Goal: Communication & Community: Share content

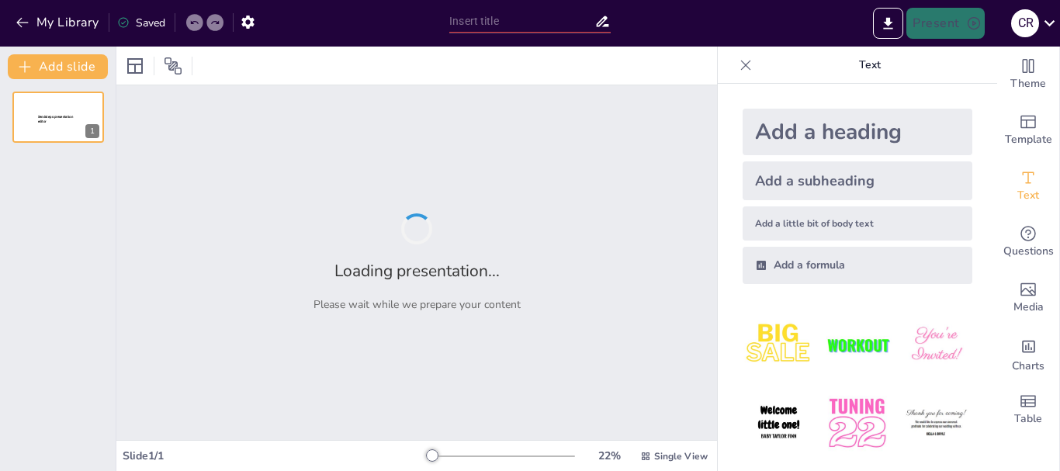
type input "Mantenimiento Preventivo en Sistemas de Riego para Invernaderos"
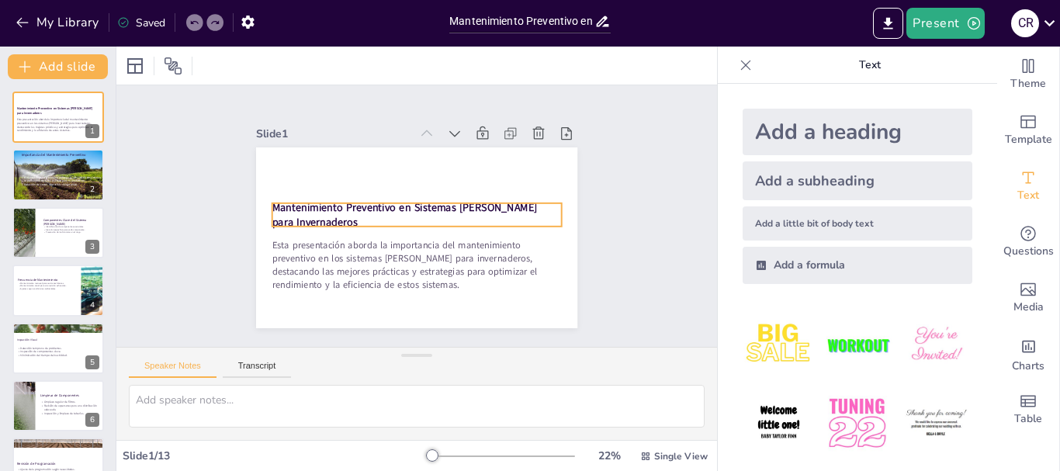
click at [335, 217] on p "Mantenimiento Preventivo en Sistemas [PERSON_NAME] para Invernaderos" at bounding box center [417, 215] width 290 height 30
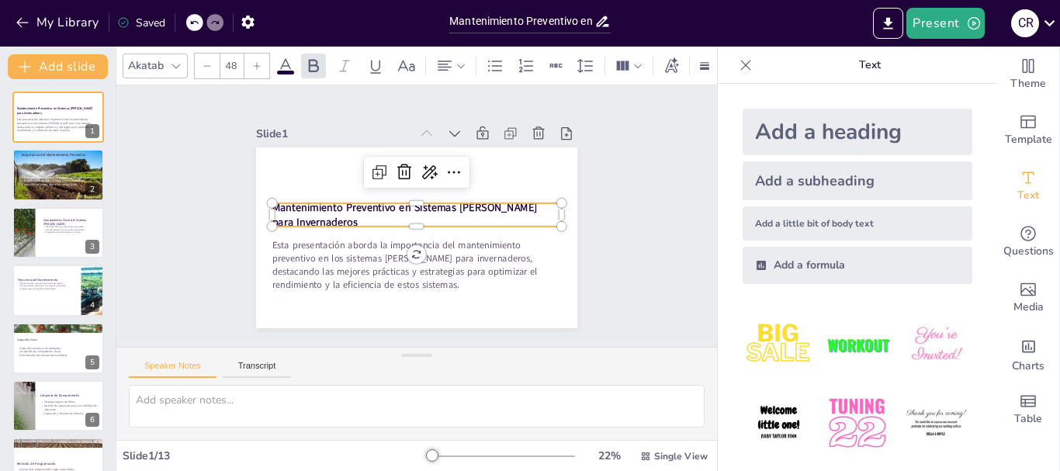
click at [335, 217] on p "Mantenimiento Preventivo en Sistemas de Riego para Invernaderos" at bounding box center [417, 215] width 290 height 30
click at [602, 253] on div "Slide 1 Esta presentación aborda la importancia del mantenimiento preventivo en…" at bounding box center [417, 216] width 408 height 224
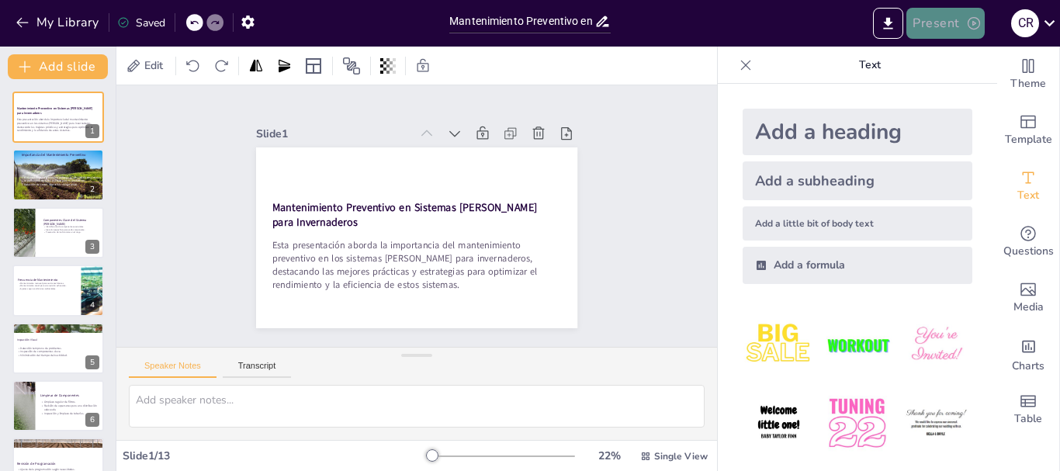
click at [933, 18] on button "Present" at bounding box center [946, 23] width 78 height 31
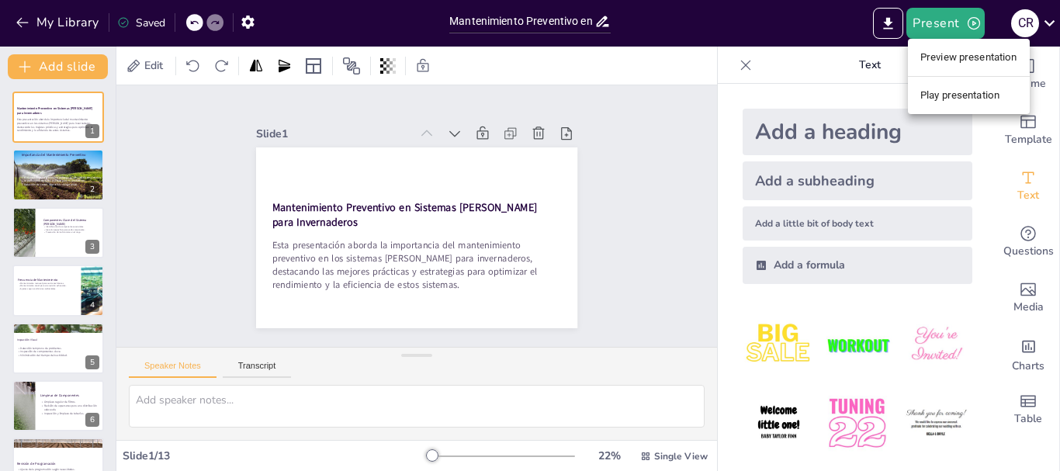
click at [964, 60] on li "Preview presentation" at bounding box center [969, 57] width 122 height 25
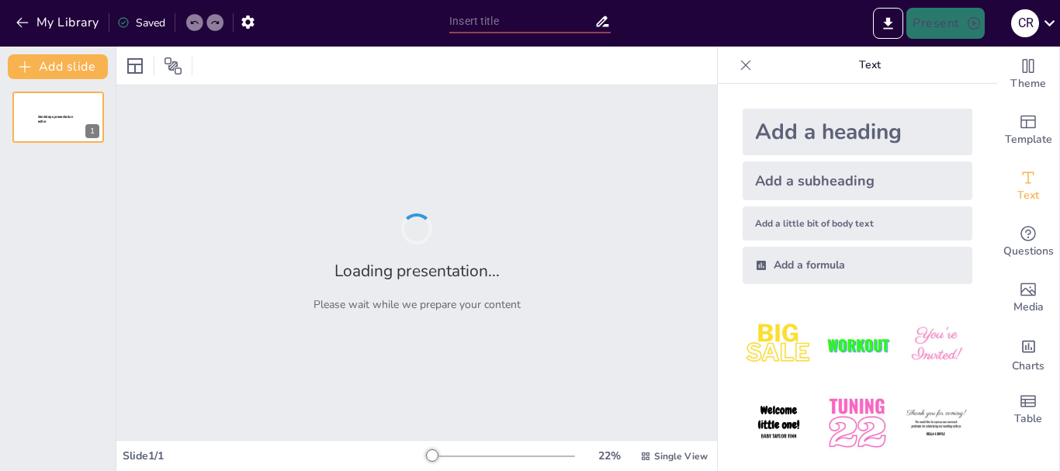
type input "Mantenimiento Preventivo en Sistemas de Riego para Invernaderos"
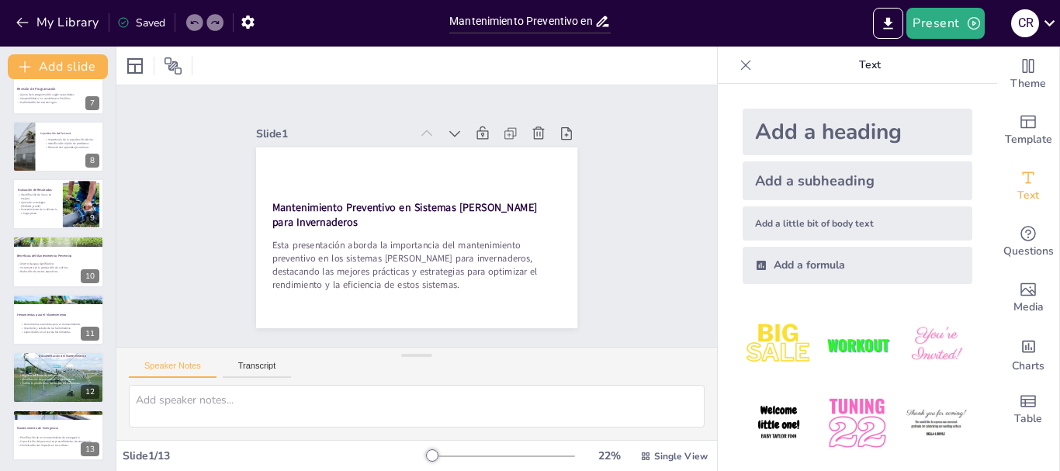
scroll to position [377, 0]
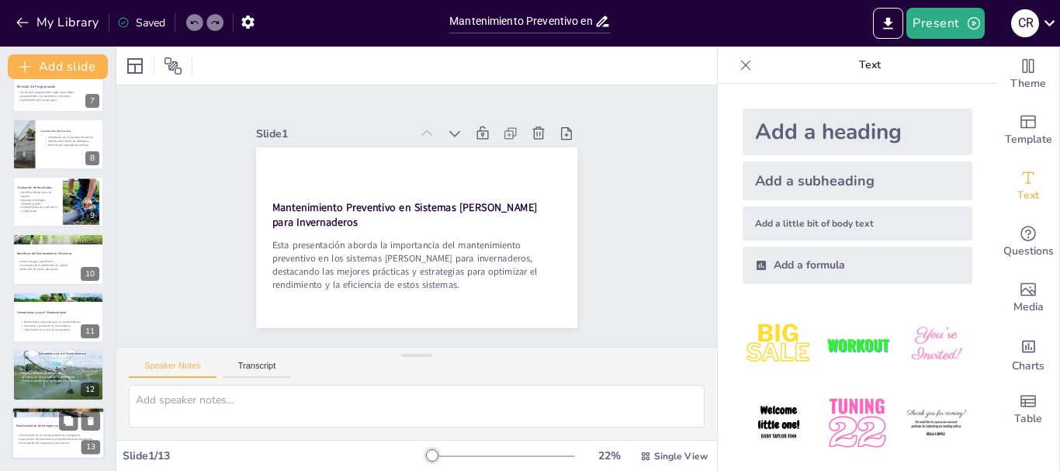
click at [52, 448] on div at bounding box center [58, 433] width 93 height 53
type textarea "Tener un plan de emergencia bien definido es esencial para garantizar una respu…"
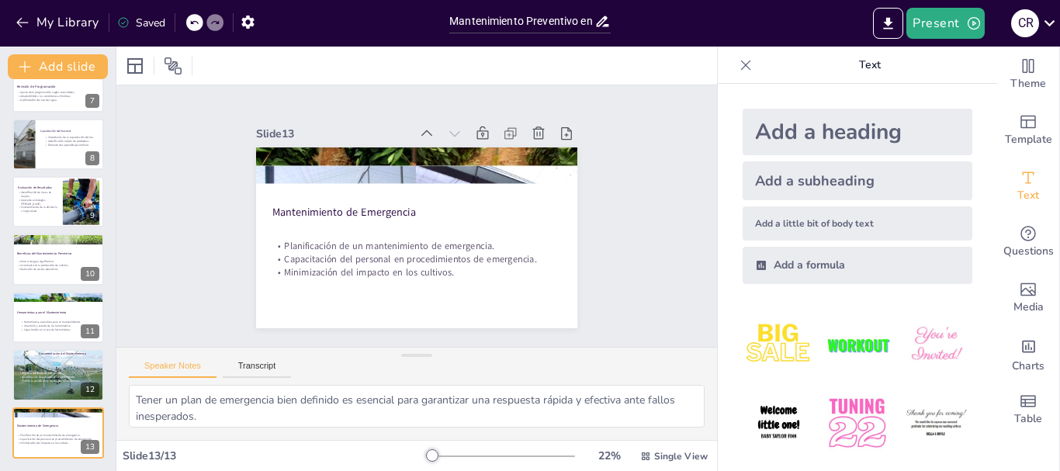
scroll to position [69, 0]
click at [22, 25] on icon "button" at bounding box center [23, 23] width 16 height 16
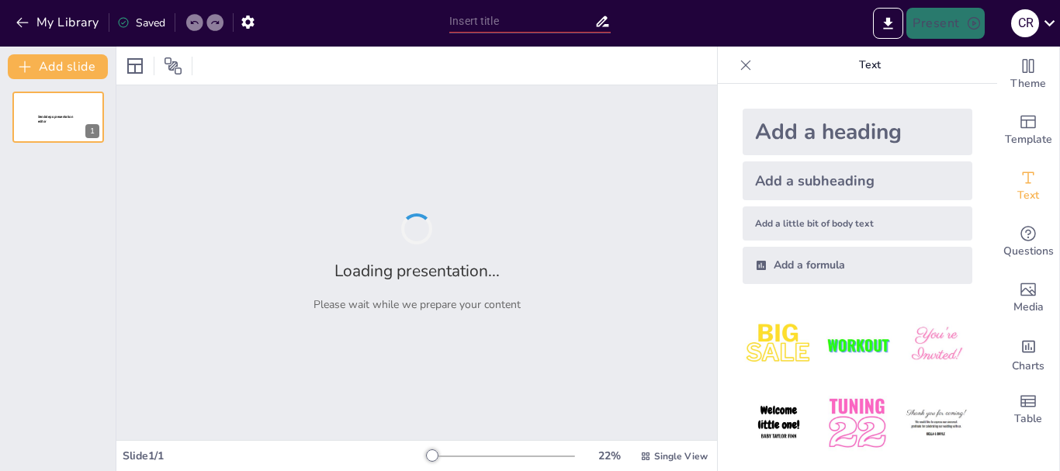
type input "Técnicas Esenciales para el Mantenimiento Eléctrico"
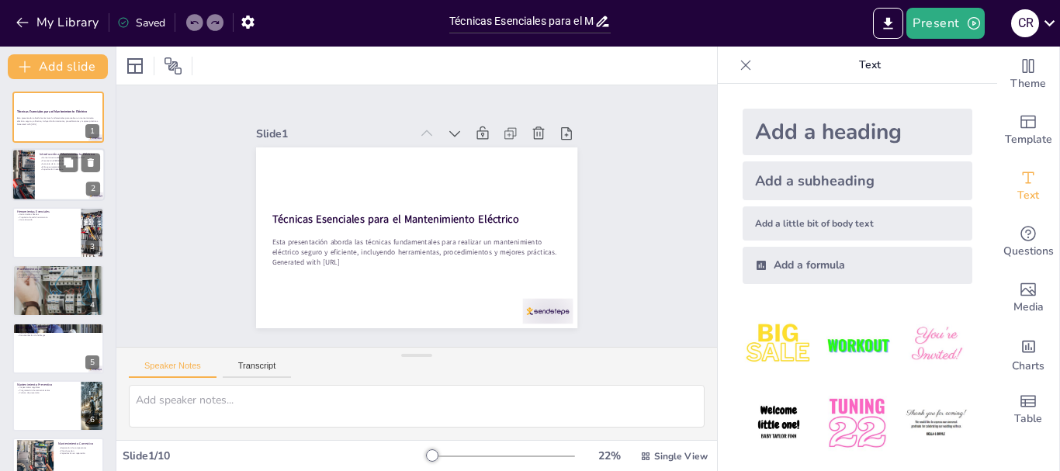
click at [45, 186] on div at bounding box center [58, 175] width 93 height 53
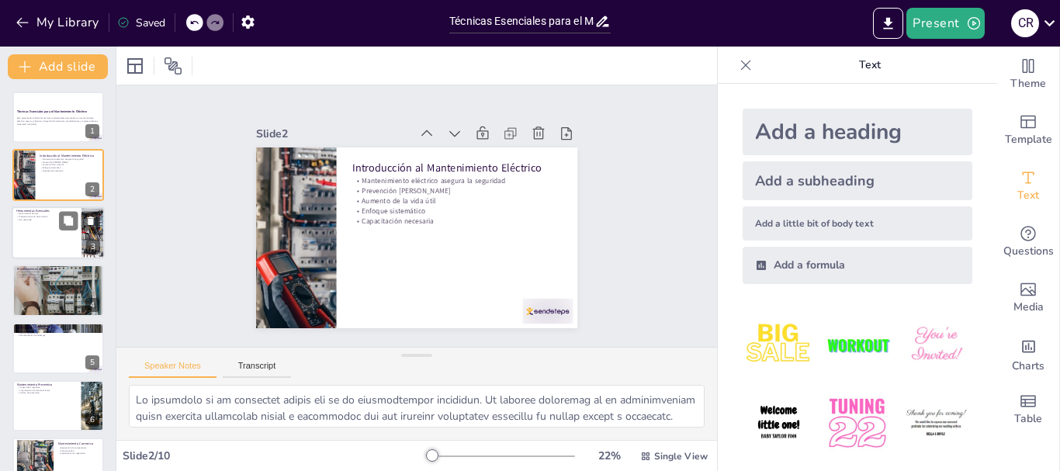
click at [48, 221] on div at bounding box center [58, 232] width 93 height 53
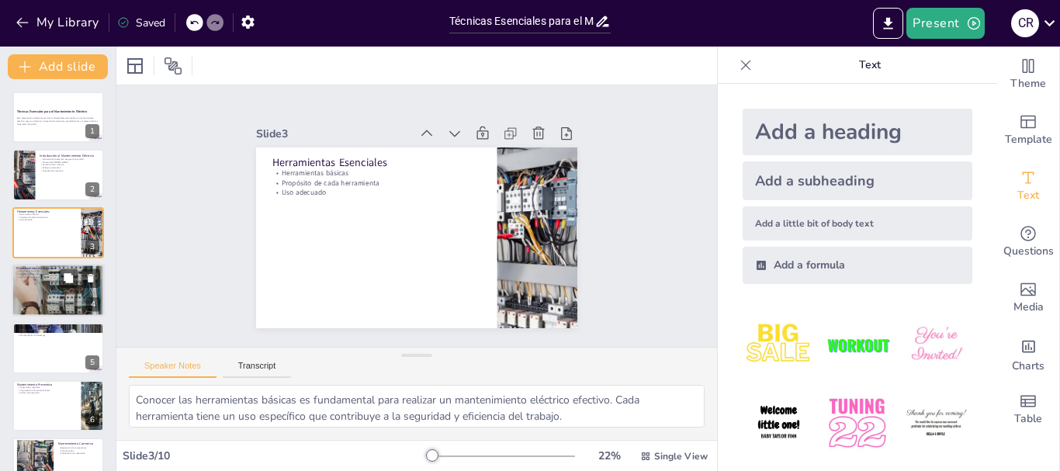
click at [45, 277] on p "Área de trabajo segura" at bounding box center [58, 277] width 84 height 3
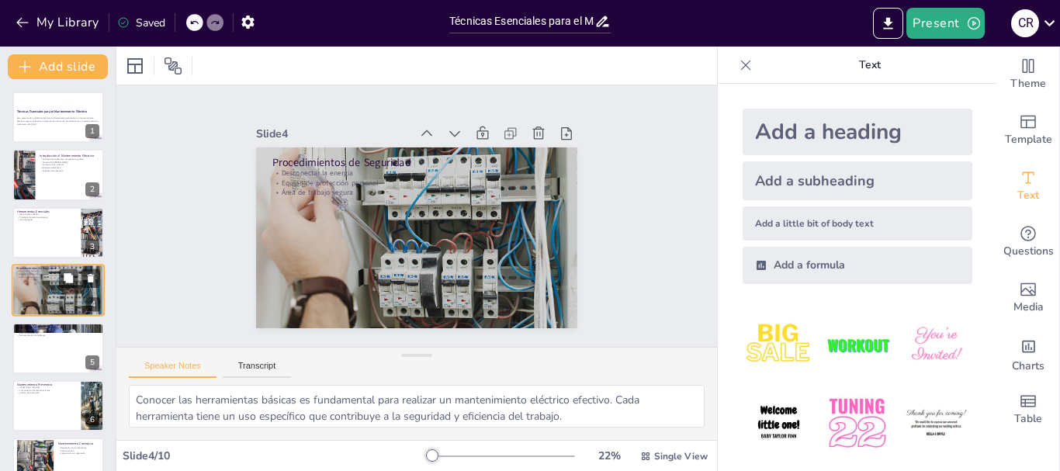
type textarea "Desconectar la energía es el primer paso en cualquier trabajo eléctrico. Esto p…"
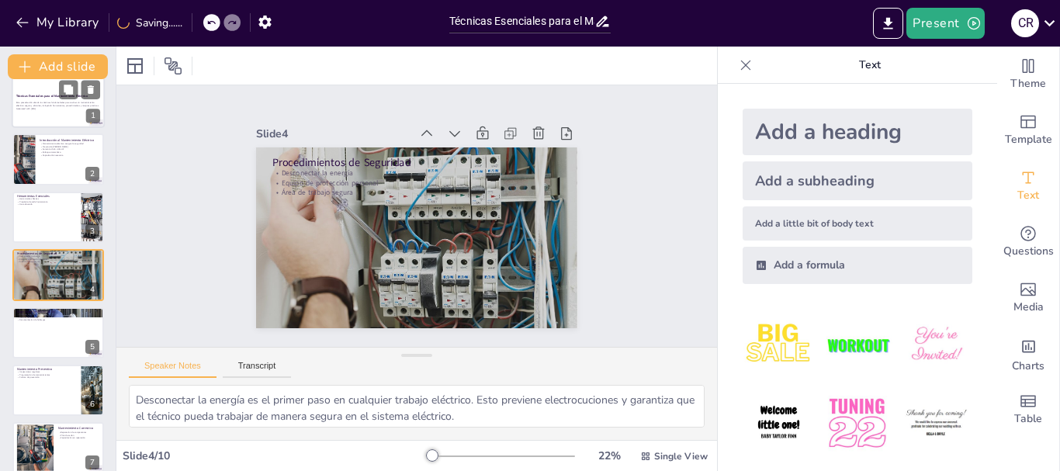
click at [49, 106] on p "Esta presentación aborda las técnicas fundamentales para realizar un mantenimie…" at bounding box center [58, 104] width 84 height 5
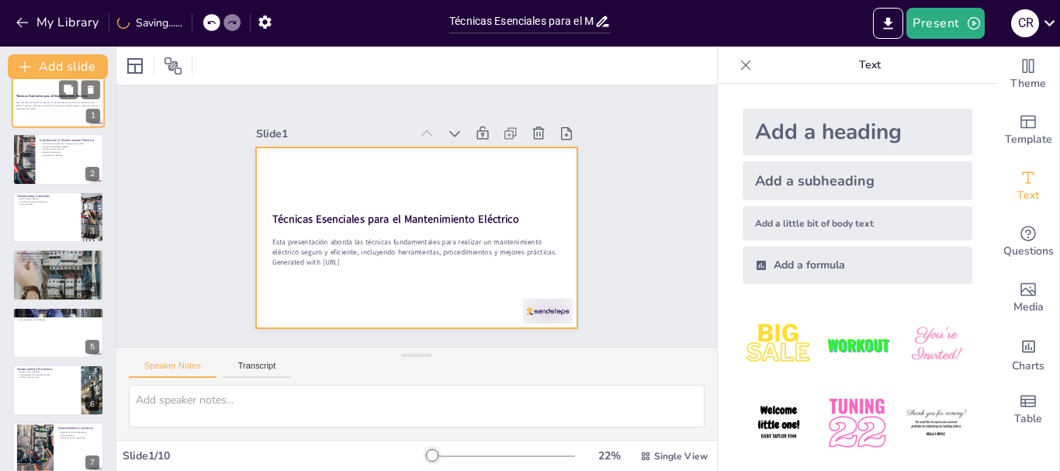
scroll to position [0, 0]
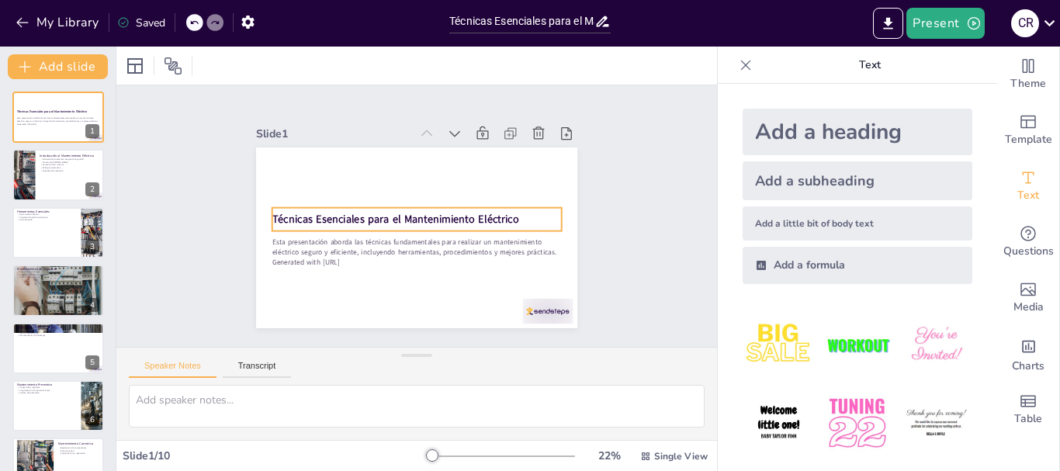
click at [314, 210] on strong "Técnicas Esenciales para el Mantenimiento Eléctrico" at bounding box center [400, 202] width 176 height 193
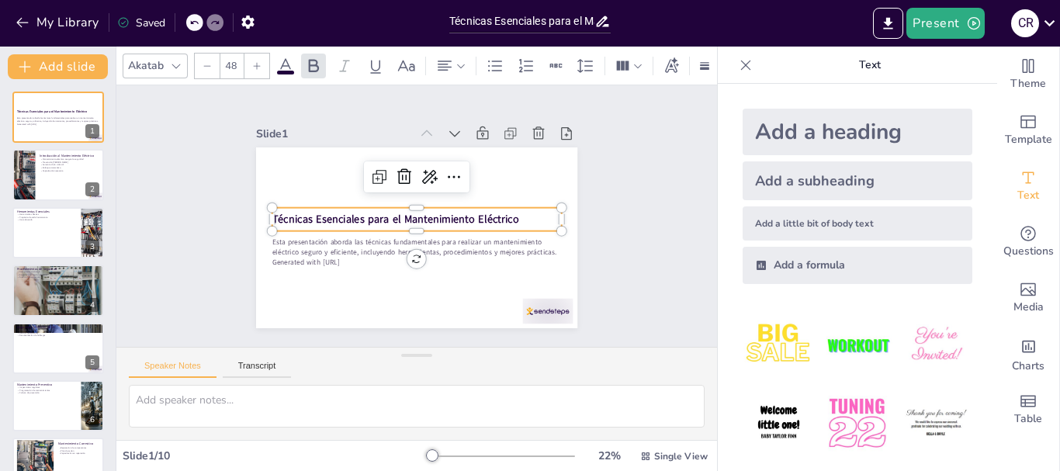
click at [233, 54] on input "48" at bounding box center [231, 66] width 22 height 25
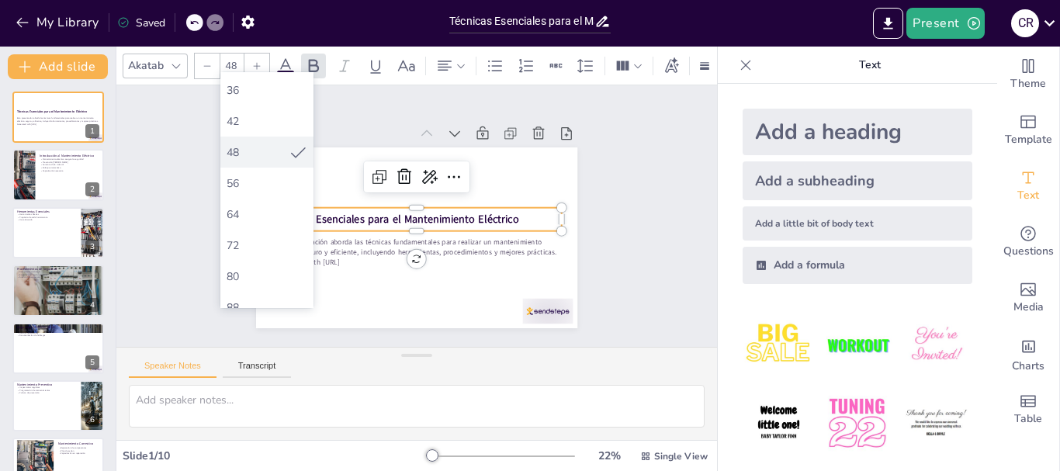
scroll to position [401, 0]
click at [254, 144] on div "64" at bounding box center [266, 152] width 93 height 31
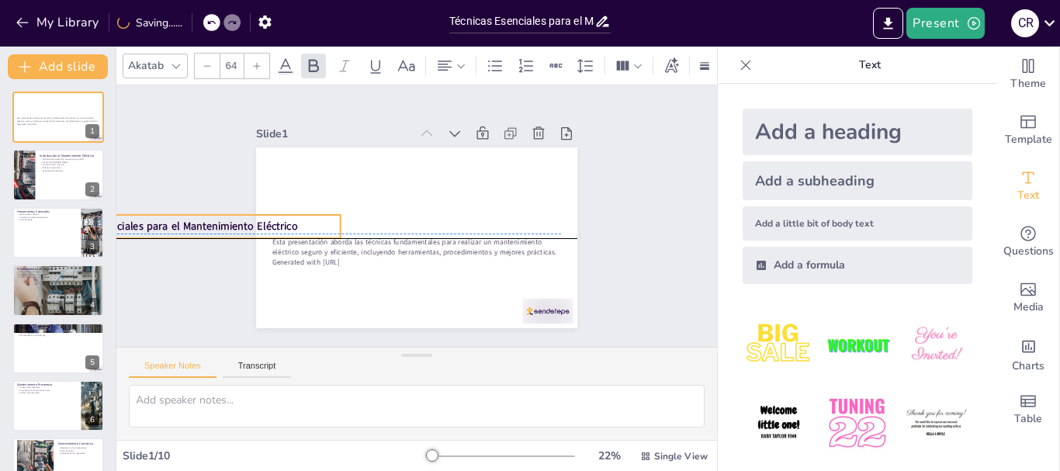
drag, startPoint x: 507, startPoint y: 215, endPoint x: 291, endPoint y: 217, distance: 215.8
click at [291, 209] on p "Técnicas Esenciales para el Mantenimiento Eléctrico" at bounding box center [204, 157] width 280 height 103
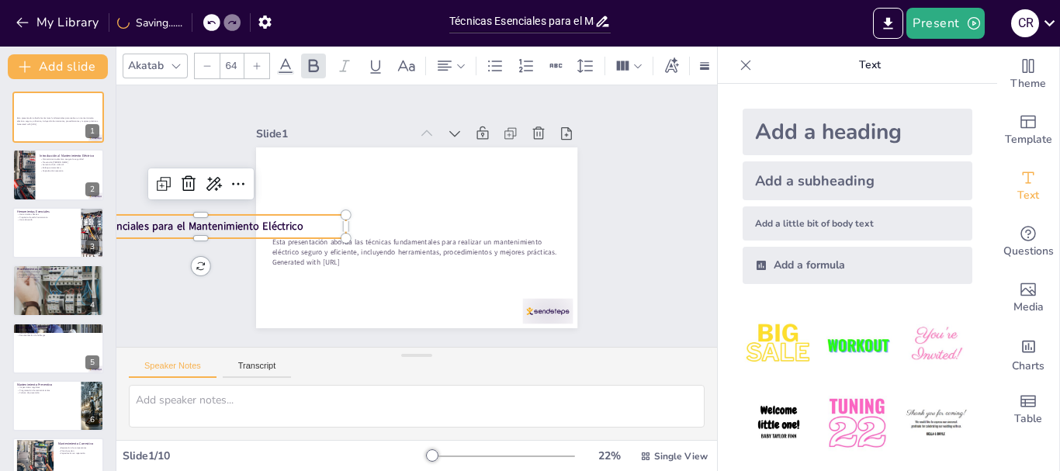
click at [206, 19] on div at bounding box center [211, 22] width 17 height 17
click at [213, 23] on icon at bounding box center [210, 22] width 9 height 9
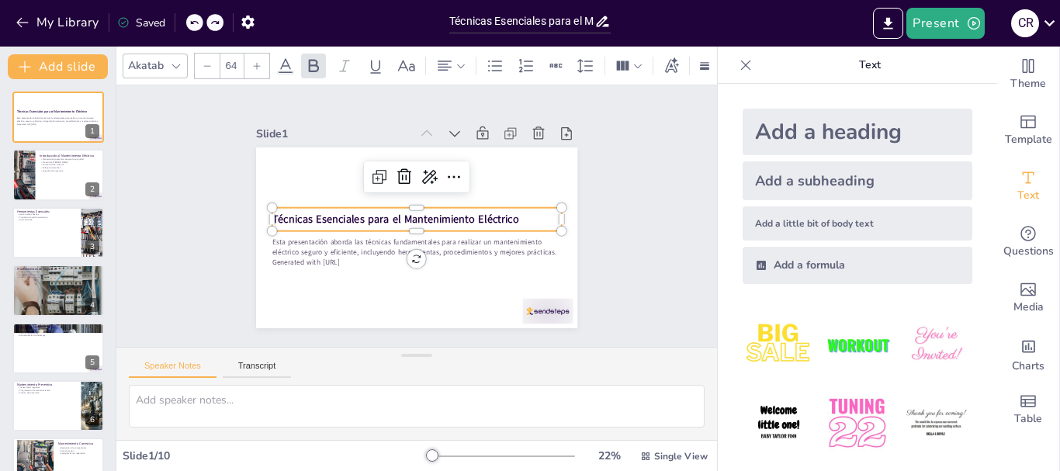
click at [449, 214] on strong "Técnicas Esenciales para el Mantenimiento Eléctrico" at bounding box center [395, 217] width 247 height 40
click at [449, 214] on span "Técnicas Esenciales para el Mantenimiento Eléctrico" at bounding box center [395, 219] width 247 height 15
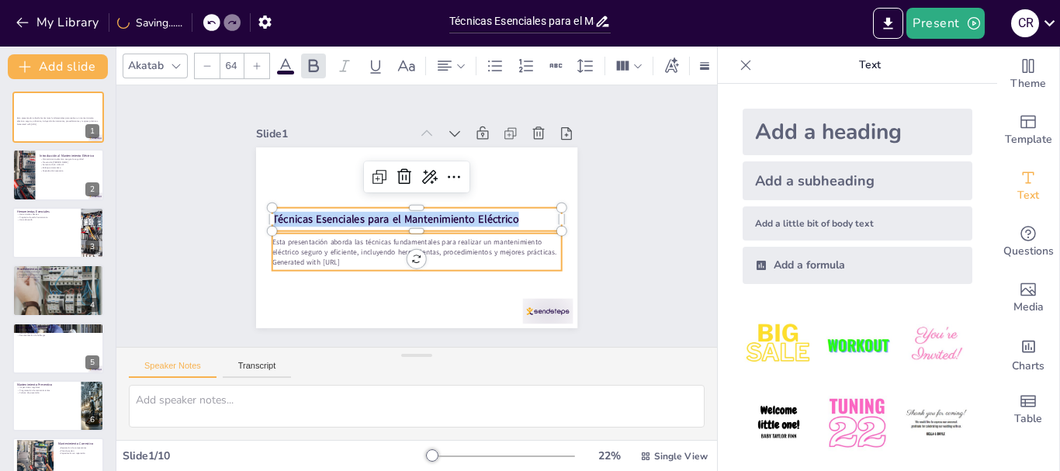
click at [312, 241] on p "Esta presentación aborda las técnicas fundamentales para realizar un mantenimie…" at bounding box center [390, 232] width 162 height 261
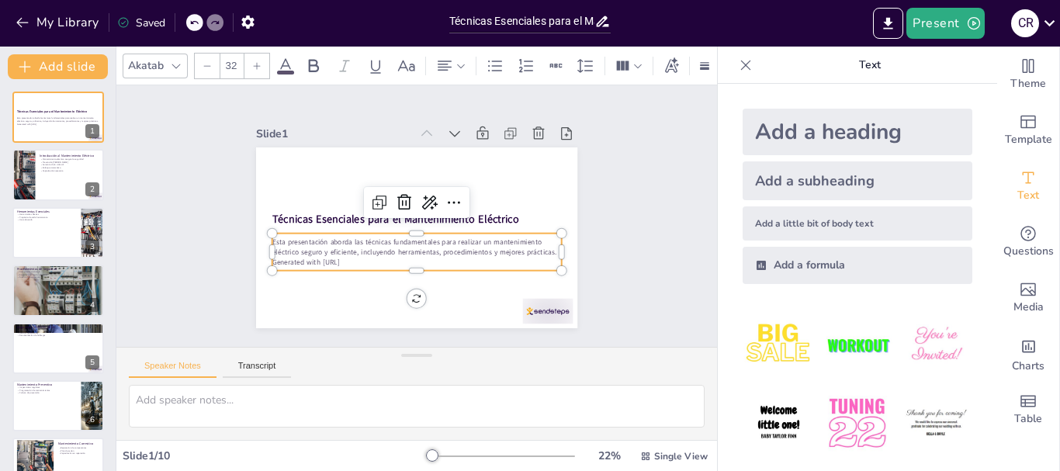
click at [234, 64] on input "32" at bounding box center [231, 66] width 22 height 25
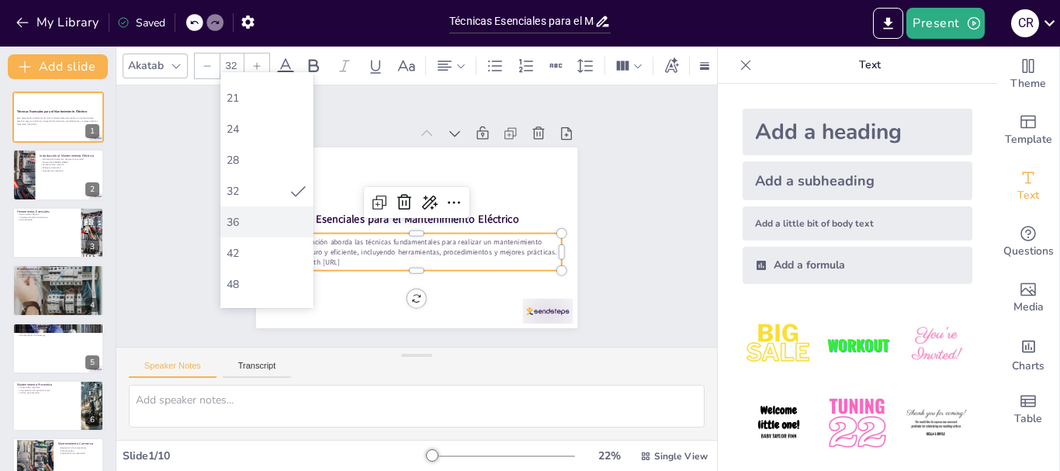
scroll to position [233, 0]
click at [259, 291] on div "56" at bounding box center [267, 290] width 81 height 15
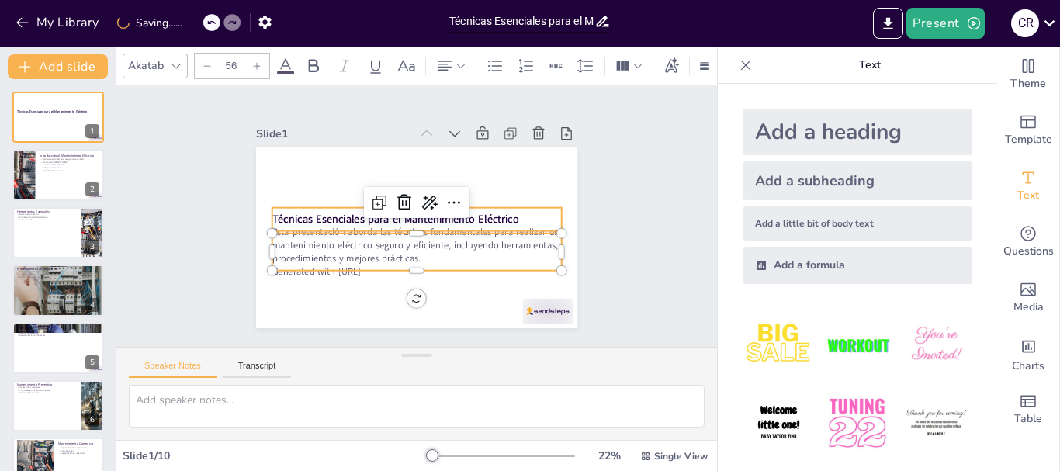
click at [297, 218] on strong "Técnicas Esenciales para el Mantenimiento Eléctrico" at bounding box center [395, 217] width 247 height 40
type input "64"
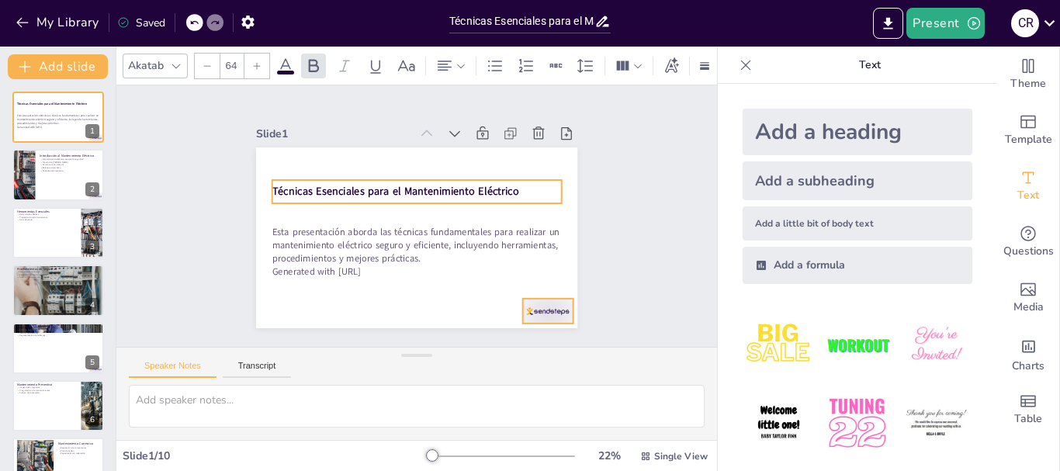
click at [550, 312] on div at bounding box center [548, 311] width 50 height 25
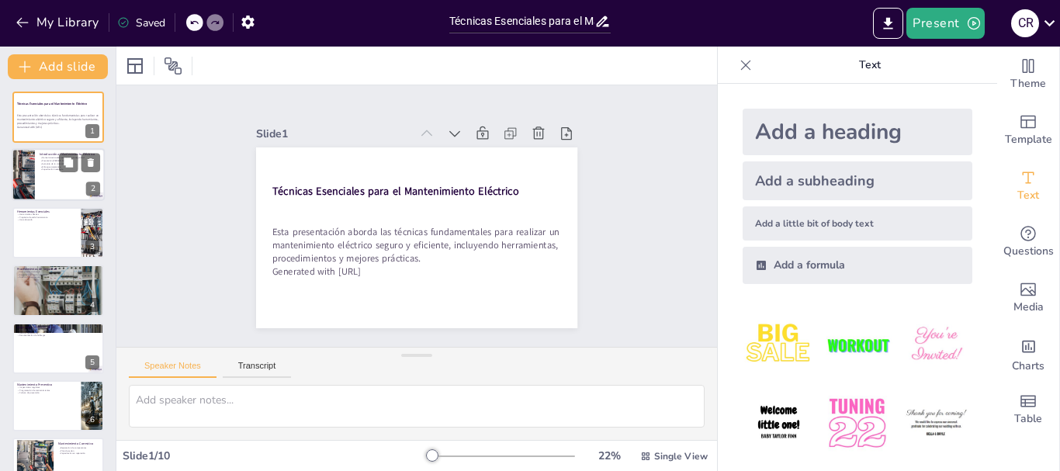
click at [40, 163] on p "Aumento de la vida útil" at bounding box center [70, 164] width 61 height 3
type textarea "La seguridad es la prioridad número uno en el mantenimiento eléctrico. Un enfoq…"
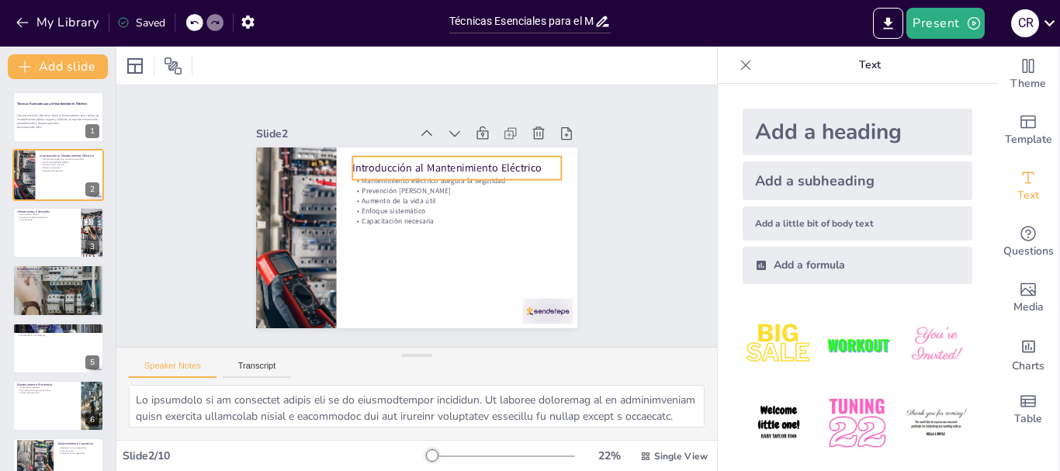
click at [433, 161] on p "Introducción al Mantenimiento Eléctrico" at bounding box center [462, 172] width 210 height 36
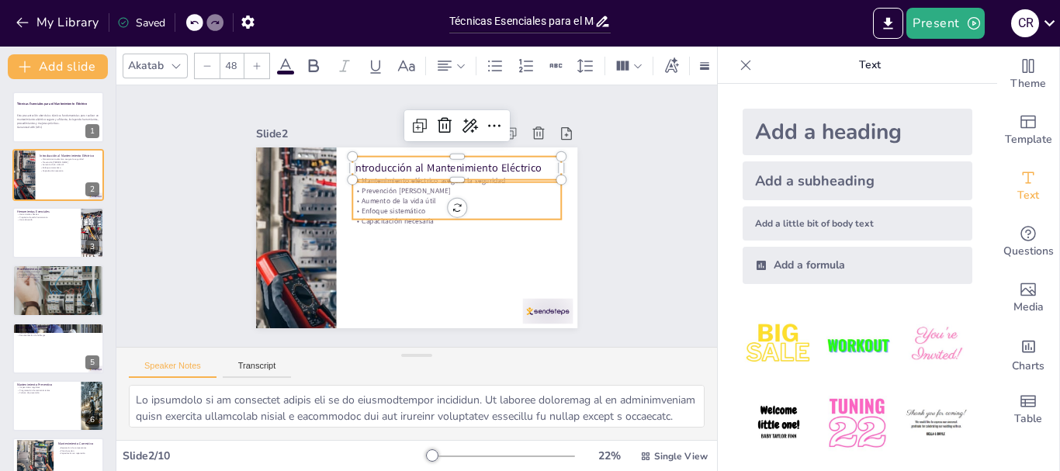
click at [409, 193] on p "Aumento de la vida útil" at bounding box center [459, 210] width 206 height 54
type input "32"
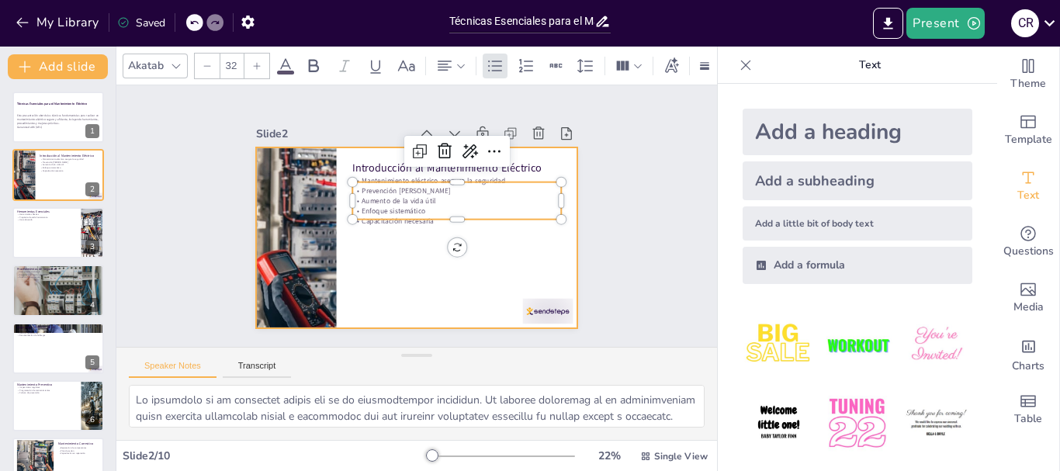
click at [382, 250] on div at bounding box center [414, 237] width 338 height 213
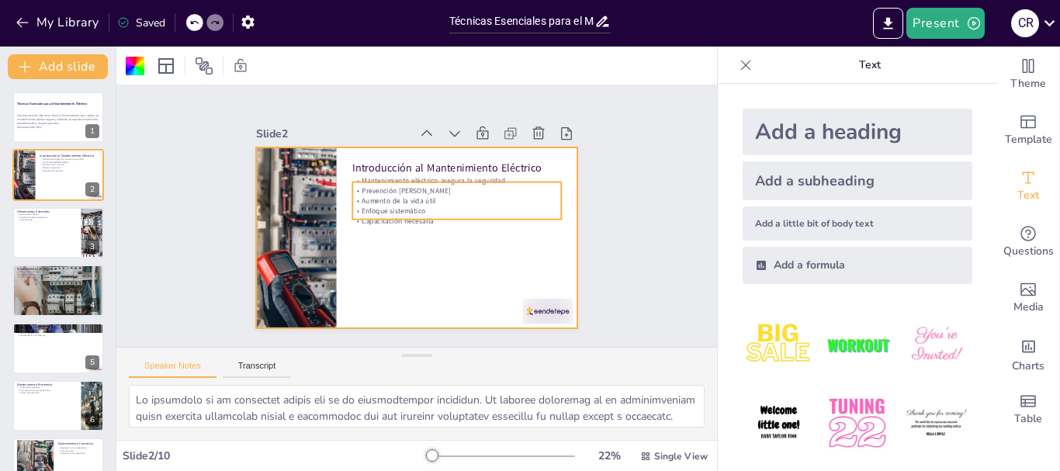
click at [415, 194] on p "Aumento de la vida útil" at bounding box center [459, 209] width 206 height 53
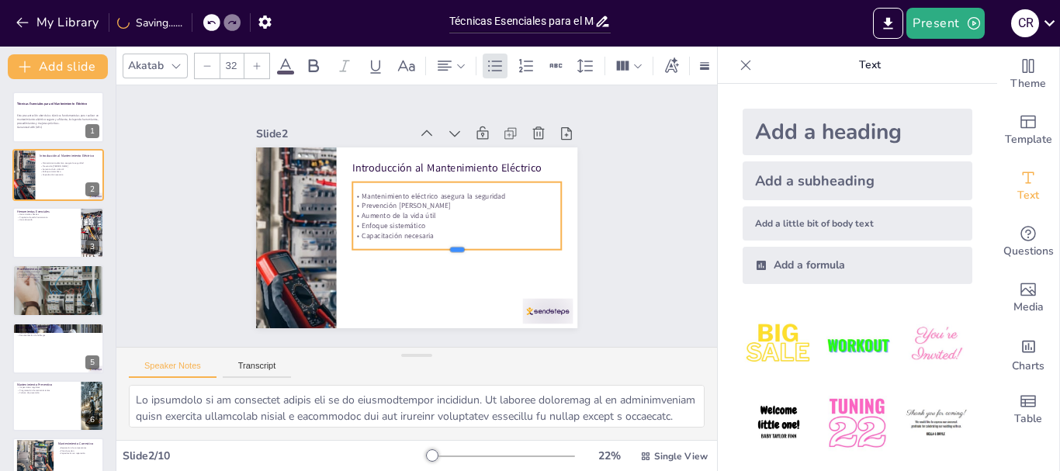
drag, startPoint x: 444, startPoint y: 214, endPoint x: 441, endPoint y: 245, distance: 30.4
click at [441, 245] on div at bounding box center [452, 260] width 209 height 34
click at [228, 58] on input "32" at bounding box center [231, 66] width 22 height 25
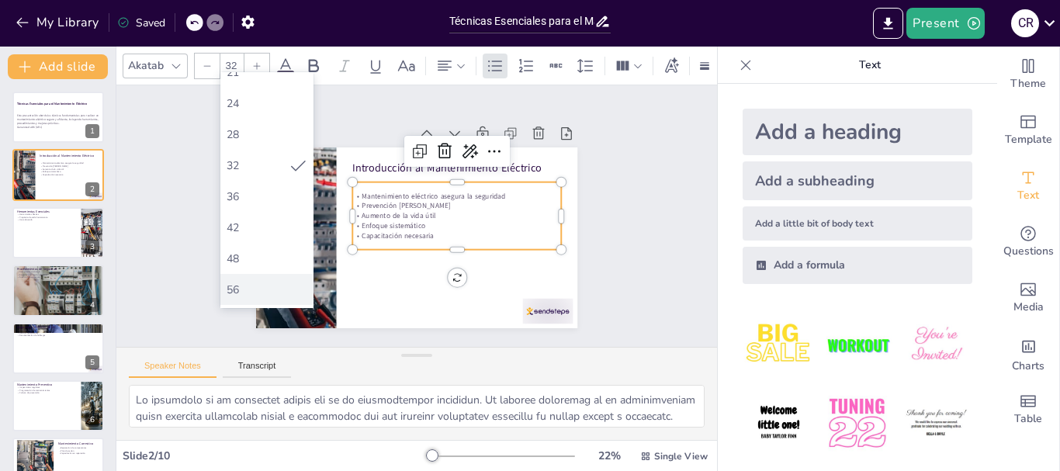
click at [263, 288] on div "56" at bounding box center [267, 290] width 81 height 15
type input "56"
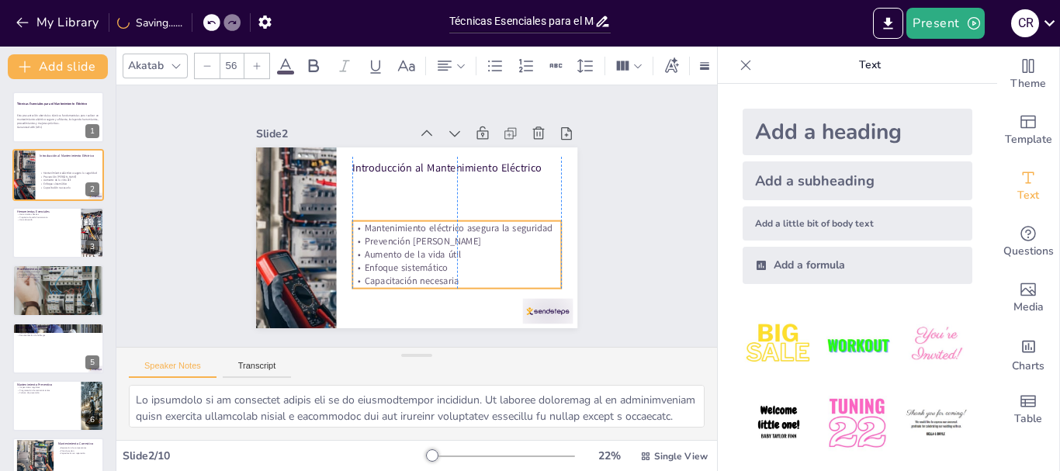
drag, startPoint x: 478, startPoint y: 211, endPoint x: 477, endPoint y: 250, distance: 38.8
click at [477, 250] on p "Aumento de la vida útil" at bounding box center [454, 258] width 210 height 35
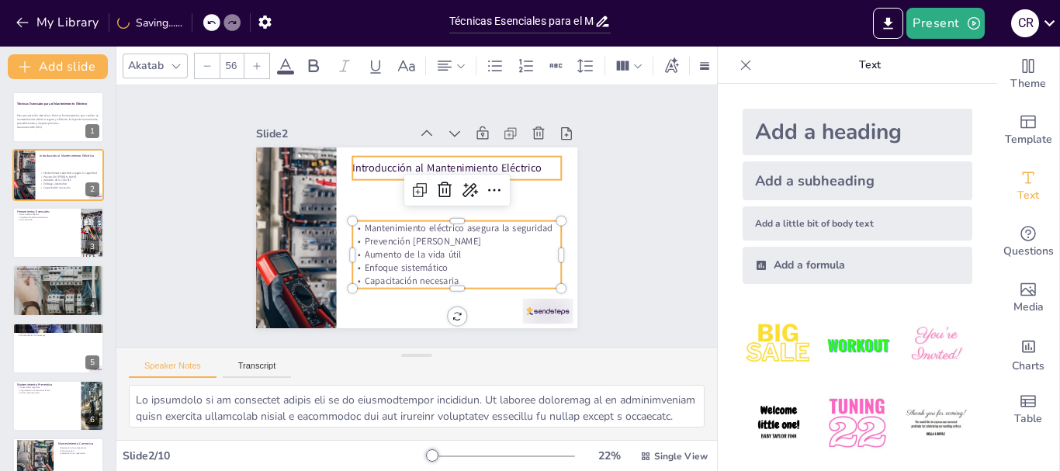
click at [375, 161] on p "Introducción al Mantenimiento Eléctrico" at bounding box center [466, 177] width 207 height 58
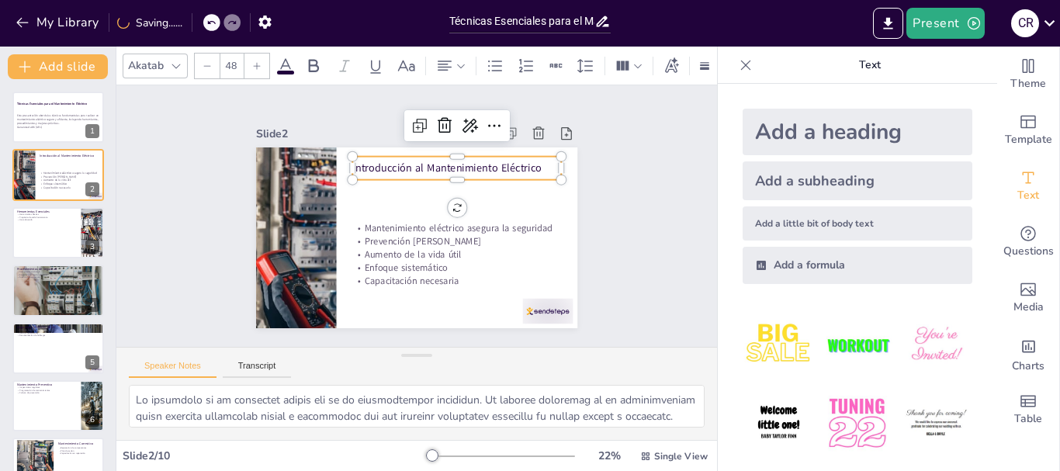
click at [234, 65] on input "48" at bounding box center [231, 66] width 22 height 25
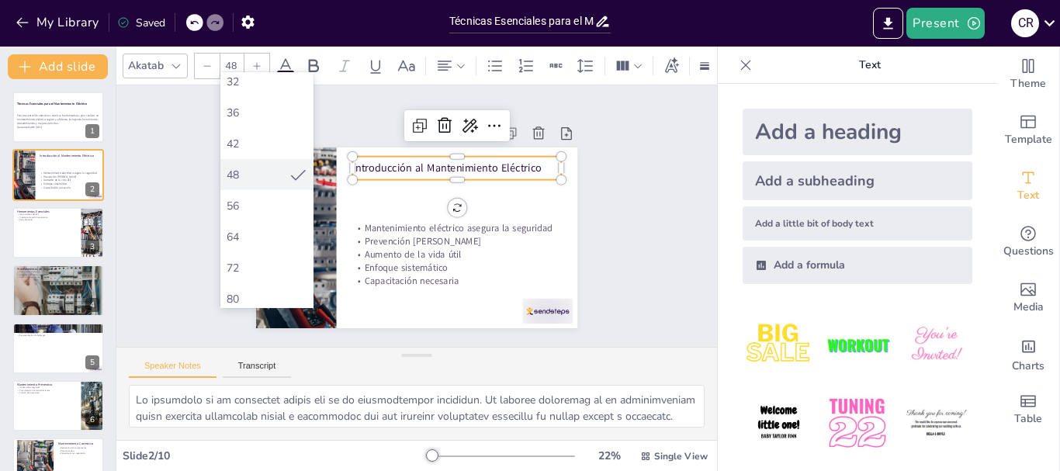
scroll to position [388, 0]
click at [262, 160] on div "64" at bounding box center [267, 165] width 81 height 15
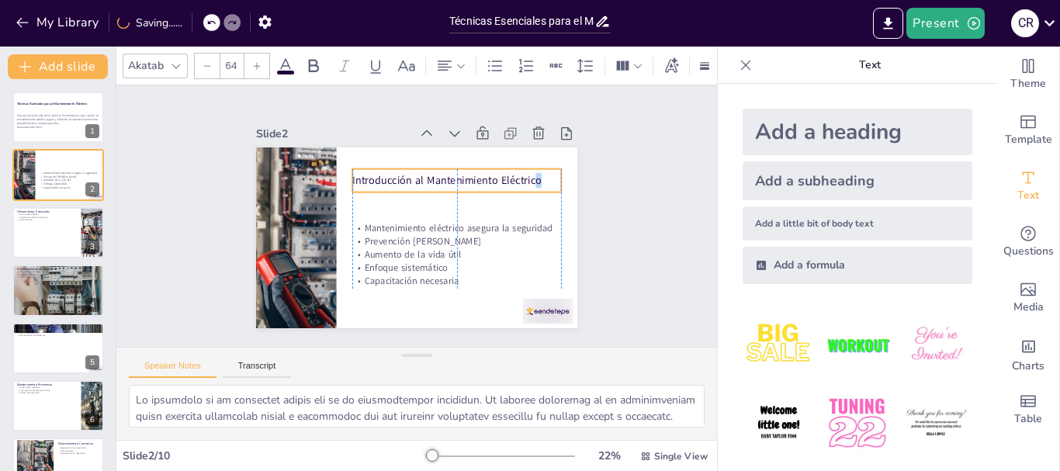
drag, startPoint x: 531, startPoint y: 163, endPoint x: 526, endPoint y: 175, distance: 13.6
click at [526, 175] on p "Introducción al Mantenimiento Eléctrico" at bounding box center [461, 184] width 210 height 36
click at [534, 175] on p "Introducción al Mantenimiento Eléctrico" at bounding box center [463, 190] width 207 height 58
click at [534, 177] on p "Introducción al Mantenimiento Eléctrico" at bounding box center [461, 186] width 210 height 36
click at [442, 168] on span "Introducción al Mantenimiento Eléctrico" at bounding box center [453, 189] width 188 height 54
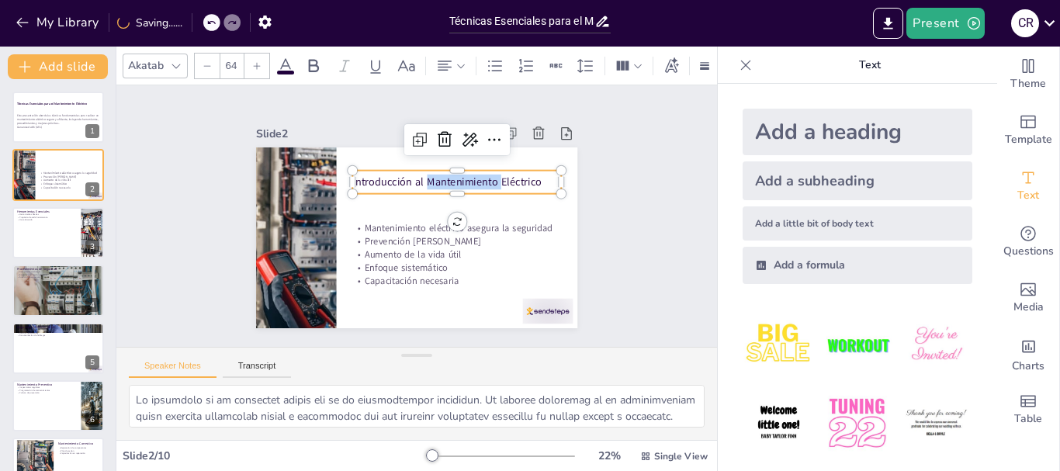
click at [442, 168] on span "Introducción al Mantenimiento Eléctrico" at bounding box center [453, 189] width 188 height 54
click at [442, 168] on span "Introducción al Mantenimiento Eléctrico" at bounding box center [450, 185] width 189 height 34
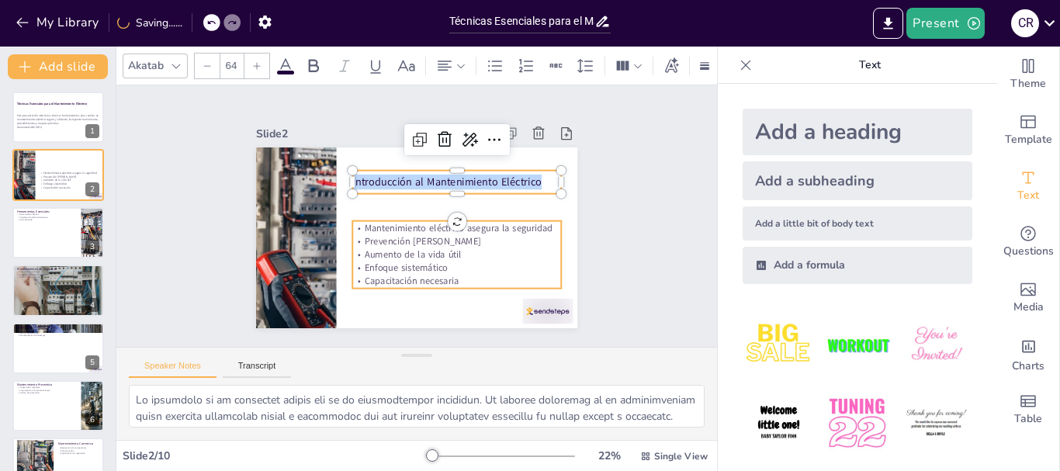
click at [522, 267] on p "Enfoque sistemático" at bounding box center [445, 275] width 207 height 57
type input "56"
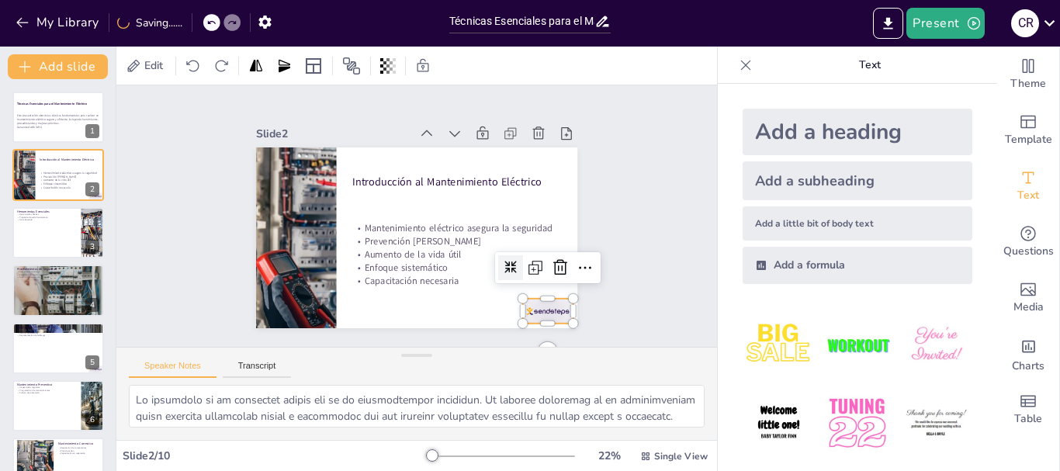
click at [529, 310] on div at bounding box center [537, 325] width 53 height 30
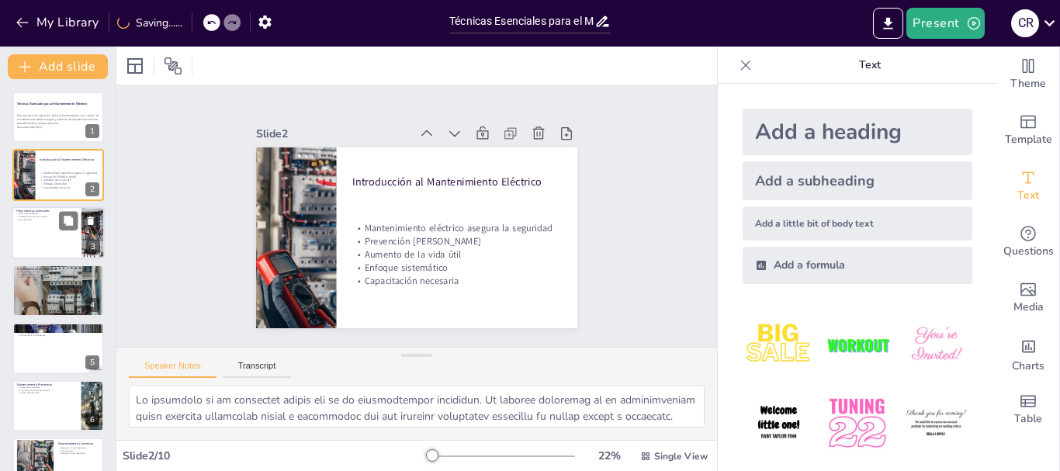
click at [29, 228] on div at bounding box center [58, 232] width 93 height 53
type textarea "Conocer las herramientas básicas es fundamental para realizar un mantenimiento …"
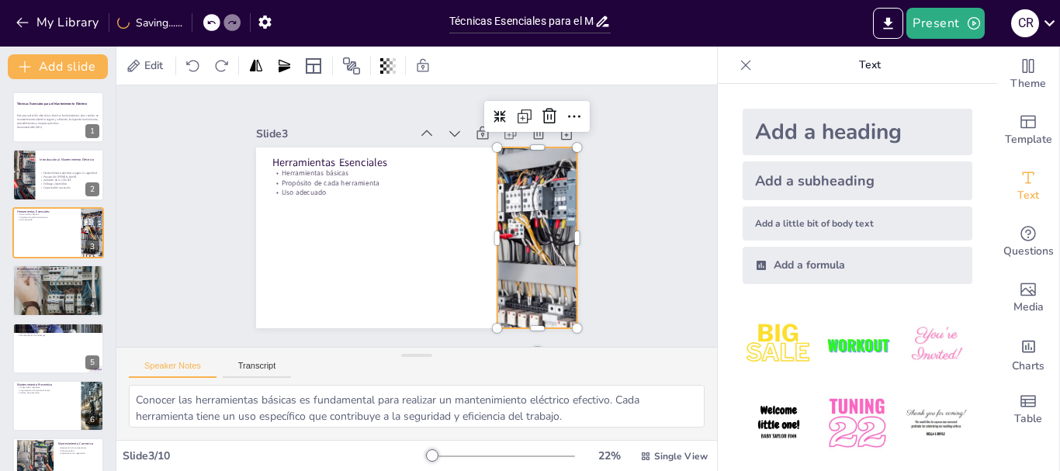
click at [543, 313] on div at bounding box center [535, 251] width 480 height 228
click at [551, 313] on div at bounding box center [535, 251] width 480 height 228
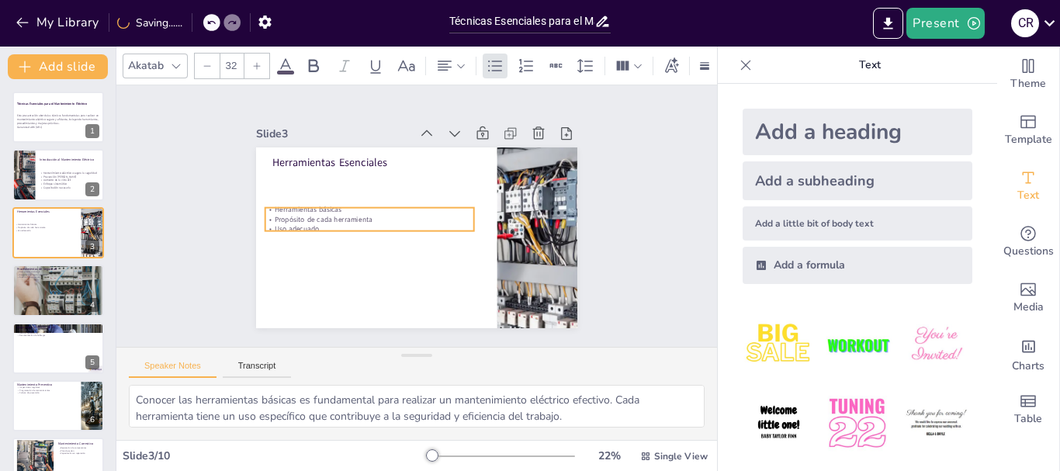
drag, startPoint x: 290, startPoint y: 175, endPoint x: 283, endPoint y: 212, distance: 37.1
click at [283, 212] on p "Propósito de cada herramienta" at bounding box center [369, 215] width 209 height 32
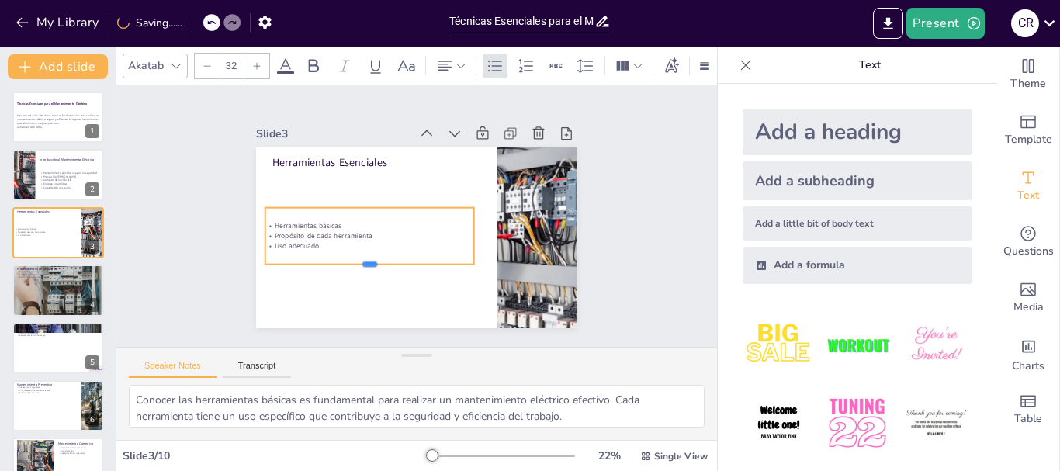
drag, startPoint x: 363, startPoint y: 224, endPoint x: 361, endPoint y: 258, distance: 33.4
click at [361, 258] on div at bounding box center [364, 265] width 209 height 34
drag, startPoint x: 366, startPoint y: 224, endPoint x: 378, endPoint y: 224, distance: 11.6
click at [378, 224] on p "Herramientas básicas" at bounding box center [375, 224] width 209 height 32
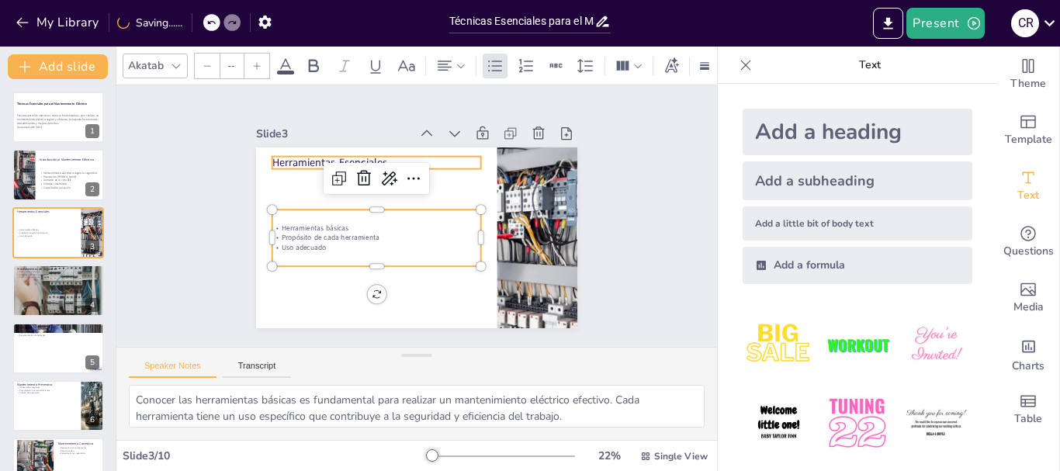
type input "48"
click at [400, 155] on p "Herramientas Esenciales" at bounding box center [449, 157] width 99 height 197
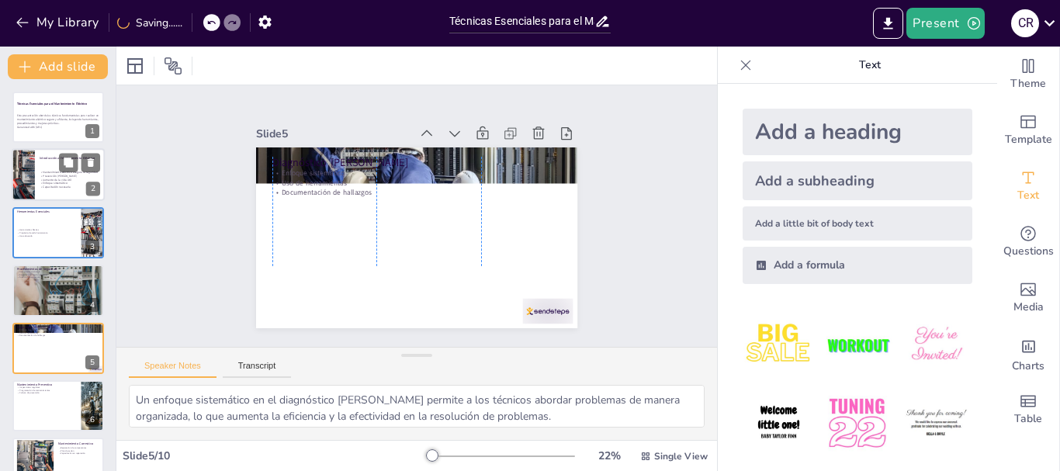
click at [54, 194] on div at bounding box center [58, 175] width 93 height 53
type textarea "La seguridad es la prioridad número uno en el mantenimiento eléctrico. Un enfoq…"
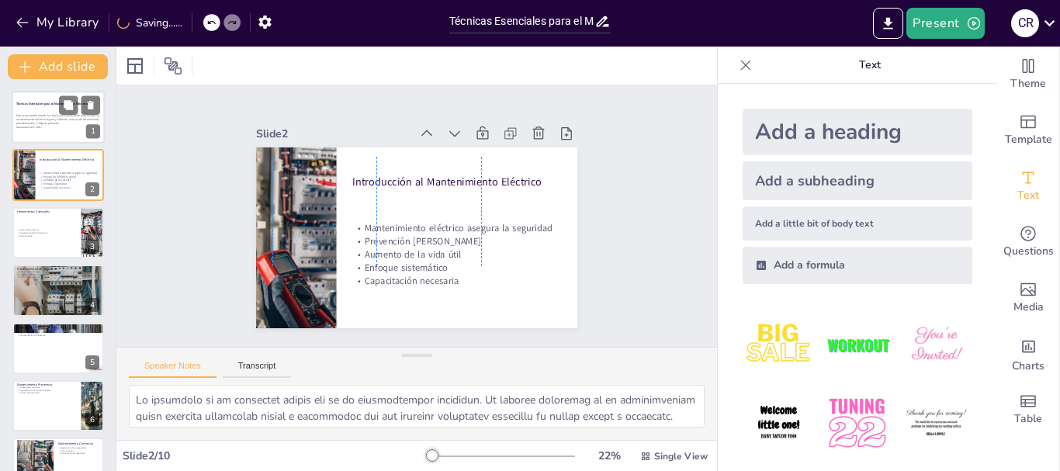
click at [50, 113] on div at bounding box center [58, 117] width 93 height 53
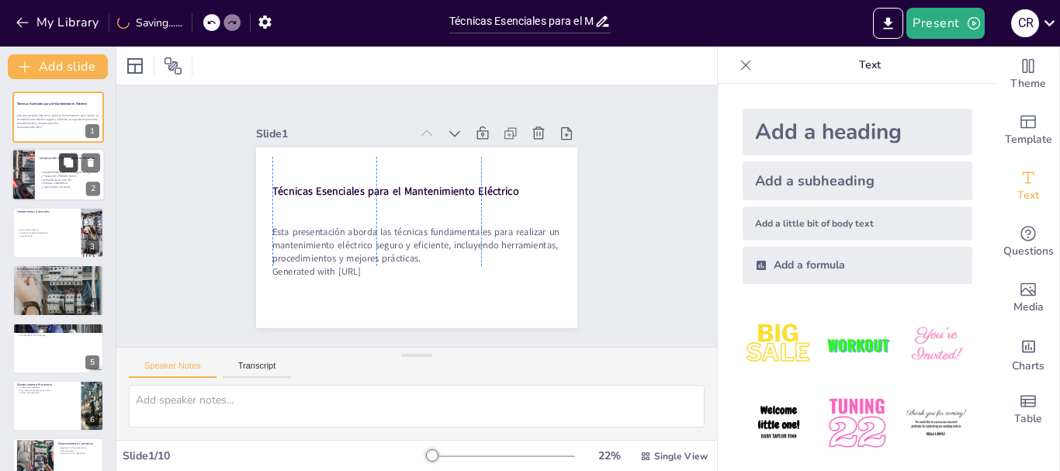
click at [63, 164] on icon at bounding box center [68, 163] width 11 height 11
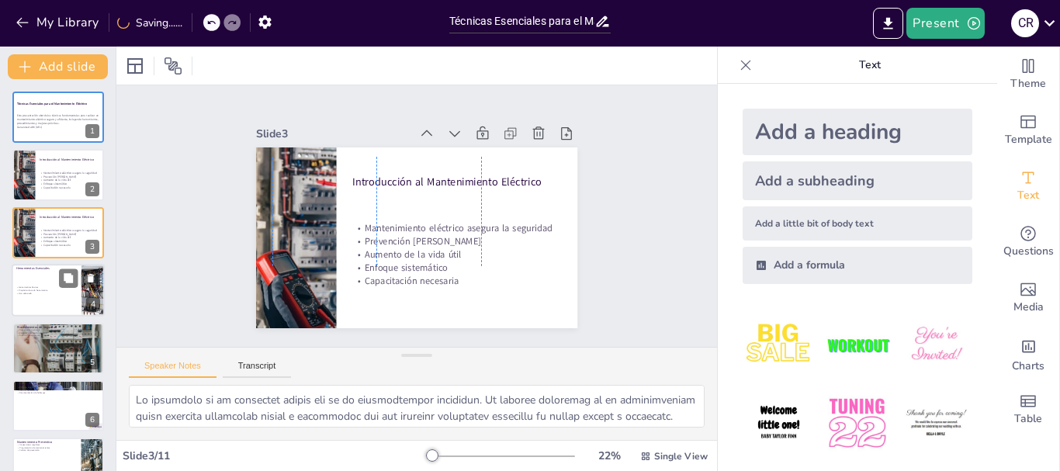
click at [53, 289] on p "Propósito de cada herramienta" at bounding box center [46, 290] width 61 height 3
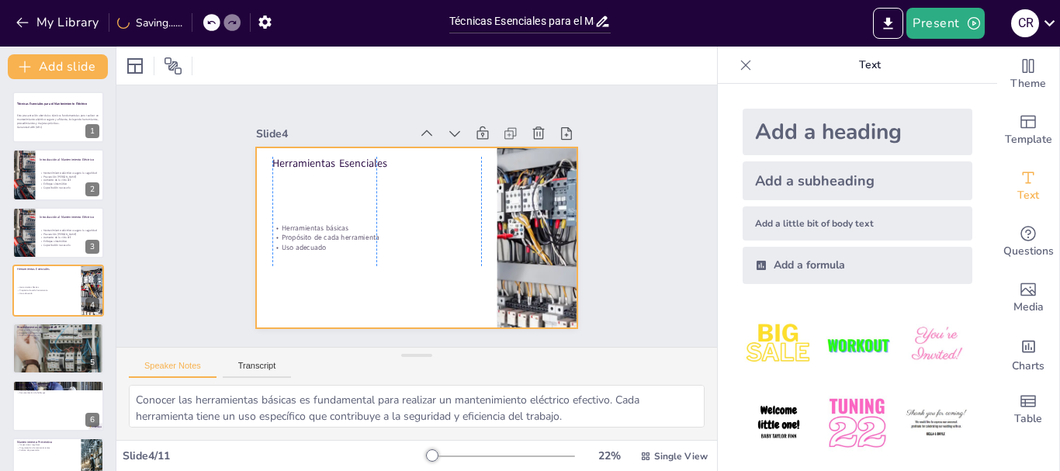
scroll to position [16, 0]
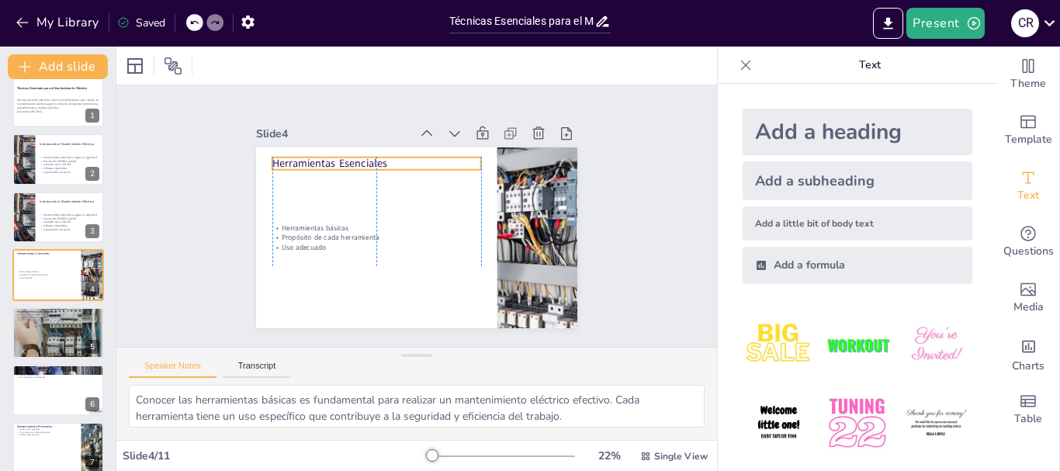
click at [310, 160] on p "Herramientas Esenciales" at bounding box center [376, 163] width 209 height 15
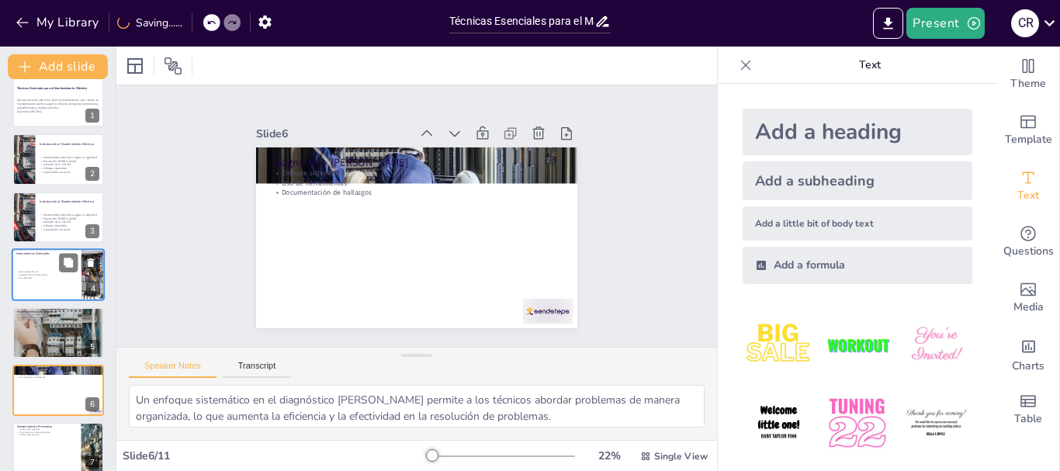
click at [24, 300] on div "Herramientas Esenciales Herramientas básicas Propósito de cada herramienta Uso …" at bounding box center [58, 274] width 93 height 53
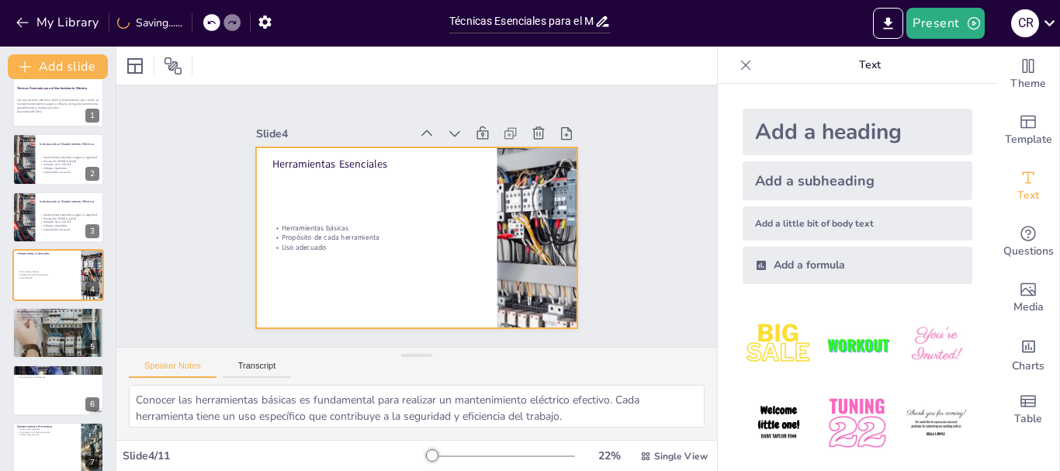
click at [300, 162] on p "Herramientas Esenciales" at bounding box center [376, 164] width 209 height 15
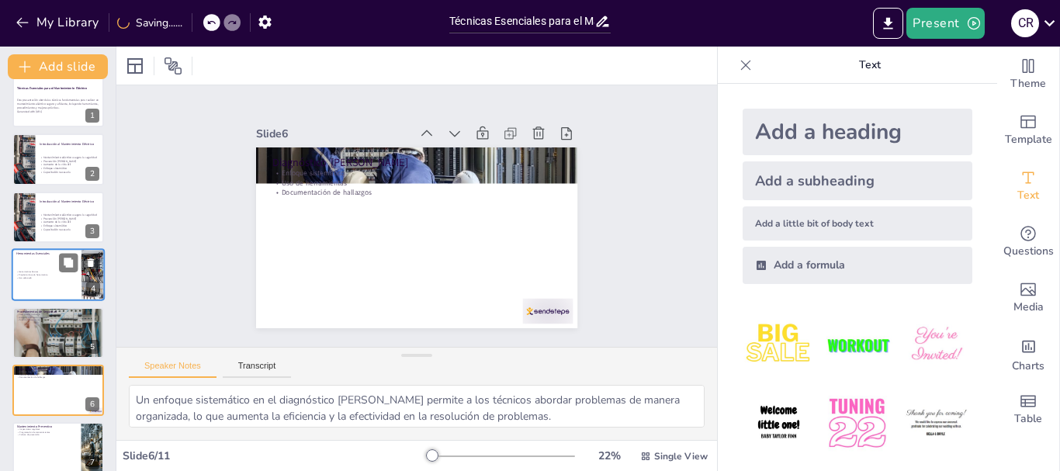
click at [31, 265] on div at bounding box center [58, 274] width 93 height 53
type textarea "Conocer las herramientas básicas es fundamental para realizar un mantenimiento …"
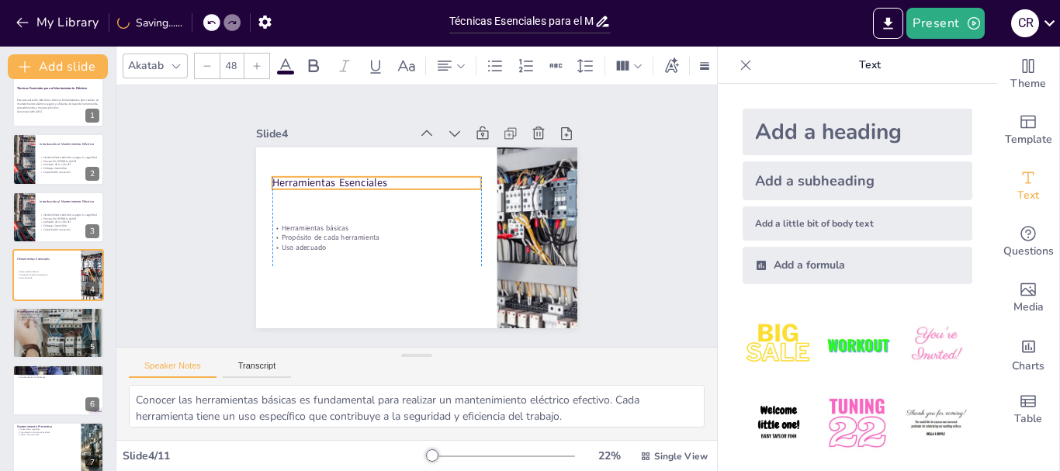
drag, startPoint x: 320, startPoint y: 160, endPoint x: 319, endPoint y: 180, distance: 20.2
click at [319, 180] on p "Herramientas Esenciales" at bounding box center [381, 179] width 210 height 36
click at [235, 63] on input "48" at bounding box center [231, 66] width 22 height 25
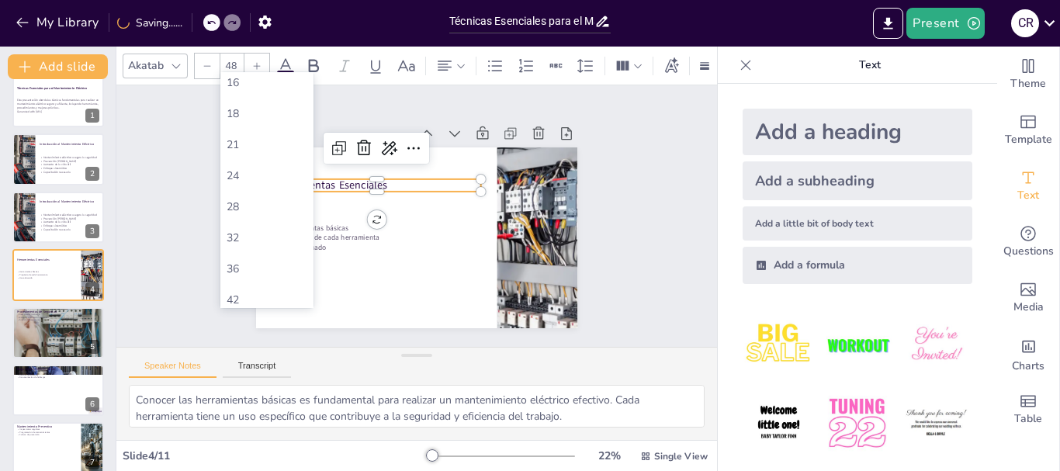
scroll to position [233, 0]
click at [269, 286] on div "56" at bounding box center [267, 290] width 81 height 15
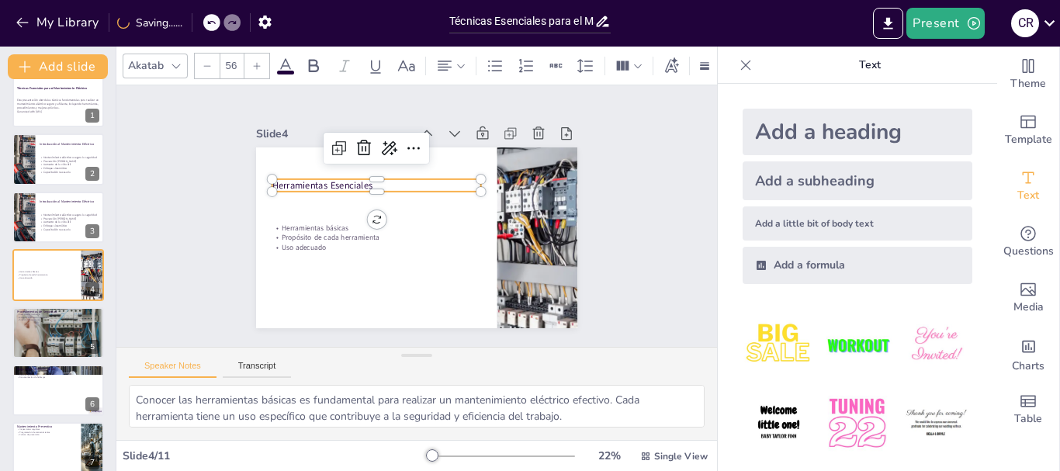
click at [380, 178] on p "Herramientas Esenciales" at bounding box center [381, 181] width 210 height 35
click at [229, 60] on input "56" at bounding box center [231, 66] width 22 height 25
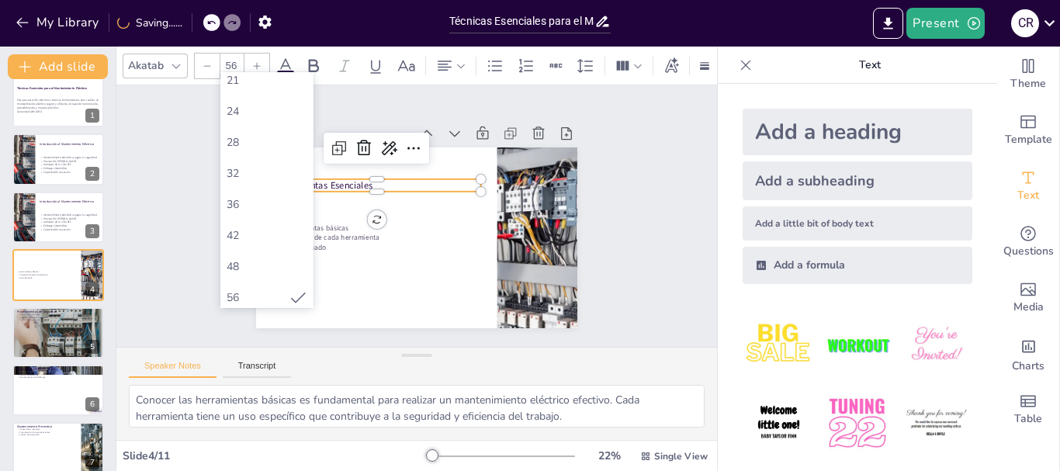
scroll to position [311, 0]
click at [279, 245] on div "64" at bounding box center [267, 243] width 81 height 15
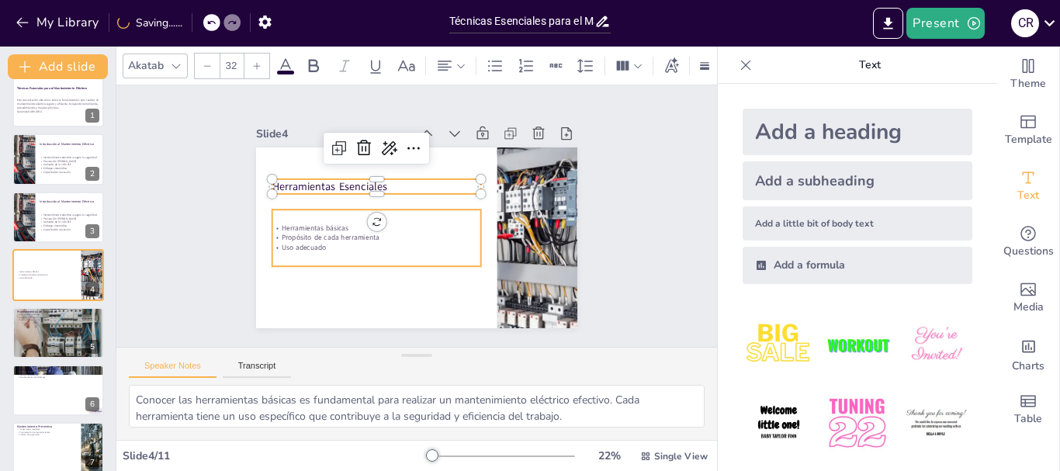
click at [326, 241] on p "Uso adecuado" at bounding box center [369, 234] width 202 height 75
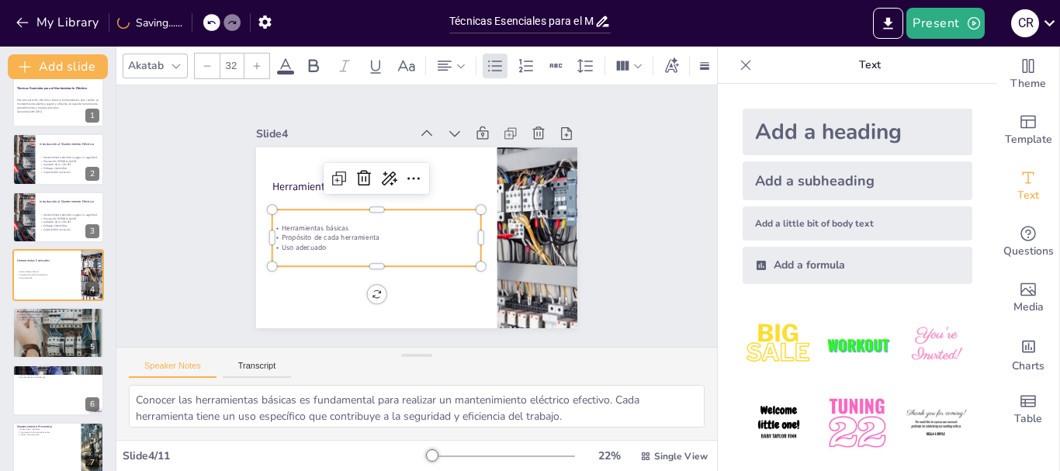
click at [233, 66] on input "32" at bounding box center [231, 66] width 22 height 25
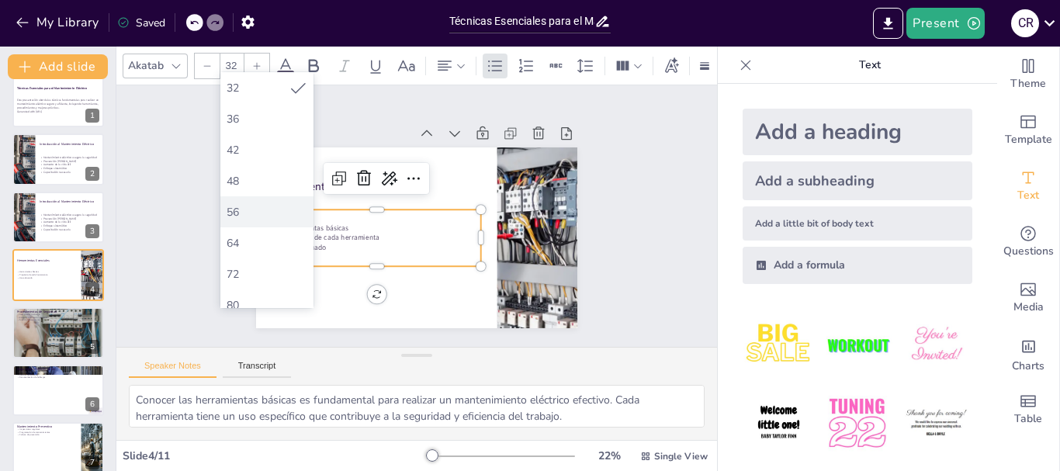
click at [262, 205] on div "56" at bounding box center [267, 212] width 81 height 15
type input "56"
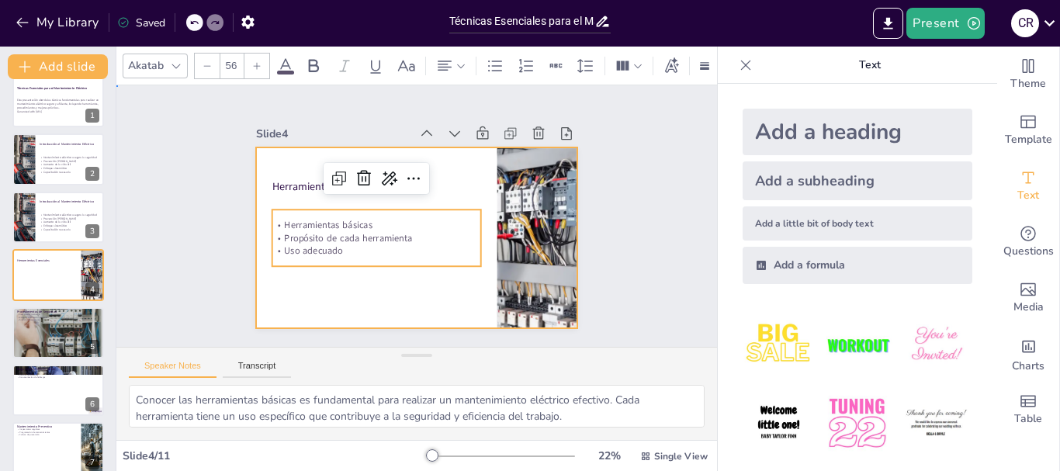
click at [442, 290] on div at bounding box center [410, 236] width 362 height 271
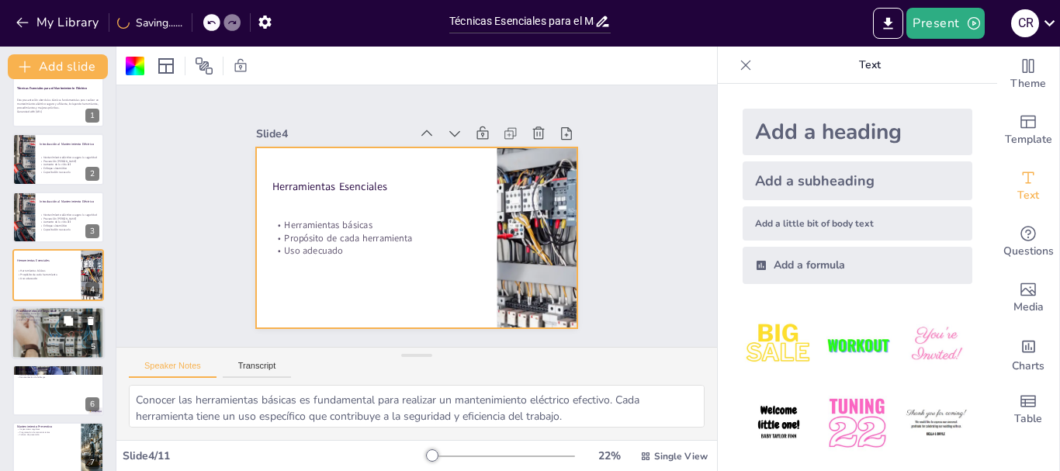
click at [69, 335] on div at bounding box center [58, 333] width 93 height 62
type textarea "Desconectar la energía es el primer paso en cualquier trabajo eléctrico. Esto p…"
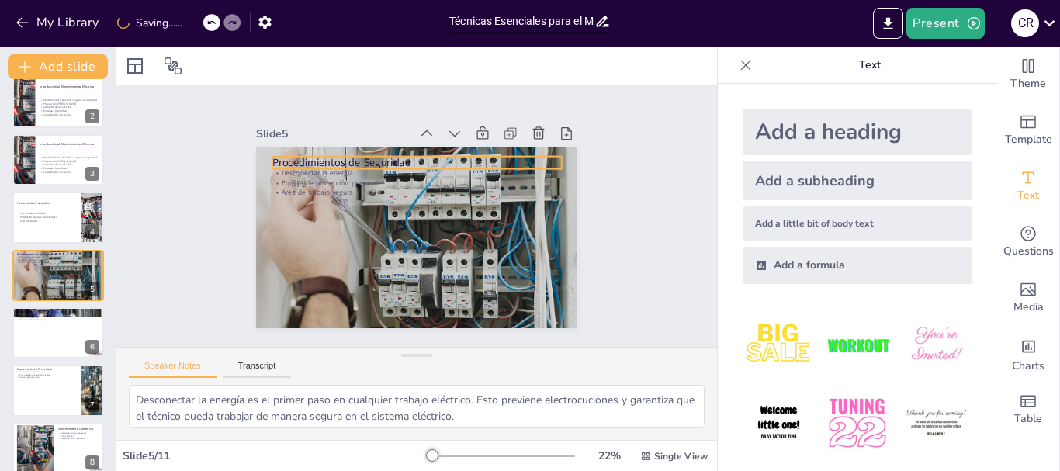
click at [345, 156] on p "Procedimientos de Seguridad" at bounding box center [433, 165] width 280 height 104
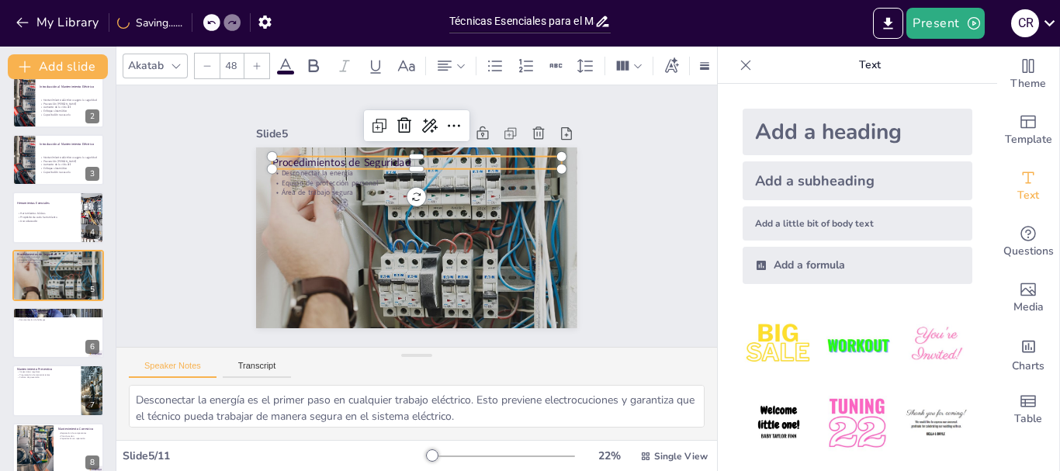
click at [234, 61] on input "48" at bounding box center [231, 66] width 22 height 25
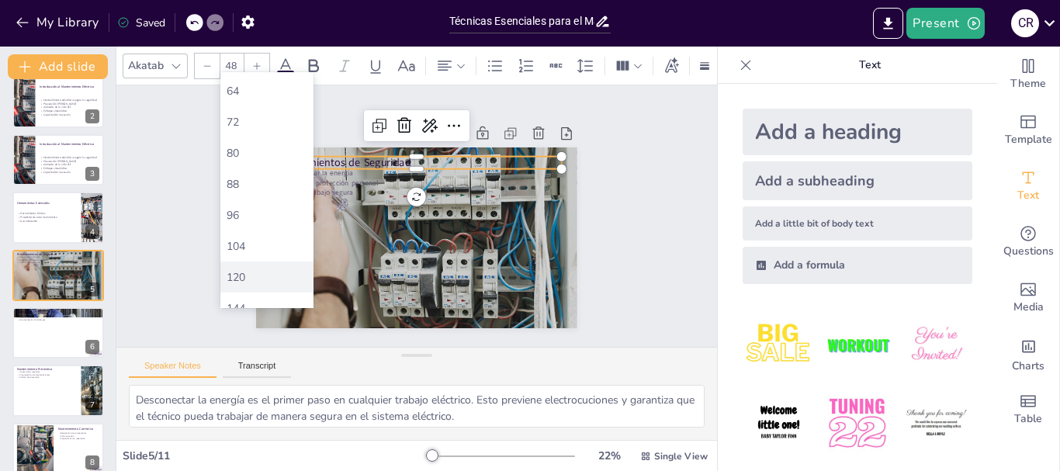
scroll to position [466, 0]
click at [279, 90] on div "64" at bounding box center [267, 88] width 81 height 15
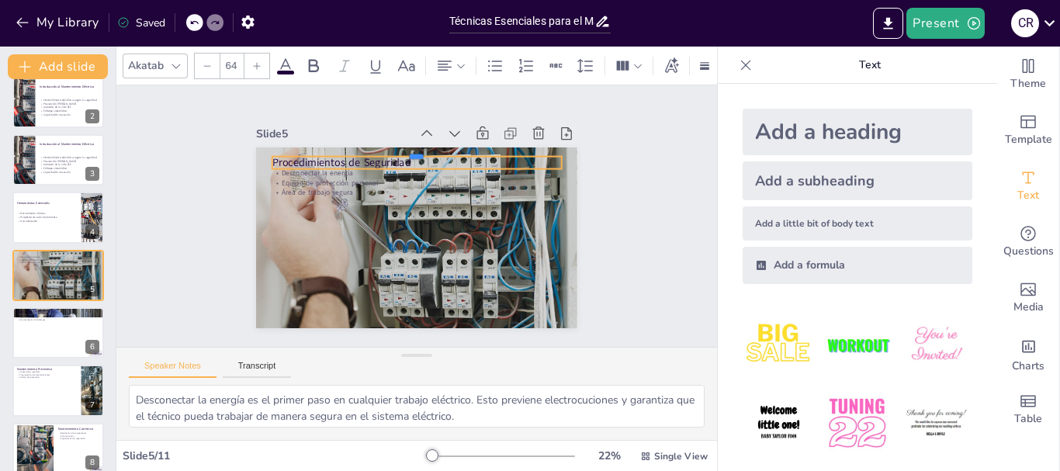
click at [358, 147] on div at bounding box center [449, 159] width 257 height 155
click at [358, 147] on div at bounding box center [437, 154] width 279 height 102
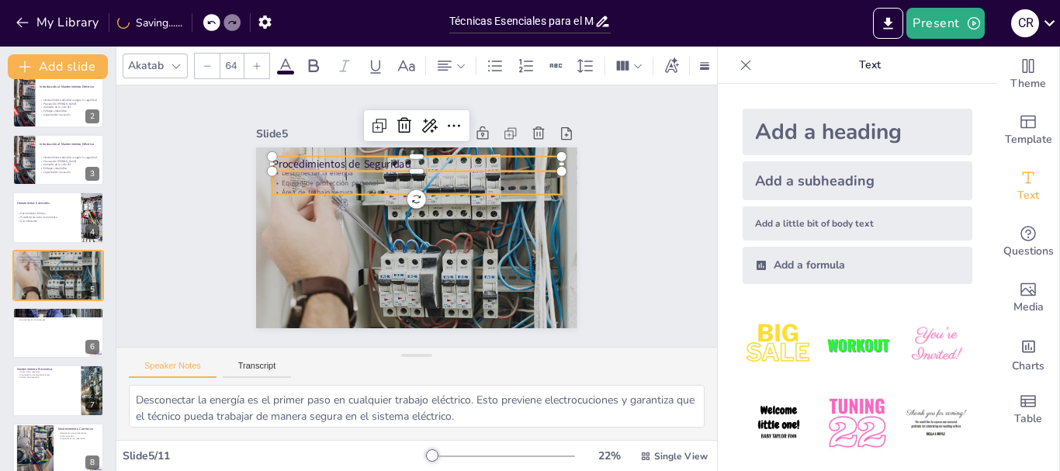
click at [299, 190] on div "Desconectar la energía Equipo de protección personal Área de trabajo segura Pro…" at bounding box center [414, 237] width 338 height 213
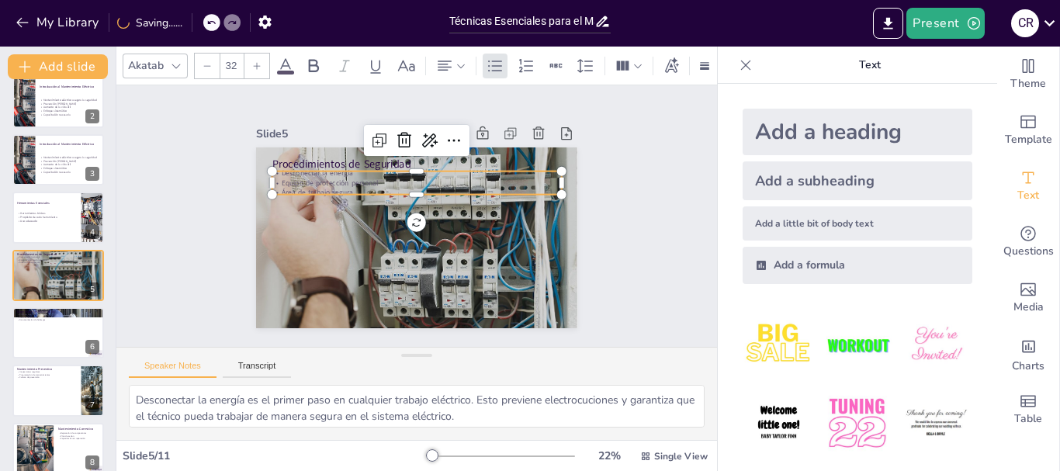
click at [401, 183] on p "Área de trabajo segura" at bounding box center [421, 193] width 285 height 70
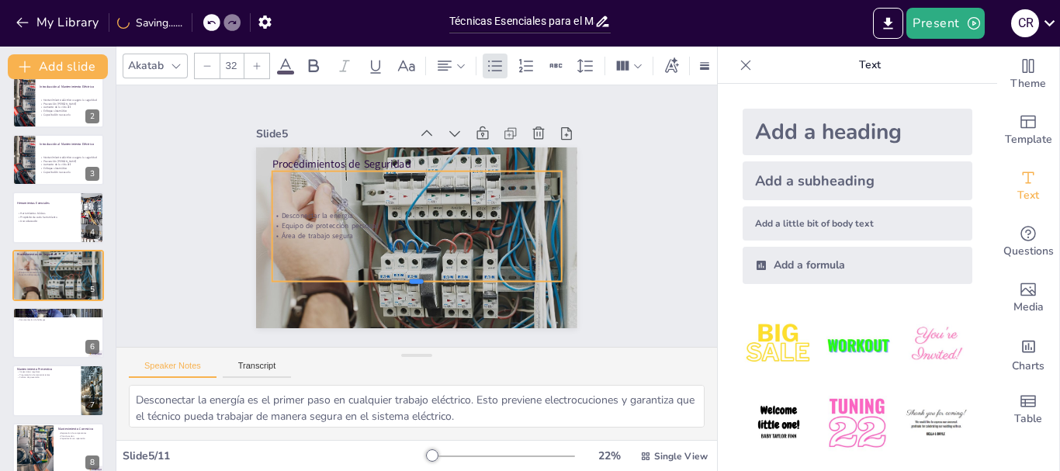
drag, startPoint x: 404, startPoint y: 189, endPoint x: 402, endPoint y: 276, distance: 87.0
click at [402, 276] on div at bounding box center [394, 284] width 279 height 102
click at [236, 68] on input "32" at bounding box center [231, 66] width 22 height 25
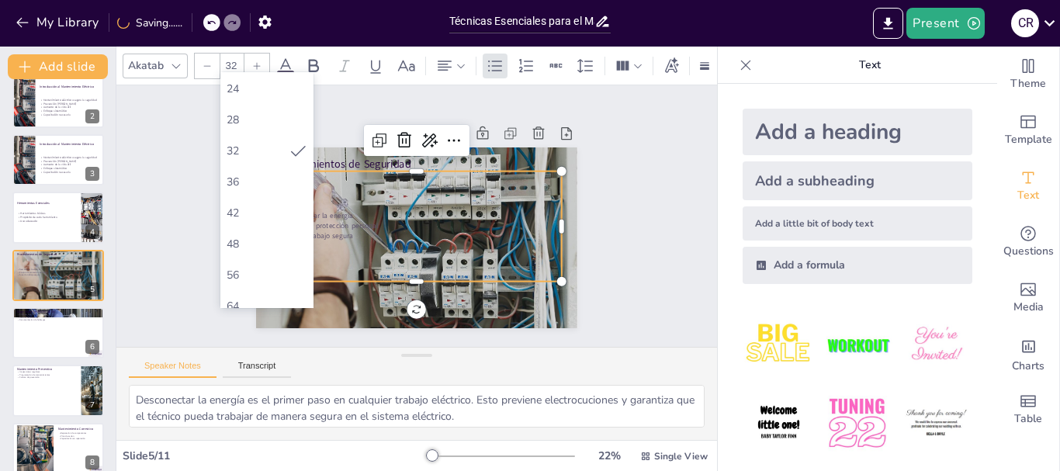
scroll to position [311, 0]
click at [264, 203] on div "56" at bounding box center [266, 211] width 93 height 31
type input "56"
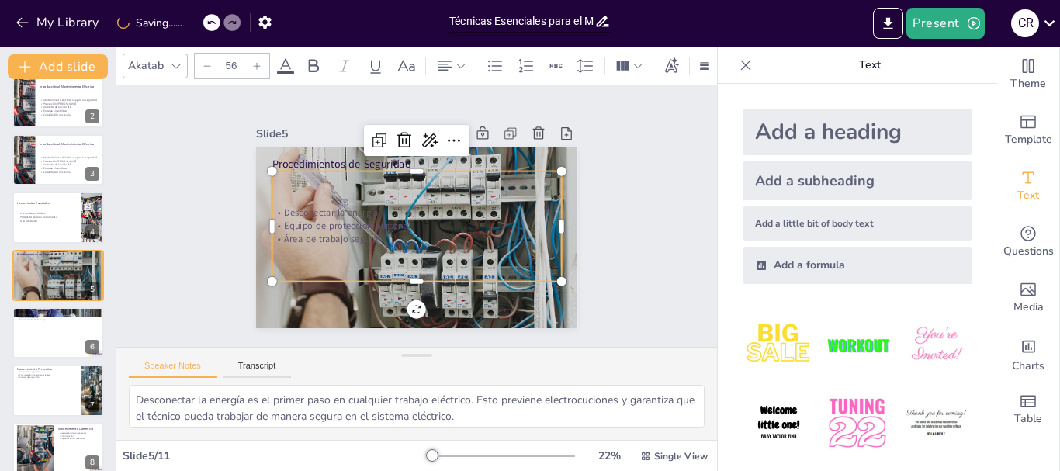
click at [321, 234] on p "Área de trabajo segura" at bounding box center [409, 238] width 279 height 102
click at [321, 234] on p "Área de trabajo segura" at bounding box center [415, 238] width 290 height 43
click at [321, 234] on p "Área de trabajo segura" at bounding box center [412, 239] width 286 height 73
click at [321, 234] on p "Área de trabajo segura" at bounding box center [404, 234] width 242 height 181
click at [409, 234] on p "Área de trabajo segura" at bounding box center [415, 238] width 290 height 43
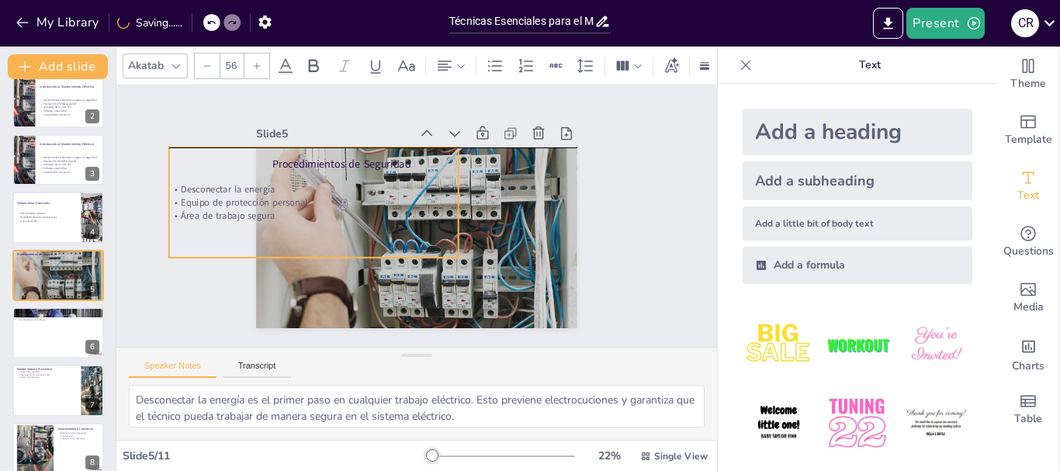
drag, startPoint x: 380, startPoint y: 235, endPoint x: 276, endPoint y: 213, distance: 105.7
click at [276, 213] on p "Área de trabajo segura" at bounding box center [318, 184] width 279 height 102
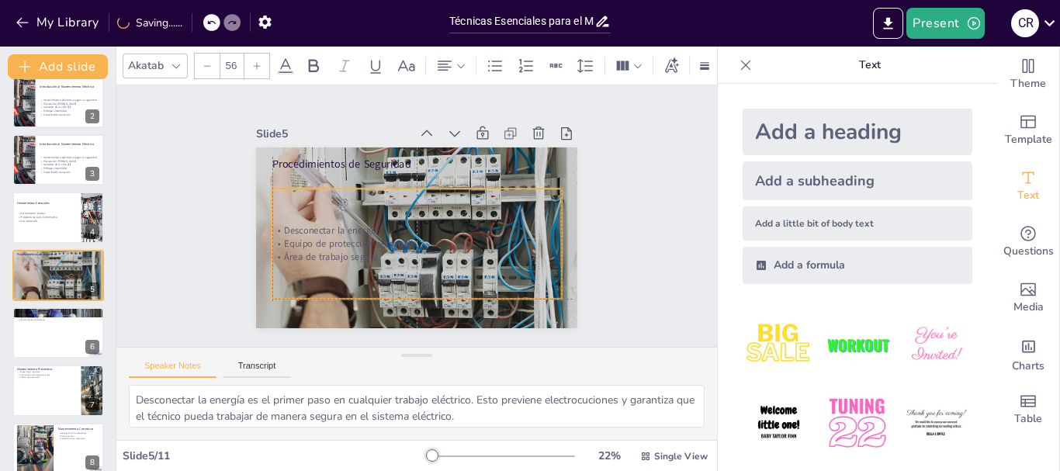
drag, startPoint x: 169, startPoint y: 182, endPoint x: 275, endPoint y: 225, distance: 114.2
click at [326, 225] on p "Desconectar la energía" at bounding box center [404, 223] width 156 height 257
click at [308, 225] on p "Desconectar la energía" at bounding box center [414, 230] width 286 height 73
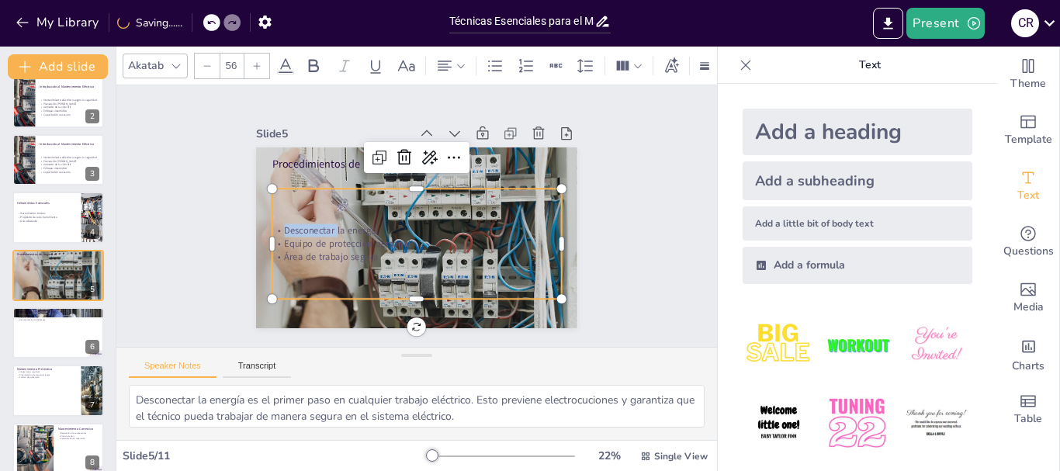
click at [308, 225] on p "Desconectar la energía" at bounding box center [414, 230] width 286 height 73
click at [308, 225] on p "Desconectar la energía" at bounding box center [416, 230] width 290 height 43
click at [308, 225] on p "Desconectar la energía" at bounding box center [411, 230] width 279 height 102
click at [344, 250] on p "Área de trabajo segura" at bounding box center [417, 256] width 290 height 13
click at [367, 253] on p "Área de trabajo segura" at bounding box center [413, 256] width 290 height 43
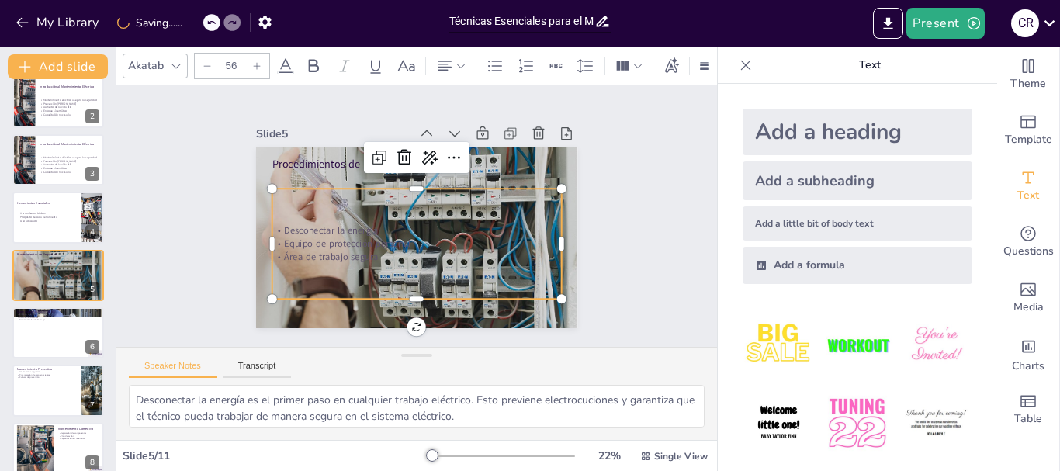
click at [363, 253] on p "Área de trabajo segura" at bounding box center [408, 256] width 286 height 73
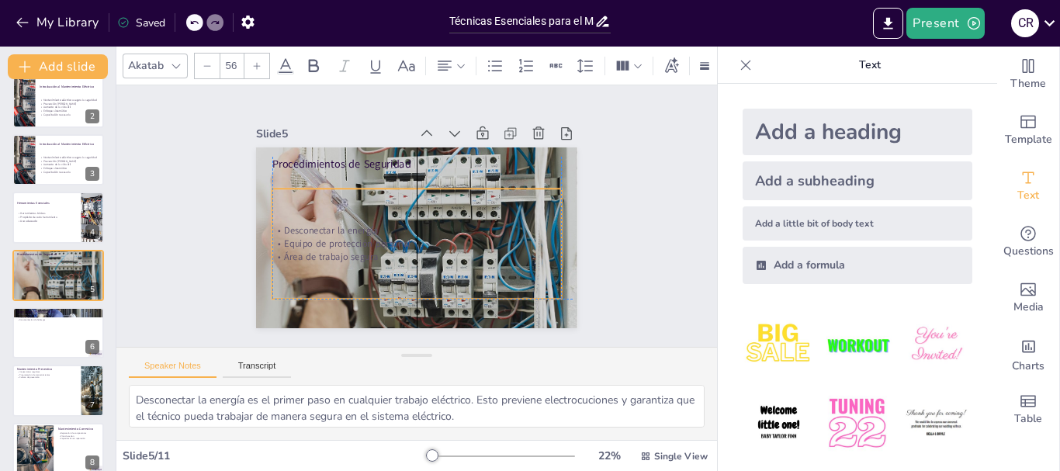
click at [370, 252] on p "Área de trabajo segura" at bounding box center [408, 256] width 286 height 73
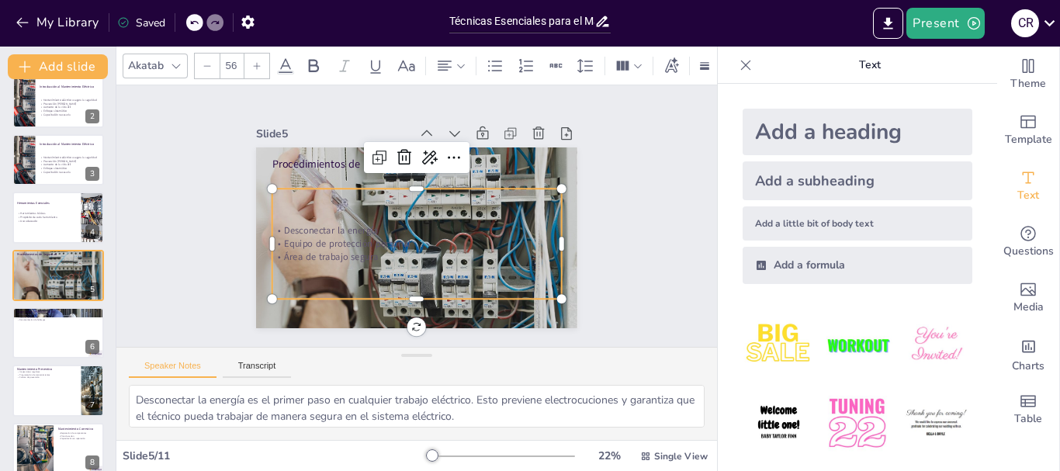
click at [370, 252] on p "Área de trabajo segura" at bounding box center [408, 256] width 286 height 73
click at [366, 250] on p "Área de trabajo segura" at bounding box center [404, 255] width 279 height 102
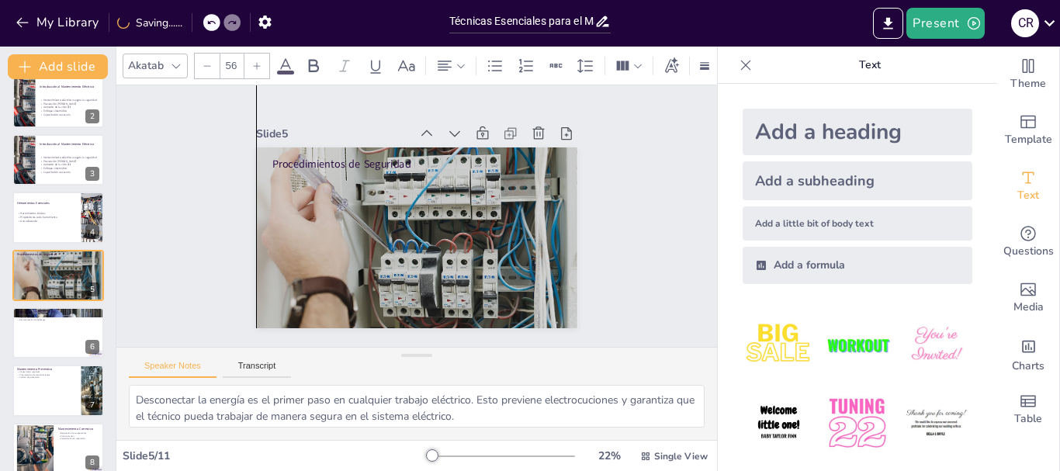
click at [208, 18] on icon at bounding box center [210, 22] width 9 height 9
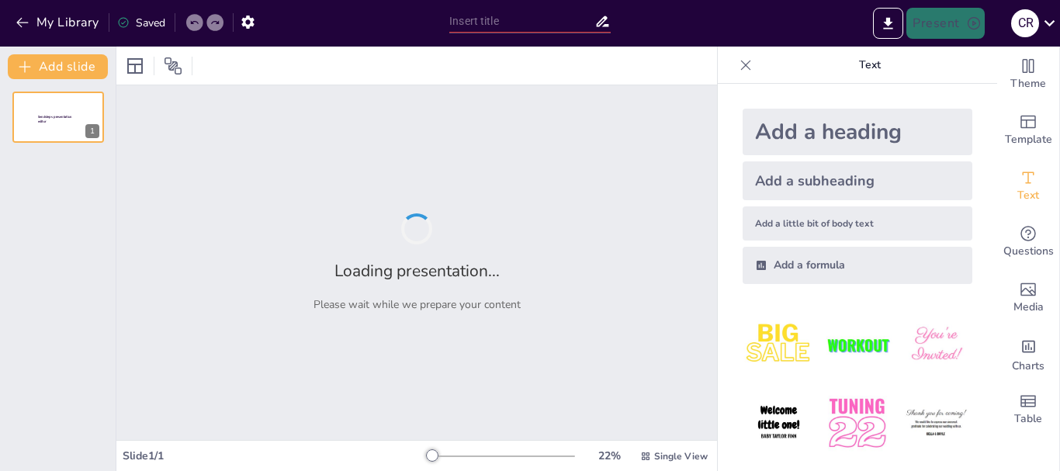
type input "Técnicas Esenciales para el Mantenimiento Eléctrico"
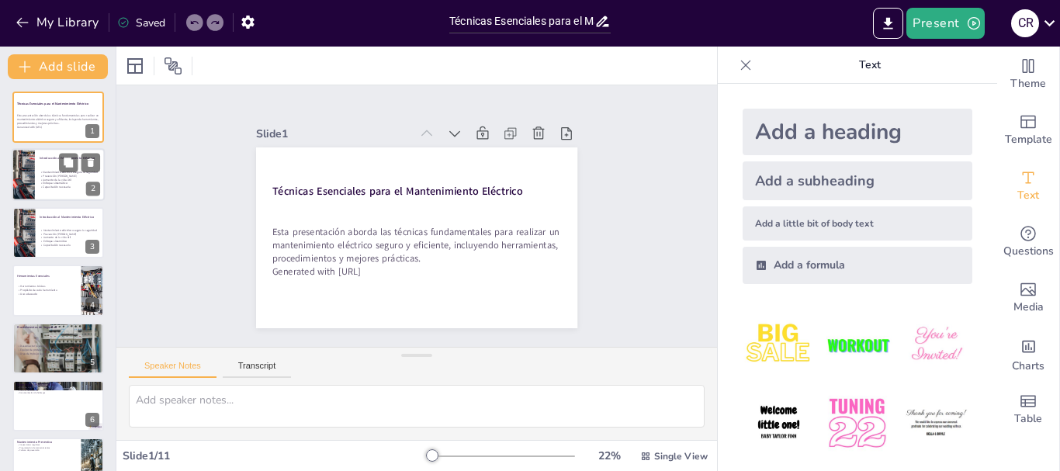
click at [59, 187] on span "Capacitación necesaria" at bounding box center [56, 188] width 27 height 4
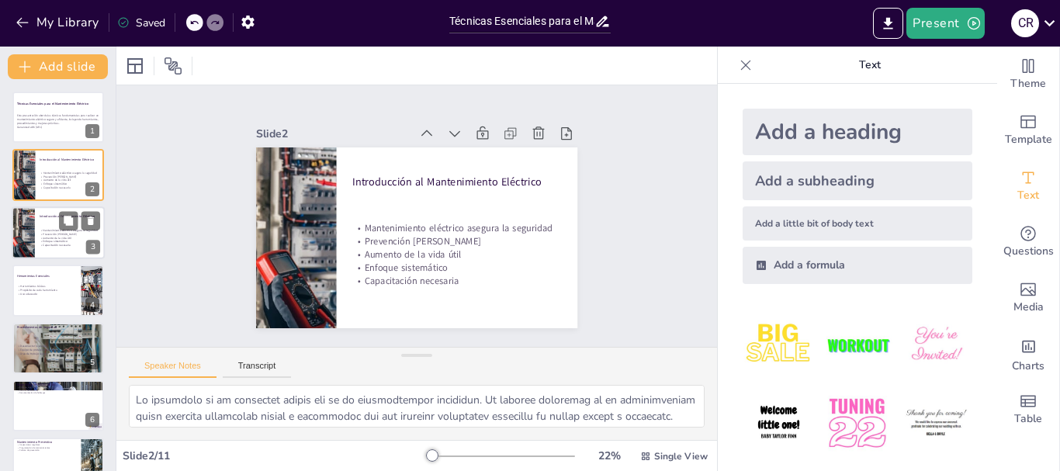
click at [52, 243] on div "Mantenimiento eléctrico asegura la seguridad Prevención de fallas Aumento de la…" at bounding box center [70, 237] width 61 height 19
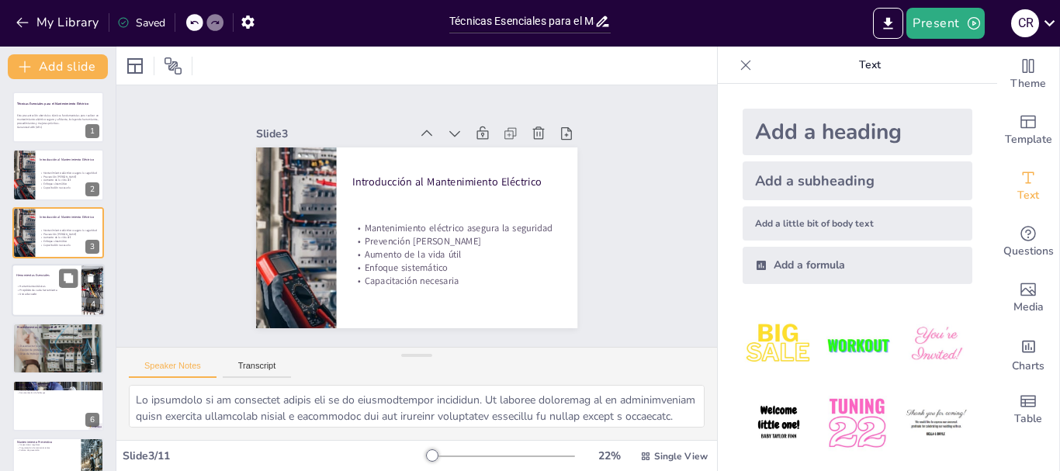
click at [43, 303] on div at bounding box center [58, 290] width 93 height 53
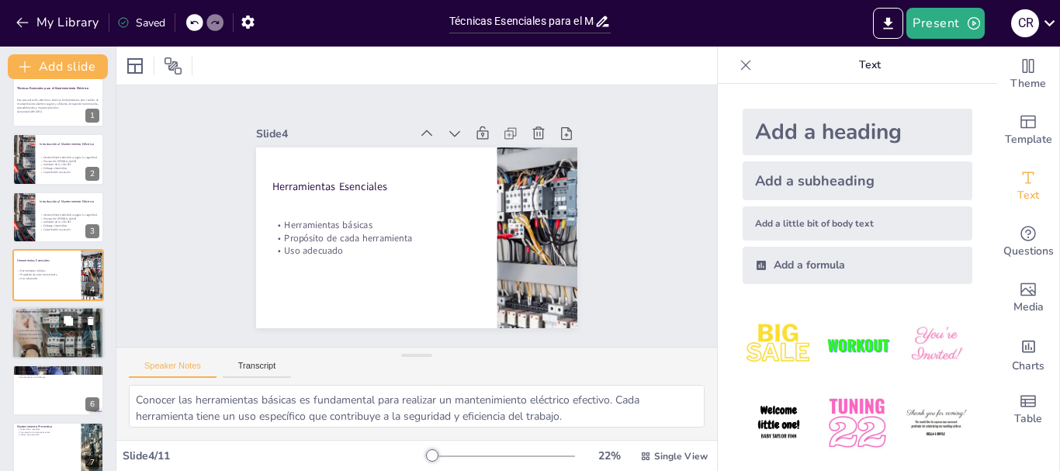
click at [45, 324] on div "Desconectar la energía Equipo de protección personal Área de trabajo segura" at bounding box center [58, 334] width 84 height 32
type textarea "Desconectar la energía es el primer paso en cualquier trabajo eléctrico. Esto p…"
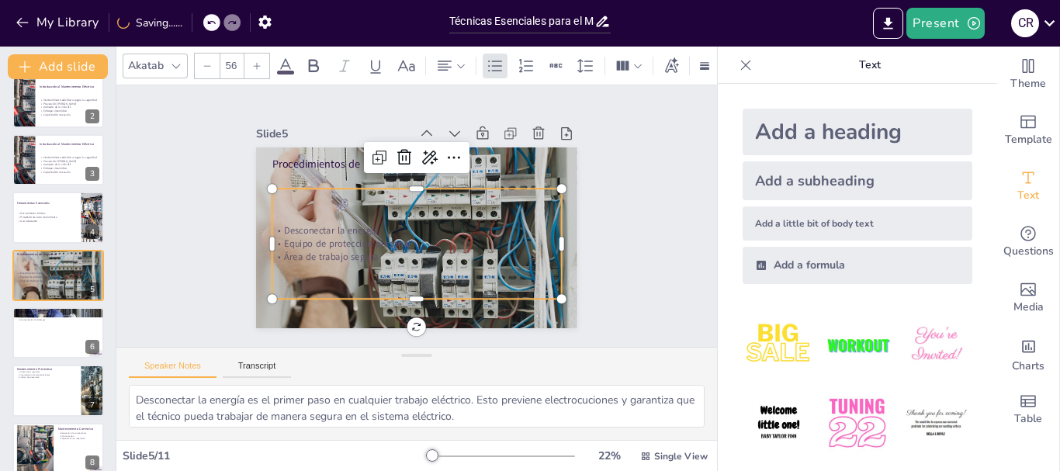
click at [383, 231] on p "Equipo de protección personal" at bounding box center [389, 216] width 13 height 290
click at [332, 161] on p "Procedimientos de Seguridad" at bounding box center [428, 165] width 286 height 75
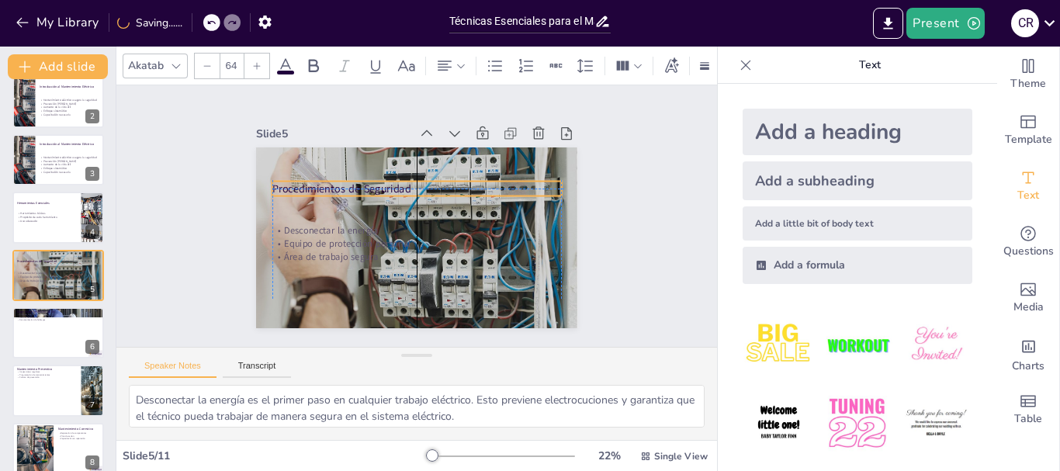
drag, startPoint x: 356, startPoint y: 156, endPoint x: 359, endPoint y: 179, distance: 23.5
click at [359, 179] on p "Procedimientos de Seguridad" at bounding box center [426, 190] width 280 height 104
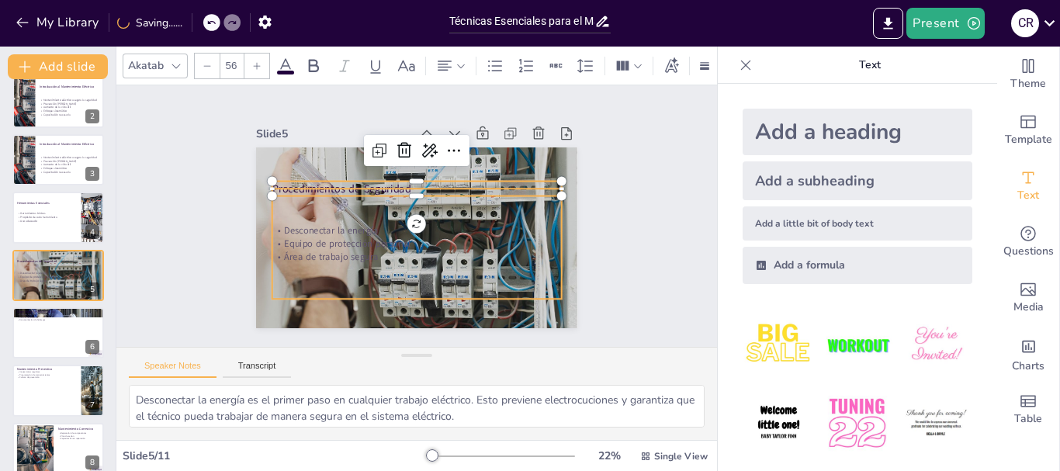
click at [359, 231] on p "Equipo de protección personal" at bounding box center [412, 242] width 286 height 73
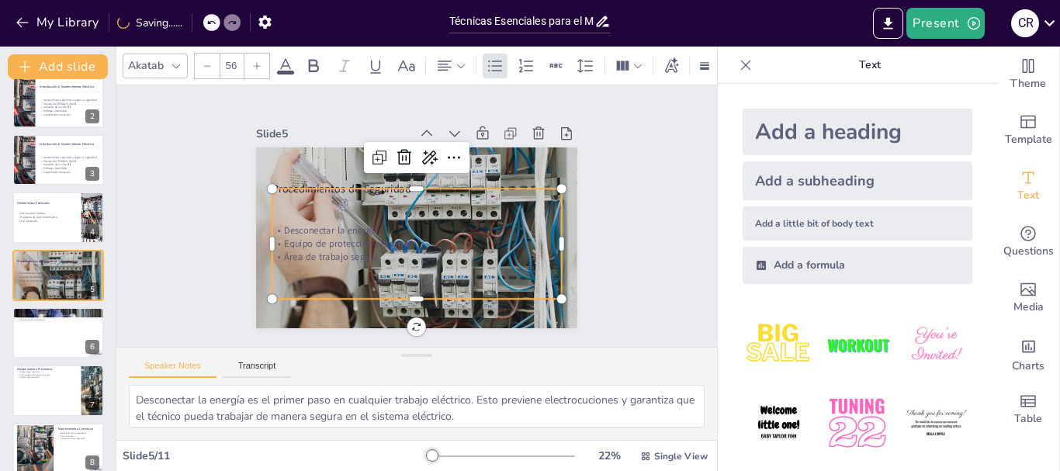
click at [281, 63] on icon at bounding box center [286, 65] width 14 height 15
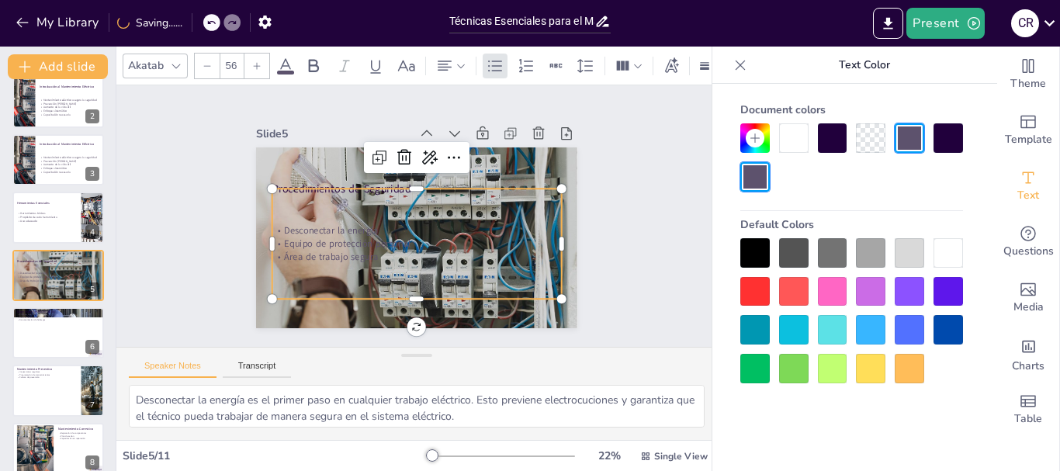
click at [800, 139] on div at bounding box center [793, 137] width 29 height 29
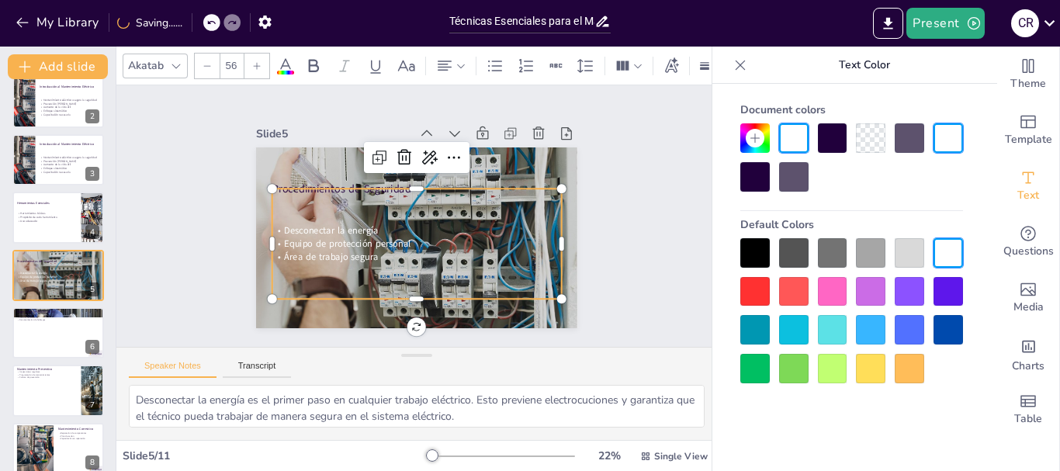
click at [311, 188] on div "Desconectar la energía Equipo de protección personal Área de trabajo segura" at bounding box center [403, 240] width 306 height 240
click at [408, 185] on div "Desconectar la energía Equipo de protección personal Área de trabajo segura" at bounding box center [415, 244] width 300 height 140
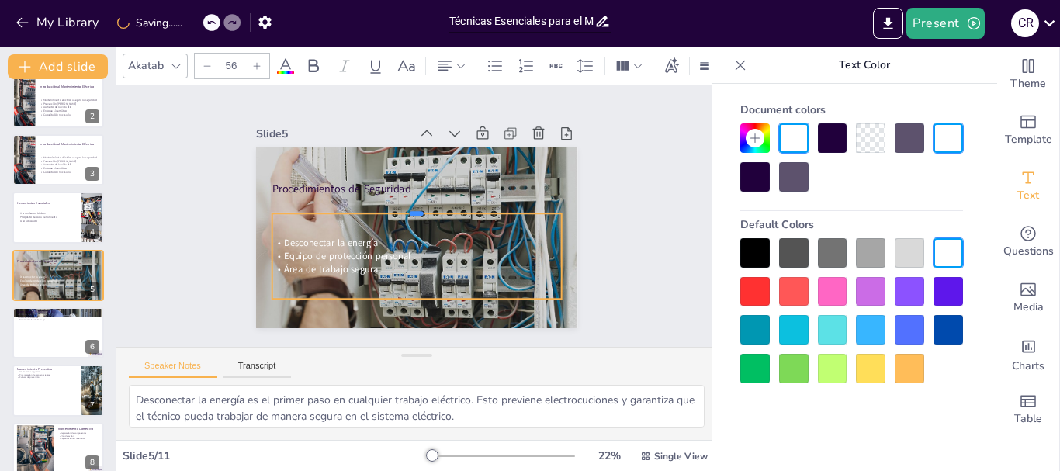
drag, startPoint x: 401, startPoint y: 180, endPoint x: 402, endPoint y: 205, distance: 24.9
click at [402, 205] on div at bounding box center [419, 208] width 286 height 72
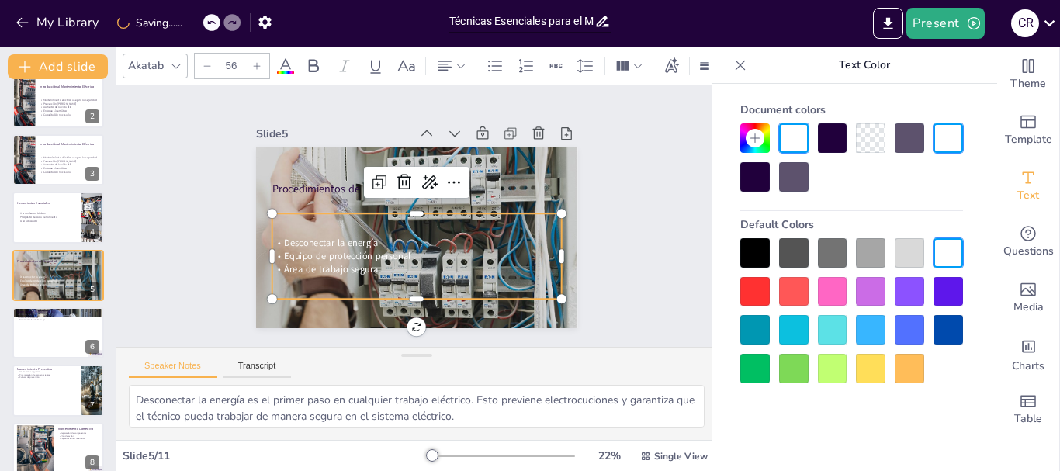
click at [360, 244] on span "Equipo de protección personal" at bounding box center [338, 232] width 124 height 51
click at [280, 233] on span "Desconectar la energía" at bounding box center [327, 225] width 95 height 32
click at [280, 234] on span "Desconectar la energía" at bounding box center [327, 225] width 95 height 32
click at [282, 234] on span "Desconectar la energía" at bounding box center [329, 234] width 95 height 23
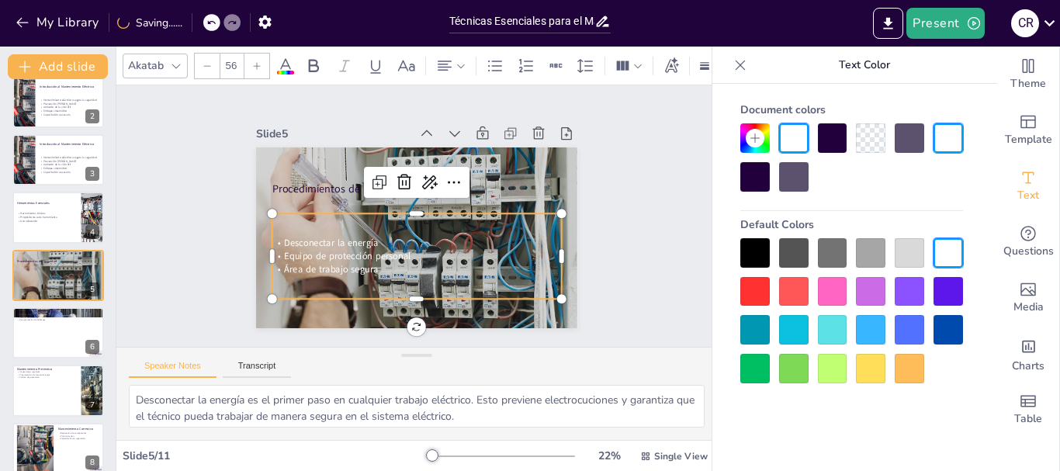
click at [280, 234] on span "Desconectar la energía" at bounding box center [327, 225] width 95 height 32
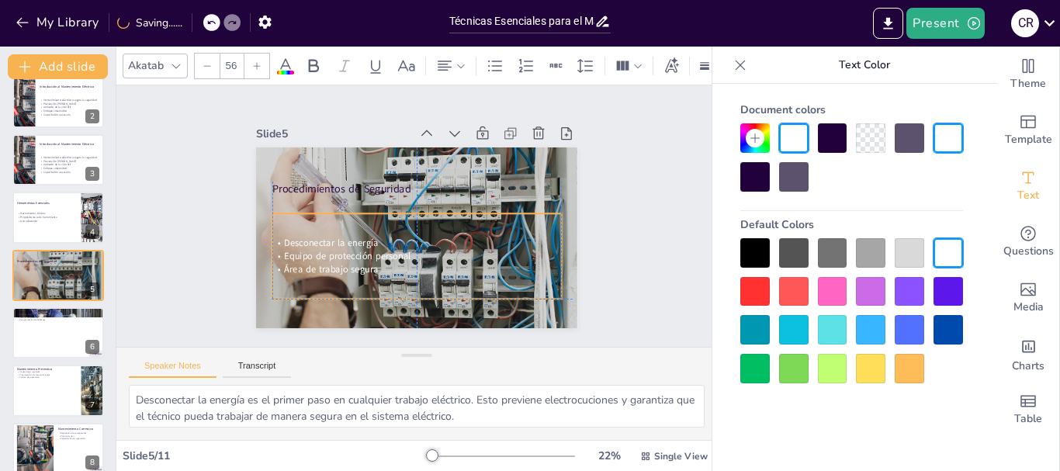
click at [280, 232] on span "Desconectar la energía" at bounding box center [327, 225] width 95 height 32
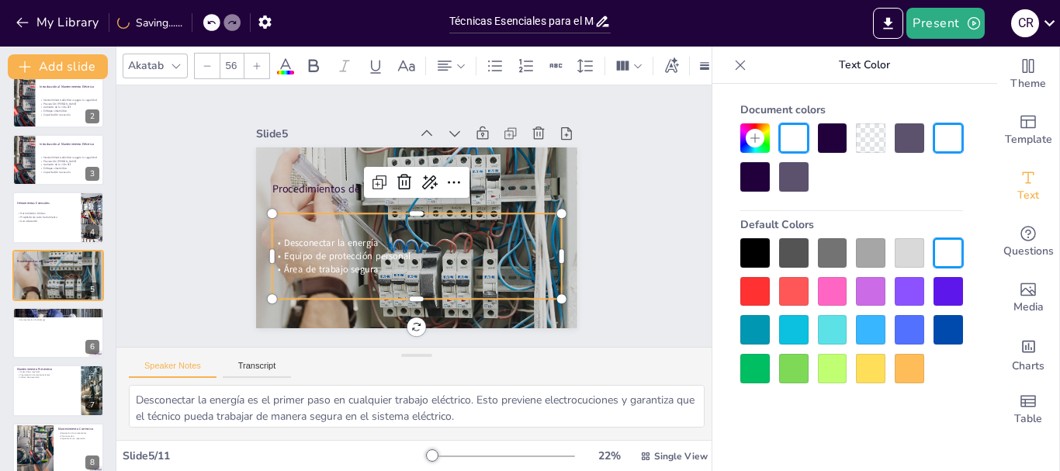
click at [344, 263] on span "Área de trabajo segura" at bounding box center [331, 269] width 94 height 12
click at [363, 260] on span "Área de trabajo segura" at bounding box center [322, 250] width 95 height 32
click at [363, 260] on span "Área de trabajo segura" at bounding box center [326, 260] width 95 height 23
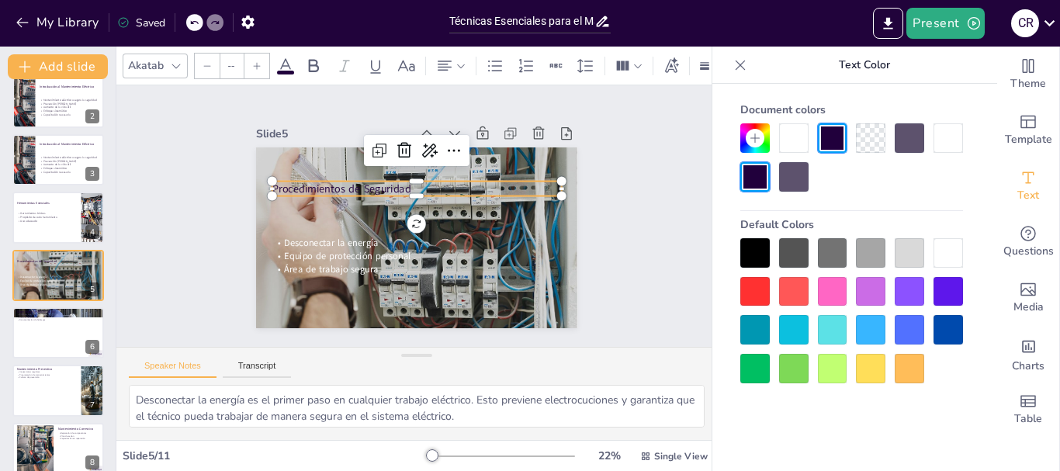
click at [301, 182] on p "Procedimientos de Seguridad" at bounding box center [430, 192] width 259 height 158
type input "64"
click at [362, 182] on p "Procedimientos de Seguridad" at bounding box center [441, 203] width 158 height 258
click at [286, 182] on p "Procedimientos de Seguridad" at bounding box center [422, 189] width 286 height 75
click at [314, 60] on icon at bounding box center [314, 65] width 10 height 13
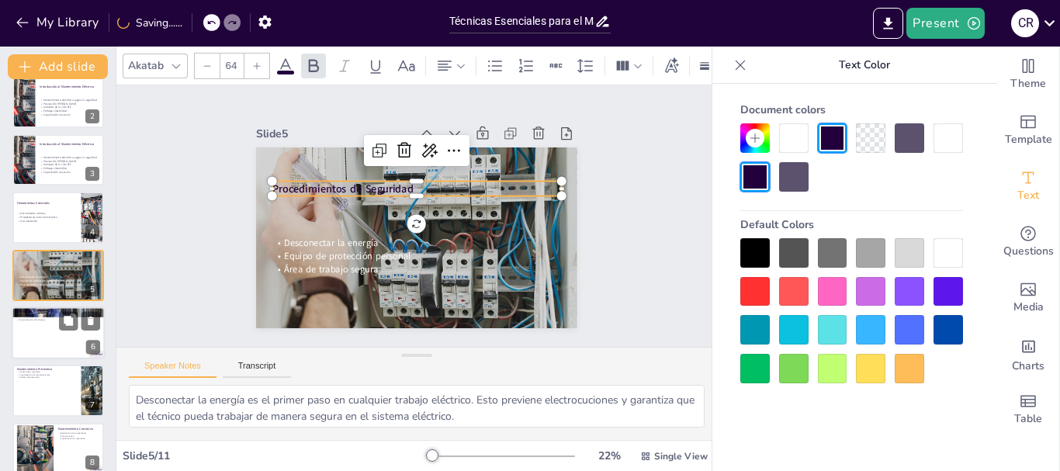
click at [44, 345] on div at bounding box center [58, 333] width 93 height 53
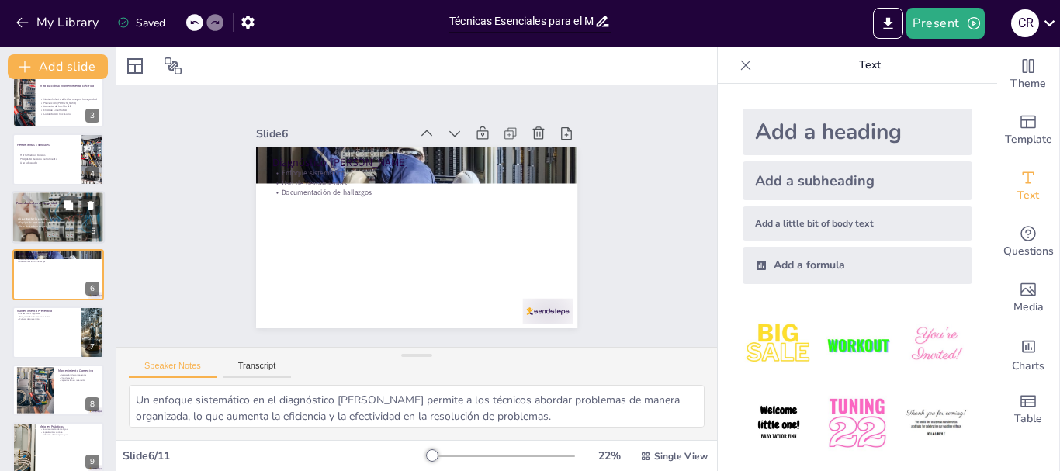
click at [39, 220] on span "Desconectar la energía" at bounding box center [32, 219] width 27 height 4
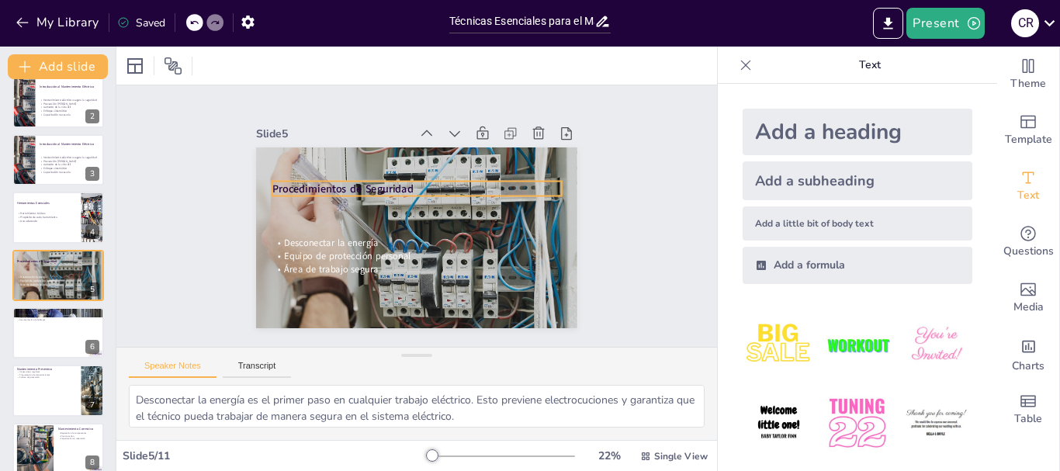
click at [371, 183] on strong "Procedimientos de Seguridad" at bounding box center [349, 173] width 141 height 43
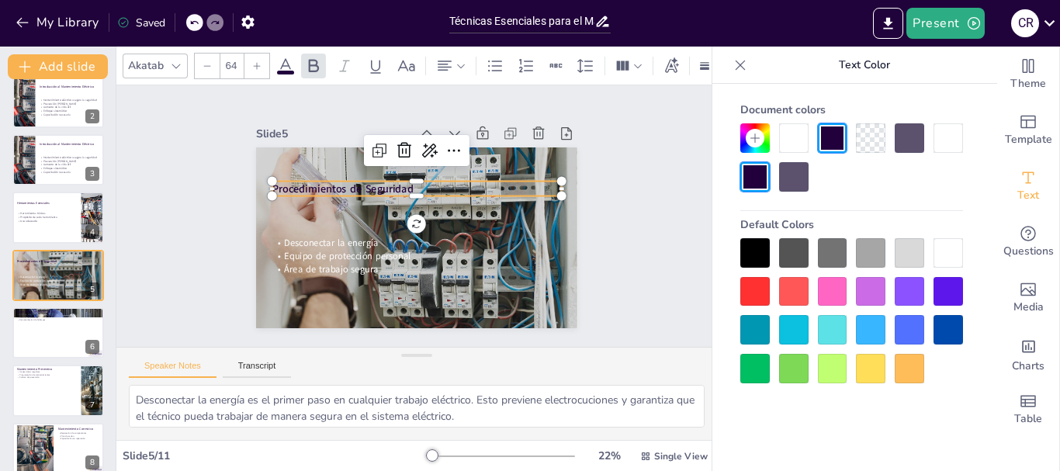
click at [371, 183] on strong "Procedimientos de Seguridad" at bounding box center [349, 173] width 141 height 43
click at [371, 183] on p "Procedimientos de Seguridad" at bounding box center [430, 192] width 258 height 158
click at [276, 61] on icon at bounding box center [285, 66] width 19 height 19
click at [287, 60] on icon at bounding box center [286, 65] width 14 height 15
click at [287, 63] on icon at bounding box center [285, 66] width 19 height 19
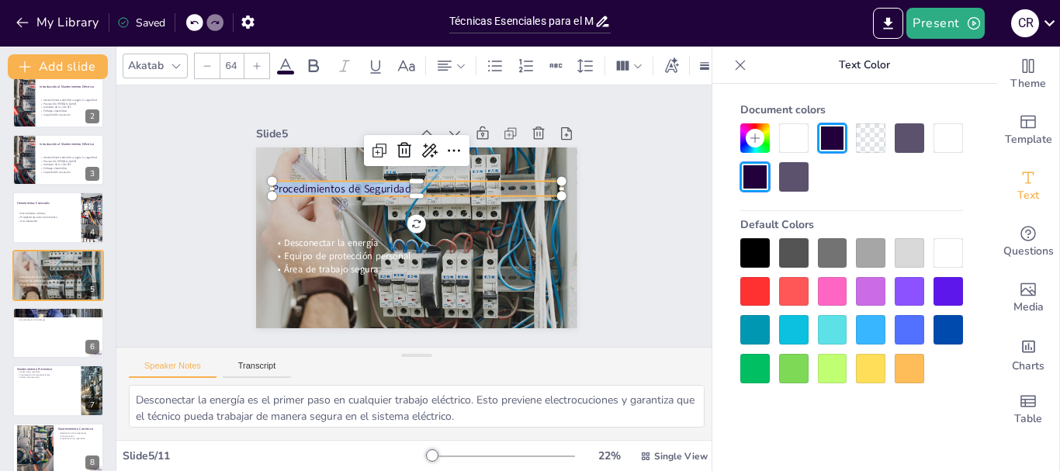
click at [784, 140] on div at bounding box center [793, 137] width 29 height 29
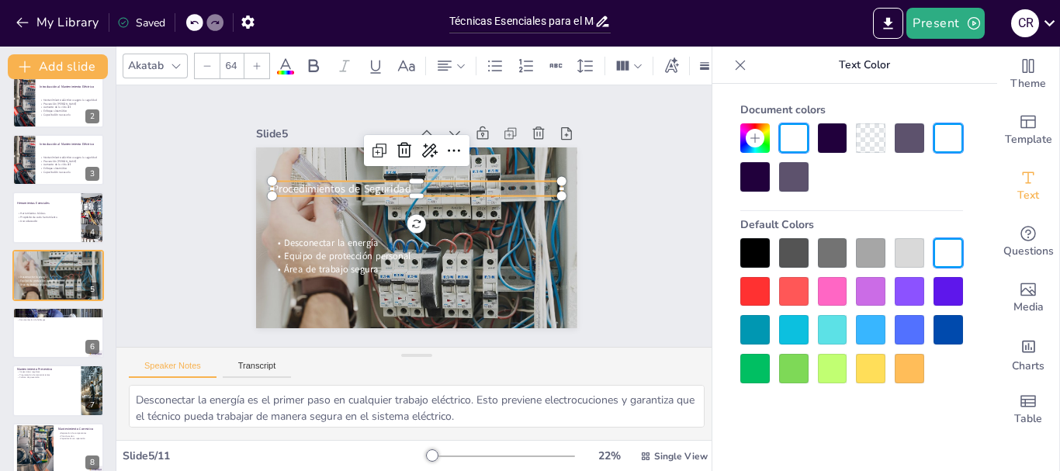
click at [802, 137] on div at bounding box center [793, 137] width 29 height 29
click at [595, 251] on div "Slide 1 Técnicas Esenciales para el Mantenimiento Eléctrico Esta presentación a…" at bounding box center [417, 216] width 446 height 304
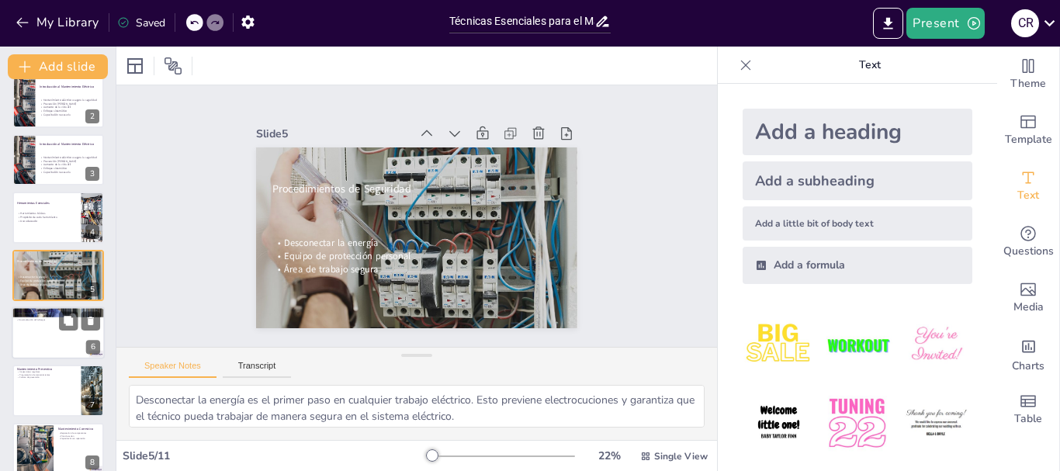
click at [50, 342] on div at bounding box center [58, 333] width 93 height 53
type textarea "Un enfoque sistemático en el diagnóstico de fallas permite a los técnicos abord…"
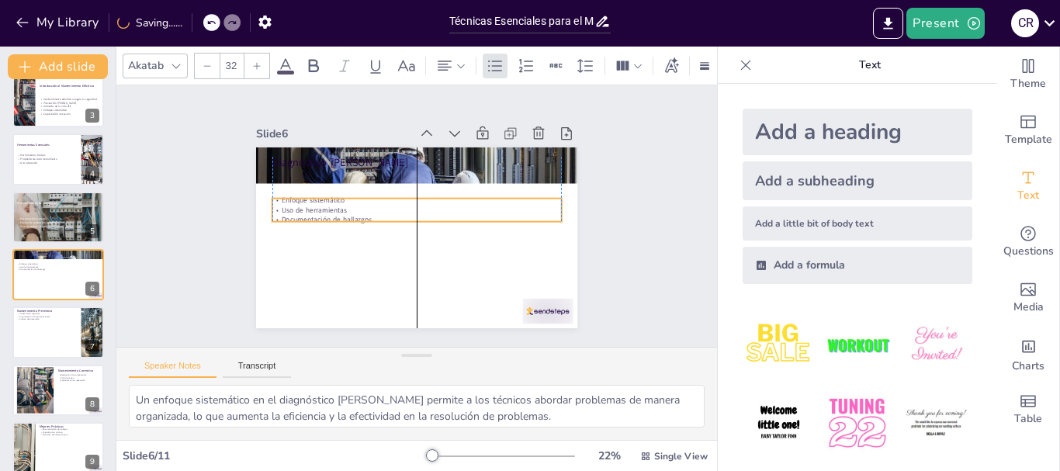
drag, startPoint x: 321, startPoint y: 192, endPoint x: 320, endPoint y: 219, distance: 27.2
click at [320, 219] on p "Documentación de hallazgos" at bounding box center [416, 220] width 289 height 40
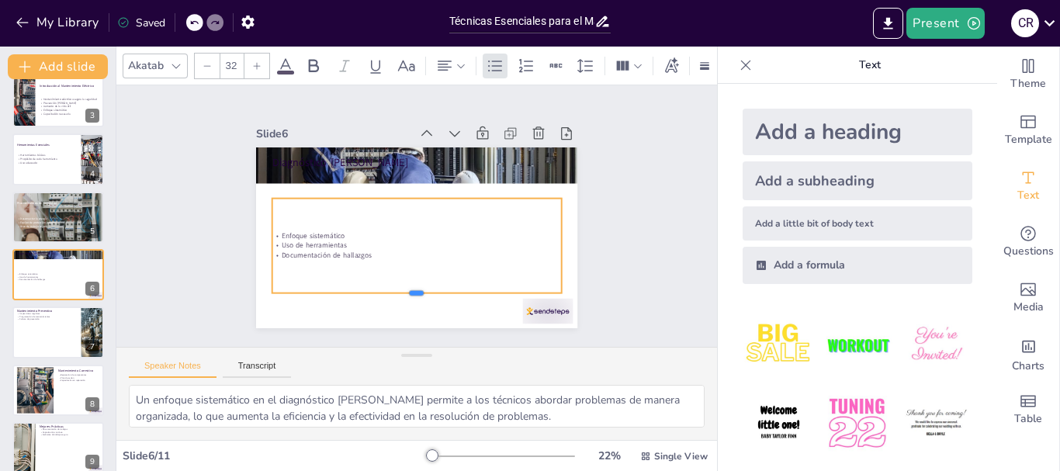
drag, startPoint x: 404, startPoint y: 216, endPoint x: 403, endPoint y: 287, distance: 71.4
click at [403, 287] on div at bounding box center [408, 298] width 289 height 43
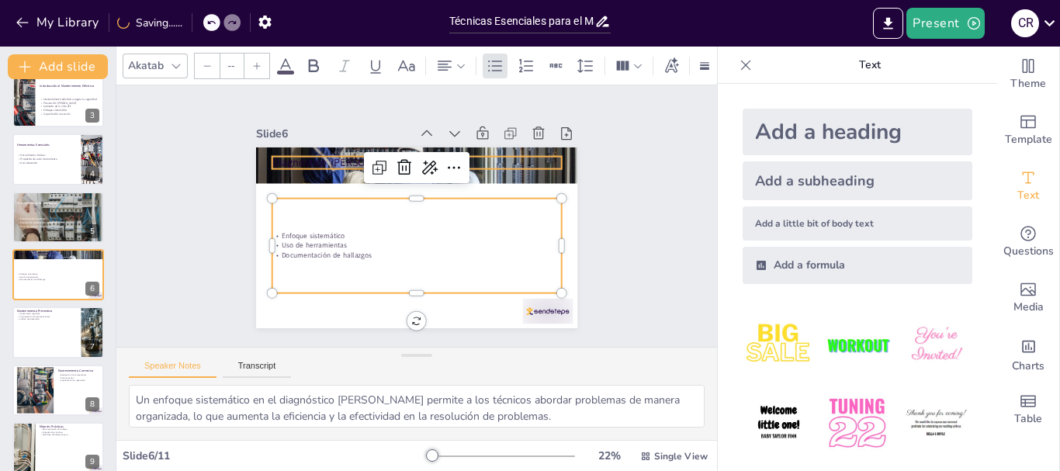
click at [285, 153] on p "Diagnóstico de Fallas" at bounding box center [428, 164] width 286 height 75
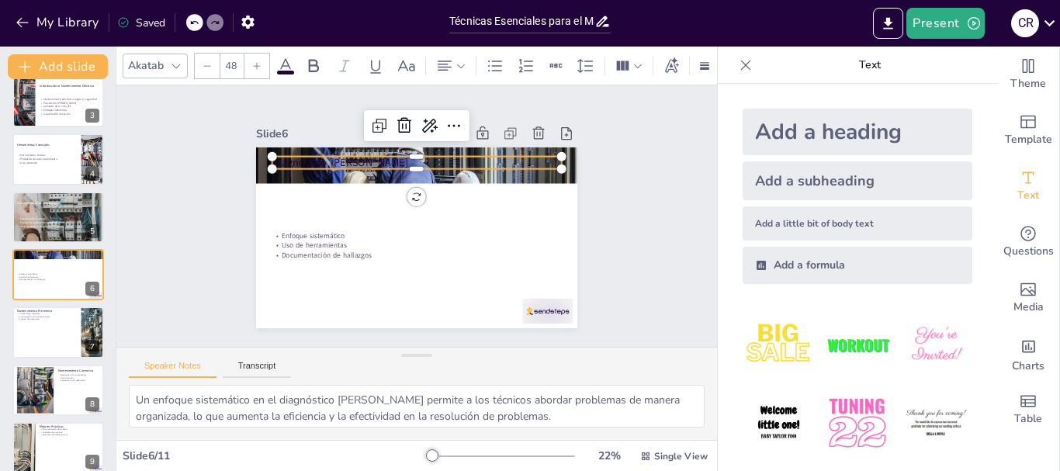
click at [230, 61] on input "48" at bounding box center [231, 66] width 22 height 25
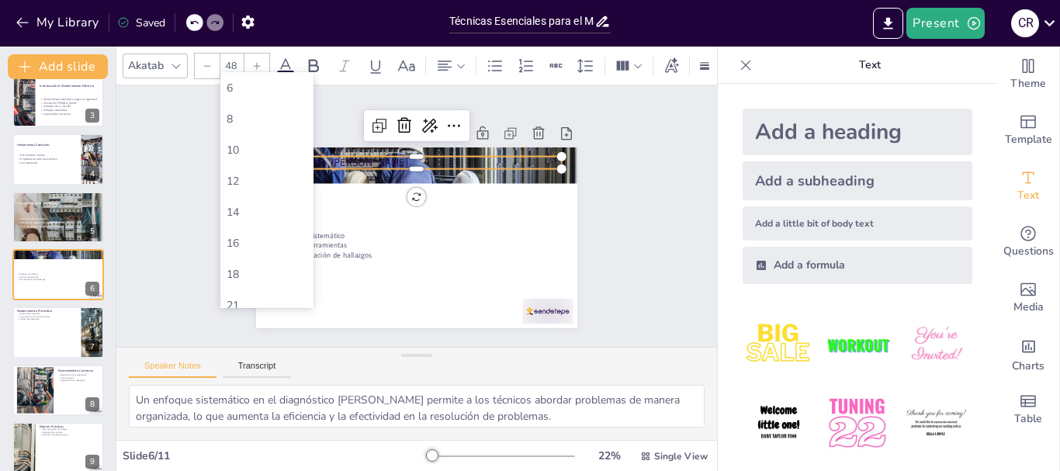
click at [492, 161] on p "Diagnóstico de Fallas" at bounding box center [428, 164] width 286 height 75
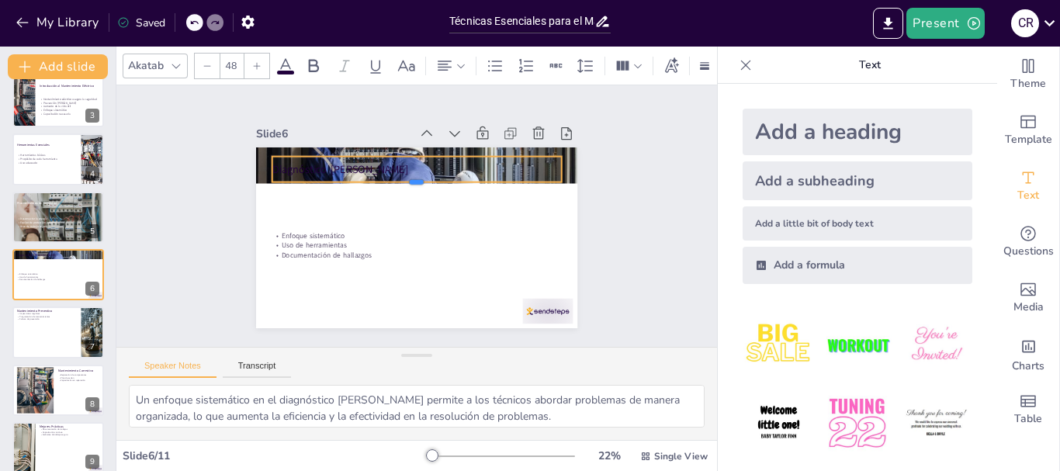
drag, startPoint x: 406, startPoint y: 163, endPoint x: 404, endPoint y: 179, distance: 15.7
click at [404, 179] on div at bounding box center [427, 190] width 269 height 129
click at [351, 162] on p "Diagnóstico de Fallas" at bounding box center [426, 171] width 286 height 75
click at [351, 163] on p "Diagnóstico de Fallas" at bounding box center [417, 170] width 290 height 15
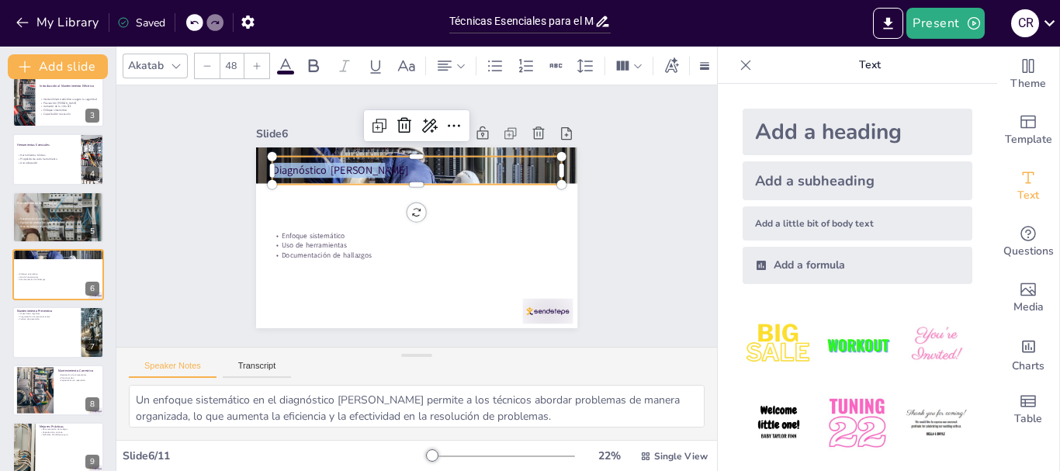
click at [351, 162] on p "Diagnóstico de Fallas" at bounding box center [431, 173] width 280 height 104
click at [238, 64] on input "48" at bounding box center [231, 66] width 22 height 25
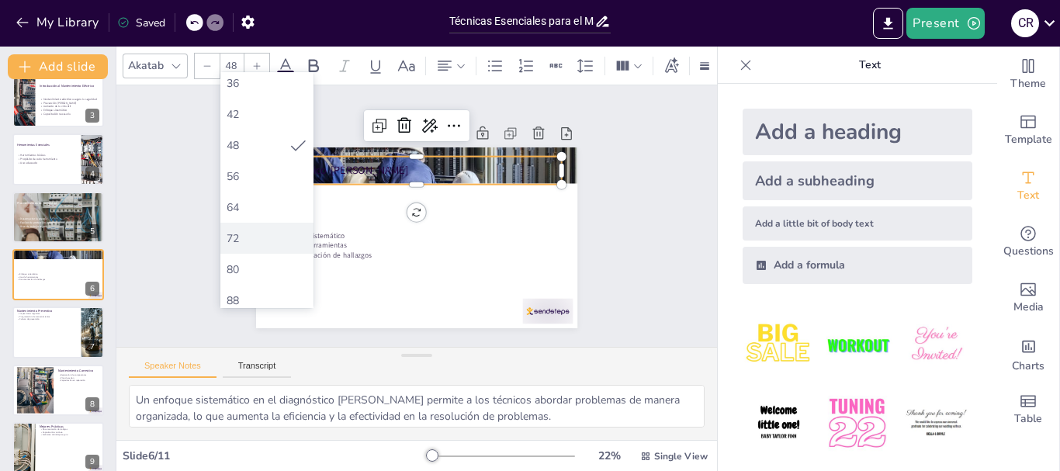
scroll to position [388, 0]
click at [251, 165] on div "64" at bounding box center [267, 165] width 81 height 15
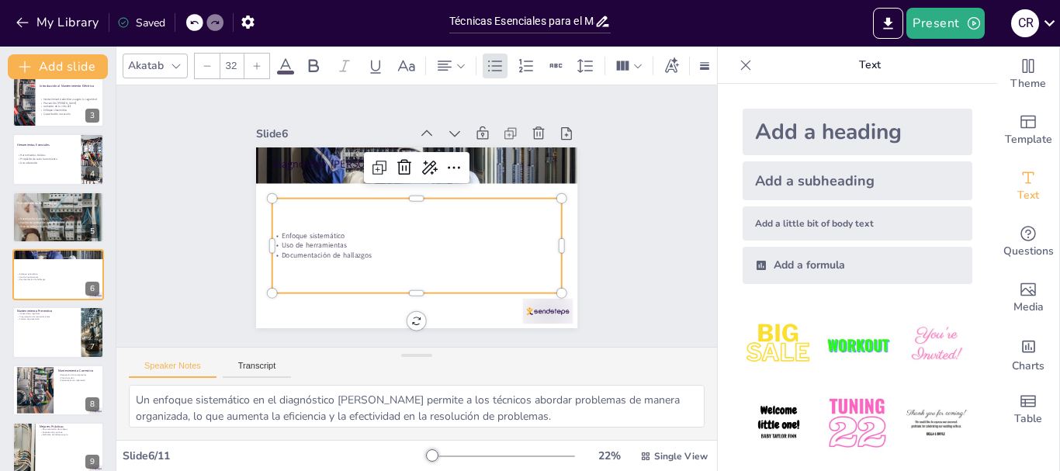
click at [317, 240] on p "Uso de herramientas" at bounding box center [410, 245] width 285 height 70
click at [317, 240] on p "Uso de herramientas" at bounding box center [401, 242] width 255 height 154
click at [317, 240] on p "Uso de herramientas" at bounding box center [391, 230] width 154 height 255
click at [364, 251] on p "Documentación de hallazgos" at bounding box center [396, 251] width 255 height 154
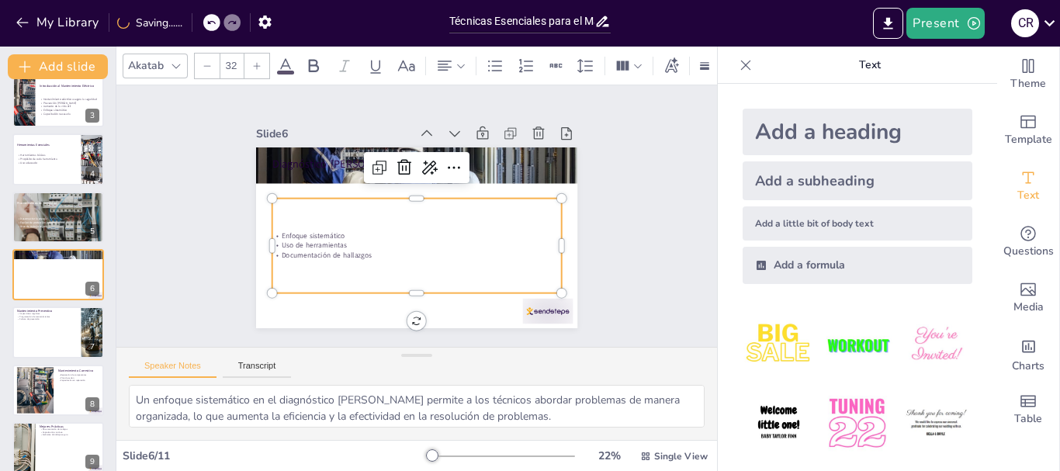
click at [364, 251] on p "Documentación de hallazgos" at bounding box center [408, 255] width 285 height 70
click at [364, 251] on p "Documentación de hallazgos" at bounding box center [417, 256] width 290 height 10
click at [236, 68] on input "32" at bounding box center [231, 66] width 22 height 25
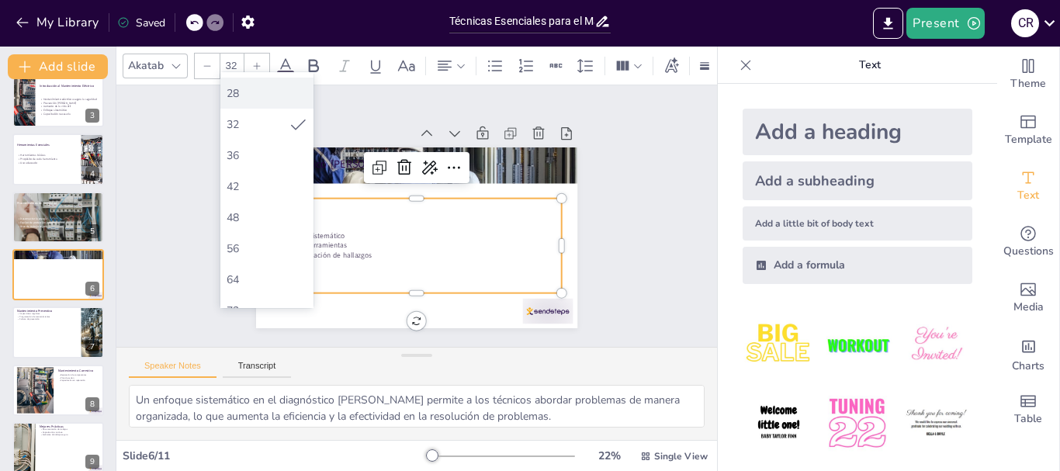
scroll to position [311, 0]
click at [262, 210] on div "56" at bounding box center [267, 212] width 81 height 15
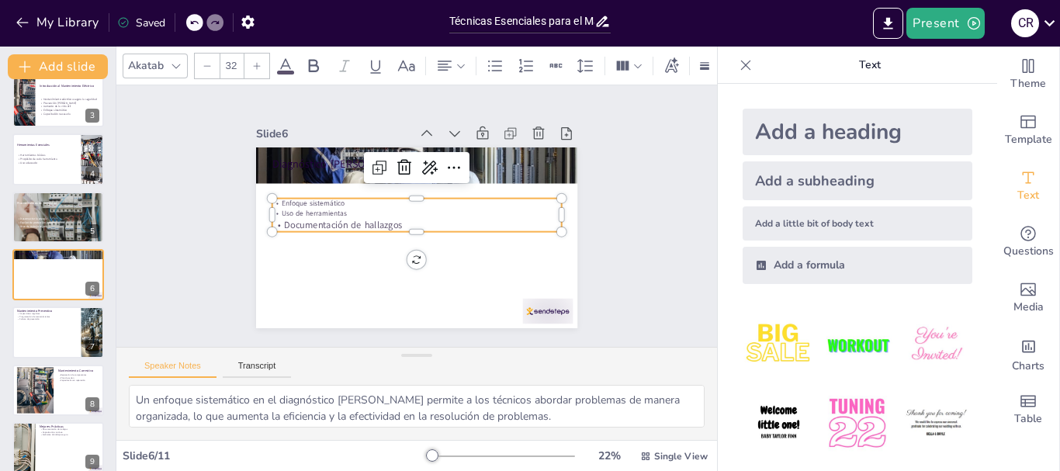
click at [343, 203] on p "Uso de herramientas" at bounding box center [417, 214] width 285 height 70
click at [342, 203] on p "Uso de herramientas" at bounding box center [418, 214] width 240 height 178
click at [342, 203] on p "Uso de herramientas" at bounding box center [416, 213] width 289 height 40
click at [231, 65] on input "32" at bounding box center [231, 66] width 22 height 25
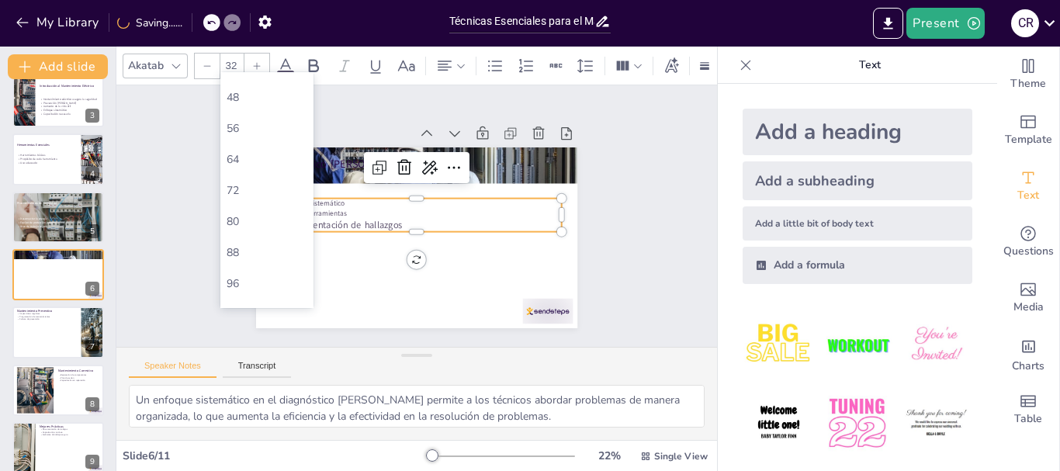
scroll to position [323, 0]
click at [245, 205] on div "56" at bounding box center [267, 200] width 81 height 15
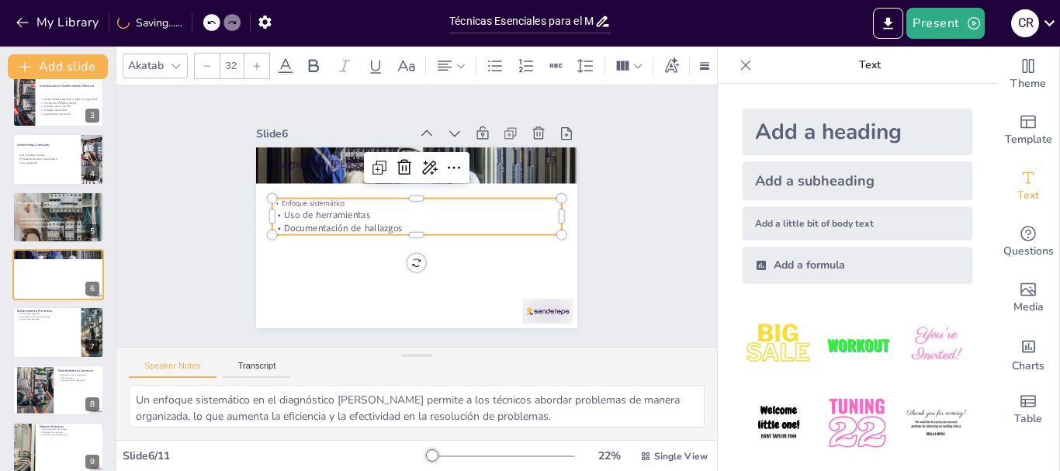
click at [319, 197] on p "Enfoque sistemático" at bounding box center [418, 203] width 289 height 40
click at [224, 59] on input "32" at bounding box center [231, 66] width 22 height 25
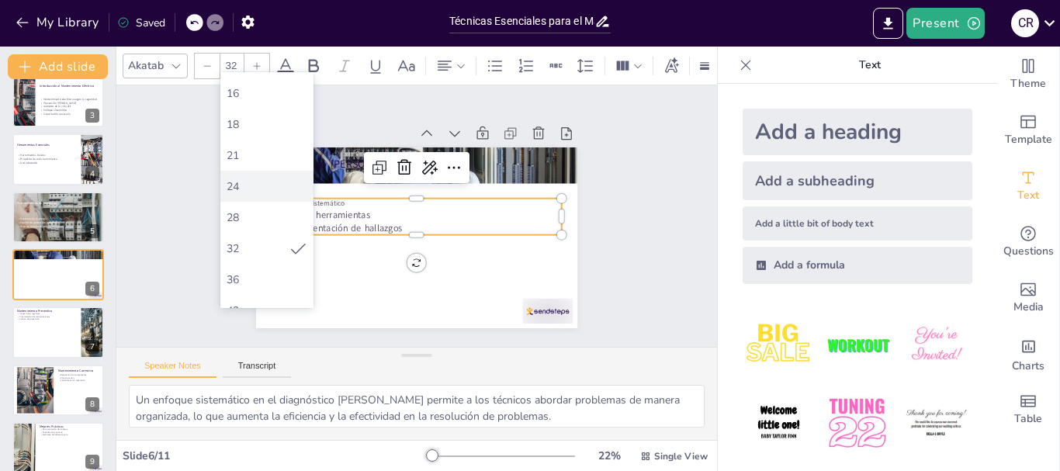
scroll to position [233, 0]
click at [254, 278] on div "56" at bounding box center [266, 289] width 93 height 31
type input "56"
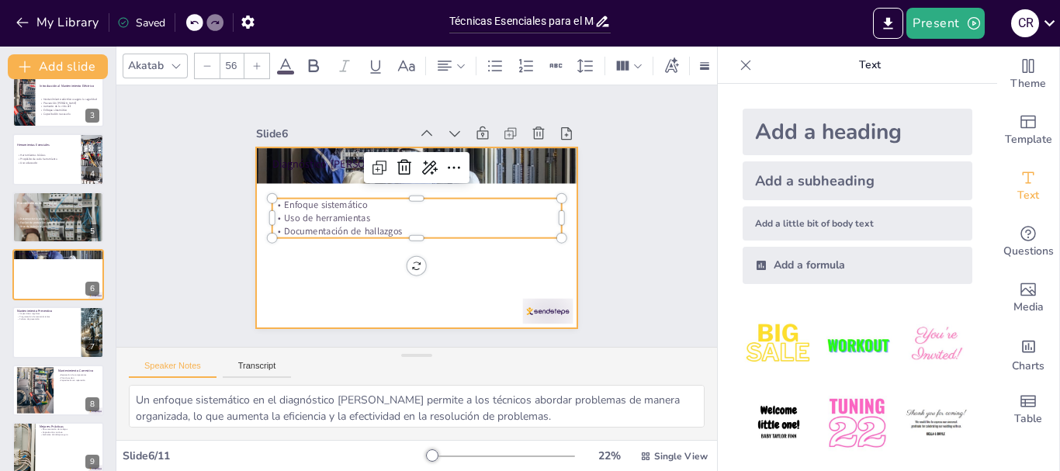
click at [335, 270] on div at bounding box center [410, 237] width 362 height 272
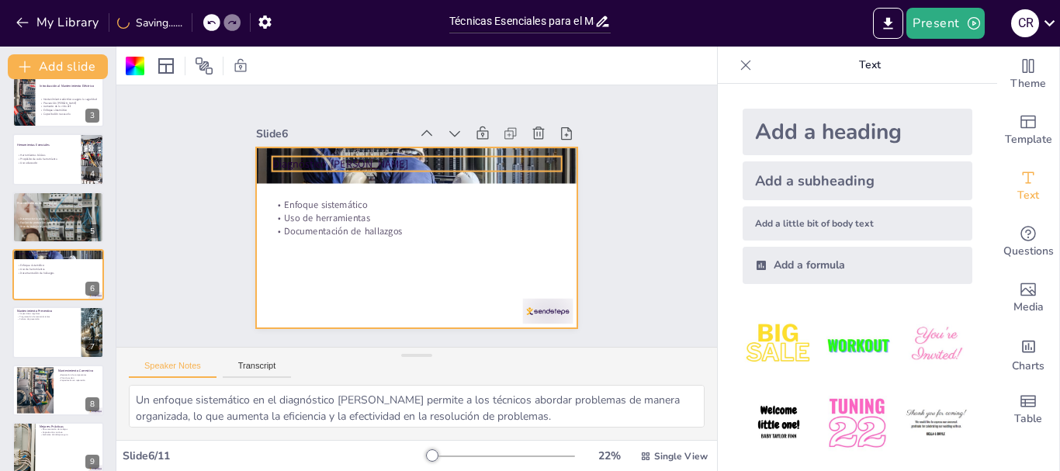
click at [355, 164] on p "Diagnóstico de Fallas" at bounding box center [423, 164] width 290 height 45
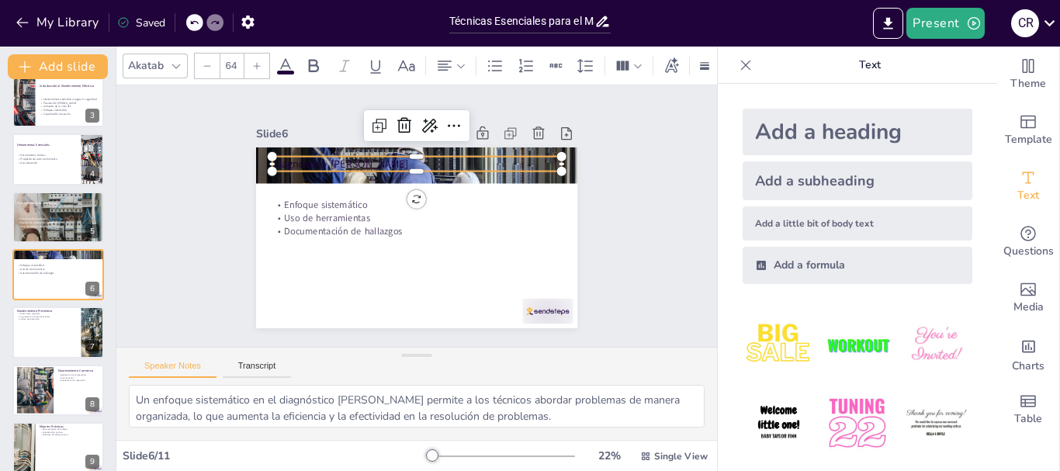
click at [290, 57] on icon at bounding box center [285, 66] width 19 height 19
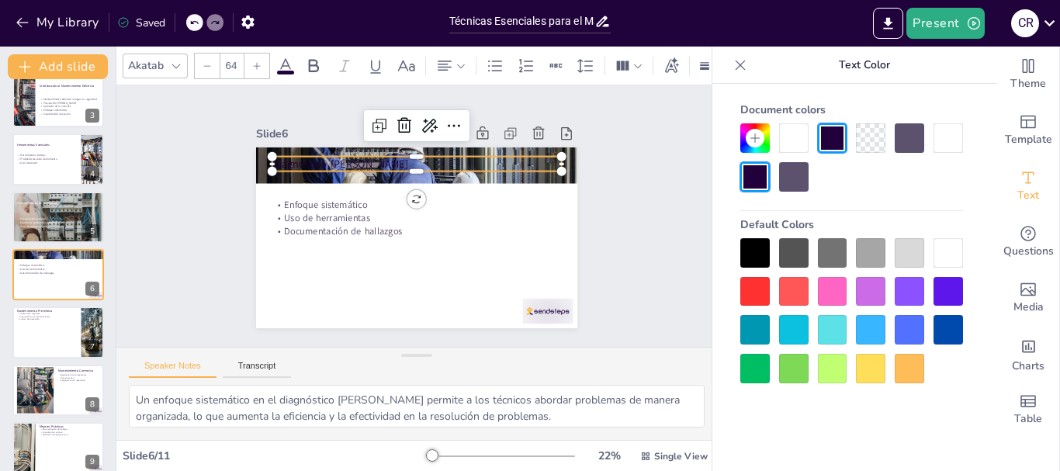
click at [793, 135] on div at bounding box center [793, 137] width 29 height 29
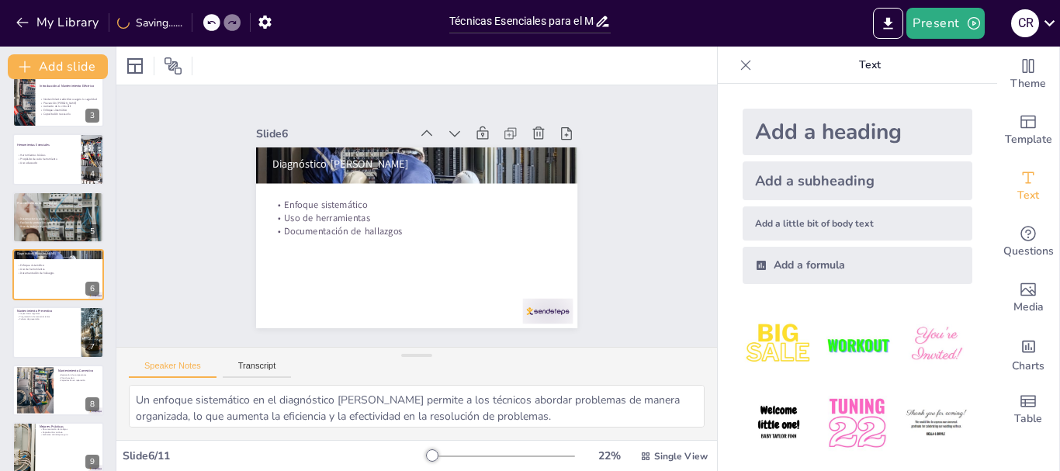
click at [549, 316] on div at bounding box center [537, 324] width 53 height 30
click at [57, 220] on p "Equipo de protección personal" at bounding box center [58, 222] width 84 height 4
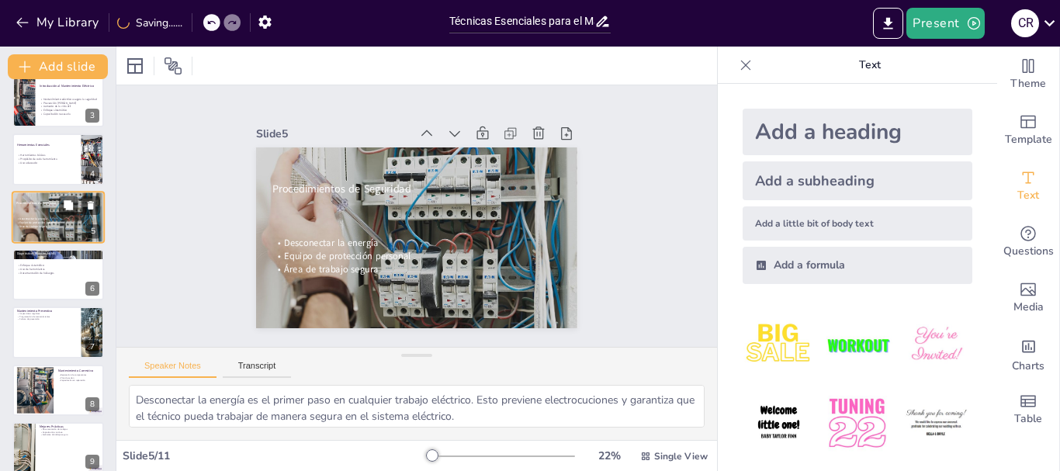
scroll to position [73, 0]
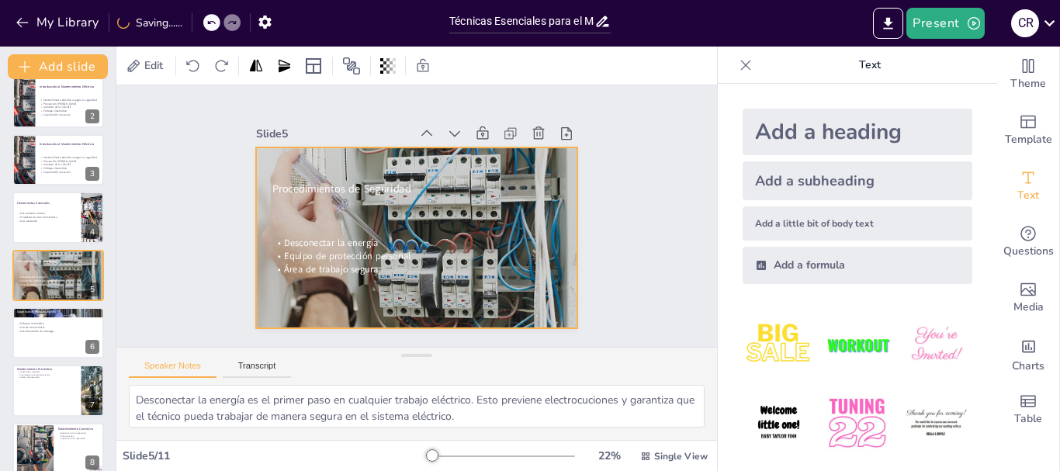
click at [539, 312] on div at bounding box center [415, 237] width 342 height 247
click at [54, 345] on div at bounding box center [58, 333] width 93 height 53
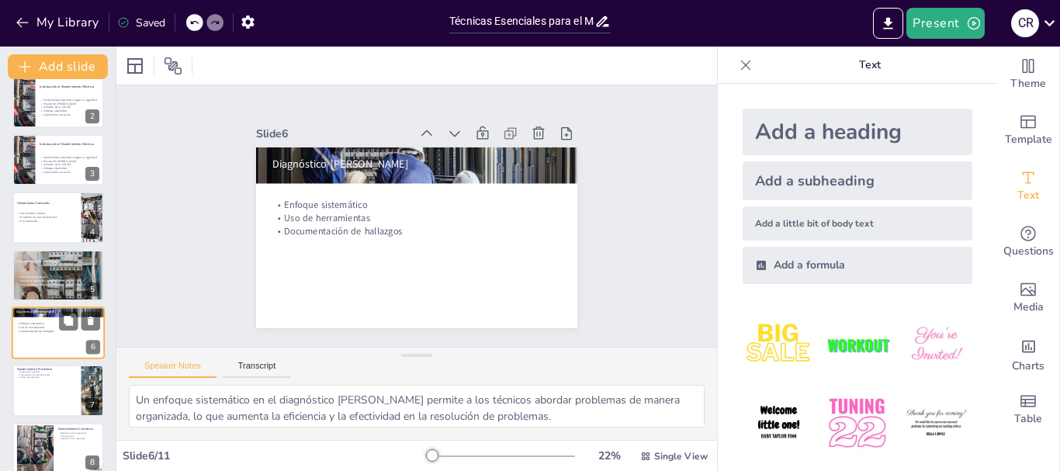
scroll to position [131, 0]
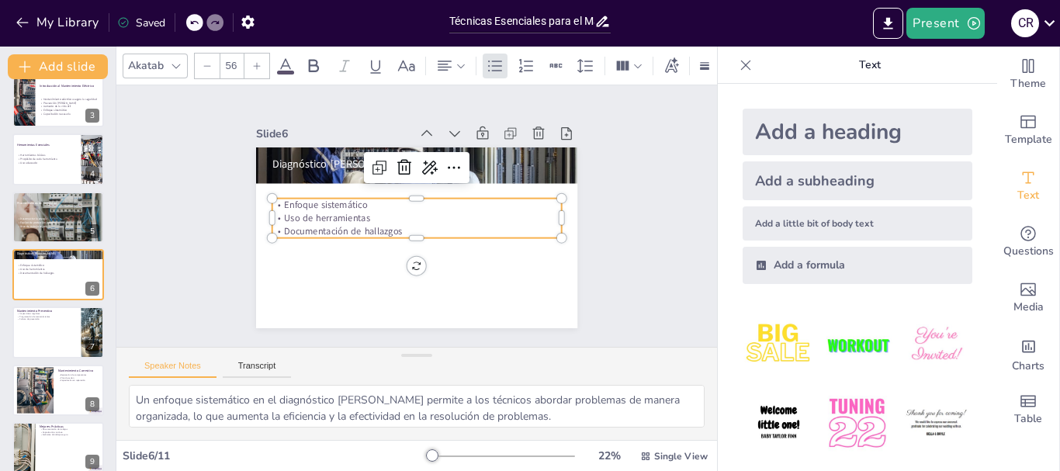
click at [349, 225] on p "Documentación de hallazgos" at bounding box center [410, 230] width 269 height 130
click at [349, 225] on p "Documentación de hallazgos" at bounding box center [417, 230] width 290 height 13
click at [434, 234] on div at bounding box center [413, 244] width 289 height 43
click at [309, 203] on p "Enfoque sistemático" at bounding box center [417, 205] width 290 height 13
click at [43, 328] on div at bounding box center [58, 333] width 93 height 53
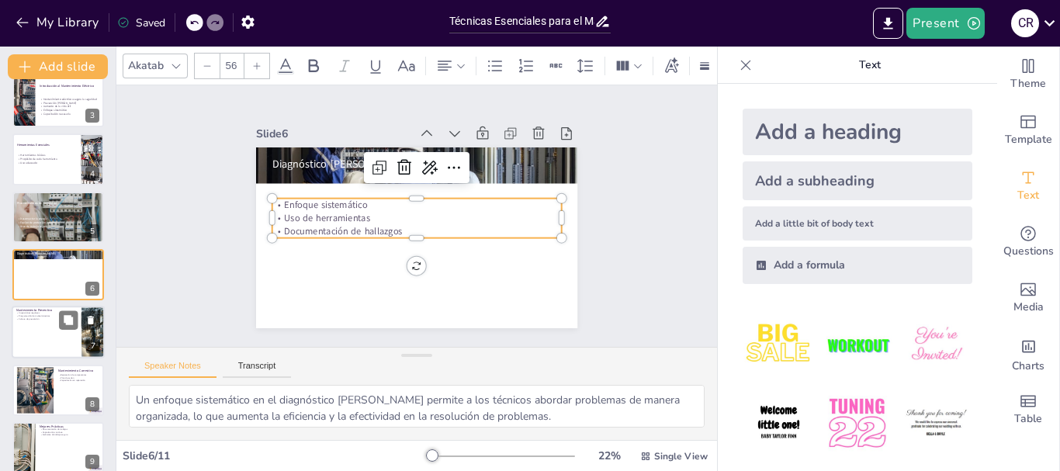
type textarea "Realizar inspecciones regulares es clave para el mantenimiento preventivo. Esta…"
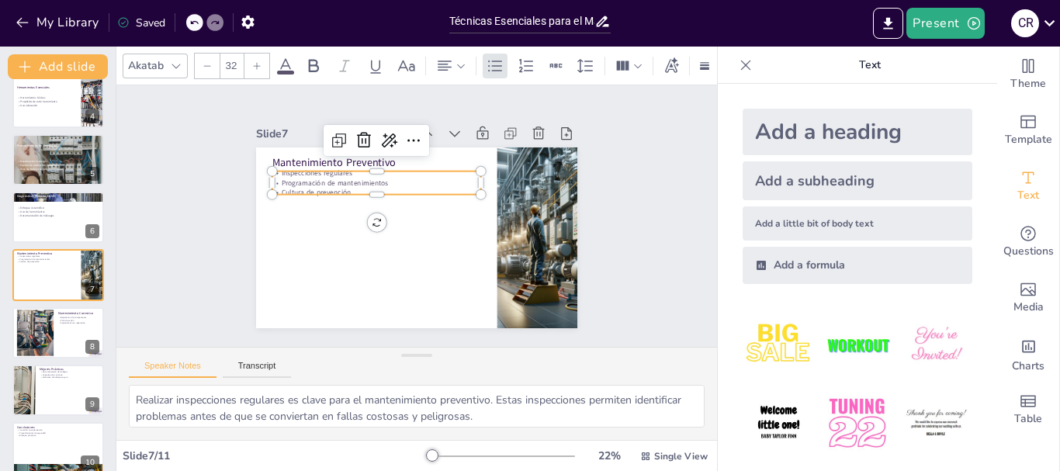
click at [302, 176] on p "Programación de mantenimientos" at bounding box center [380, 179] width 209 height 32
click at [371, 187] on p "Cultura de prevención" at bounding box center [386, 181] width 202 height 74
click at [361, 187] on p "Cultura de prevención" at bounding box center [389, 178] width 195 height 94
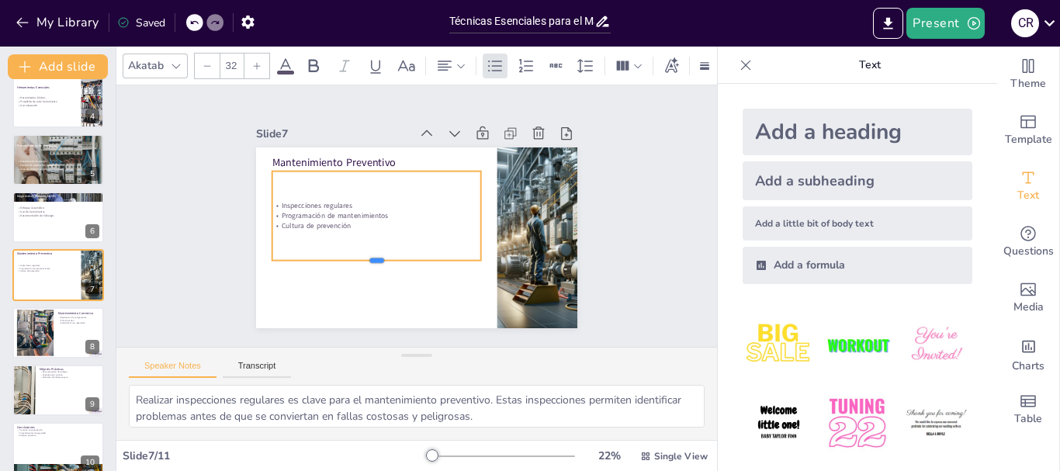
drag, startPoint x: 368, startPoint y: 188, endPoint x: 366, endPoint y: 254, distance: 66.0
click at [366, 260] on div at bounding box center [376, 266] width 209 height 12
click at [572, 252] on div "Slide 1 Técnicas Esenciales para el Mantenimiento Eléctrico Esta presentación a…" at bounding box center [417, 215] width 430 height 265
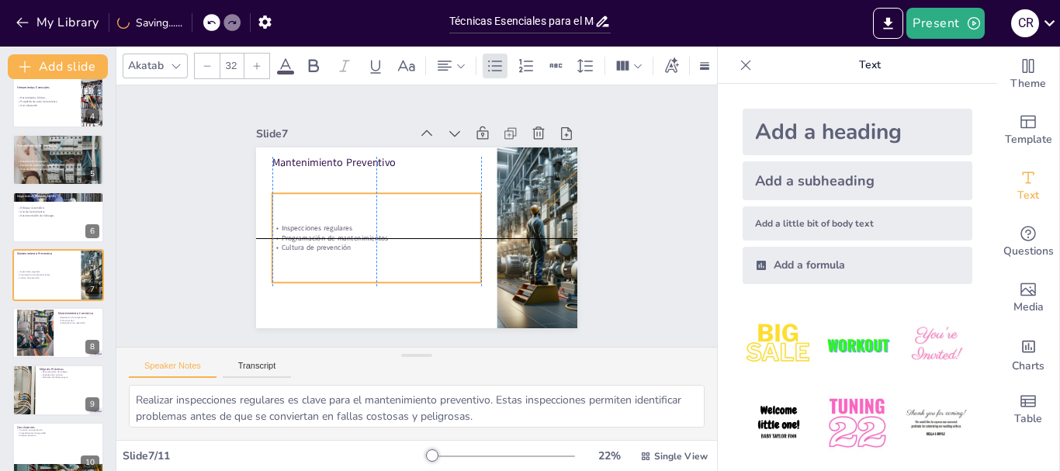
drag, startPoint x: 314, startPoint y: 211, endPoint x: 311, endPoint y: 239, distance: 28.0
click at [311, 239] on div "Inspecciones regulares Programación de mantenimientos Cultura de prevención" at bounding box center [374, 233] width 211 height 51
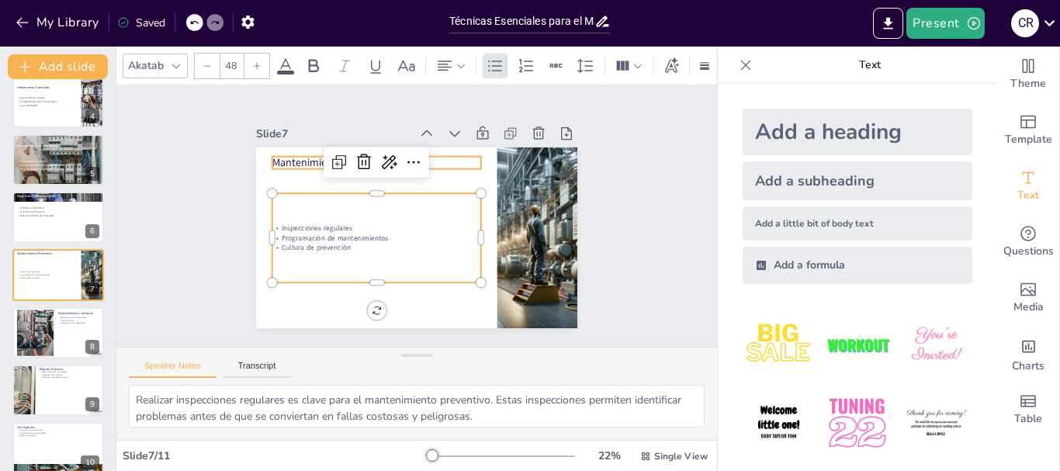
click at [286, 165] on div "Mantenimiento Preventivo Inspecciones regulares Programación de mantenimientos …" at bounding box center [416, 237] width 321 height 181
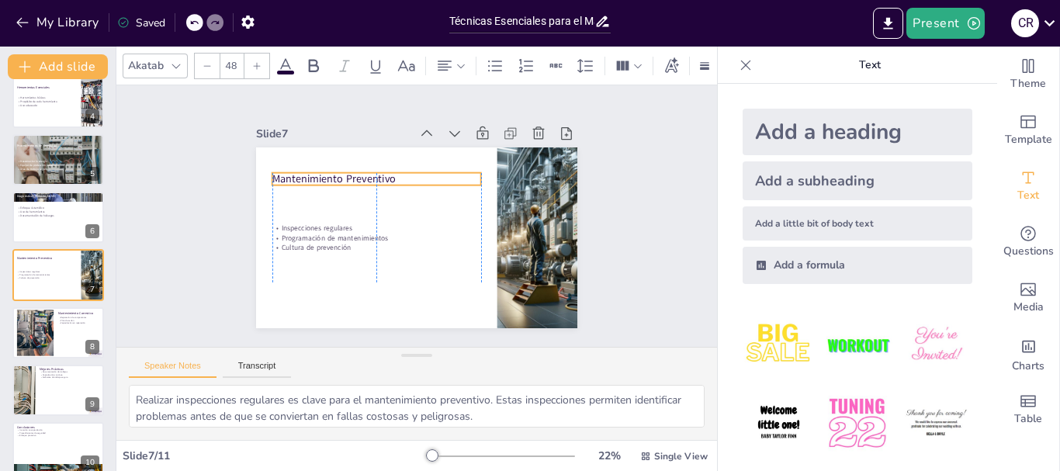
drag, startPoint x: 300, startPoint y: 151, endPoint x: 298, endPoint y: 168, distance: 16.4
click at [298, 168] on p "Mantenimiento Preventivo" at bounding box center [385, 171] width 207 height 58
click at [236, 72] on div "48" at bounding box center [232, 66] width 76 height 26
click at [230, 63] on input "48" at bounding box center [231, 66] width 22 height 25
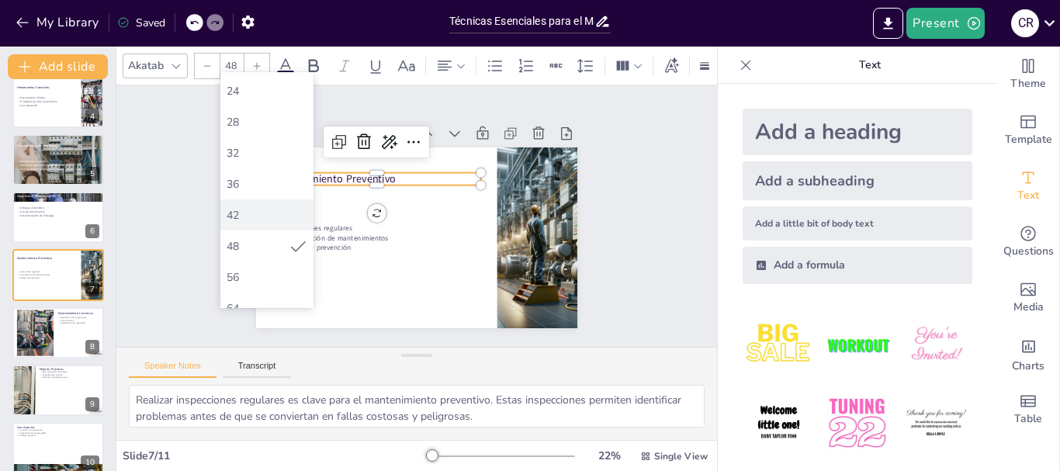
scroll to position [401, 0]
click at [286, 159] on div "64" at bounding box center [267, 153] width 81 height 15
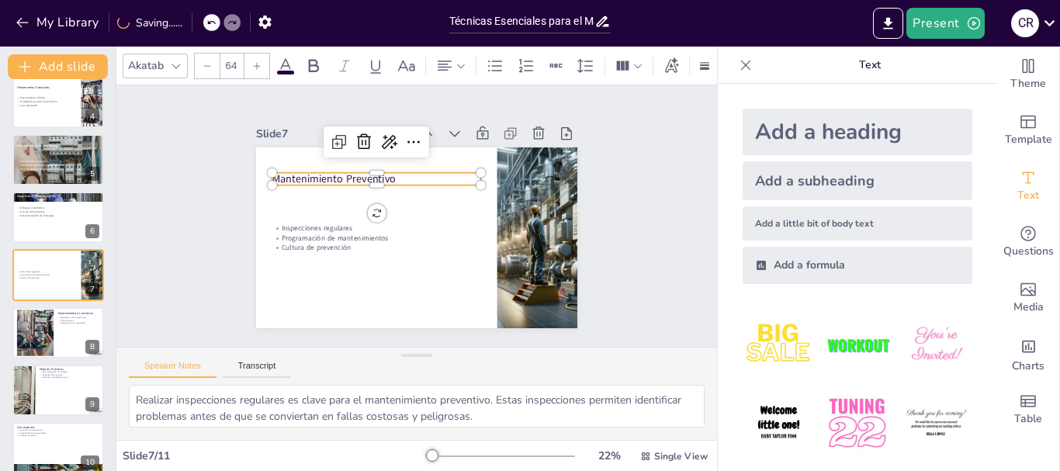
click at [297, 177] on p "Mantenimiento Preventivo" at bounding box center [381, 174] width 210 height 37
click at [297, 177] on p "Mantenimiento Preventivo" at bounding box center [381, 175] width 210 height 36
click at [229, 63] on input "64" at bounding box center [231, 66] width 22 height 25
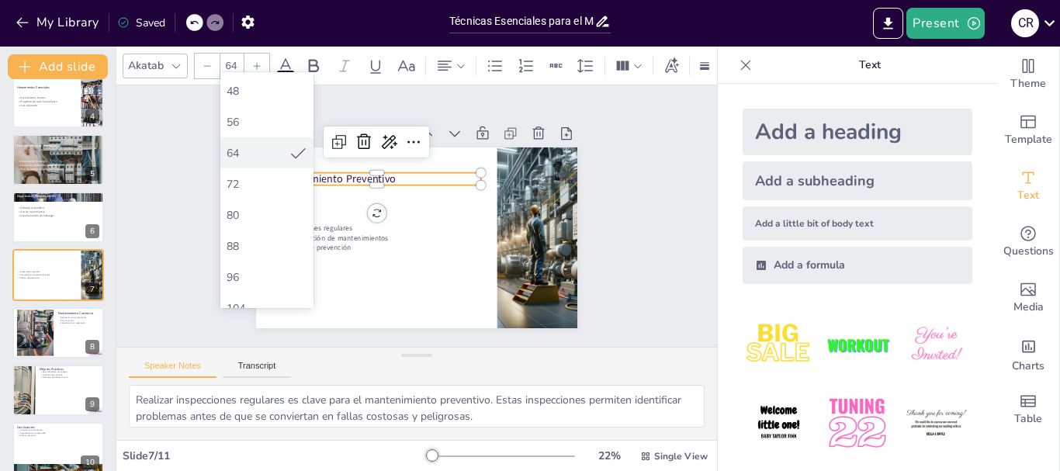
click at [254, 159] on div "64" at bounding box center [258, 153] width 62 height 15
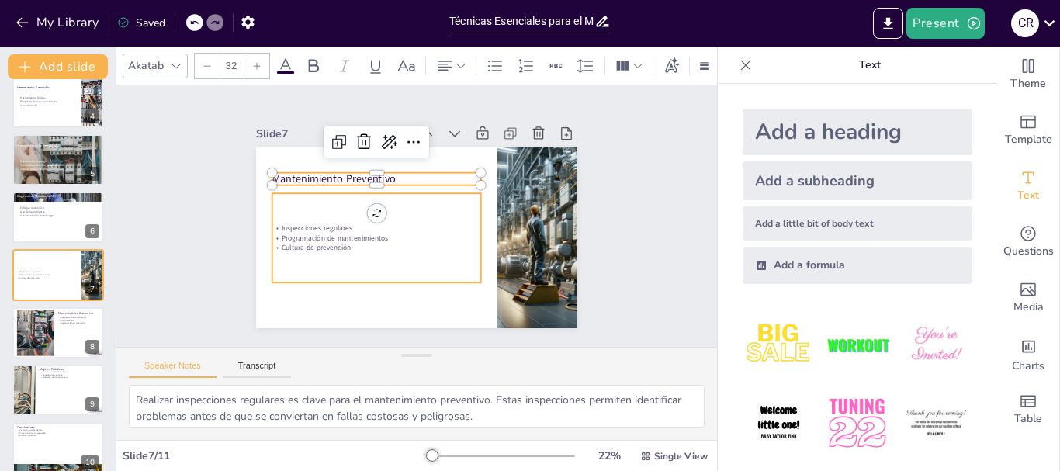
click at [290, 224] on p "Inspecciones regulares" at bounding box center [375, 224] width 209 height 32
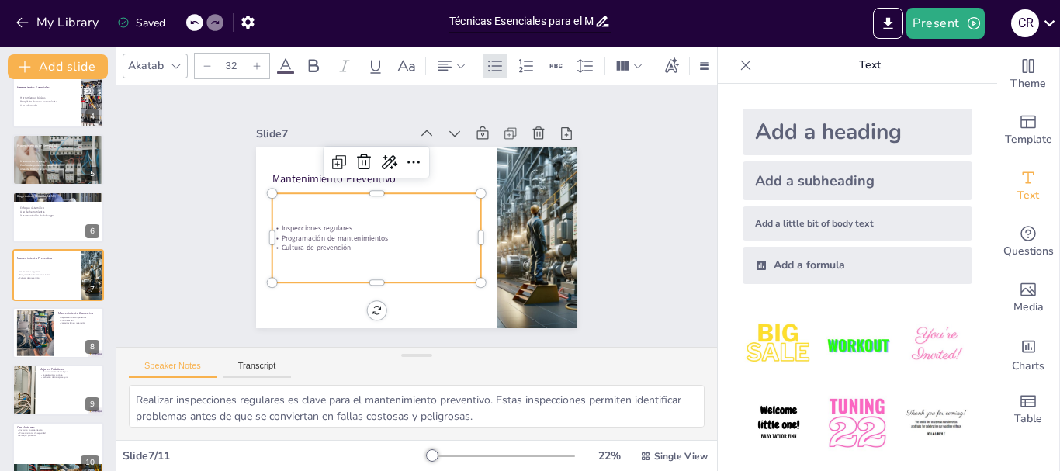
click at [290, 224] on p "Inspecciones regulares" at bounding box center [376, 228] width 209 height 10
click at [290, 224] on p "Inspecciones regulares" at bounding box center [375, 220] width 206 height 54
click at [227, 57] on input "32" at bounding box center [231, 66] width 22 height 25
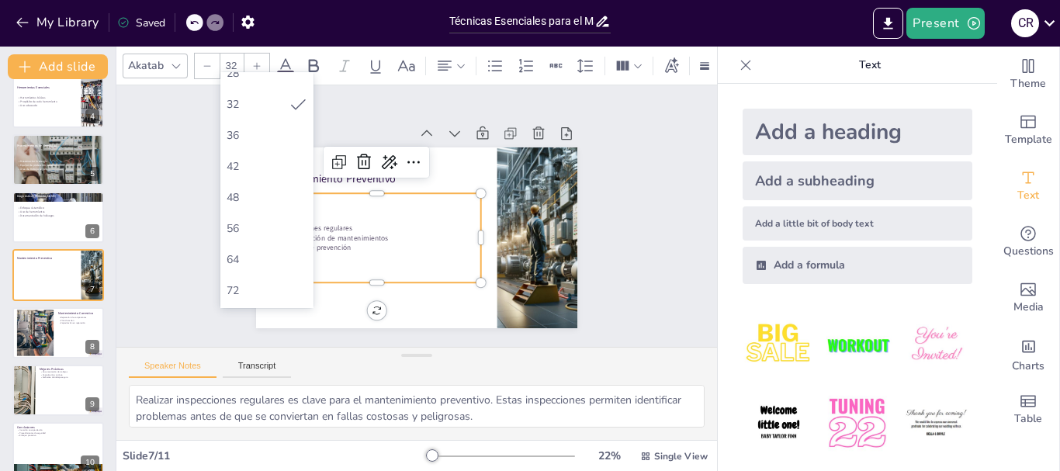
scroll to position [311, 0]
click at [272, 211] on div "56" at bounding box center [267, 212] width 81 height 15
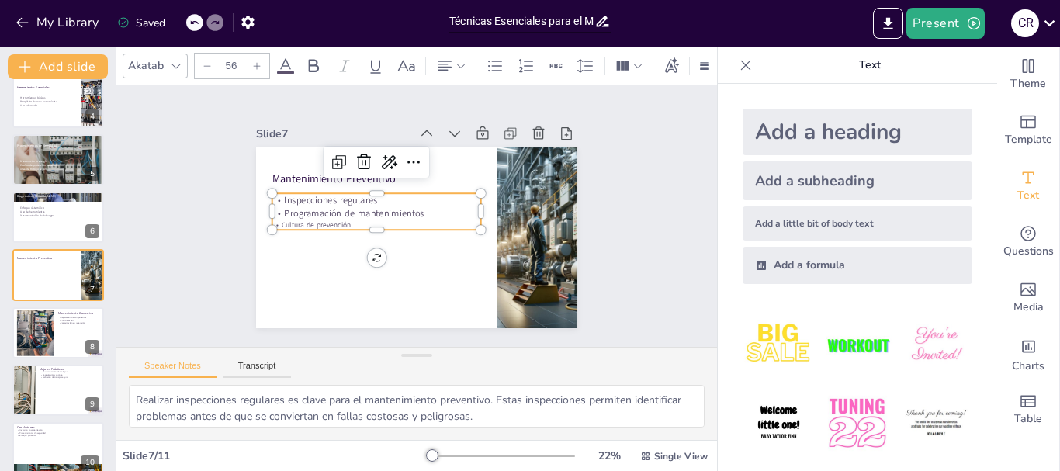
click at [333, 203] on p "Programación de mantenimientos" at bounding box center [377, 209] width 210 height 35
click at [308, 221] on p "Cultura de prevención" at bounding box center [376, 221] width 209 height 32
click at [308, 221] on p "Cultura de prevención" at bounding box center [376, 208] width 195 height 94
click at [308, 221] on p "Cultura de prevención" at bounding box center [376, 225] width 209 height 10
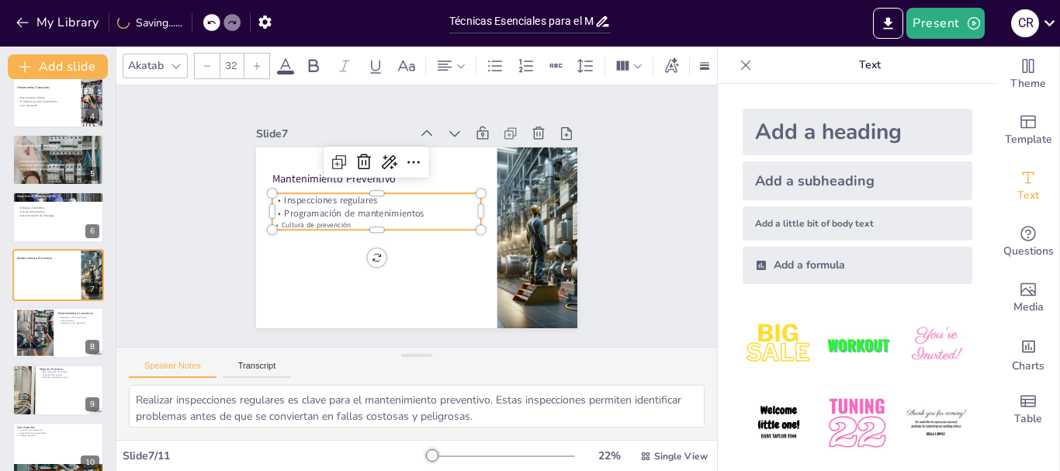
click at [233, 64] on input "32" at bounding box center [231, 66] width 22 height 25
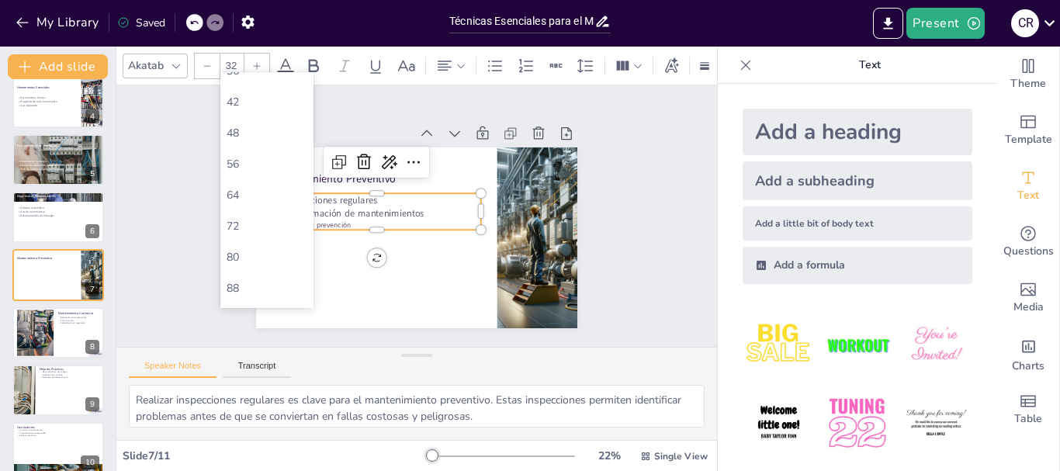
scroll to position [388, 0]
click at [264, 140] on div "56" at bounding box center [267, 134] width 81 height 15
type input "56"
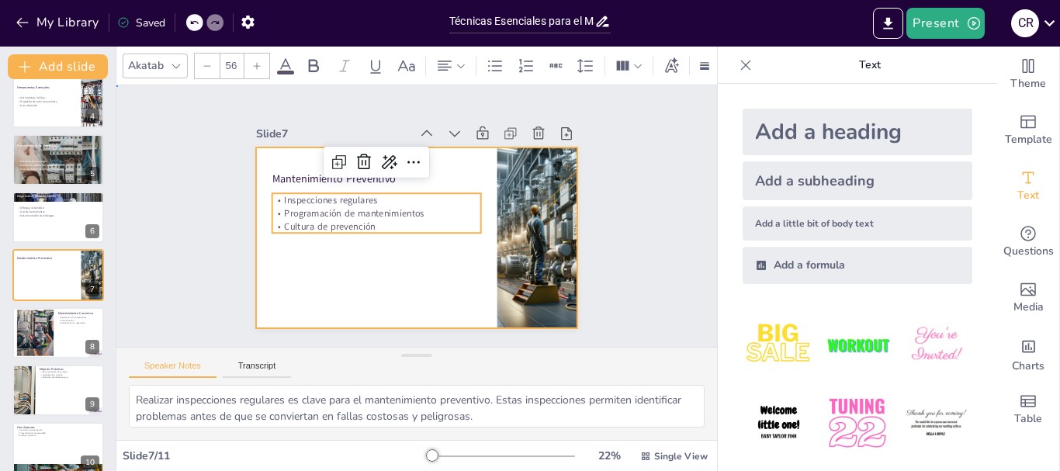
click at [415, 272] on div at bounding box center [405, 235] width 369 height 318
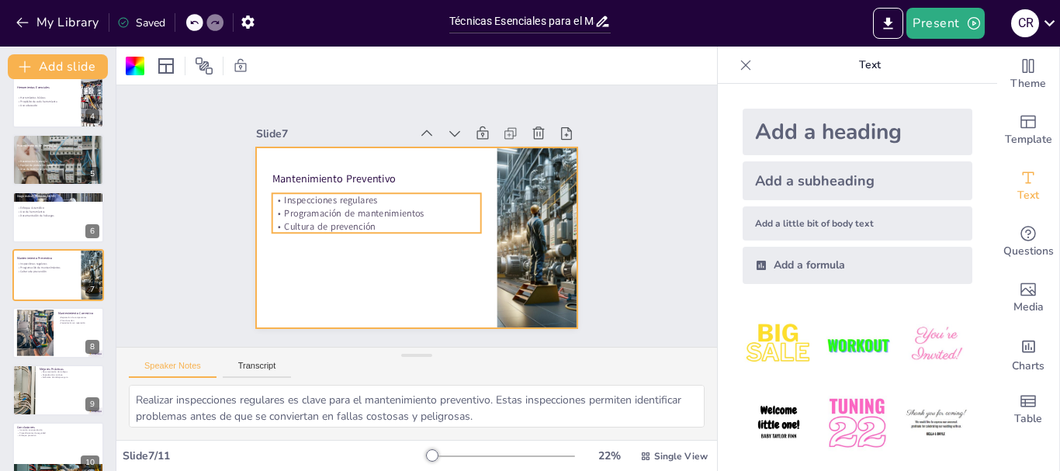
click at [376, 207] on p "Programación de mantenimientos" at bounding box center [379, 200] width 203 height 77
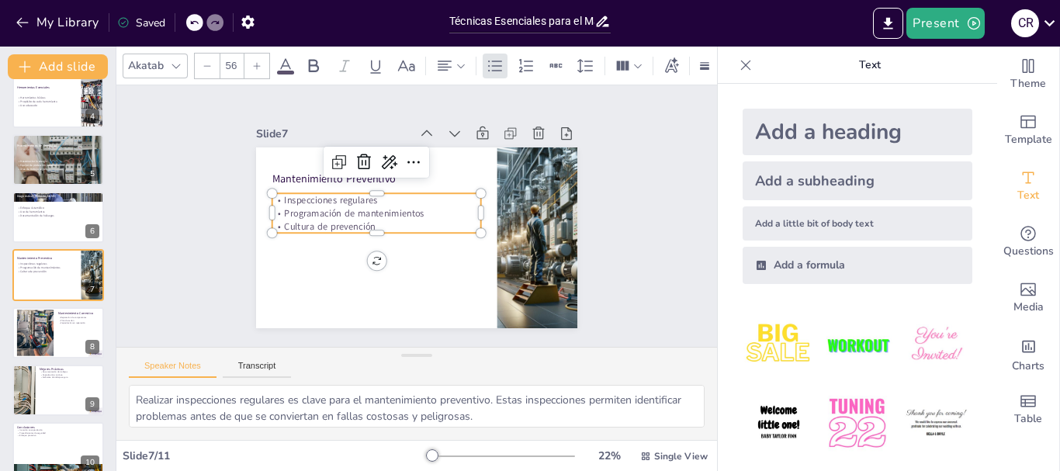
click at [376, 207] on p "Programación de mantenimientos" at bounding box center [377, 209] width 210 height 35
click at [376, 207] on p "Programación de mantenimientos" at bounding box center [378, 205] width 207 height 56
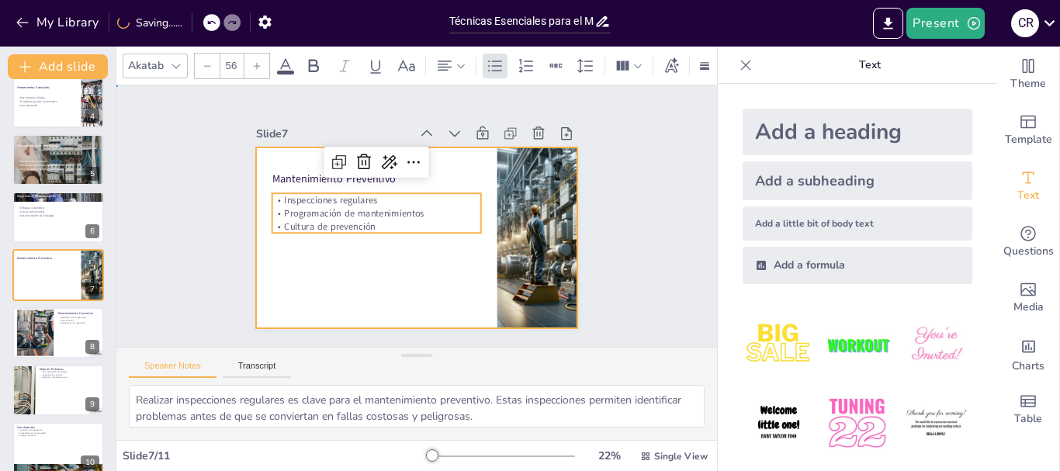
click at [398, 251] on div at bounding box center [414, 237] width 338 height 213
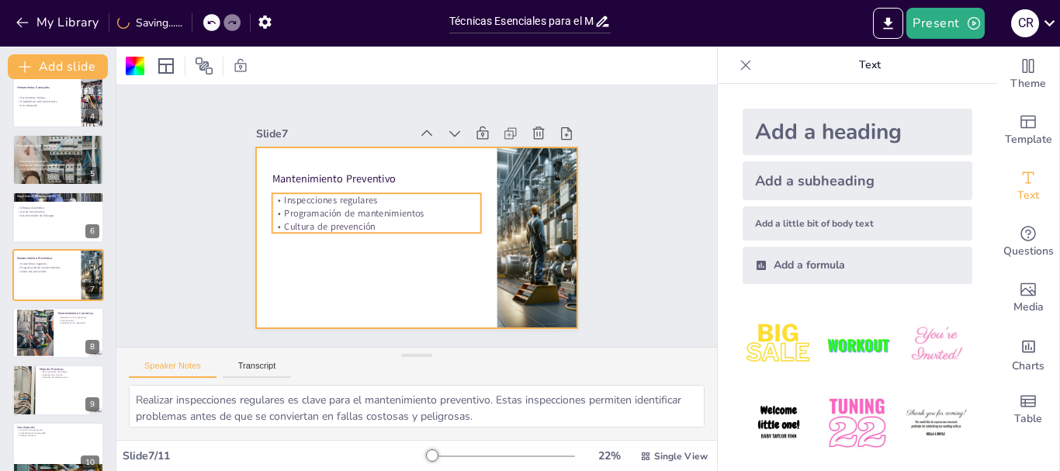
click at [362, 213] on p "Programación de mantenimientos" at bounding box center [377, 209] width 210 height 35
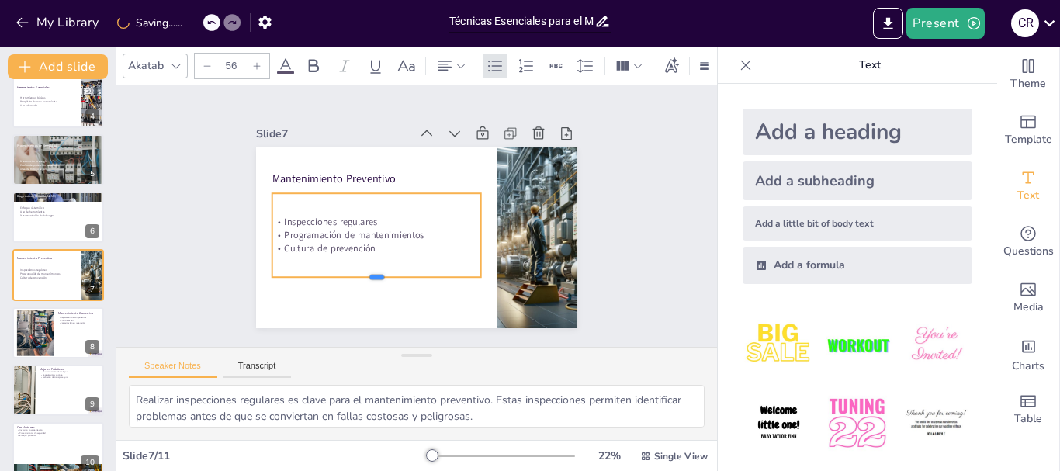
drag, startPoint x: 373, startPoint y: 231, endPoint x: 368, endPoint y: 275, distance: 44.5
click at [368, 275] on div at bounding box center [369, 279] width 209 height 34
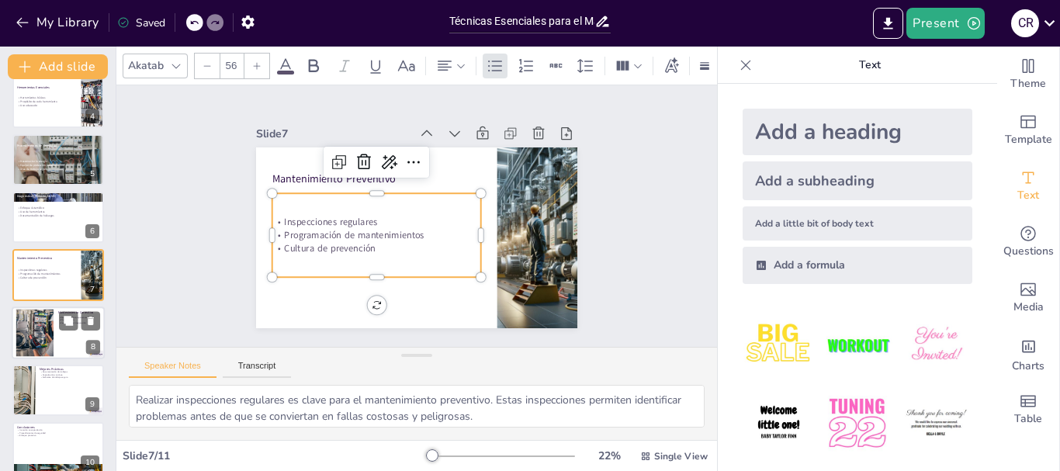
click at [28, 345] on div at bounding box center [34, 332] width 71 height 47
type textarea "La reparación de componentes dañados es una parte fundamental del mantenimiento…"
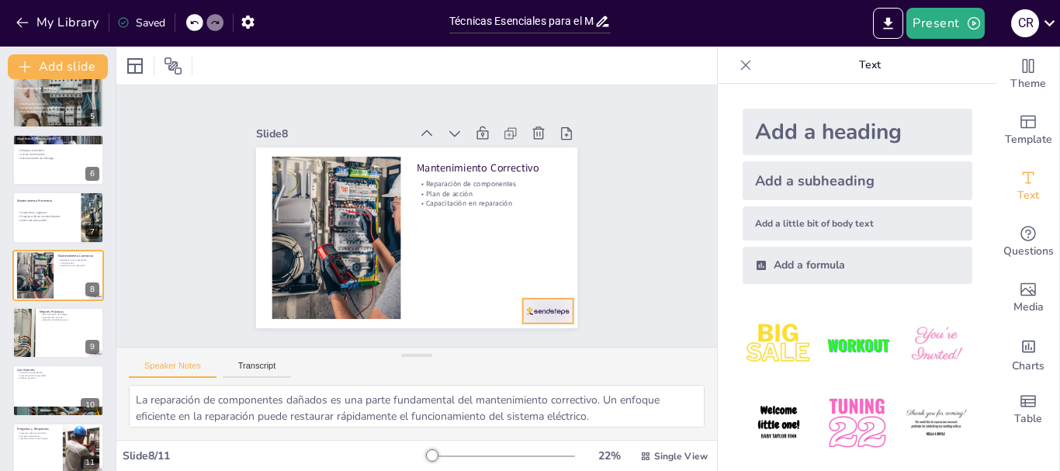
click at [298, 315] on div at bounding box center [276, 297] width 43 height 56
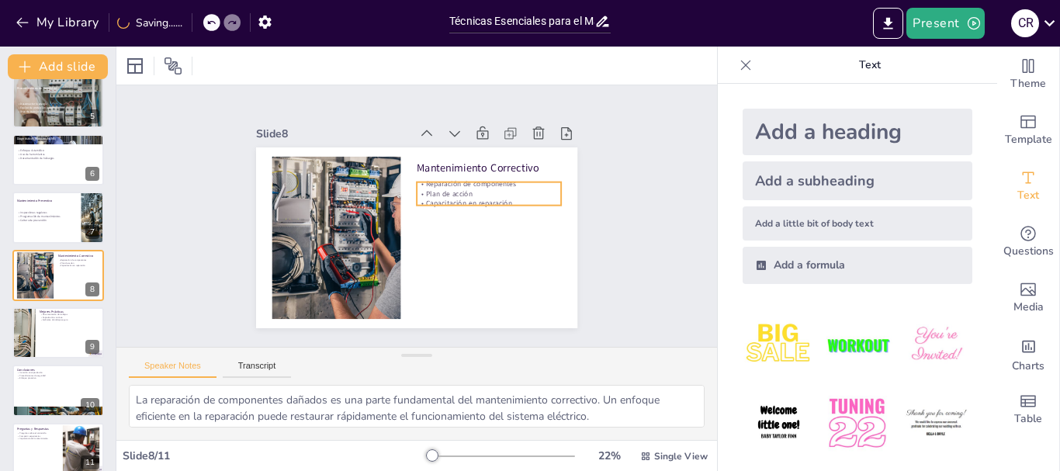
click at [474, 189] on p "Plan de acción" at bounding box center [490, 201] width 145 height 25
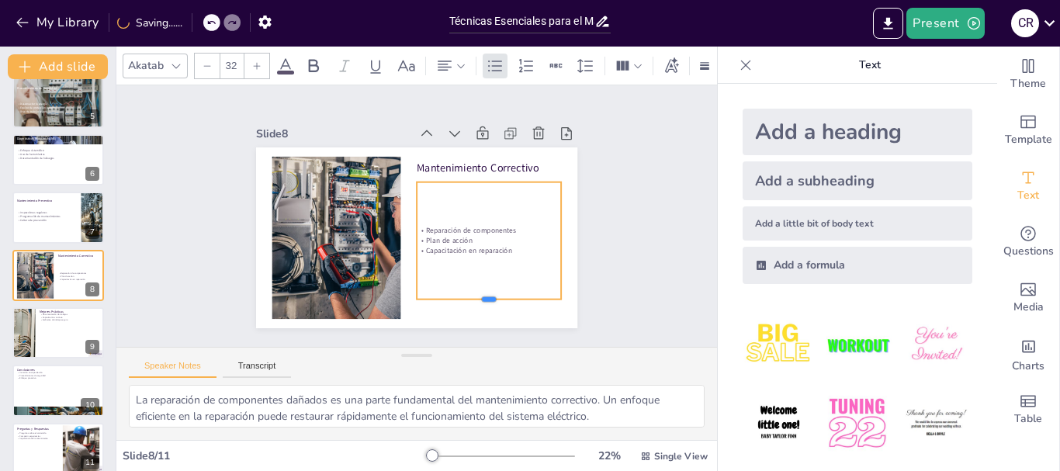
drag, startPoint x: 480, startPoint y: 199, endPoint x: 483, endPoint y: 293, distance: 94.0
click at [483, 299] on div at bounding box center [489, 305] width 144 height 12
click at [475, 182] on div "Reparación de componentes Plan de acción Capacitación en reparación" at bounding box center [486, 247] width 156 height 131
click at [481, 182] on div "Reparación de componentes Plan de acción Capacitación en reparación" at bounding box center [486, 247] width 156 height 131
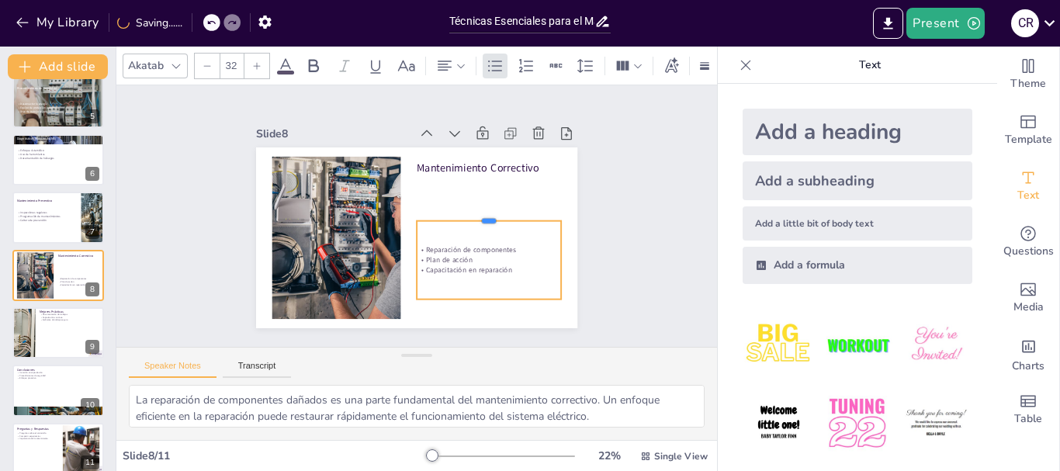
drag, startPoint x: 477, startPoint y: 175, endPoint x: 471, endPoint y: 213, distance: 39.3
click at [471, 213] on div at bounding box center [488, 230] width 144 height 42
click at [510, 269] on p "Capacitación en reparación" at bounding box center [476, 284] width 144 height 40
click at [504, 265] on p "Capacitación en reparación" at bounding box center [483, 277] width 145 height 25
click at [504, 265] on p "Capacitación en reparación" at bounding box center [489, 270] width 144 height 10
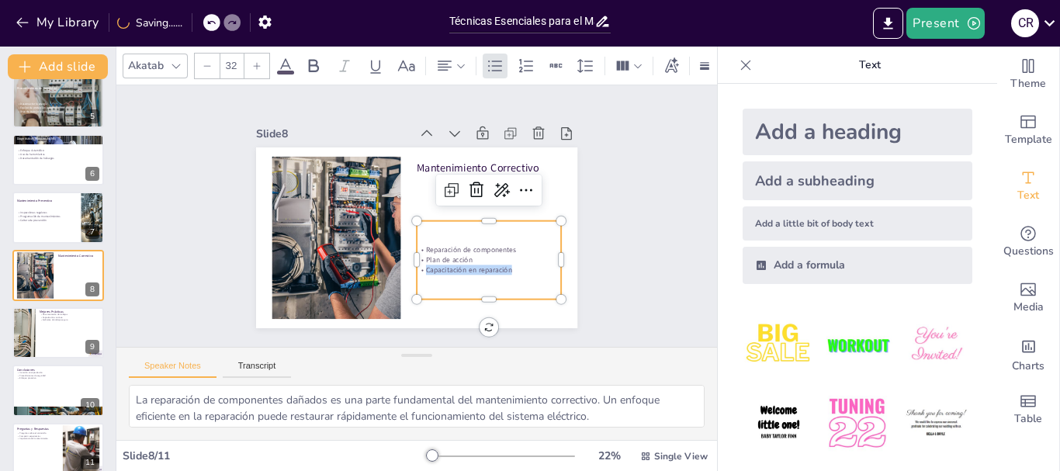
click at [504, 265] on p "Capacitación en reparación" at bounding box center [483, 277] width 145 height 25
click at [217, 60] on div at bounding box center [207, 66] width 25 height 25
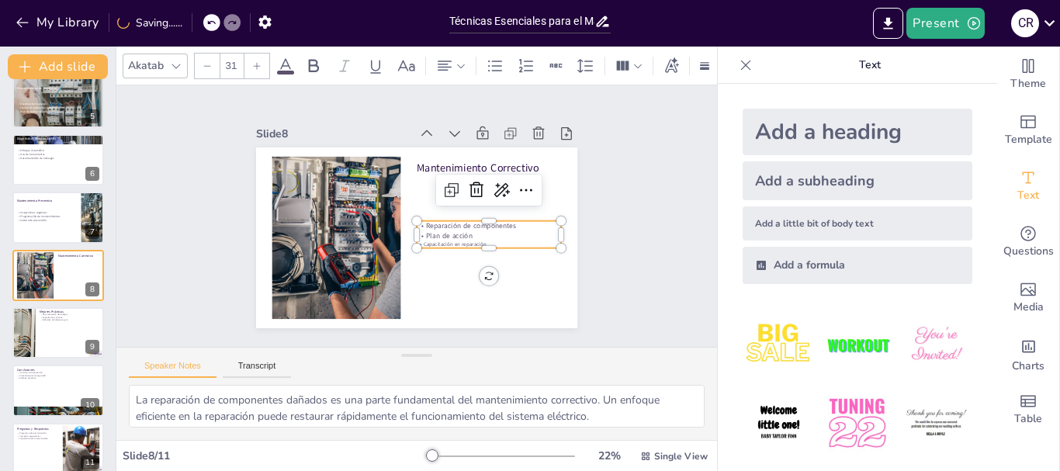
click at [228, 61] on input "31" at bounding box center [231, 66] width 22 height 25
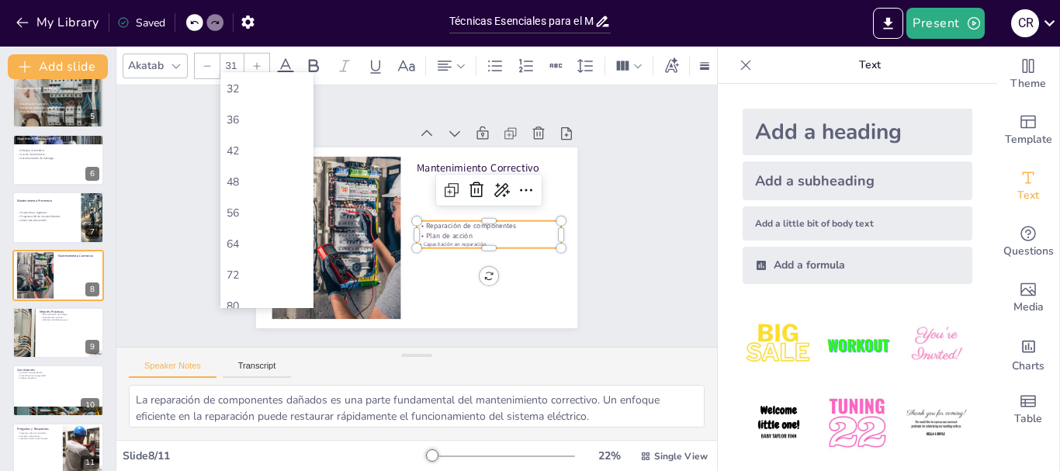
scroll to position [311, 0]
click at [257, 220] on div "56" at bounding box center [266, 211] width 93 height 31
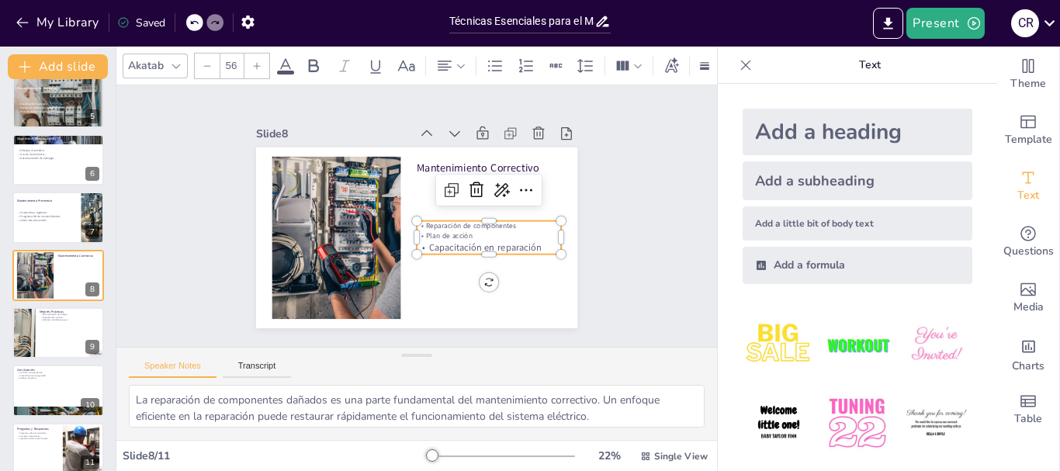
click at [449, 241] on p "Capacitación en reparación" at bounding box center [485, 255] width 145 height 28
click at [451, 231] on p "Plan de acción" at bounding box center [483, 251] width 144 height 40
click at [451, 229] on p "Plan de acción" at bounding box center [469, 269] width 130 height 81
click at [451, 231] on p "Plan de acción" at bounding box center [487, 243] width 145 height 25
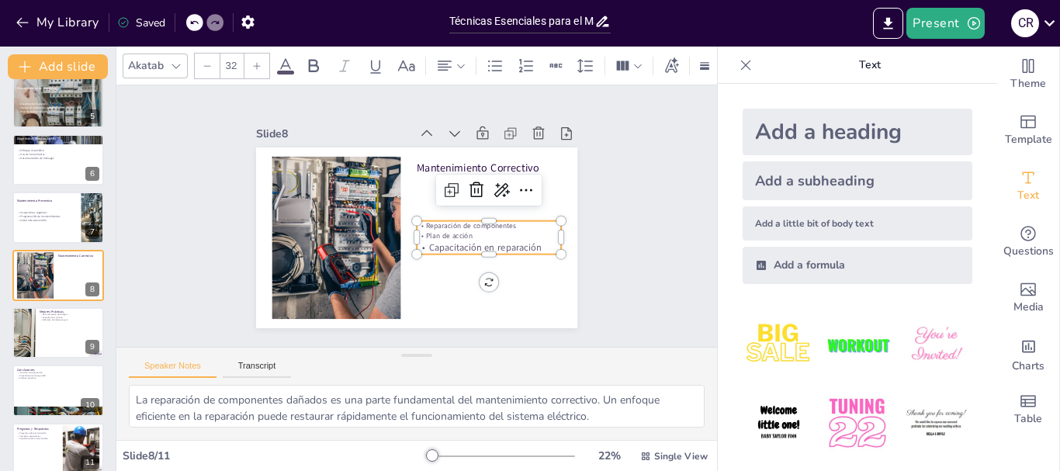
click at [237, 56] on input "32" at bounding box center [231, 66] width 22 height 25
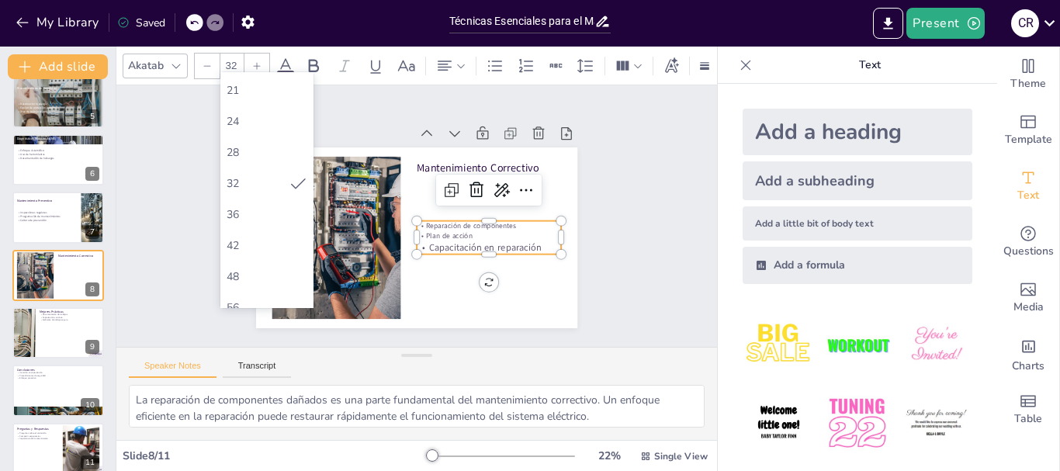
scroll to position [233, 0]
click at [254, 285] on div "56" at bounding box center [267, 290] width 81 height 15
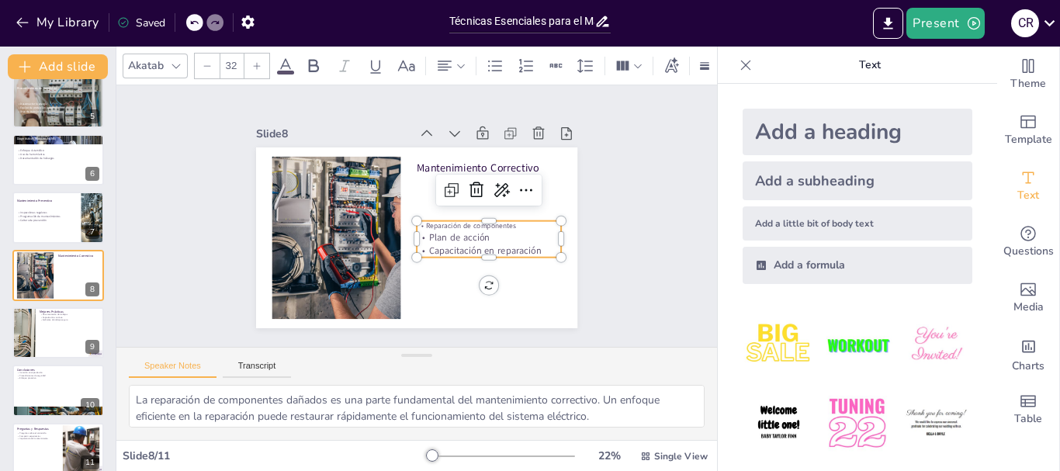
click at [456, 221] on p "Reparación de componentes" at bounding box center [486, 241] width 144 height 40
click at [456, 221] on p "Reparación de componentes" at bounding box center [487, 233] width 145 height 25
click at [227, 55] on input "32" at bounding box center [231, 66] width 22 height 25
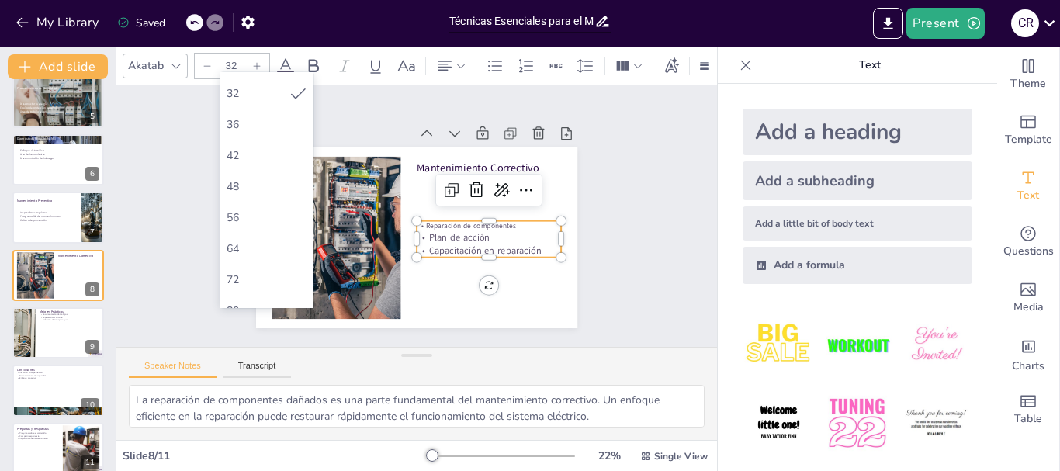
scroll to position [311, 0]
click at [269, 213] on div "56" at bounding box center [267, 212] width 81 height 15
type input "56"
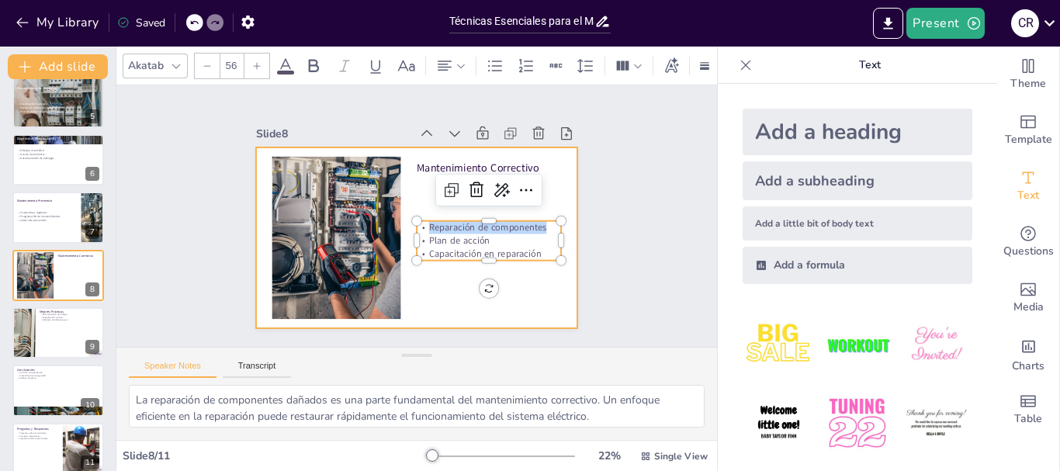
click at [561, 193] on div at bounding box center [412, 238] width 352 height 244
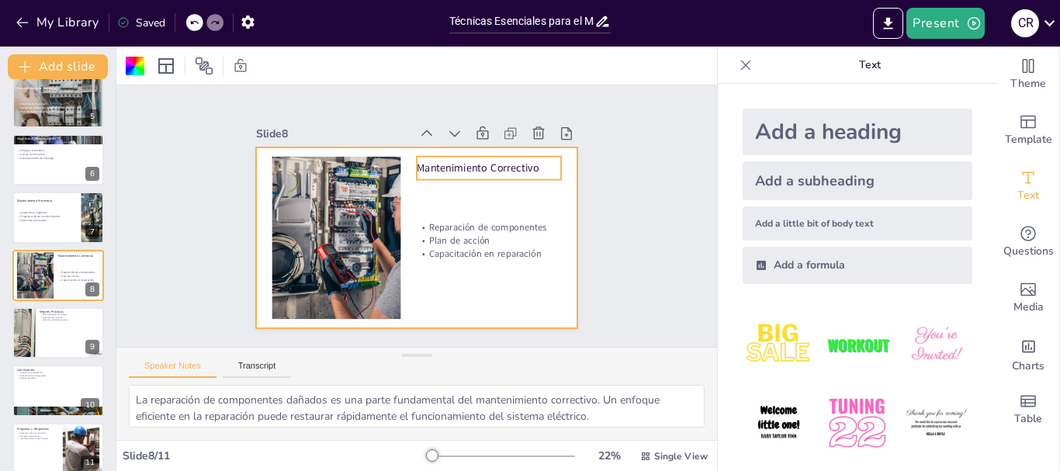
click at [491, 161] on p "Mantenimiento Correctivo" at bounding box center [489, 168] width 144 height 15
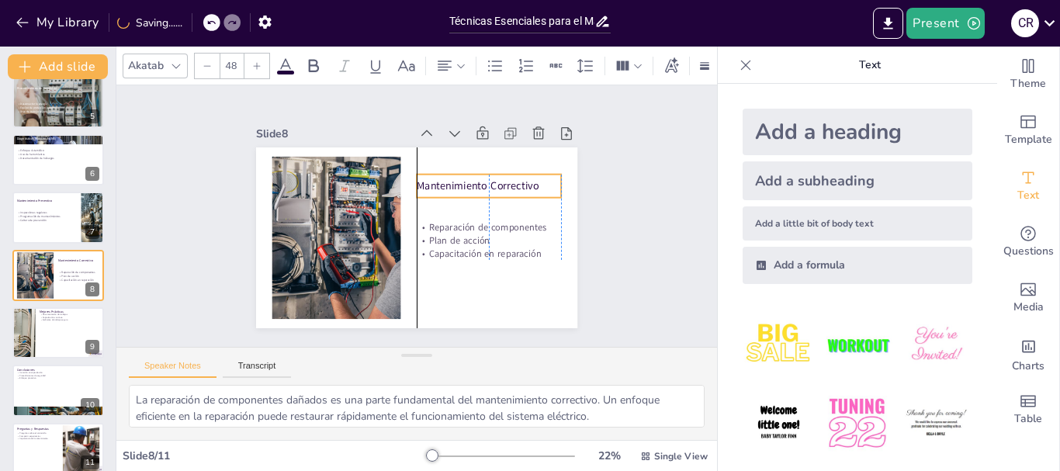
drag, startPoint x: 516, startPoint y: 163, endPoint x: 512, endPoint y: 181, distance: 18.3
click at [512, 181] on p "Mantenimiento Correctivo" at bounding box center [491, 194] width 145 height 30
click at [498, 185] on p "Mantenimiento Correctivo" at bounding box center [491, 194] width 145 height 30
click at [498, 185] on p "Mantenimiento Correctivo" at bounding box center [489, 186] width 144 height 15
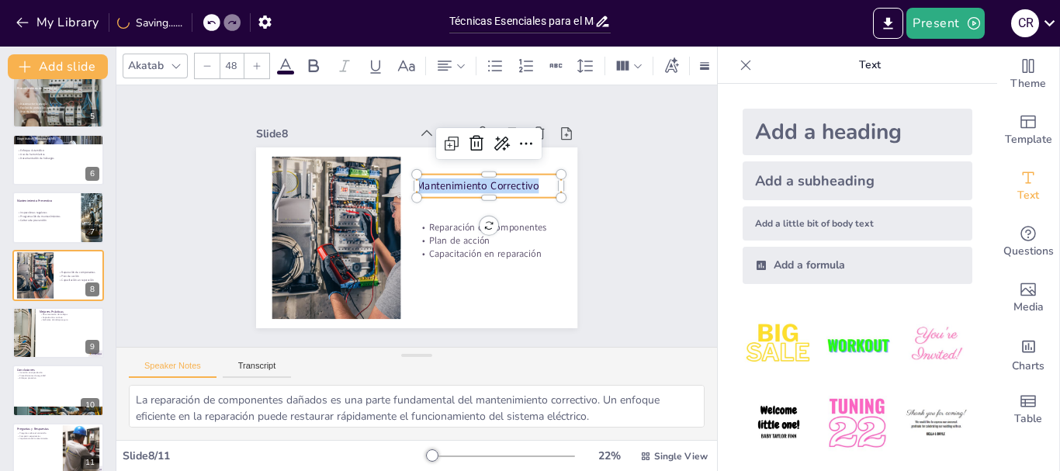
click at [498, 185] on p "Mantenimiento Correctivo" at bounding box center [494, 201] width 144 height 45
click at [232, 66] on input "48" at bounding box center [231, 66] width 22 height 25
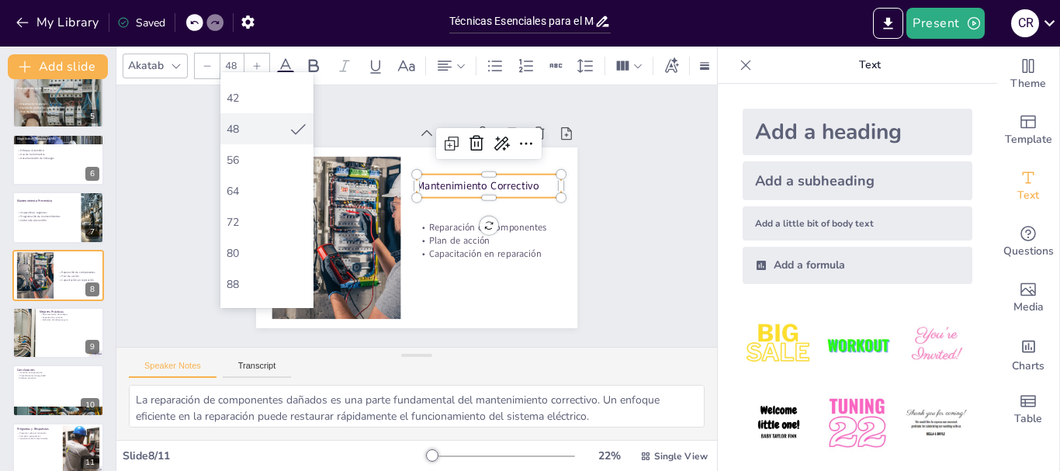
scroll to position [388, 0]
click at [270, 174] on div "64" at bounding box center [266, 165] width 93 height 31
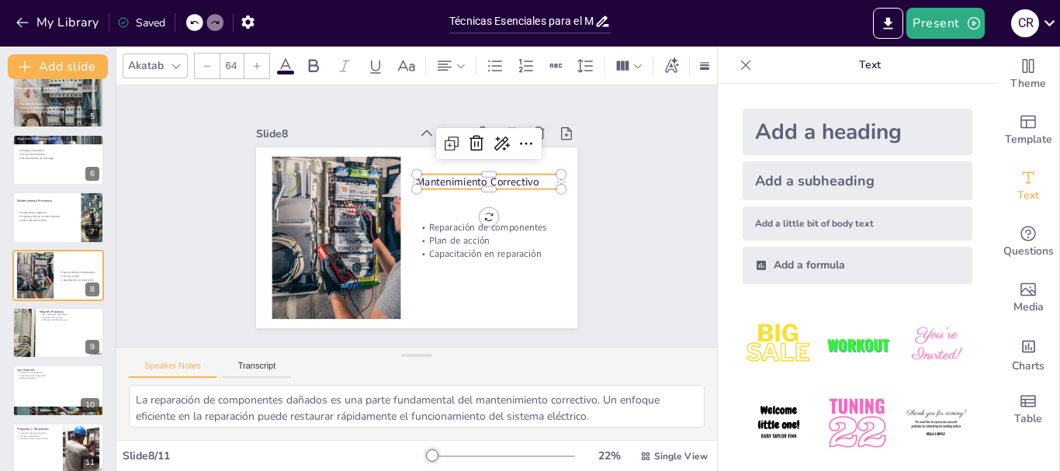
click at [234, 65] on input "64" at bounding box center [231, 66] width 22 height 25
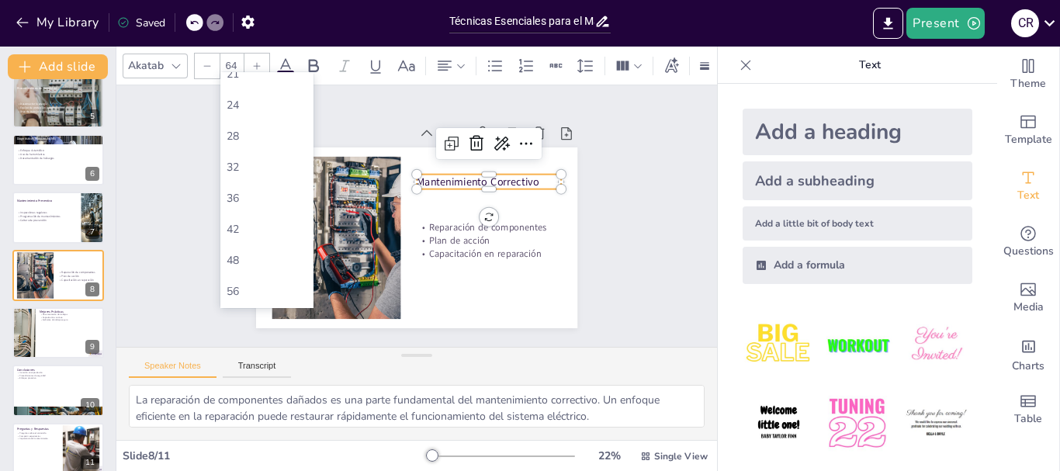
scroll to position [233, 0]
click at [247, 291] on div "56" at bounding box center [267, 290] width 81 height 15
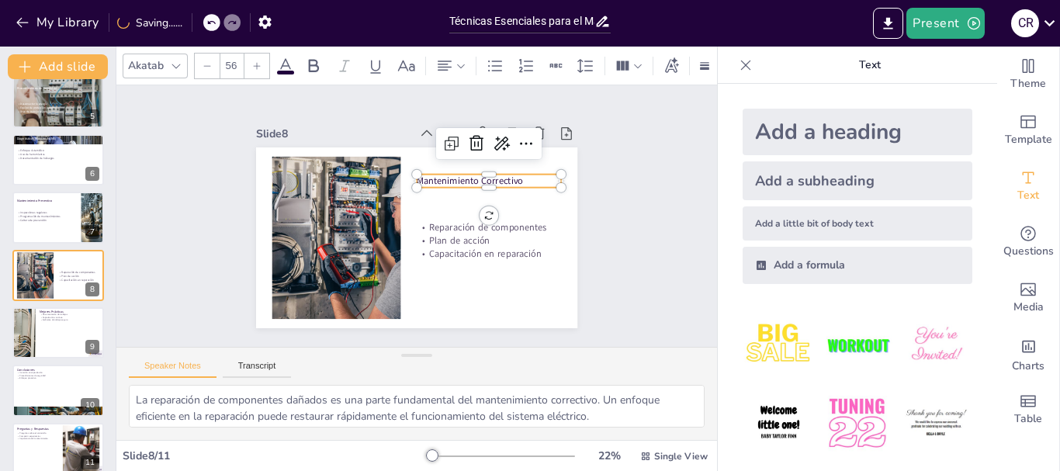
click at [234, 66] on input "56" at bounding box center [231, 66] width 22 height 25
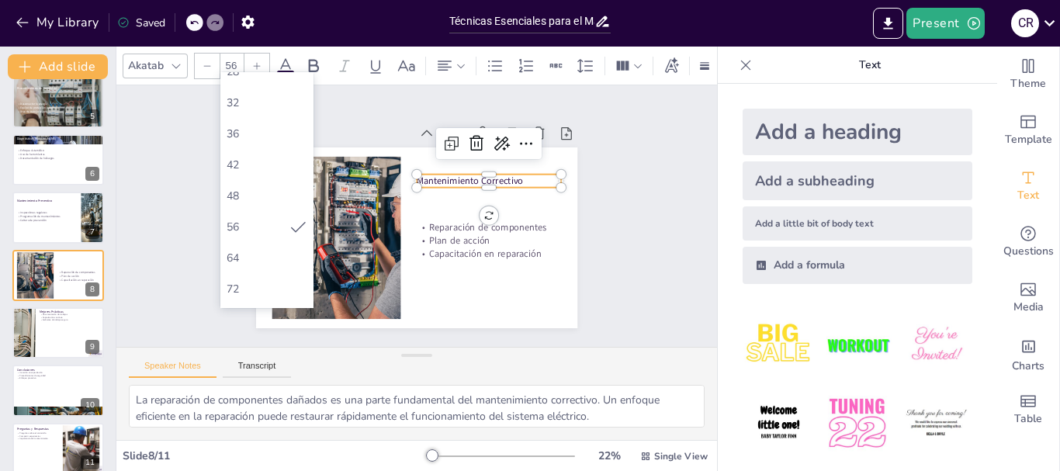
scroll to position [388, 0]
click at [255, 142] on div "56" at bounding box center [266, 134] width 93 height 31
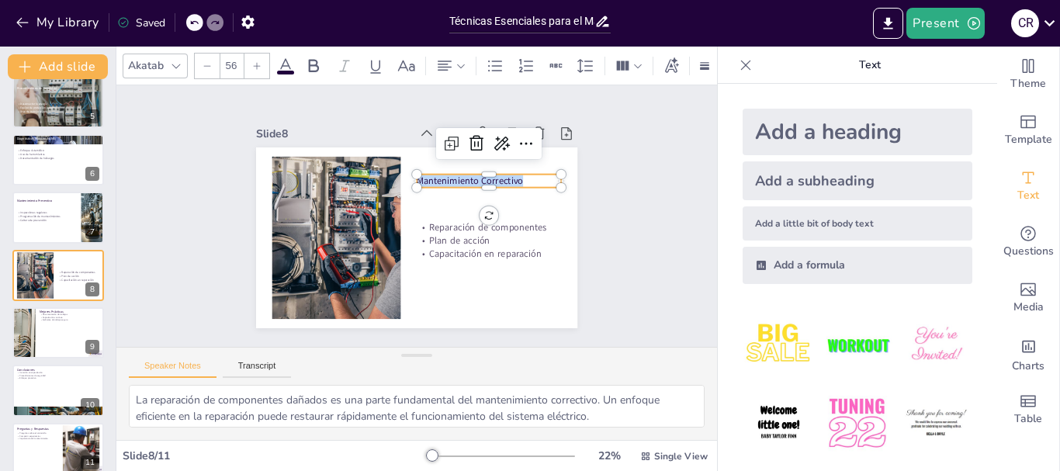
click at [262, 61] on div at bounding box center [257, 66] width 25 height 25
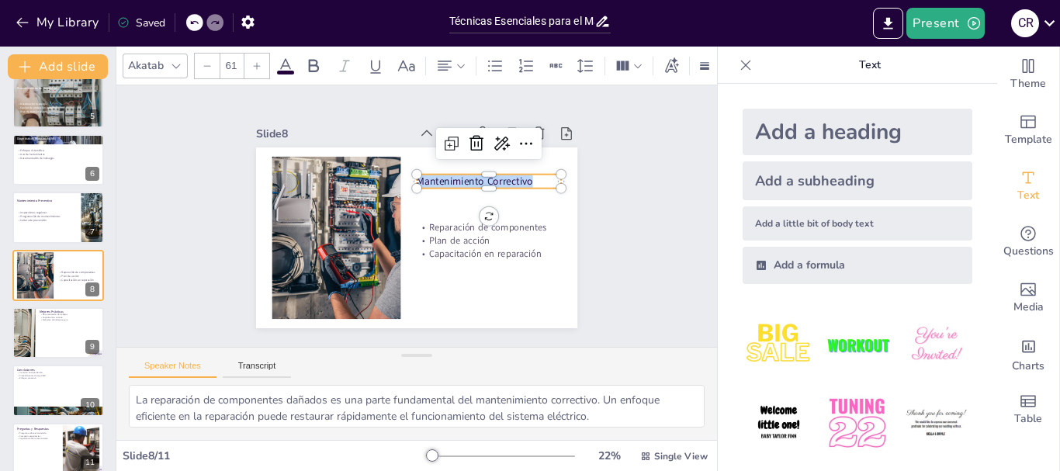
click at [262, 61] on div at bounding box center [257, 66] width 25 height 25
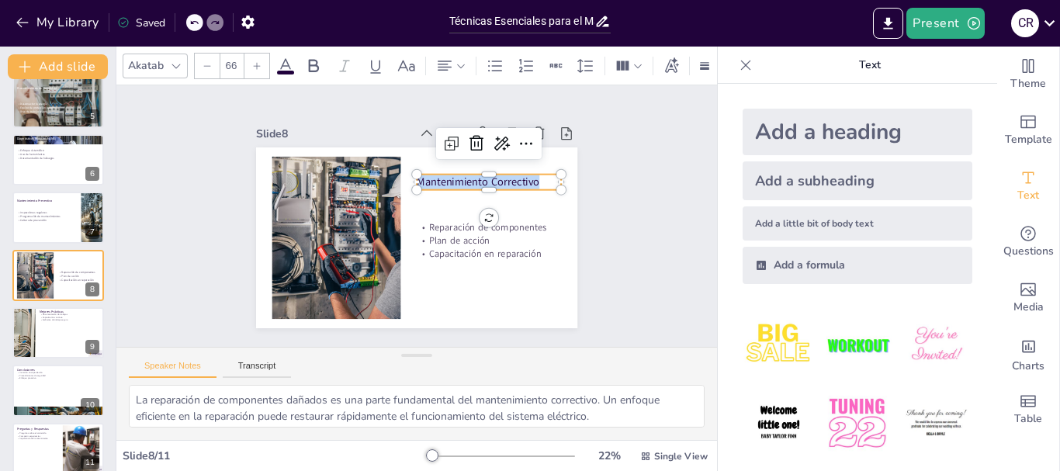
click at [262, 61] on div at bounding box center [257, 66] width 25 height 25
type input "69"
click at [33, 330] on div at bounding box center [23, 333] width 130 height 53
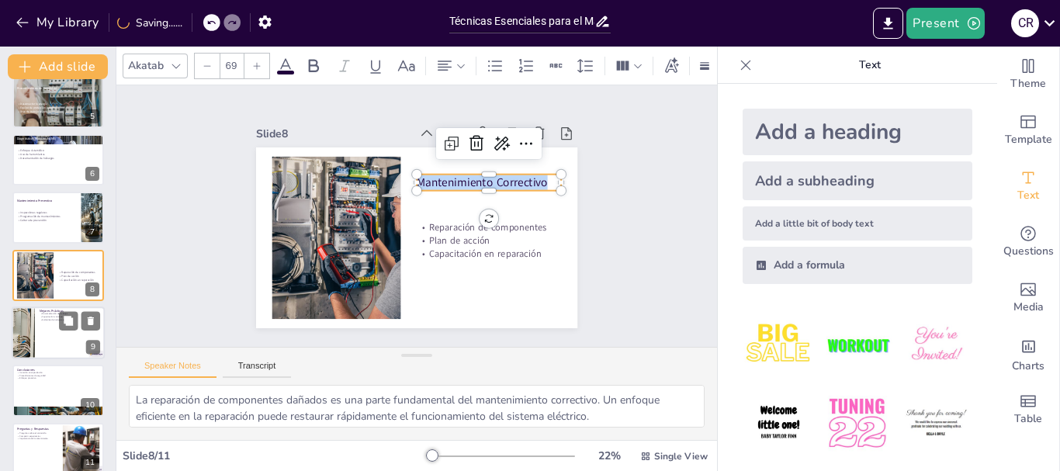
type textarea "La documentación de todos los trabajos realizados es una de las mejores práctic…"
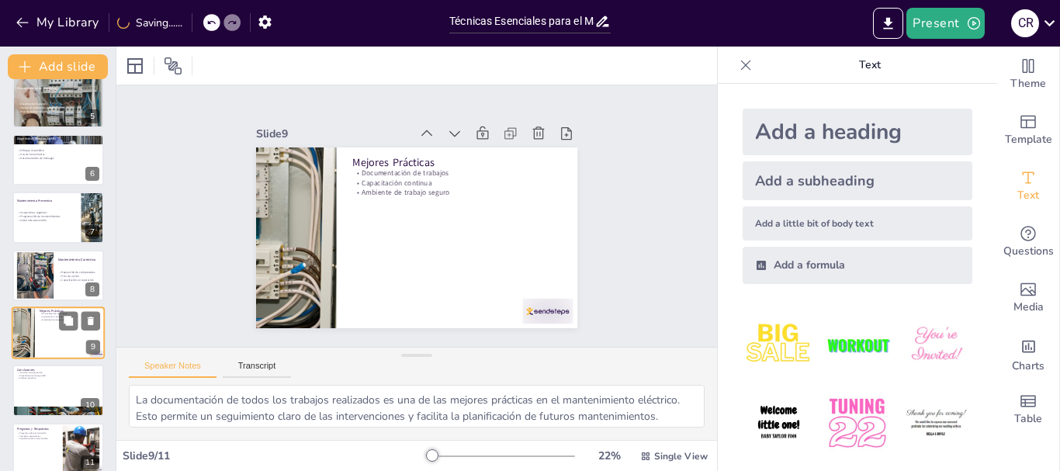
scroll to position [262, 0]
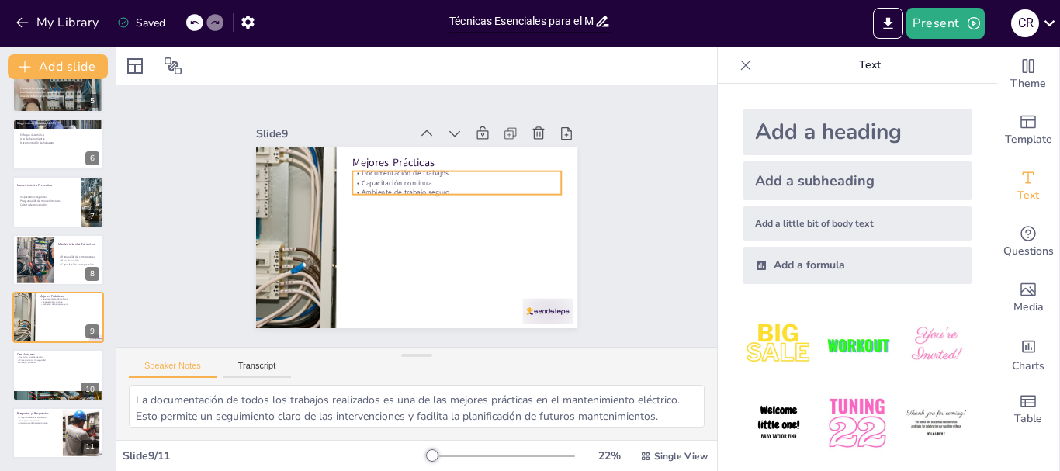
click at [404, 178] on p "Capacitación continua" at bounding box center [456, 183] width 209 height 10
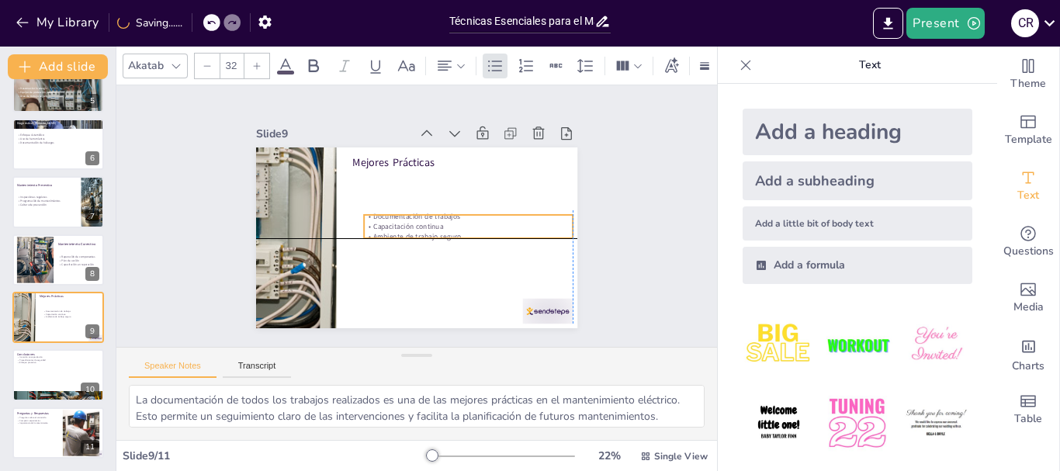
drag, startPoint x: 478, startPoint y: 176, endPoint x: 487, endPoint y: 215, distance: 39.7
click at [487, 215] on div "Documentación de trabajos Capacitación continua Ambiente de trabajo seguro" at bounding box center [467, 232] width 211 height 52
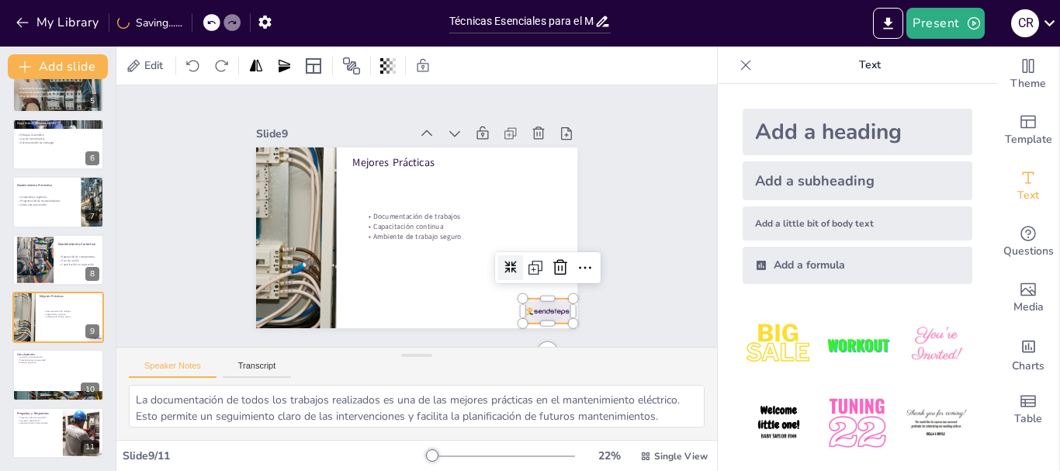
click at [532, 319] on div at bounding box center [525, 336] width 54 height 35
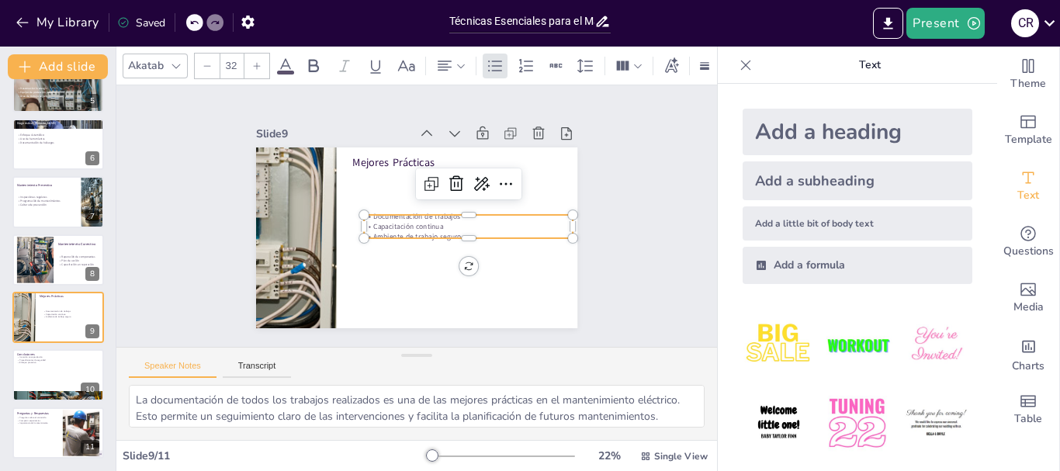
click at [422, 220] on p "Capacitación continua" at bounding box center [467, 232] width 209 height 32
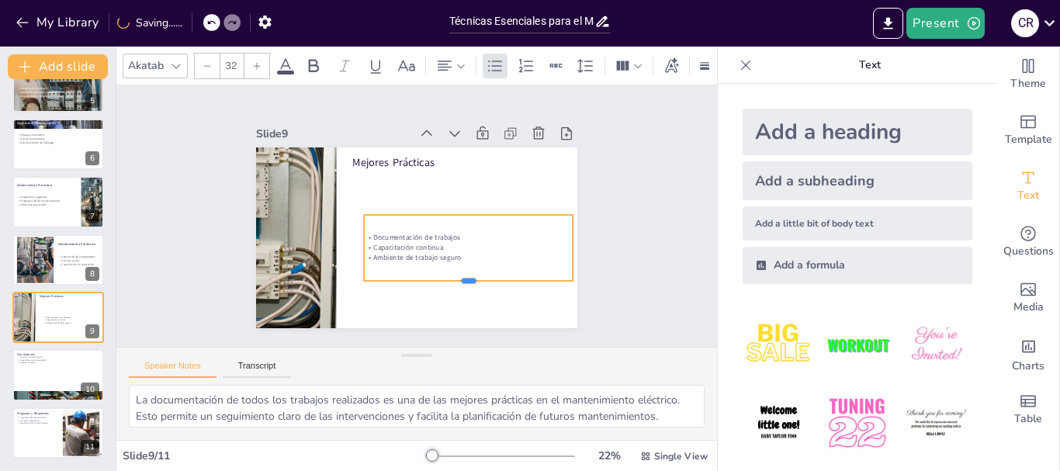
drag, startPoint x: 461, startPoint y: 232, endPoint x: 457, endPoint y: 275, distance: 42.9
click at [457, 275] on div at bounding box center [460, 292] width 209 height 34
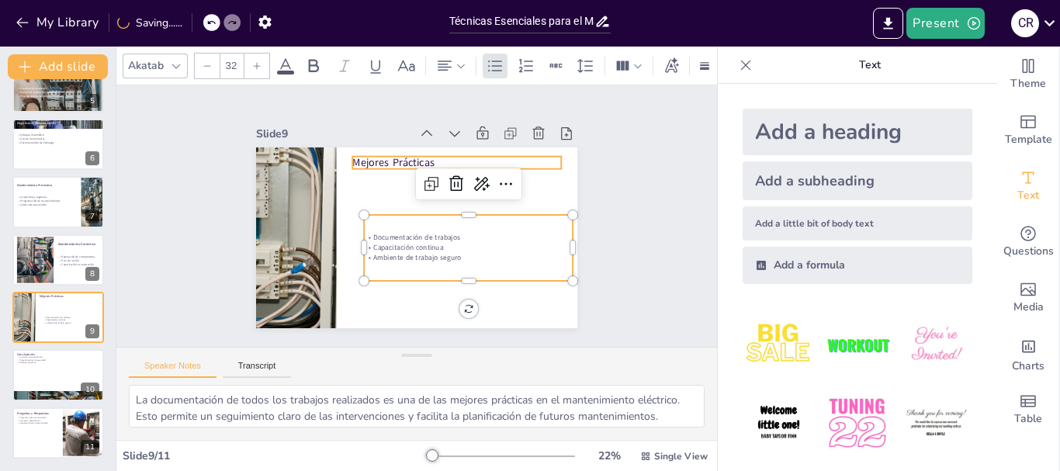
click at [366, 157] on p "Mejores Prácticas" at bounding box center [466, 172] width 207 height 58
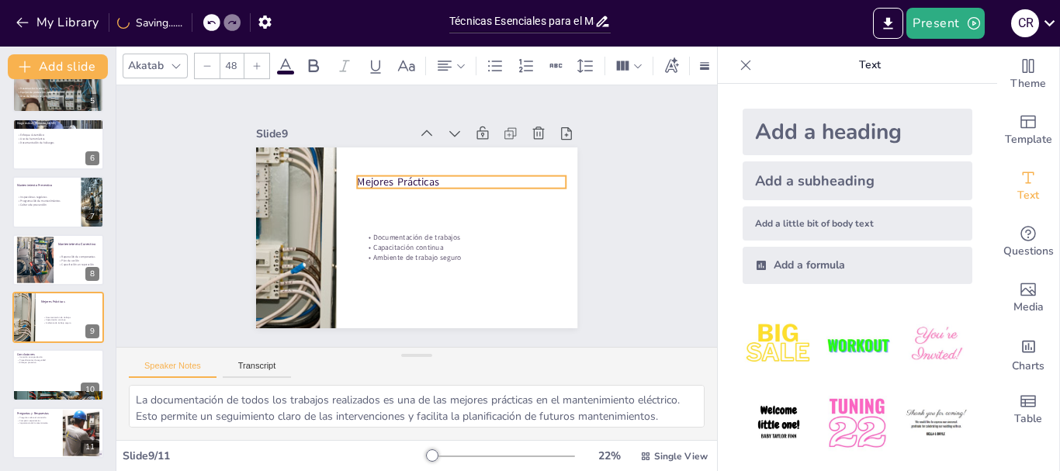
drag, startPoint x: 366, startPoint y: 157, endPoint x: 371, endPoint y: 176, distance: 20.0
click at [371, 176] on p "Mejores Prácticas" at bounding box center [465, 186] width 210 height 36
click at [371, 176] on p "Mejores Prácticas" at bounding box center [461, 182] width 209 height 15
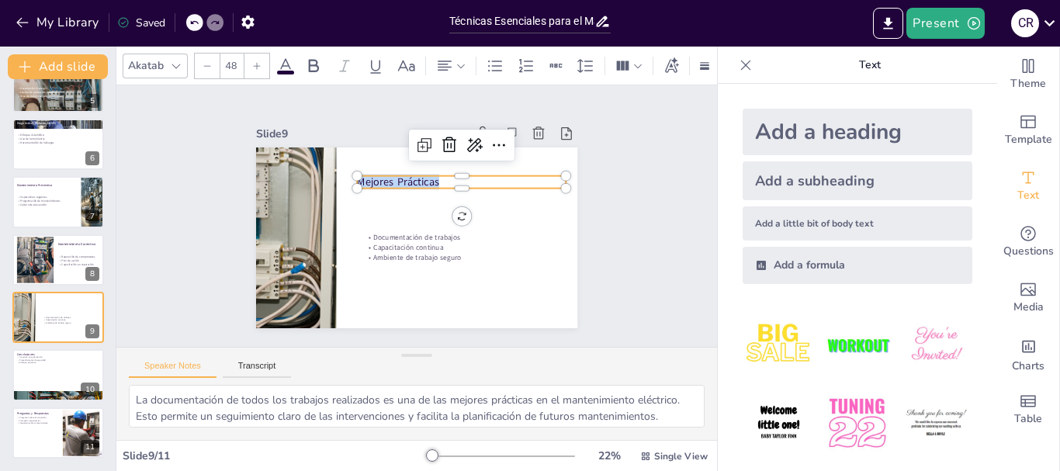
click at [371, 176] on p "Mejores Prácticas" at bounding box center [465, 186] width 210 height 36
click at [259, 61] on icon at bounding box center [256, 65] width 9 height 9
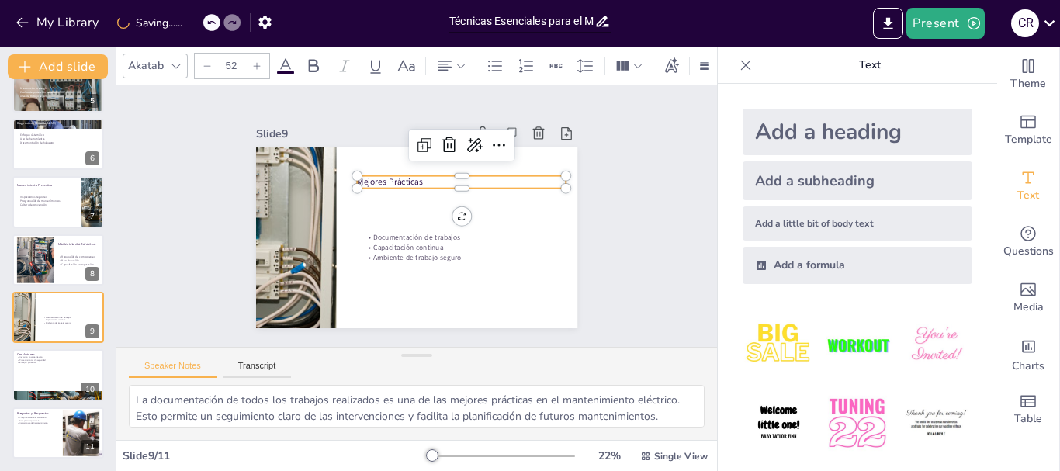
click at [259, 61] on icon at bounding box center [256, 65] width 9 height 9
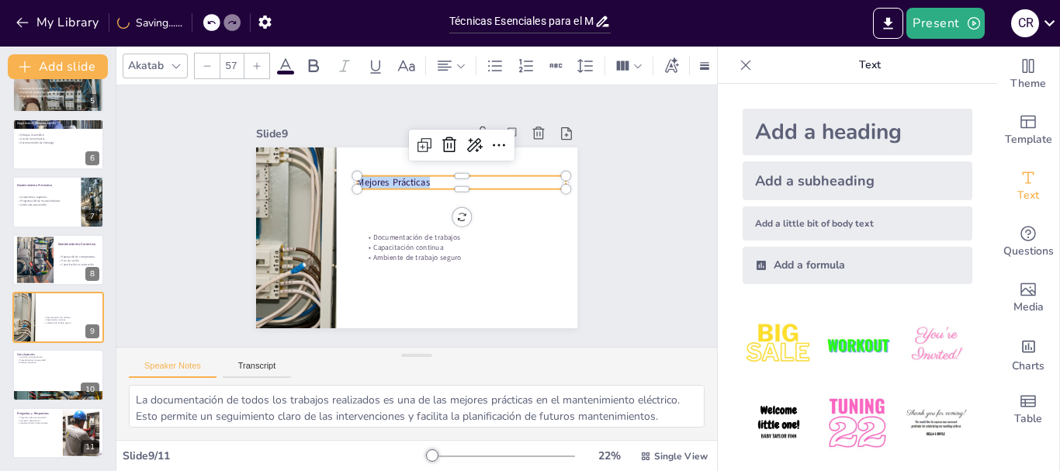
click at [259, 61] on icon at bounding box center [256, 65] width 9 height 9
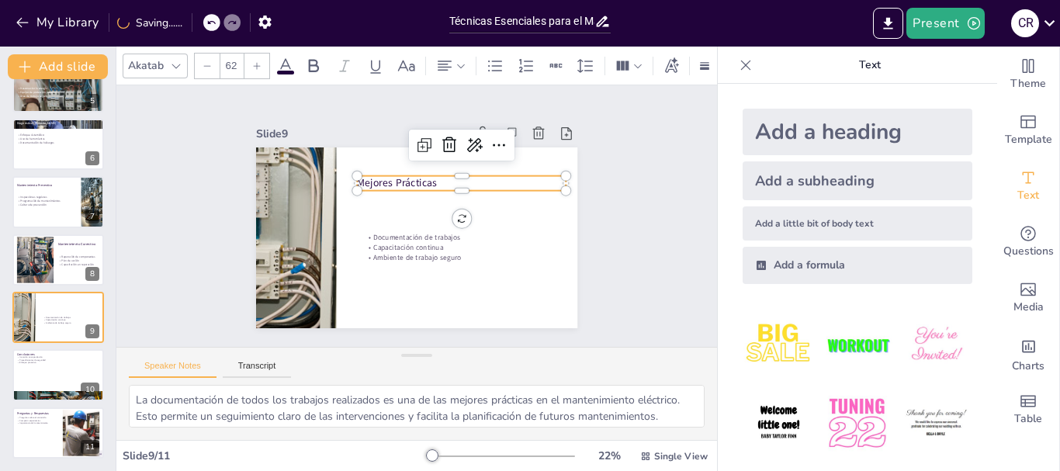
click at [259, 61] on icon at bounding box center [256, 65] width 9 height 9
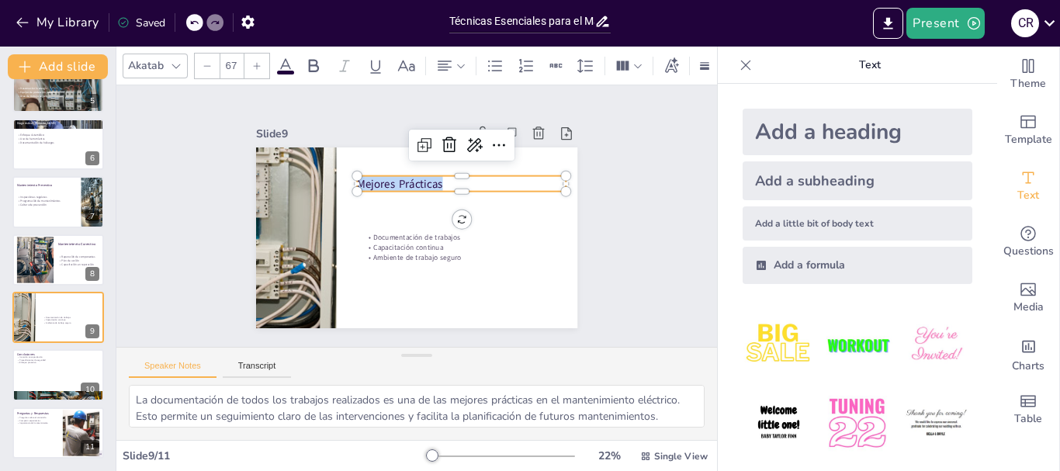
click at [259, 61] on icon at bounding box center [256, 65] width 9 height 9
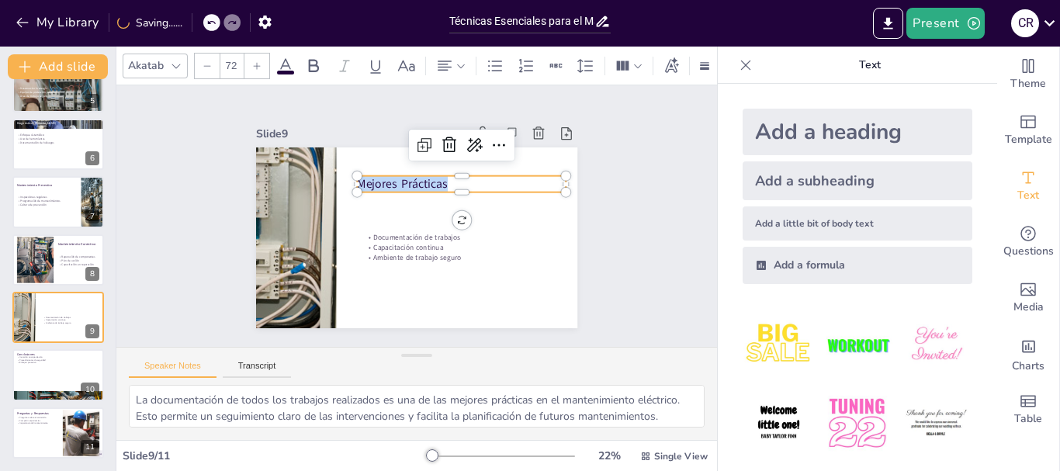
click at [259, 61] on icon at bounding box center [256, 65] width 9 height 9
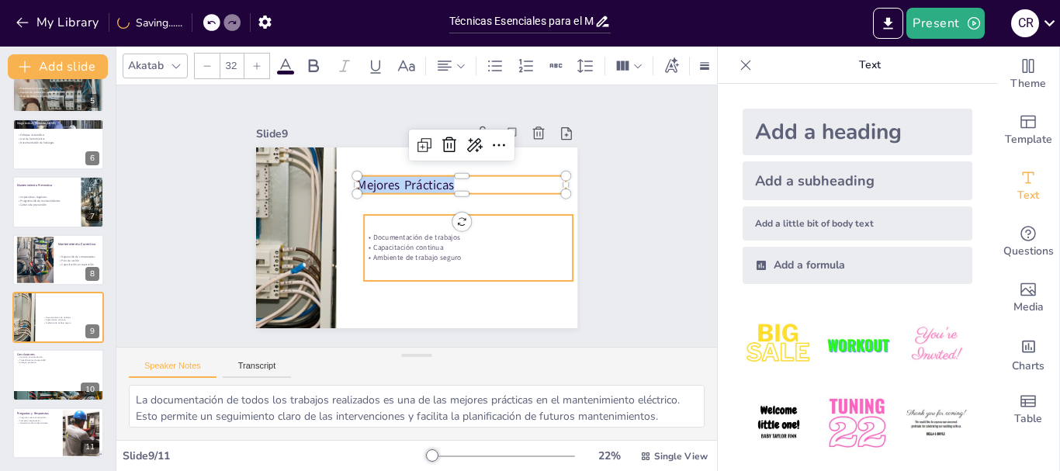
click at [385, 245] on p "Capacitación continua" at bounding box center [464, 253] width 209 height 32
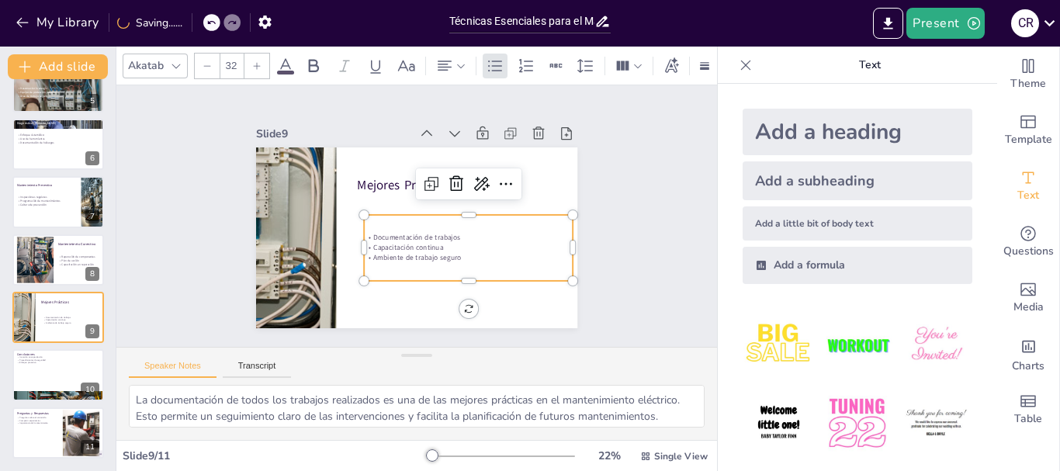
click at [385, 245] on p "Capacitación continua" at bounding box center [464, 253] width 209 height 32
click at [233, 59] on input "32" at bounding box center [231, 66] width 22 height 25
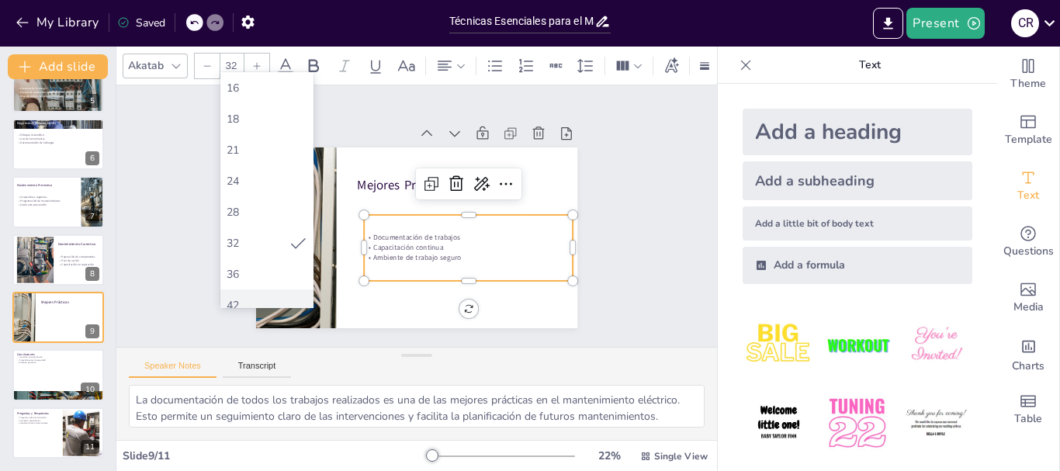
scroll to position [311, 0]
click at [255, 209] on div "56" at bounding box center [267, 212] width 81 height 15
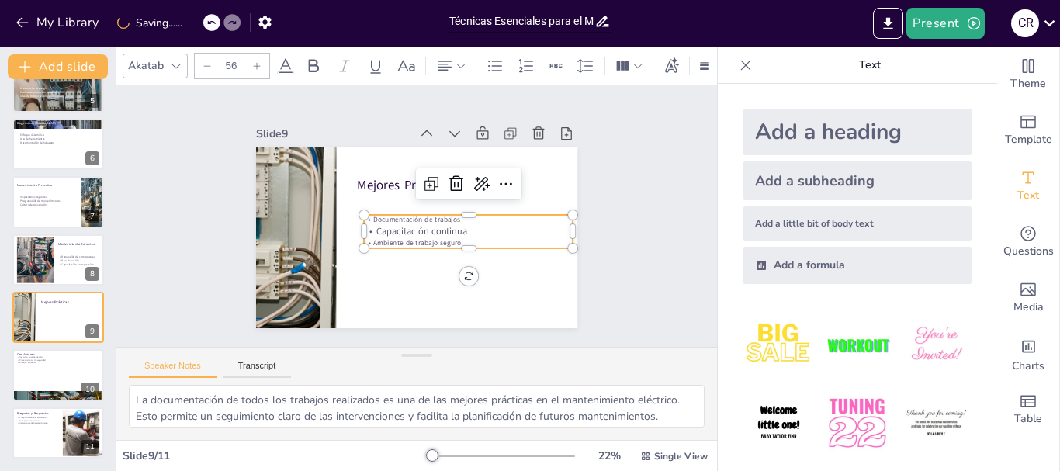
click at [419, 204] on div at bounding box center [469, 220] width 207 height 56
click at [419, 213] on p "Documentación de trabajos" at bounding box center [466, 231] width 206 height 54
click at [419, 213] on p "Documentación de trabajos" at bounding box center [467, 226] width 209 height 32
click at [236, 57] on input "32" at bounding box center [231, 66] width 22 height 25
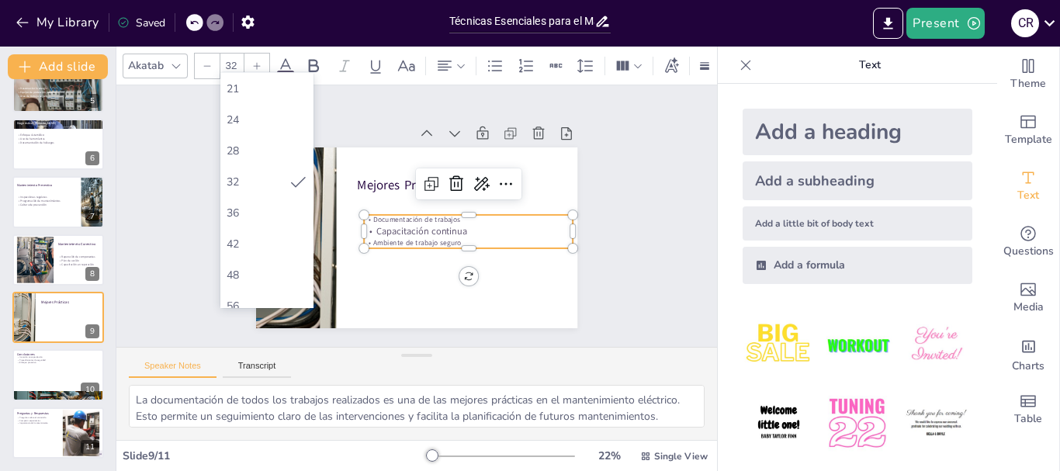
scroll to position [233, 0]
click at [263, 293] on div "56" at bounding box center [267, 290] width 81 height 15
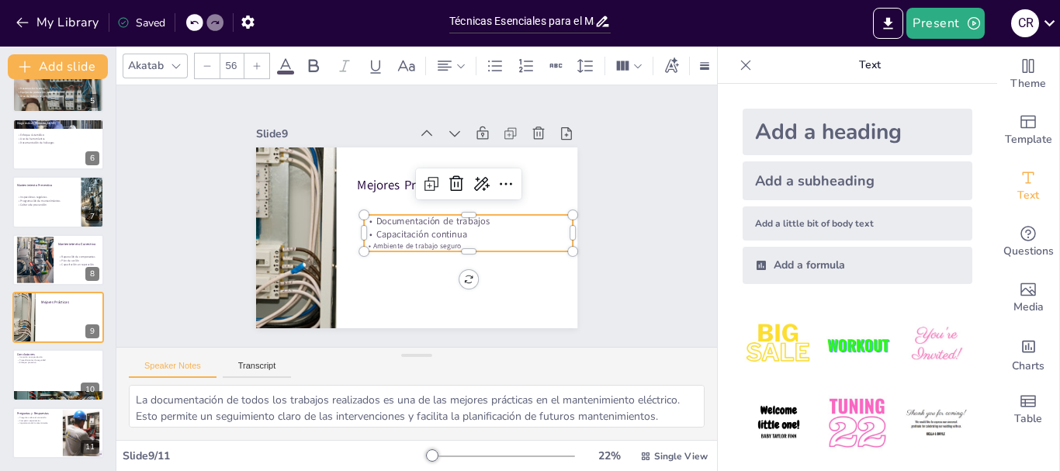
click at [399, 234] on p "Capacitación continua" at bounding box center [467, 240] width 210 height 35
click at [397, 241] on p "Ambiente de trabajo seguro" at bounding box center [465, 252] width 209 height 32
click at [397, 241] on p "Ambiente de trabajo seguro" at bounding box center [461, 257] width 206 height 54
click at [229, 62] on input "32" at bounding box center [231, 66] width 22 height 25
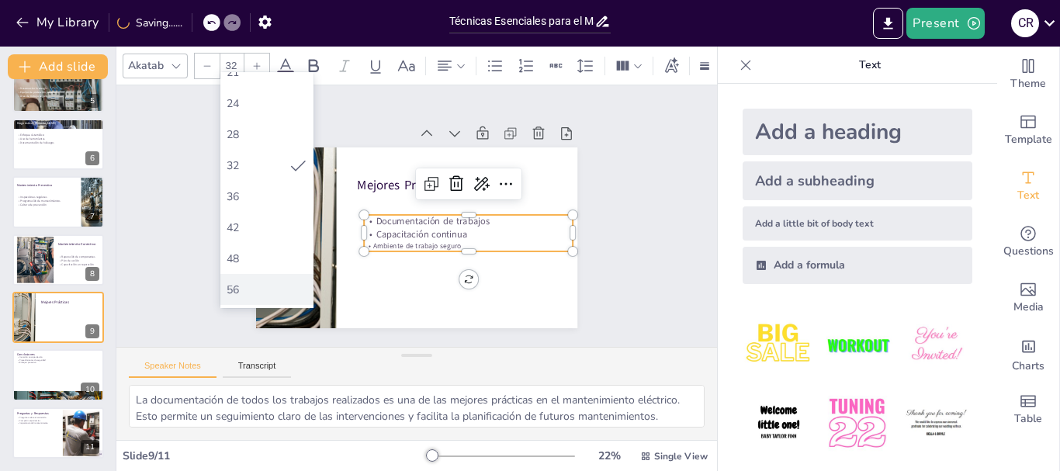
click at [253, 279] on div "56" at bounding box center [266, 289] width 93 height 31
type input "56"
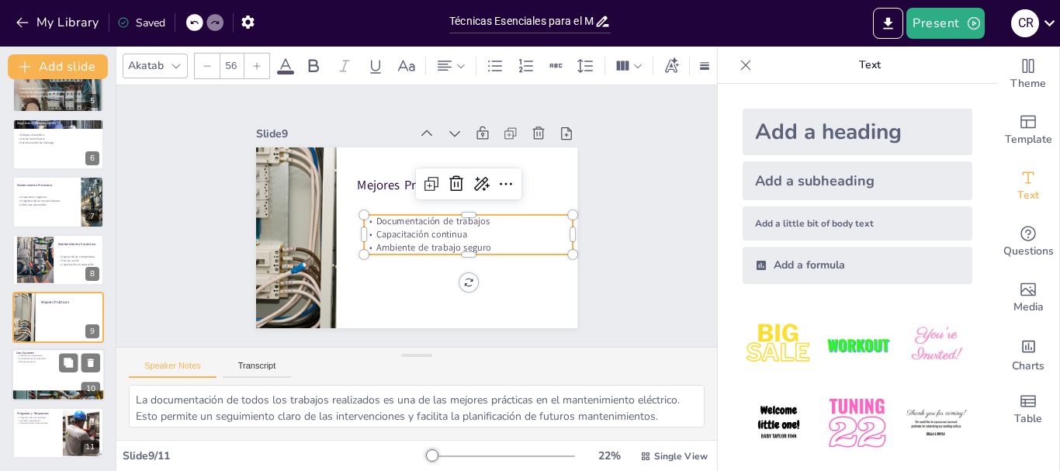
click at [29, 371] on div at bounding box center [58, 375] width 93 height 53
type textarea "Invertir en capacitación es crucial para asegurar que el personal esté preparad…"
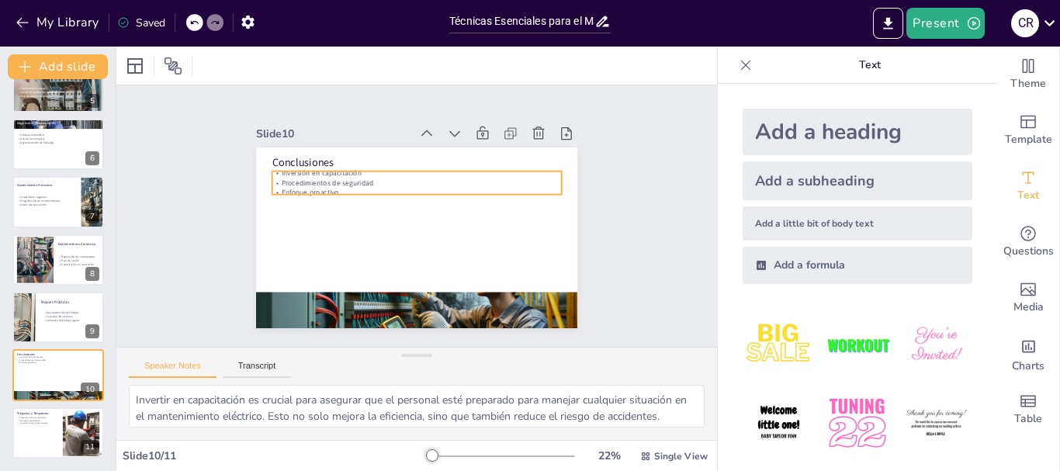
click at [299, 165] on div "Conclusiones Inversión en capacitación Procedimientos de seguridad Enfoque proa…" at bounding box center [414, 237] width 338 height 213
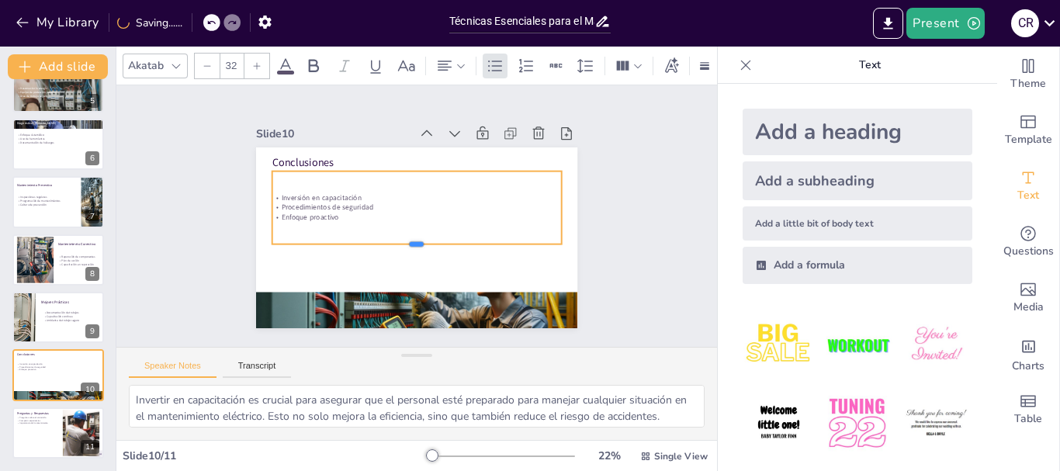
drag, startPoint x: 411, startPoint y: 189, endPoint x: 415, endPoint y: 239, distance: 49.8
click at [415, 239] on div at bounding box center [410, 249] width 286 height 72
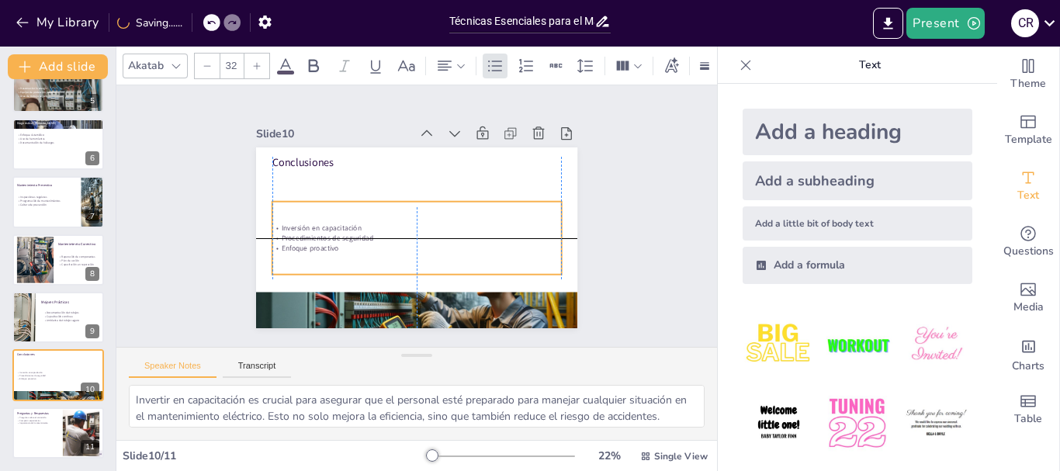
drag, startPoint x: 377, startPoint y: 196, endPoint x: 373, endPoint y: 231, distance: 35.9
click at [373, 231] on div "Inversión en capacitación Procedimientos de seguridad Enfoque proactivo" at bounding box center [413, 237] width 290 height 89
click at [251, 57] on div at bounding box center [257, 66] width 25 height 25
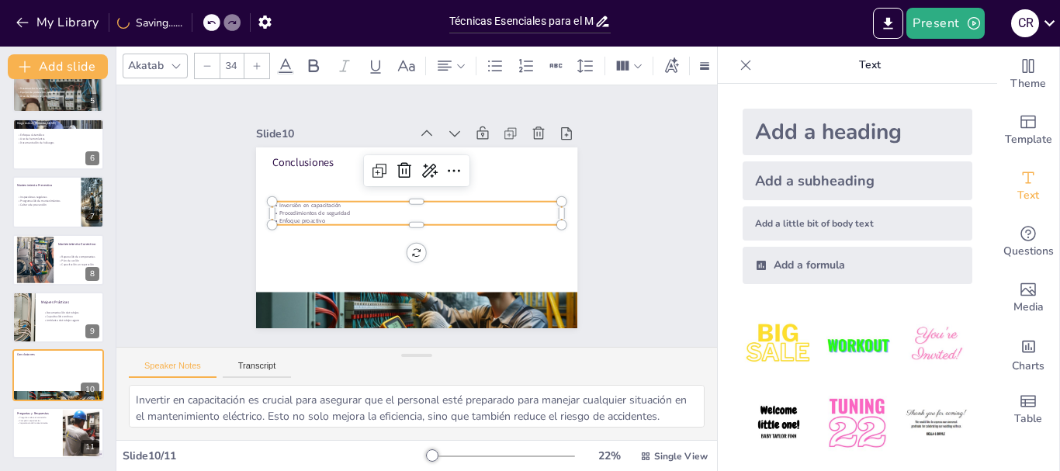
click at [251, 57] on div at bounding box center [257, 66] width 25 height 25
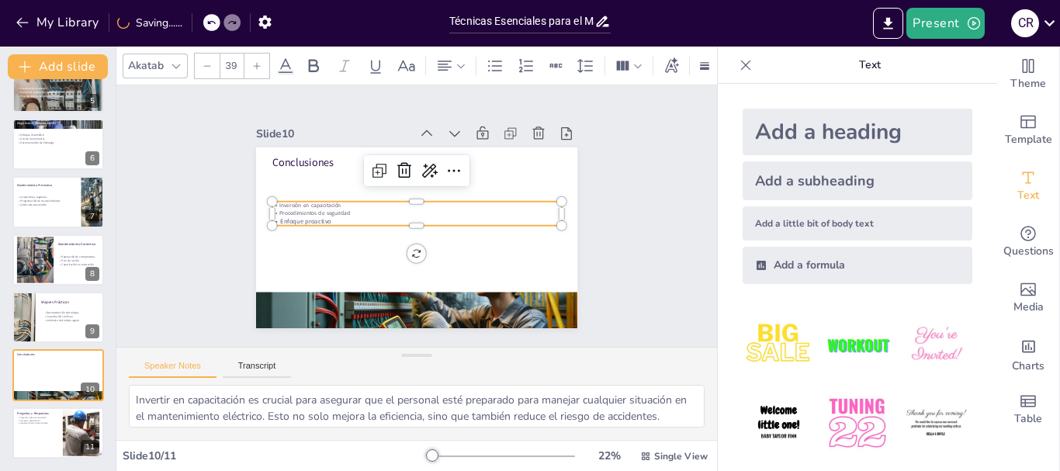
click at [251, 57] on div at bounding box center [257, 66] width 25 height 25
click at [488, 196] on div at bounding box center [422, 196] width 286 height 72
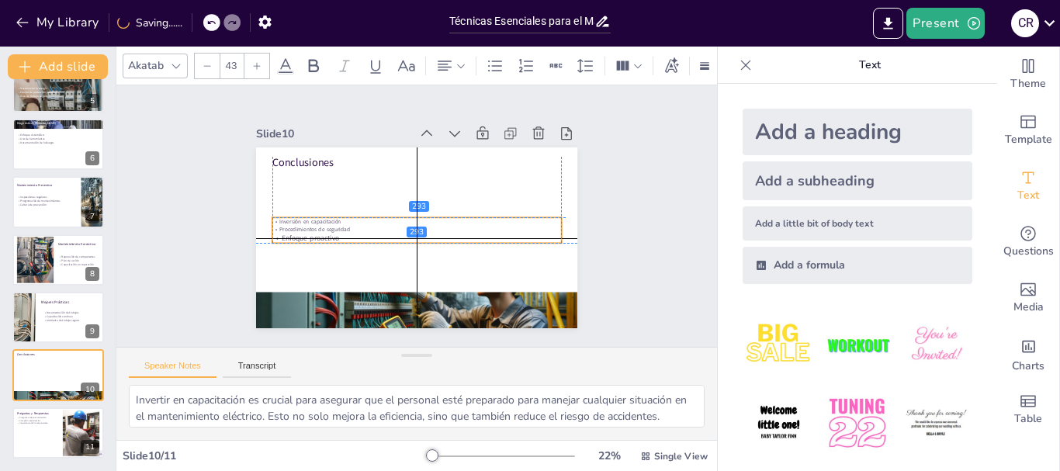
drag, startPoint x: 342, startPoint y: 220, endPoint x: 346, endPoint y: 236, distance: 16.2
click at [346, 236] on p "Enfoque proactivo" at bounding box center [414, 238] width 289 height 40
click at [307, 213] on p "Inversión en capacitación" at bounding box center [415, 221] width 285 height 68
click at [307, 213] on p "Inversión en capacitación" at bounding box center [416, 222] width 289 height 38
click at [307, 213] on p "Inversión en capacitación" at bounding box center [415, 222] width 285 height 68
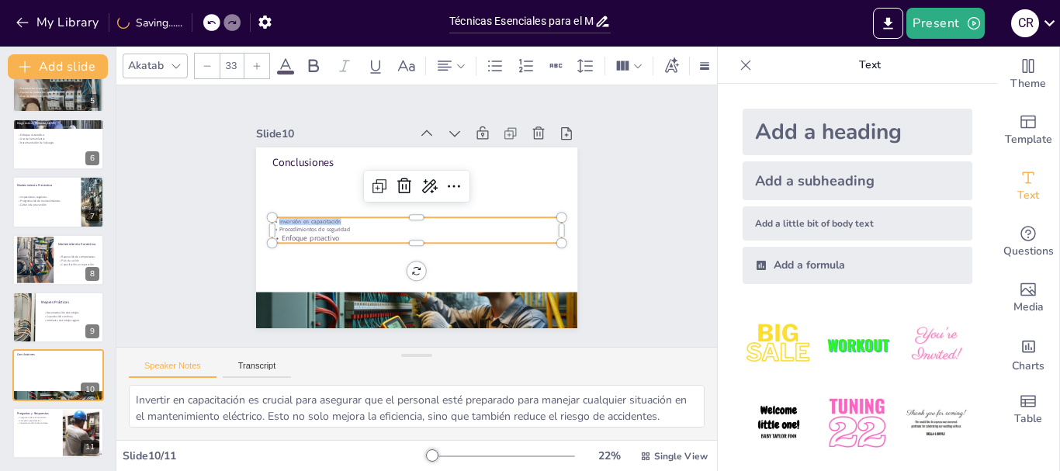
click at [227, 68] on input "33" at bounding box center [231, 66] width 22 height 25
click at [295, 225] on p "Procedimientos de seguridad" at bounding box center [415, 229] width 289 height 38
click at [295, 225] on p "Procedimientos de seguridad" at bounding box center [414, 229] width 285 height 68
click at [232, 65] on input "33" at bounding box center [231, 66] width 22 height 25
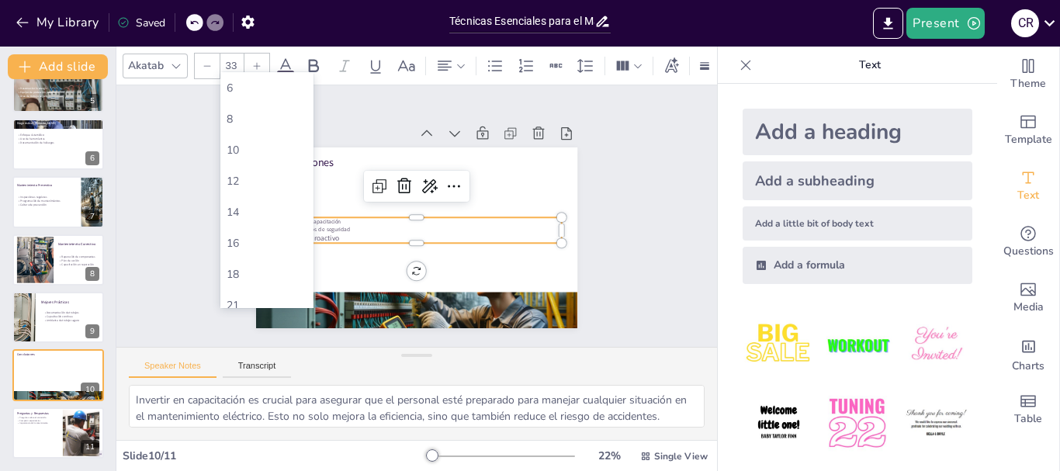
type input "3"
click at [255, 66] on div at bounding box center [257, 66] width 25 height 25
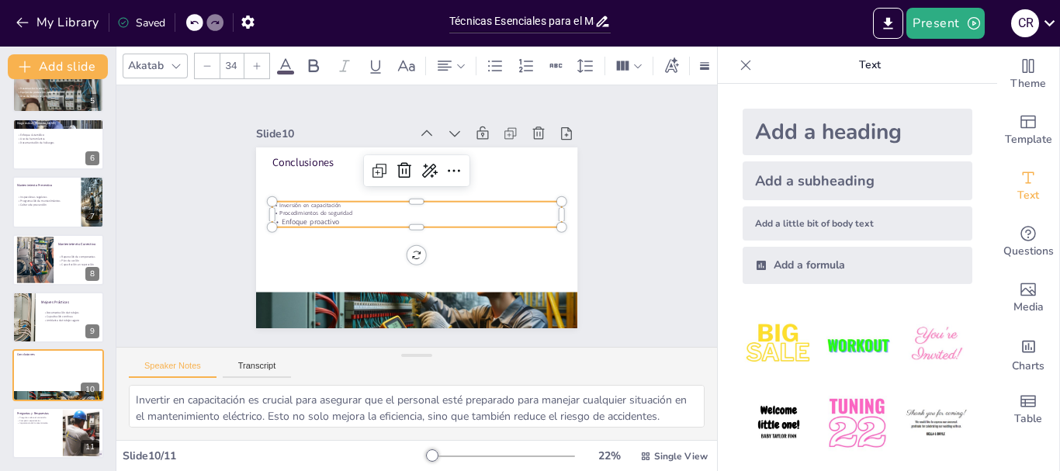
click at [255, 66] on div at bounding box center [257, 66] width 25 height 25
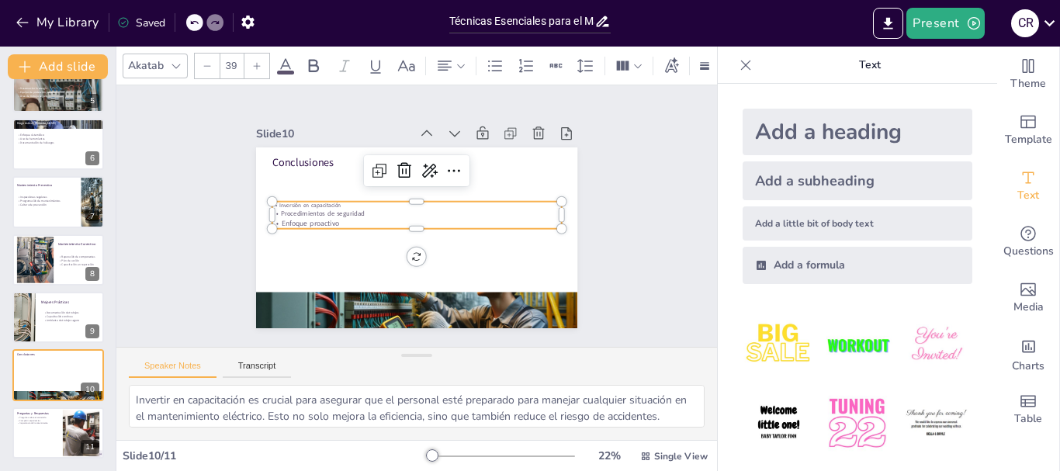
click at [255, 66] on div at bounding box center [257, 66] width 25 height 25
click at [227, 64] on input "43" at bounding box center [231, 66] width 22 height 25
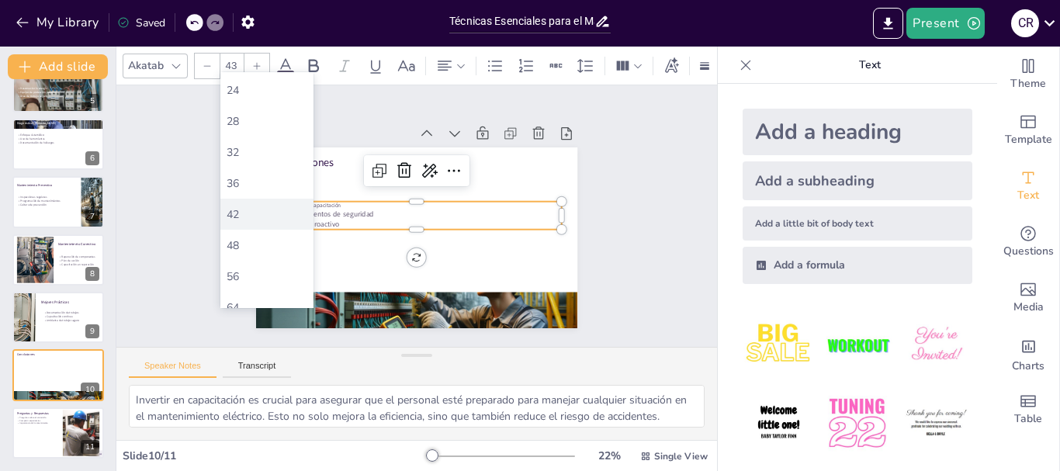
scroll to position [245, 0]
click at [248, 278] on div "56" at bounding box center [267, 277] width 81 height 15
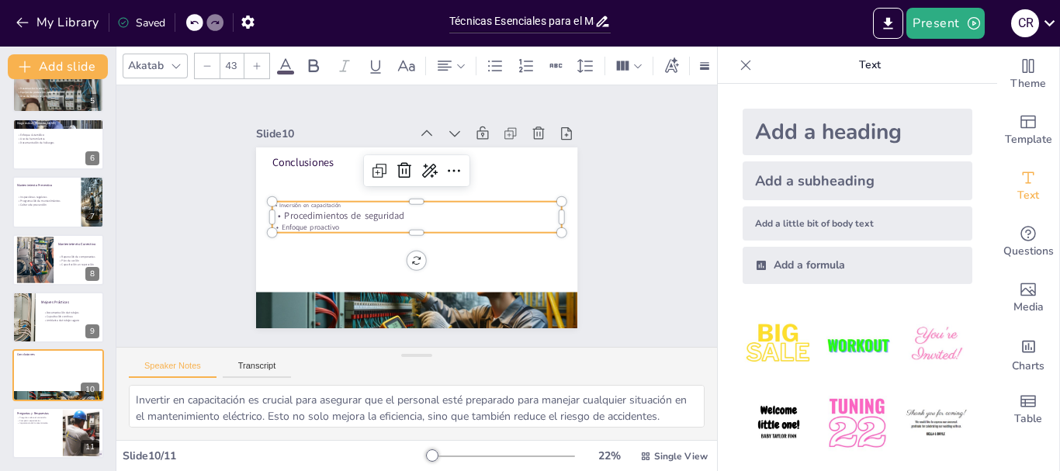
click at [295, 223] on p "Enfoque proactivo" at bounding box center [417, 228] width 290 height 10
click at [295, 223] on p "Enfoque proactivo" at bounding box center [414, 228] width 285 height 70
click at [295, 223] on p "Enfoque proactivo" at bounding box center [415, 227] width 289 height 40
click at [237, 64] on input "43" at bounding box center [231, 66] width 22 height 25
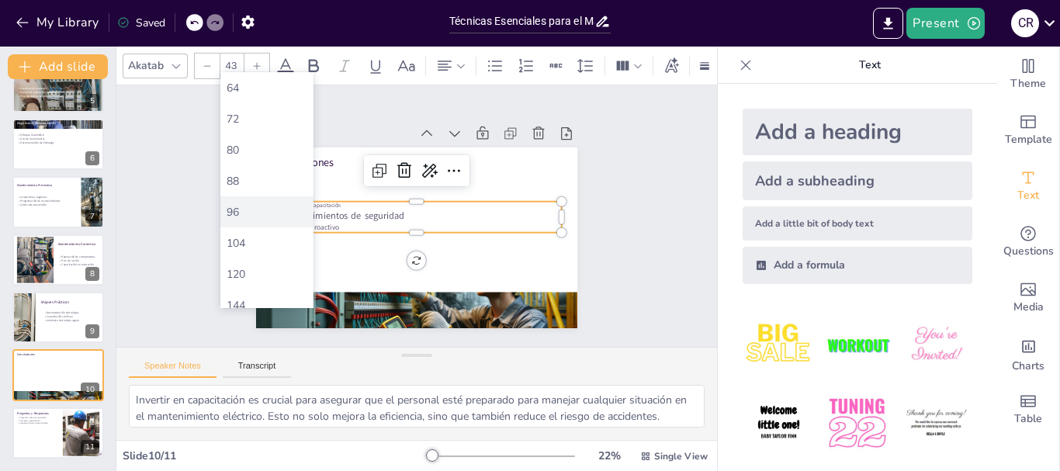
scroll to position [388, 0]
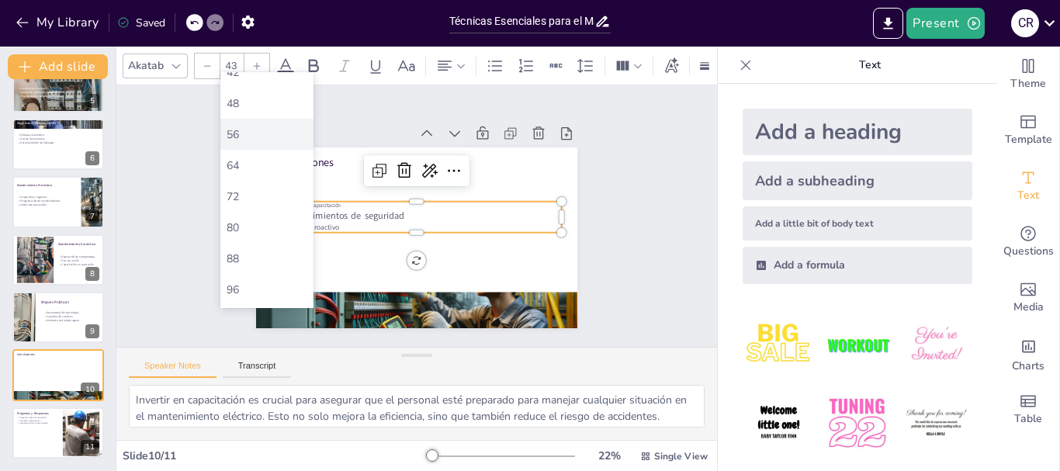
click at [258, 141] on div "56" at bounding box center [267, 134] width 81 height 15
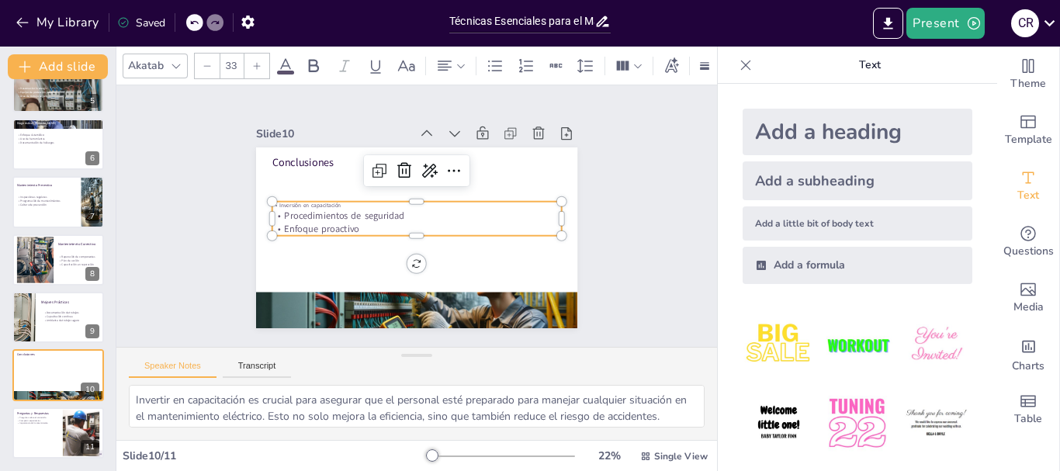
click at [320, 201] on p "Inversión en capacitación" at bounding box center [420, 206] width 278 height 97
click at [320, 201] on p "Inversión en capacitación" at bounding box center [418, 205] width 289 height 38
click at [234, 55] on input "33" at bounding box center [231, 66] width 22 height 25
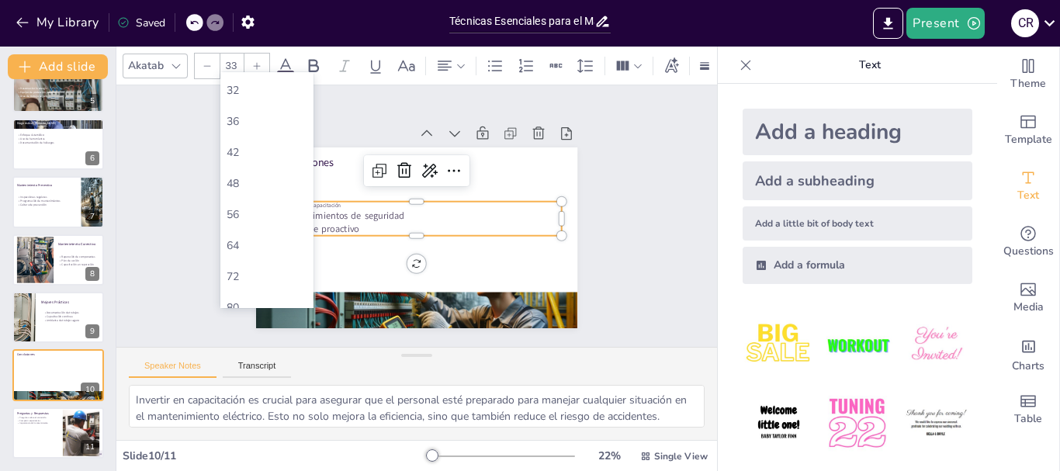
scroll to position [311, 0]
click at [255, 216] on div "56" at bounding box center [267, 212] width 81 height 15
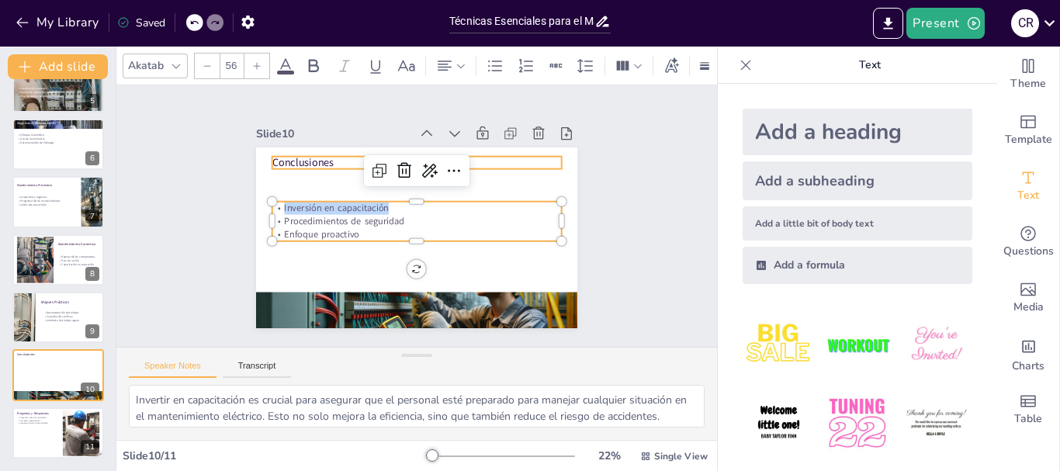
click at [285, 155] on p "Conclusiones" at bounding box center [417, 162] width 290 height 15
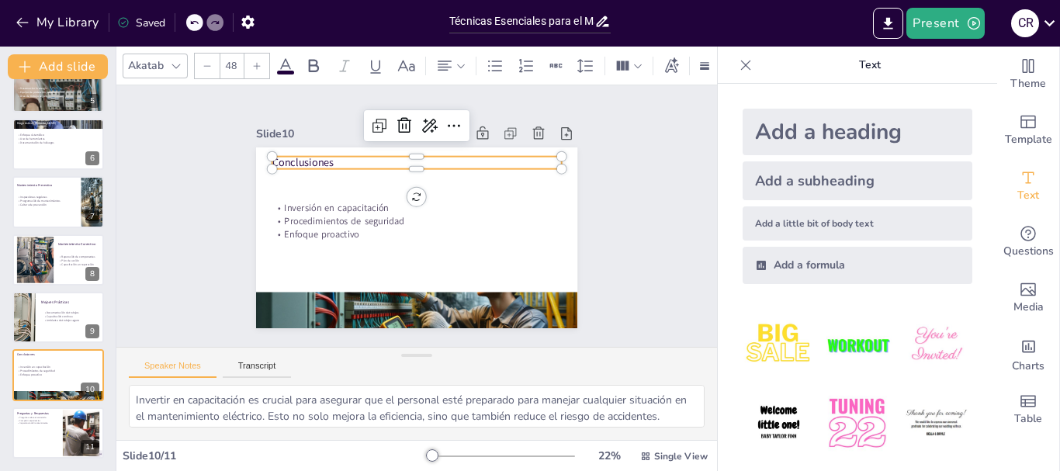
click at [285, 154] on p "Conclusiones" at bounding box center [428, 164] width 286 height 75
click at [448, 154] on p "Conclusiones" at bounding box center [470, 222] width 45 height 290
click at [286, 154] on p "Conclusiones" at bounding box center [423, 163] width 290 height 45
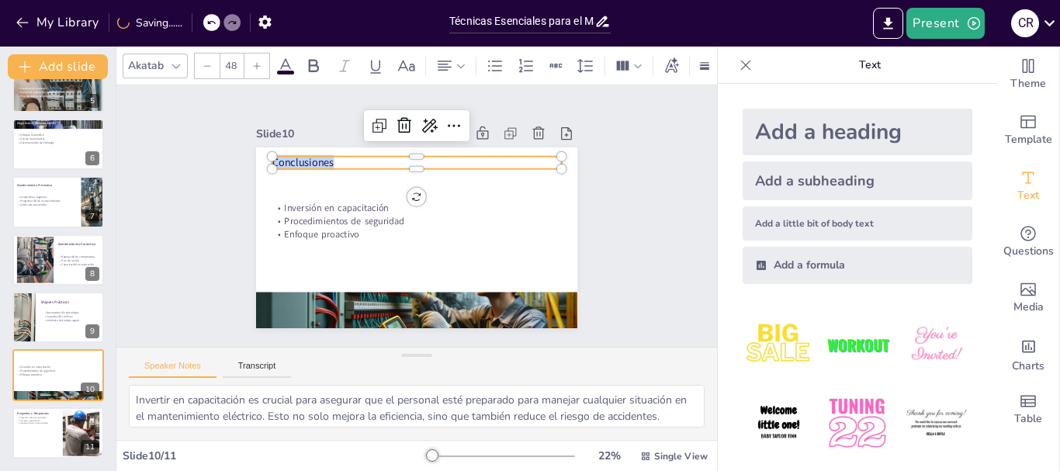
click at [259, 64] on div at bounding box center [257, 66] width 25 height 25
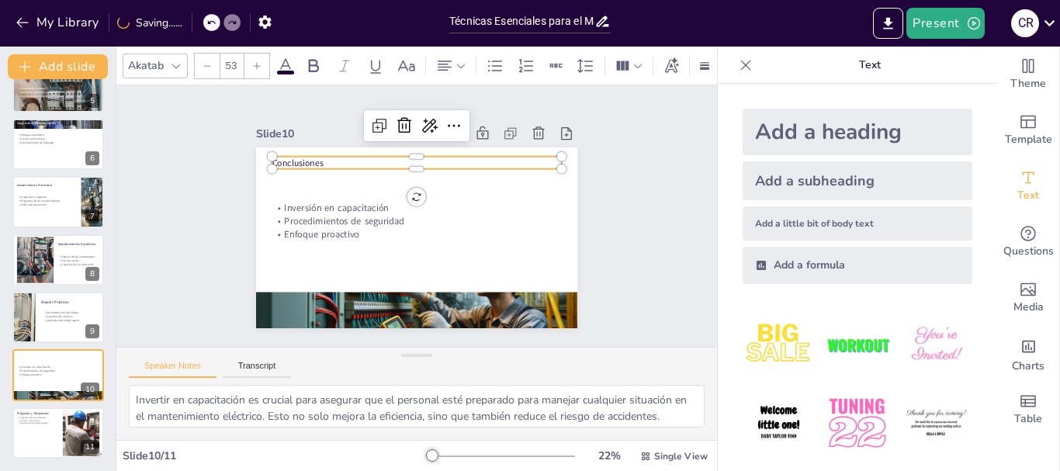
click at [259, 64] on div at bounding box center [257, 66] width 25 height 25
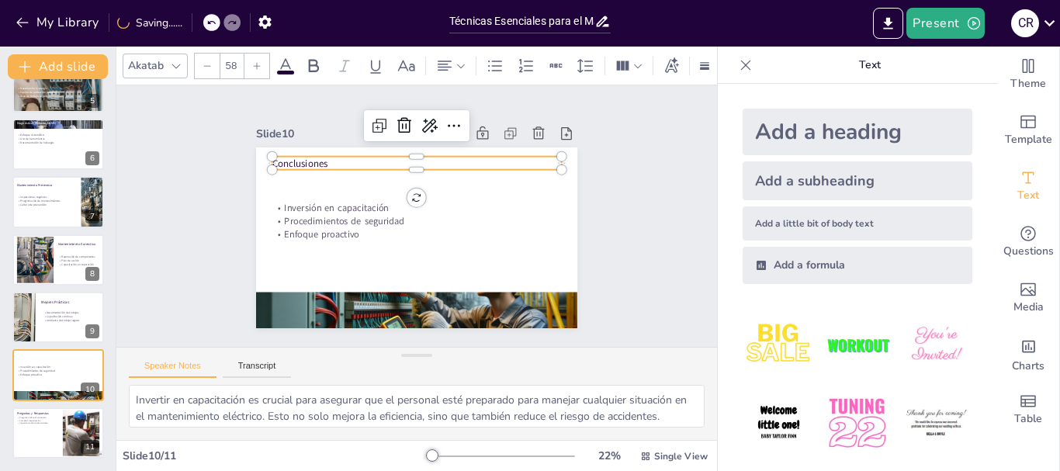
click at [259, 64] on div at bounding box center [257, 66] width 25 height 25
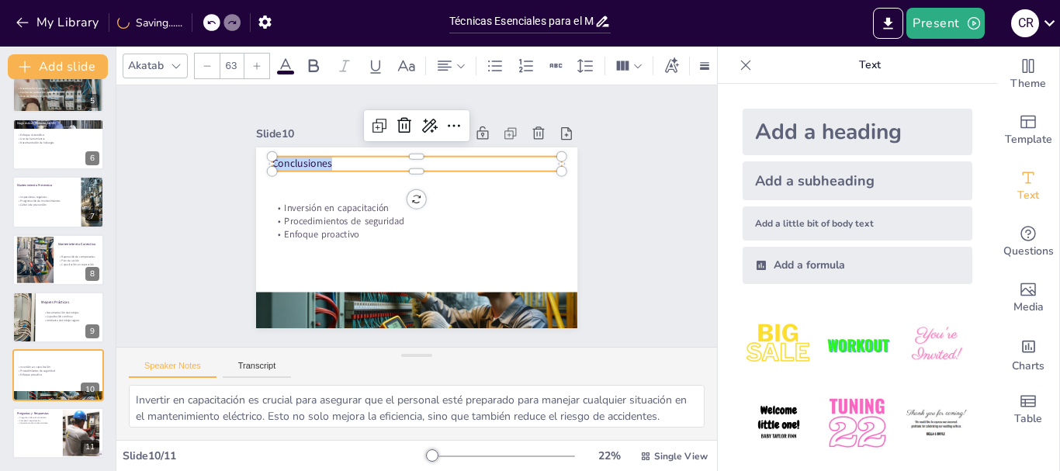
click at [259, 64] on div at bounding box center [257, 66] width 25 height 25
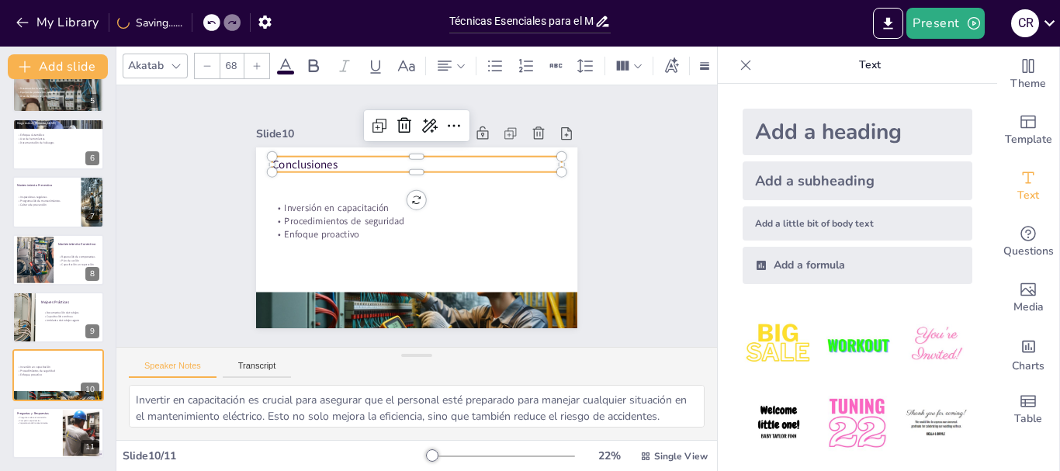
click at [259, 64] on div at bounding box center [257, 66] width 25 height 25
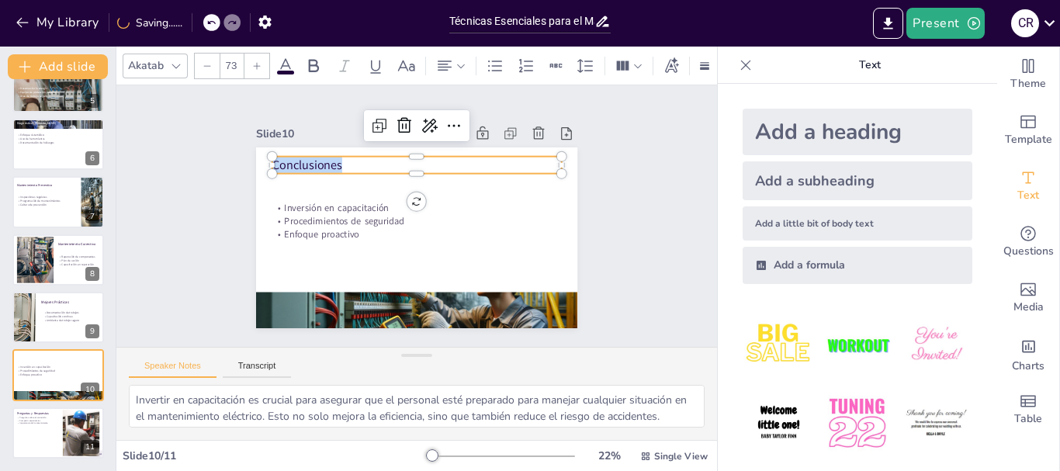
click at [259, 64] on div at bounding box center [257, 66] width 25 height 25
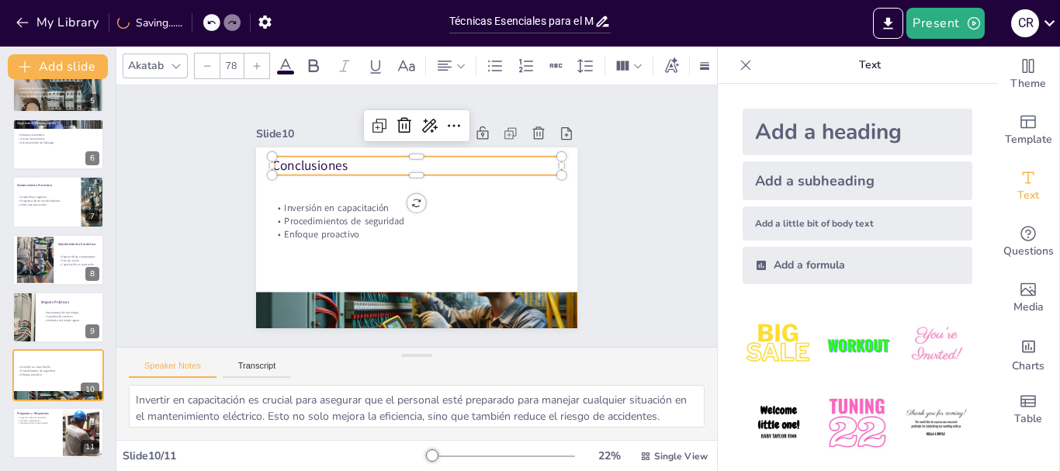
click at [259, 64] on div at bounding box center [257, 66] width 25 height 25
type input "81"
click at [0, 434] on div "Técnicas Esenciales para el Mantenimiento Eléctrico Esta presentación aborda la…" at bounding box center [58, 144] width 116 height 629
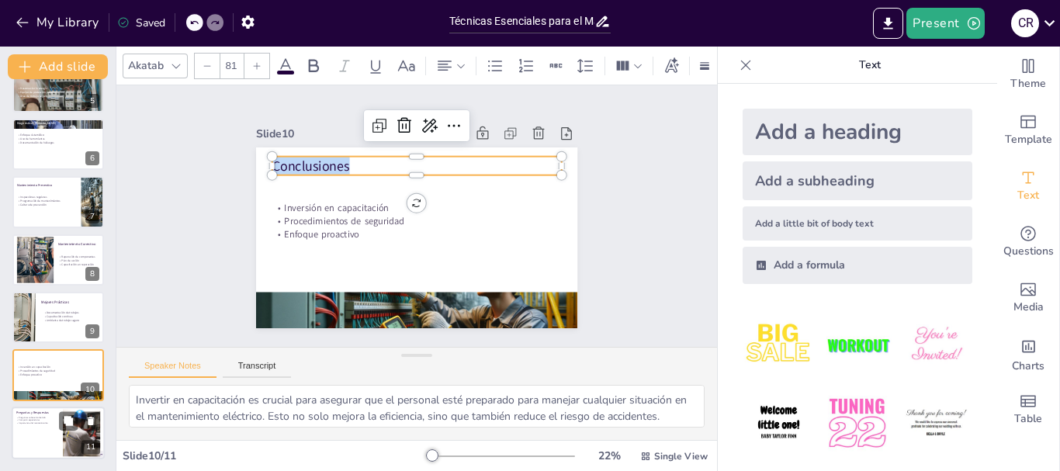
click at [16, 426] on div at bounding box center [58, 433] width 93 height 53
type textarea "Invitar a los participantes a hacer preguntas sobre el contenido presentado es …"
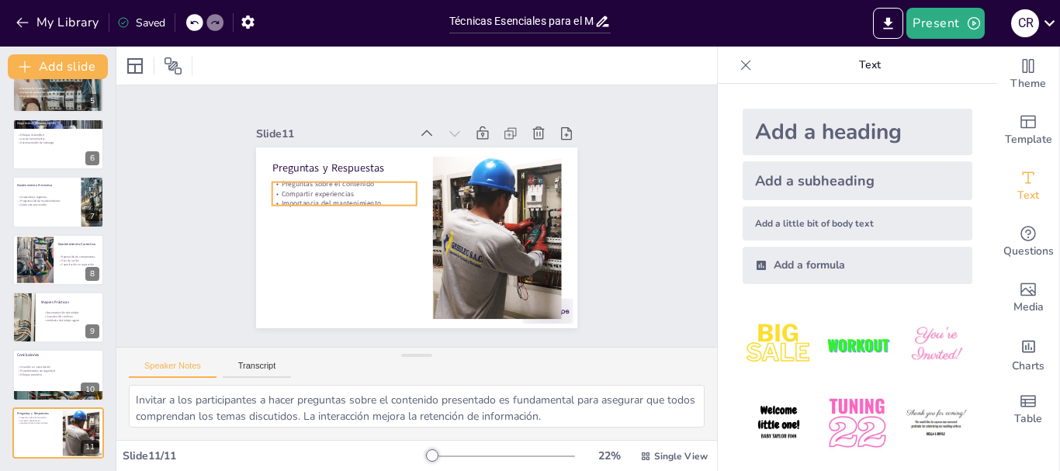
click at [335, 183] on p "Compartir experiencias" at bounding box center [347, 186] width 145 height 25
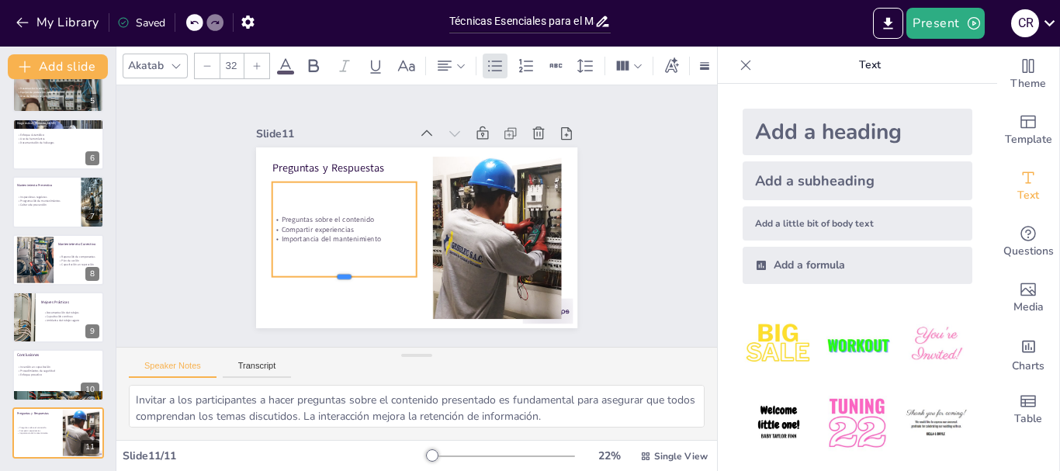
drag, startPoint x: 333, startPoint y: 202, endPoint x: 326, endPoint y: 279, distance: 77.2
click at [326, 279] on div at bounding box center [337, 274] width 145 height 27
click at [318, 172] on div at bounding box center [348, 167] width 145 height 27
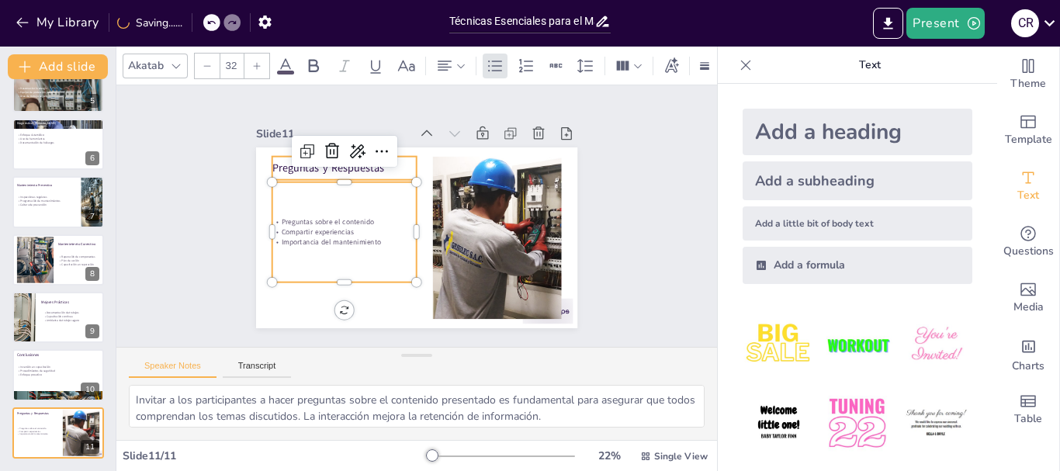
click at [348, 162] on p "Preguntas y Respuestas" at bounding box center [349, 161] width 145 height 30
click at [366, 217] on div "Preguntas sobre el contenido Compartir experiencias Importancia del mantenimien…" at bounding box center [343, 217] width 162 height 128
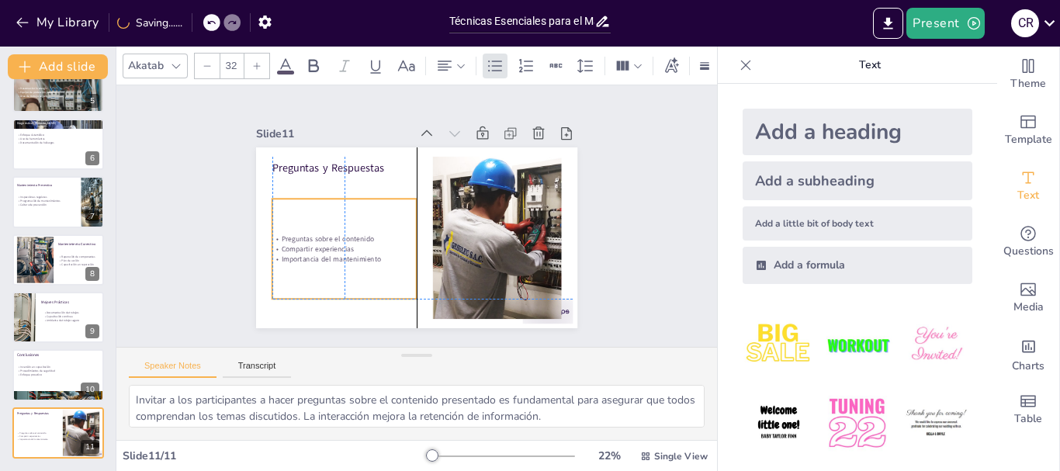
drag, startPoint x: 330, startPoint y: 183, endPoint x: 331, endPoint y: 201, distance: 17.9
click at [331, 182] on div "Preguntas y Respuestas Preguntas sobre el contenido Compartir experiencias Impo…" at bounding box center [431, 149] width 314 height 67
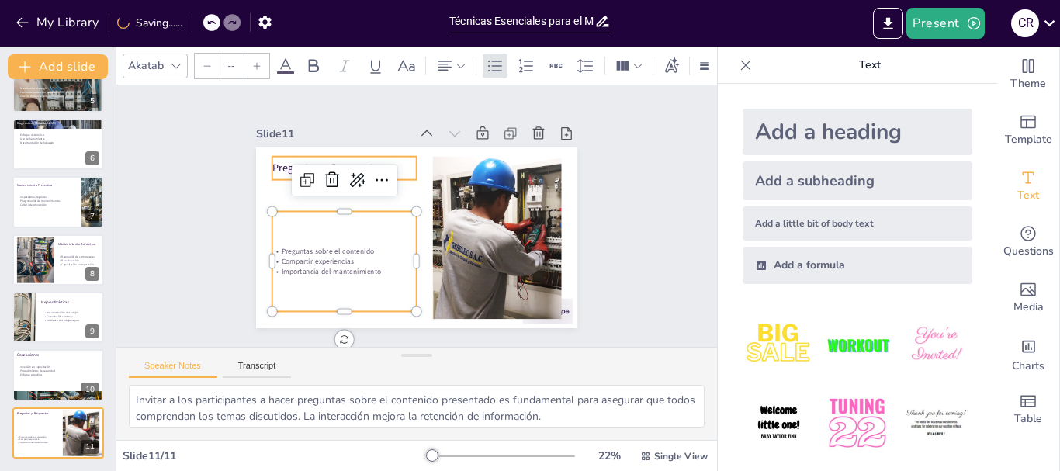
click at [265, 168] on div "Preguntas y Respuestas Preguntas sobre el contenido Compartir experiencias Impo…" at bounding box center [397, 207] width 296 height 367
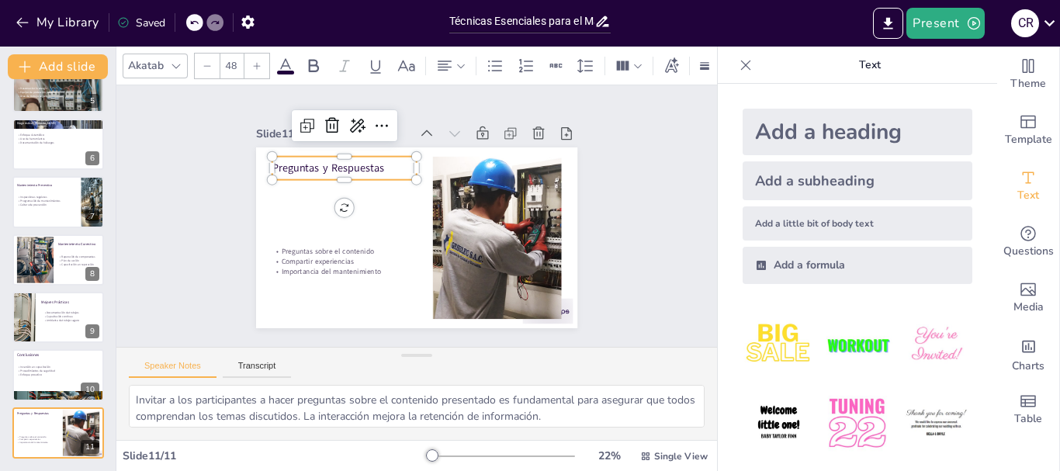
click at [258, 62] on icon at bounding box center [256, 65] width 9 height 9
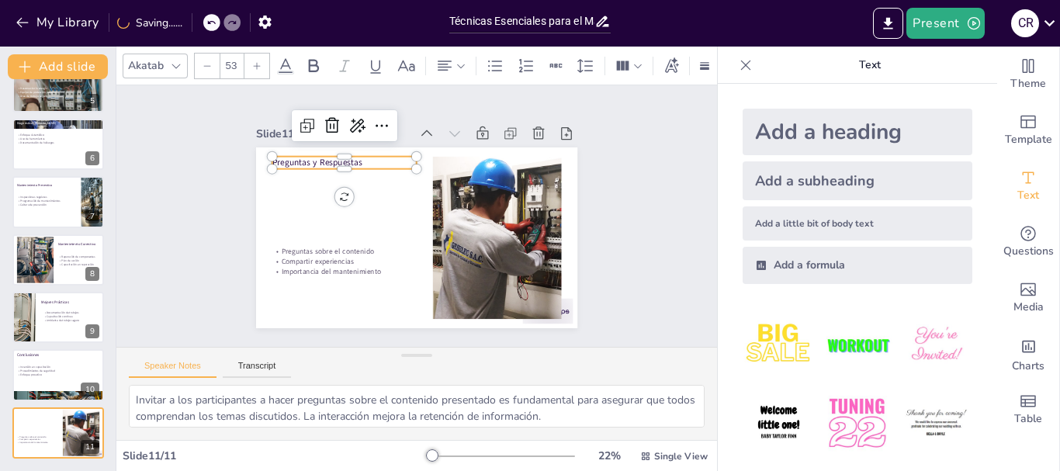
click at [258, 62] on icon at bounding box center [256, 65] width 9 height 9
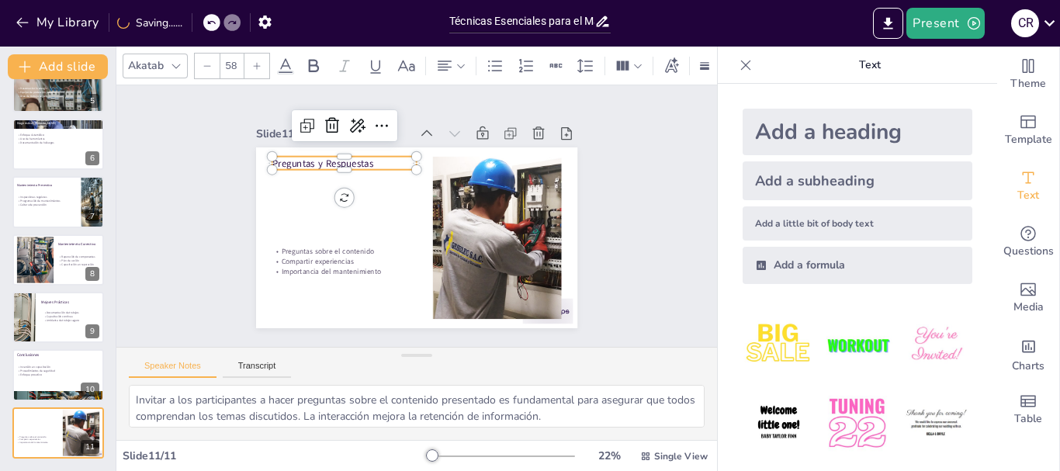
click at [258, 62] on icon at bounding box center [256, 65] width 9 height 9
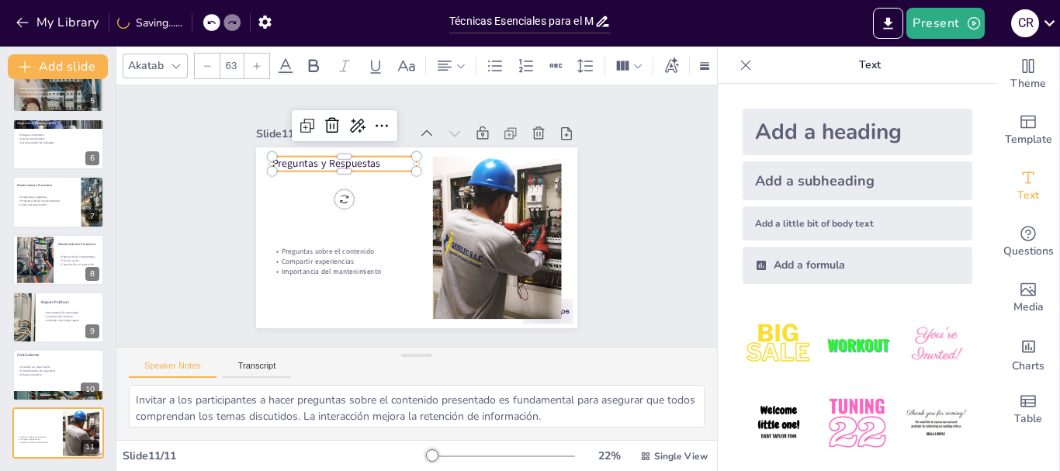
click at [258, 62] on icon at bounding box center [256, 65] width 9 height 9
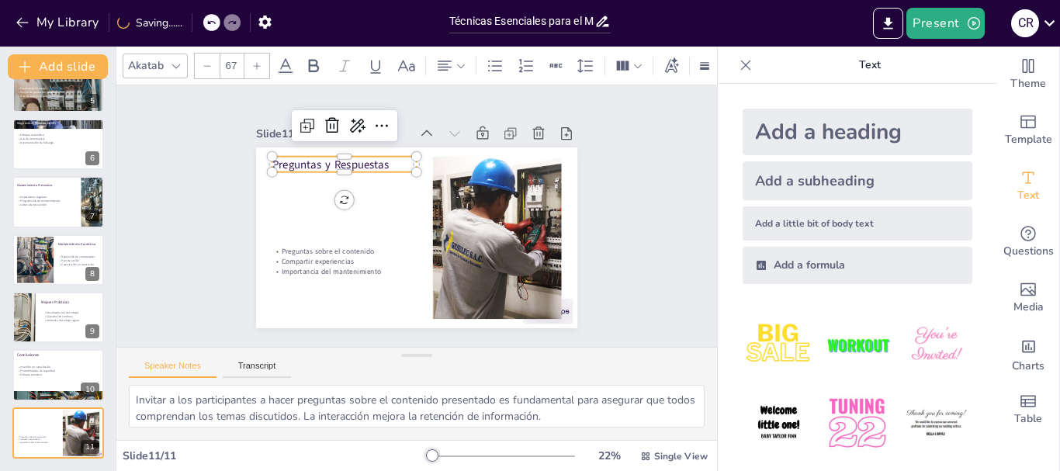
type input "68"
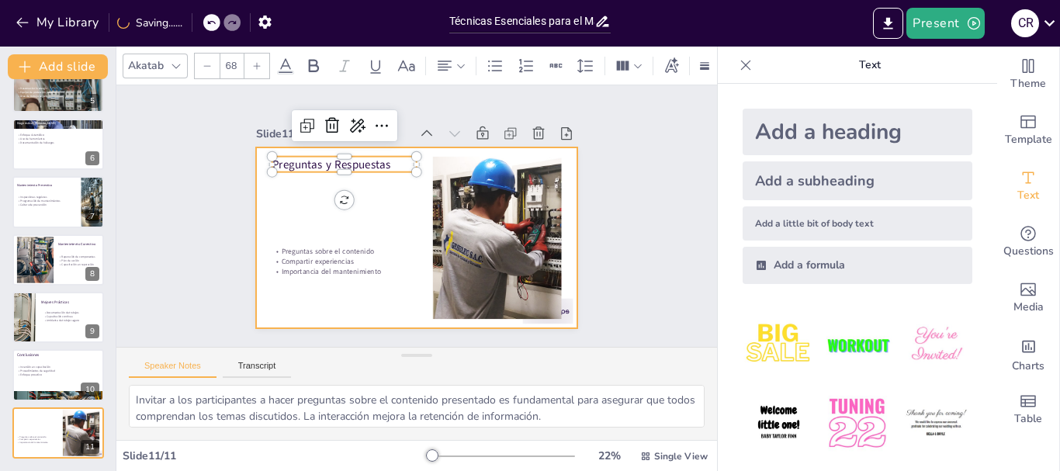
click at [379, 202] on div at bounding box center [416, 237] width 321 height 181
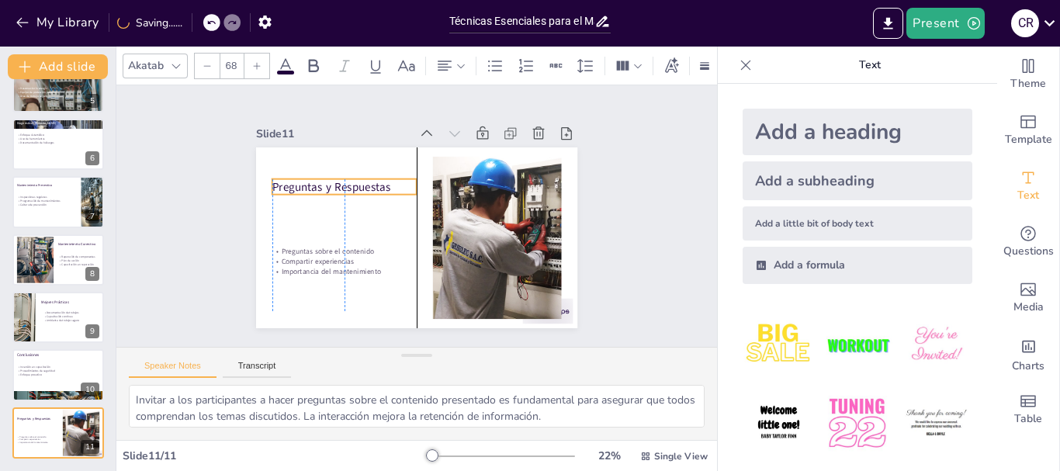
drag, startPoint x: 353, startPoint y: 162, endPoint x: 353, endPoint y: 185, distance: 22.5
click at [353, 185] on p "Preguntas y Respuestas" at bounding box center [351, 173] width 145 height 46
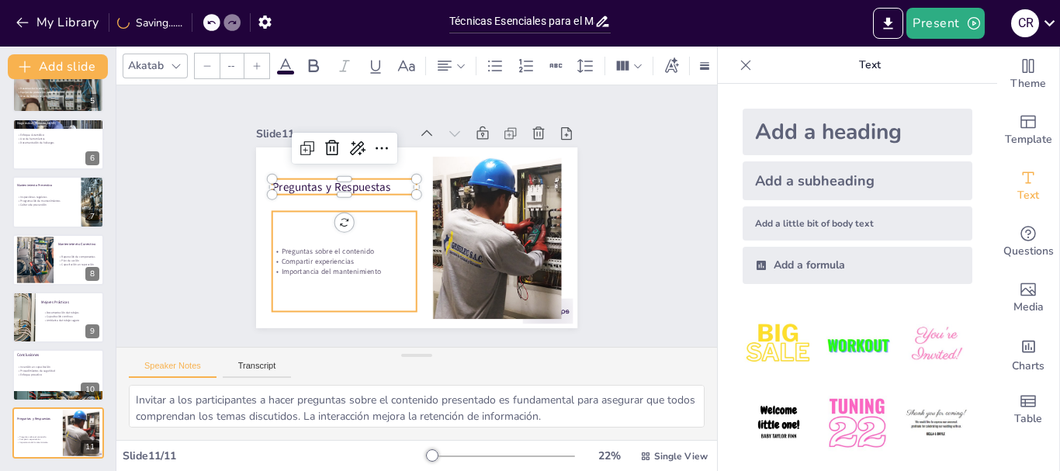
click at [314, 243] on p "Preguntas sobre el contenido" at bounding box center [341, 243] width 145 height 25
click at [255, 54] on div at bounding box center [257, 66] width 25 height 25
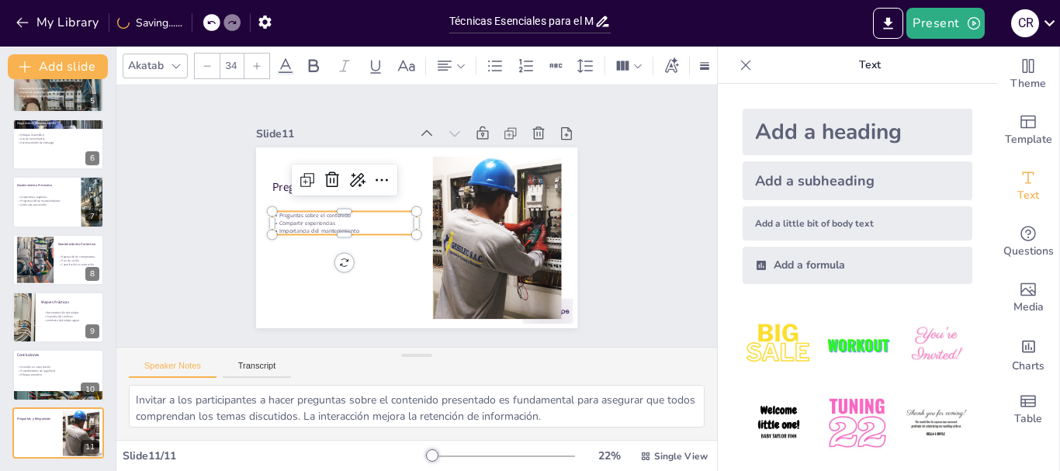
click at [255, 54] on div at bounding box center [257, 66] width 25 height 25
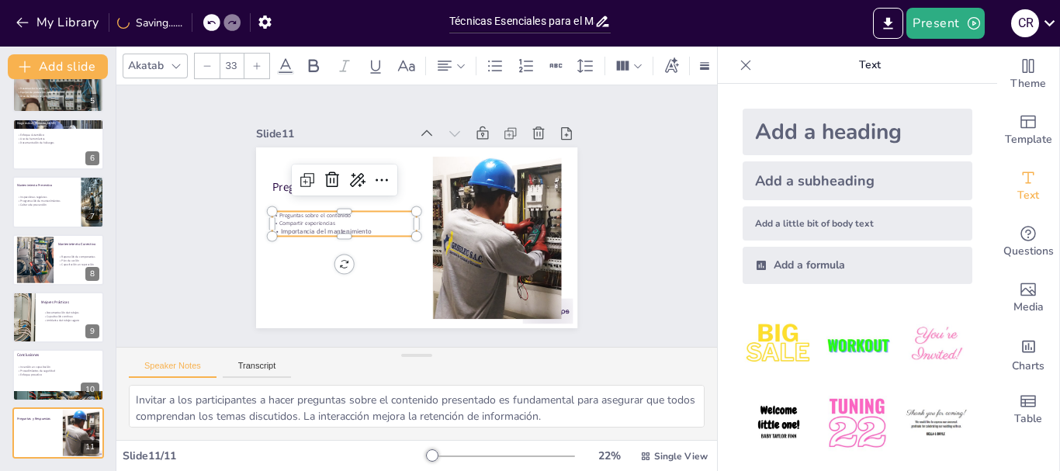
click at [276, 208] on p "Preguntas sobre el contenido" at bounding box center [346, 201] width 143 height 38
click at [276, 208] on p "Preguntas sobre el contenido" at bounding box center [346, 200] width 143 height 37
click at [276, 208] on p "Preguntas sobre el contenido" at bounding box center [344, 207] width 144 height 23
click at [237, 58] on input "33" at bounding box center [231, 66] width 22 height 25
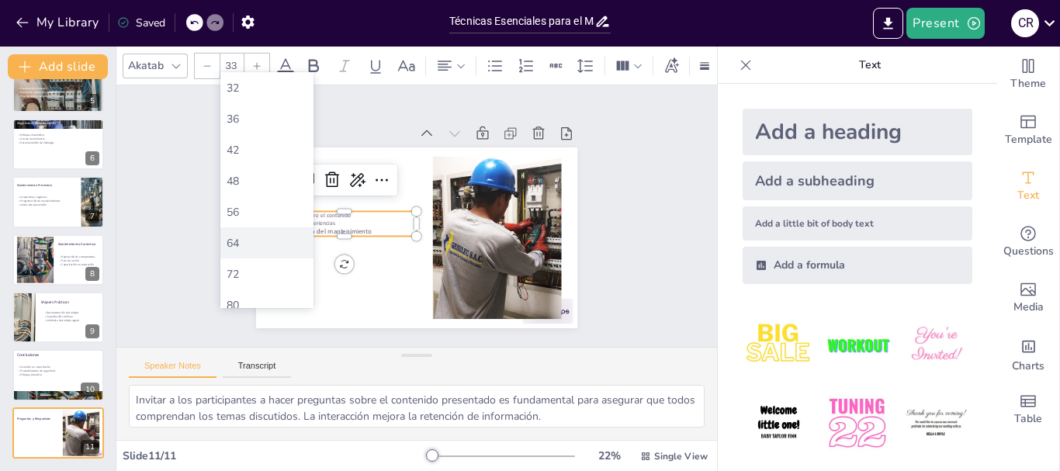
click at [262, 227] on div "64" at bounding box center [266, 242] width 93 height 31
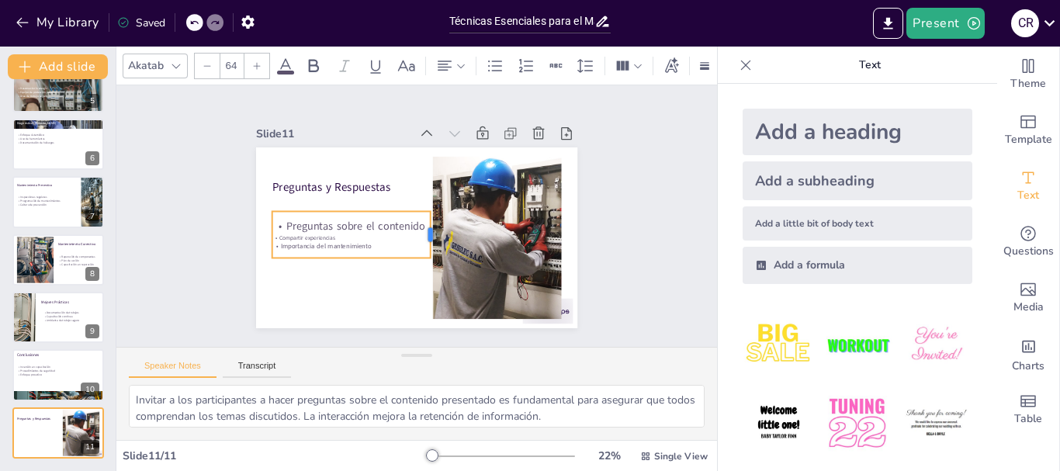
drag, startPoint x: 407, startPoint y: 231, endPoint x: 421, endPoint y: 228, distance: 14.3
click at [431, 228] on div at bounding box center [437, 234] width 12 height 47
click at [290, 229] on div "Preguntas sobre el contenido Compartir experiencias Importancia del mantenimien…" at bounding box center [349, 228] width 161 height 48
click at [290, 229] on p "Preguntas sobre el contenido" at bounding box center [352, 216] width 158 height 47
type input "64"
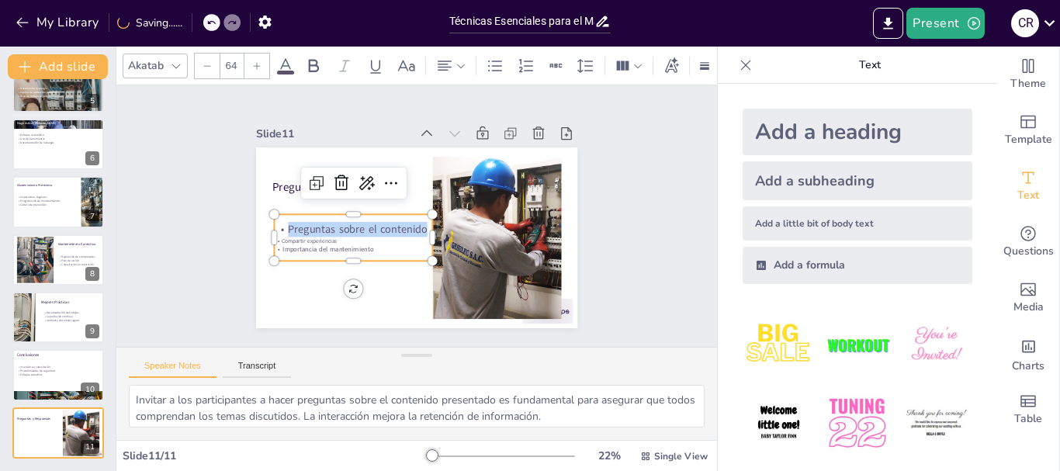
click at [290, 229] on p "Preguntas sobre el contenido" at bounding box center [352, 216] width 158 height 47
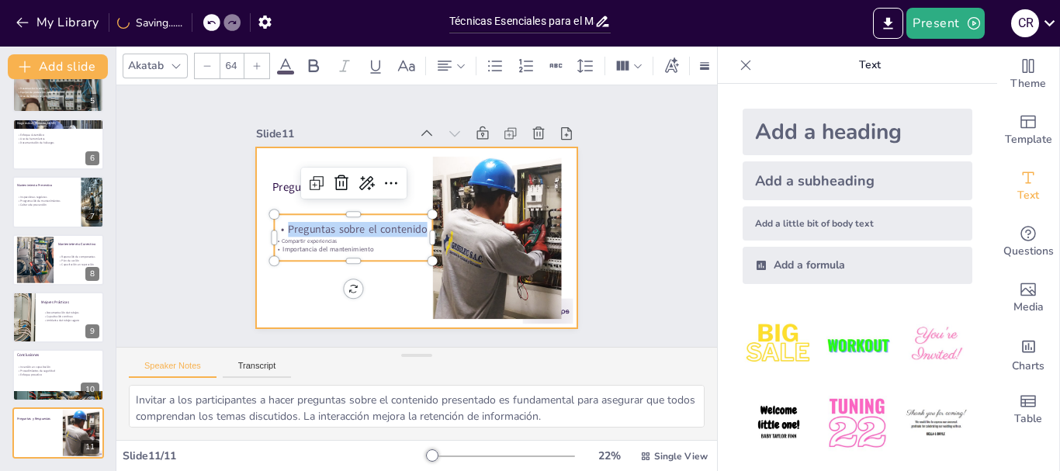
click at [400, 311] on div at bounding box center [412, 238] width 352 height 244
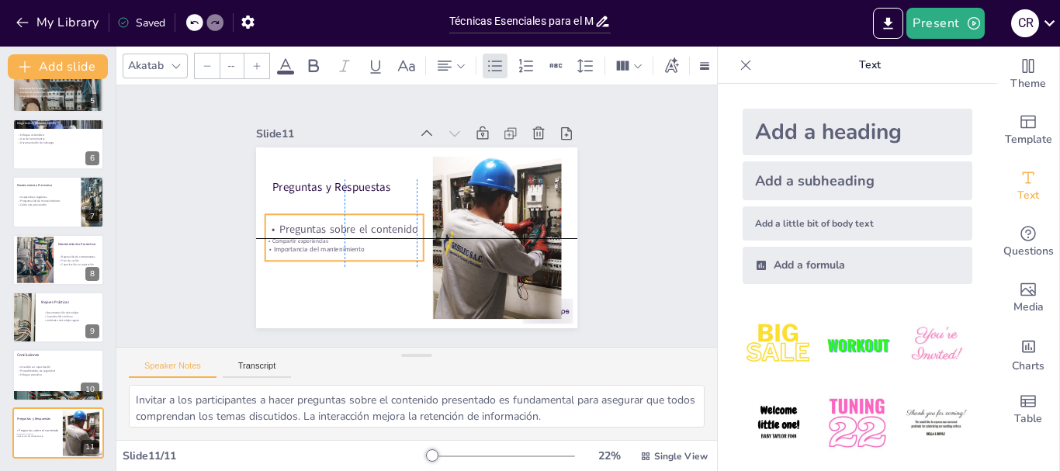
drag, startPoint x: 377, startPoint y: 233, endPoint x: 366, endPoint y: 238, distance: 12.2
click at [366, 238] on p "Compartir experiencias" at bounding box center [344, 241] width 158 height 8
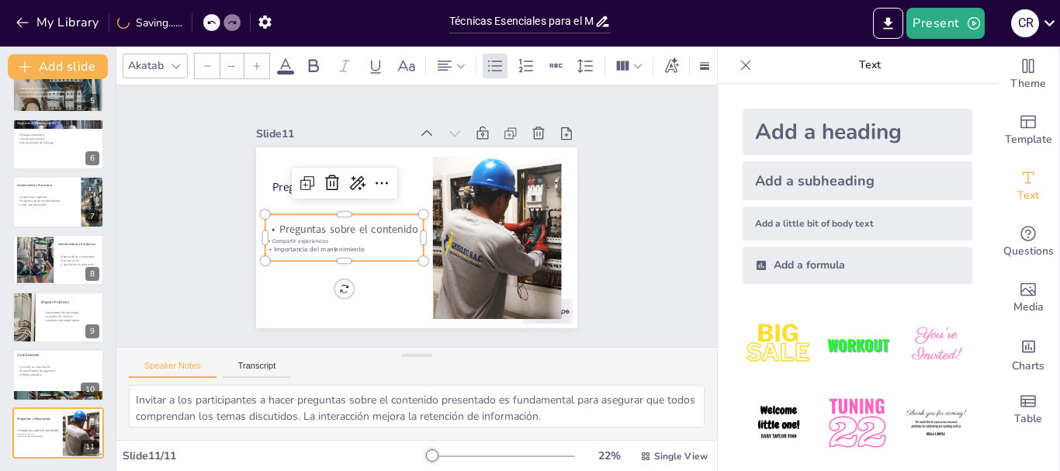
click at [300, 236] on p "Compartir experiencias" at bounding box center [342, 233] width 158 height 24
click at [300, 236] on p "Compartir experiencias" at bounding box center [340, 217] width 153 height 57
click at [235, 65] on input "--" at bounding box center [231, 66] width 22 height 25
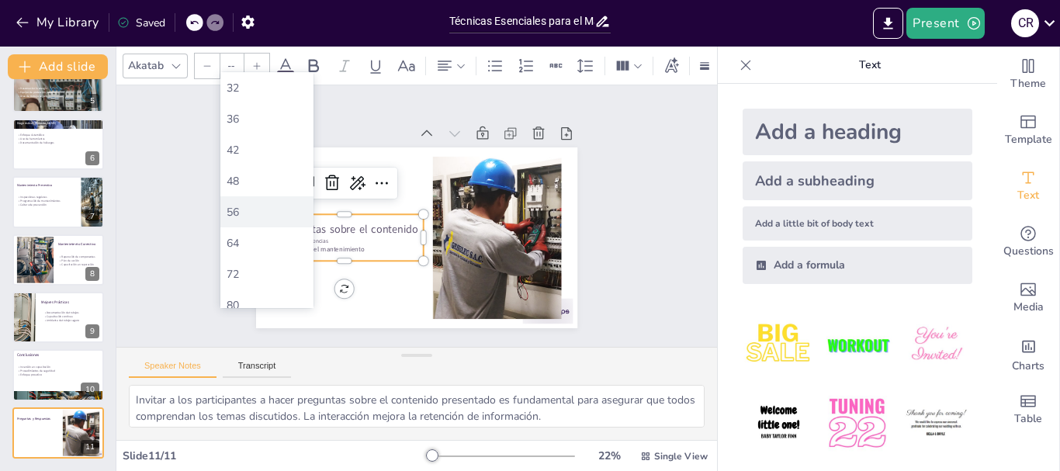
click at [276, 208] on div "56" at bounding box center [267, 212] width 81 height 15
type input "56"
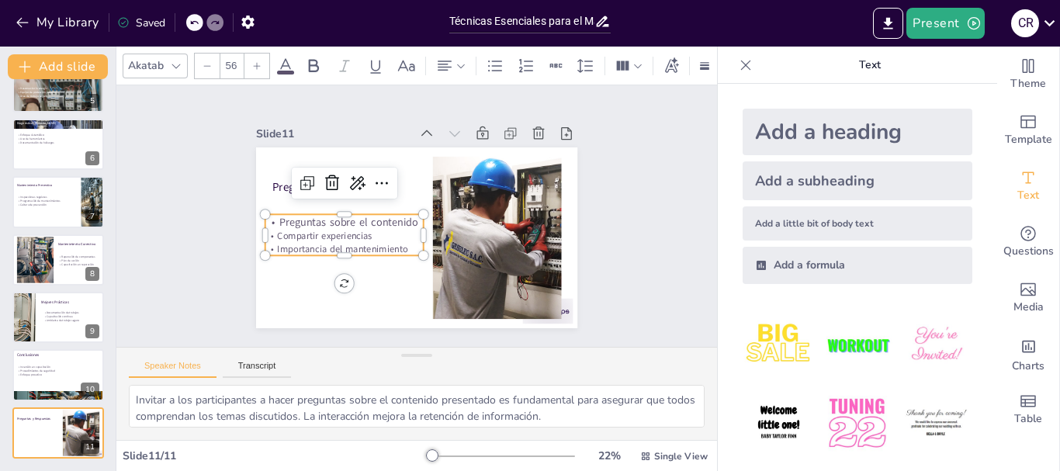
click at [345, 242] on p "Importancia del mantenimiento" at bounding box center [341, 241] width 159 height 29
click at [345, 242] on p "Importancia del mantenimiento" at bounding box center [339, 233] width 158 height 46
click at [349, 249] on div at bounding box center [340, 254] width 159 height 29
click at [349, 249] on div at bounding box center [332, 229] width 150 height 76
click at [349, 249] on div at bounding box center [337, 246] width 158 height 45
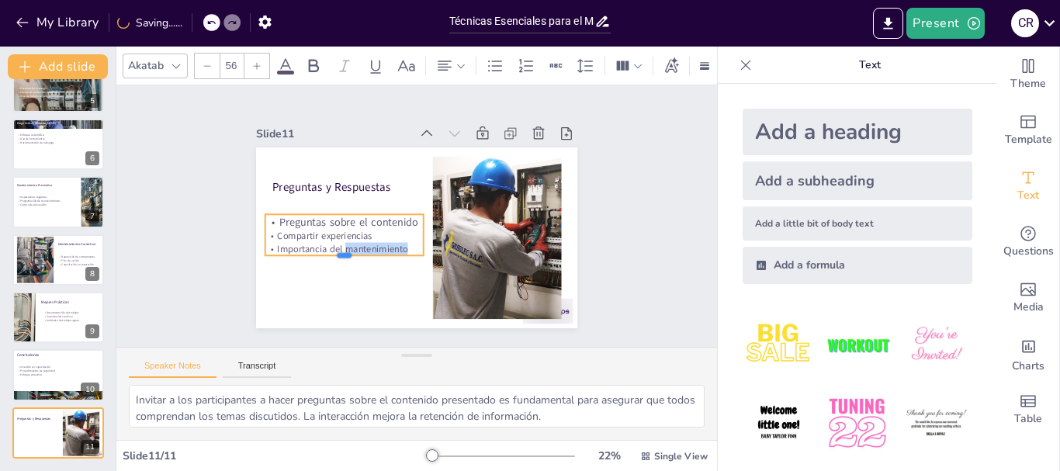
click at [349, 249] on div at bounding box center [340, 254] width 159 height 29
click at [298, 247] on p "Importancia del mantenimiento" at bounding box center [341, 192] width 127 height 116
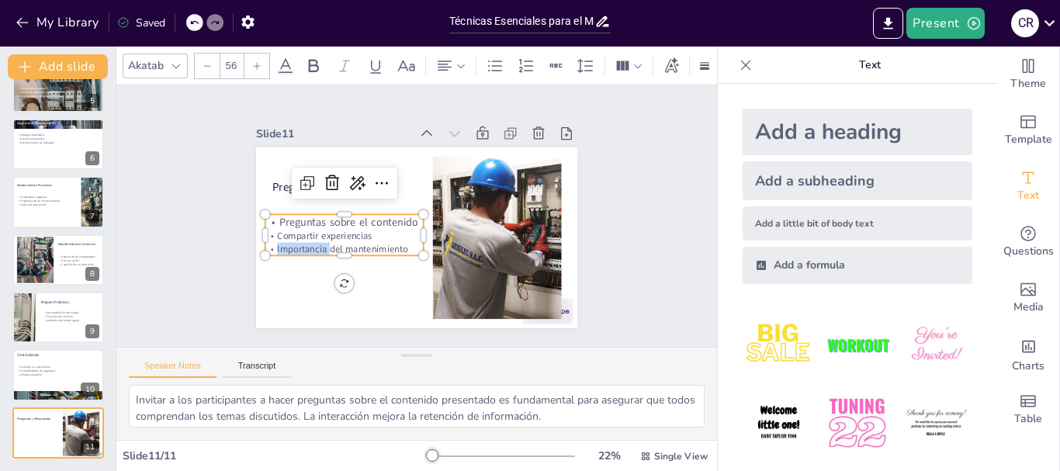
click at [298, 247] on p "Importancia del mantenimiento" at bounding box center [341, 241] width 159 height 29
click at [684, 223] on div "Slide 1 Técnicas Esenciales para el Mantenimiento Eléctrico Esta presentación a…" at bounding box center [416, 216] width 601 height 262
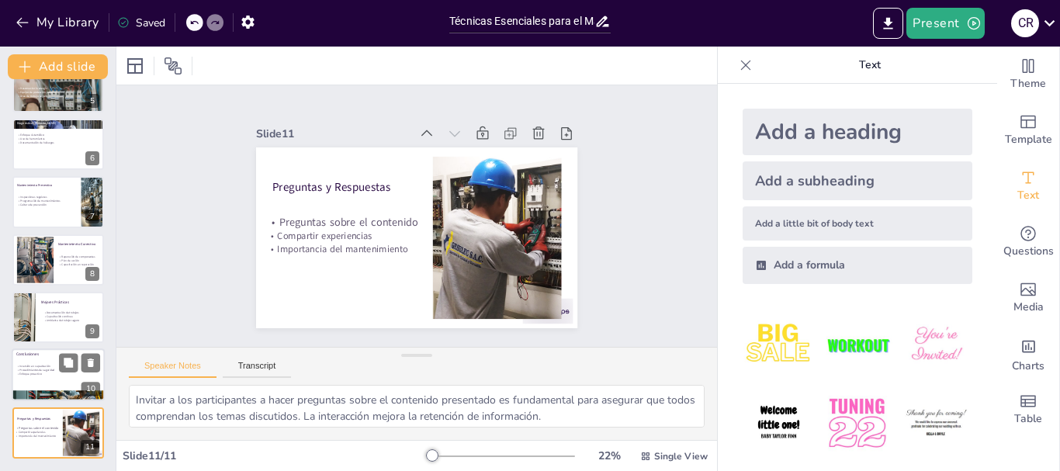
click at [71, 388] on div at bounding box center [58, 375] width 93 height 53
type textarea "Invertir en capacitación es crucial para asegurar que el personal esté preparad…"
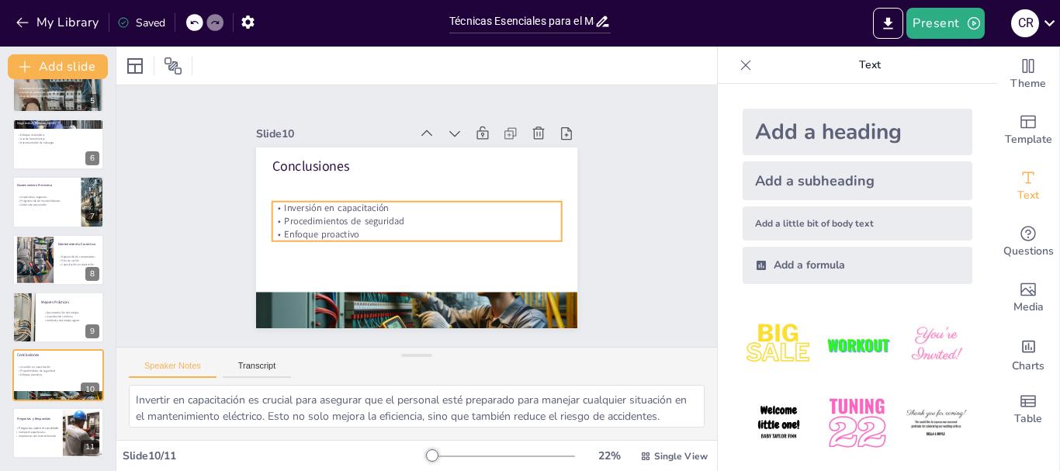
click at [302, 234] on div "Conclusiones Inversión en capacitación Procedimientos de seguridad Enfoque proa…" at bounding box center [414, 237] width 338 height 213
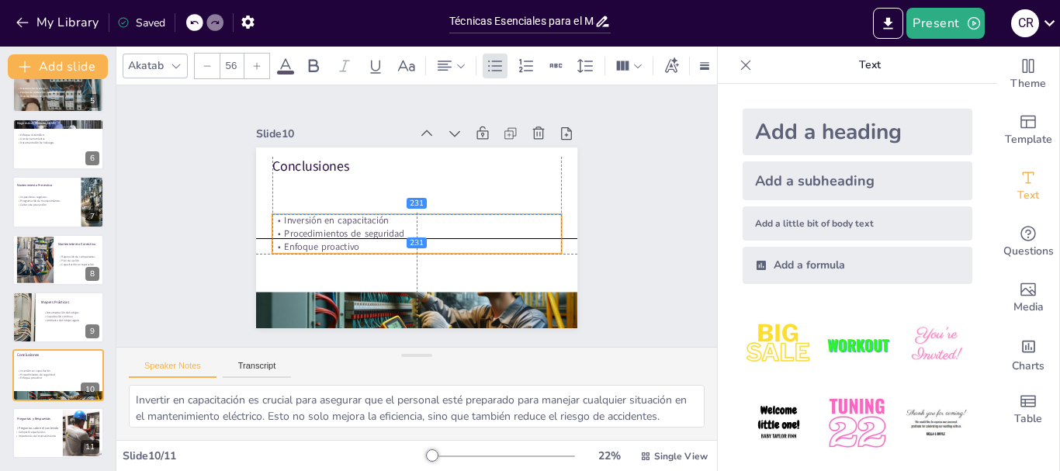
drag, startPoint x: 384, startPoint y: 218, endPoint x: 384, endPoint y: 229, distance: 10.9
click at [384, 229] on p "Procedimientos de seguridad" at bounding box center [415, 233] width 290 height 43
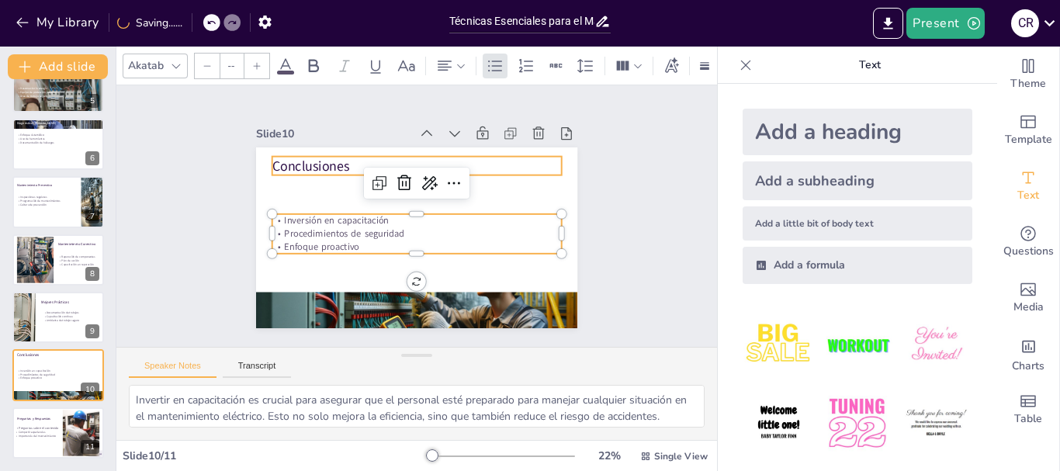
type input "81"
click at [314, 161] on p "Conclusiones" at bounding box center [432, 168] width 281 height 107
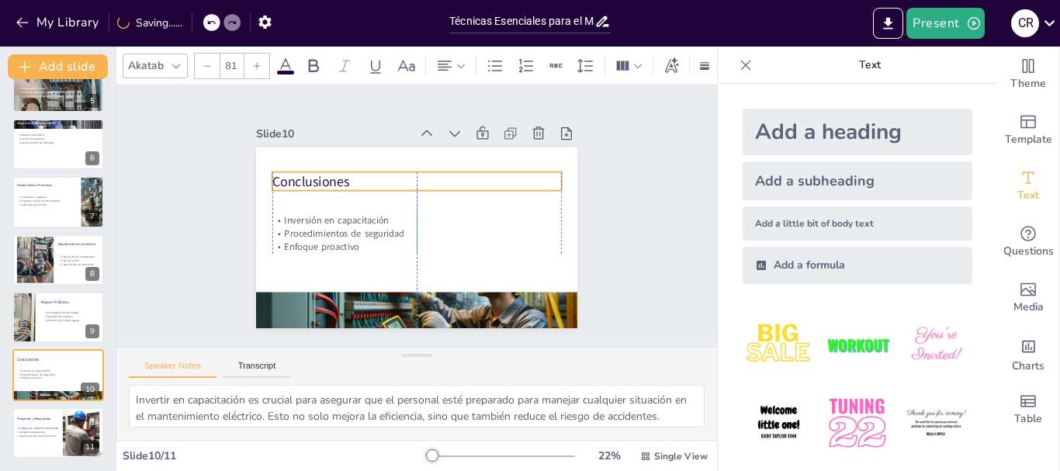
drag, startPoint x: 318, startPoint y: 160, endPoint x: 320, endPoint y: 175, distance: 15.7
click at [320, 175] on p "Conclusiones" at bounding box center [421, 181] width 290 height 49
click at [960, 31] on button "Present" at bounding box center [946, 23] width 78 height 31
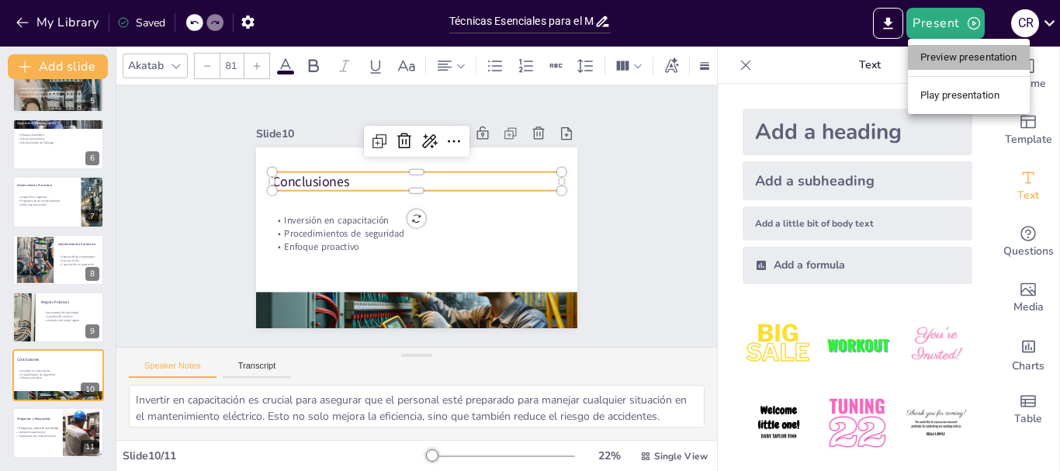
click at [989, 54] on li "Preview presentation" at bounding box center [969, 57] width 122 height 25
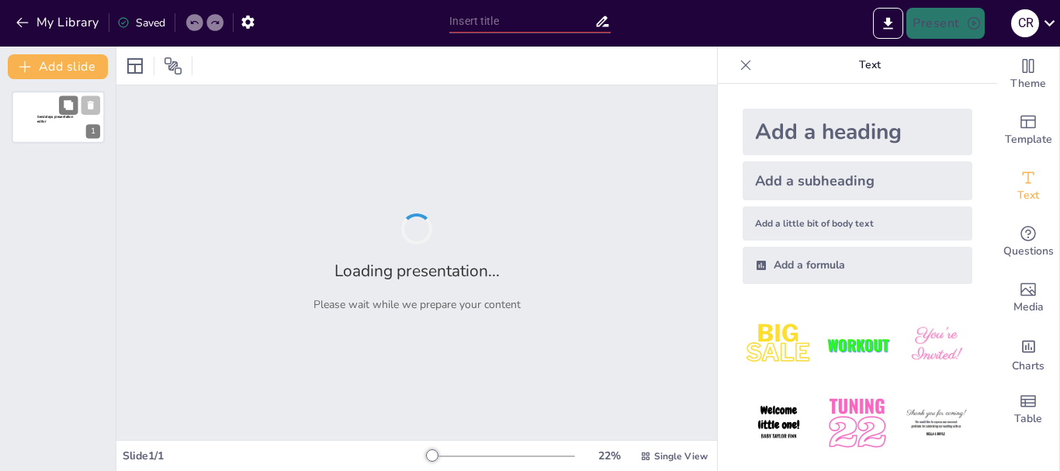
type input "Técnicas Esenciales para el Mantenimiento Eléctrico"
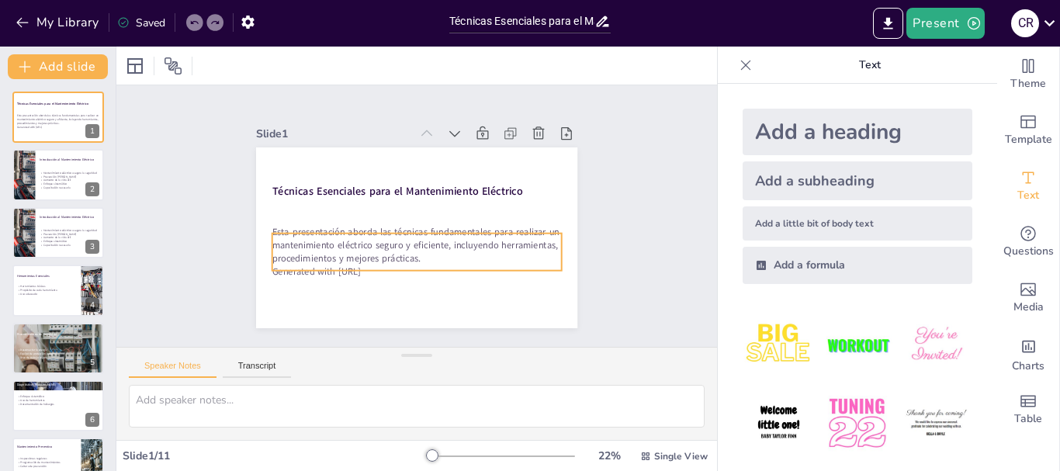
click at [347, 265] on span "Generated with [URL]" at bounding box center [316, 271] width 88 height 12
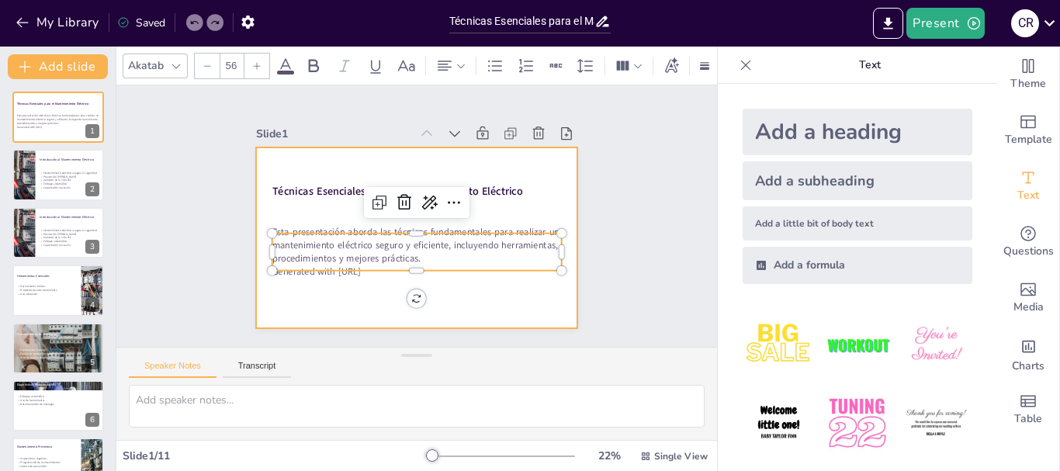
click at [339, 278] on div at bounding box center [414, 237] width 338 height 213
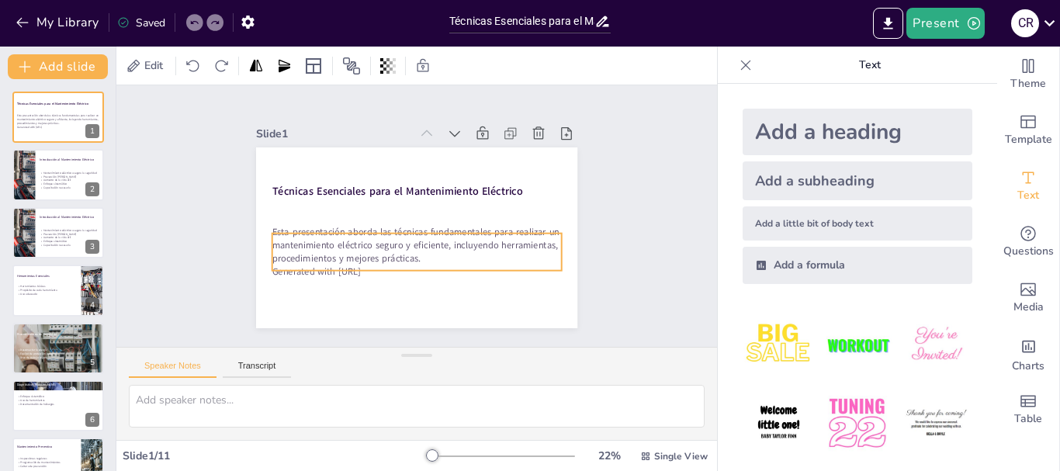
click at [348, 268] on div "Técnicas Esenciales para el Mantenimiento Eléctrico Esta presentación aborda la…" at bounding box center [414, 237] width 338 height 213
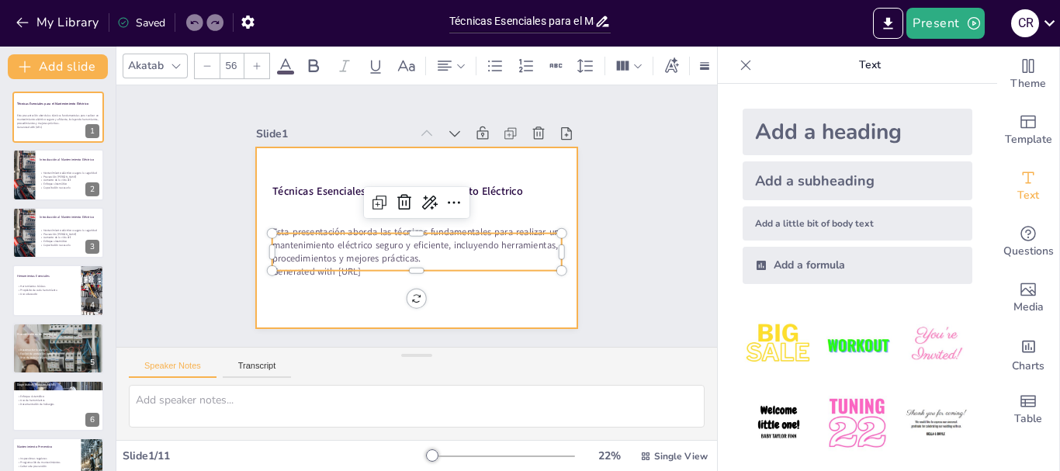
click at [348, 283] on div at bounding box center [416, 237] width 321 height 181
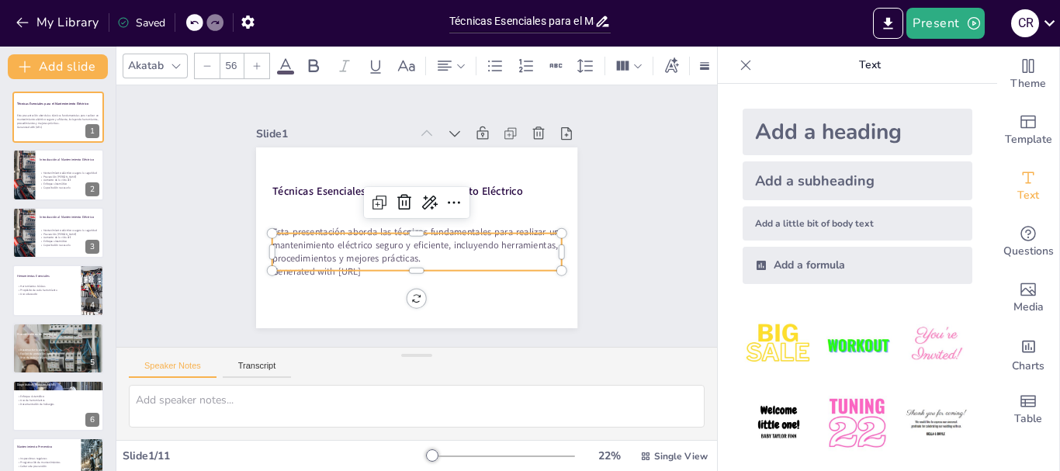
click at [362, 268] on div "Técnicas Esenciales para el Mantenimiento Eléctrico Esta presentación aborda la…" at bounding box center [416, 237] width 321 height 181
click at [362, 271] on div at bounding box center [417, 277] width 290 height 12
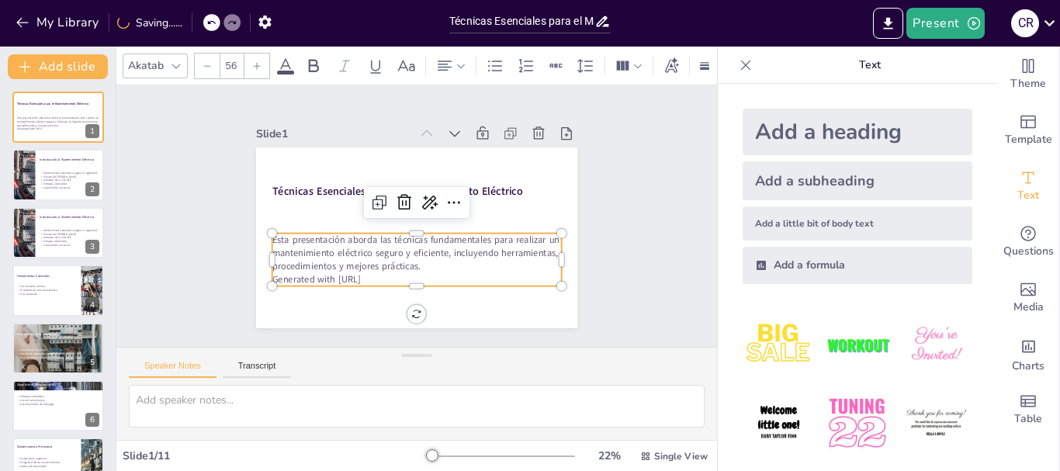
click at [355, 268] on span "Generated with [URL]" at bounding box center [309, 269] width 89 height 22
click at [355, 276] on span "Generated with [URL]" at bounding box center [309, 269] width 89 height 22
click at [361, 276] on span "Generated with Sendsteps.ai" at bounding box center [316, 279] width 88 height 12
click at [390, 276] on p "Generated with Sendsteps.ai" at bounding box center [417, 278] width 290 height 13
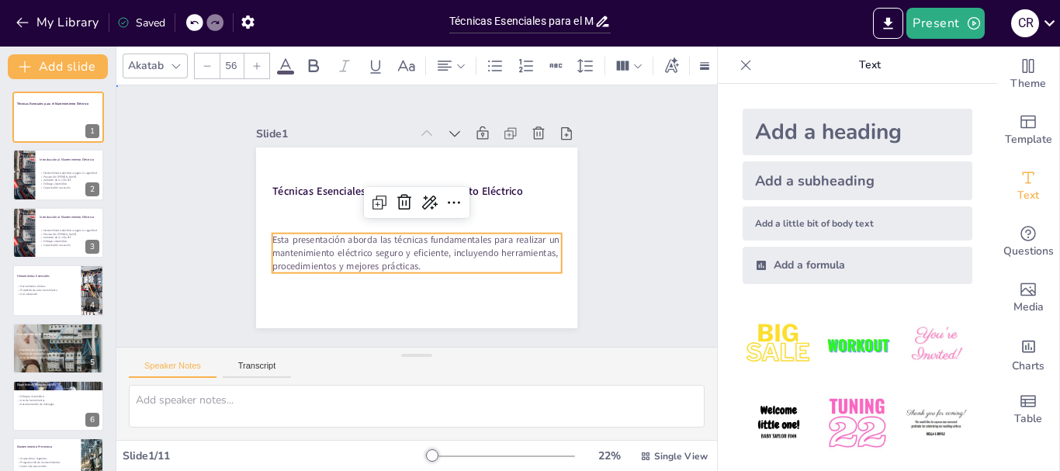
click at [571, 214] on div "Slide 1 Técnicas Esenciales para el Mantenimiento Eléctrico Esta presentación a…" at bounding box center [417, 216] width 408 height 224
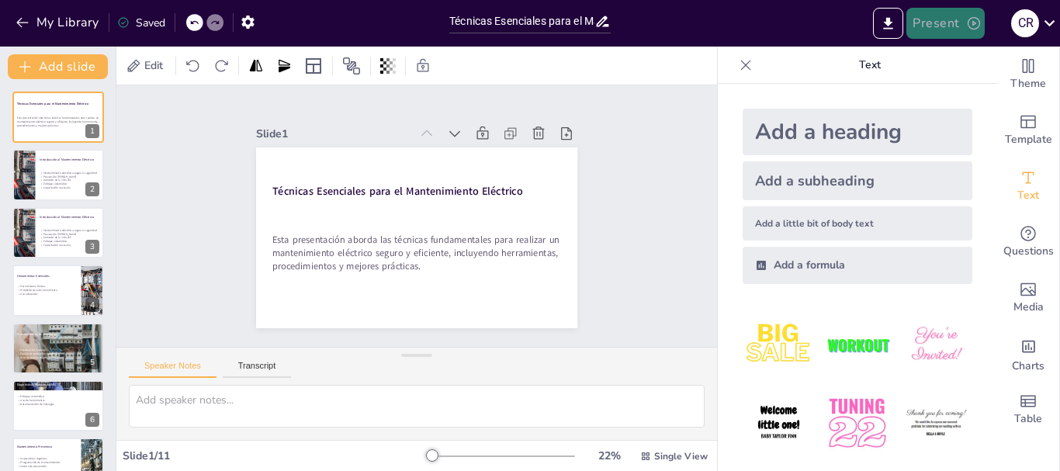
click at [960, 18] on button "Present" at bounding box center [946, 23] width 78 height 31
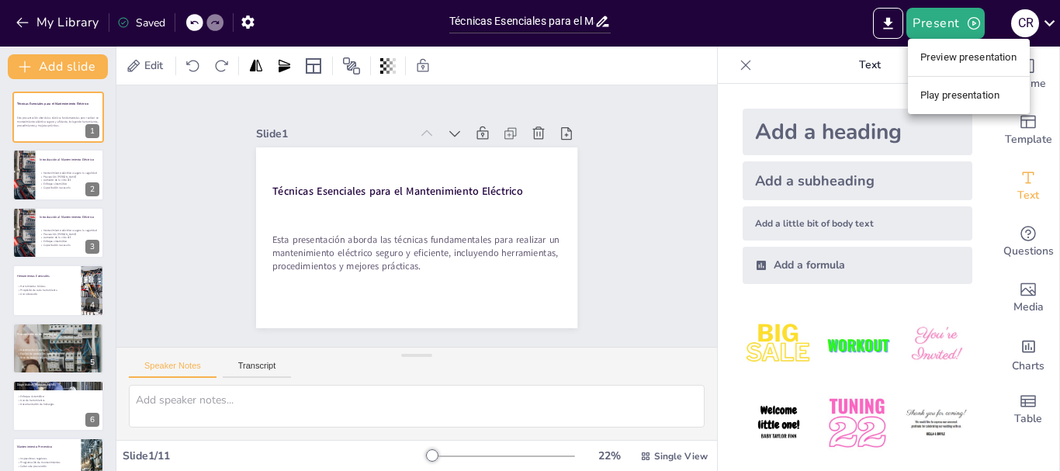
click at [959, 55] on li "Preview presentation" at bounding box center [969, 57] width 122 height 25
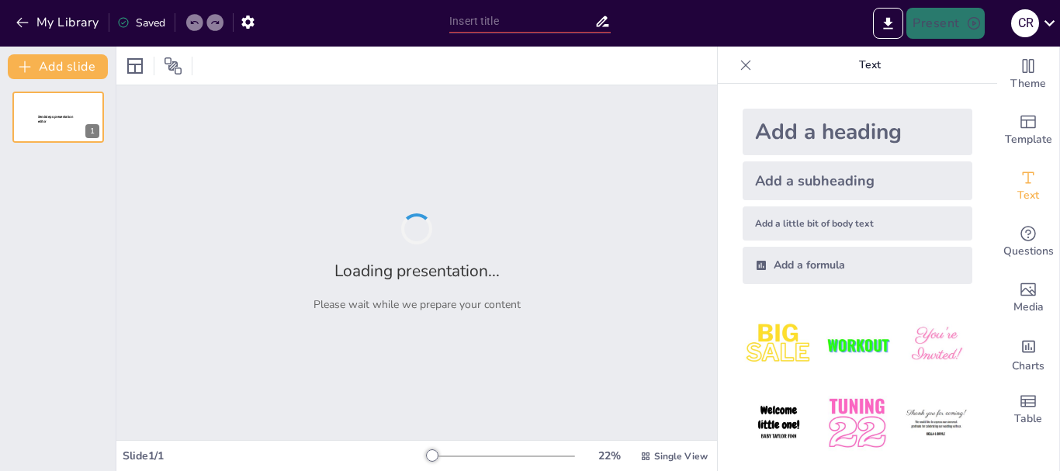
type input "Técnicas Esenciales para el Mantenimiento Eléctrico"
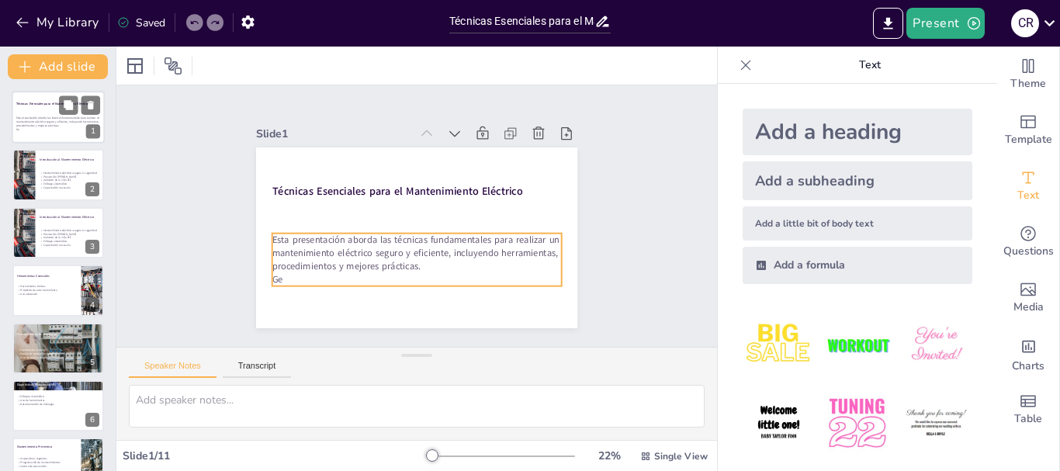
click at [47, 127] on p "Esta presentación aborda las técnicas fundamentales para realizar un mantenimie…" at bounding box center [58, 122] width 84 height 12
click at [272, 278] on p "Ge" at bounding box center [410, 279] width 290 height 43
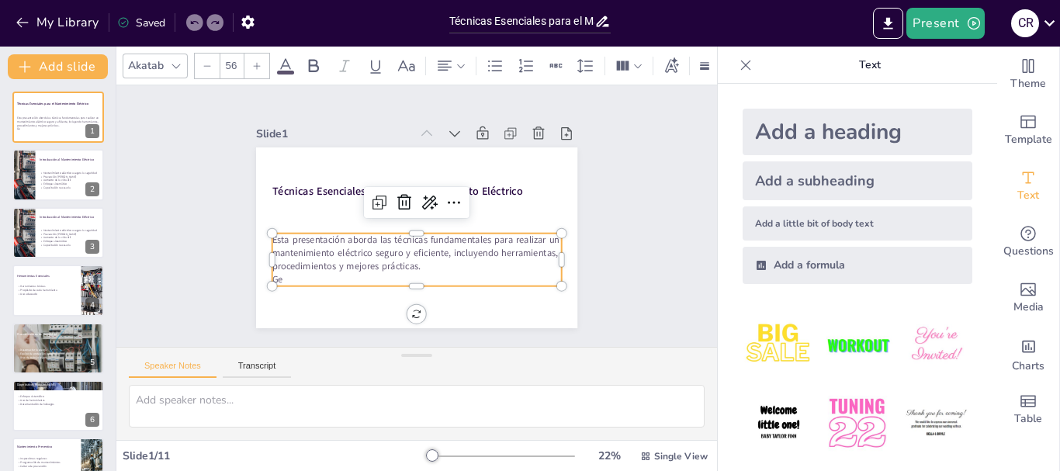
click at [272, 278] on p "Ge" at bounding box center [404, 277] width 286 height 73
click at [272, 278] on p "Ge" at bounding box center [397, 276] width 279 height 102
click at [640, 240] on div "Slide 1 Técnicas Esenciales para el Mantenimiento Eléctrico Esta presentación a…" at bounding box center [417, 215] width 625 height 323
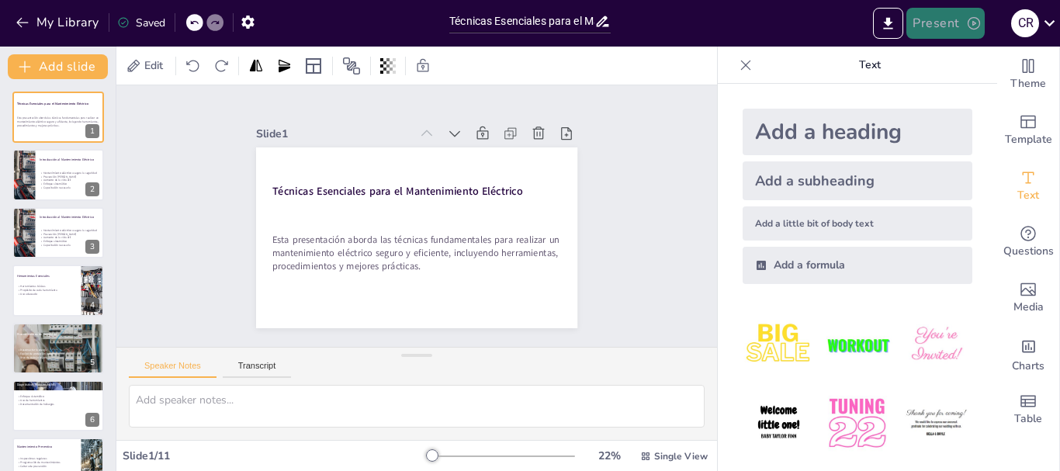
click at [932, 21] on button "Present" at bounding box center [946, 23] width 78 height 31
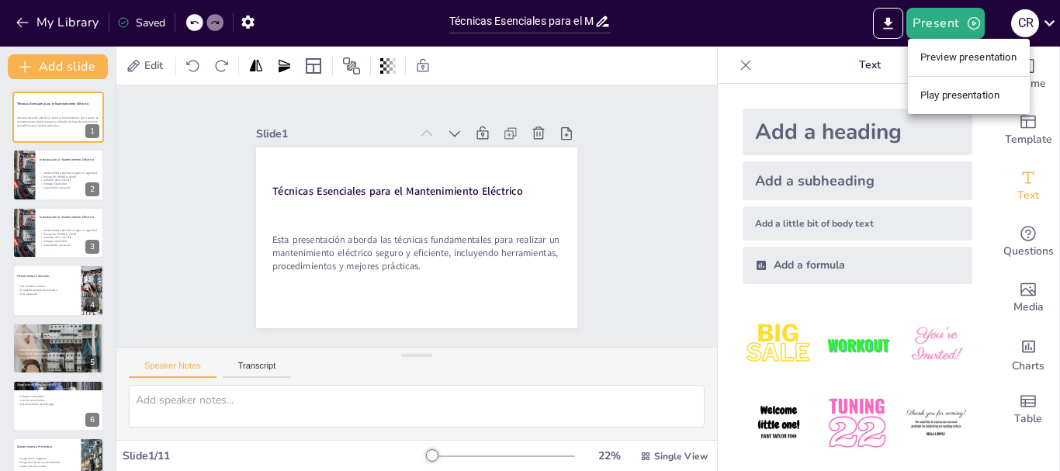
click at [940, 64] on li "Preview presentation" at bounding box center [969, 57] width 122 height 25
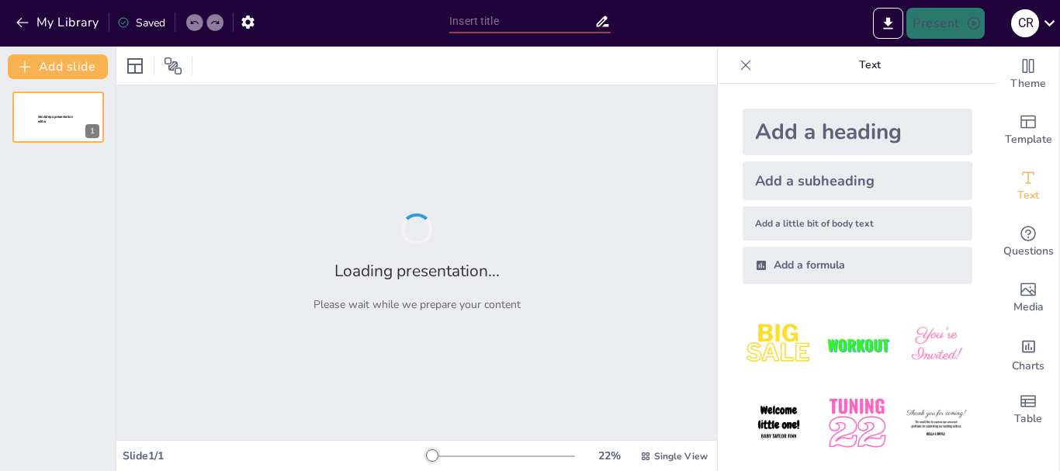
type input "Técnicas Esenciales para el Mantenimiento Eléctrico"
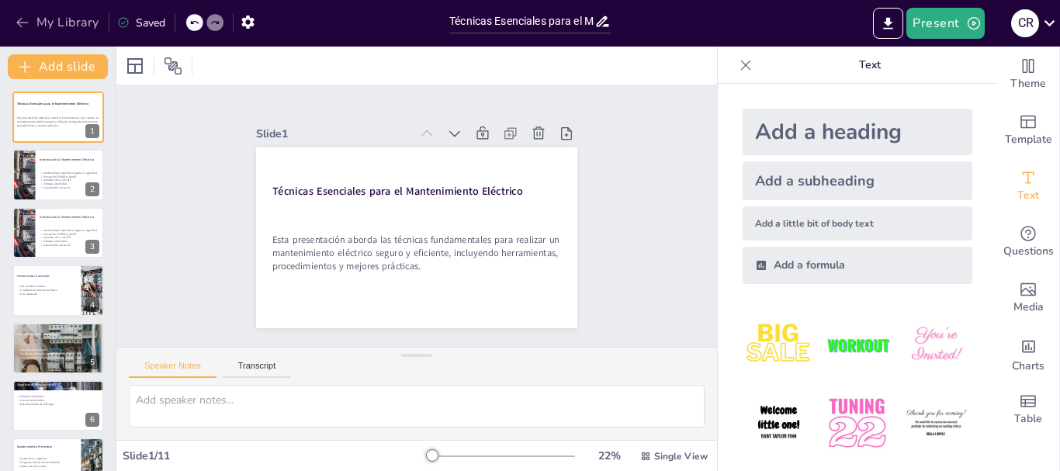
click at [12, 30] on button "My Library" at bounding box center [59, 22] width 94 height 25
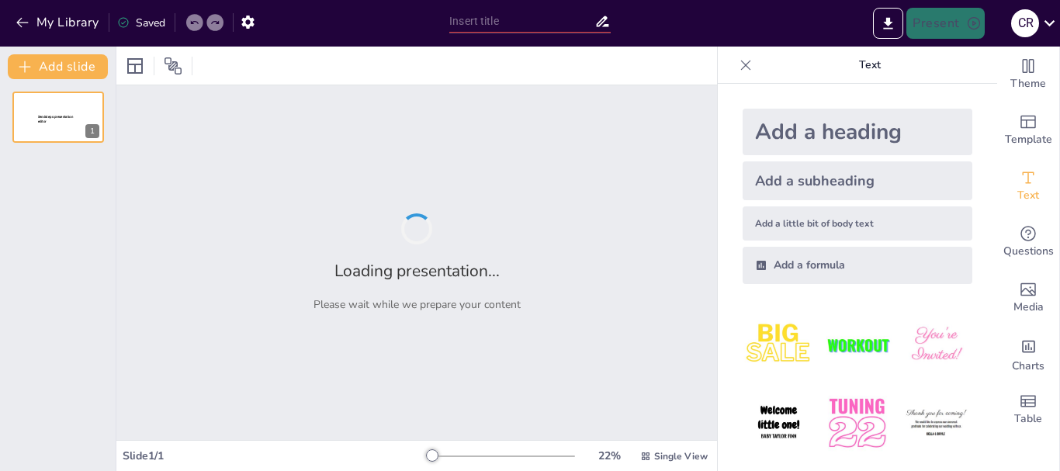
type input "Diagnóstico Efectivo de Problemas en Sistemas de Invernadero"
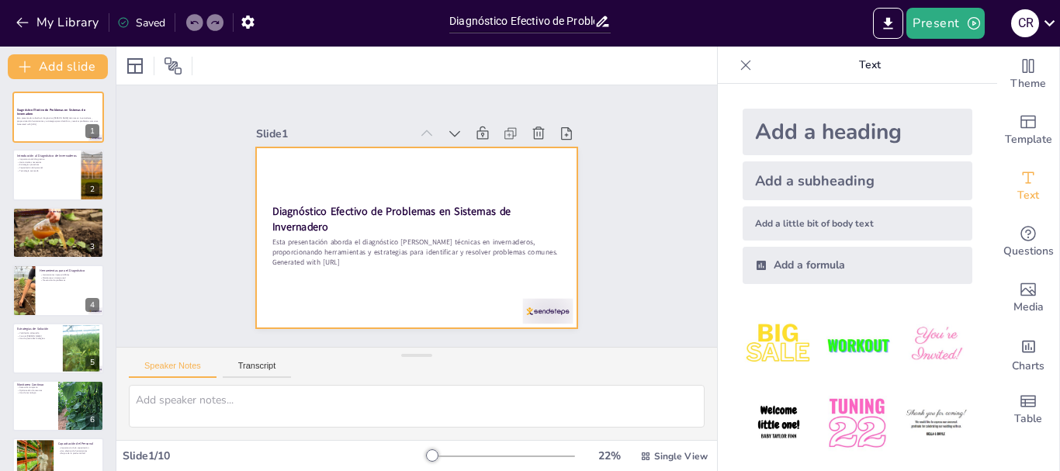
click at [292, 259] on p "Generated with [URL]" at bounding box center [431, 259] width 279 height 99
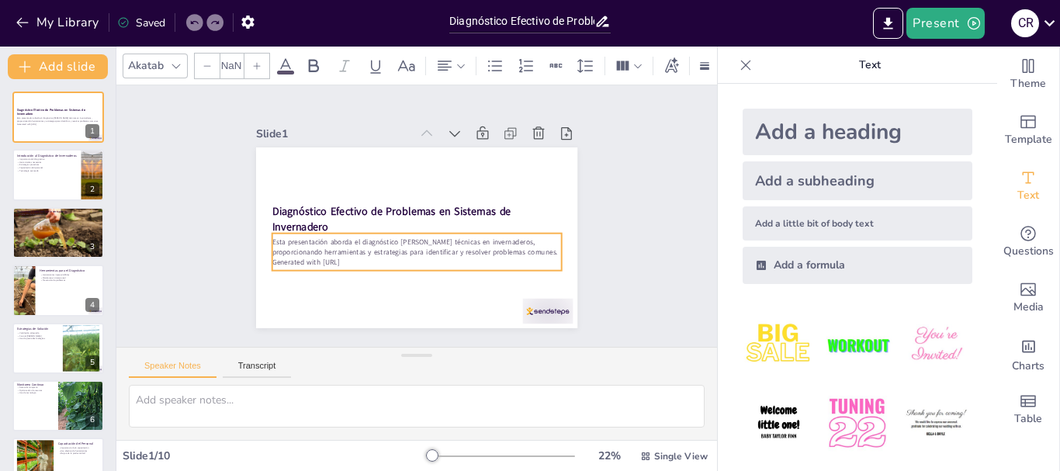
type input "32"
click at [458, 259] on p "Generated with [URL]" at bounding box center [463, 216] width 10 height 290
click at [360, 256] on p "Generated with [URL]" at bounding box center [421, 261] width 289 height 40
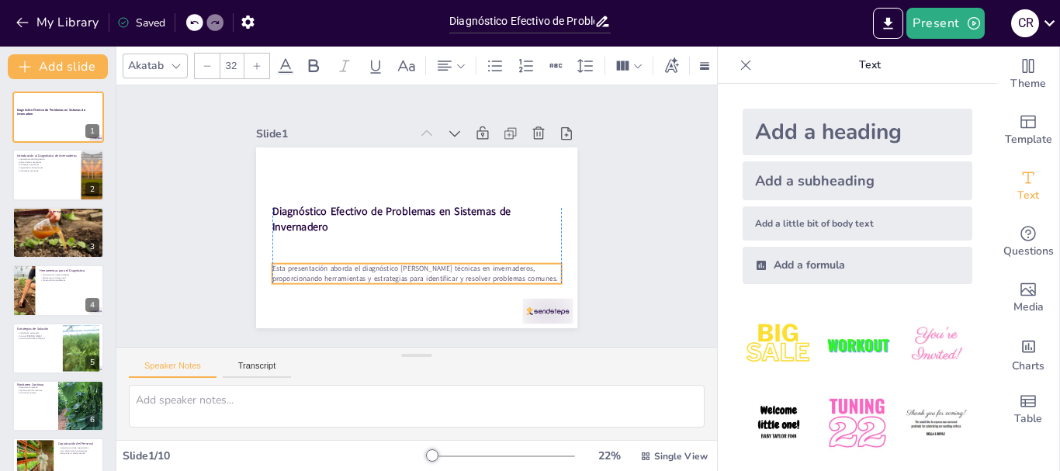
drag, startPoint x: 407, startPoint y: 244, endPoint x: 406, endPoint y: 274, distance: 30.3
click at [406, 274] on p "Esta presentación aborda el diagnóstico [PERSON_NAME] técnicas en invernaderos,…" at bounding box center [400, 271] width 282 height 108
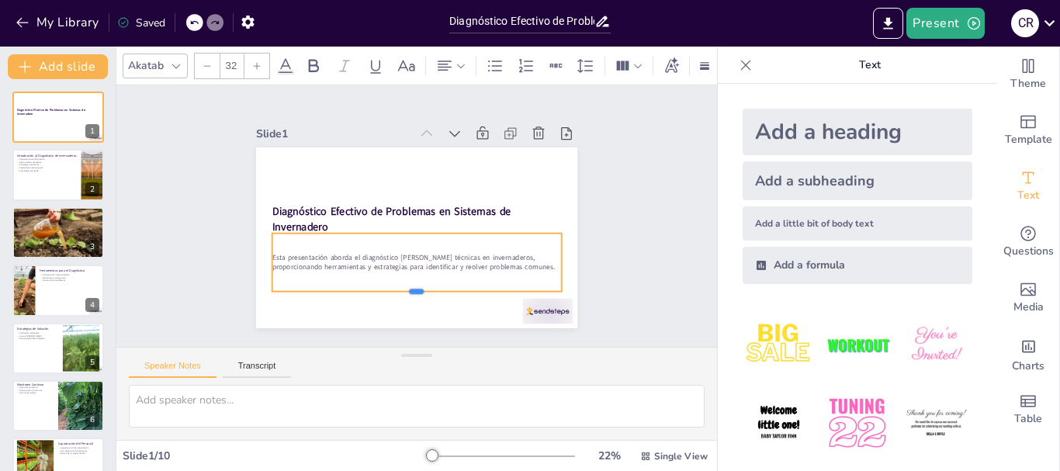
drag, startPoint x: 402, startPoint y: 247, endPoint x: 407, endPoint y: 285, distance: 38.3
click at [407, 206] on div at bounding box center [383, 142] width 269 height 129
click at [238, 66] on input "32" at bounding box center [231, 66] width 22 height 25
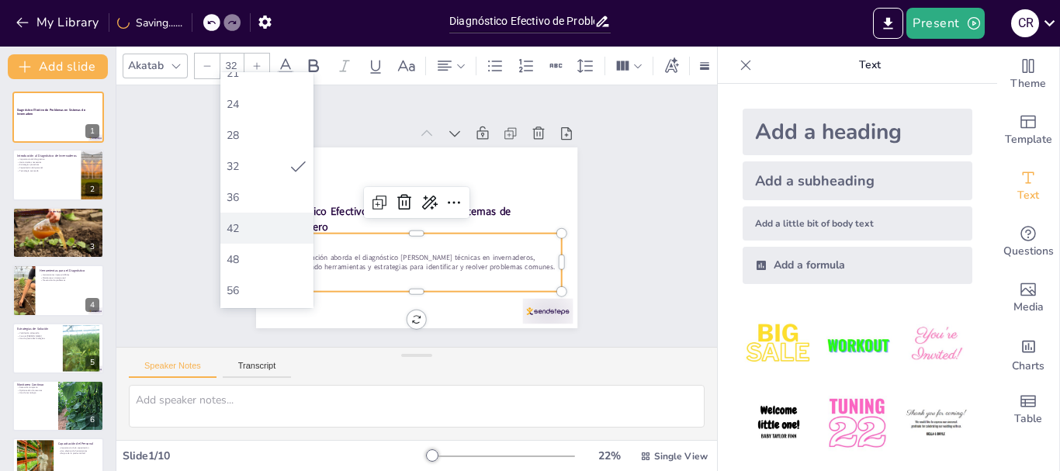
scroll to position [233, 0]
click at [266, 280] on div "56" at bounding box center [266, 289] width 93 height 31
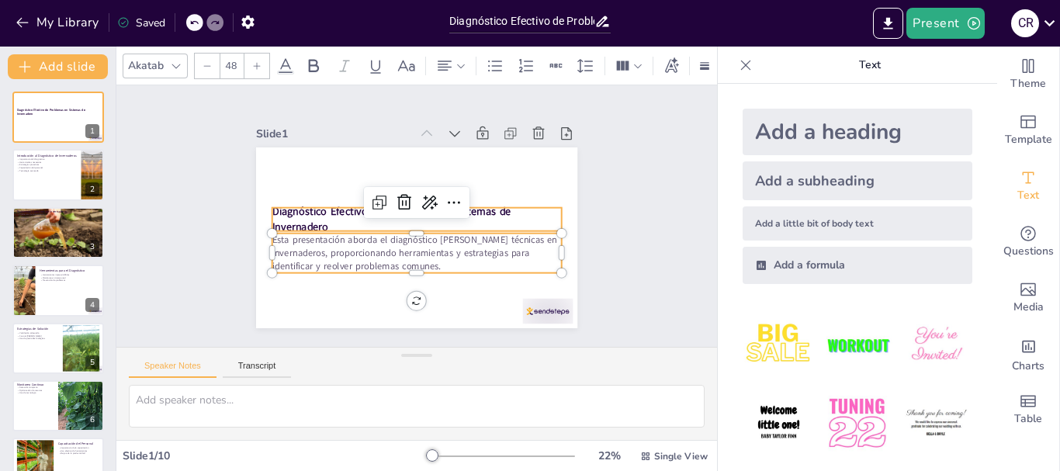
click at [322, 206] on strong "Diagnóstico Efectivo de Problemas en Sistemas de Invernadero" at bounding box center [395, 198] width 210 height 152
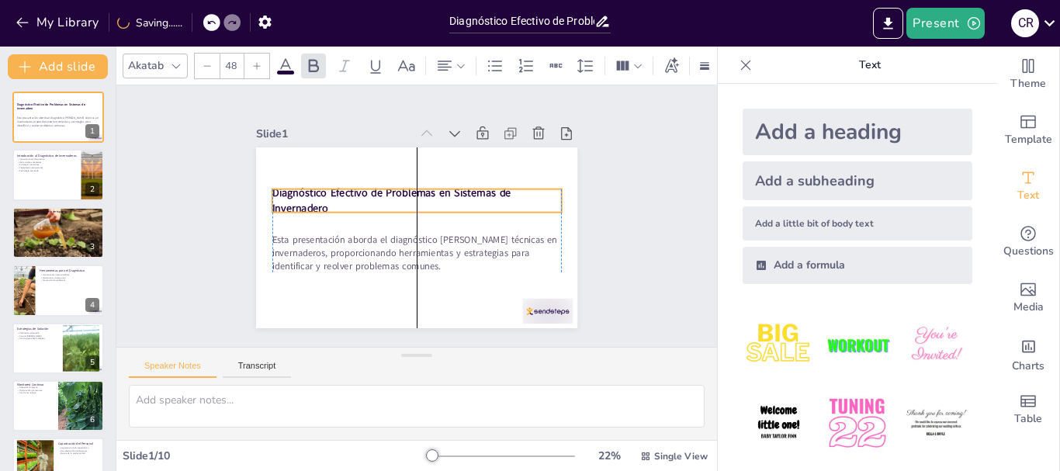
drag, startPoint x: 352, startPoint y: 215, endPoint x: 351, endPoint y: 196, distance: 18.7
click at [351, 196] on p "Diagnóstico Efectivo de Problemas en Sistemas de Invernadero" at bounding box center [429, 208] width 195 height 252
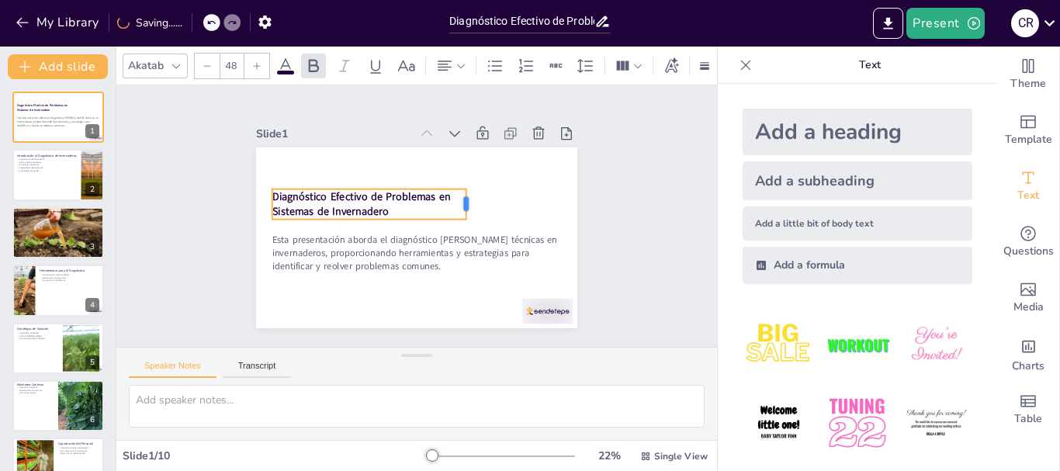
drag, startPoint x: 554, startPoint y: 194, endPoint x: 458, endPoint y: 197, distance: 95.5
click at [375, 224] on div at bounding box center [365, 240] width 19 height 32
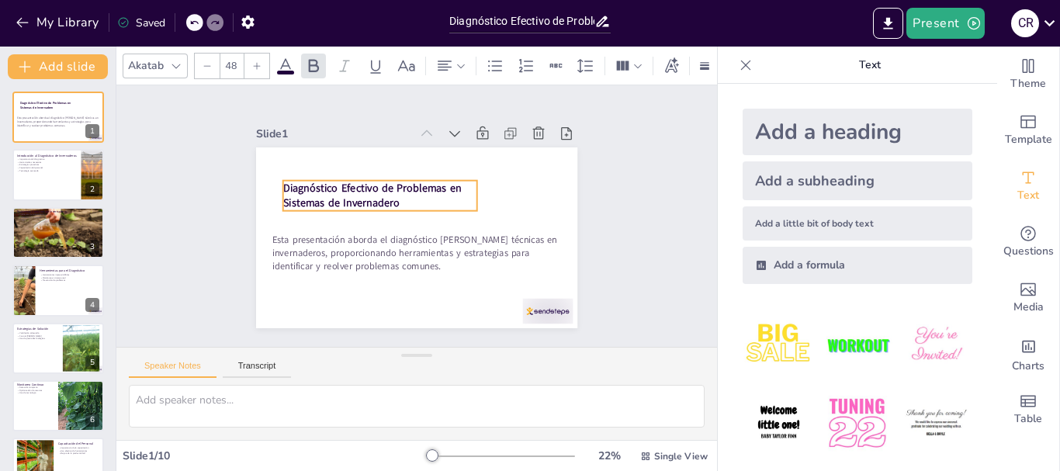
drag, startPoint x: 398, startPoint y: 203, endPoint x: 409, endPoint y: 194, distance: 13.8
click at [409, 194] on p "Diagnóstico Efectivo de Problemas en Sistemas de Invernadero" at bounding box center [459, 211] width 175 height 138
click at [231, 67] on input "48" at bounding box center [231, 66] width 22 height 25
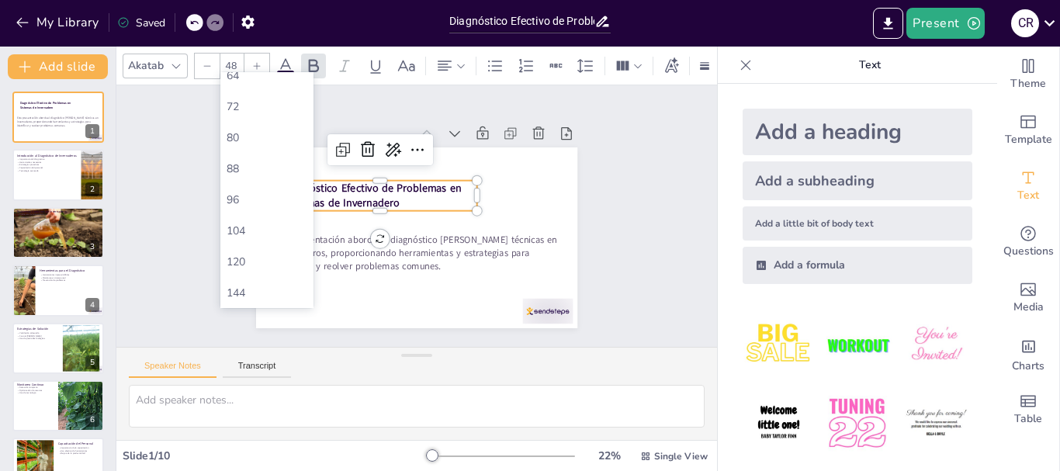
scroll to position [401, 0]
click at [258, 182] on div "72" at bounding box center [267, 184] width 81 height 15
type input "72"
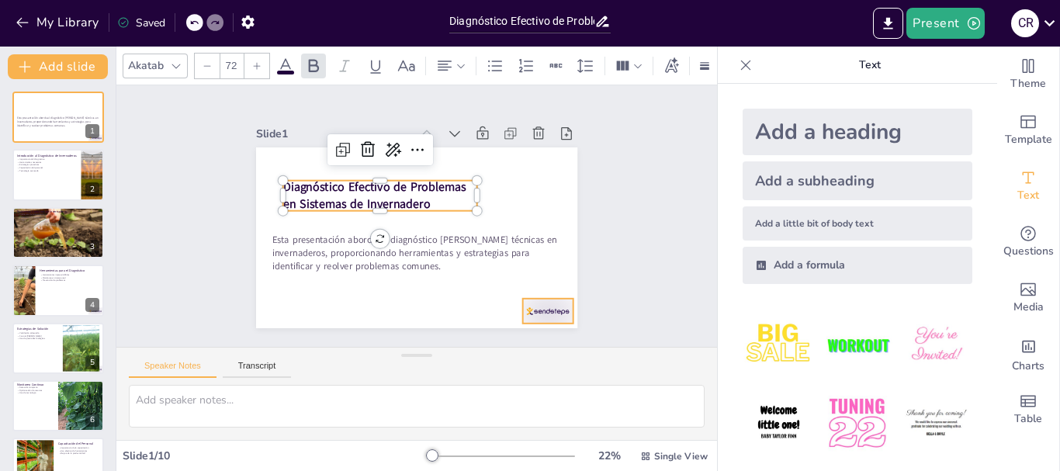
click at [394, 87] on div at bounding box center [365, 62] width 55 height 50
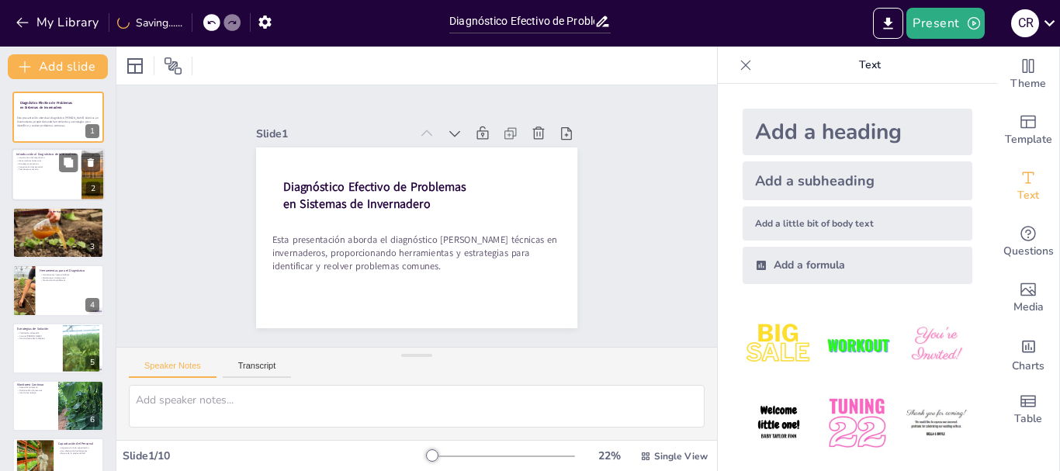
click at [27, 172] on div at bounding box center [58, 175] width 93 height 53
type textarea "La importancia del diagnóstico radica en su capacidad para prevenir problemas m…"
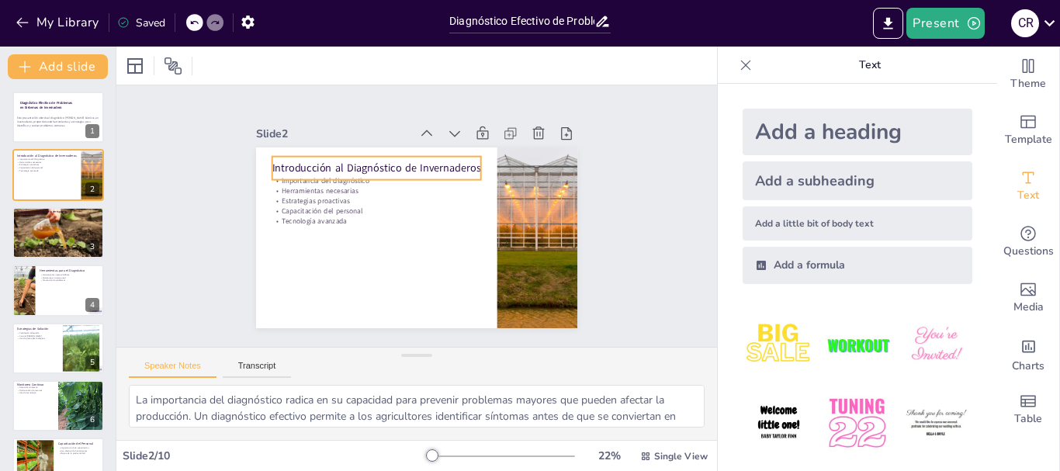
click at [368, 210] on p "Introducción al Diagnóstico de Invernaderos" at bounding box center [469, 249] width 203 height 79
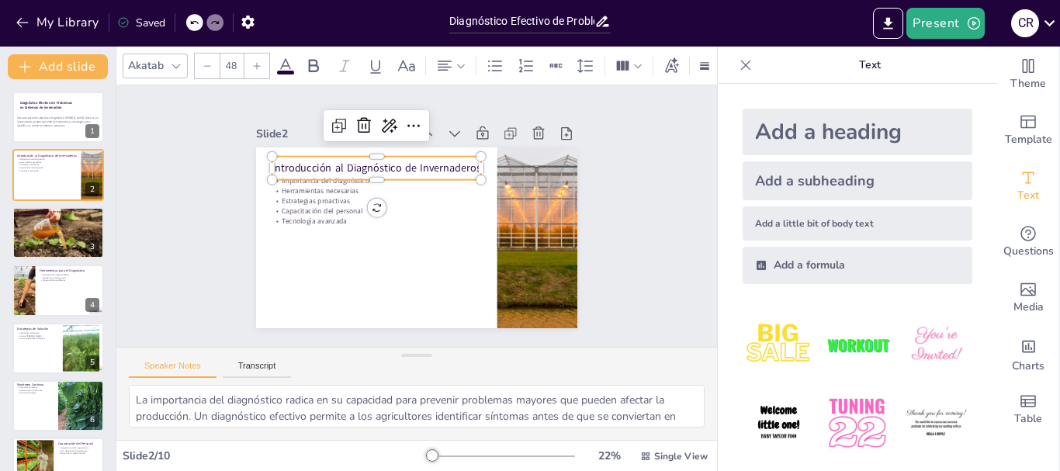
click at [238, 64] on input "48" at bounding box center [231, 66] width 22 height 25
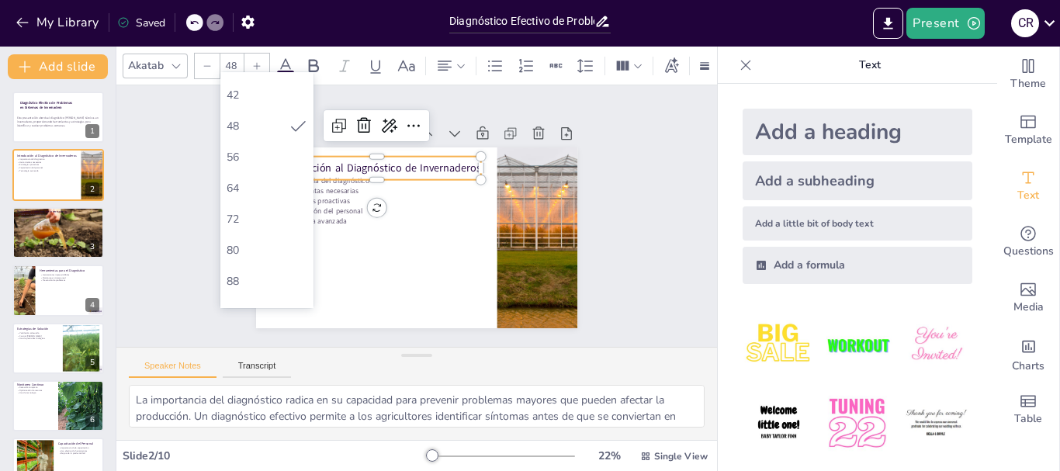
scroll to position [388, 0]
click at [257, 202] on div "72" at bounding box center [267, 196] width 81 height 15
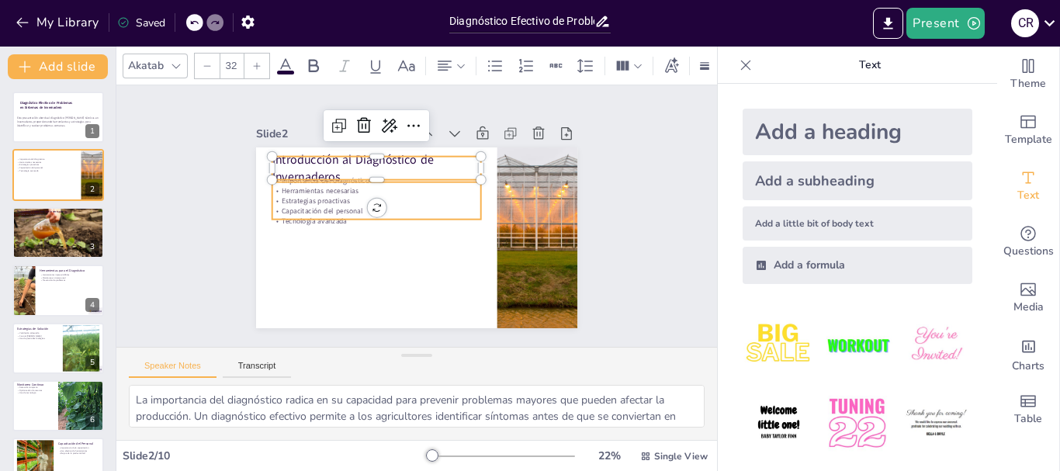
click at [349, 206] on p "Estrategias proactivas" at bounding box center [450, 243] width 202 height 74
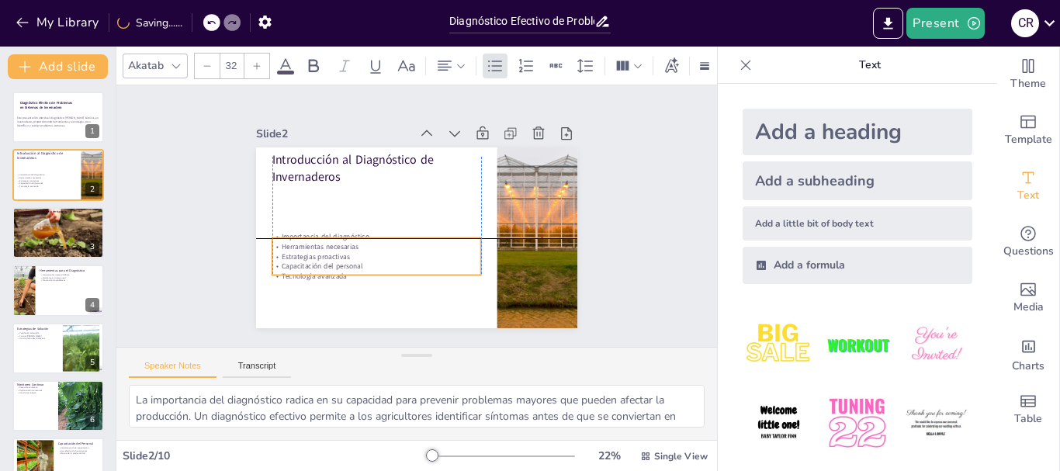
drag, startPoint x: 370, startPoint y: 195, endPoint x: 370, endPoint y: 249, distance: 54.3
click at [370, 226] on p "Estrategias proactivas" at bounding box center [425, 160] width 175 height 131
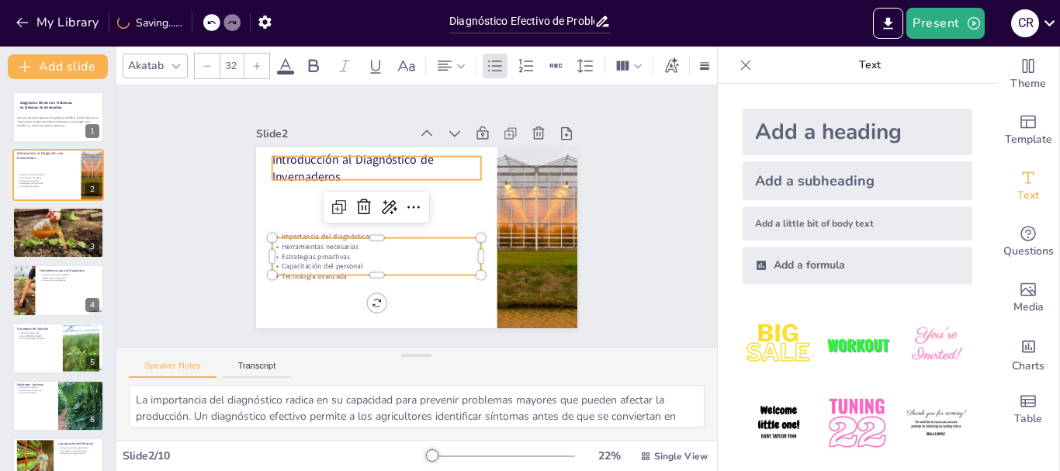
click at [360, 217] on p "Introducción al Diagnóstico de Invernaderos" at bounding box center [465, 255] width 211 height 77
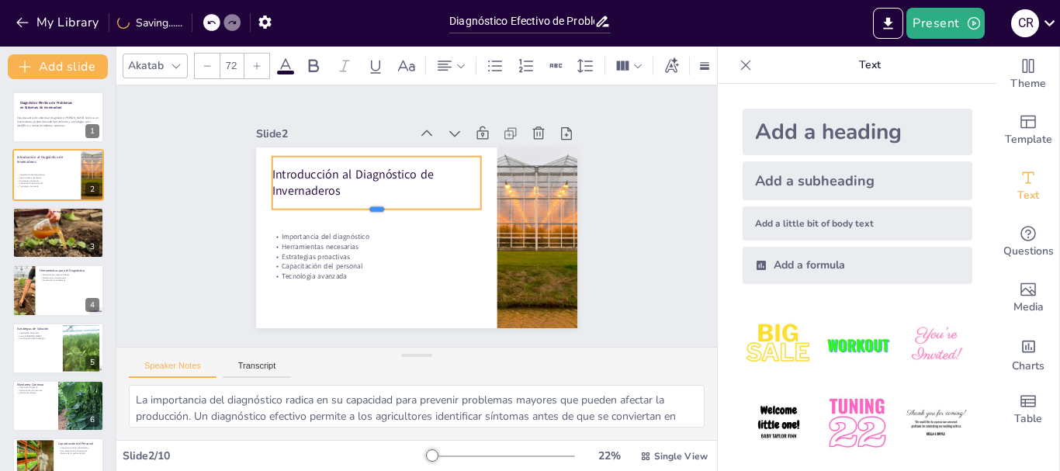
drag, startPoint x: 366, startPoint y: 176, endPoint x: 365, endPoint y: 206, distance: 29.5
click at [392, 206] on div at bounding box center [430, 178] width 76 height 203
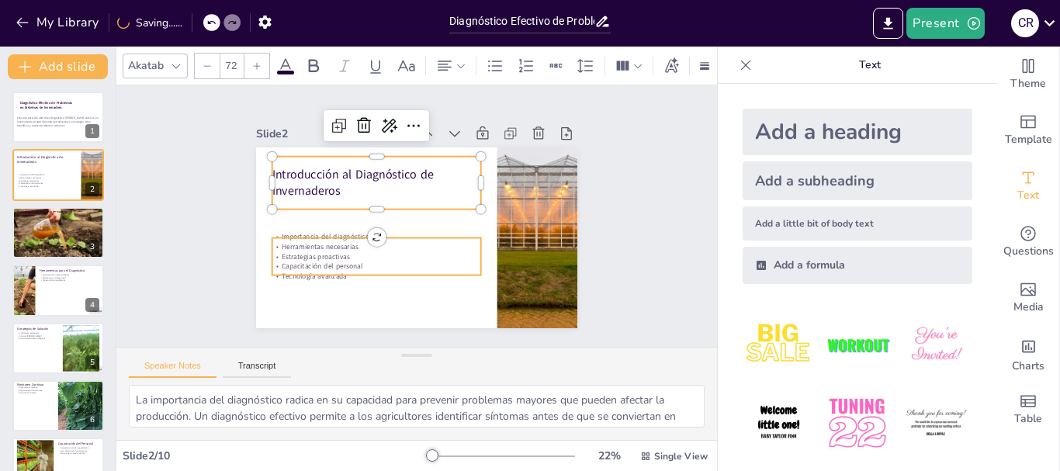
click at [391, 257] on p "Capacitación del personal" at bounding box center [478, 199] width 175 height 130
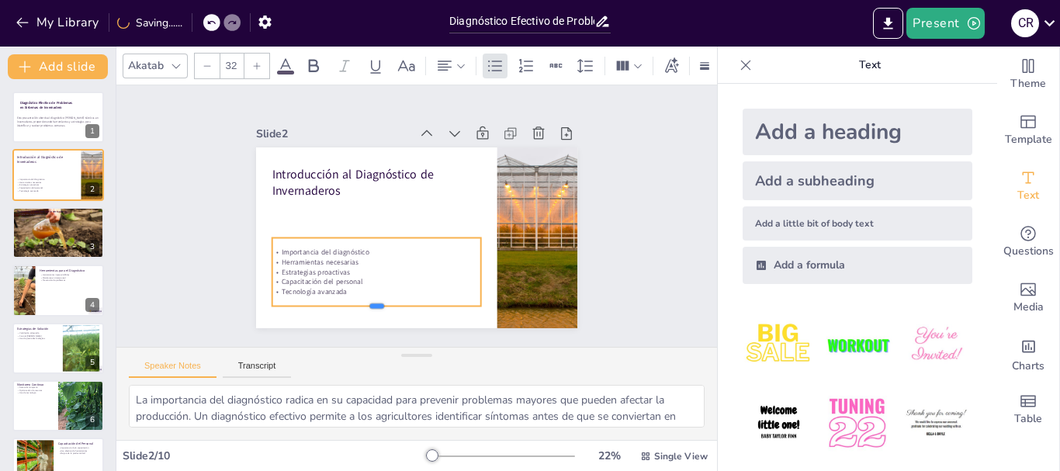
drag, startPoint x: 365, startPoint y: 269, endPoint x: 371, endPoint y: 304, distance: 35.5
click at [371, 304] on div at bounding box center [313, 229] width 116 height 187
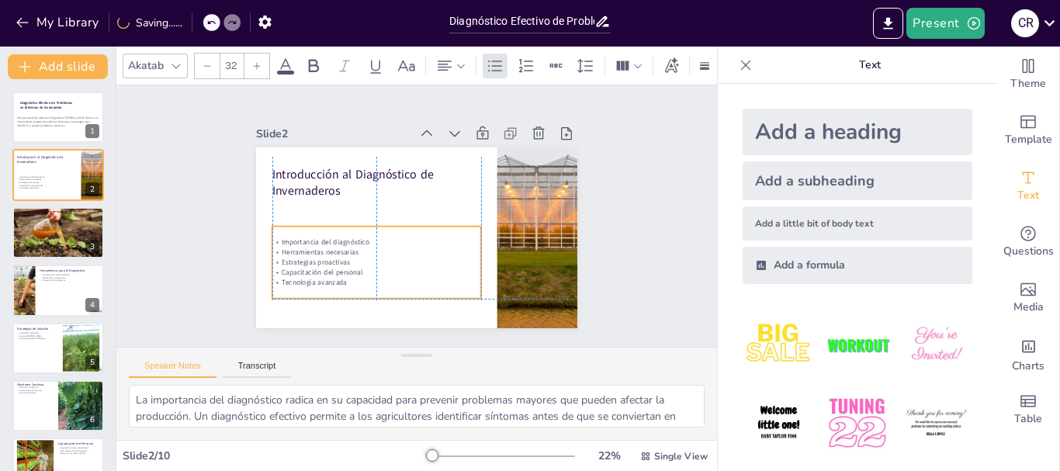
drag, startPoint x: 390, startPoint y: 258, endPoint x: 392, endPoint y: 248, distance: 10.2
click at [418, 248] on p "Herramientas necesarias" at bounding box center [444, 263] width 53 height 206
click at [235, 62] on input "32" at bounding box center [231, 66] width 22 height 25
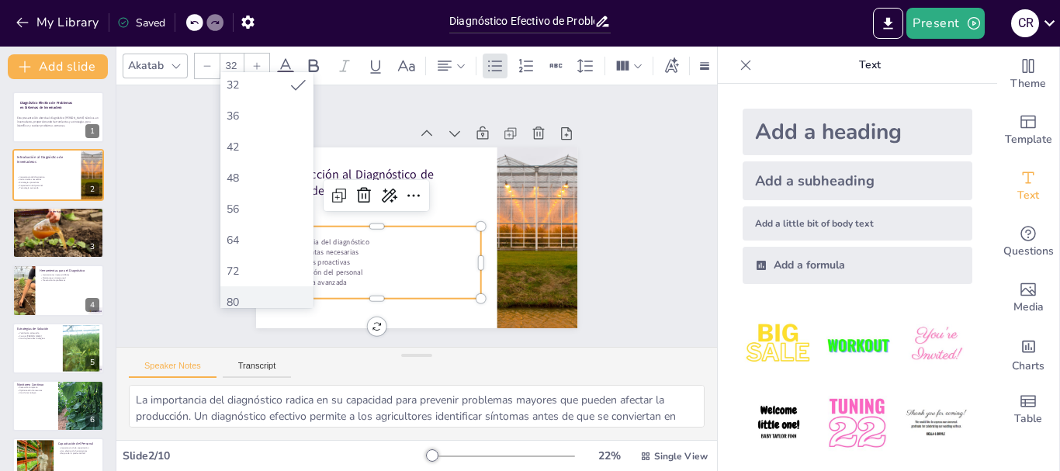
scroll to position [311, 0]
click at [262, 214] on div "56" at bounding box center [267, 212] width 81 height 15
type input "56"
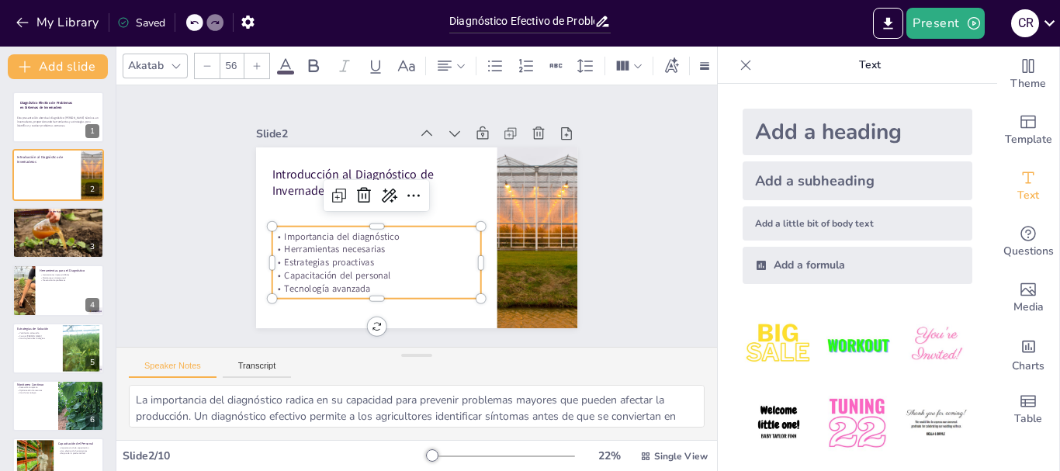
click at [638, 270] on div "Slide 1 Diagnóstico Efectivo de Problemas en Sistemas de Invernadero Esta prese…" at bounding box center [417, 217] width 651 height 528
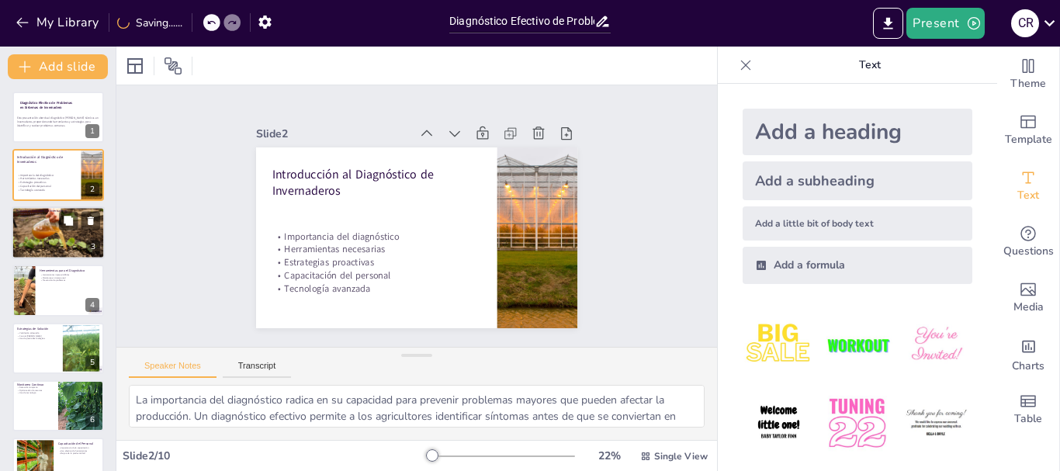
click at [54, 231] on div at bounding box center [58, 233] width 93 height 62
type textarea "Los problemas de temperatura son comunes en invernaderos y pueden causar daños …"
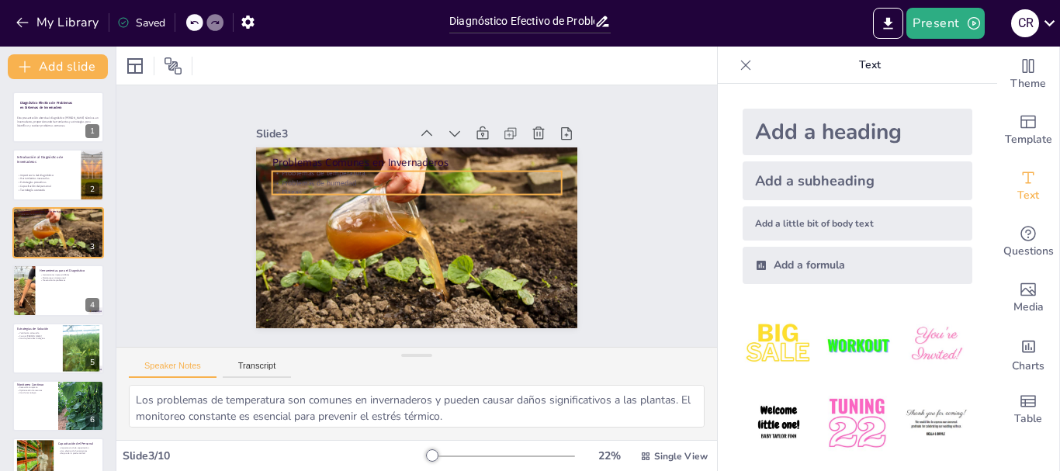
click at [280, 224] on p "Problemas de temperatura" at bounding box center [408, 258] width 286 height 68
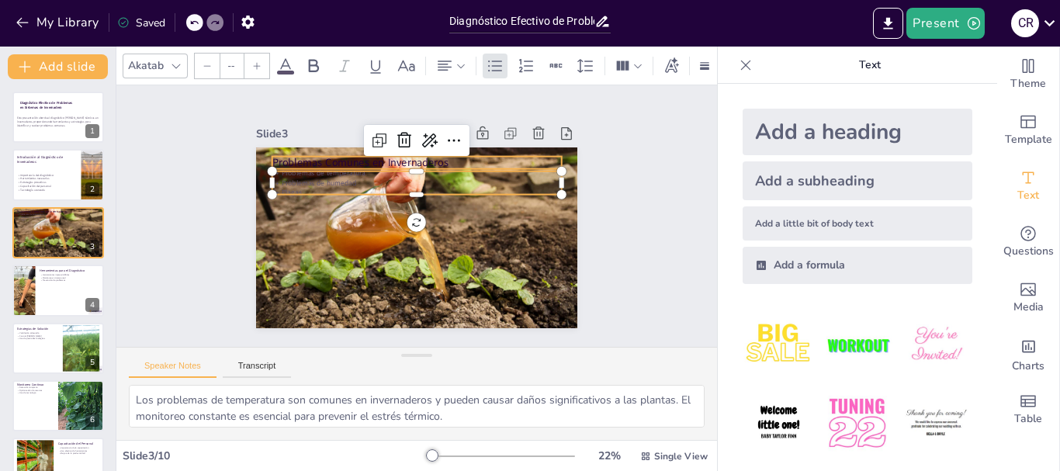
click at [327, 154] on p "Problemas Comunes en Invernaderos" at bounding box center [448, 173] width 243 height 182
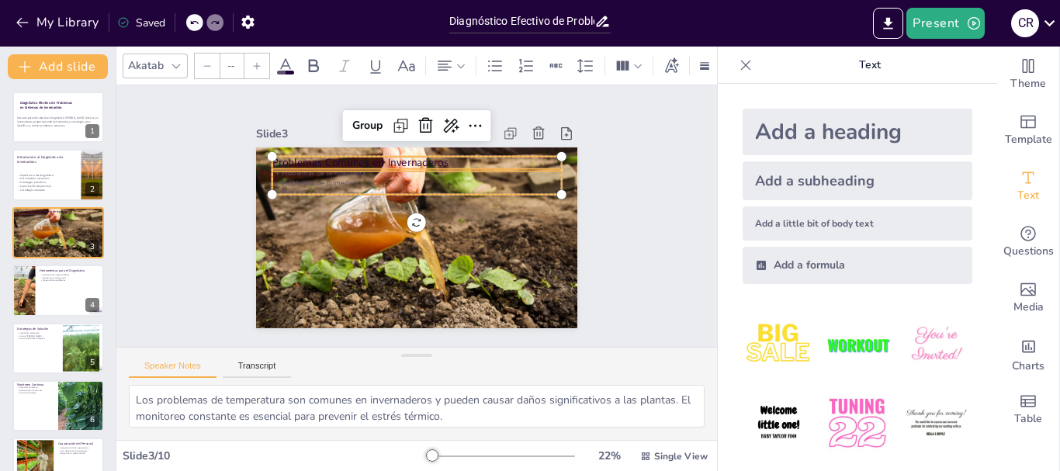
click at [279, 71] on span at bounding box center [285, 73] width 17 height 4
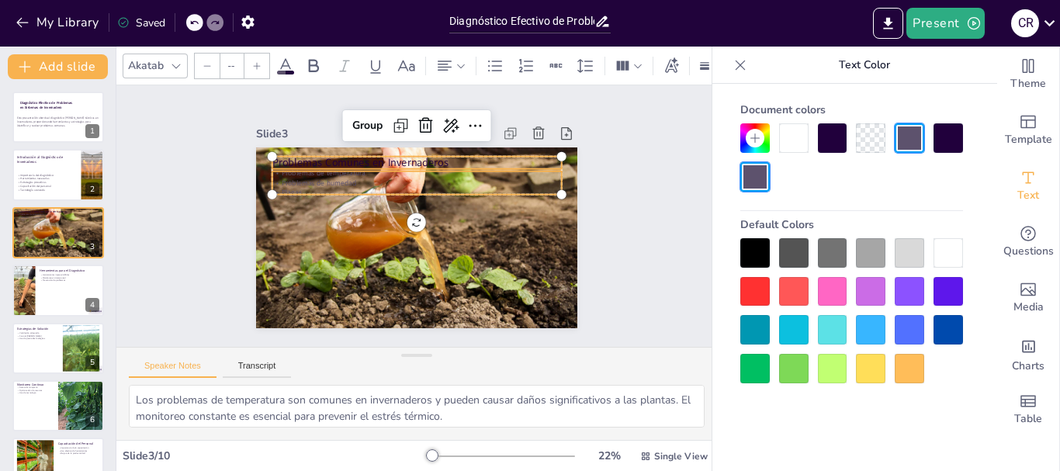
click at [807, 141] on div at bounding box center [793, 137] width 29 height 29
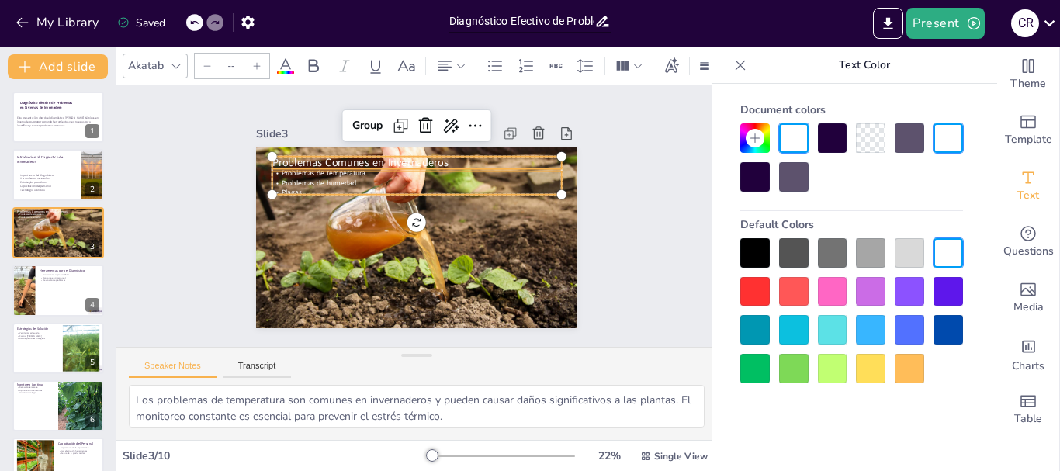
click at [413, 178] on p "Problemas de humedad" at bounding box center [441, 193] width 201 height 221
type input "32"
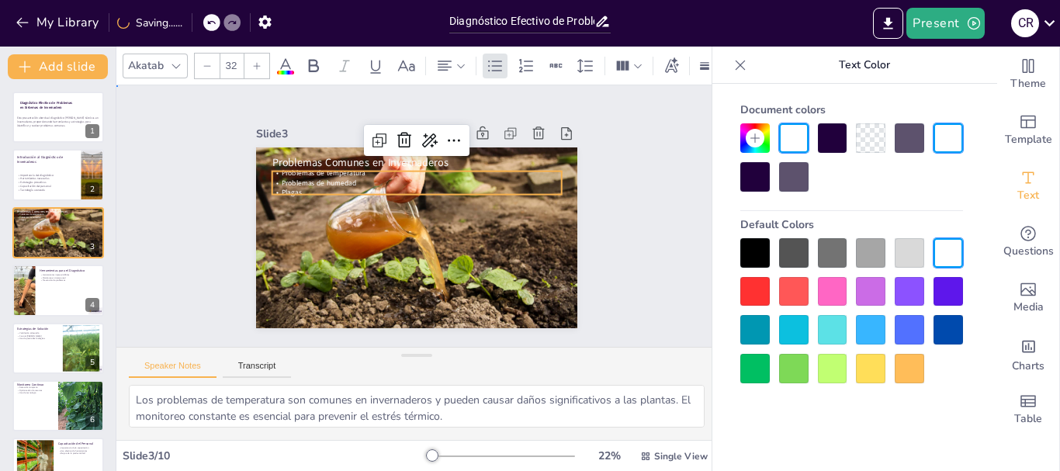
click at [627, 201] on div "Slide 1 Diagnóstico Efectivo de Problemas en Sistemas de Invernadero Esta prese…" at bounding box center [416, 216] width 655 height 483
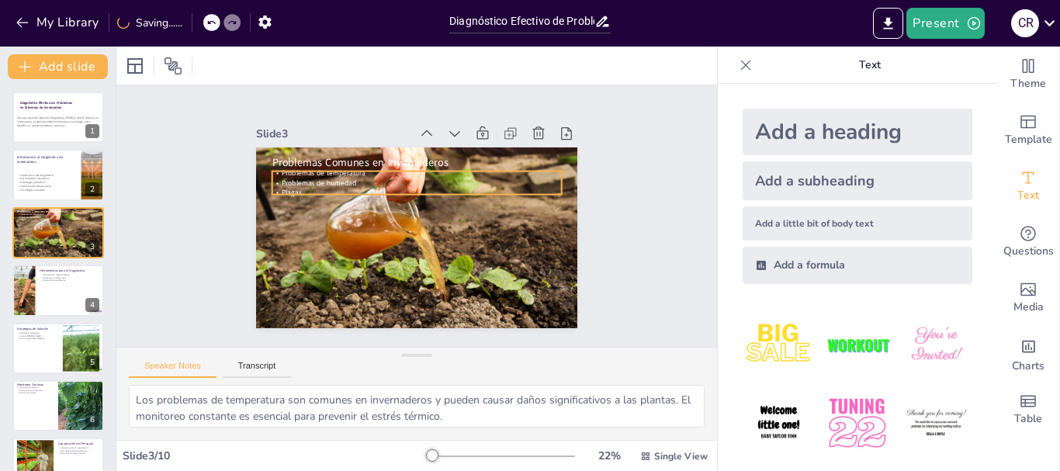
click at [379, 277] on span "Problemas de humedad" at bounding box center [384, 314] width 10 height 75
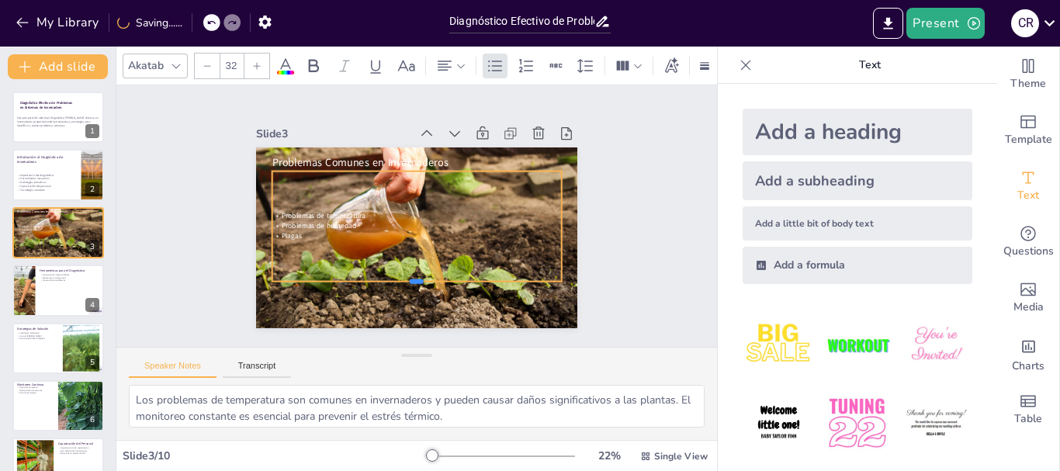
drag, startPoint x: 402, startPoint y: 189, endPoint x: 413, endPoint y: 276, distance: 87.6
click at [413, 276] on div at bounding box center [363, 169] width 202 height 224
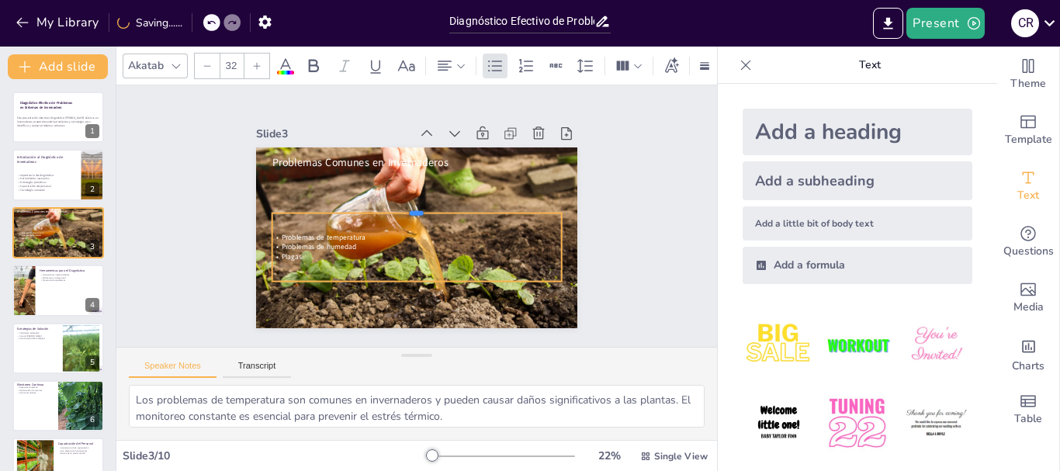
drag, startPoint x: 413, startPoint y: 165, endPoint x: 411, endPoint y: 206, distance: 41.9
click at [411, 206] on div at bounding box center [408, 212] width 129 height 269
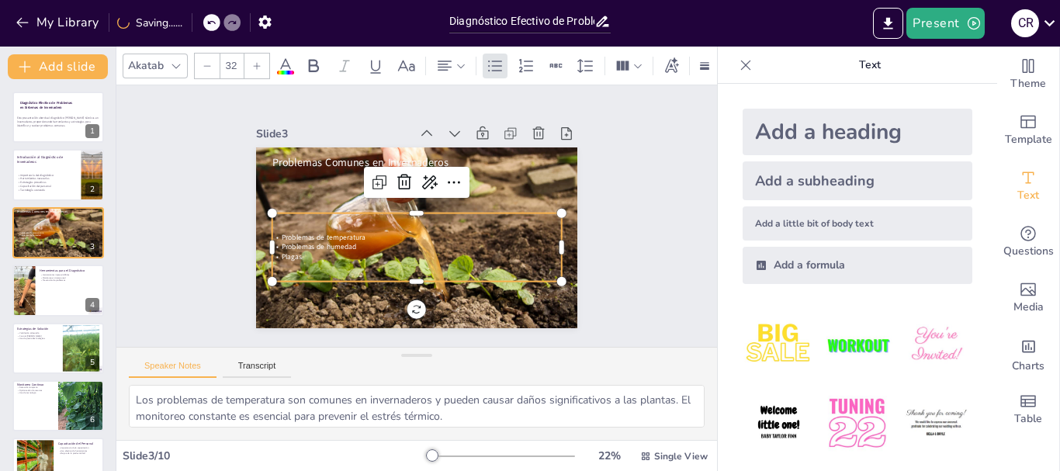
click at [238, 70] on input "32" at bounding box center [231, 66] width 22 height 25
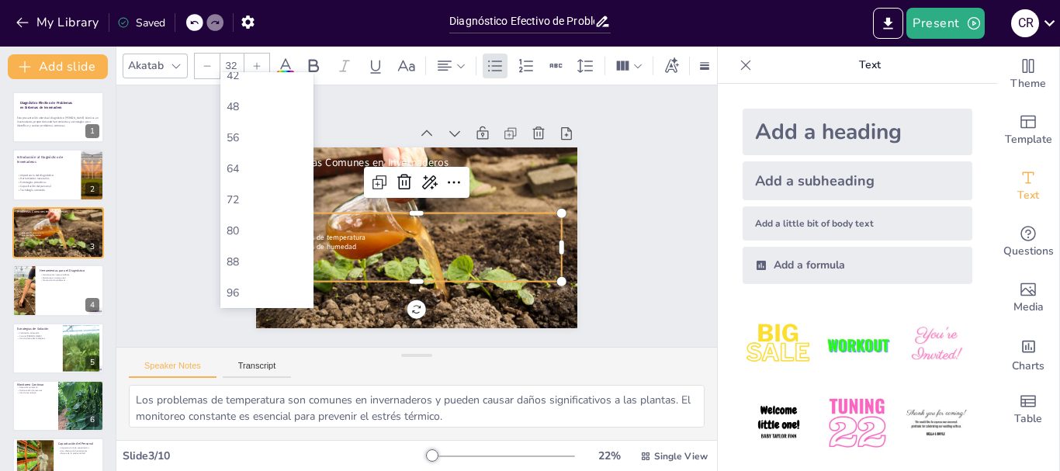
scroll to position [388, 0]
click at [260, 141] on div "56" at bounding box center [267, 134] width 81 height 15
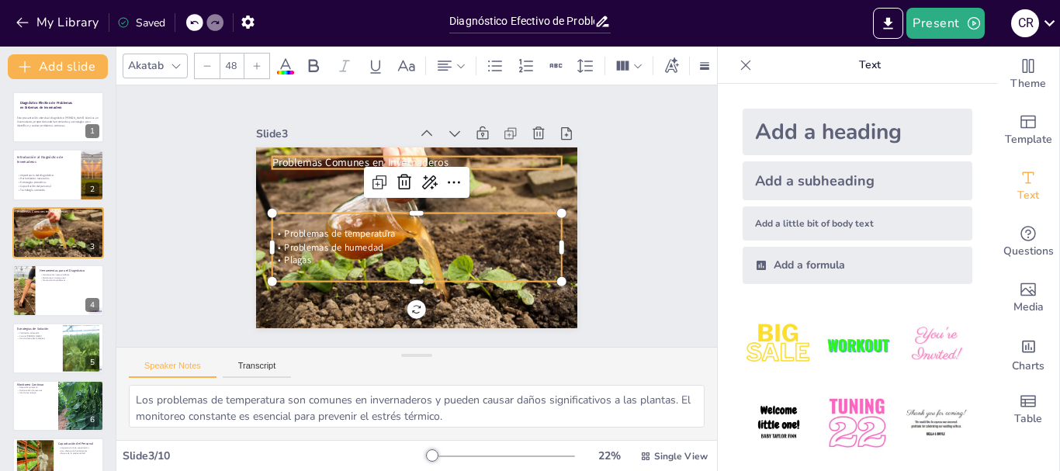
click at [368, 251] on span "Problemas Comunes en Invernaderos" at bounding box center [454, 285] width 172 height 68
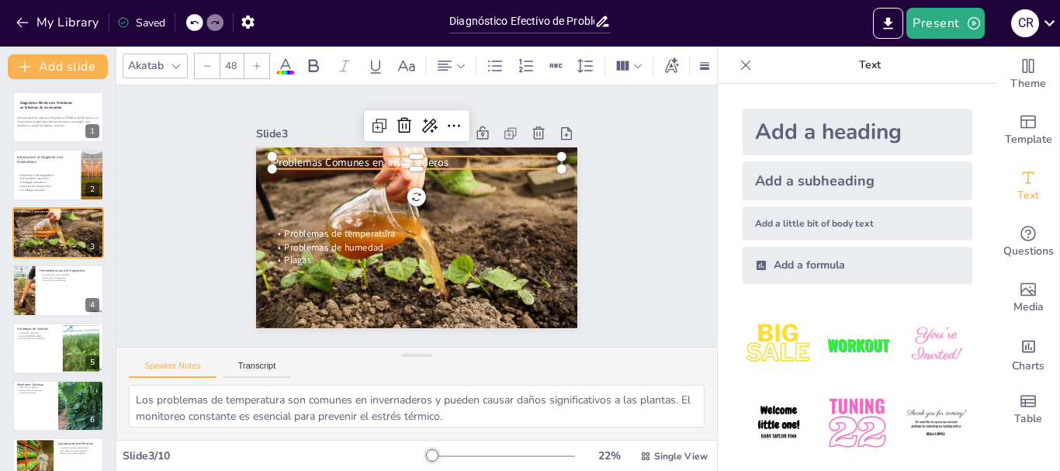
click at [229, 64] on input "48" at bounding box center [231, 66] width 22 height 25
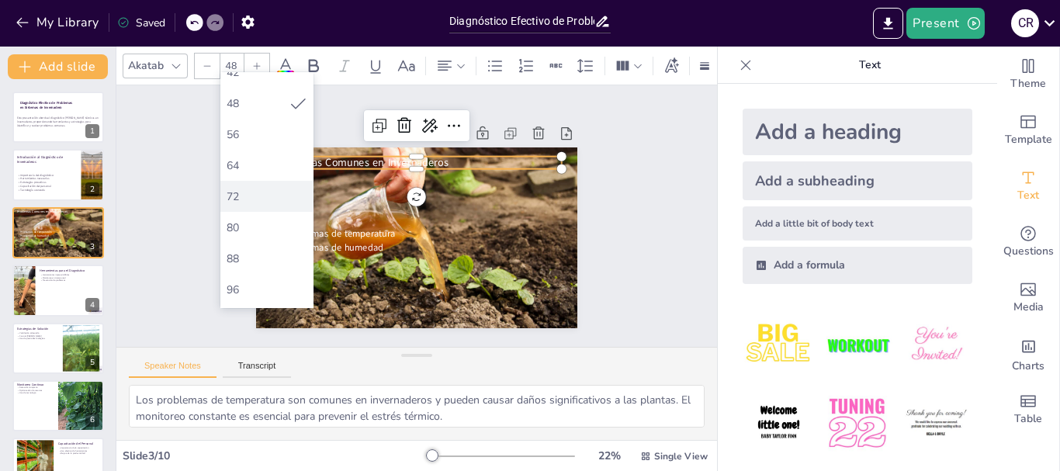
click at [264, 205] on div "72" at bounding box center [266, 196] width 93 height 31
type input "72"
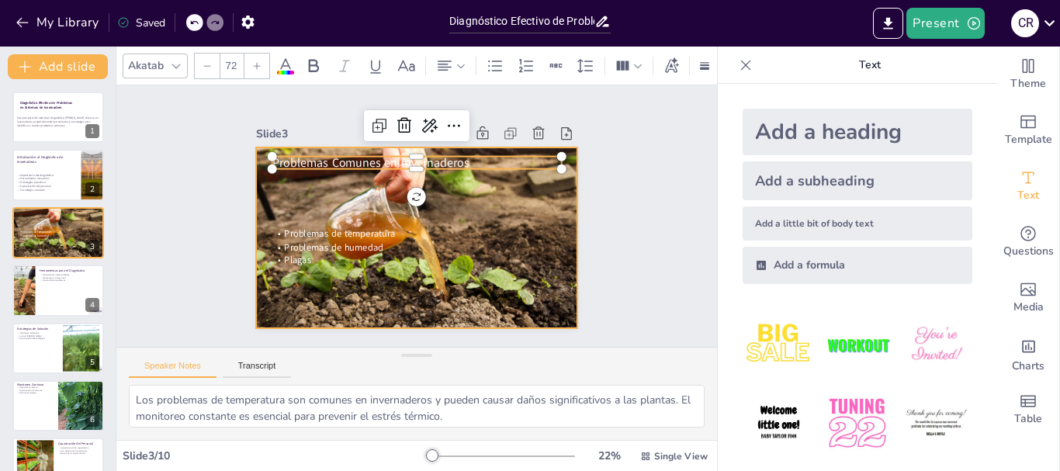
click at [505, 182] on div at bounding box center [397, 225] width 327 height 381
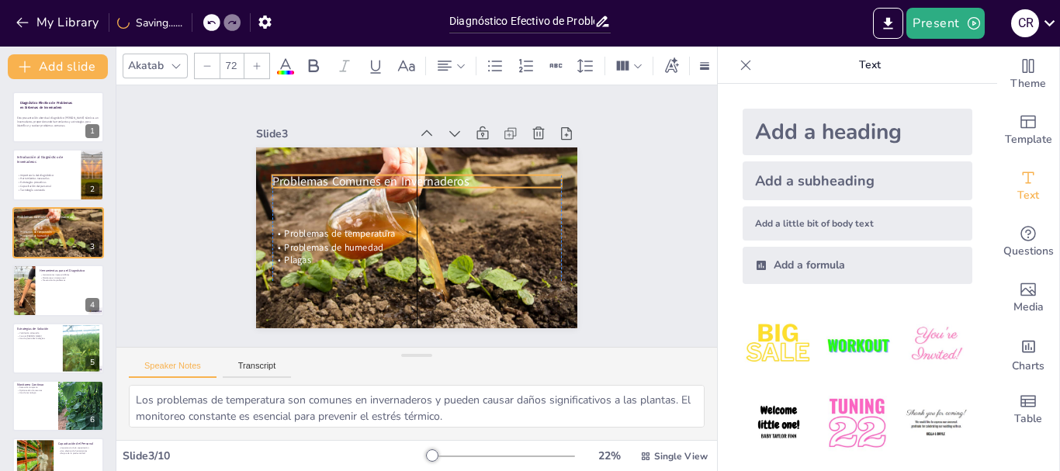
drag, startPoint x: 467, startPoint y: 156, endPoint x: 466, endPoint y: 175, distance: 18.7
click at [466, 175] on p "Problemas Comunes en Invernaderos" at bounding box center [388, 196] width 183 height 245
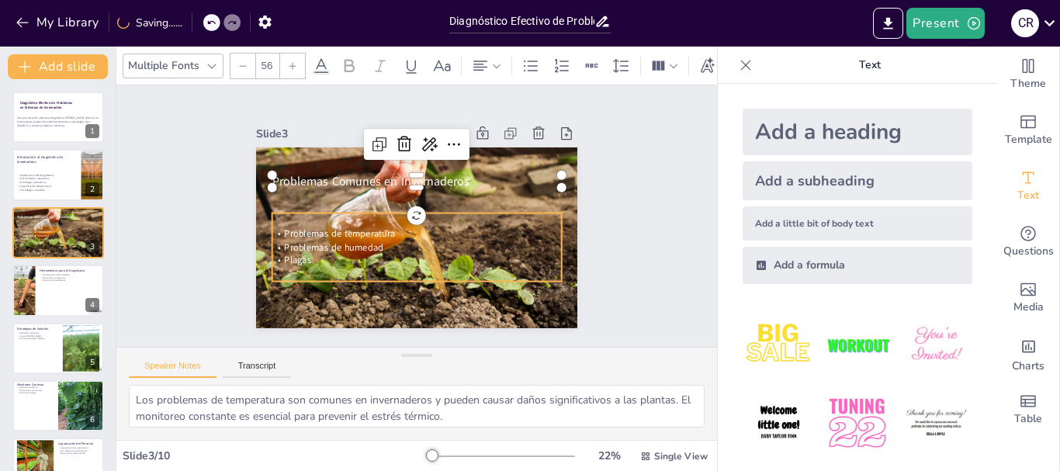
click at [328, 131] on span "Plagas" at bounding box center [338, 116] width 20 height 29
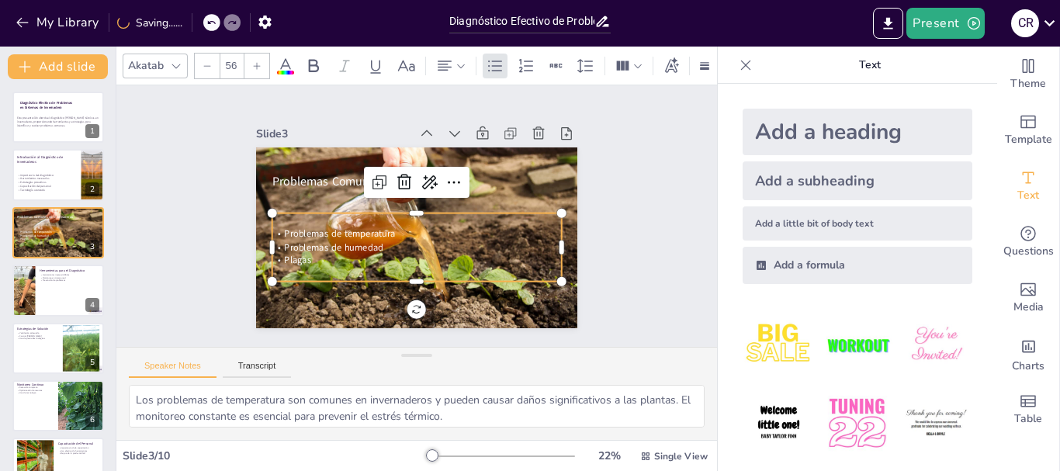
click at [231, 64] on input "56" at bounding box center [231, 66] width 22 height 25
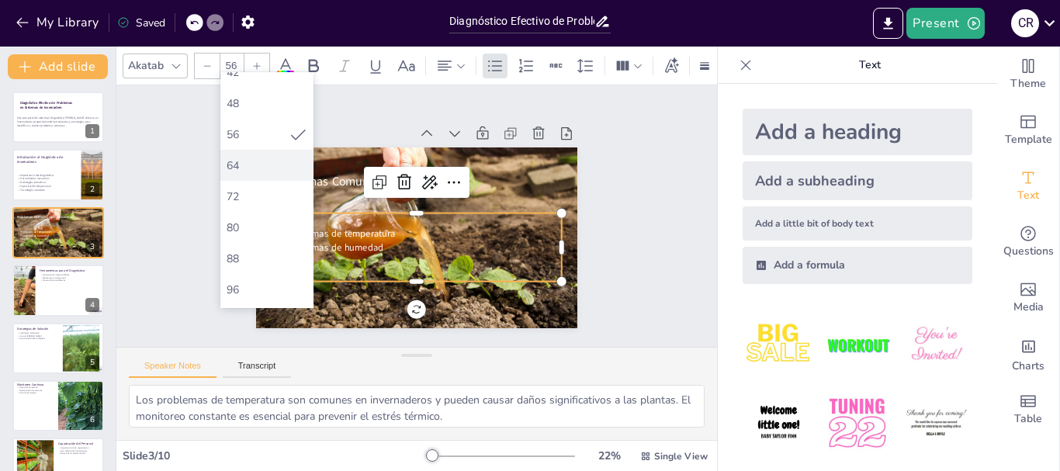
click at [249, 174] on div "64" at bounding box center [266, 165] width 93 height 31
type input "64"
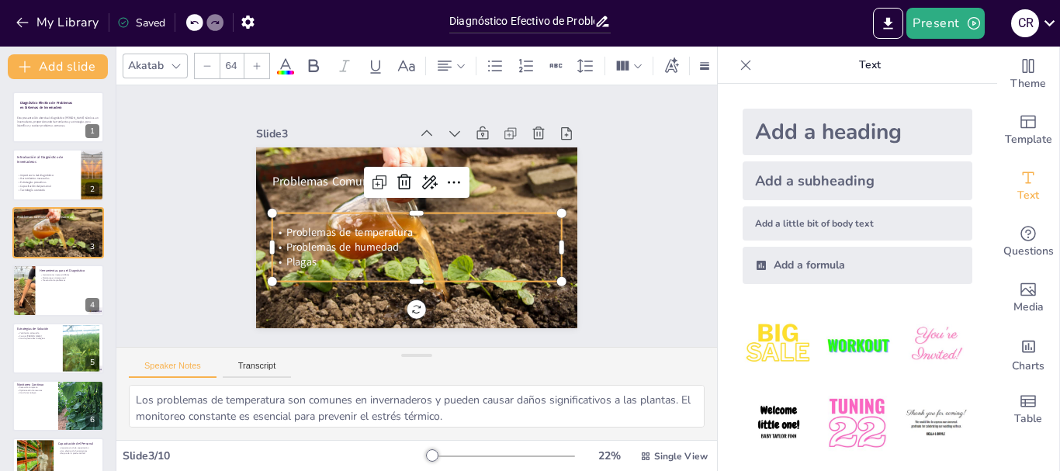
click at [654, 247] on div "Slide 1 Diagnóstico Efectivo de Problemas en Sistemas de Invernadero Esta prese…" at bounding box center [417, 216] width 622 height 596
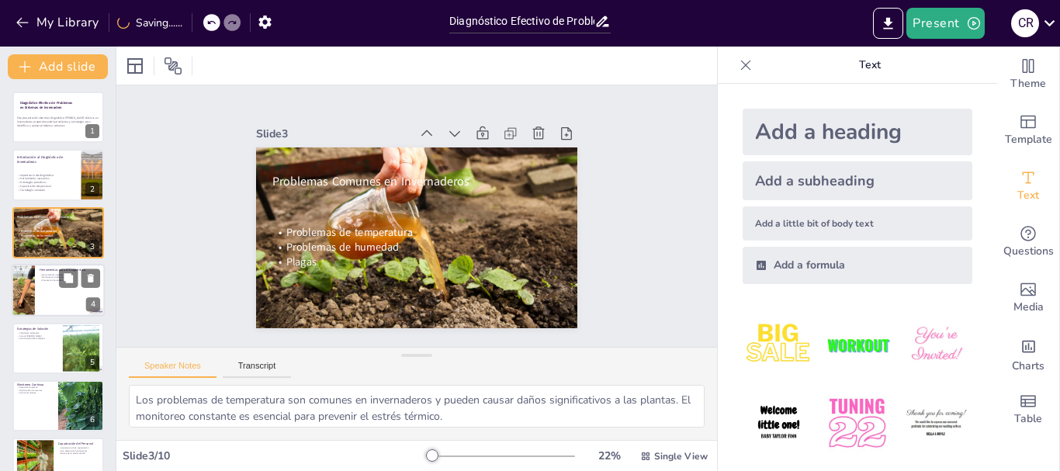
click at [39, 309] on div at bounding box center [58, 290] width 93 height 53
type textarea "Las herramientas como termómetros y higrómetros son imprescindibles para el dia…"
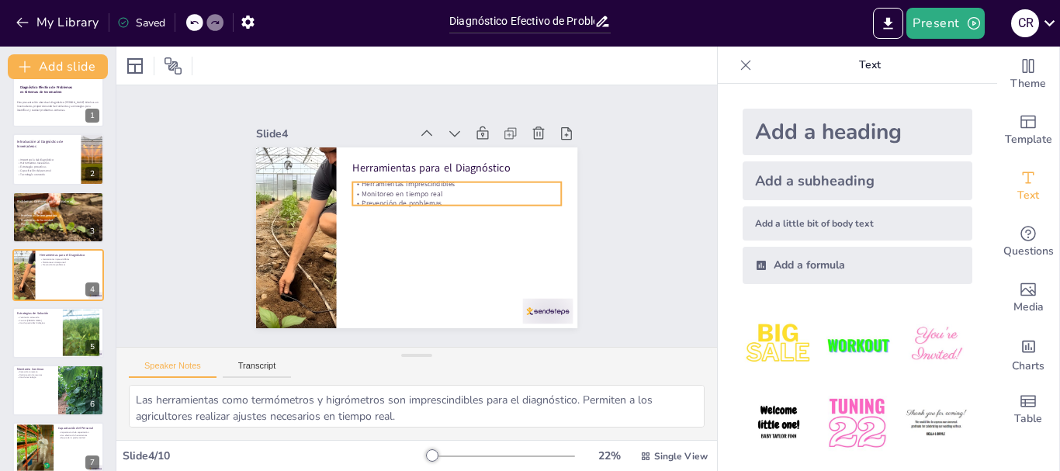
click at [395, 199] on p "Prevención de problemas" at bounding box center [456, 204] width 209 height 10
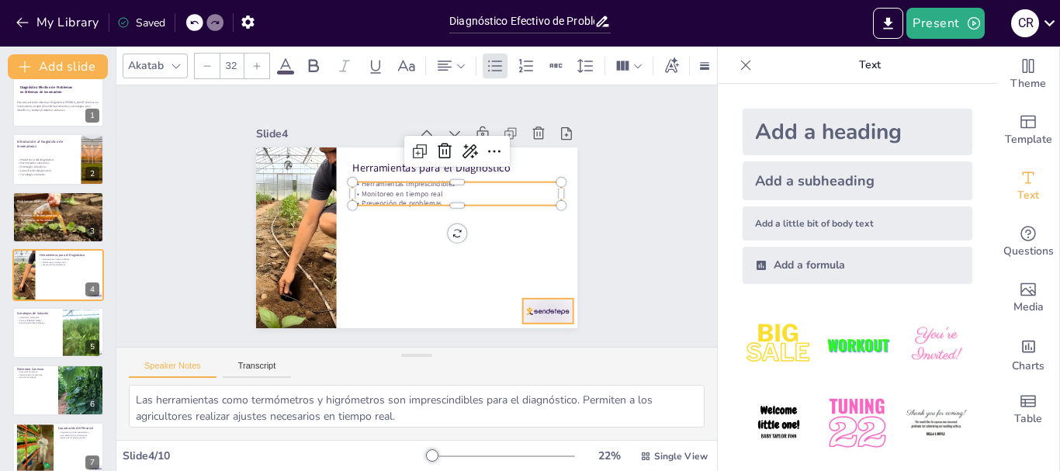
click at [441, 82] on div at bounding box center [416, 53] width 50 height 55
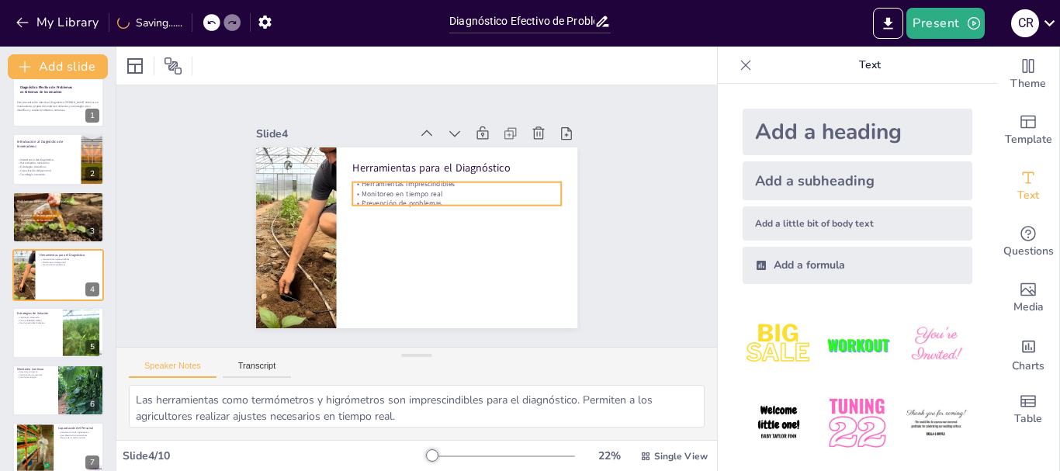
click at [412, 200] on div "Herramientas para el Diagnóstico Herramientas imprescindibles Monitoreo en tiem…" at bounding box center [395, 216] width 182 height 322
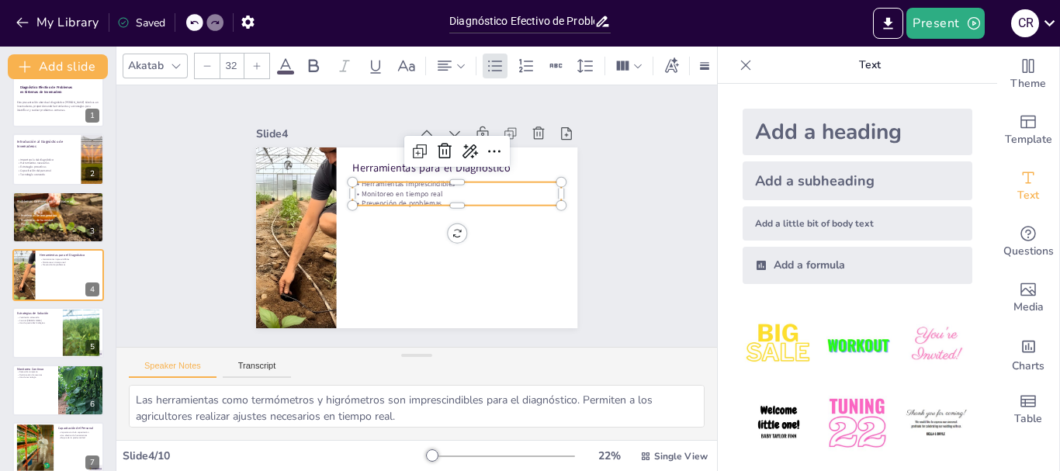
click at [442, 198] on p "Prevención de problemas" at bounding box center [441, 251] width 75 height 202
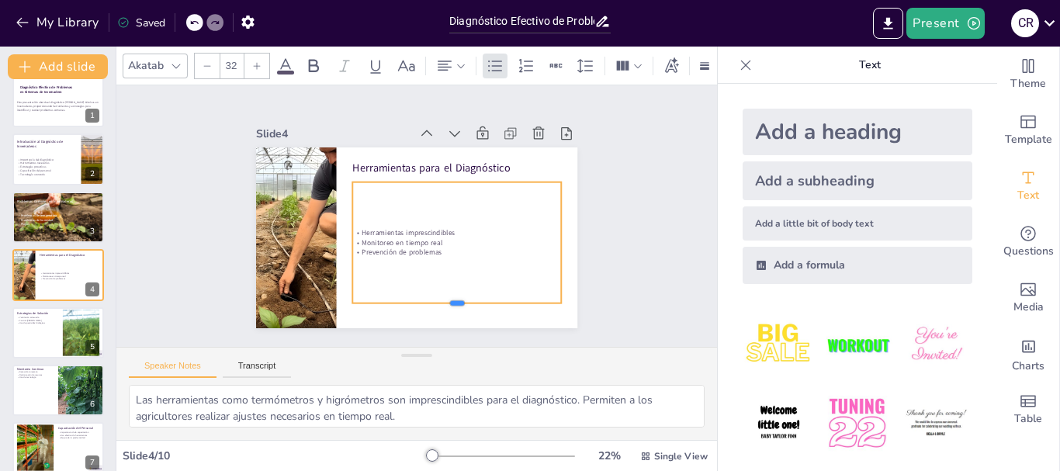
drag, startPoint x: 453, startPoint y: 200, endPoint x: 453, endPoint y: 259, distance: 59.0
click at [463, 184] on div at bounding box center [439, 117] width 176 height 133
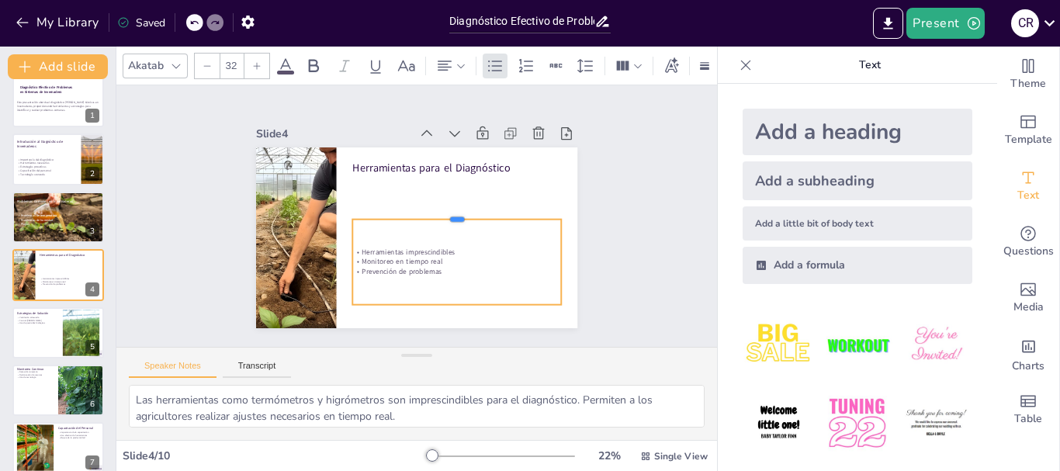
drag, startPoint x: 447, startPoint y: 175, endPoint x: 448, endPoint y: 212, distance: 37.3
click at [448, 212] on div at bounding box center [456, 212] width 209 height 12
click at [229, 64] on input "32" at bounding box center [231, 66] width 22 height 25
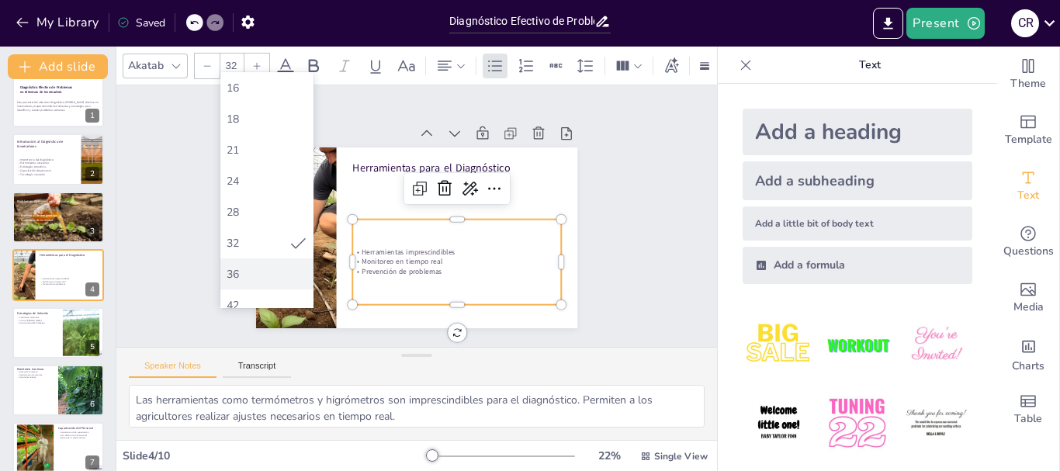
scroll to position [311, 0]
click at [270, 209] on div "56" at bounding box center [267, 212] width 81 height 15
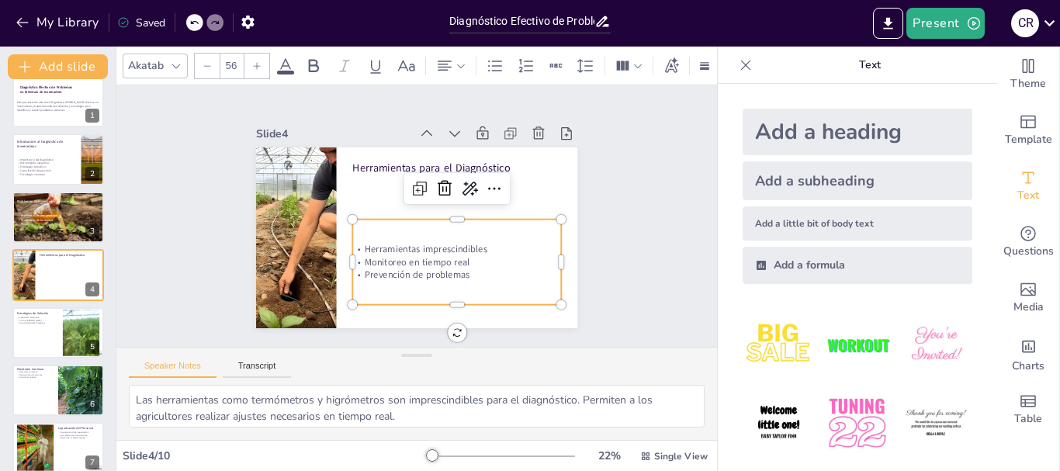
click at [230, 54] on input "56" at bounding box center [231, 66] width 22 height 25
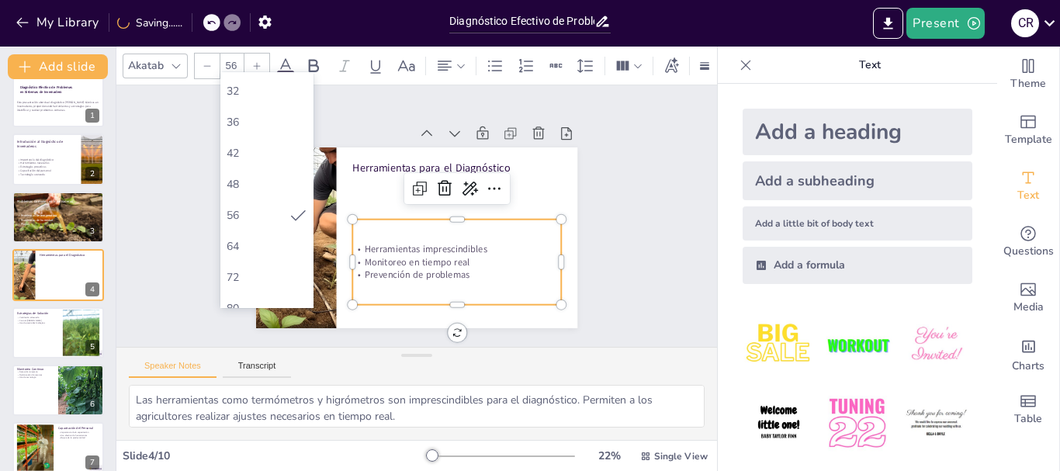
scroll to position [388, 0]
click at [255, 172] on div "64" at bounding box center [267, 165] width 81 height 15
type input "64"
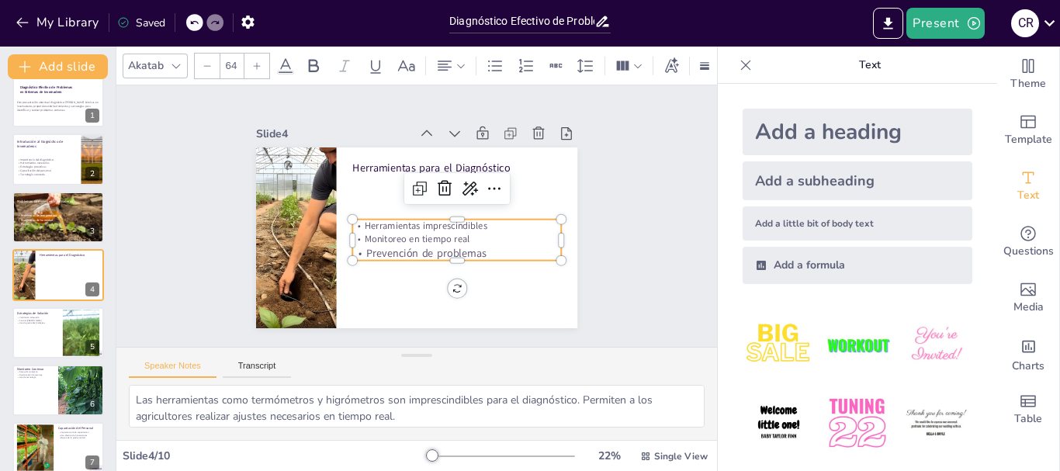
click at [575, 205] on div "Slide 1 Diagnóstico Efectivo de Problemas en Sistemas de Invernadero Esta prese…" at bounding box center [416, 216] width 398 height 466
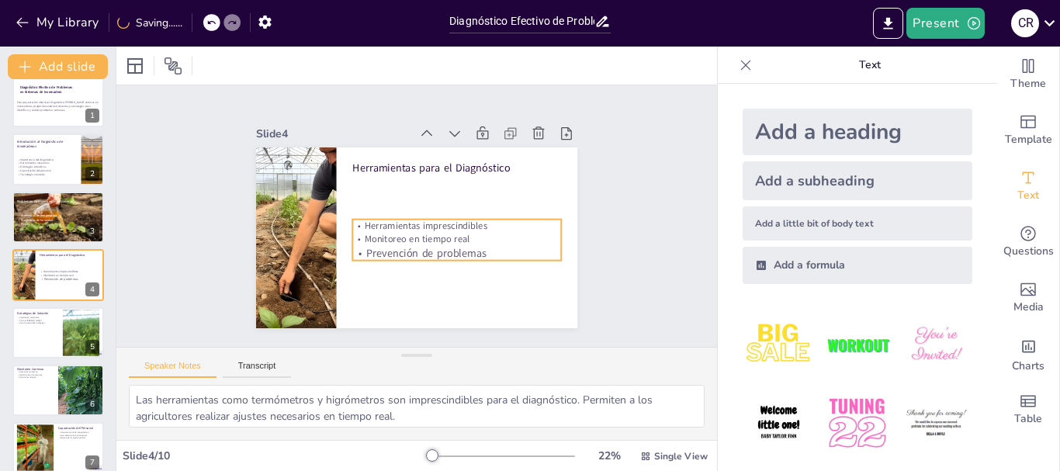
click at [407, 231] on p "Monitoreo en tiempo real" at bounding box center [402, 172] width 165 height 149
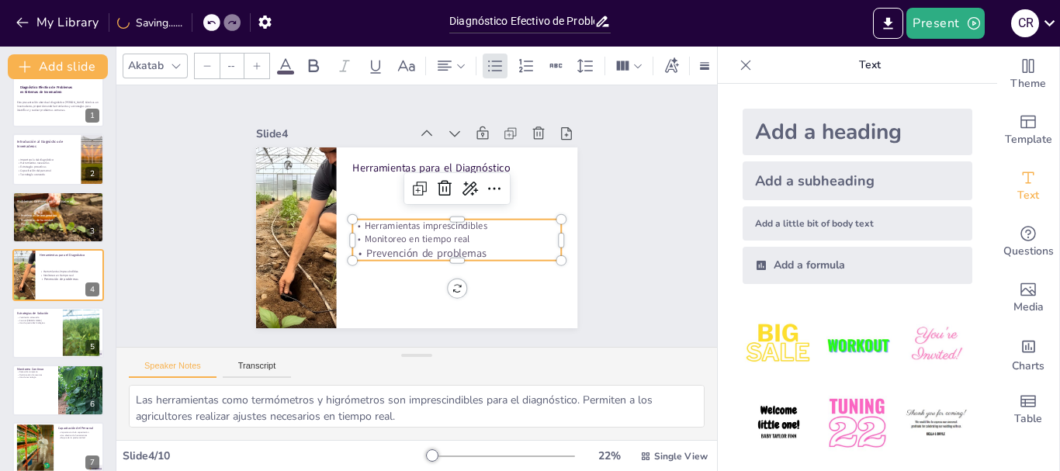
click at [480, 231] on p "Monitoreo en tiempo real" at bounding box center [457, 193] width 116 height 188
click at [408, 231] on p "Monitoreo en tiempo real" at bounding box center [390, 254] width 35 height 210
click at [230, 63] on input "--" at bounding box center [231, 66] width 22 height 25
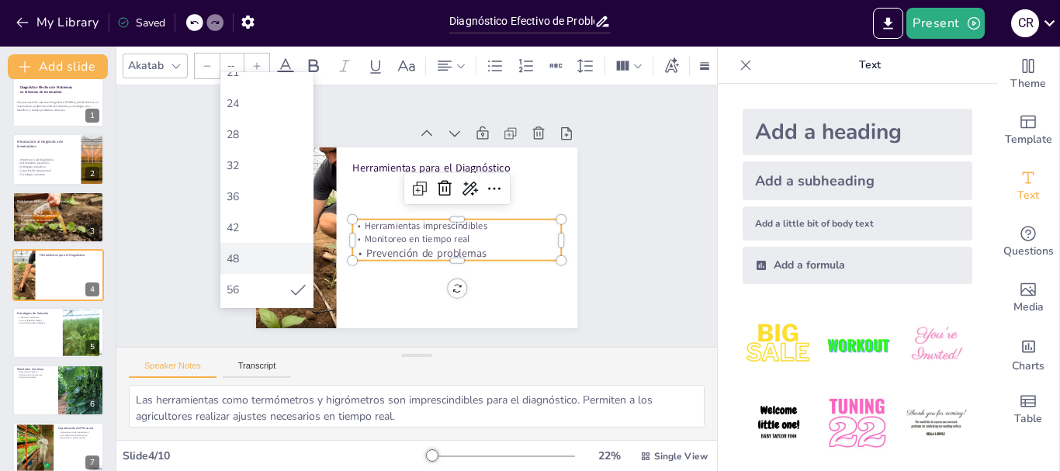
scroll to position [311, 0]
click at [262, 214] on div "56" at bounding box center [258, 212] width 62 height 15
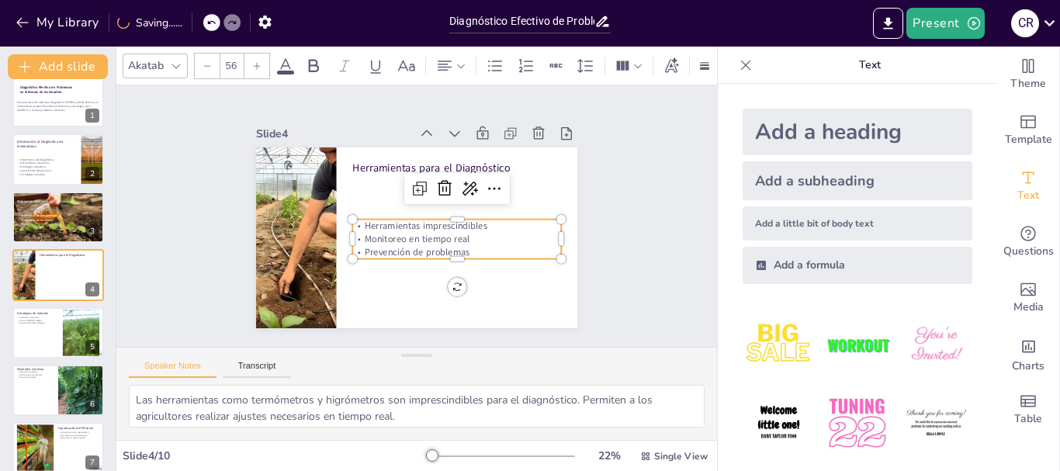
click at [234, 58] on input "56" at bounding box center [231, 66] width 22 height 25
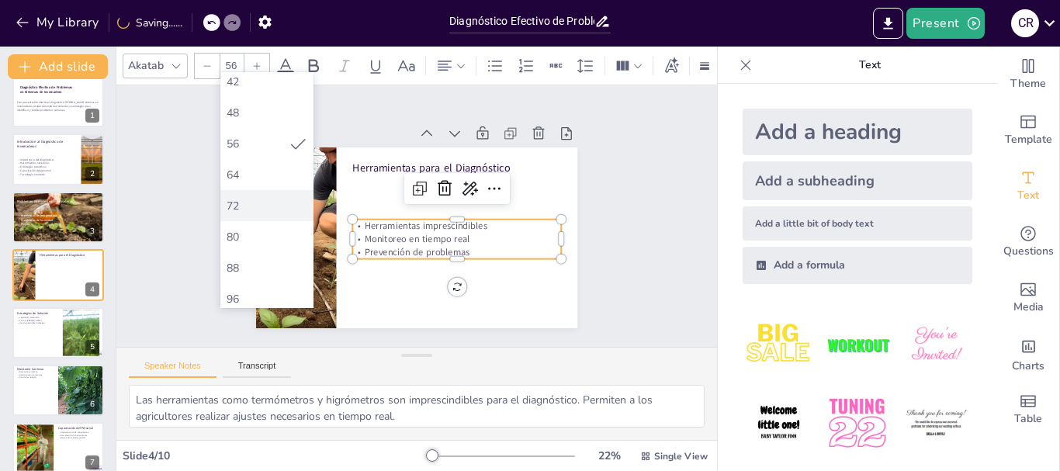
scroll to position [323, 0]
click at [271, 224] on div "64" at bounding box center [267, 231] width 81 height 15
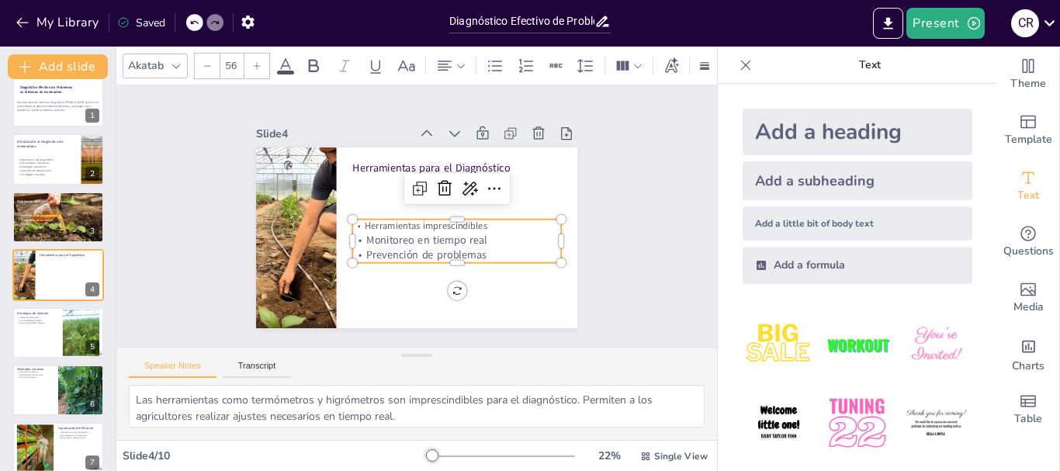
click at [420, 220] on p "Herramientas imprescindibles" at bounding box center [426, 175] width 13 height 209
click at [389, 220] on p "Herramientas imprescindibles" at bounding box center [414, 175] width 78 height 203
click at [389, 220] on p "Herramientas imprescindibles" at bounding box center [378, 202] width 210 height 35
click at [235, 63] on input "56" at bounding box center [231, 66] width 22 height 25
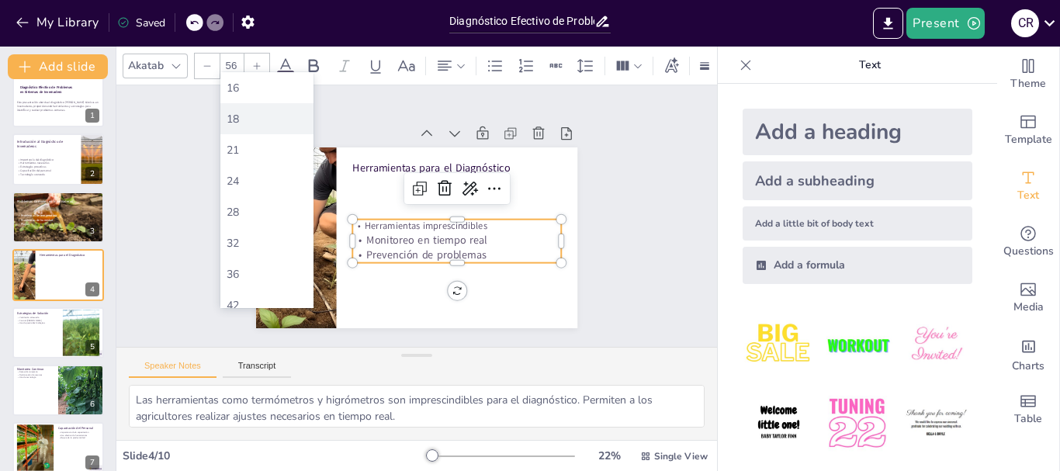
scroll to position [311, 0]
click at [285, 238] on div "64" at bounding box center [267, 243] width 81 height 15
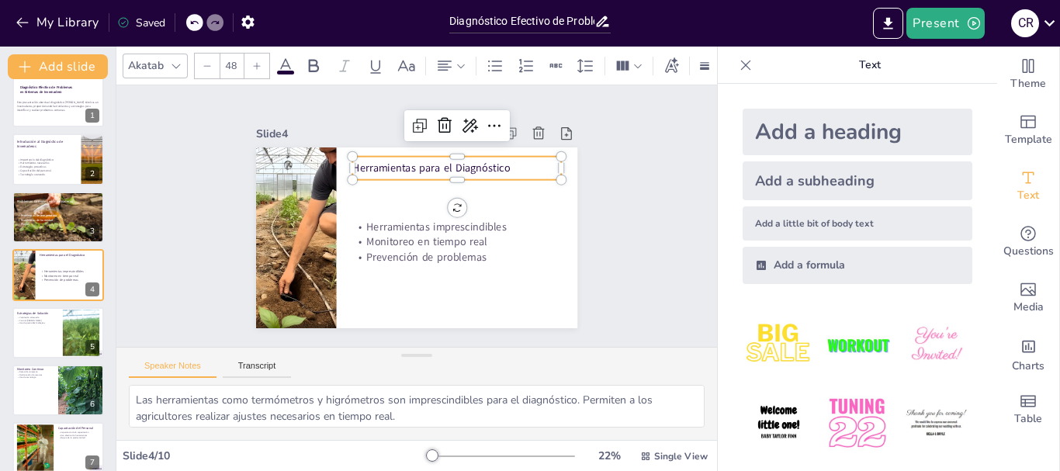
click at [411, 168] on p "Herramientas para el Diagnóstico" at bounding box center [450, 269] width 78 height 203
click at [427, 161] on p "Herramientas para el Diagnóstico" at bounding box center [456, 264] width 58 height 207
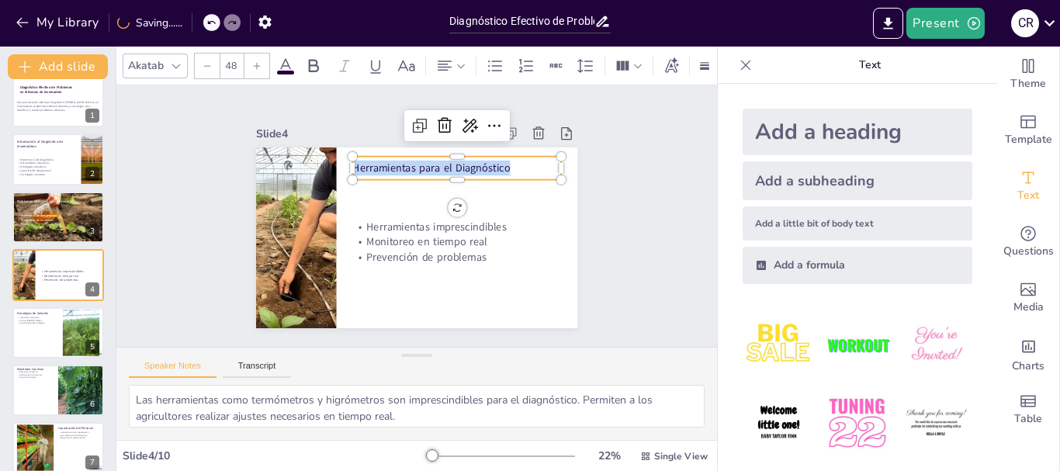
click at [370, 154] on p "Herramientas para el Diagnóstico" at bounding box center [354, 225] width 165 height 151
click at [231, 70] on input "48" at bounding box center [231, 66] width 22 height 25
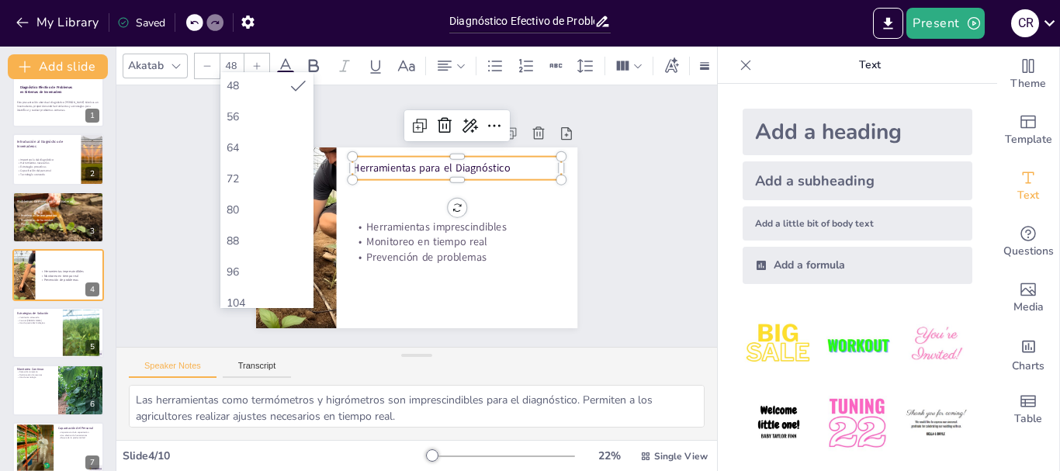
scroll to position [466, 0]
click at [279, 120] on div "72" at bounding box center [267, 119] width 81 height 15
type input "72"
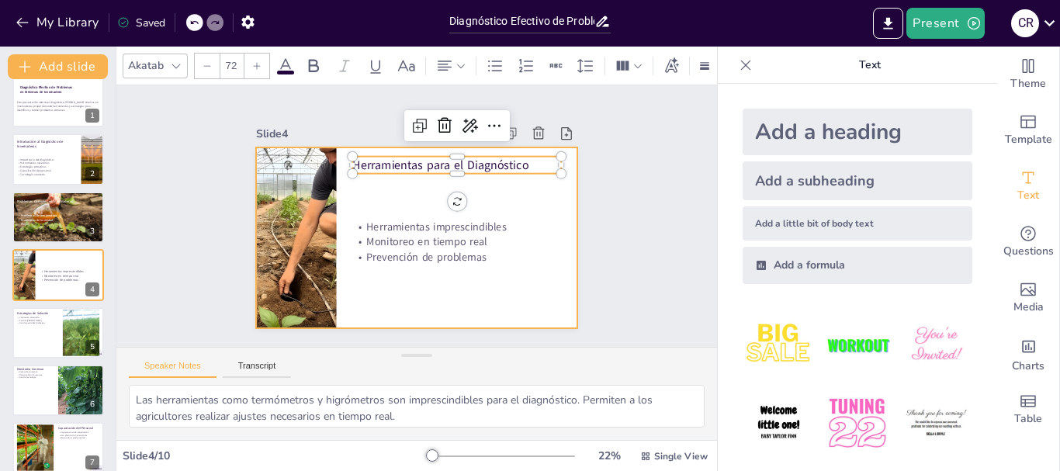
click at [579, 198] on div "Slide 1 Diagnóstico Efectivo de Problemas en Sistemas de Invernadero Esta prese…" at bounding box center [416, 216] width 453 height 440
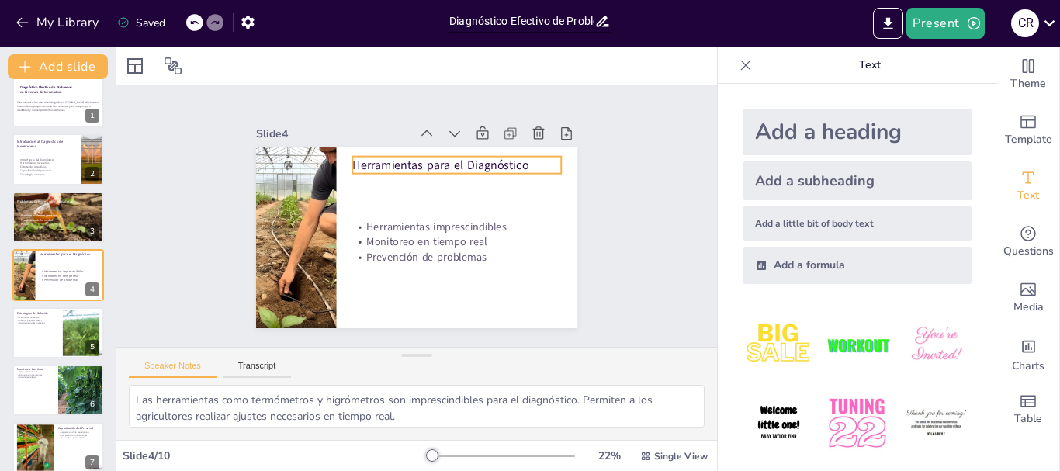
click at [474, 205] on p "Herramientas para el Diagnóstico" at bounding box center [421, 281] width 167 height 152
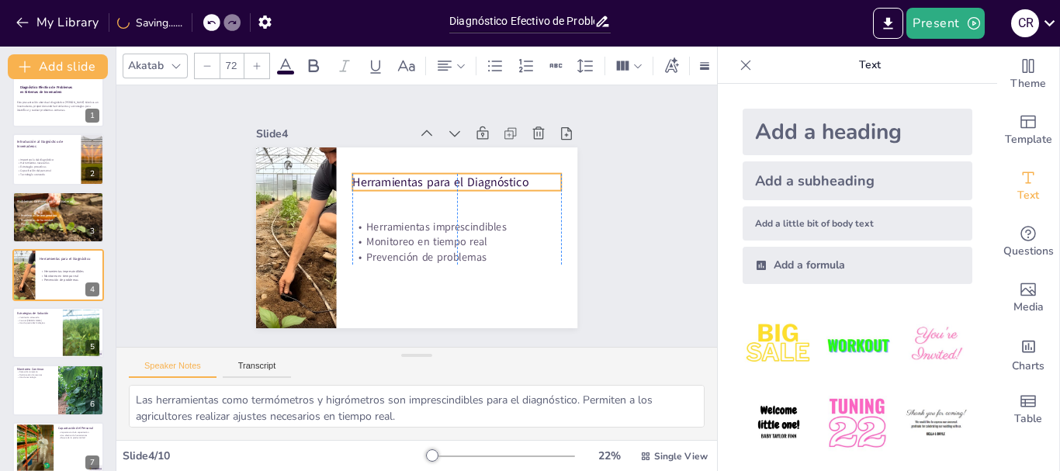
drag, startPoint x: 481, startPoint y: 158, endPoint x: 481, endPoint y: 175, distance: 17.1
click at [481, 175] on p "Herramientas para el Diagnóstico" at bounding box center [449, 174] width 208 height 60
click at [58, 324] on div at bounding box center [58, 333] width 93 height 53
type textarea "La ventilación adecuada es esencial para mantener un ambiente óptimo en el inve…"
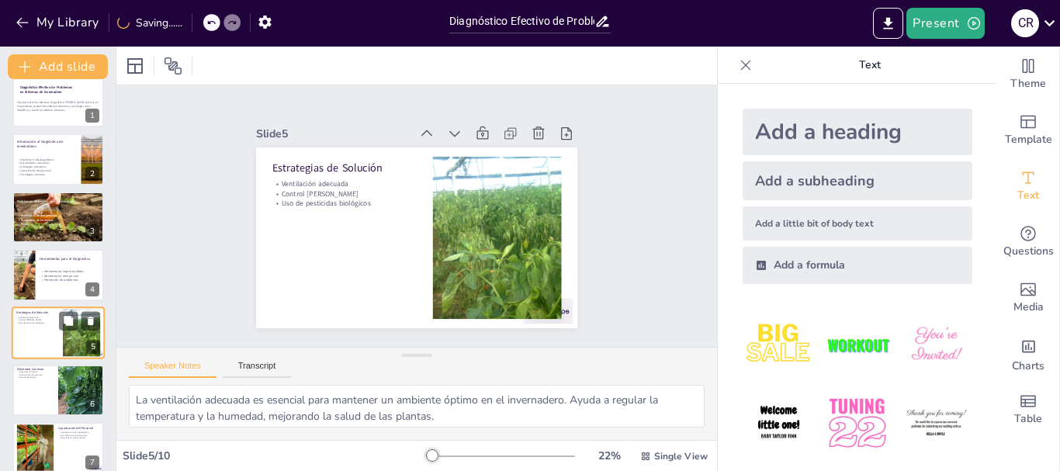
scroll to position [73, 0]
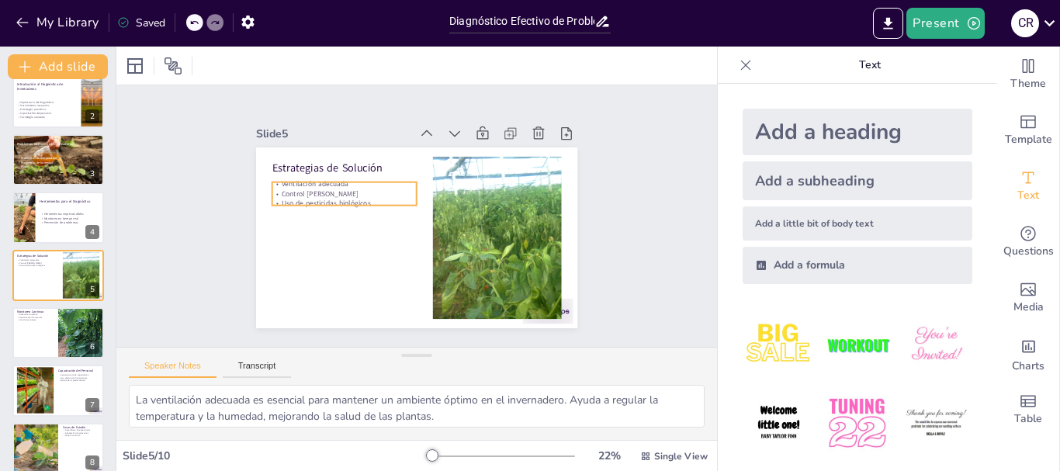
click at [390, 222] on p "Control [PERSON_NAME]" at bounding box center [417, 292] width 54 height 141
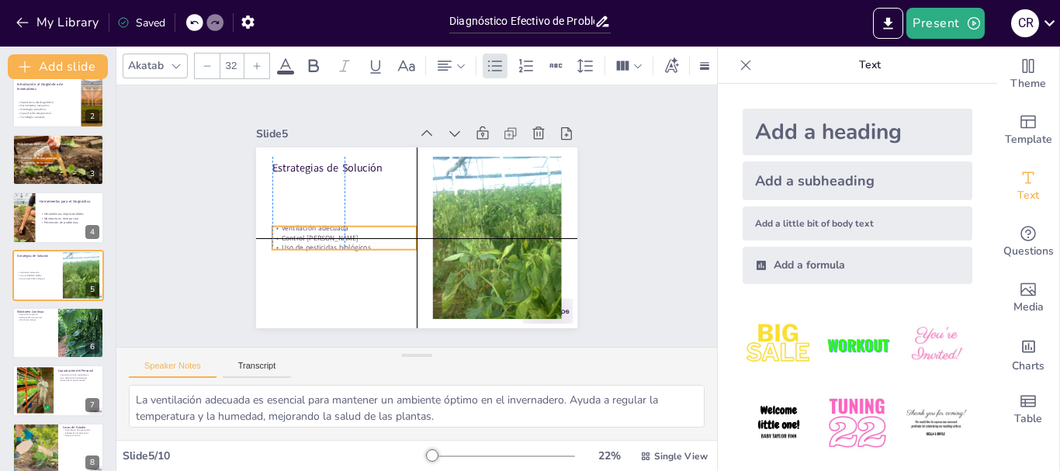
drag, startPoint x: 353, startPoint y: 185, endPoint x: 351, endPoint y: 227, distance: 42.0
click at [413, 210] on div "Ventilación adecuada Control [PERSON_NAME] Uso de pesticidas biológicos" at bounding box center [486, 187] width 147 height 45
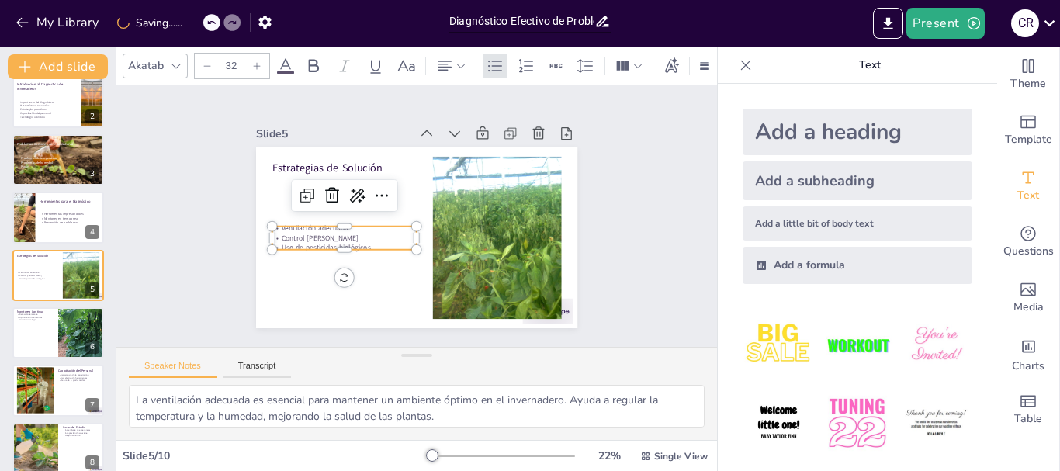
click at [395, 194] on p "Uso de pesticidas biológicos" at bounding box center [456, 147] width 123 height 93
click at [380, 213] on p "Uso de pesticidas biológicos" at bounding box center [392, 140] width 25 height 145
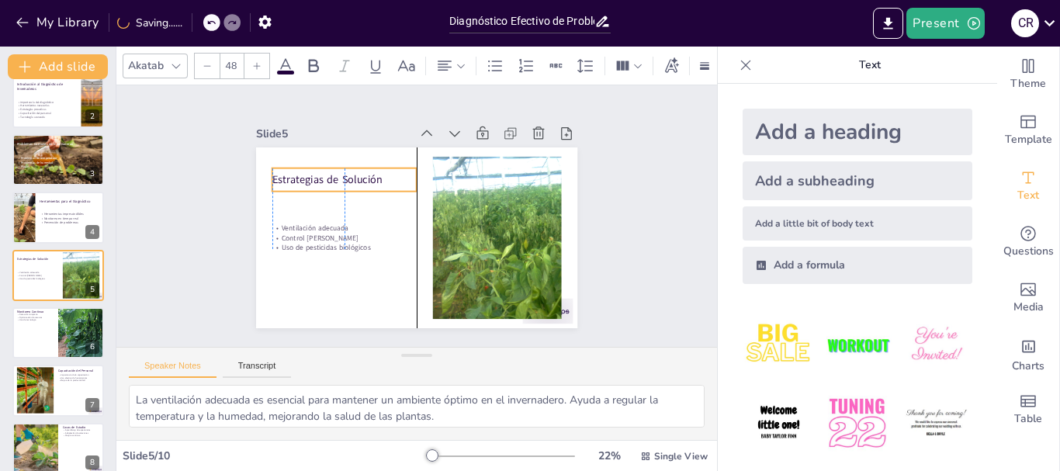
drag, startPoint x: 331, startPoint y: 162, endPoint x: 330, endPoint y: 174, distance: 11.7
click at [446, 174] on p "Estrategias de Solución" at bounding box center [461, 147] width 30 height 145
click at [233, 56] on input "48" at bounding box center [231, 66] width 22 height 25
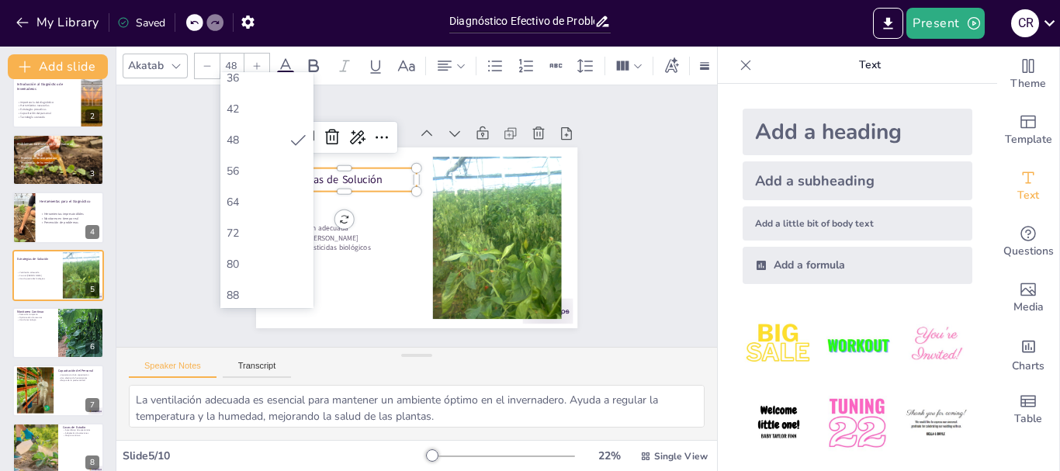
scroll to position [388, 0]
click at [283, 165] on div "64" at bounding box center [267, 165] width 81 height 15
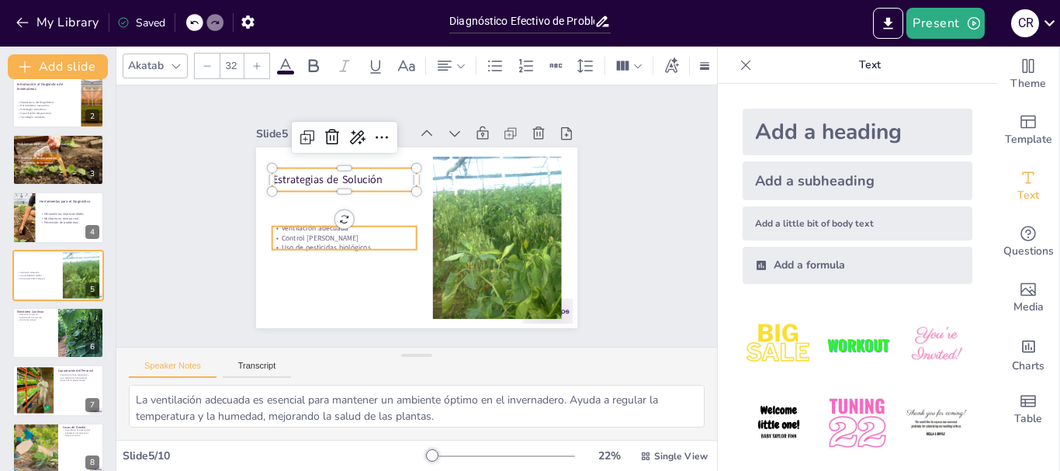
click at [415, 210] on p "Ventilación adecuada" at bounding box center [487, 197] width 145 height 26
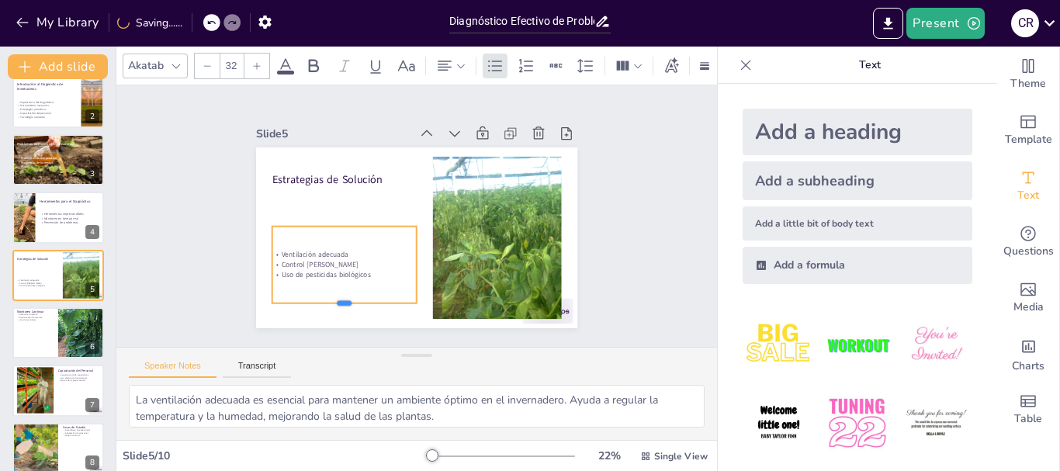
drag, startPoint x: 331, startPoint y: 243, endPoint x: 330, endPoint y: 297, distance: 53.6
click at [330, 297] on div at bounding box center [334, 300] width 145 height 27
click at [224, 54] on input "32" at bounding box center [231, 66] width 22 height 25
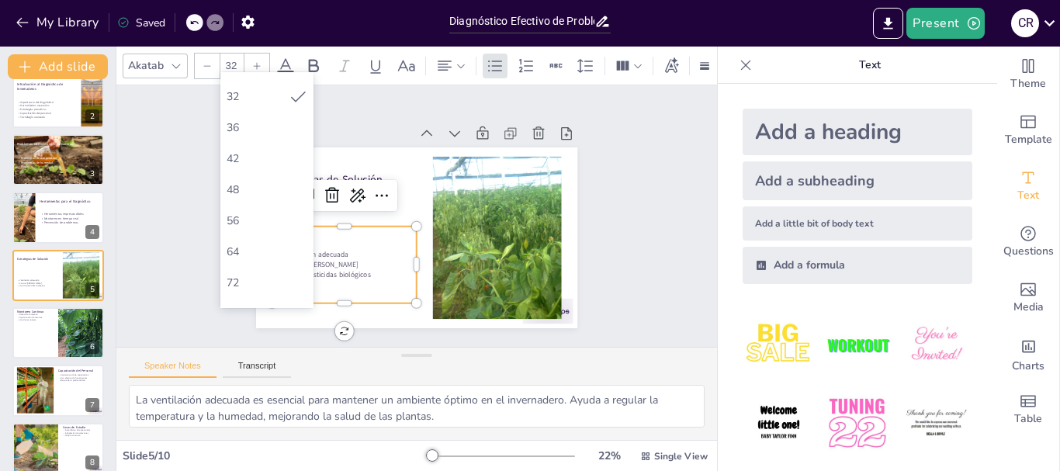
scroll to position [311, 0]
click at [273, 242] on div "64" at bounding box center [267, 243] width 81 height 15
type input "64"
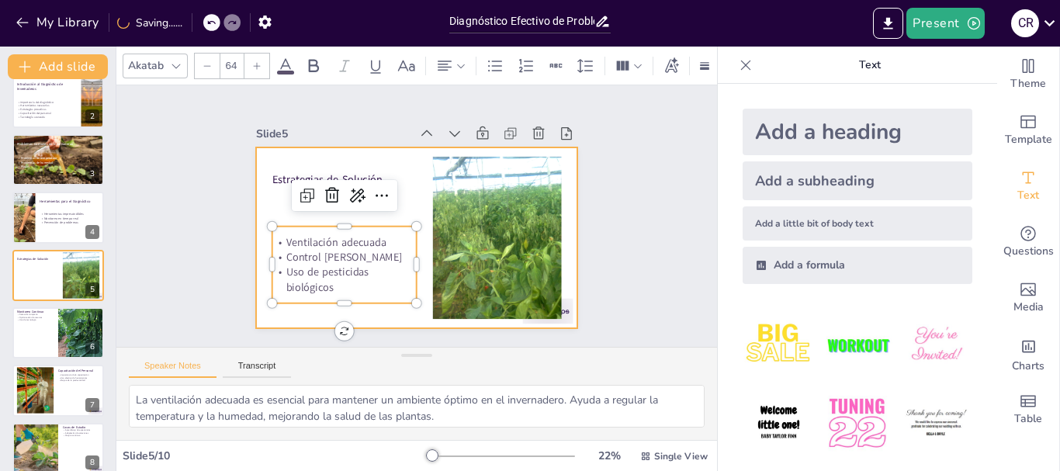
click at [395, 141] on div "Estrategias de Solución Ventilación adecuada Control [PERSON_NAME] Uso de pesti…" at bounding box center [396, 223] width 272 height 362
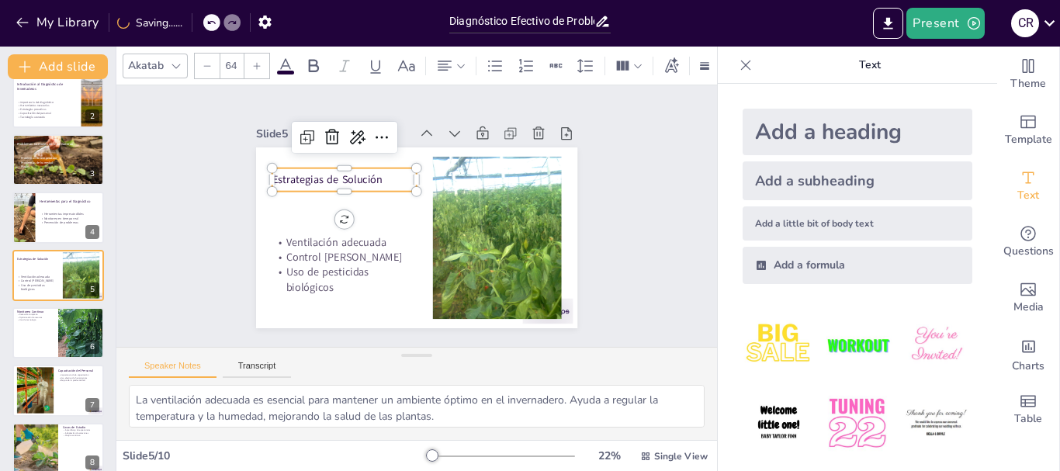
click at [387, 238] on p "Estrategias de Solución" at bounding box center [446, 292] width 118 height 108
click at [243, 54] on div "64" at bounding box center [232, 66] width 25 height 25
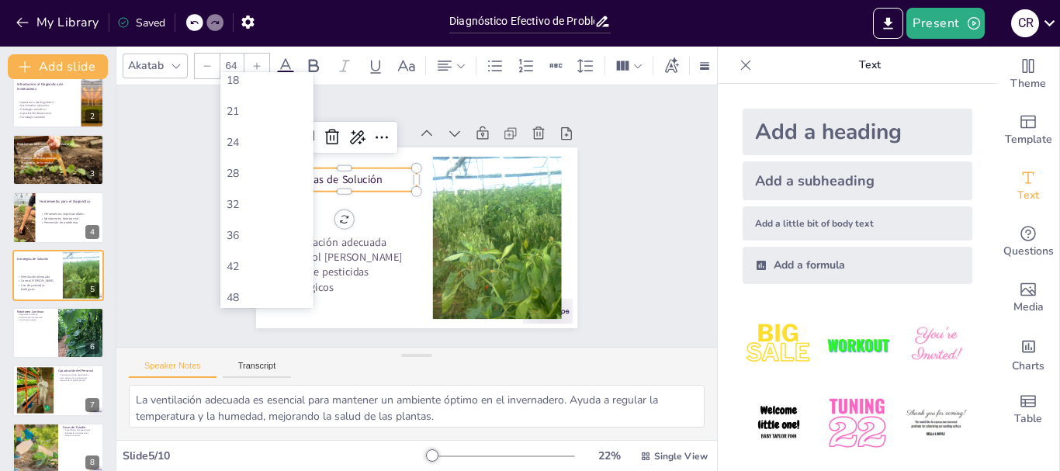
scroll to position [478, 0]
click at [265, 99] on div "72" at bounding box center [267, 106] width 81 height 15
type input "72"
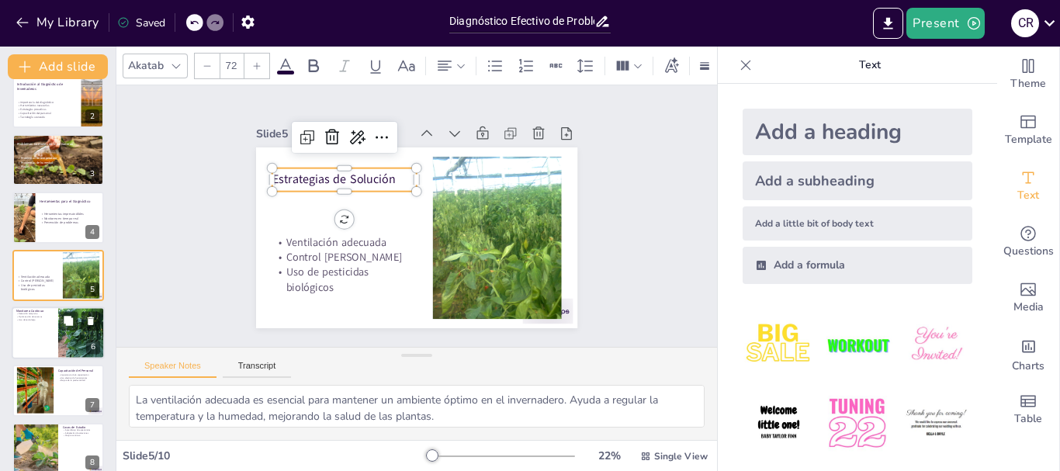
click at [54, 310] on div at bounding box center [58, 333] width 93 height 53
type textarea "La detección temprana de problemas es esencial para minimizar el impacto en los…"
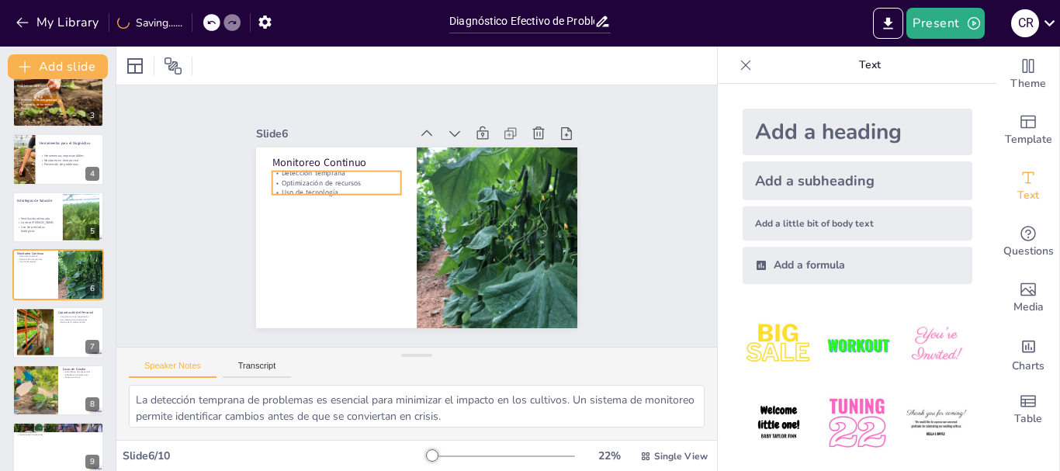
click at [315, 169] on p "Detección temprana" at bounding box center [361, 143] width 122 height 61
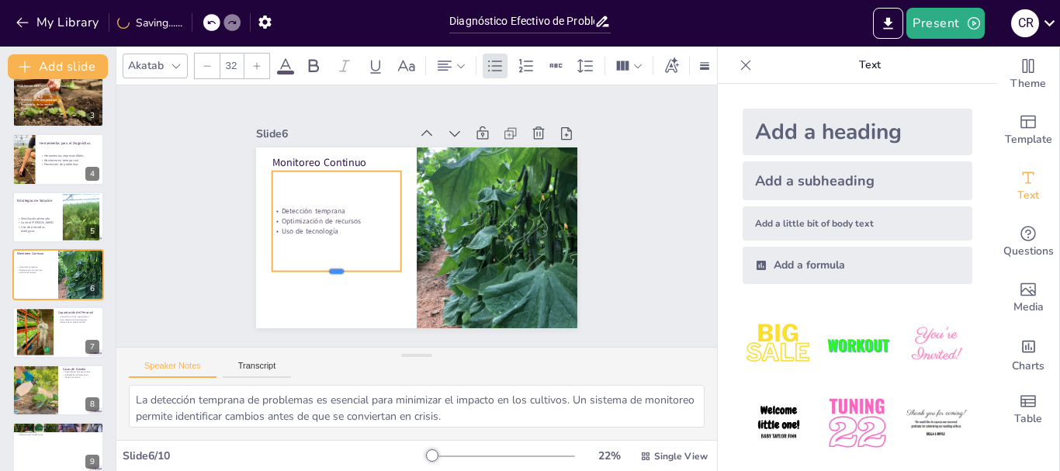
drag, startPoint x: 326, startPoint y: 189, endPoint x: 328, endPoint y: 269, distance: 79.2
click at [328, 269] on div at bounding box center [318, 239] width 123 height 64
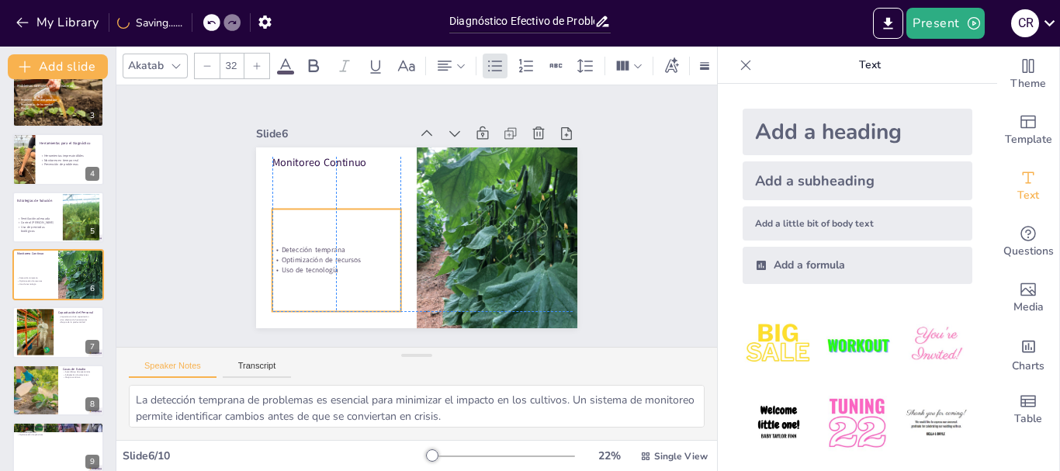
drag, startPoint x: 359, startPoint y: 193, endPoint x: 360, endPoint y: 230, distance: 37.3
click at [393, 217] on div "Detección temprana Optimización de recursos Uso de tecnología" at bounding box center [472, 144] width 159 height 146
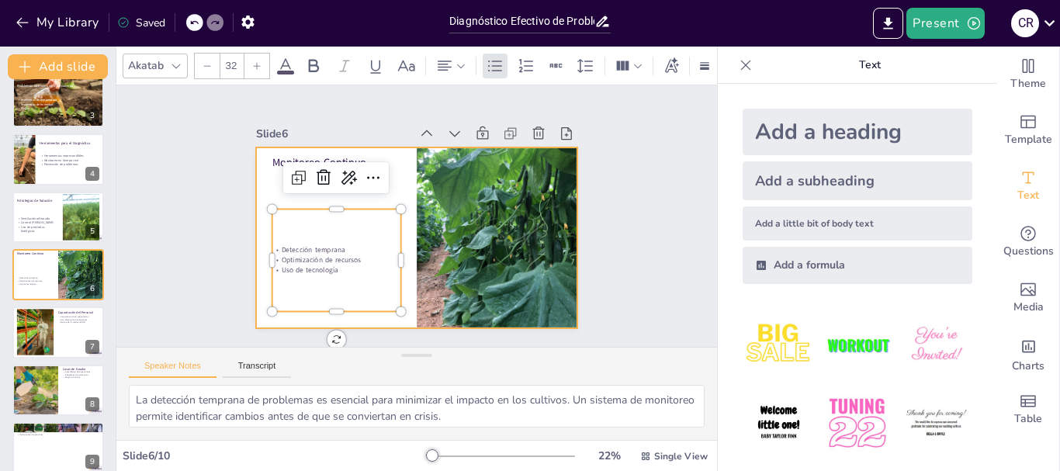
click at [320, 147] on div at bounding box center [398, 227] width 318 height 369
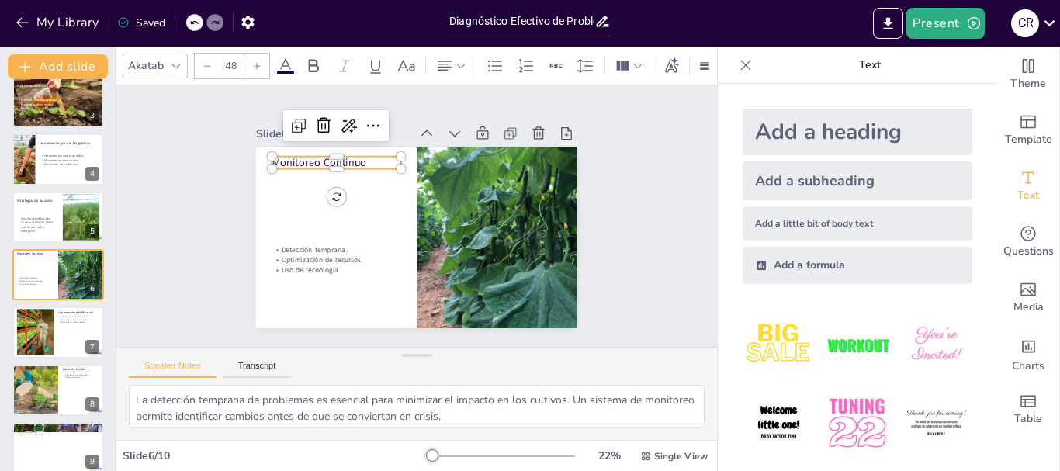
click at [420, 265] on p "Monitoreo Continuo" at bounding box center [484, 285] width 129 height 41
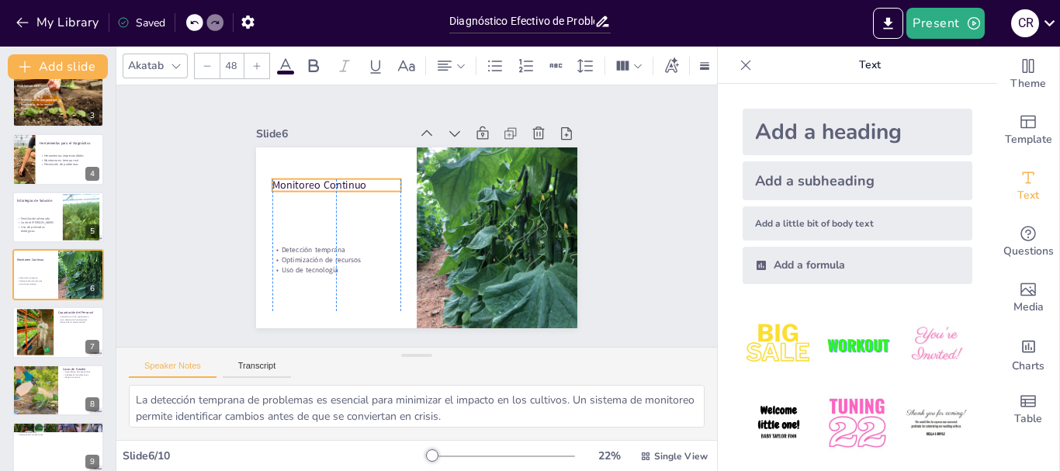
drag, startPoint x: 340, startPoint y: 154, endPoint x: 334, endPoint y: 176, distance: 23.4
click at [439, 194] on p "Monitoreo Continuo" at bounding box center [502, 221] width 127 height 54
click at [231, 59] on input "48" at bounding box center [231, 66] width 22 height 25
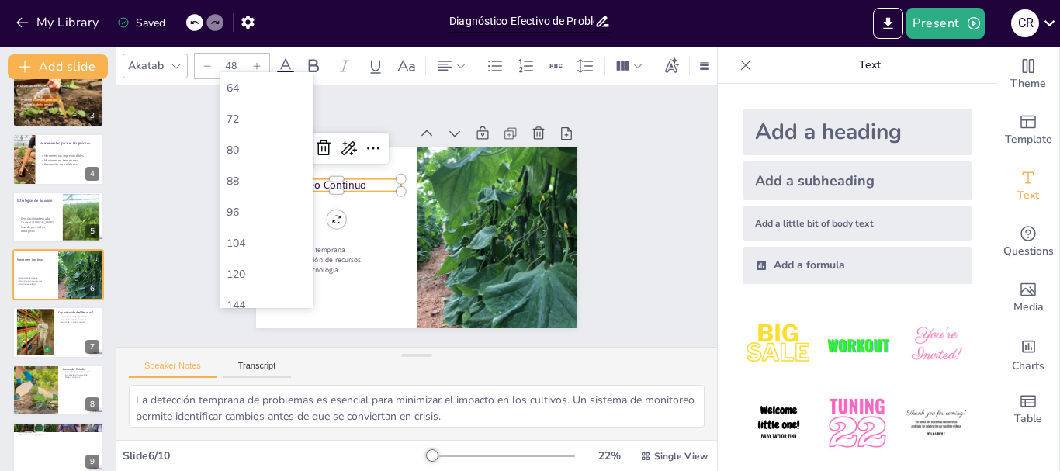
scroll to position [311, 0]
click at [269, 246] on div "64" at bounding box center [267, 243] width 81 height 15
type input "64"
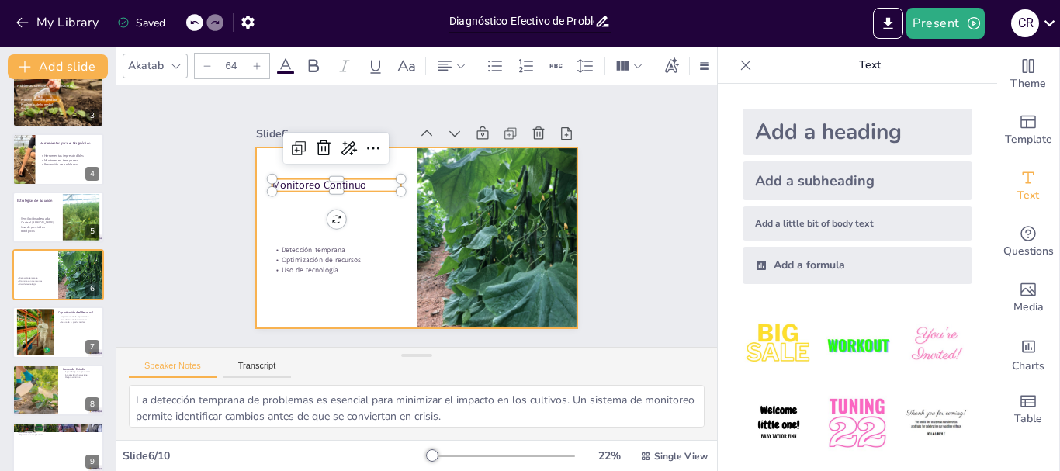
click at [397, 217] on div at bounding box center [414, 194] width 338 height 213
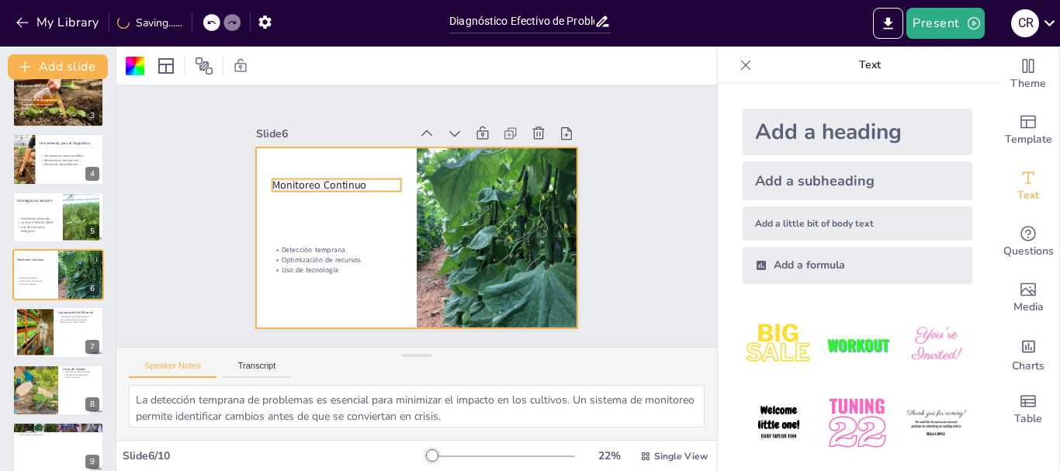
click at [291, 195] on p "Monitoreo Continuo" at bounding box center [333, 239] width 113 height 88
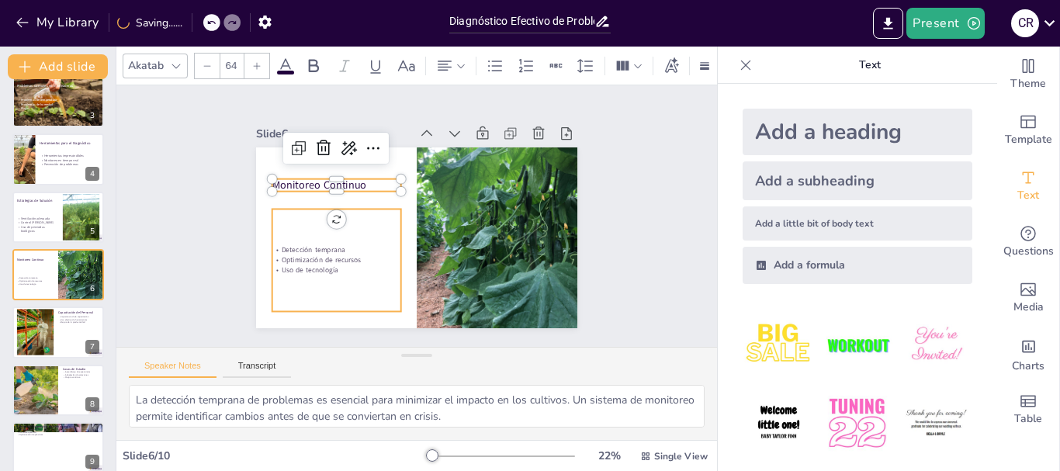
click at [437, 193] on p "Optimización de recursos" at bounding box center [501, 180] width 129 height 23
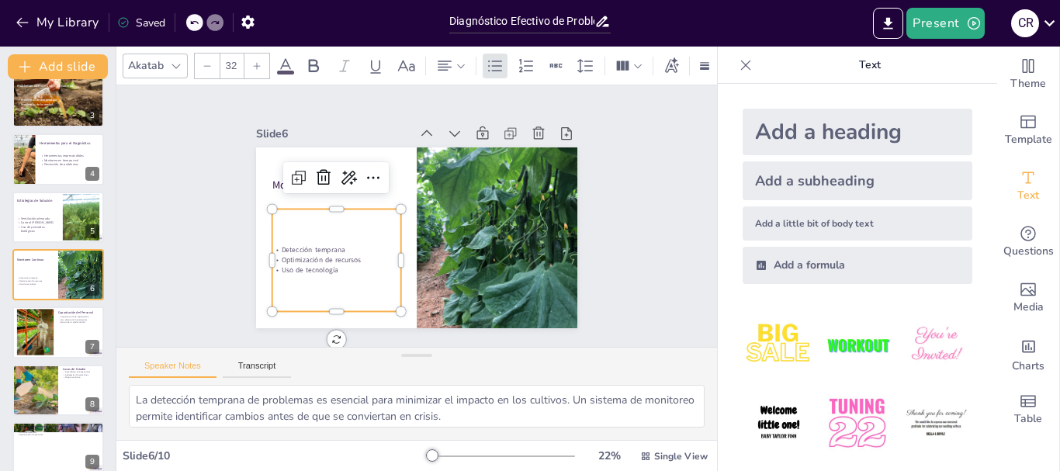
click at [231, 58] on input "32" at bounding box center [231, 66] width 22 height 25
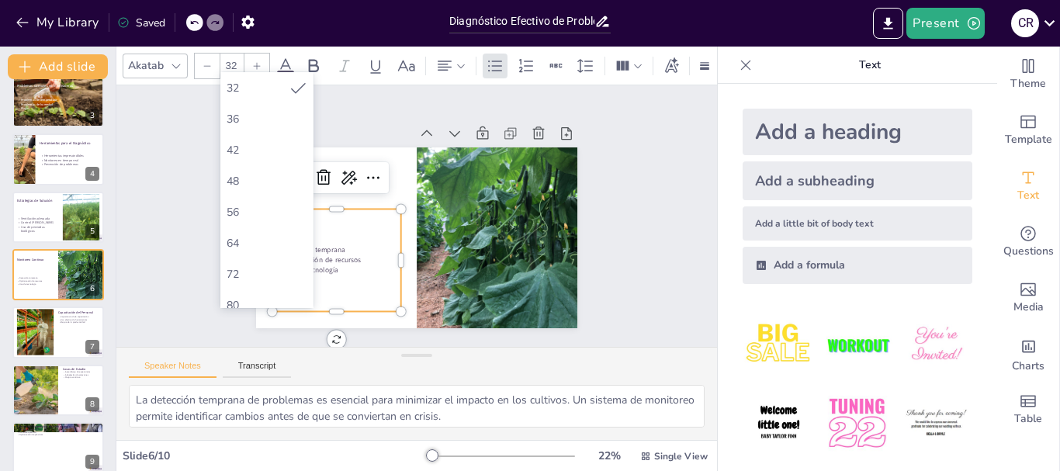
click at [248, 271] on div "72" at bounding box center [267, 274] width 81 height 15
type input "72"
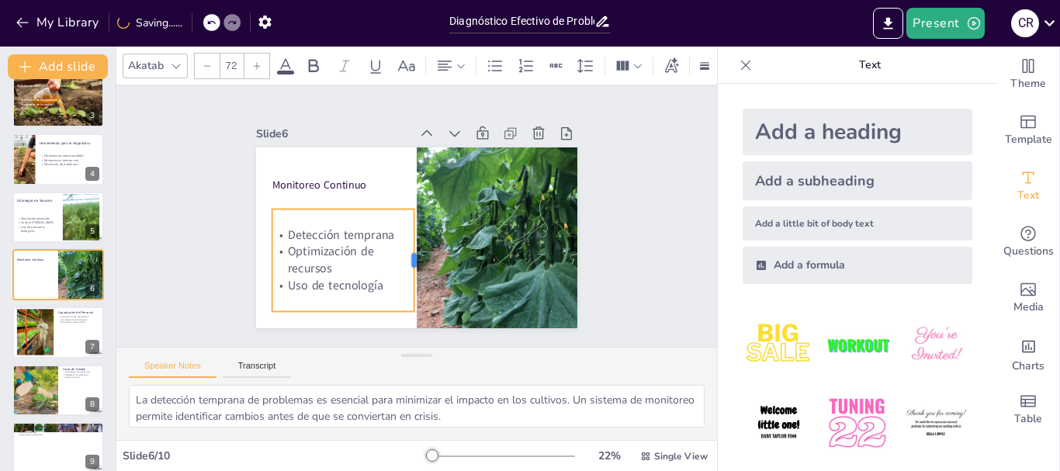
drag, startPoint x: 394, startPoint y: 255, endPoint x: 407, endPoint y: 272, distance: 21.0
click at [407, 227] on div at bounding box center [372, 214] width 102 height 23
click at [229, 264] on div "Slide 1 Diagnóstico Efectivo de Problemas en Sistemas de Invernadero Esta prese…" at bounding box center [417, 216] width 458 height 339
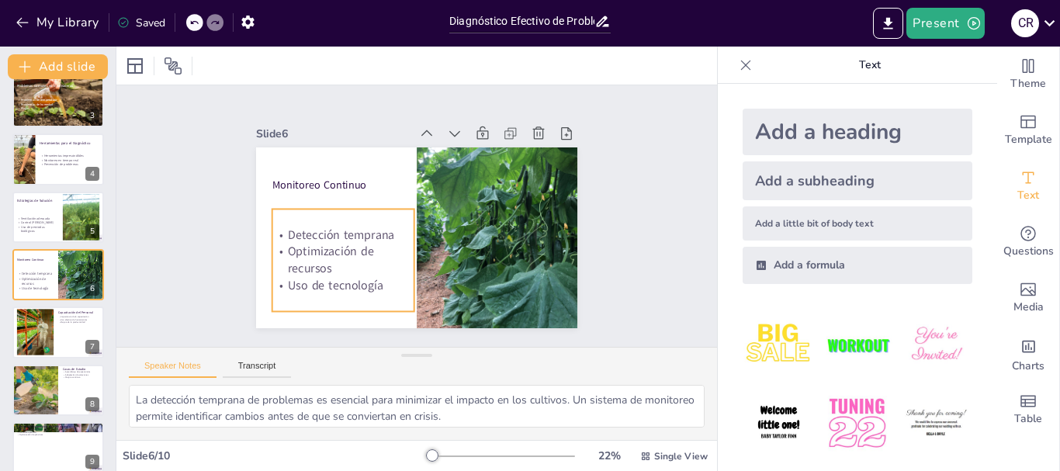
click at [443, 247] on p "Optimización de recursos" at bounding box center [481, 272] width 76 height 145
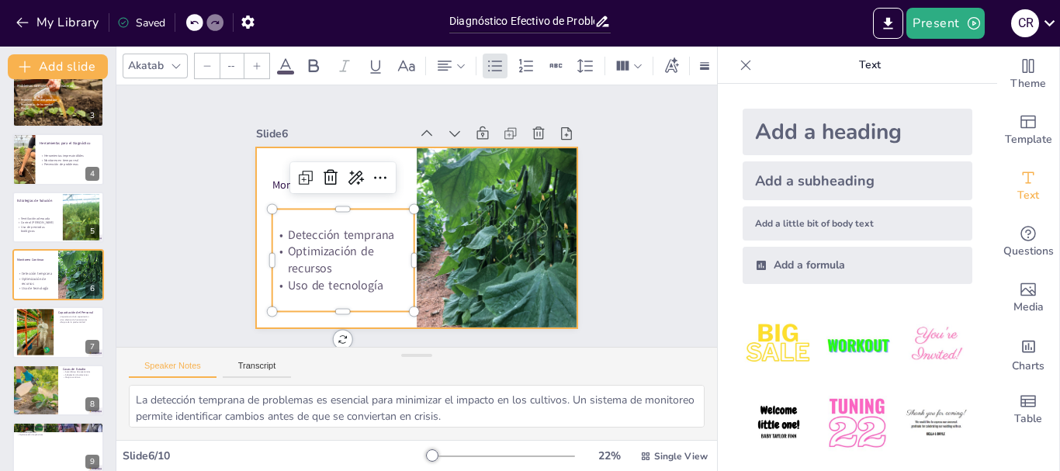
click at [265, 179] on div "Monitoreo Continuo Detección temprana Optimización de recursos Uso de tecnología" at bounding box center [412, 195] width 352 height 244
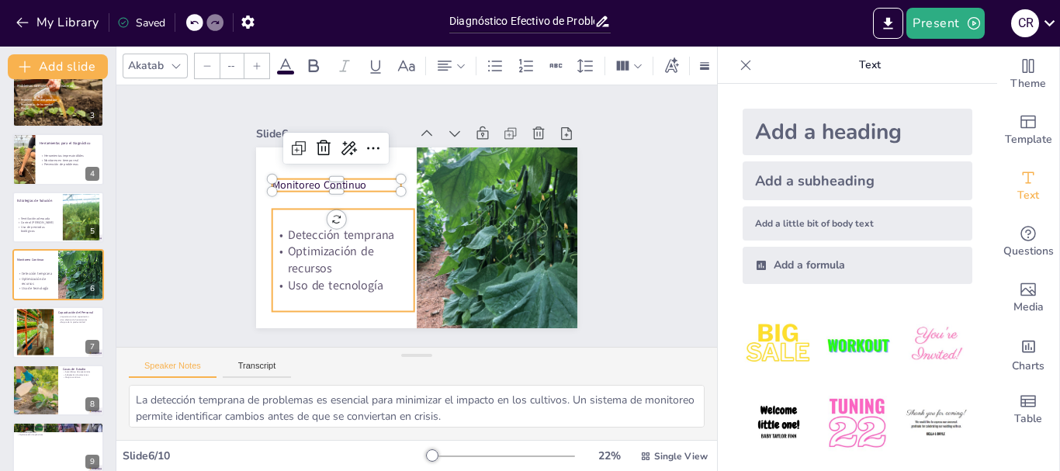
type input "72"
click at [425, 219] on p "Optimización de recursos" at bounding box center [498, 188] width 146 height 62
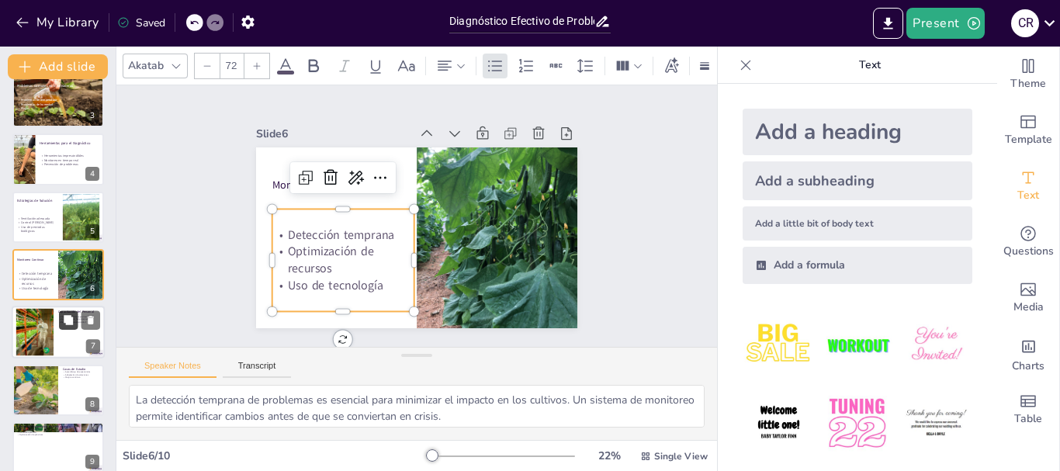
click at [62, 328] on button at bounding box center [68, 320] width 19 height 19
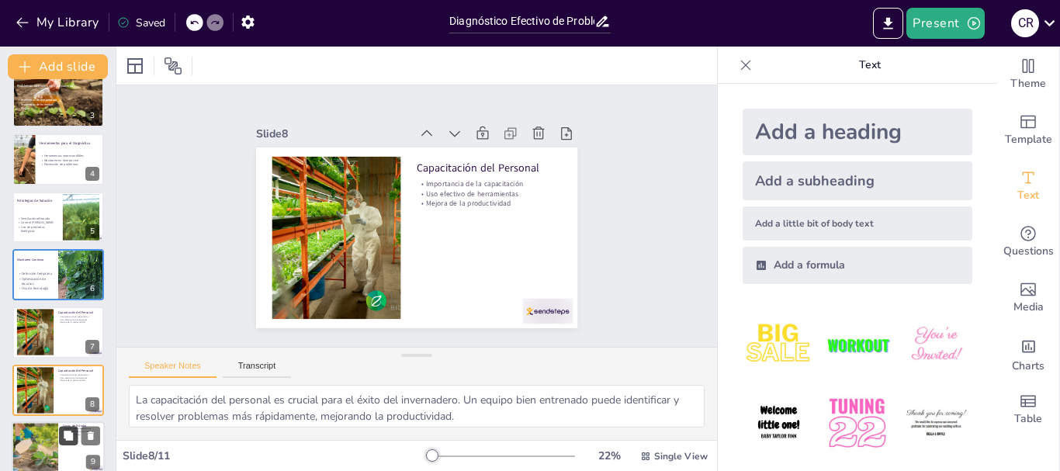
scroll to position [246, 0]
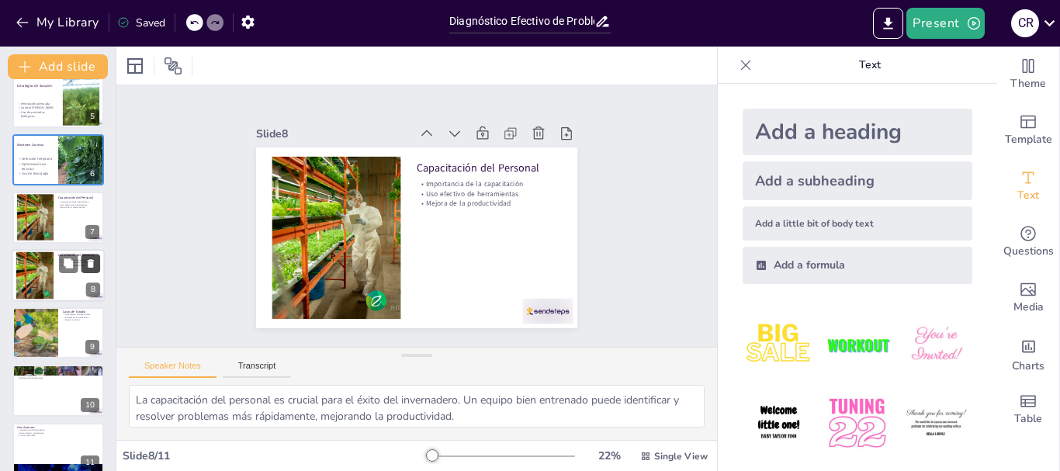
click at [90, 265] on icon at bounding box center [91, 263] width 6 height 9
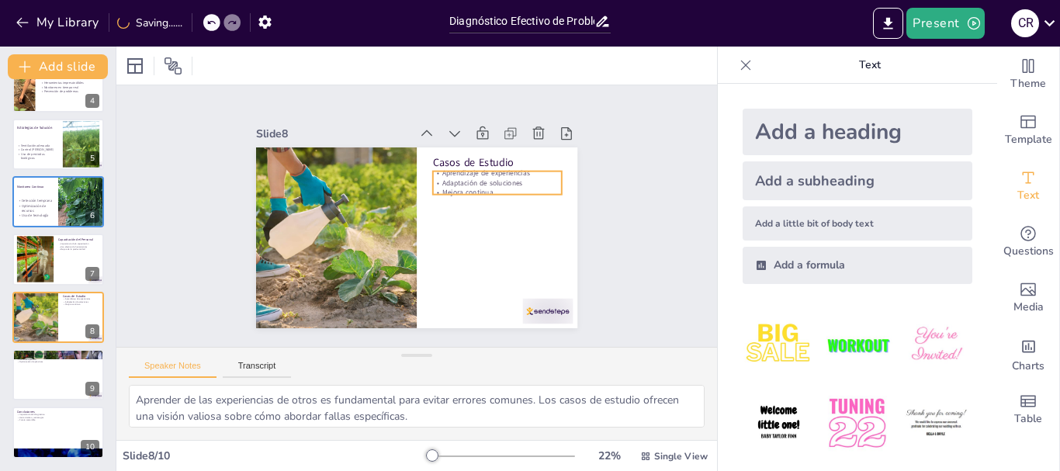
click at [431, 248] on p "Adaptación de soluciones" at bounding box center [379, 295] width 102 height 94
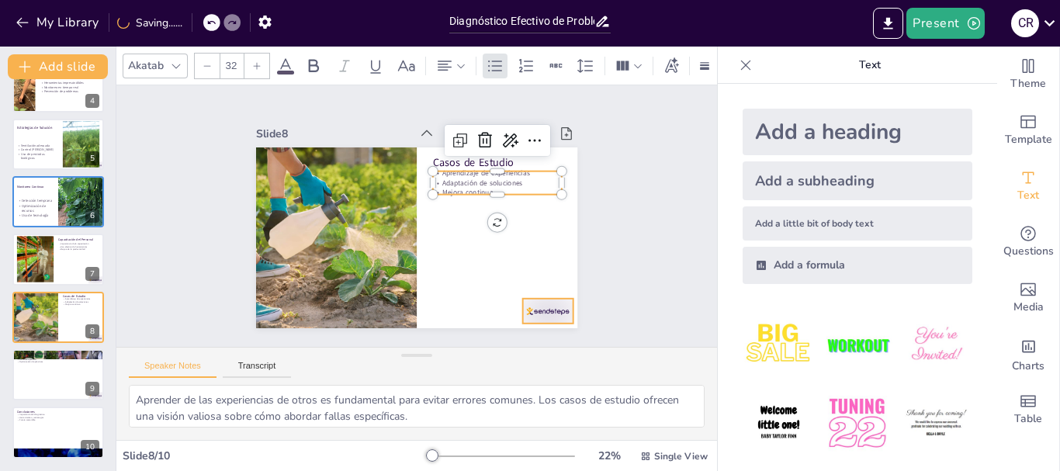
click at [299, 297] on div at bounding box center [276, 297] width 43 height 56
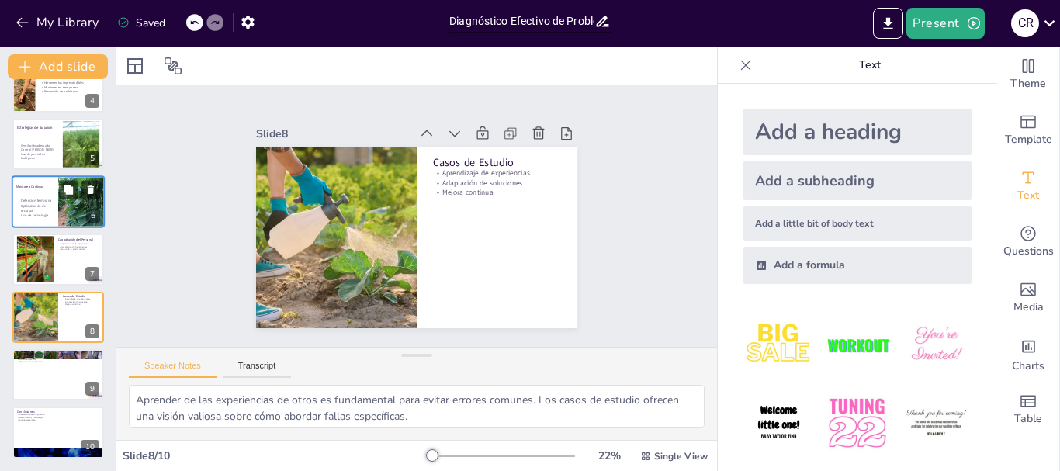
click at [69, 213] on div at bounding box center [82, 201] width 70 height 53
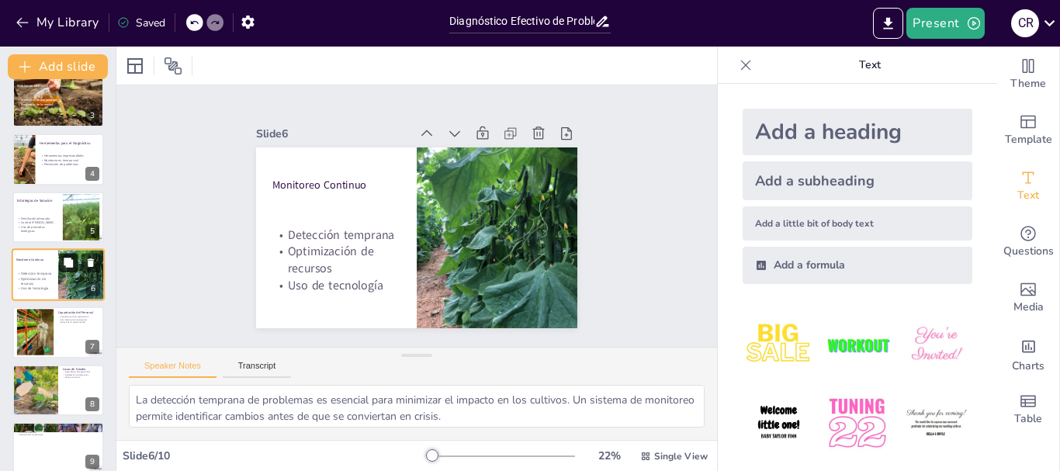
click at [72, 264] on icon at bounding box center [68, 262] width 9 height 9
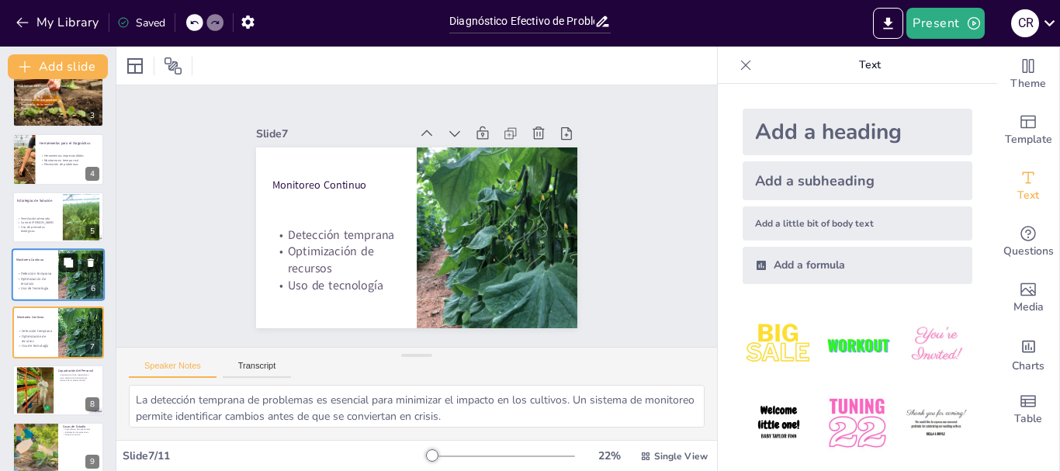
scroll to position [189, 0]
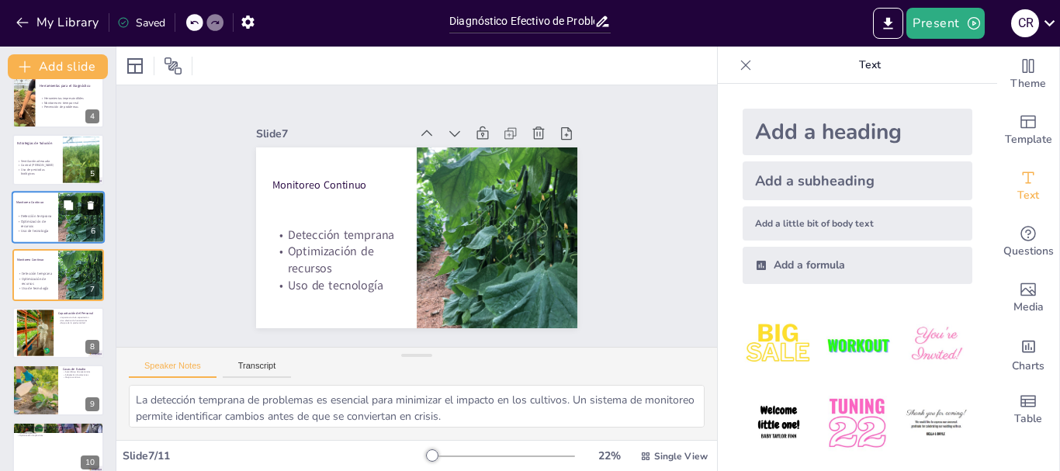
click at [93, 208] on icon at bounding box center [91, 205] width 6 height 9
type textarea "La capacitación del personal es crucial para el éxito del invernadero. Un equip…"
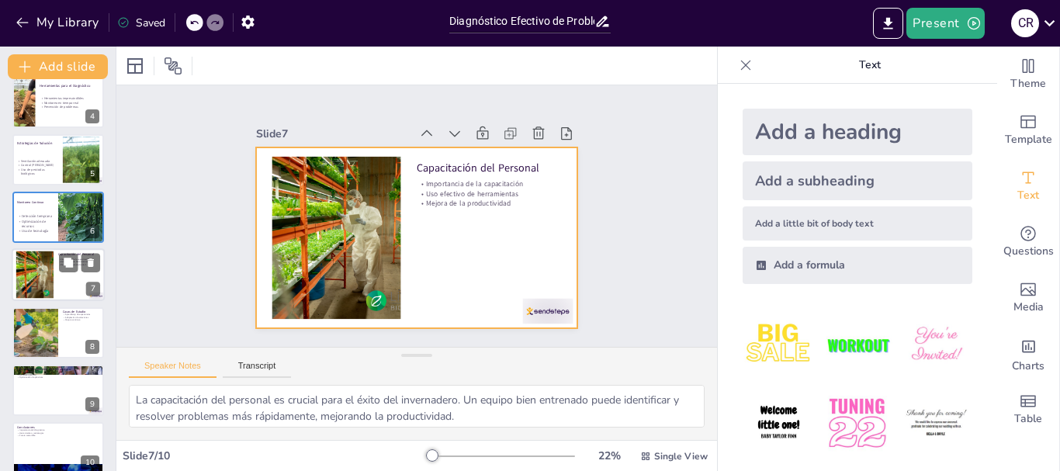
click at [61, 289] on div at bounding box center [58, 275] width 93 height 53
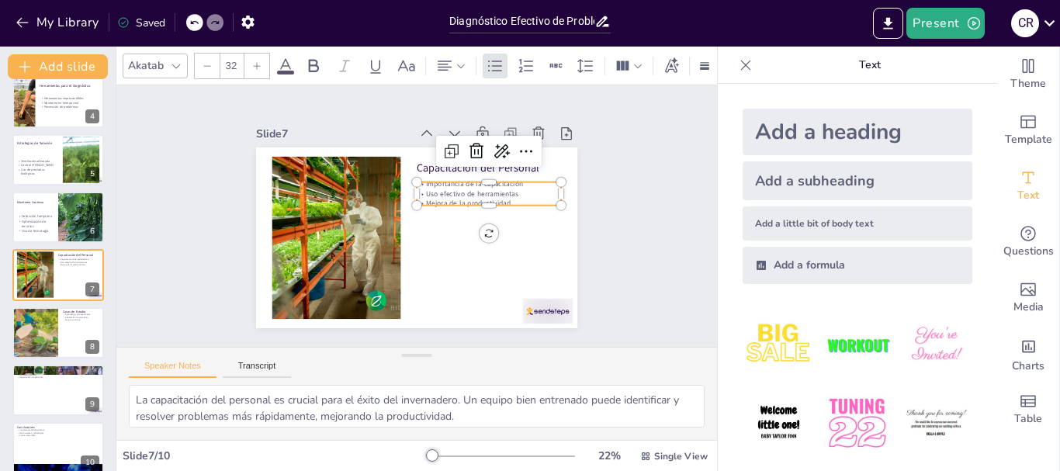
click at [415, 185] on p "Uso efectivo de herramientas" at bounding box center [402, 141] width 25 height 145
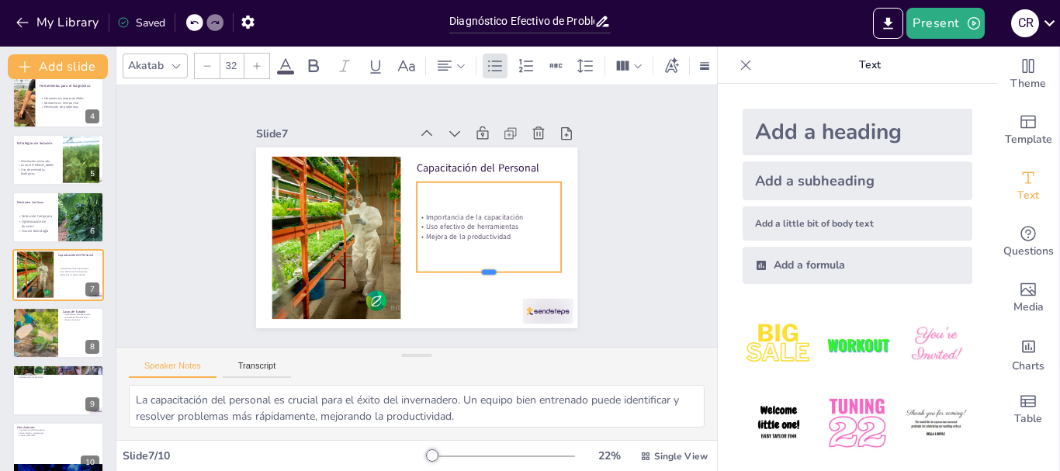
drag, startPoint x: 475, startPoint y: 200, endPoint x: 474, endPoint y: 272, distance: 71.4
click at [474, 210] on div at bounding box center [471, 137] width 28 height 145
click at [495, 345] on div at bounding box center [466, 370] width 55 height 50
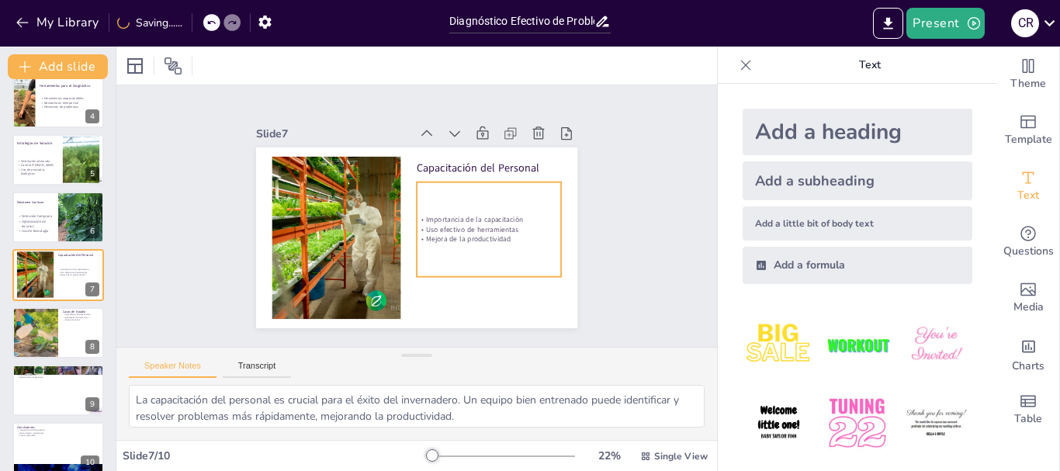
click at [434, 216] on p "Importancia de la capacitación" at bounding box center [421, 288] width 25 height 145
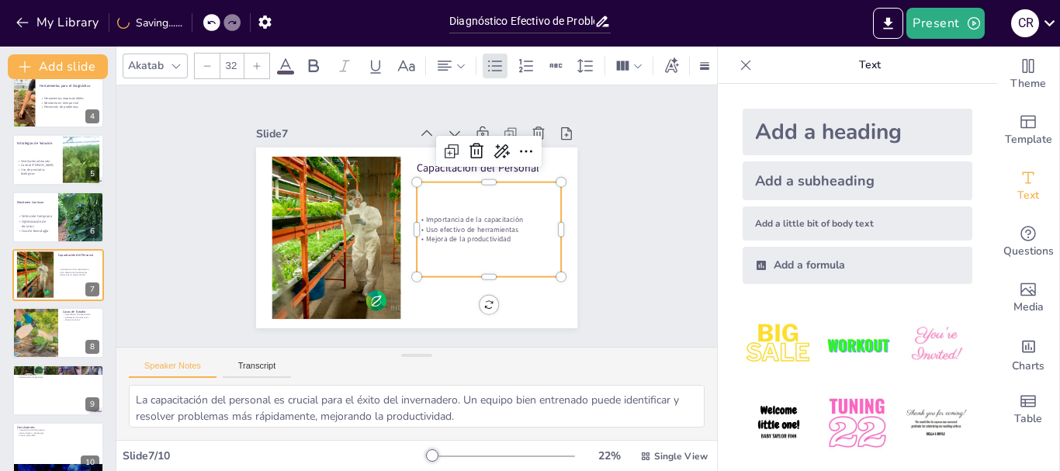
click at [232, 61] on input "32" at bounding box center [231, 66] width 22 height 25
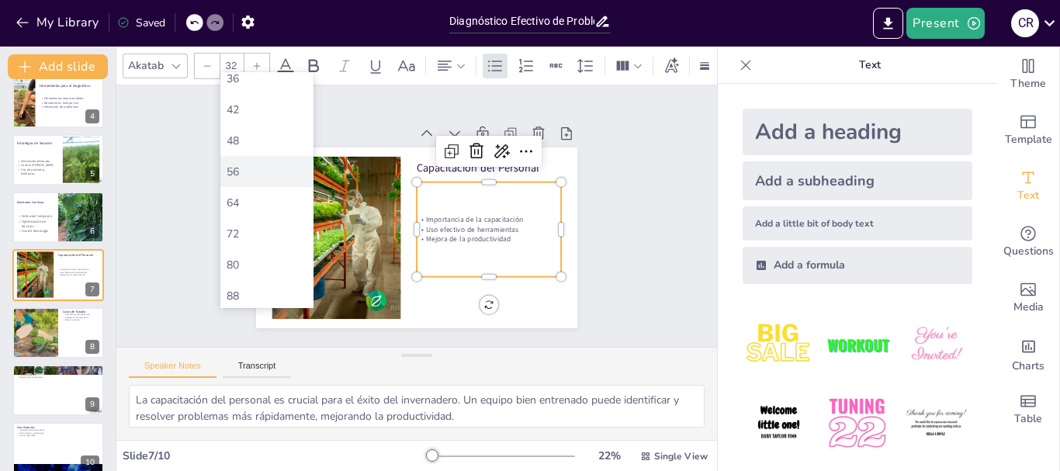
scroll to position [466, 0]
click at [279, 92] on div "64" at bounding box center [267, 88] width 81 height 15
type input "64"
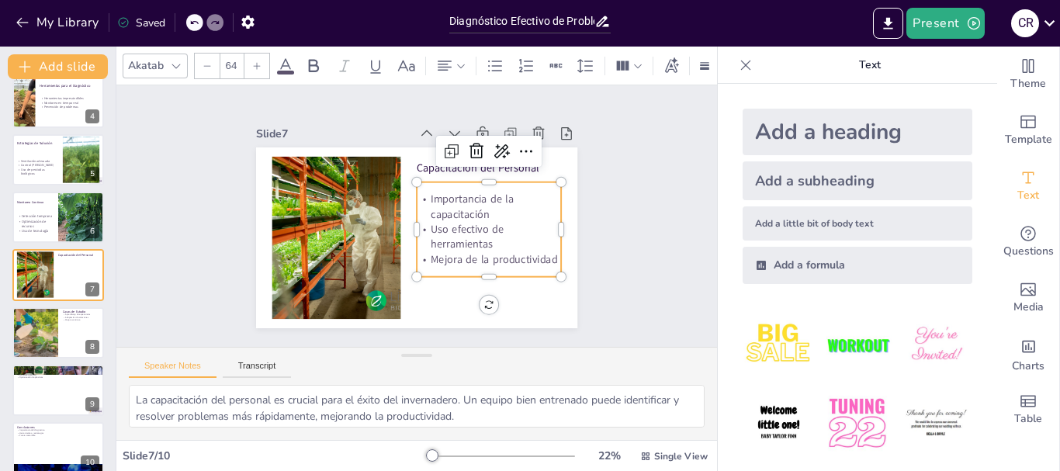
click at [677, 262] on div "Slide 1 Diagnóstico Efectivo de Problemas en Sistemas de Invernadero Esta prese…" at bounding box center [416, 216] width 621 height 597
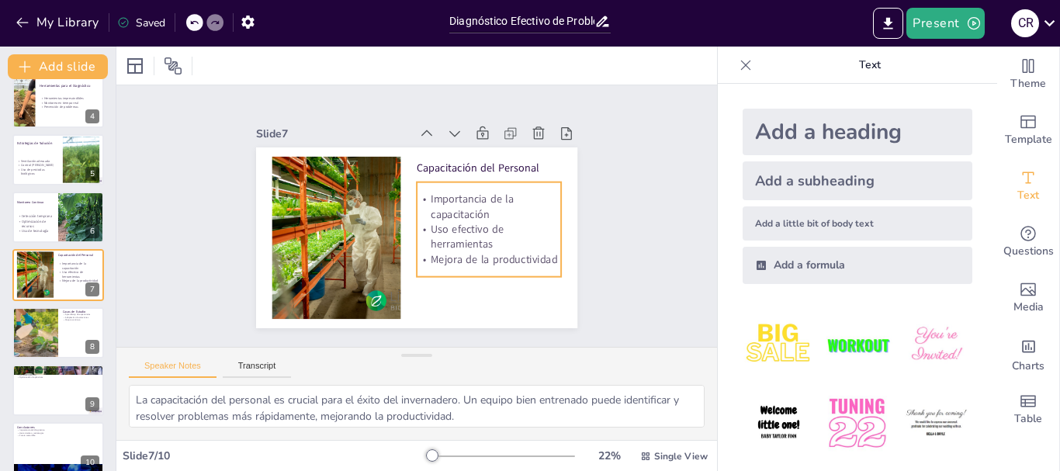
click at [519, 228] on p "Uso efectivo de herramientas" at bounding box center [474, 264] width 144 height 86
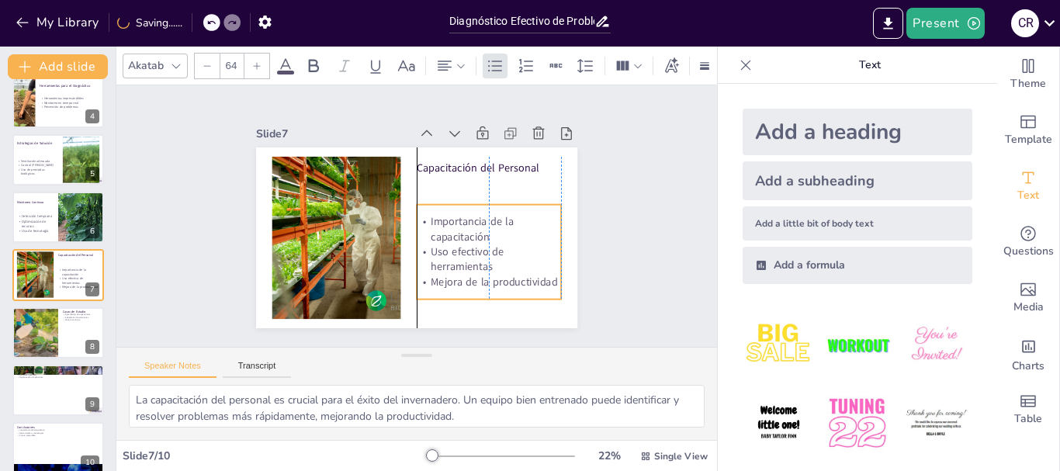
drag, startPoint x: 519, startPoint y: 228, endPoint x: 516, endPoint y: 251, distance: 22.7
click at [474, 210] on p "Uso efectivo de herramientas" at bounding box center [444, 136] width 60 height 147
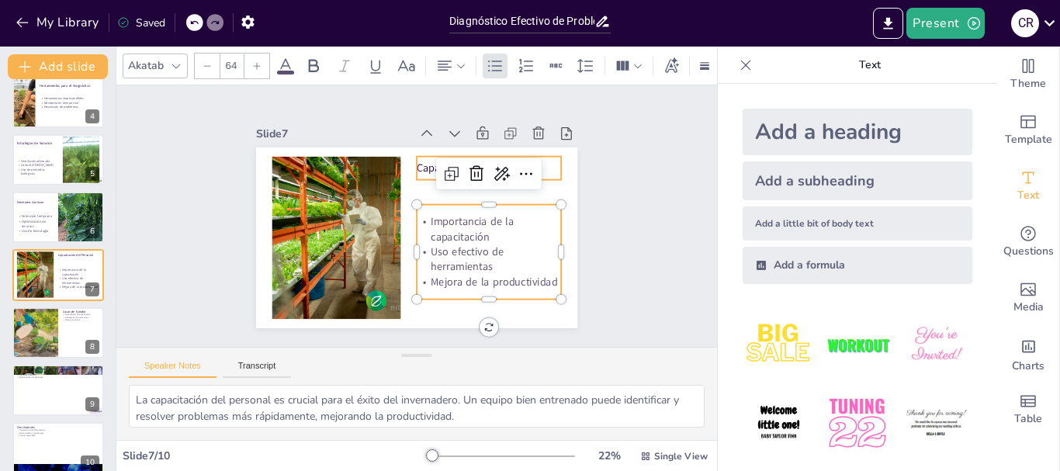
click at [543, 157] on div "Capacitación del Personal Importancia de la capacitación Uso efectivo de herram…" at bounding box center [438, 210] width 272 height 362
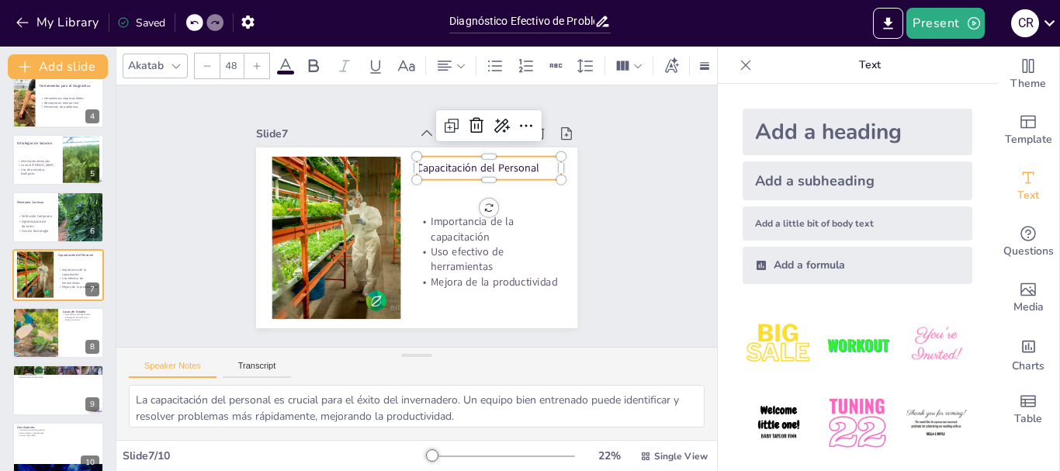
click at [224, 61] on input "48" at bounding box center [231, 66] width 22 height 25
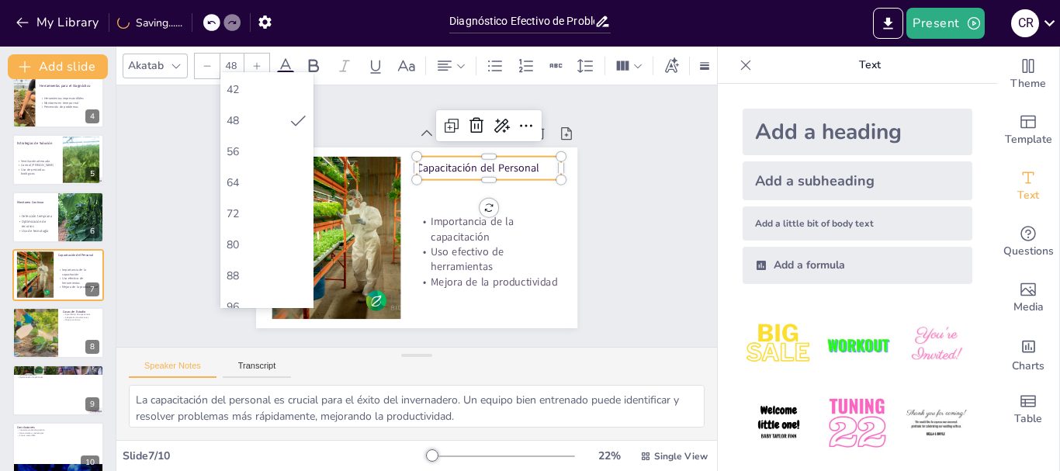
scroll to position [388, 0]
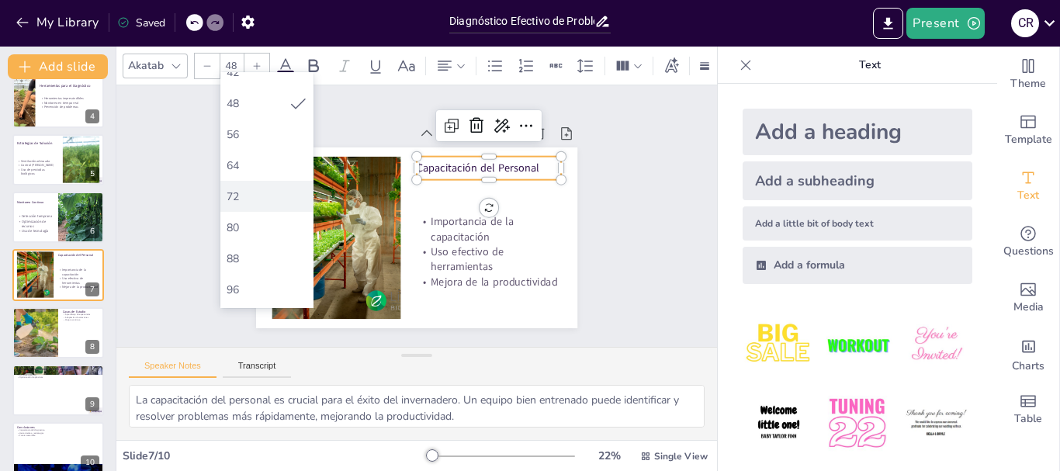
click at [262, 199] on div "72" at bounding box center [267, 196] width 81 height 15
type input "72"
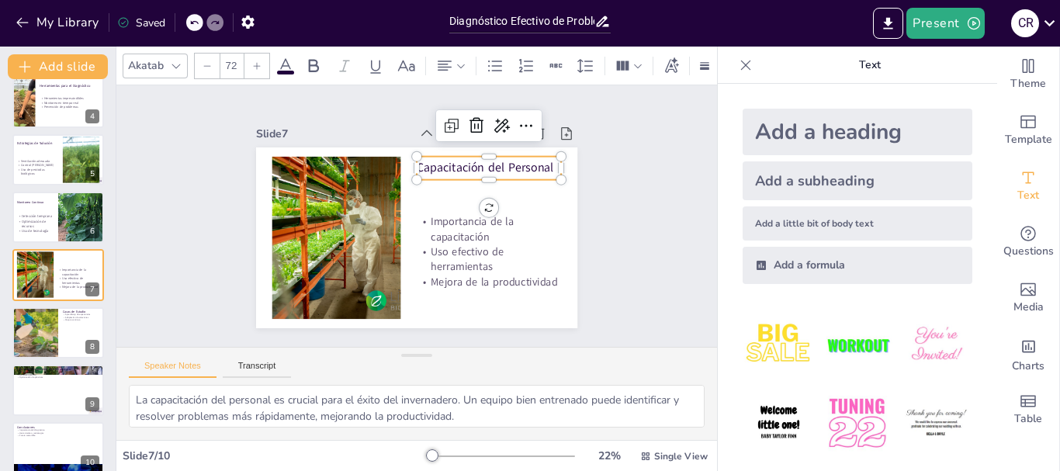
click at [598, 291] on div "Slide 1 Diagnóstico Efectivo de Problemas en Sistemas de Invernadero Esta prese…" at bounding box center [417, 216] width 458 height 340
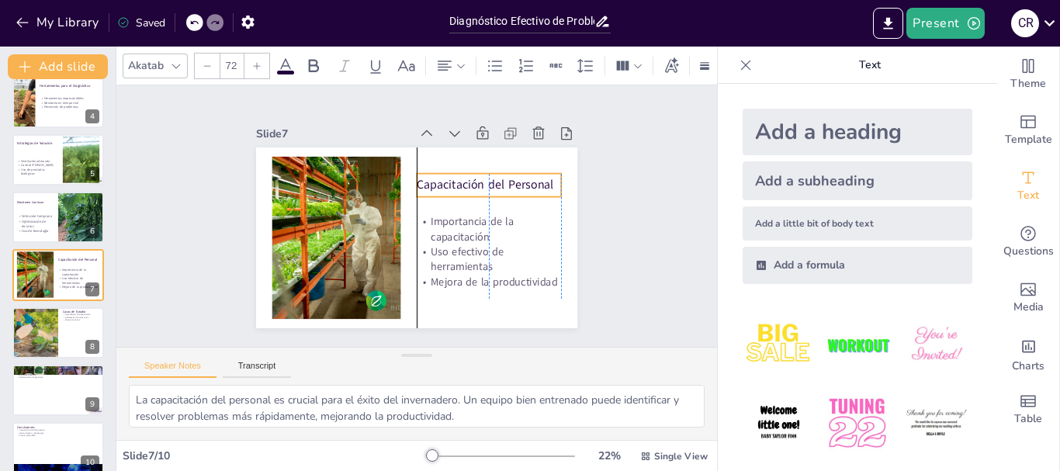
drag, startPoint x: 533, startPoint y: 160, endPoint x: 535, endPoint y: 177, distance: 17.2
click at [410, 193] on p "Capacitación del Personal" at bounding box center [338, 223] width 143 height 61
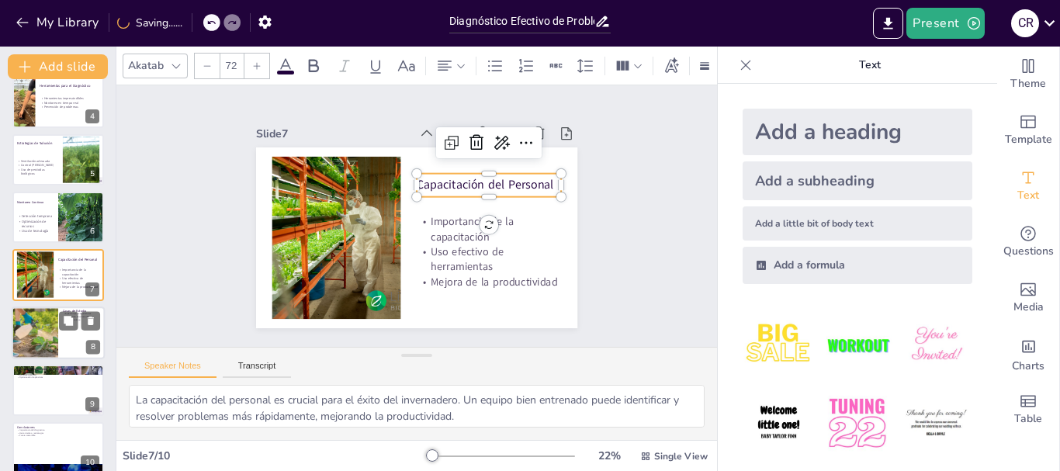
click at [43, 347] on div at bounding box center [34, 333] width 79 height 53
type textarea "Aprender de las experiencias de otros es fundamental para evitar errores comune…"
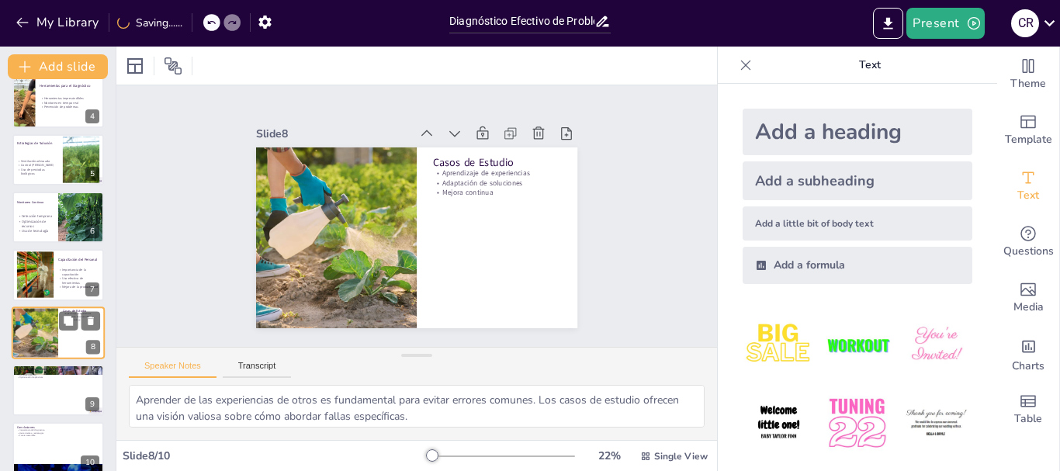
scroll to position [204, 0]
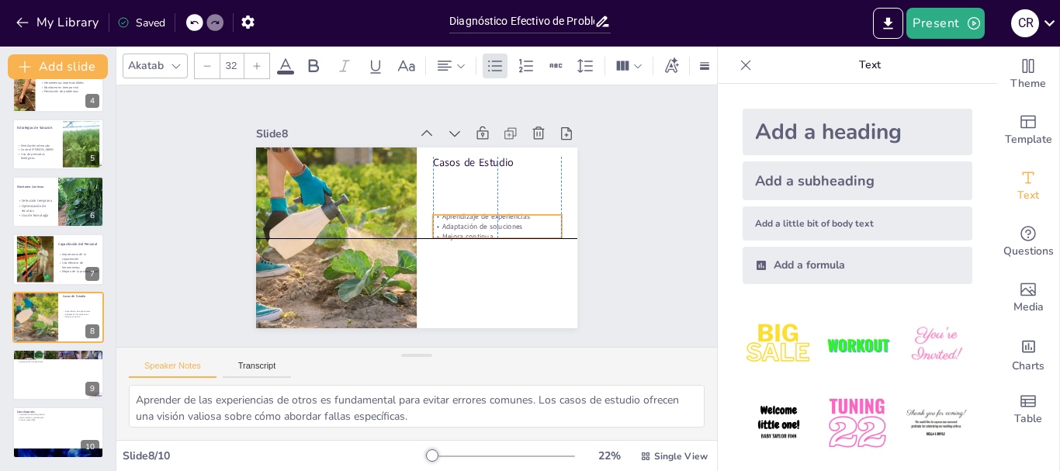
drag, startPoint x: 488, startPoint y: 180, endPoint x: 487, endPoint y: 228, distance: 48.1
click at [404, 228] on div "Aprendizaje de experiencias Adaptación de soluciones Mejora continua" at bounding box center [338, 231] width 132 height 68
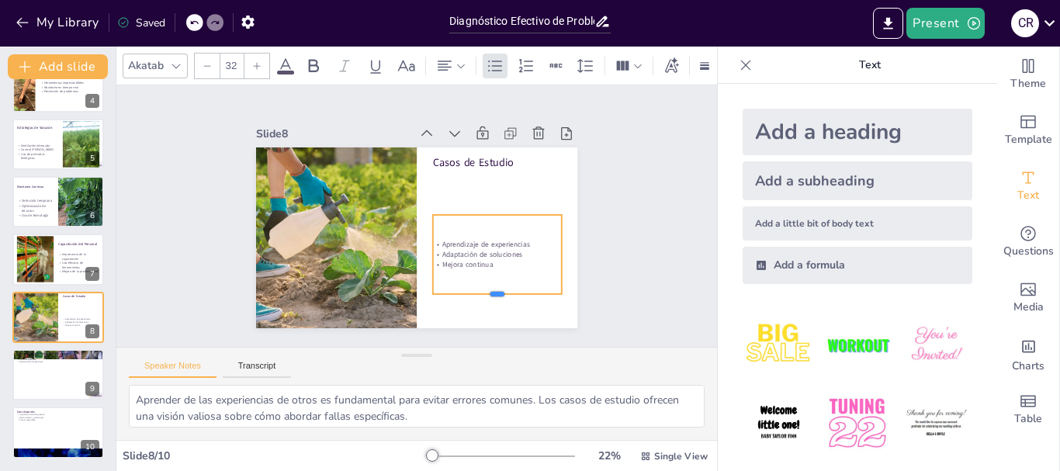
drag, startPoint x: 485, startPoint y: 234, endPoint x: 484, endPoint y: 290, distance: 55.9
click at [345, 288] on div at bounding box center [301, 232] width 85 height 112
click at [240, 61] on input "32" at bounding box center [231, 66] width 22 height 25
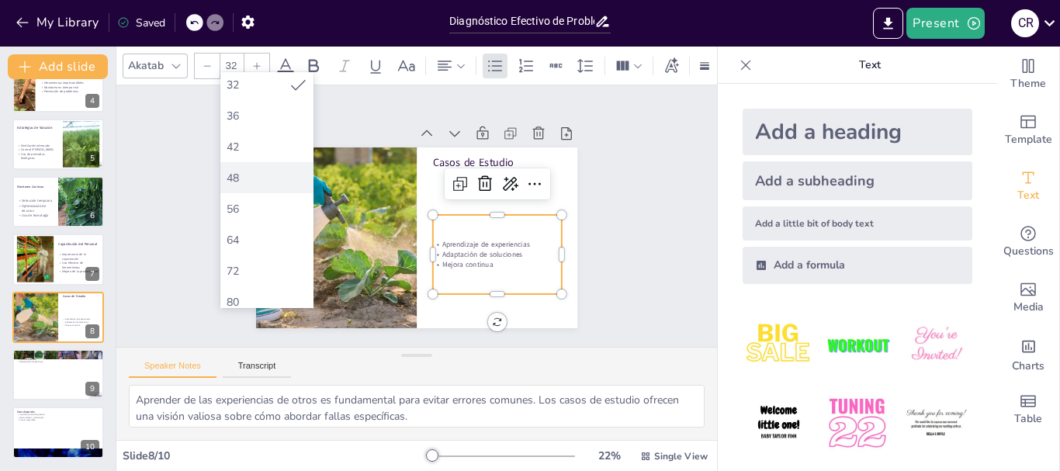
scroll to position [388, 0]
click at [259, 153] on div "64" at bounding box center [266, 165] width 93 height 31
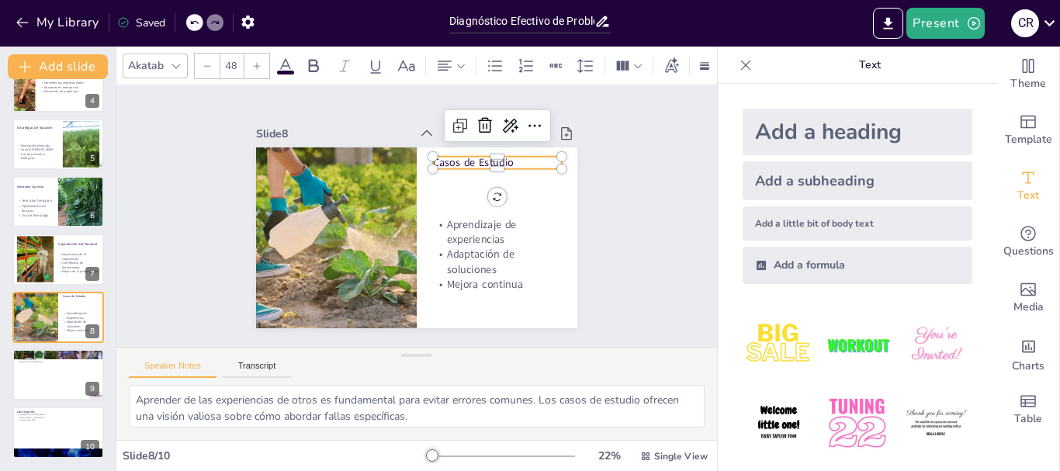
click at [417, 153] on p "Casos de Estudio" at bounding box center [390, 123] width 54 height 127
click at [234, 64] on input "48" at bounding box center [231, 66] width 22 height 25
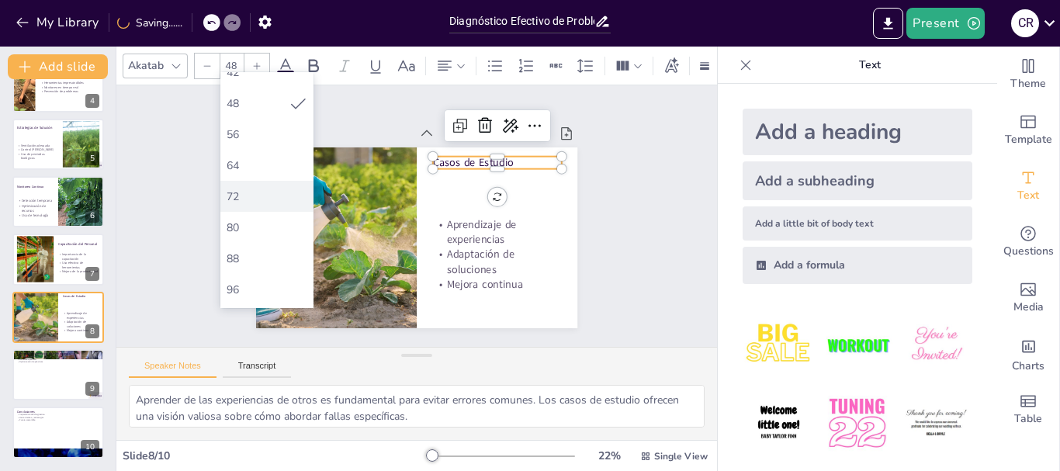
click at [267, 204] on div "72" at bounding box center [266, 196] width 93 height 31
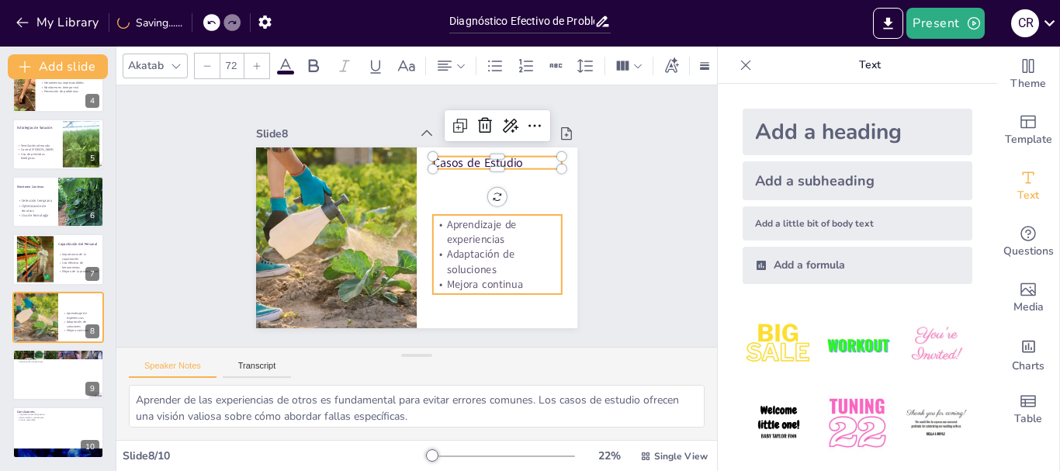
click at [436, 202] on p "Aprendizaje de experiencias" at bounding box center [390, 138] width 91 height 127
click at [396, 246] on p "Casos de Estudio" at bounding box center [331, 261] width 130 height 30
type input "72"
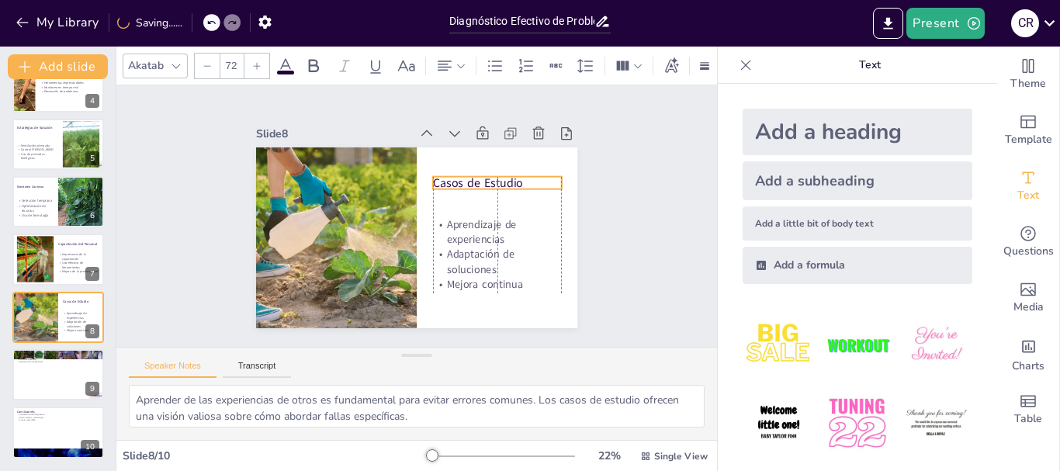
drag, startPoint x: 533, startPoint y: 160, endPoint x: 529, endPoint y: 180, distance: 20.4
click at [529, 180] on p "Casos de Estudio" at bounding box center [497, 182] width 129 height 17
click at [41, 386] on div at bounding box center [58, 375] width 93 height 53
type textarea "La tecnología avanzada está transformando la forma en que se diagnostican y ges…"
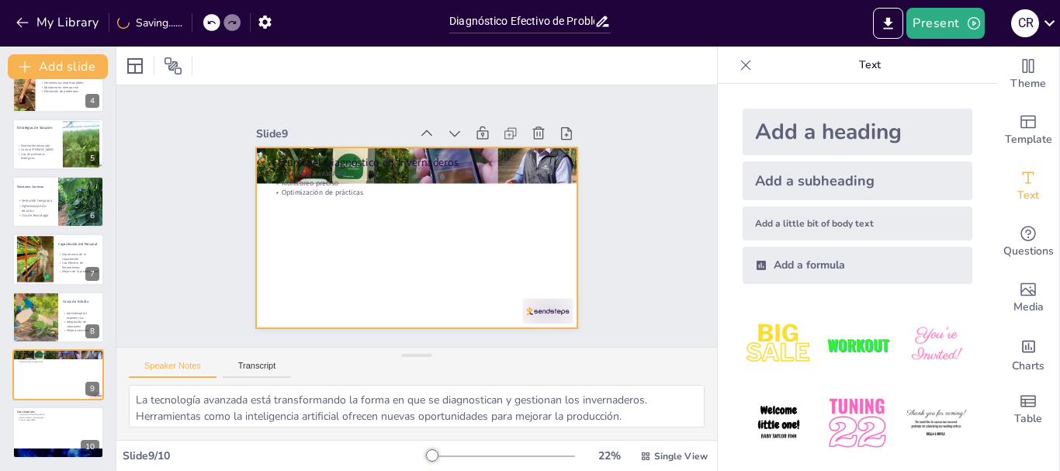
click at [314, 195] on div at bounding box center [431, 232] width 359 height 350
click at [332, 187] on p "Optimización de prácticas" at bounding box center [395, 206] width 127 height 269
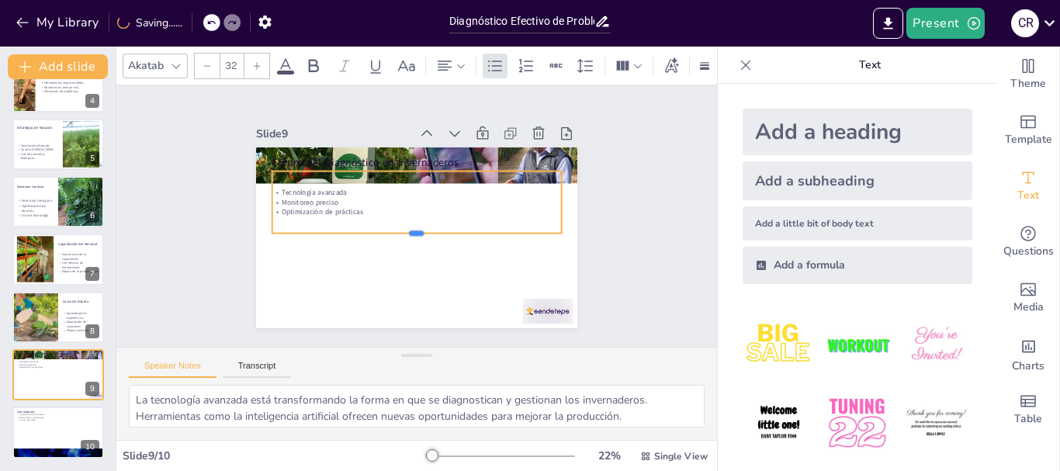
drag, startPoint x: 405, startPoint y: 188, endPoint x: 403, endPoint y: 235, distance: 47.4
click at [403, 235] on div at bounding box center [398, 229] width 181 height 241
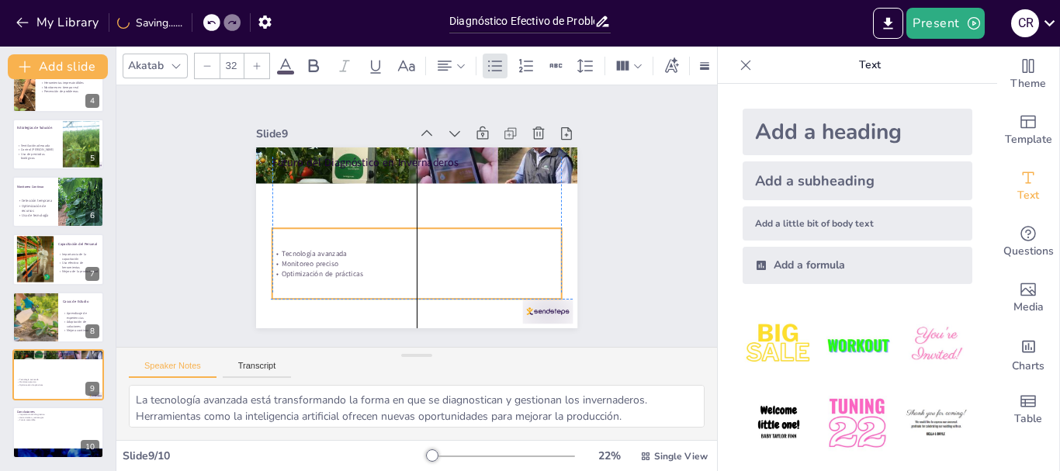
drag, startPoint x: 401, startPoint y: 196, endPoint x: 399, endPoint y: 248, distance: 51.3
click at [399, 248] on div "Tecnología avanzada Monitoreo preciso Optimización de prácticas" at bounding box center [389, 178] width 252 height 195
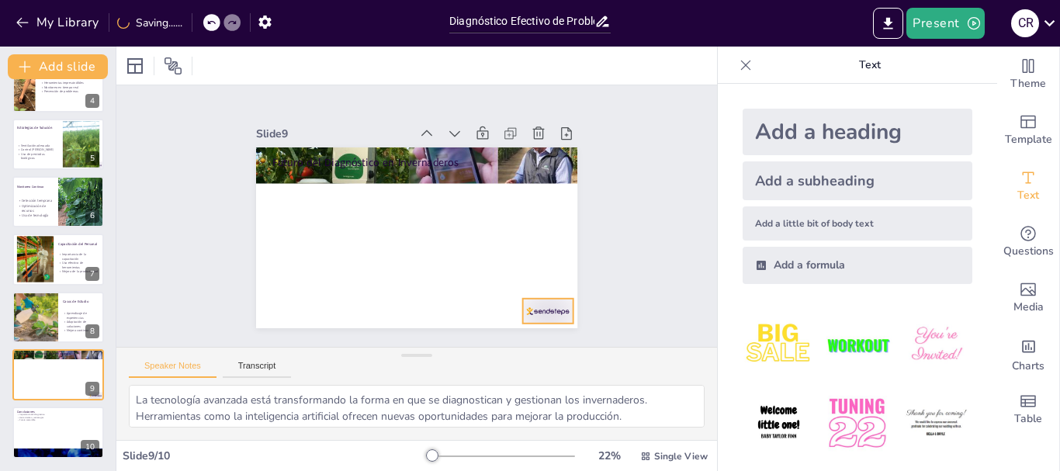
click at [517, 309] on div at bounding box center [538, 324] width 53 height 30
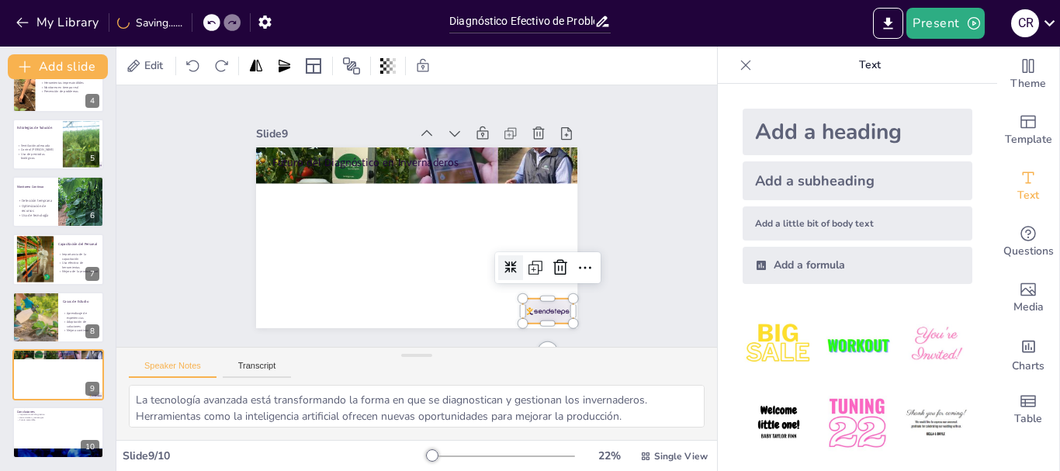
click at [624, 172] on div "Slide 1 Diagnóstico Efectivo de Problemas en Sistemas de Invernadero Esta prese…" at bounding box center [416, 216] width 601 height 262
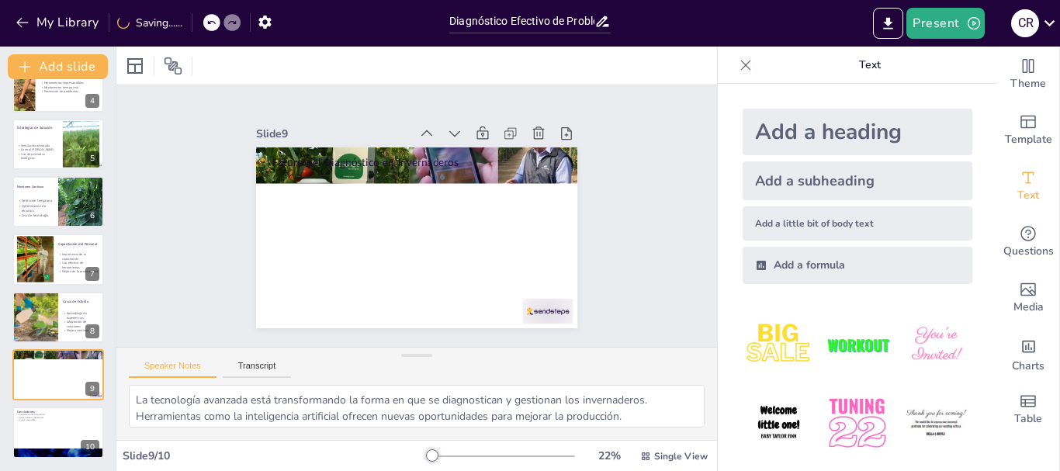
click at [214, 21] on icon at bounding box center [210, 22] width 9 height 9
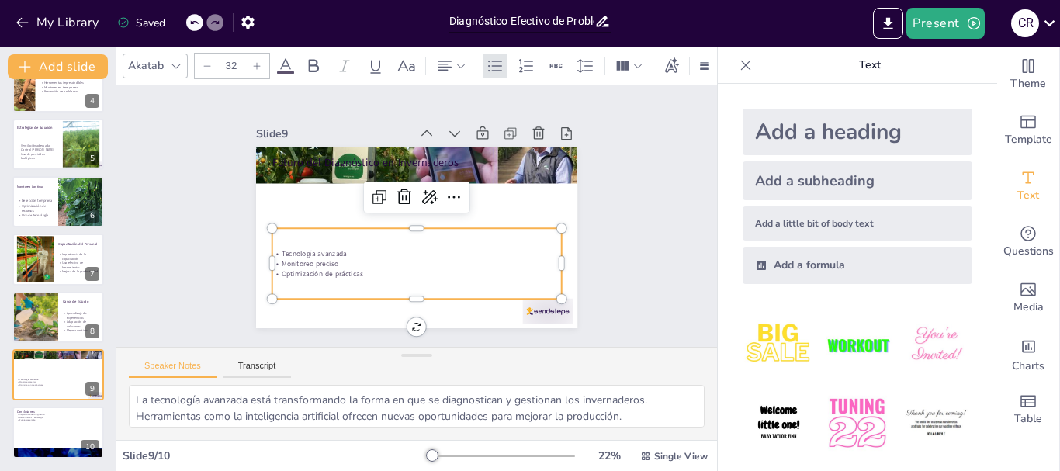
click at [332, 227] on p "Optimización de prácticas" at bounding box center [440, 163] width 269 height 127
click at [239, 64] on input "32" at bounding box center [231, 66] width 22 height 25
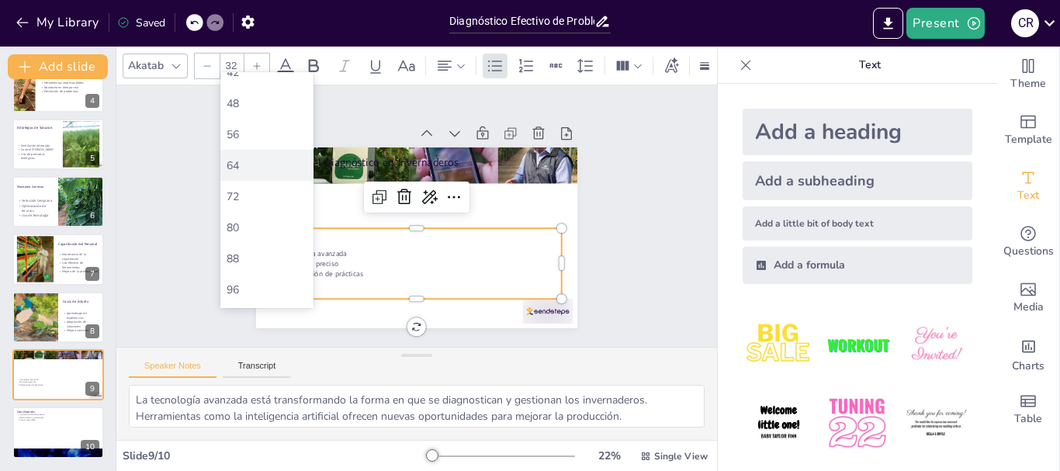
click at [265, 176] on div "64" at bounding box center [266, 165] width 93 height 31
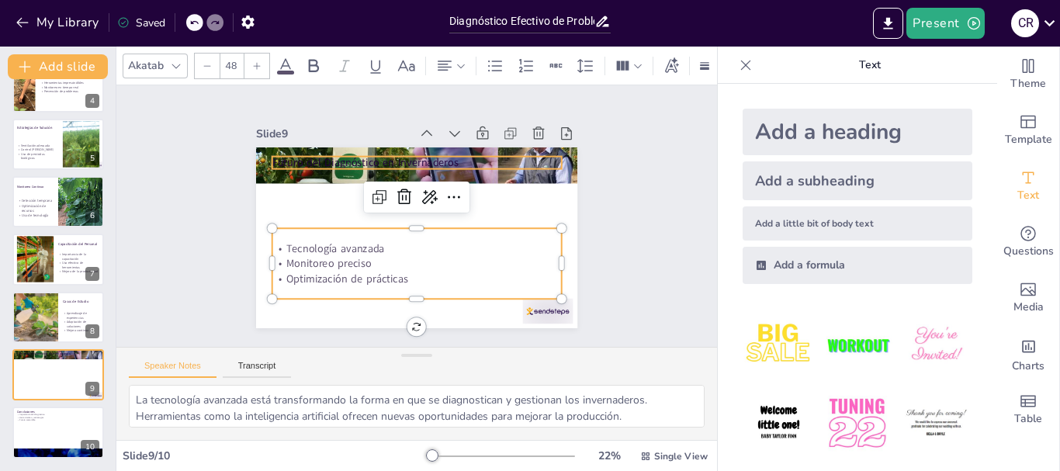
click at [300, 156] on p "Futuro del Diagnóstico en Invernaderos" at bounding box center [417, 162] width 290 height 15
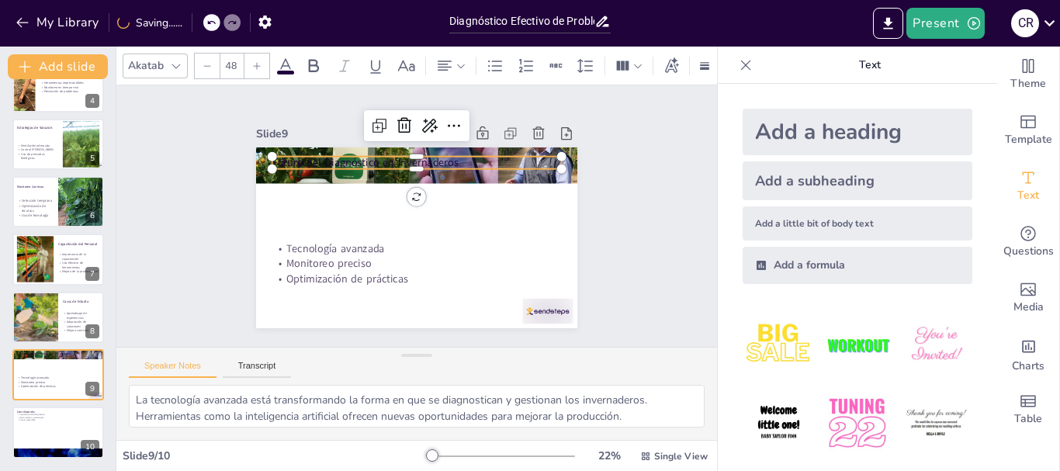
click at [232, 66] on input "48" at bounding box center [231, 66] width 22 height 25
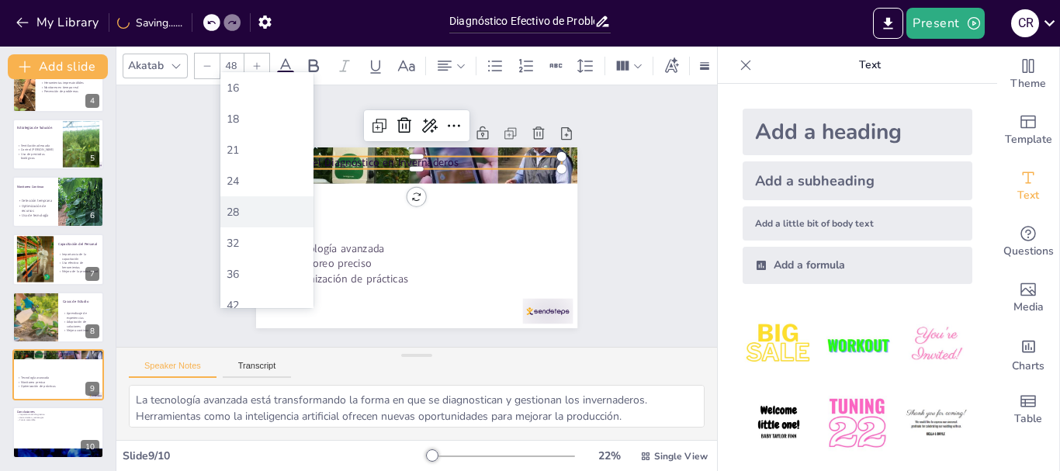
scroll to position [311, 0]
click at [247, 279] on div "72" at bounding box center [267, 274] width 81 height 15
type input "72"
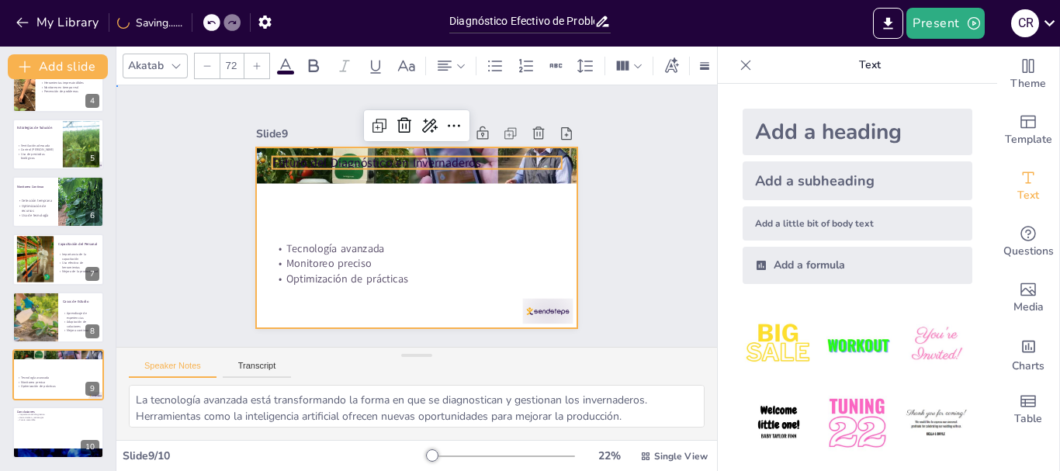
click at [542, 220] on div at bounding box center [398, 227] width 318 height 369
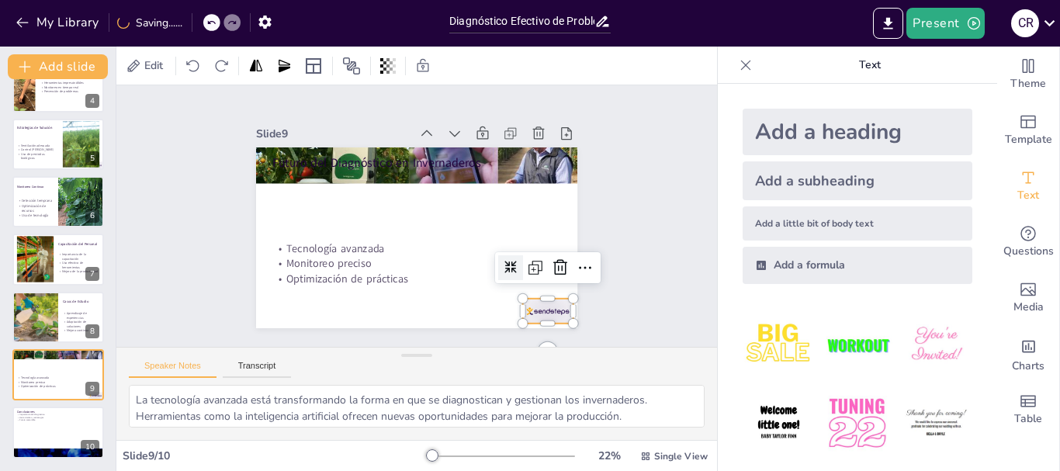
click at [283, 223] on div at bounding box center [255, 199] width 56 height 47
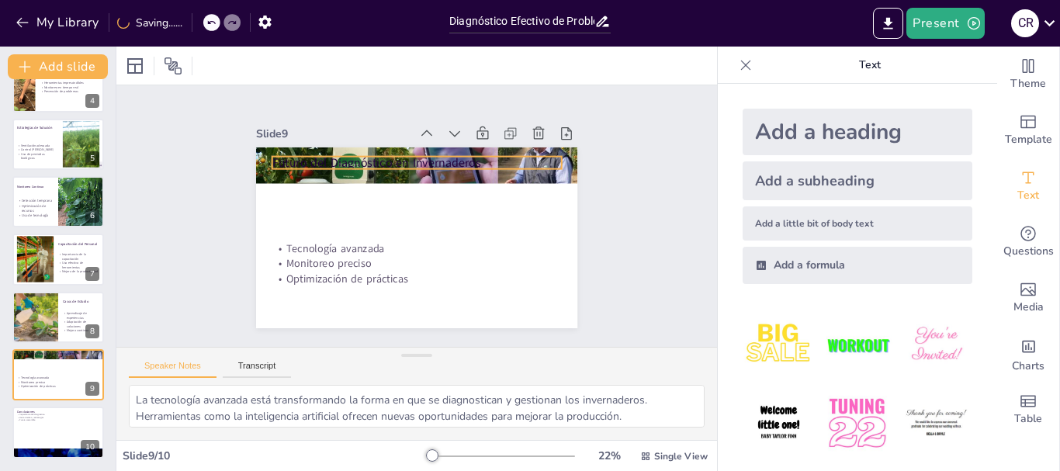
click at [431, 159] on span "Futuro del Diagnóstico en Invernaderos" at bounding box center [351, 203] width 166 height 152
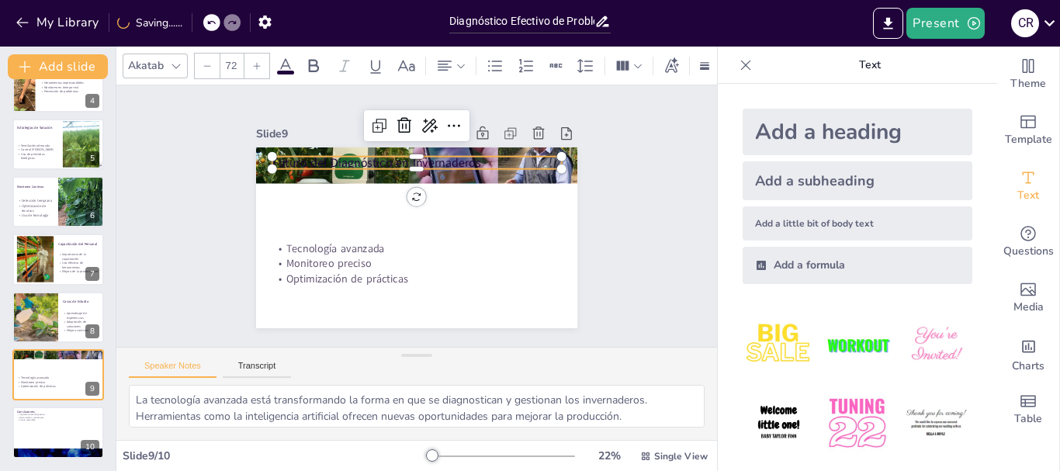
click at [289, 71] on span at bounding box center [285, 73] width 17 height 4
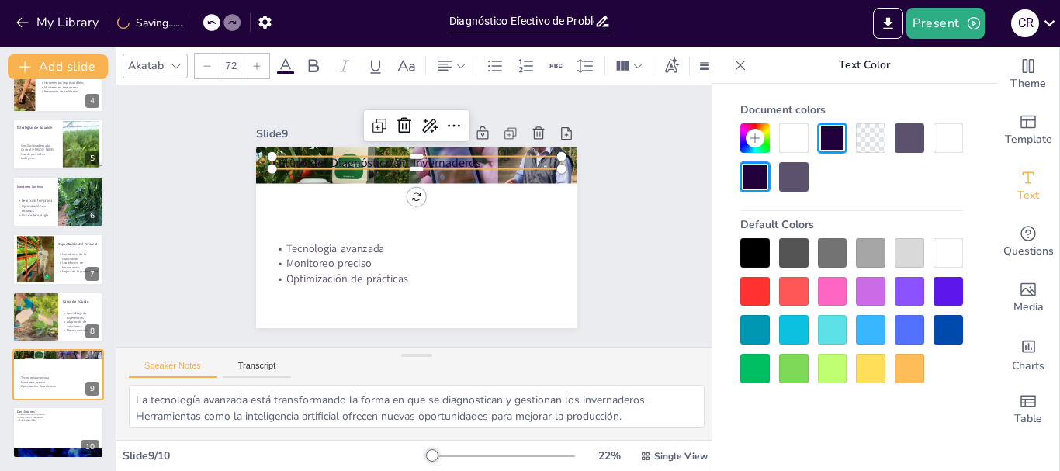
click at [803, 138] on div at bounding box center [793, 137] width 29 height 29
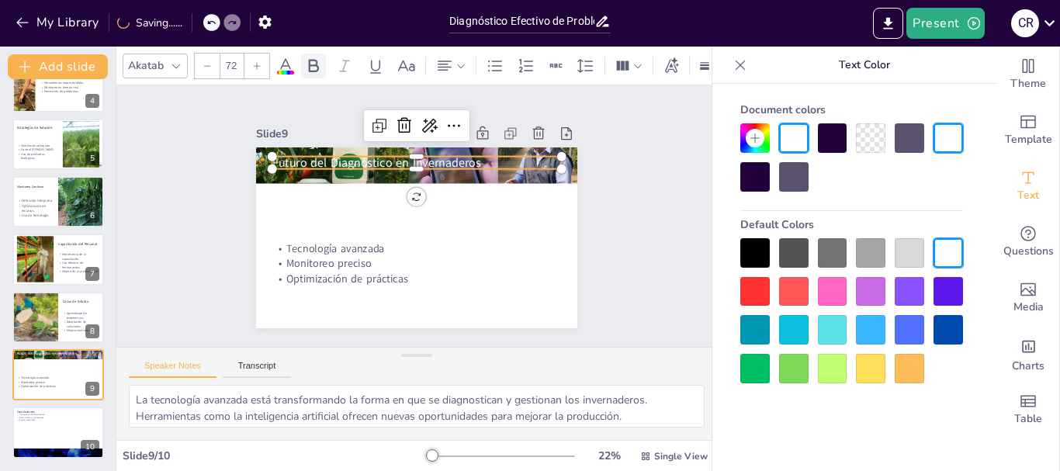
click at [314, 62] on icon at bounding box center [313, 66] width 19 height 19
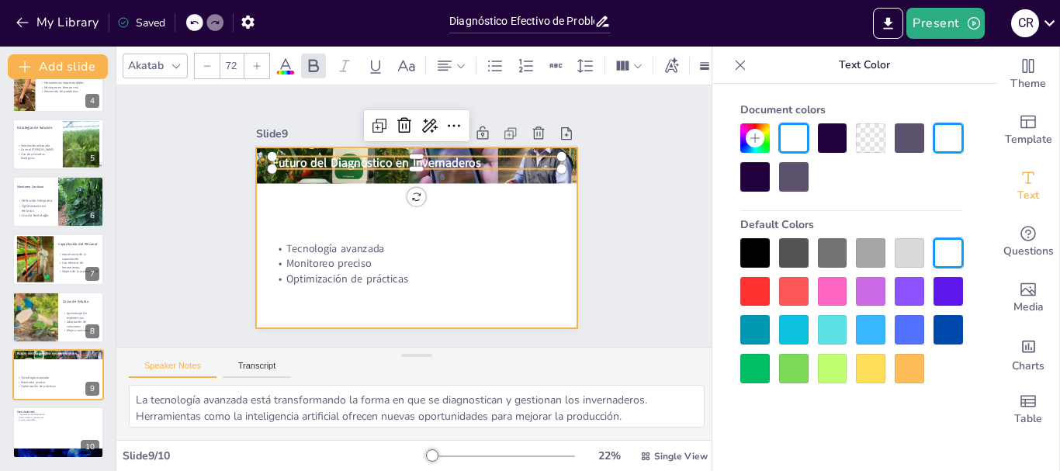
click at [563, 241] on div at bounding box center [434, 203] width 335 height 366
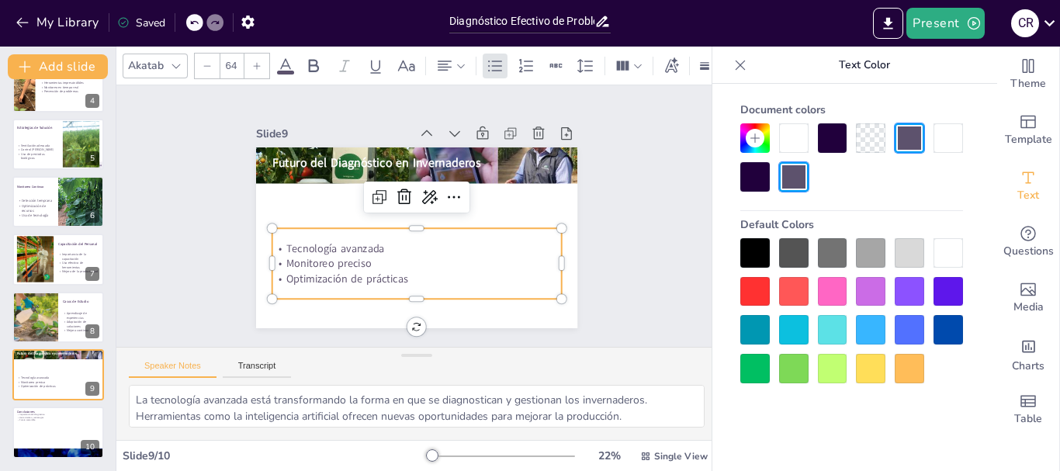
click at [393, 251] on p "Monitoreo preciso" at bounding box center [397, 259] width 270 height 131
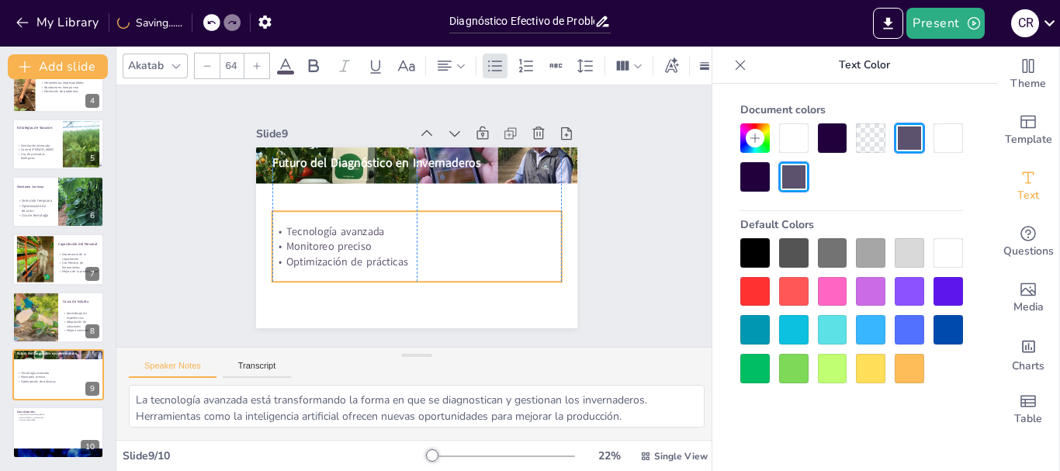
drag, startPoint x: 443, startPoint y: 258, endPoint x: 439, endPoint y: 239, distance: 19.0
click at [439, 239] on p "Monitoreo preciso" at bounding box center [391, 201] width 158 height 259
click at [152, 298] on div "Slide 1 Diagnóstico Efectivo de Problemas en Sistemas de Invernadero Esta prese…" at bounding box center [417, 216] width 651 height 527
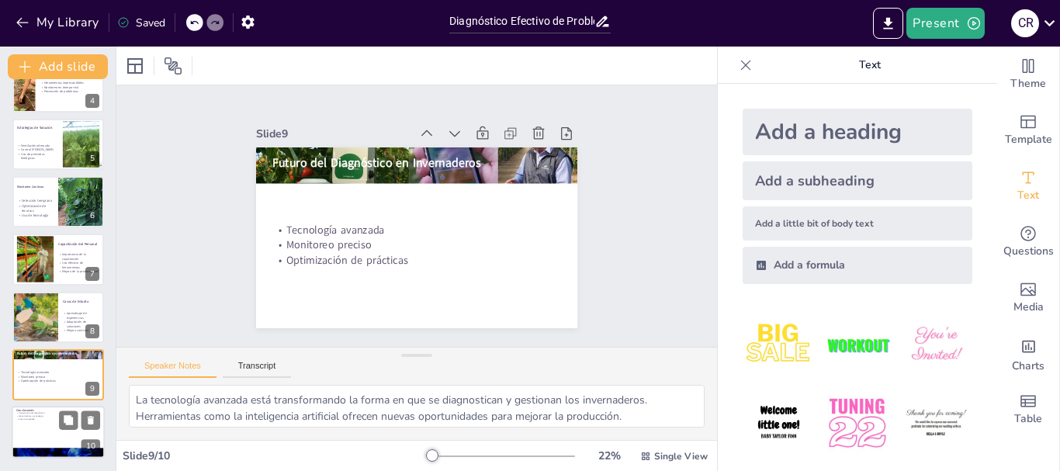
click at [40, 432] on div at bounding box center [58, 433] width 93 height 53
type textarea "La importancia del diagnóstico efectivo no puede ser subestimada. Es la clave p…"
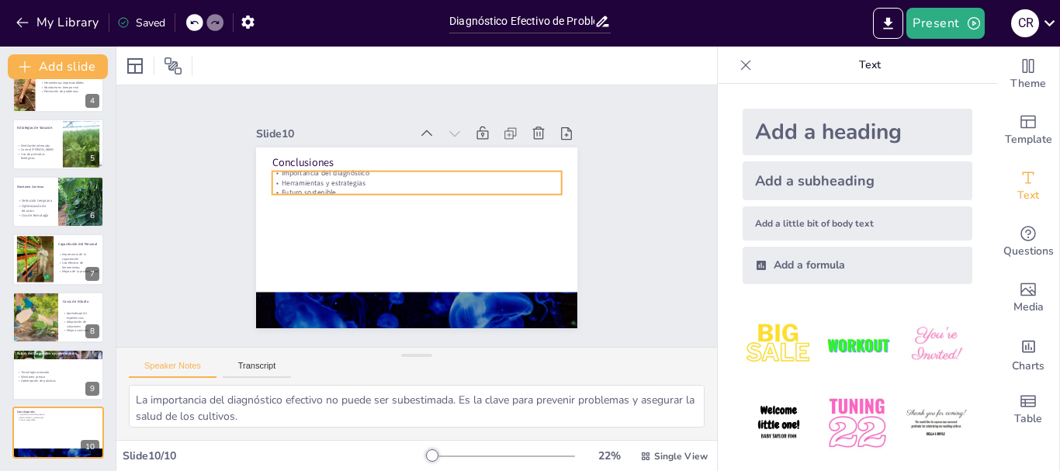
click at [331, 182] on p "Futuro sostenible" at bounding box center [405, 236] width 256 height 153
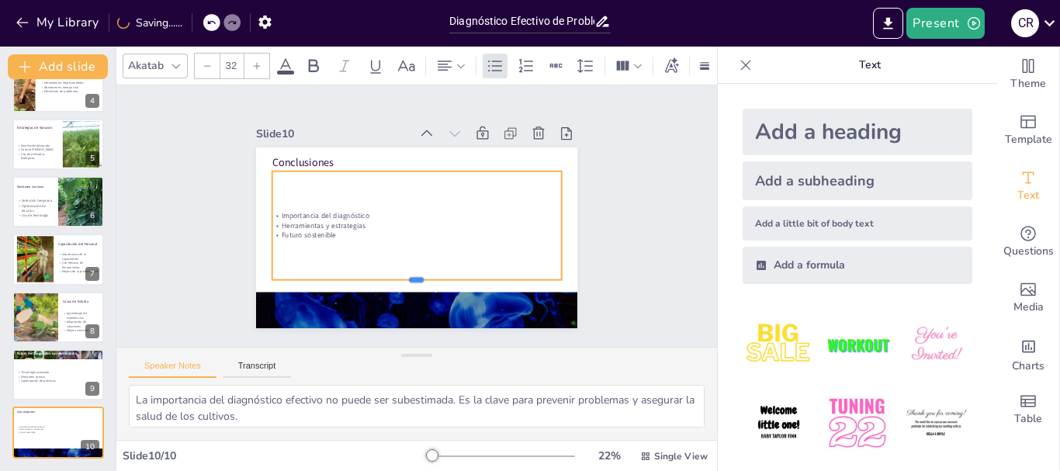
drag, startPoint x: 409, startPoint y: 188, endPoint x: 414, endPoint y: 273, distance: 85.5
click at [416, 273] on div at bounding box center [481, 187] width 130 height 269
click at [410, 168] on div "Importancia del diagnóstico Herramientas y estrategias Futuro sostenible" at bounding box center [408, 212] width 217 height 308
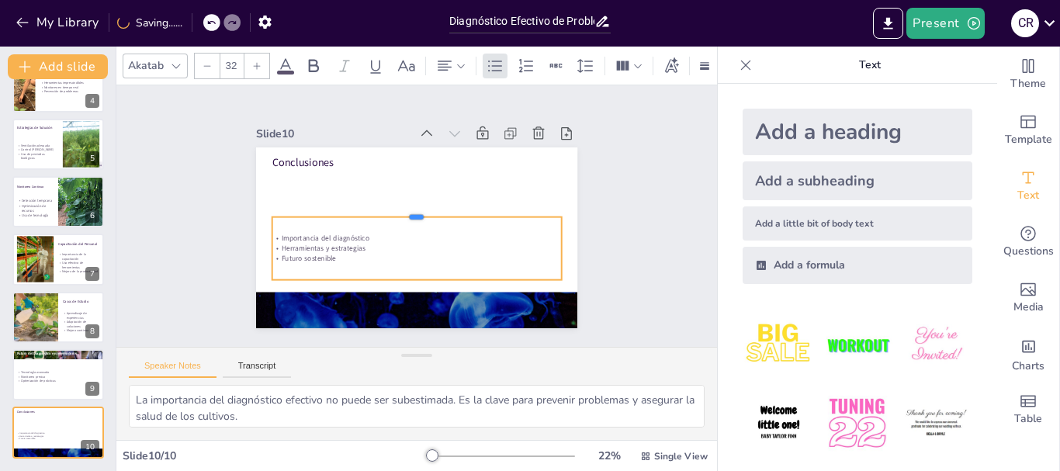
drag, startPoint x: 405, startPoint y: 161, endPoint x: 400, endPoint y: 207, distance: 46.1
click at [400, 207] on div at bounding box center [412, 213] width 155 height 257
click at [237, 64] on input "32" at bounding box center [231, 66] width 22 height 25
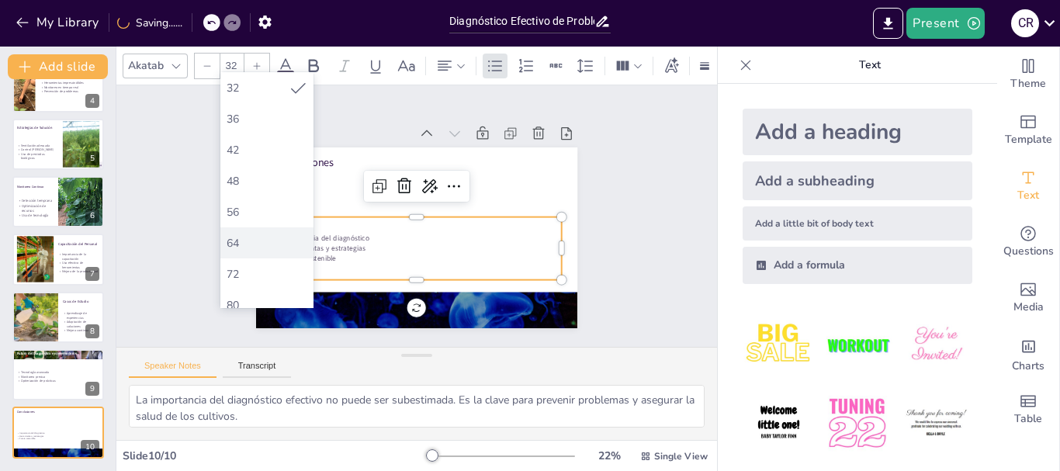
click at [256, 236] on div "64" at bounding box center [267, 243] width 81 height 15
type input "64"
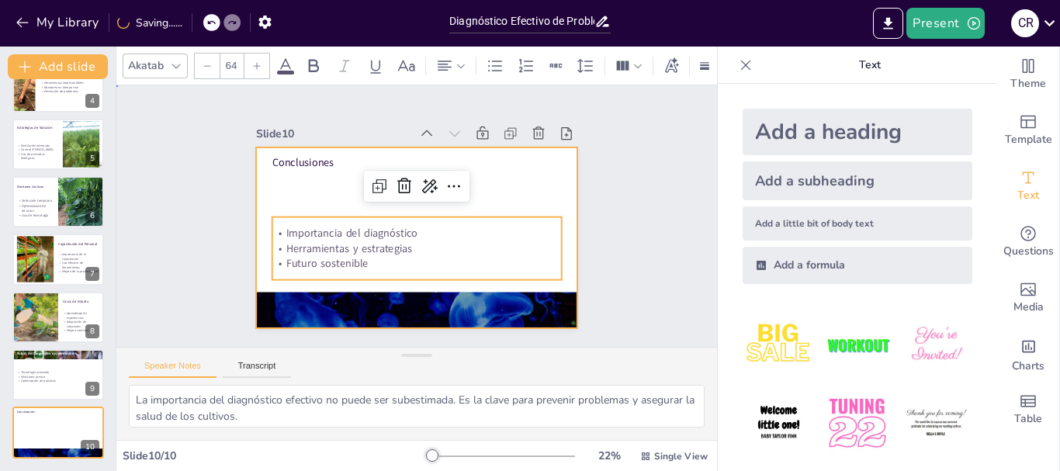
click at [297, 165] on div at bounding box center [404, 198] width 366 height 335
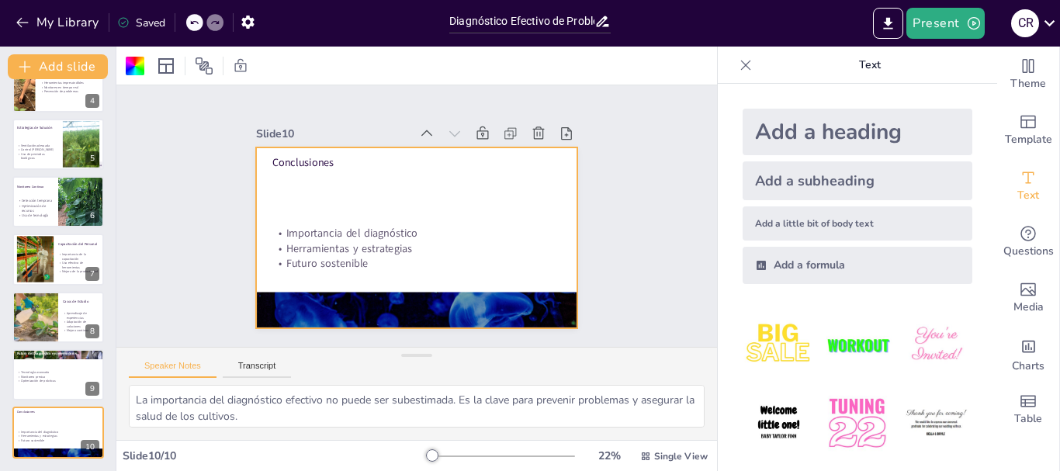
click at [297, 165] on div "Conclusiones Importancia del diagnóstico Herramientas y estrategias Futuro sost…" at bounding box center [396, 224] width 297 height 367
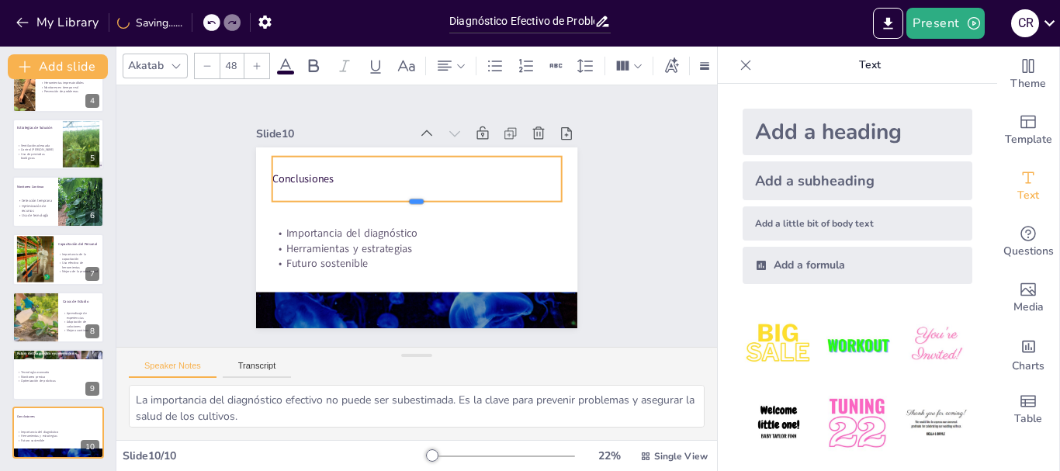
drag, startPoint x: 407, startPoint y: 165, endPoint x: 411, endPoint y: 198, distance: 32.8
click at [411, 198] on div at bounding box center [413, 224] width 269 height 129
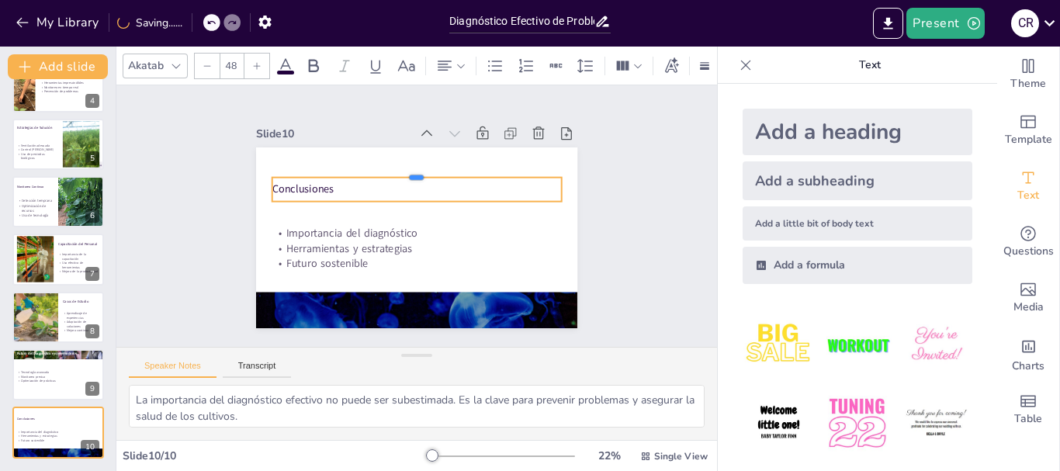
drag, startPoint x: 406, startPoint y: 150, endPoint x: 404, endPoint y: 172, distance: 21.8
click at [425, 172] on div at bounding box center [461, 207] width 72 height 286
click at [229, 61] on input "48" at bounding box center [231, 66] width 22 height 25
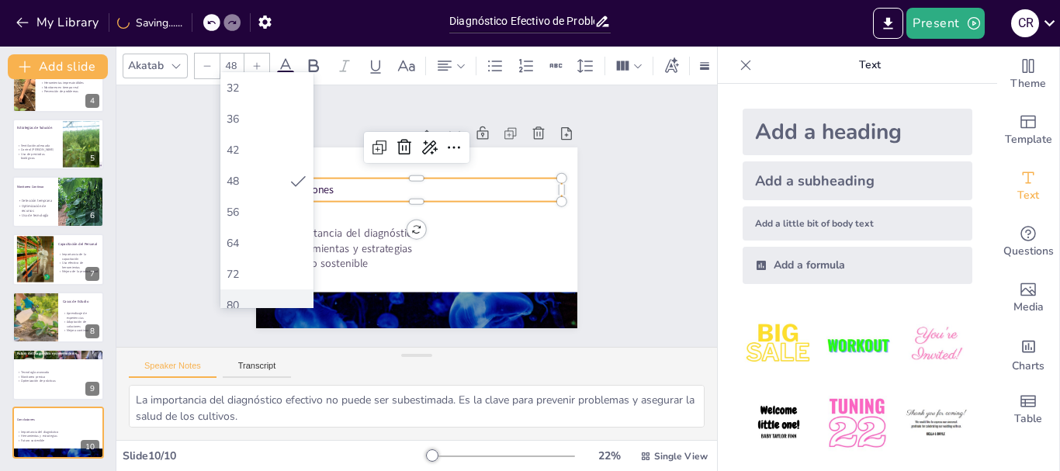
click at [253, 291] on div "80" at bounding box center [266, 305] width 93 height 31
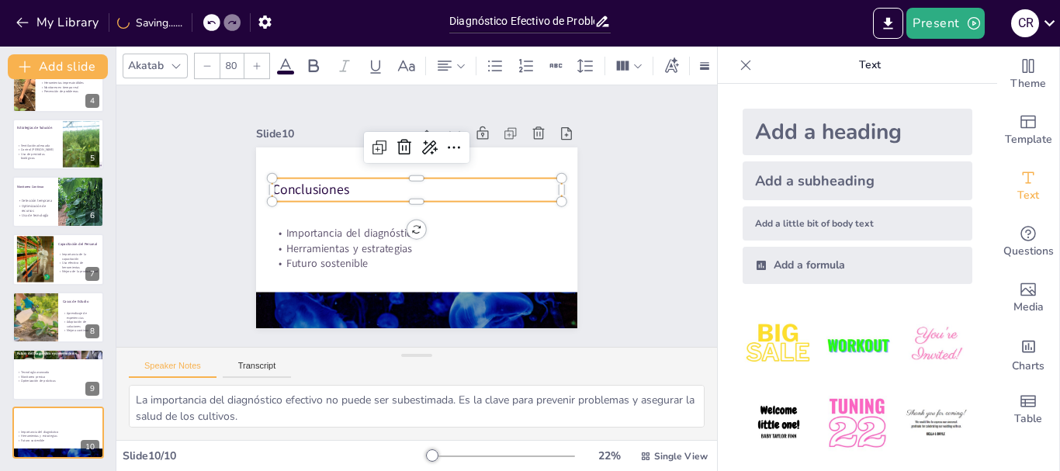
click at [237, 62] on input "80" at bounding box center [231, 66] width 22 height 25
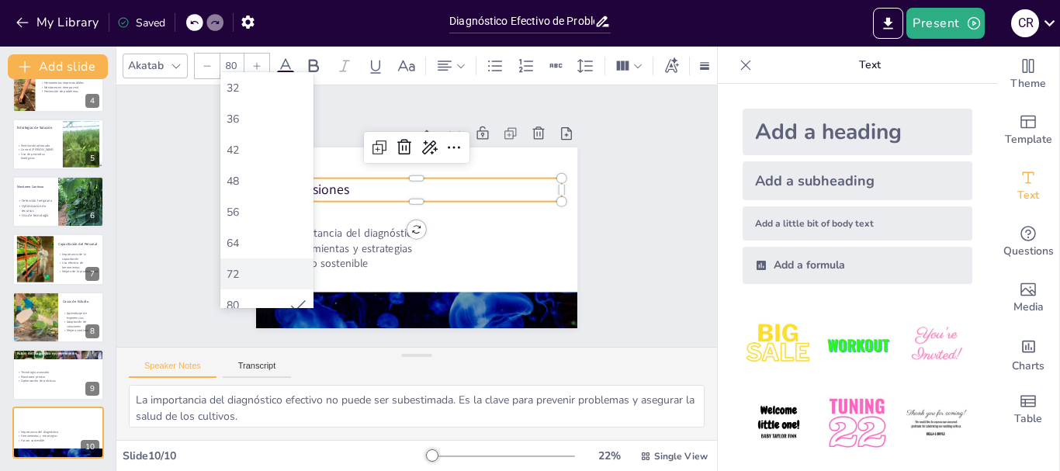
click at [242, 267] on div "72" at bounding box center [267, 274] width 81 height 15
type input "72"
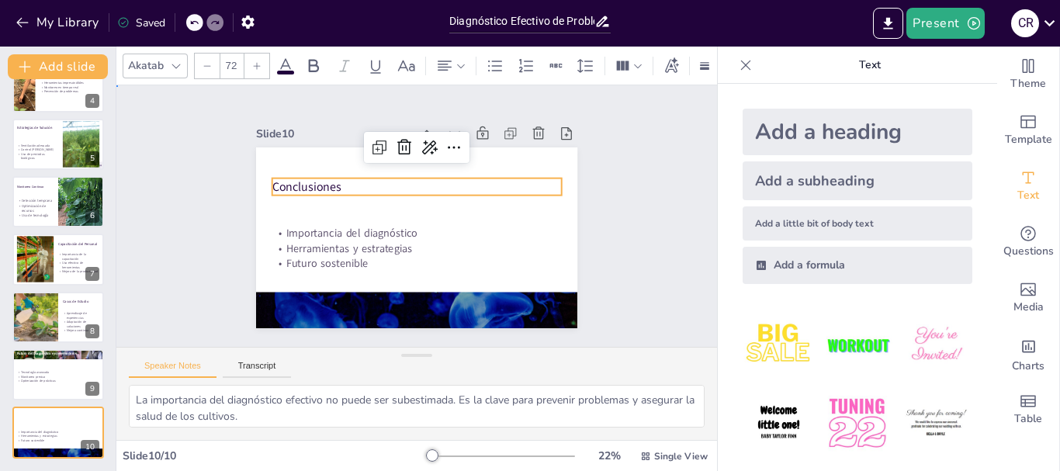
click at [624, 169] on div "Slide 1 Diagnóstico Efectivo de Problemas en Sistemas de Invernadero Esta prese…" at bounding box center [417, 217] width 566 height 640
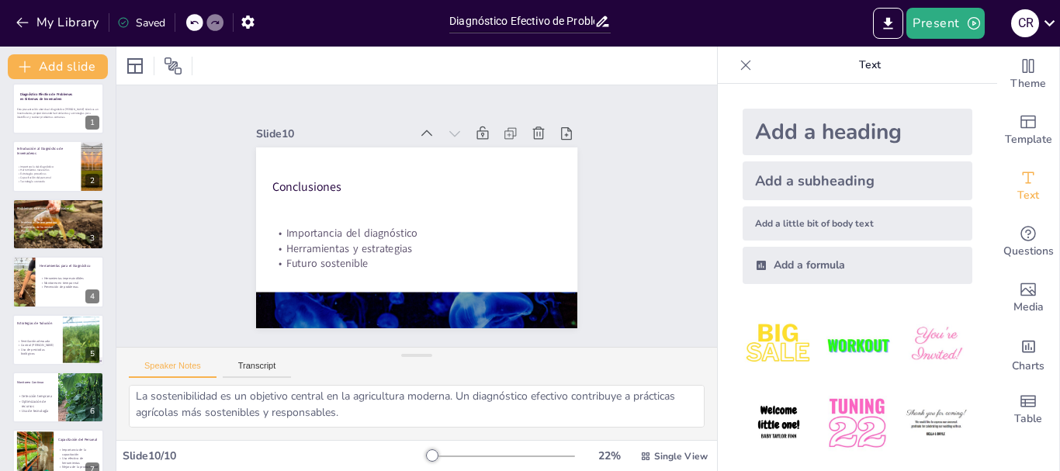
scroll to position [0, 0]
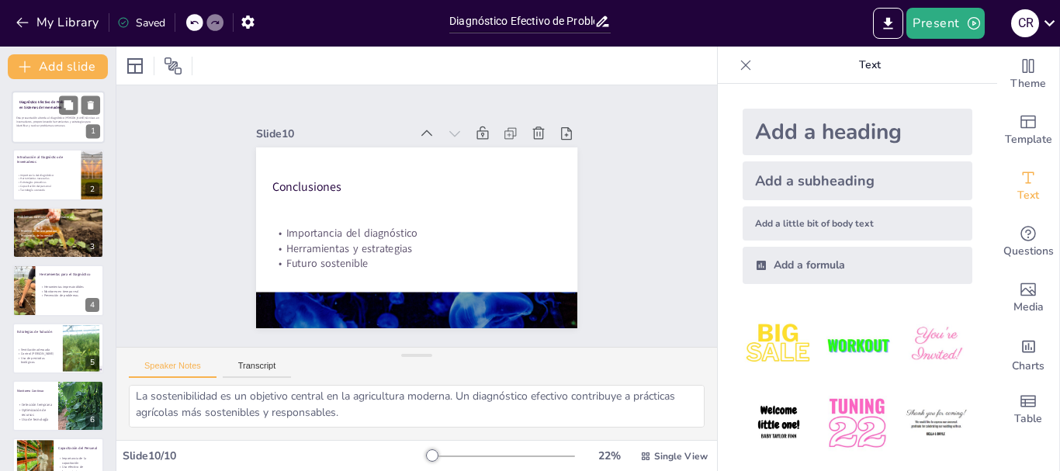
click at [52, 139] on div at bounding box center [58, 117] width 93 height 53
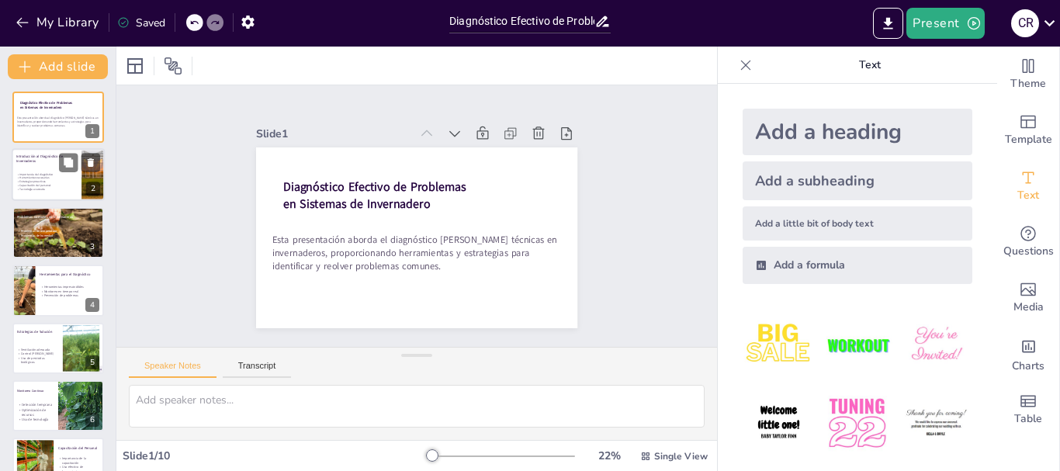
click at [47, 180] on p "Estrategias proactivas" at bounding box center [46, 182] width 61 height 4
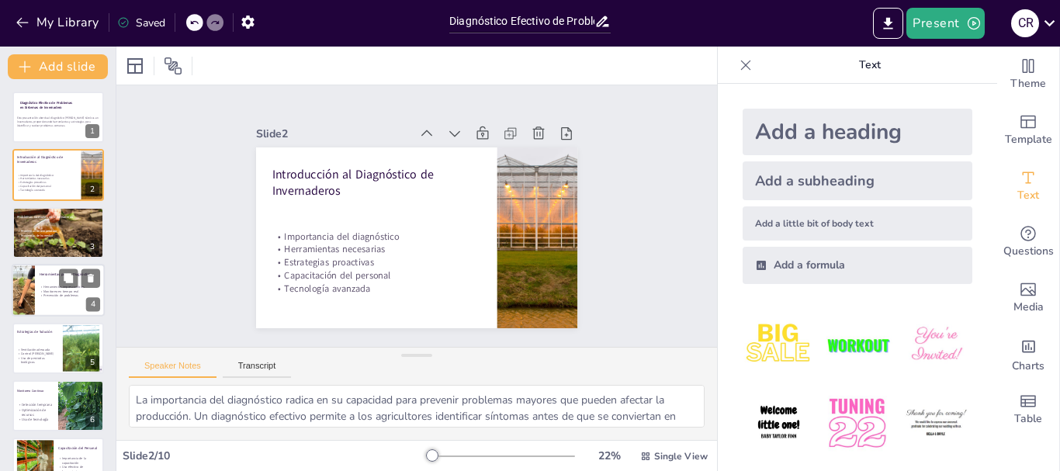
click at [44, 307] on div at bounding box center [58, 290] width 93 height 53
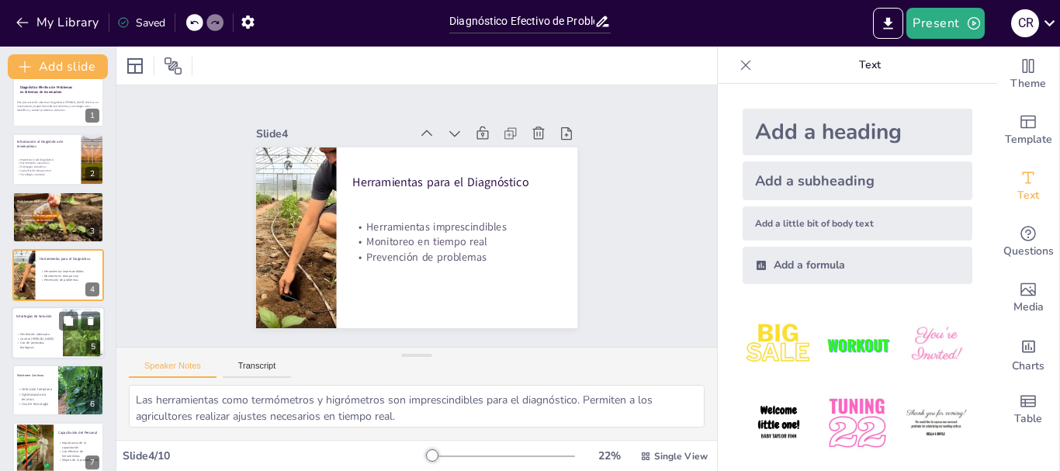
click at [48, 343] on p "Uso de pesticidas biológicos" at bounding box center [37, 345] width 42 height 9
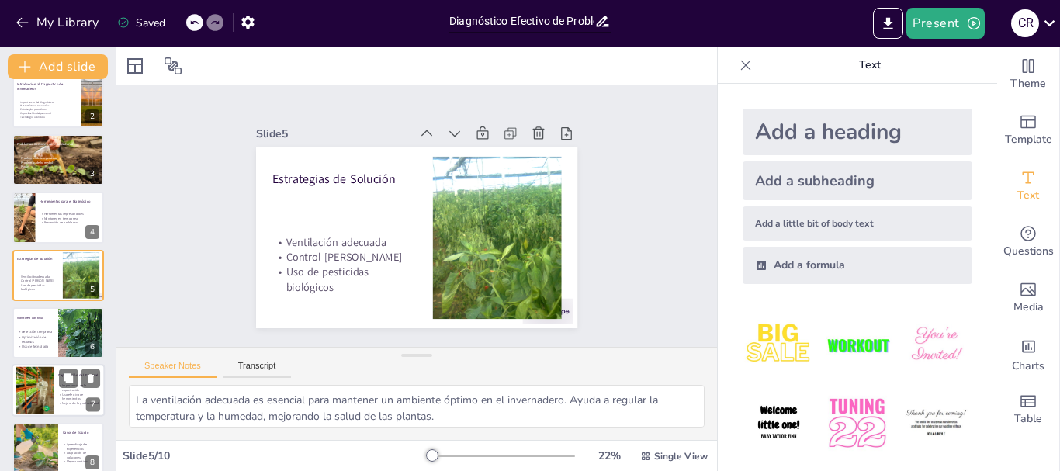
click at [46, 387] on div at bounding box center [34, 390] width 71 height 47
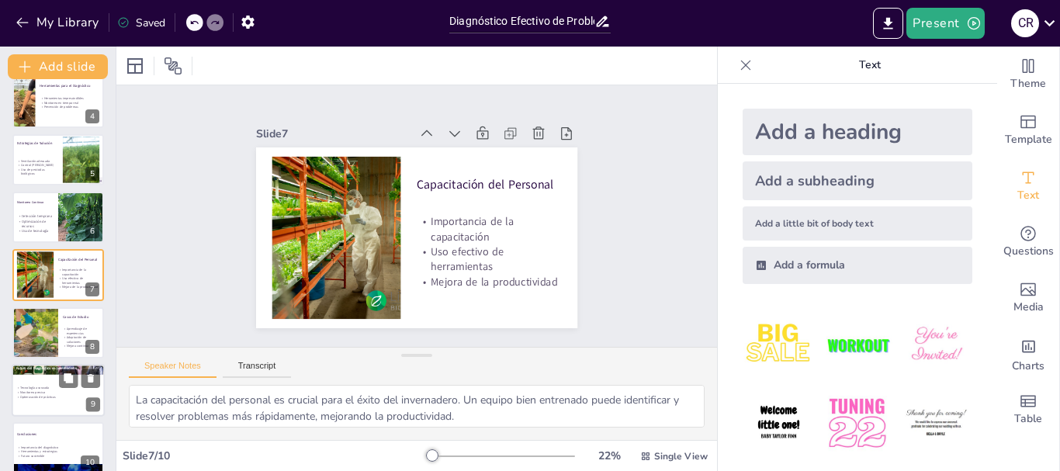
click at [40, 403] on div at bounding box center [58, 390] width 93 height 53
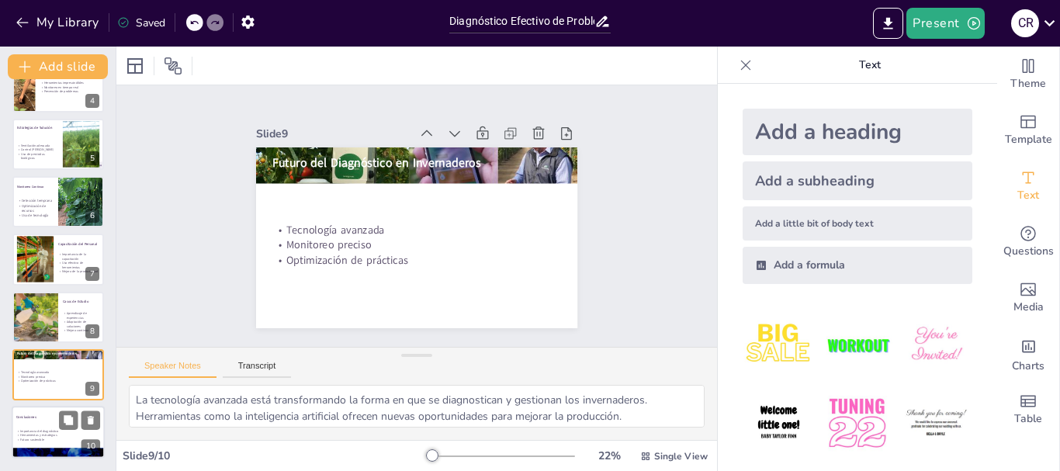
click at [57, 430] on span "Importancia del diagnóstico" at bounding box center [39, 431] width 38 height 4
type textarea "La importancia del diagnóstico efectivo no puede ser subestimada. Es la clave p…"
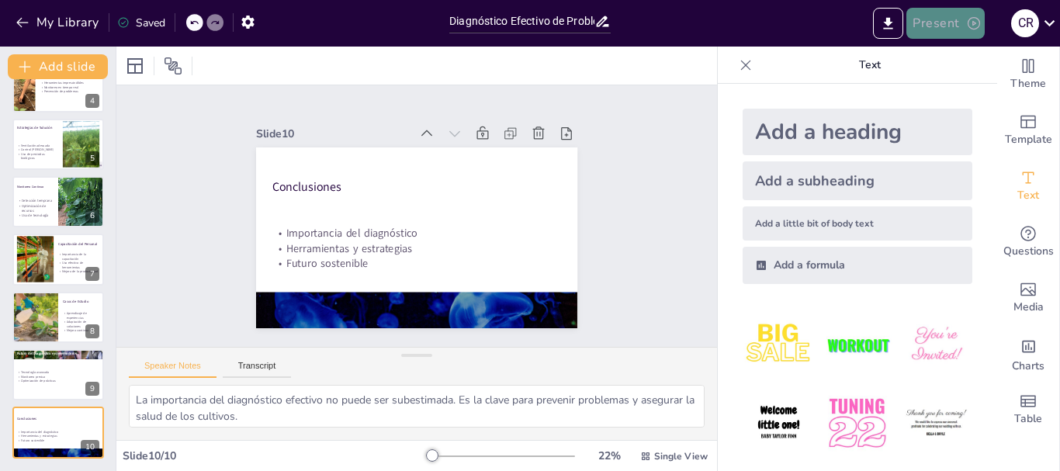
click at [942, 23] on button "Present" at bounding box center [946, 23] width 78 height 31
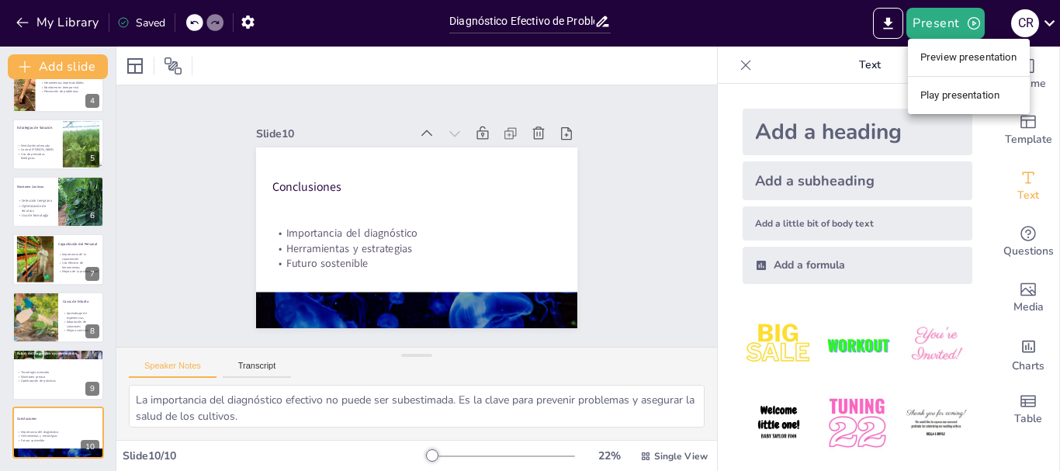
click at [955, 53] on li "Preview presentation" at bounding box center [969, 57] width 122 height 25
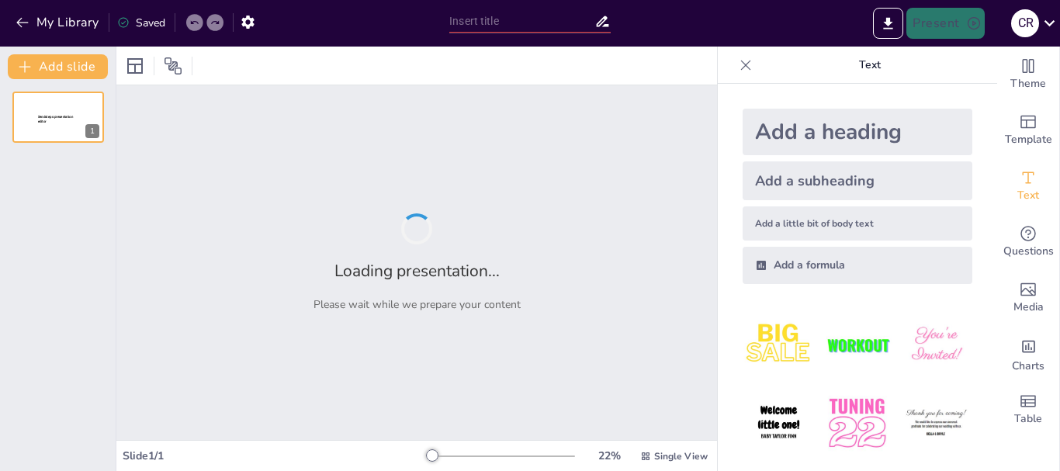
type input "Diagnóstico Efectivo de Problemas en Sistemas de Invernadero"
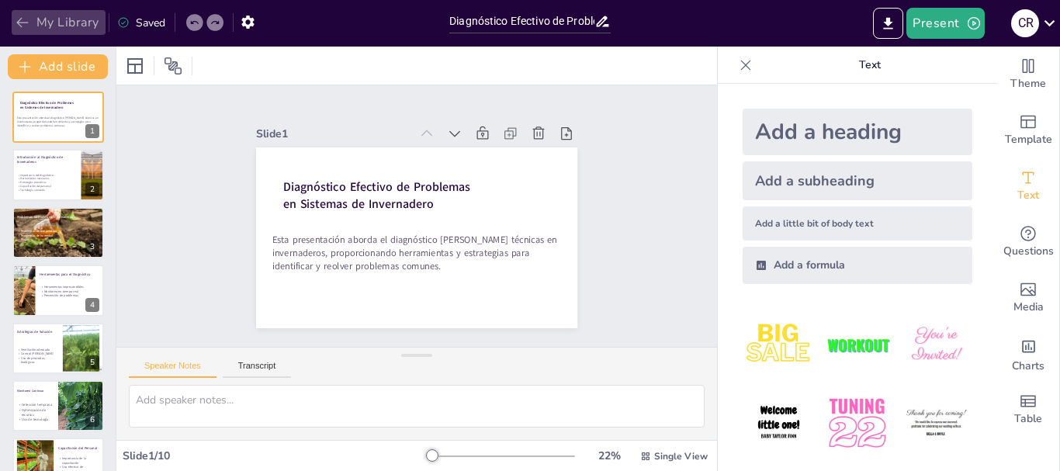
click at [50, 30] on button "My Library" at bounding box center [59, 22] width 94 height 25
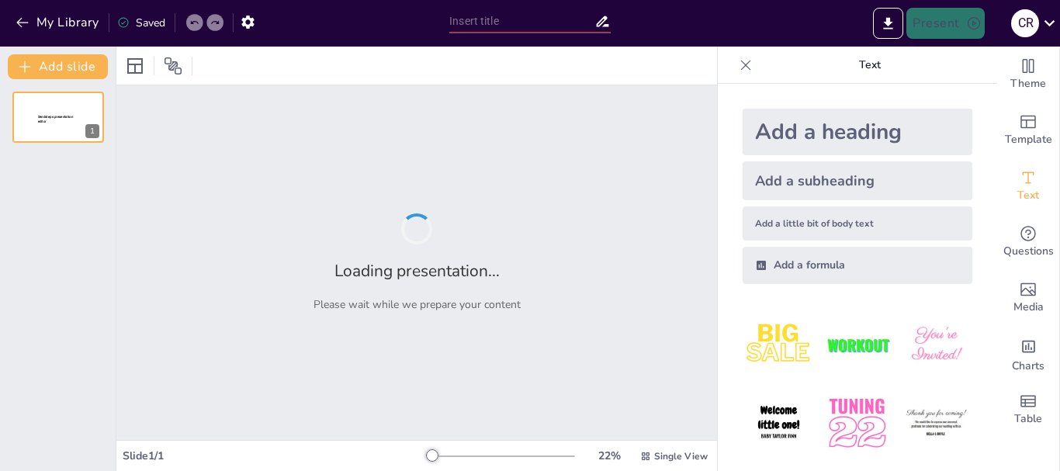
type input "Importancia del Uso de Equipo de Protección Personal en el Trabajo"
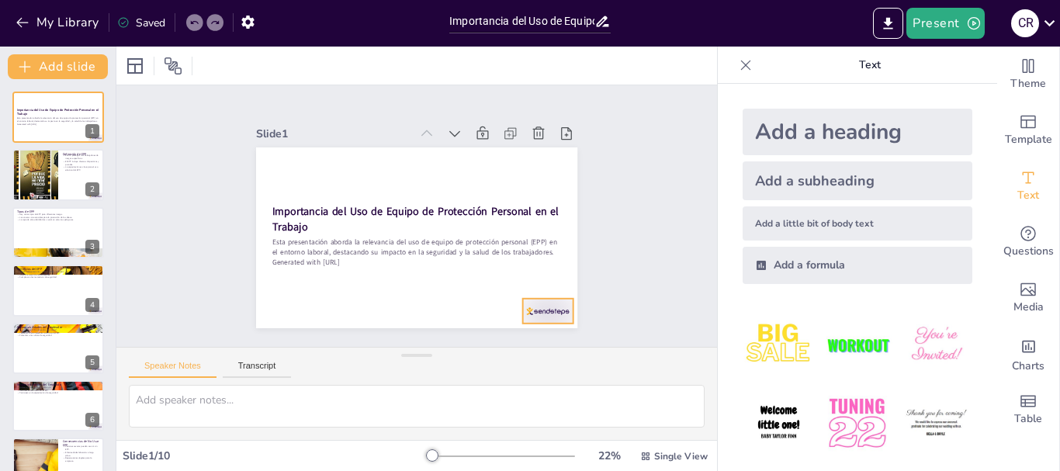
click at [541, 315] on div at bounding box center [537, 325] width 53 height 30
click at [33, 168] on div at bounding box center [34, 175] width 93 height 53
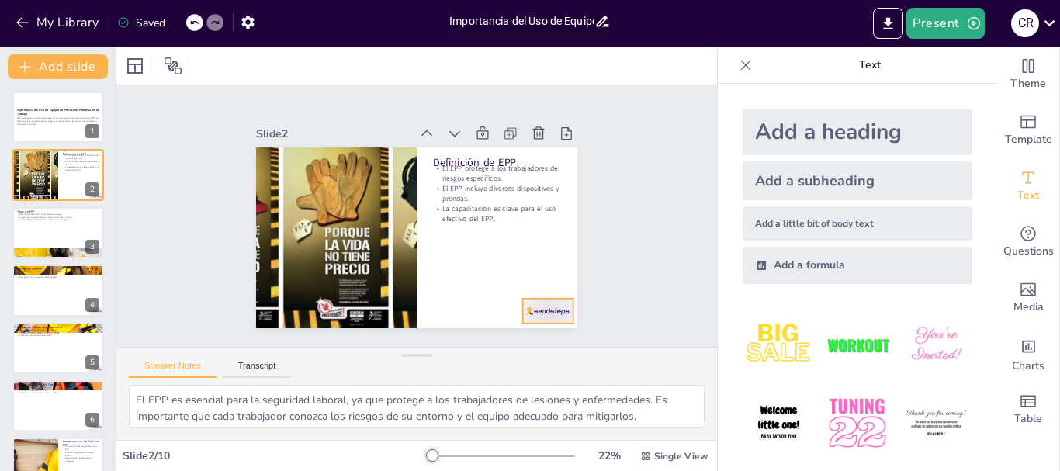
click at [540, 303] on div at bounding box center [548, 311] width 50 height 25
click at [49, 221] on div at bounding box center [58, 232] width 93 height 53
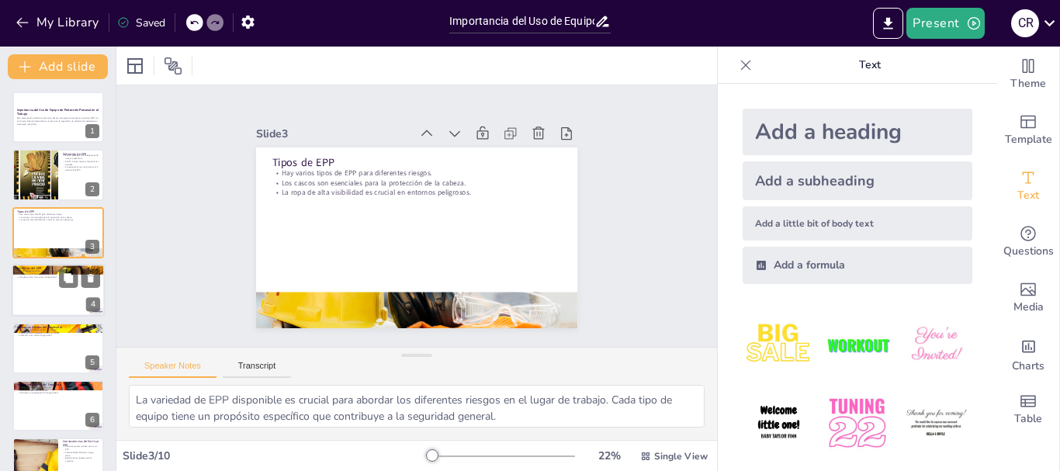
click at [27, 307] on div at bounding box center [58, 290] width 93 height 53
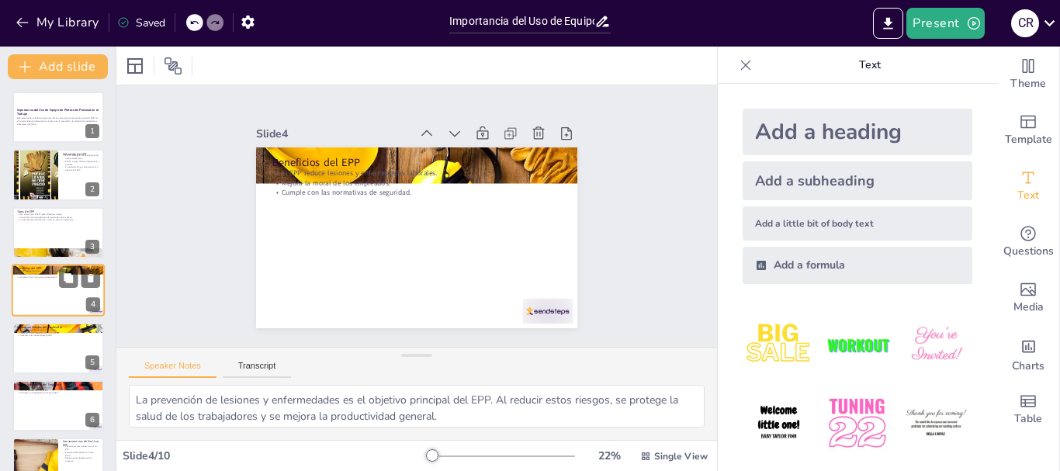
scroll to position [16, 0]
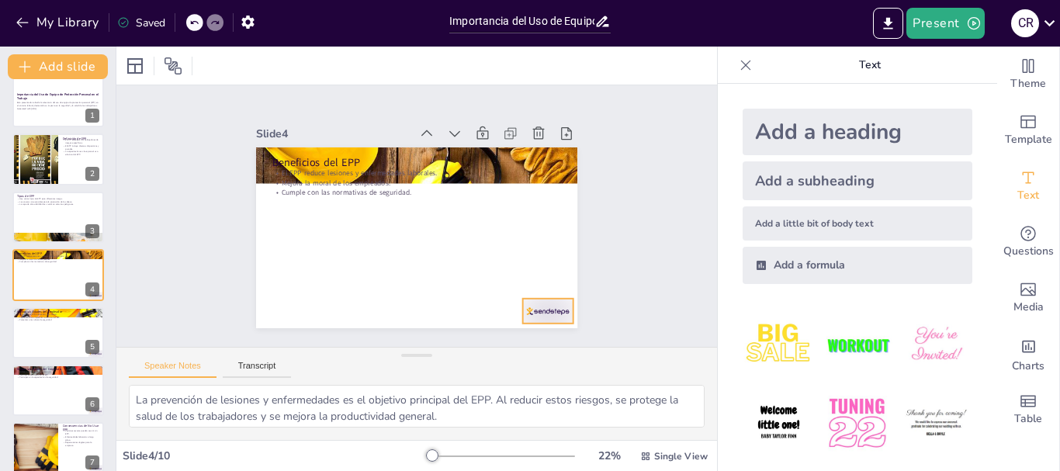
click at [543, 299] on div at bounding box center [548, 311] width 50 height 25
click at [17, 341] on div at bounding box center [58, 333] width 93 height 53
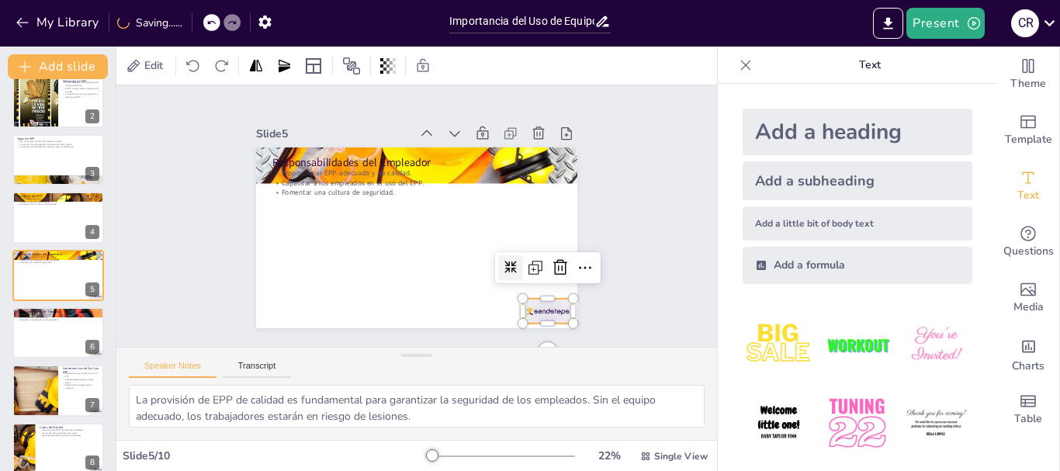
click at [544, 312] on div at bounding box center [548, 311] width 50 height 25
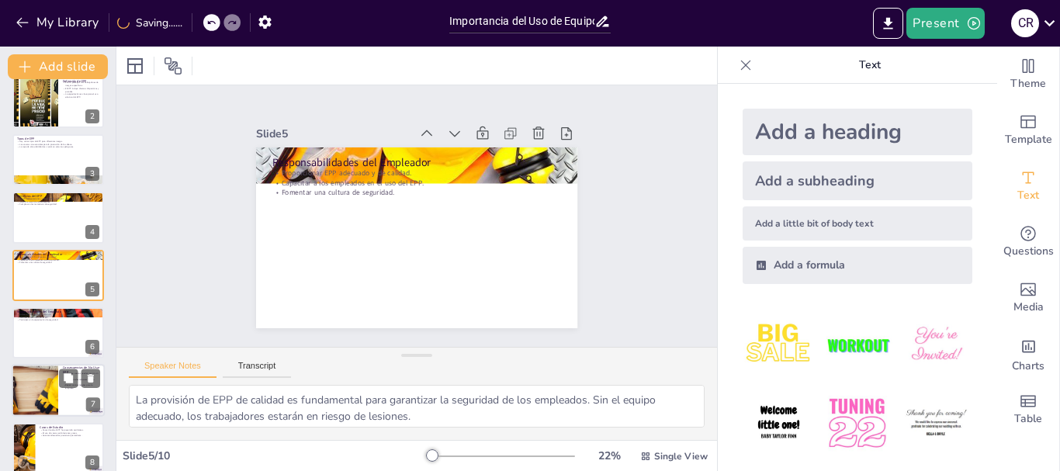
click at [36, 387] on div at bounding box center [34, 391] width 79 height 53
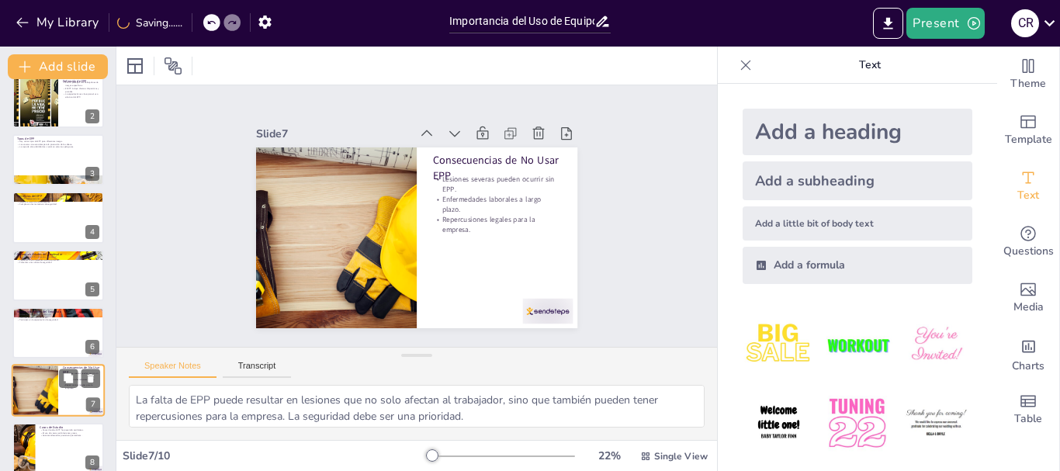
scroll to position [189, 0]
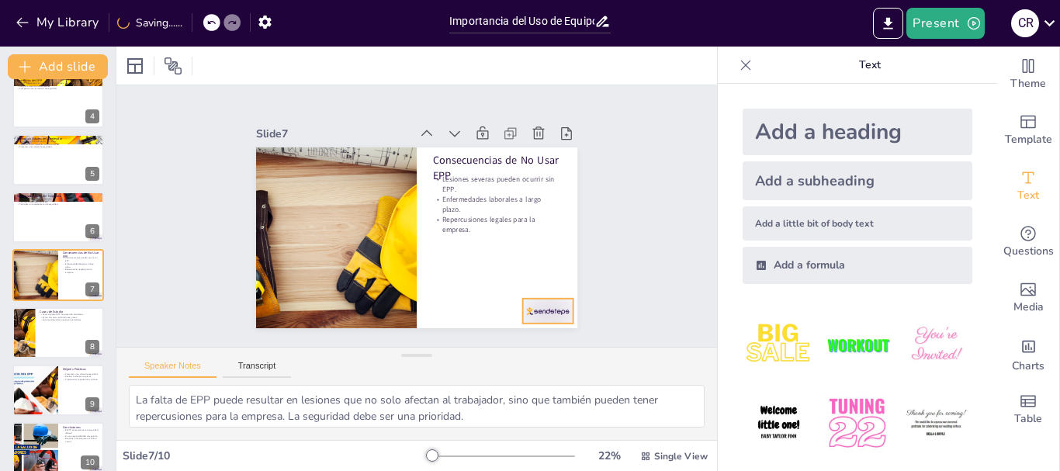
click at [523, 312] on div at bounding box center [548, 311] width 50 height 25
click at [36, 403] on div at bounding box center [34, 390] width 85 height 53
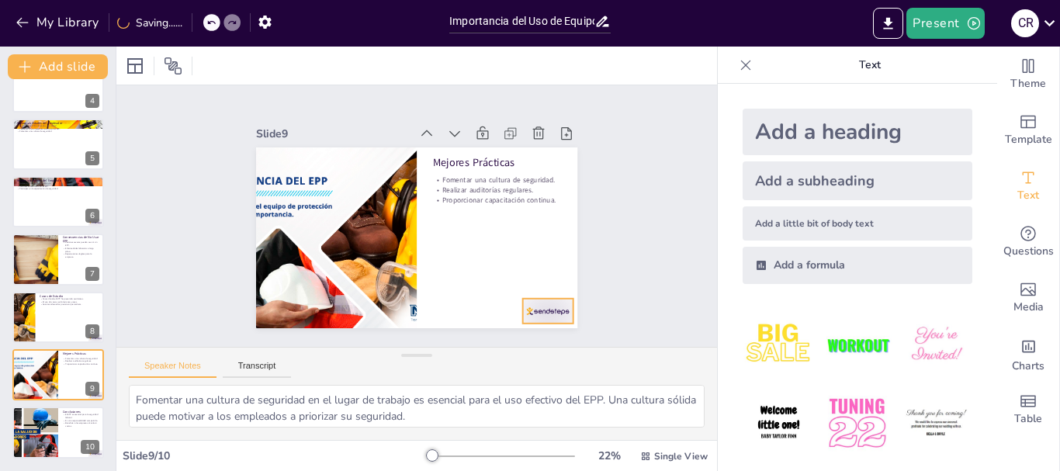
click at [520, 310] on div at bounding box center [537, 325] width 53 height 30
click at [49, 450] on div at bounding box center [34, 433] width 101 height 53
type textarea "La importancia del EPP en la seguridad laboral no puede ser subestimada. Su uso…"
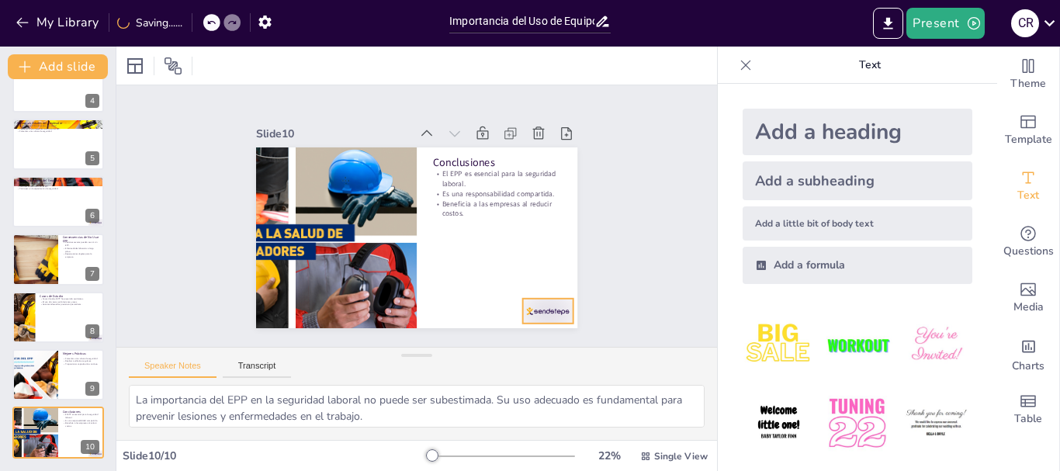
click at [530, 311] on div at bounding box center [548, 311] width 50 height 25
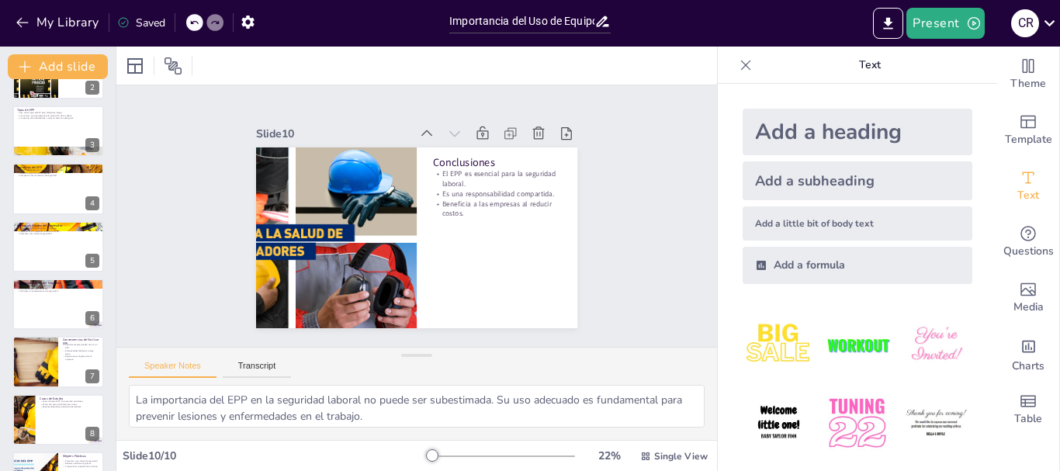
scroll to position [0, 0]
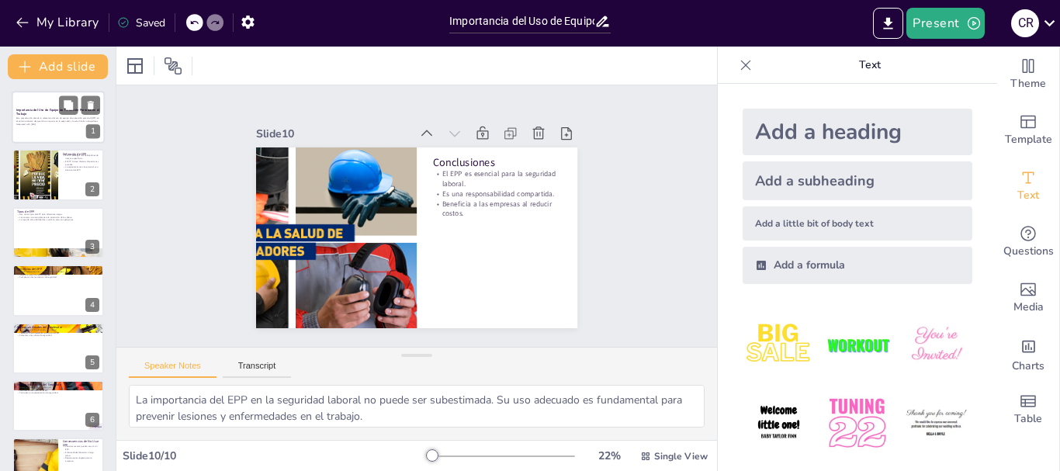
click at [50, 122] on p "Esta presentación aborda la relevancia del uso de equipo de protección personal…" at bounding box center [58, 119] width 84 height 5
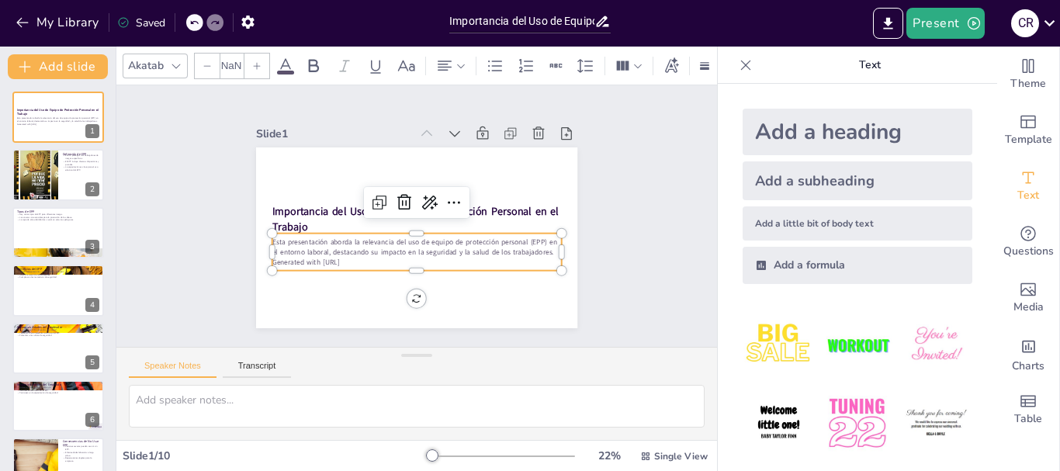
type input "32"
click at [380, 242] on p "Esta presentación aborda la relevancia del uso de equipo de protección personal…" at bounding box center [417, 247] width 290 height 20
click at [354, 257] on p "Generated with [URL]" at bounding box center [417, 262] width 290 height 10
click at [352, 257] on p "Generated with [URL]" at bounding box center [417, 262] width 290 height 10
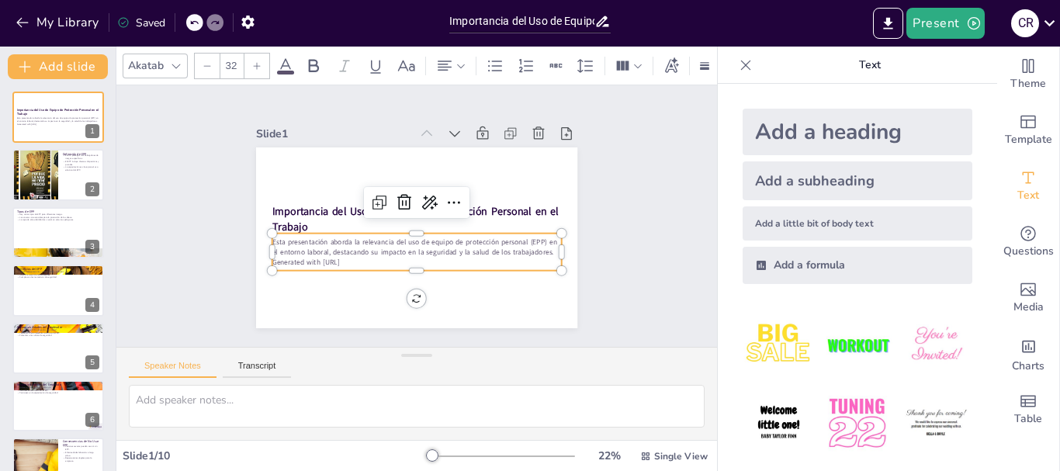
click at [352, 257] on p "Generated with [URL]" at bounding box center [417, 262] width 290 height 10
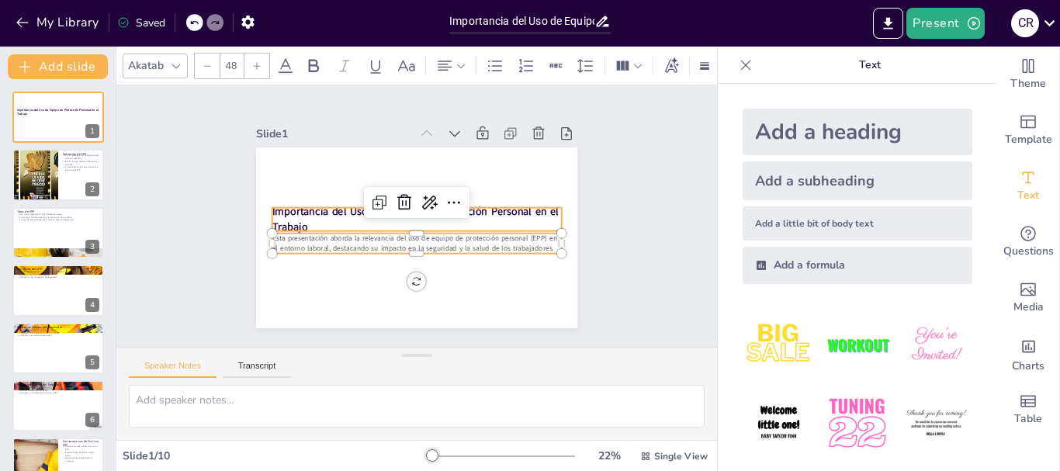
click at [304, 205] on strong "Importancia del Uso de Equipo de Protección Personal en el Trabajo" at bounding box center [415, 218] width 286 height 29
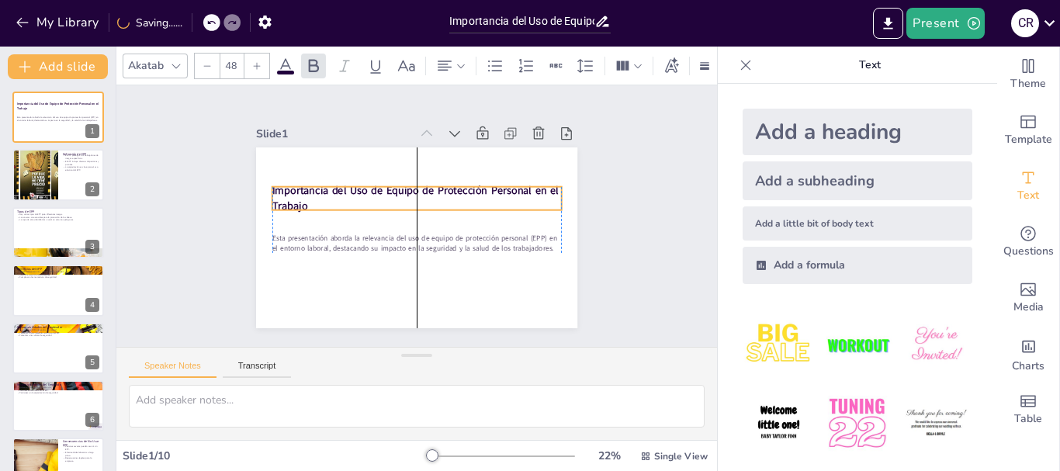
drag, startPoint x: 366, startPoint y: 206, endPoint x: 366, endPoint y: 186, distance: 21.0
click at [366, 186] on strong "Importancia del Uso de Equipo de Protección Personal en el Trabajo" at bounding box center [415, 197] width 286 height 29
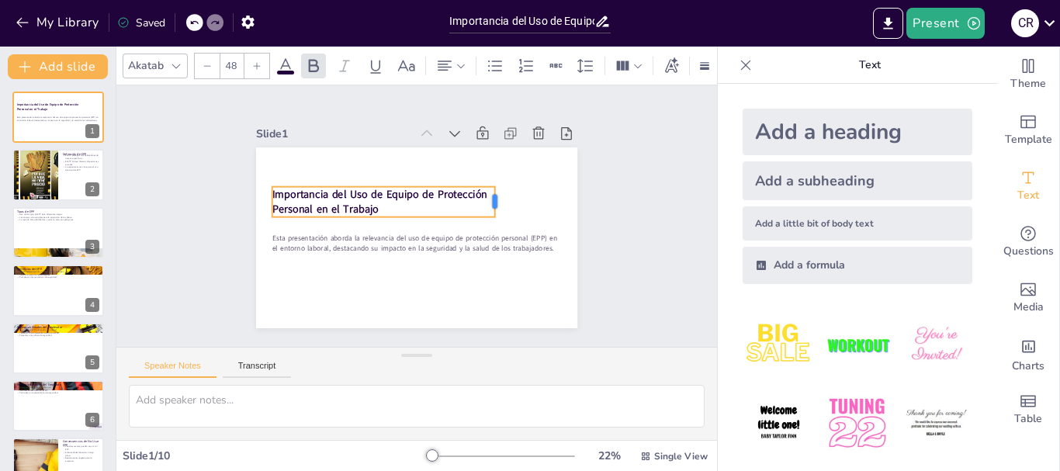
drag, startPoint x: 550, startPoint y: 189, endPoint x: 483, endPoint y: 203, distance: 68.2
click at [495, 203] on div at bounding box center [503, 210] width 16 height 31
click at [233, 65] on input "48" at bounding box center [231, 66] width 22 height 25
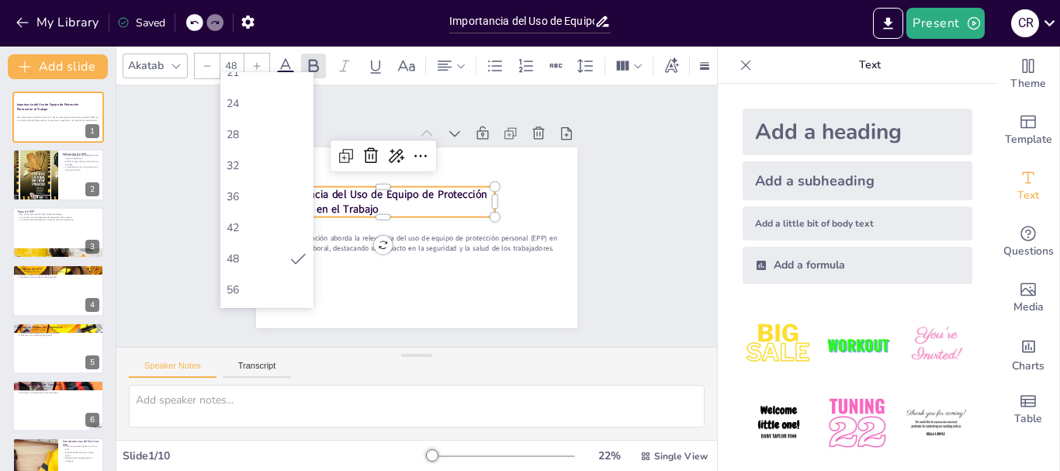
scroll to position [311, 0]
click at [260, 271] on div "72" at bounding box center [267, 274] width 81 height 15
type input "72"
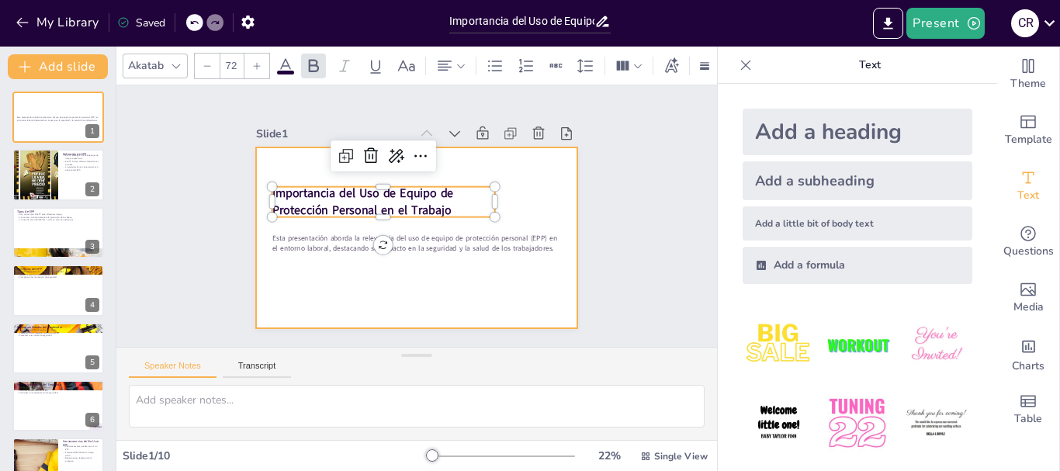
click at [467, 248] on div at bounding box center [416, 237] width 321 height 181
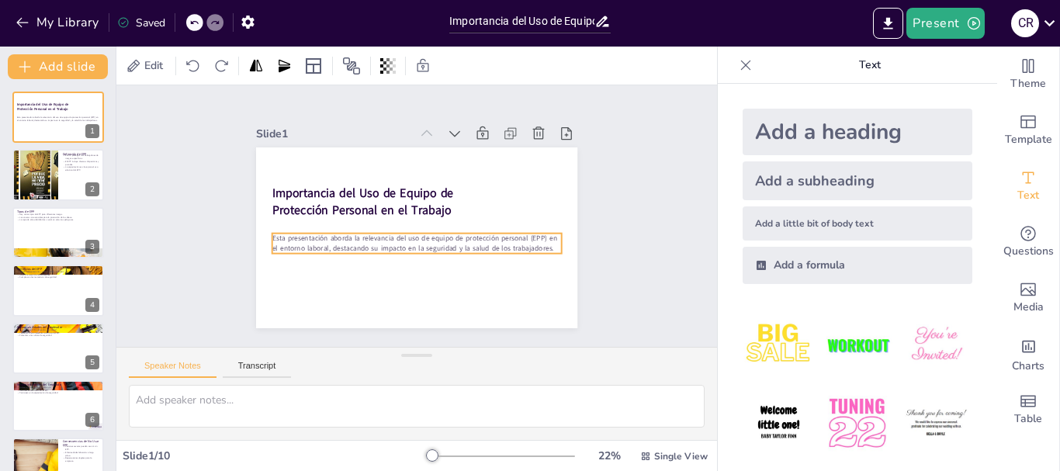
click at [470, 245] on p "Esta presentación aborda la relevancia del uso de equipo de protección personal…" at bounding box center [417, 244] width 290 height 20
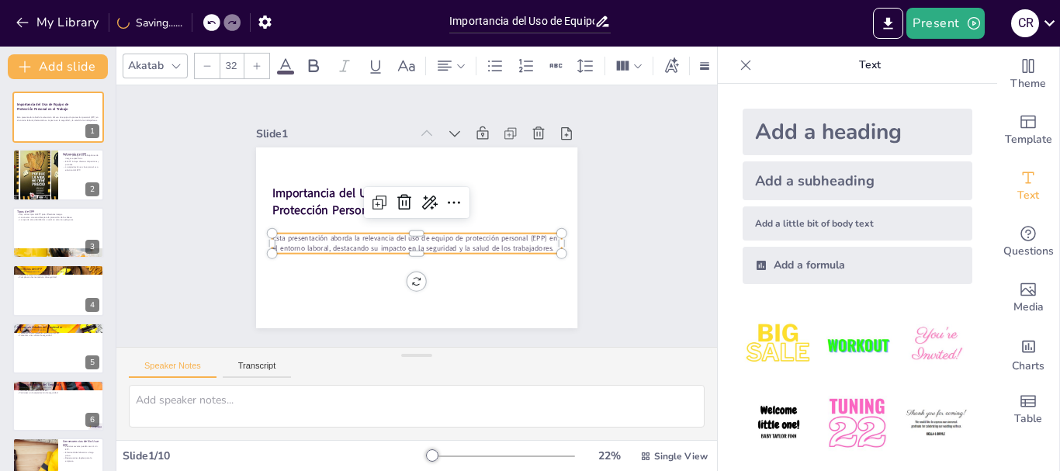
click at [237, 62] on input "32" at bounding box center [231, 66] width 22 height 25
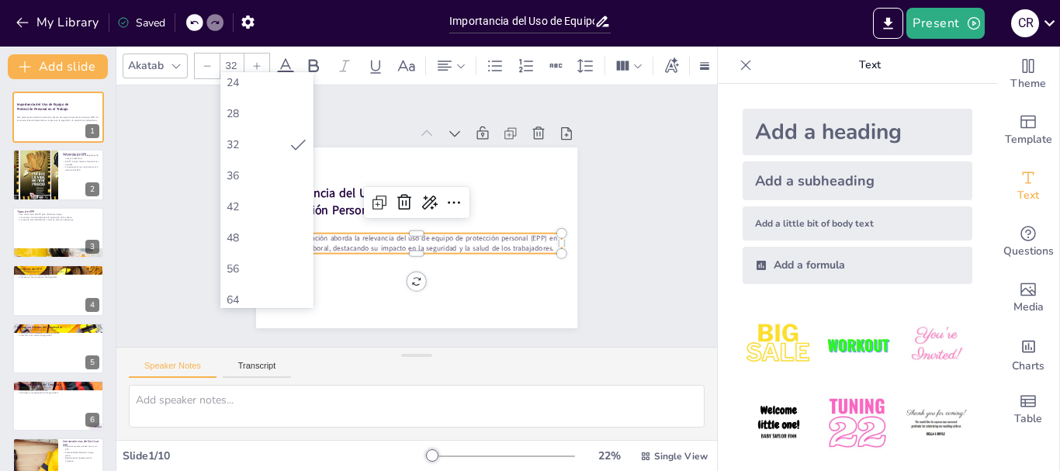
scroll to position [388, 0]
click at [256, 168] on div "64" at bounding box center [267, 165] width 81 height 15
type input "64"
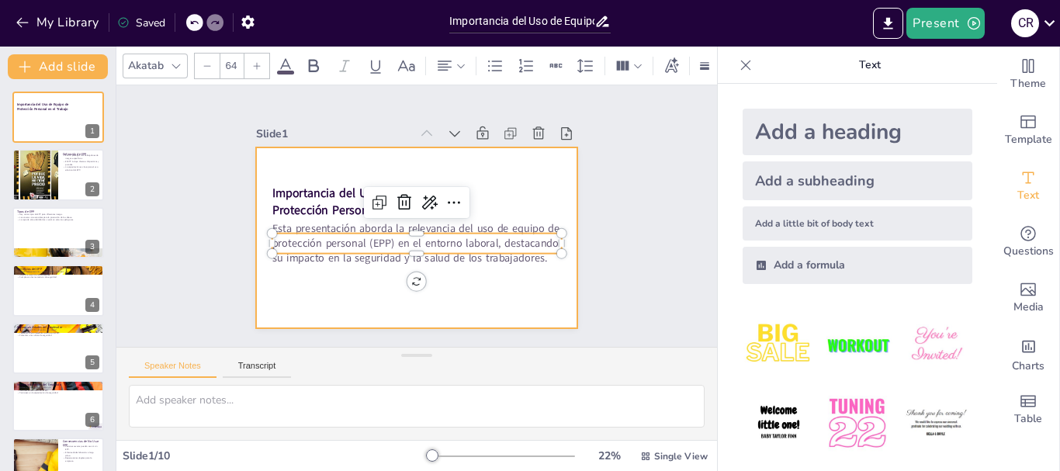
click at [484, 294] on div at bounding box center [414, 237] width 338 height 213
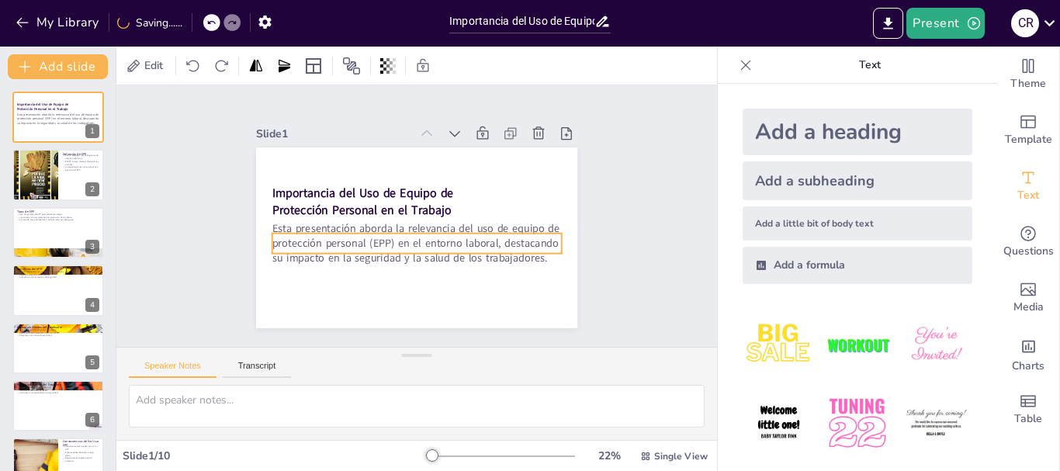
click at [442, 239] on p "Esta presentación aborda la relevancia del uso de equipo de protección personal…" at bounding box center [417, 243] width 290 height 45
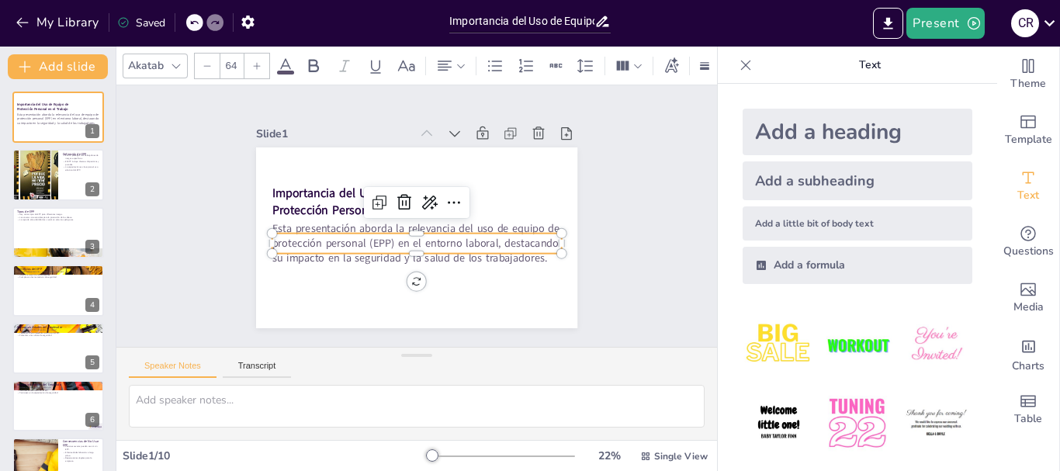
click at [408, 244] on p "Esta presentación aborda la relevancia del uso de equipo de protección personal…" at bounding box center [414, 243] width 293 height 75
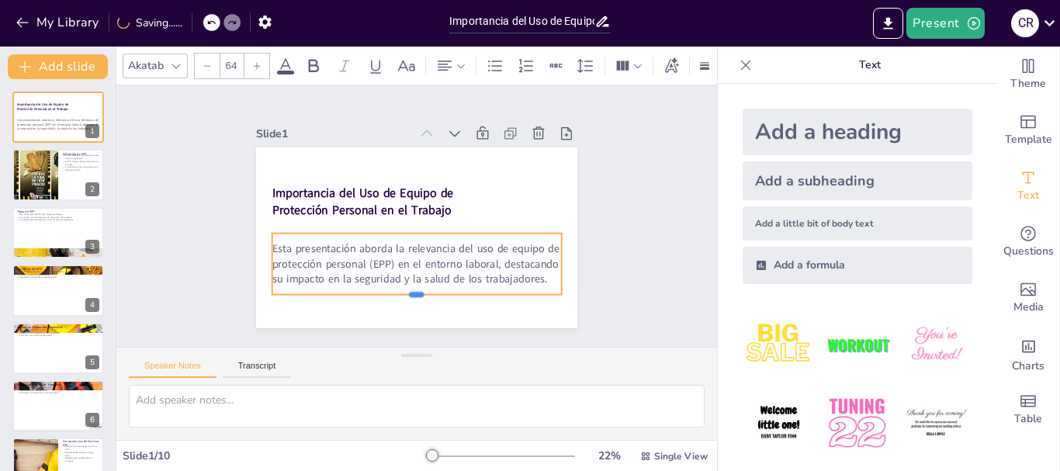
drag, startPoint x: 405, startPoint y: 249, endPoint x: 407, endPoint y: 290, distance: 41.2
click at [407, 294] on div at bounding box center [417, 300] width 290 height 12
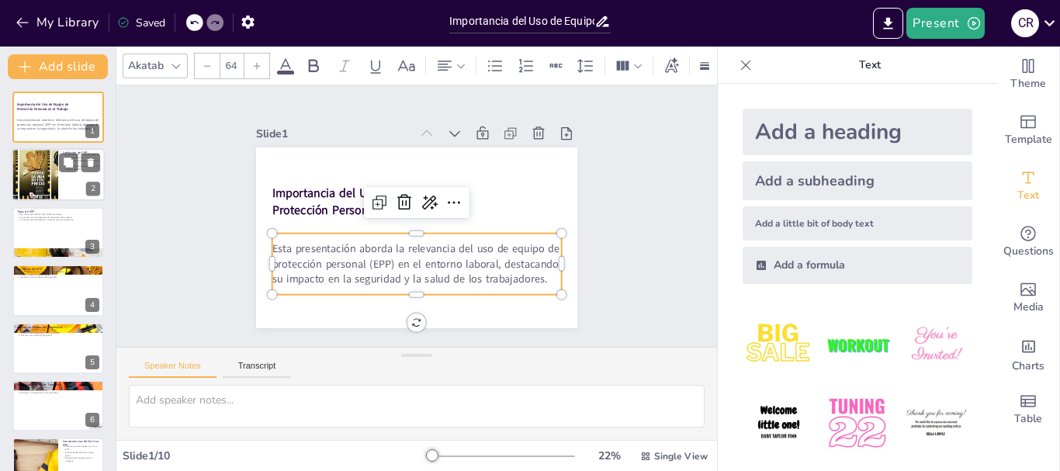
click at [36, 182] on div at bounding box center [34, 175] width 93 height 53
type textarea "El EPP es esencial para la seguridad laboral, ya que protege a los trabajadores…"
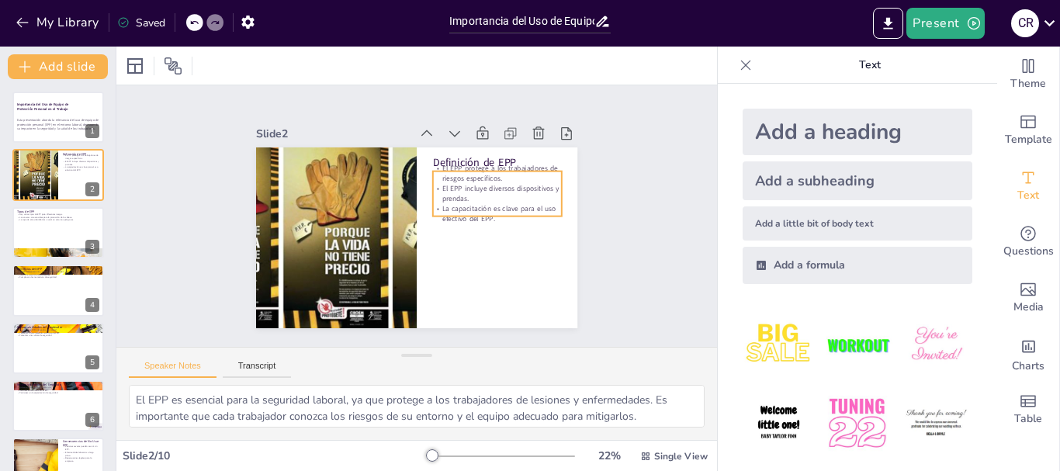
click at [529, 213] on div "Definición de EPP El EPP protege a los trabajadores de riesgos específicos. El …" at bounding box center [416, 237] width 321 height 181
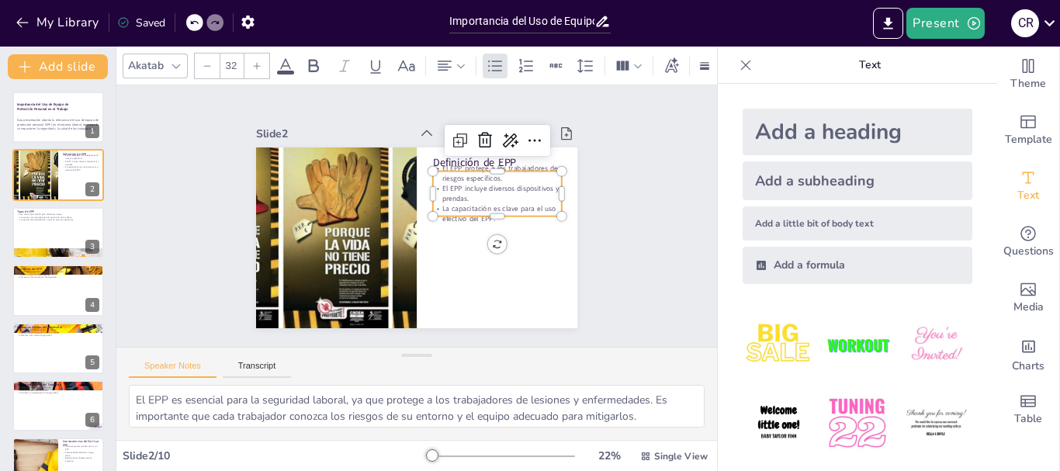
click at [484, 206] on p "La capacitación es clave para el uso efectivo del EPP." at bounding box center [497, 214] width 129 height 20
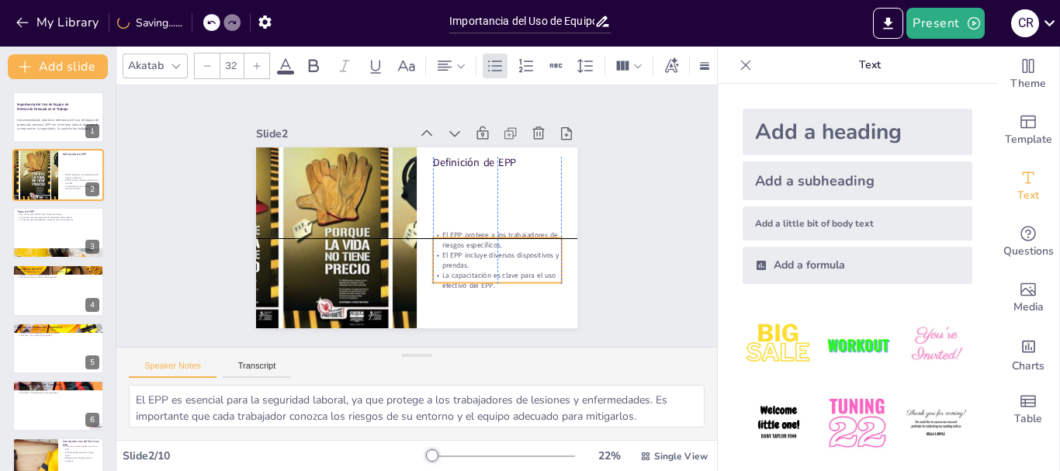
drag, startPoint x: 489, startPoint y: 210, endPoint x: 487, endPoint y: 277, distance: 67.6
click at [487, 277] on p "La capacitación es clave para el uso efectivo del EPP." at bounding box center [490, 288] width 130 height 33
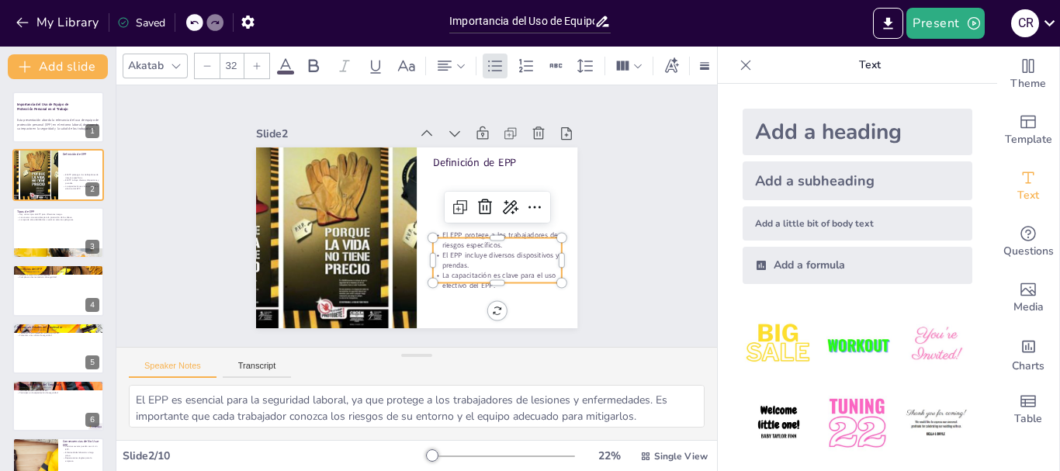
click at [240, 63] on input "32" at bounding box center [231, 66] width 22 height 25
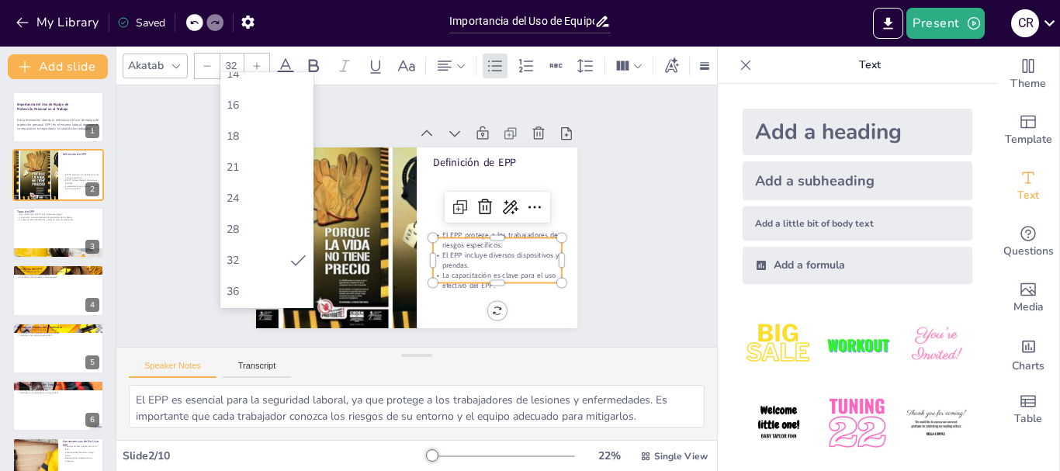
scroll to position [233, 0]
click at [274, 289] on div "56" at bounding box center [267, 290] width 81 height 15
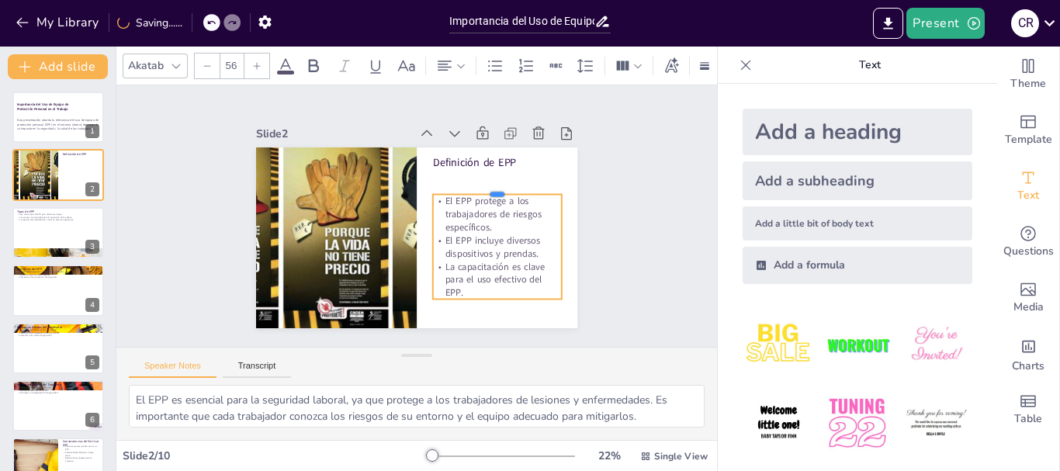
drag, startPoint x: 486, startPoint y: 231, endPoint x: 496, endPoint y: 187, distance: 44.6
click at [496, 187] on div at bounding box center [497, 188] width 129 height 12
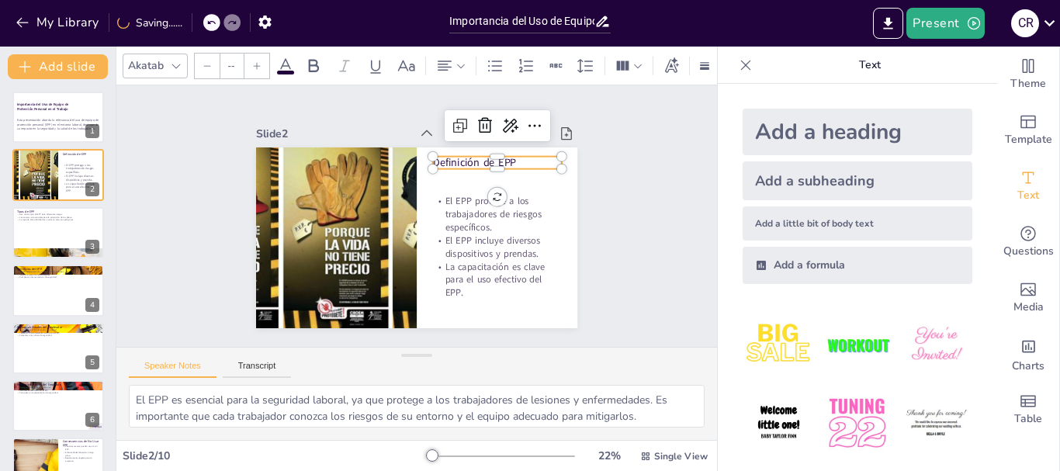
click at [422, 158] on div "Definición de EPP El EPP protege a los trabajadores de riesgos específicos. El …" at bounding box center [414, 237] width 338 height 213
click at [236, 66] on input "48" at bounding box center [231, 66] width 22 height 25
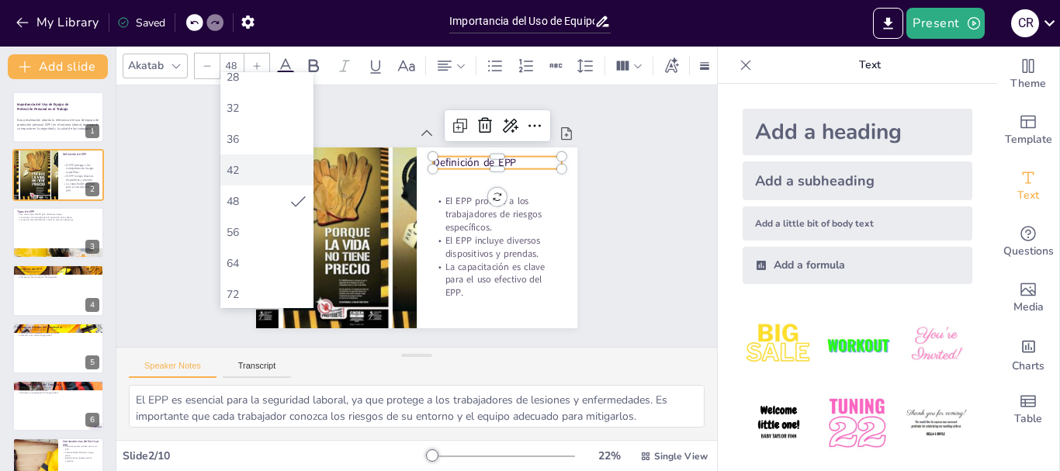
scroll to position [311, 0]
click at [254, 267] on div "72" at bounding box center [267, 274] width 81 height 15
type input "72"
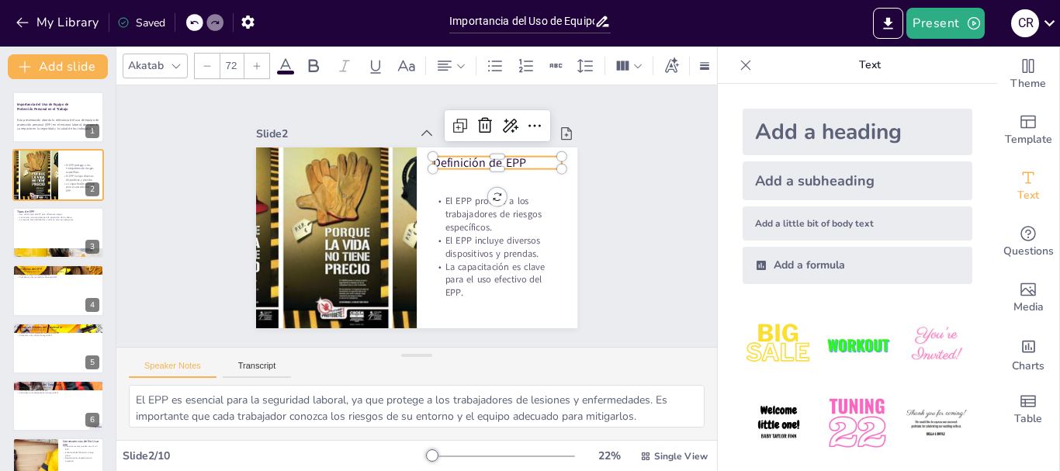
click at [604, 178] on div "Slide 1 Importancia del Uso de Equipo de Protección Personal en el Trabajo Esta…" at bounding box center [417, 216] width 408 height 224
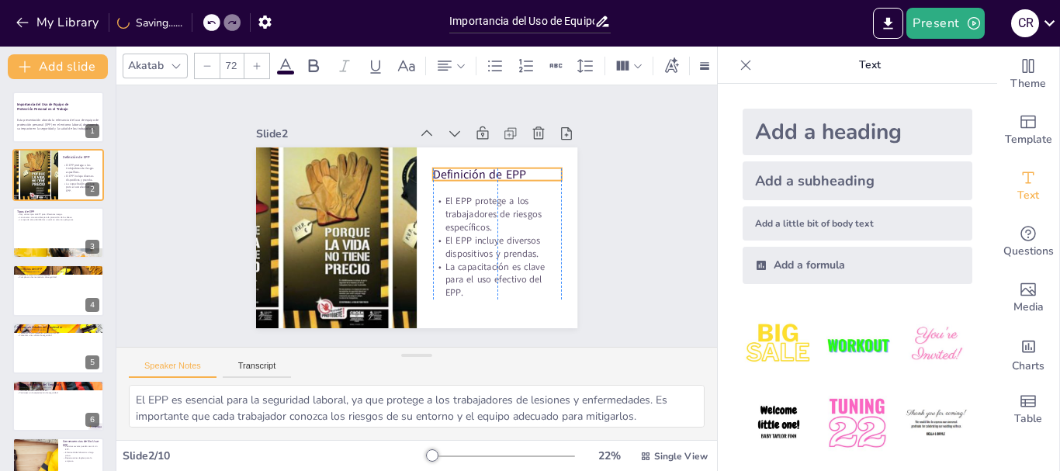
drag, startPoint x: 501, startPoint y: 153, endPoint x: 498, endPoint y: 165, distance: 11.9
click at [498, 166] on p "Definición de EPP" at bounding box center [497, 174] width 129 height 17
click at [27, 224] on div at bounding box center [58, 232] width 93 height 53
type textarea "La variedad de EPP disponible es crucial para abordar los diferentes riesgos en…"
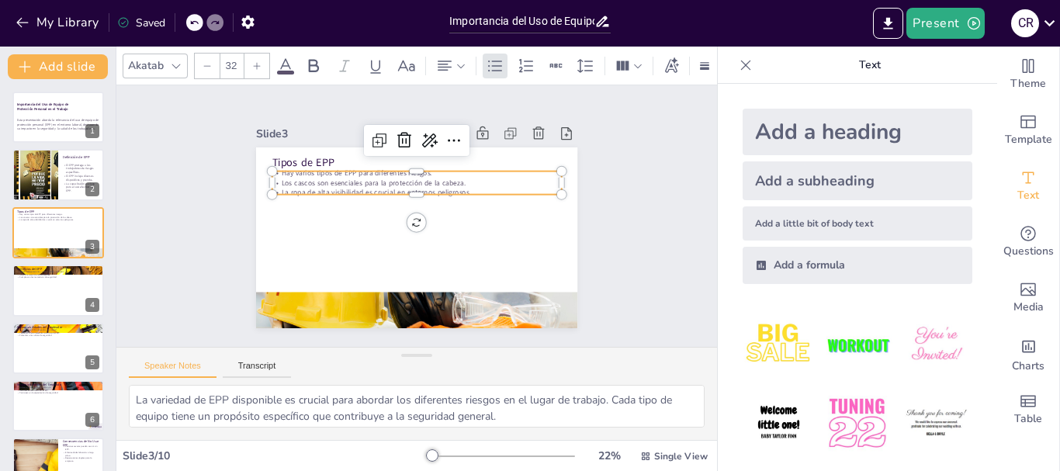
click at [385, 188] on p "La ropa de alta visibilidad es crucial en entornos peligrosos." at bounding box center [417, 193] width 290 height 10
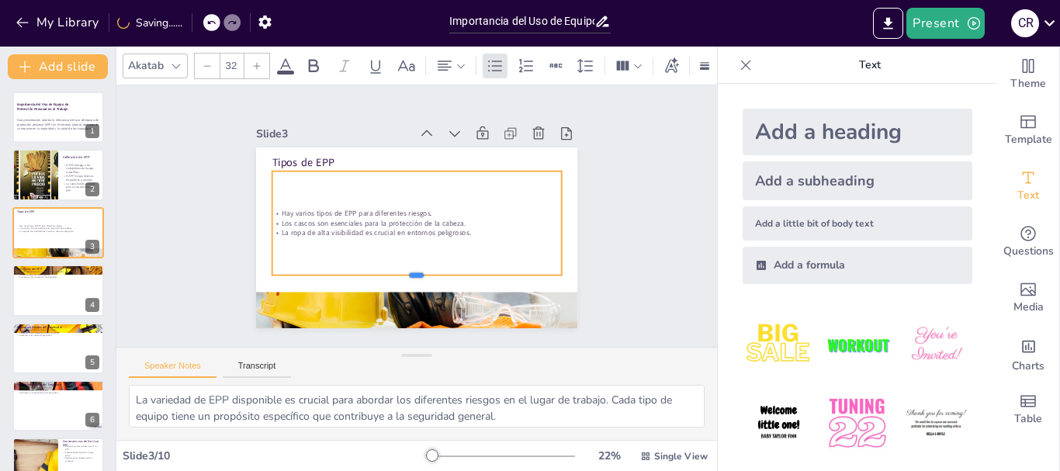
drag, startPoint x: 408, startPoint y: 189, endPoint x: 413, endPoint y: 269, distance: 80.9
click at [413, 275] on div at bounding box center [417, 281] width 290 height 12
click at [409, 172] on div "Hay varios tipos de EPP para diferentes riesgos. Los cascos son esenciales para…" at bounding box center [417, 224] width 290 height 104
click at [399, 172] on div "Hay varios tipos de EPP para diferentes riesgos. Los cascos son esenciales para…" at bounding box center [417, 224] width 290 height 104
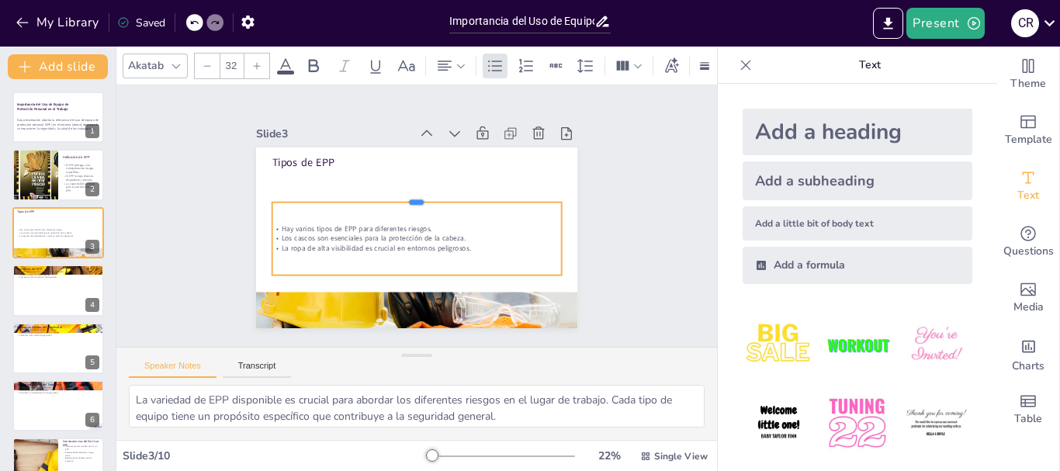
drag, startPoint x: 408, startPoint y: 162, endPoint x: 408, endPoint y: 193, distance: 31.1
click at [408, 193] on div at bounding box center [417, 196] width 290 height 12
click at [227, 60] on input "32" at bounding box center [231, 66] width 22 height 25
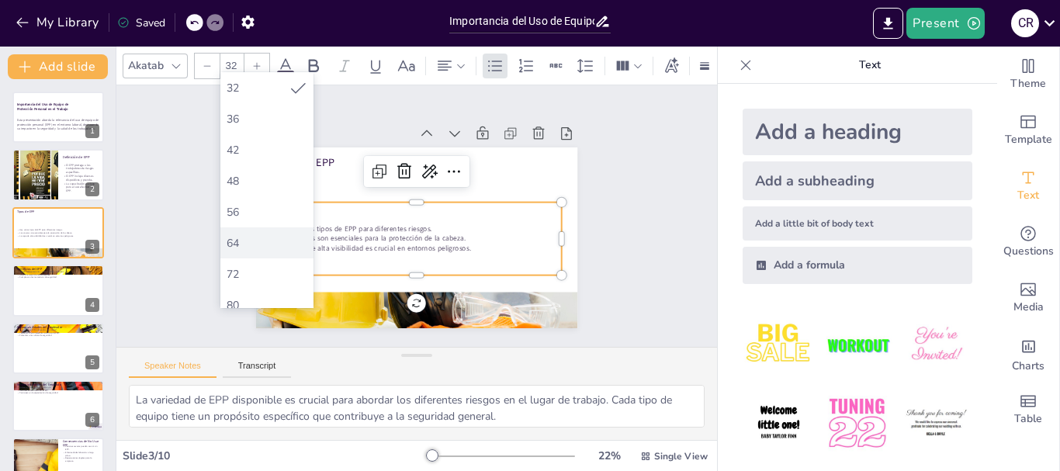
click at [275, 236] on div "64" at bounding box center [267, 243] width 81 height 15
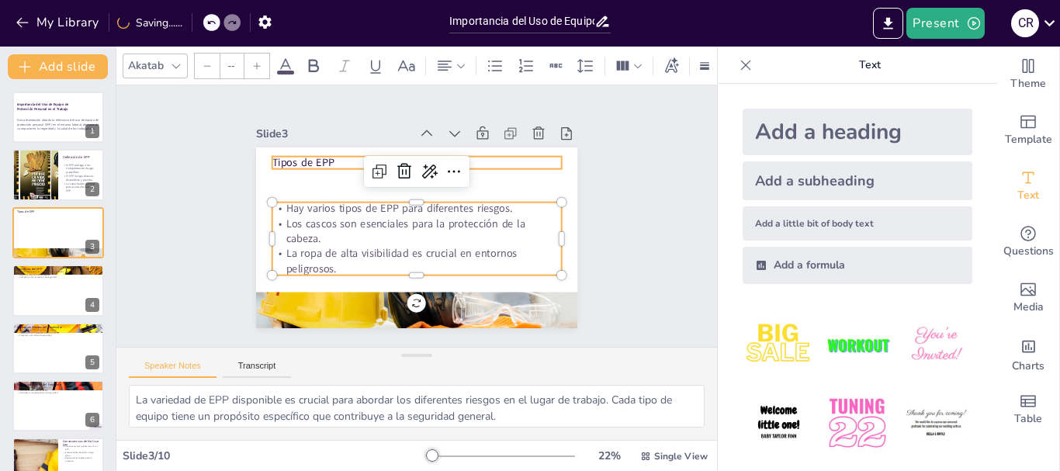
click at [303, 162] on div "Tipos de EPP Hay varios tipos de EPP para diferentes riesgos. Los cascos son es…" at bounding box center [414, 237] width 338 height 213
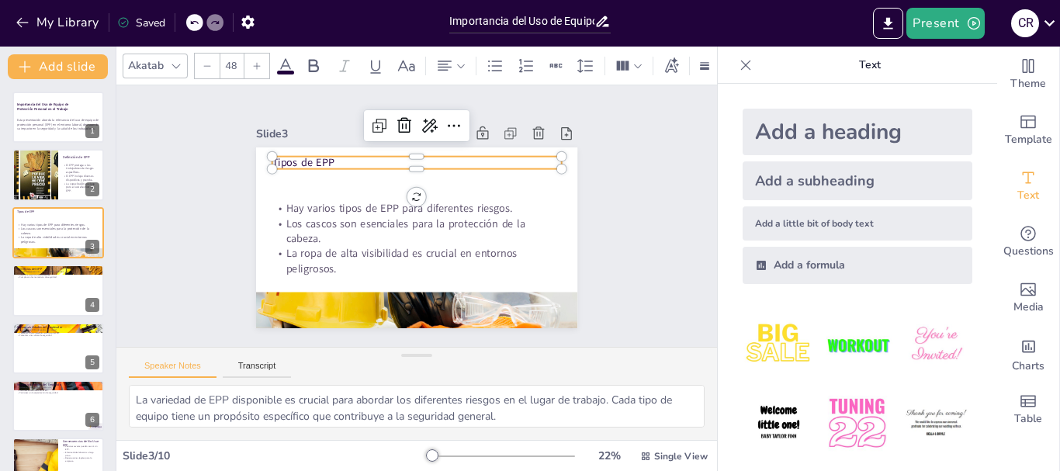
click at [237, 63] on input "48" at bounding box center [231, 66] width 22 height 25
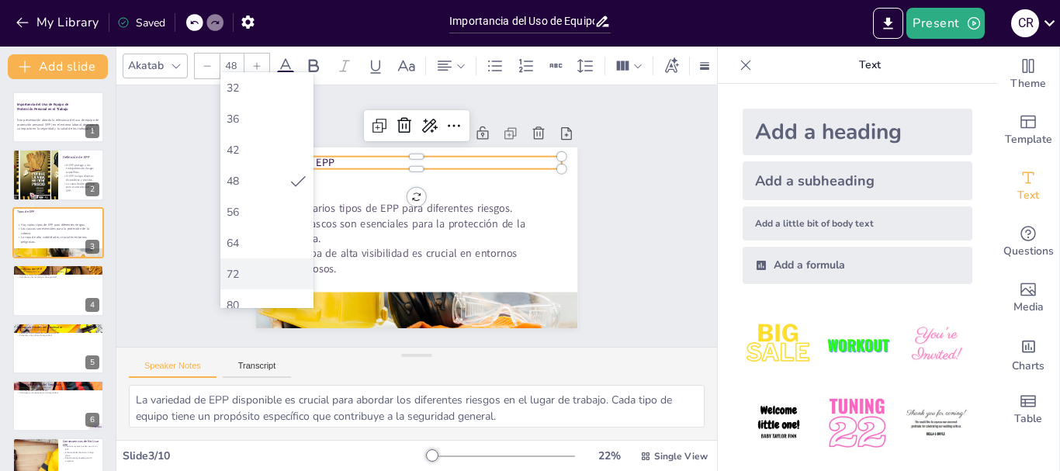
click at [278, 271] on div "72" at bounding box center [267, 274] width 81 height 15
type input "72"
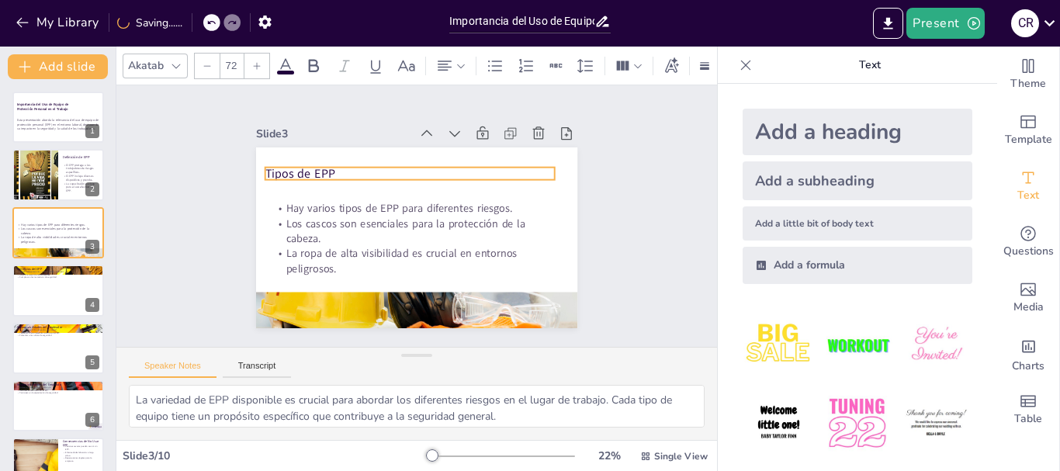
drag, startPoint x: 407, startPoint y: 161, endPoint x: 400, endPoint y: 172, distance: 12.9
click at [400, 172] on p "Tipos de EPP" at bounding box center [410, 173] width 290 height 17
click at [404, 172] on p "Tipos de EPP" at bounding box center [417, 173] width 290 height 17
click at [47, 308] on div at bounding box center [58, 290] width 93 height 53
type textarea "La prevención de lesiones y enfermedades es el objetivo principal del EPP. Al r…"
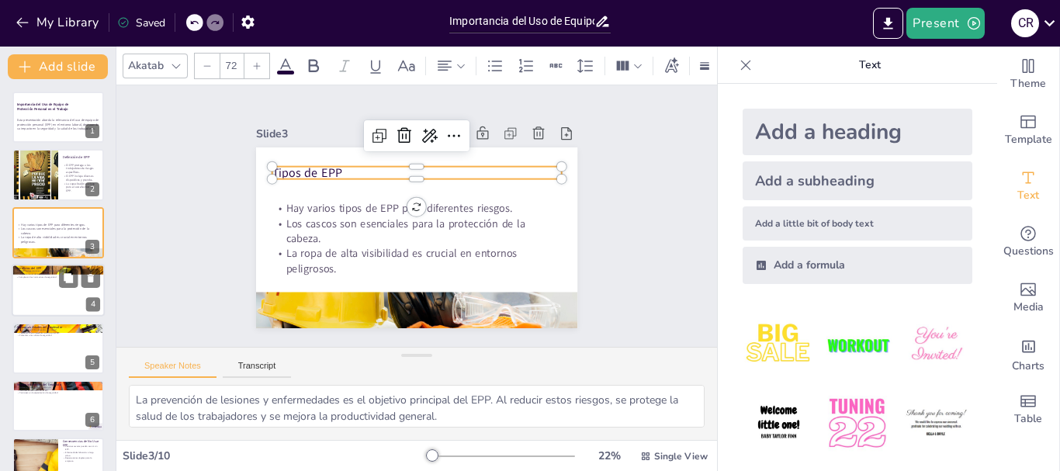
scroll to position [16, 0]
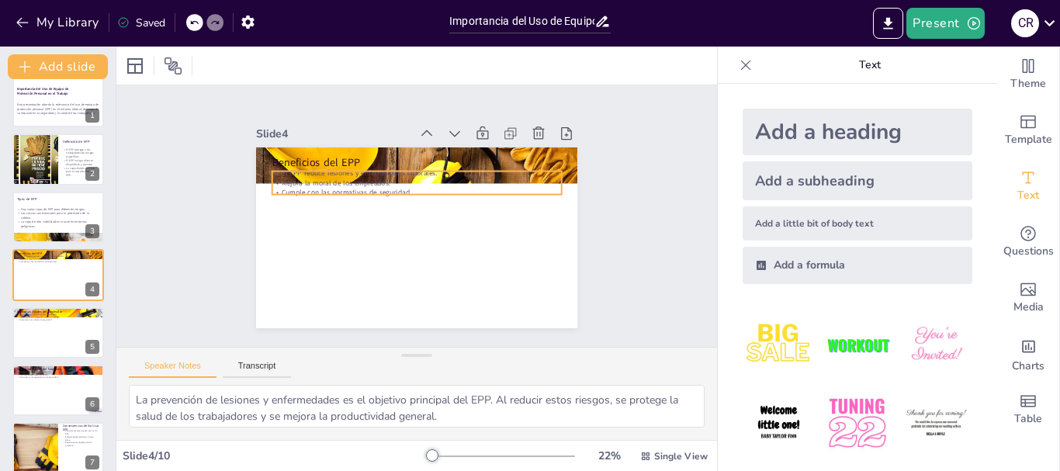
click at [311, 183] on p "Cumple con las normativas de seguridad." at bounding box center [419, 193] width 289 height 40
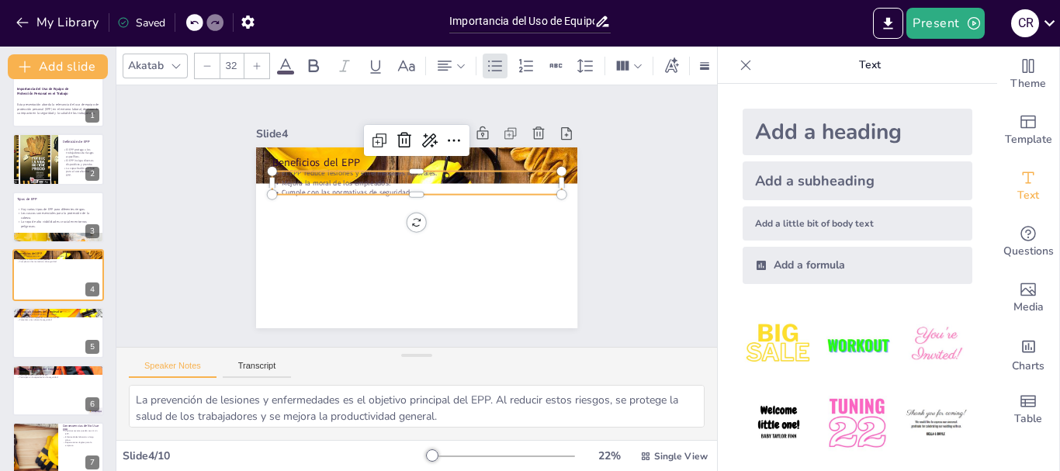
click at [404, 188] on p "Cumple con las normativas de seguridad." at bounding box center [417, 193] width 290 height 10
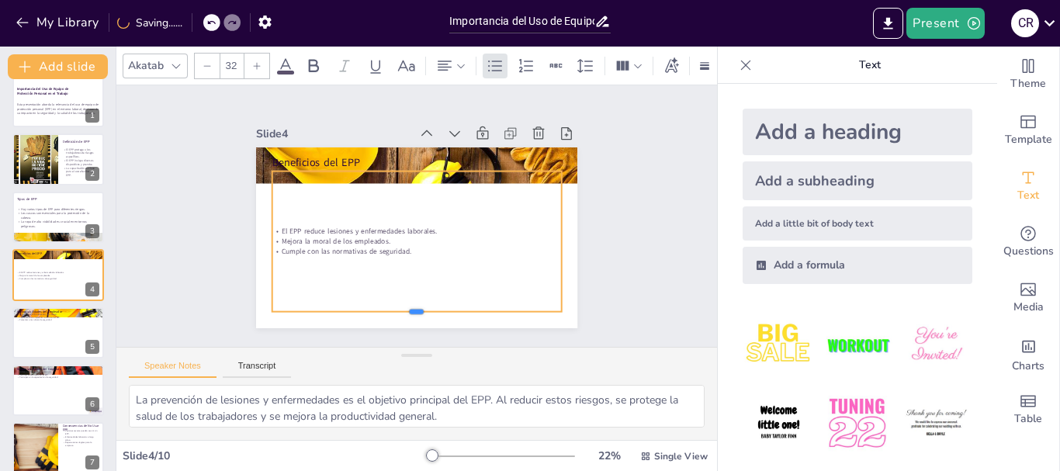
drag, startPoint x: 405, startPoint y: 192, endPoint x: 408, endPoint y: 309, distance: 117.3
click at [408, 311] on div at bounding box center [417, 317] width 290 height 12
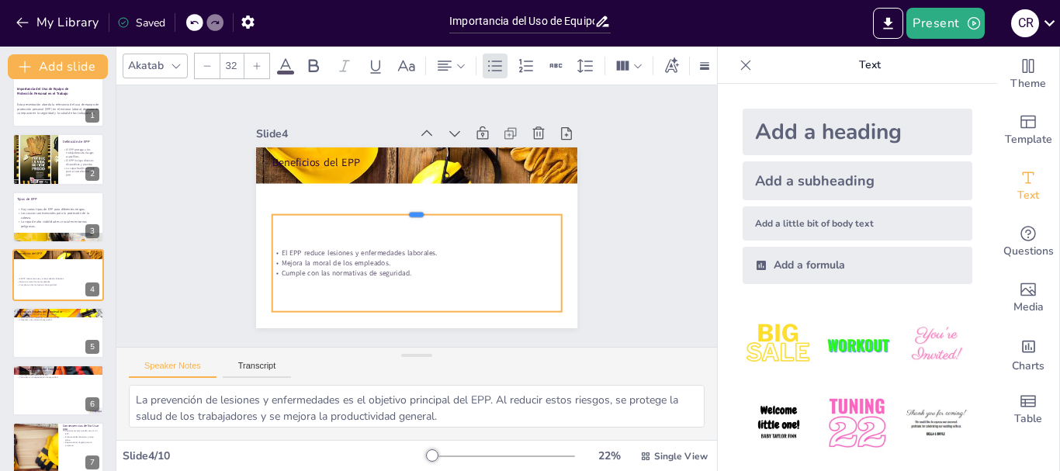
drag, startPoint x: 404, startPoint y: 164, endPoint x: 406, endPoint y: 210, distance: 46.6
click at [406, 210] on div at bounding box center [417, 209] width 290 height 12
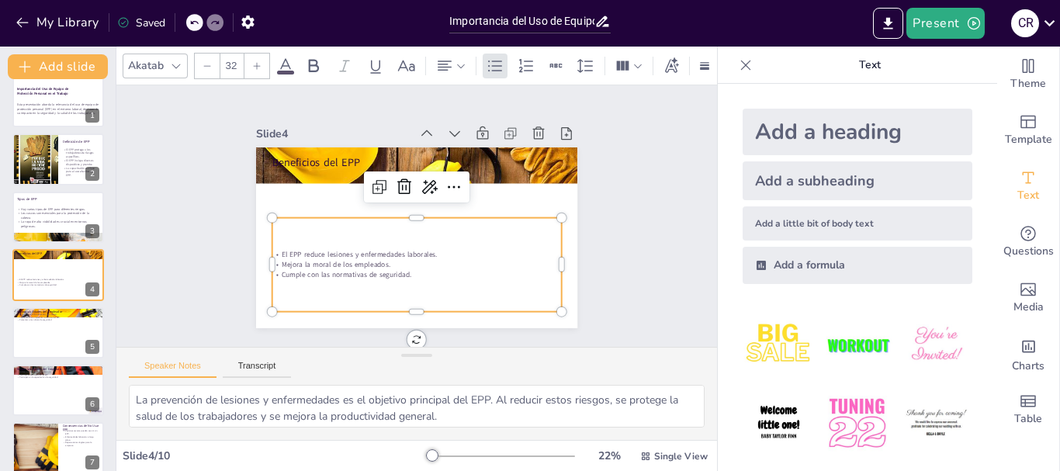
click at [232, 54] on input "32" at bounding box center [231, 66] width 22 height 25
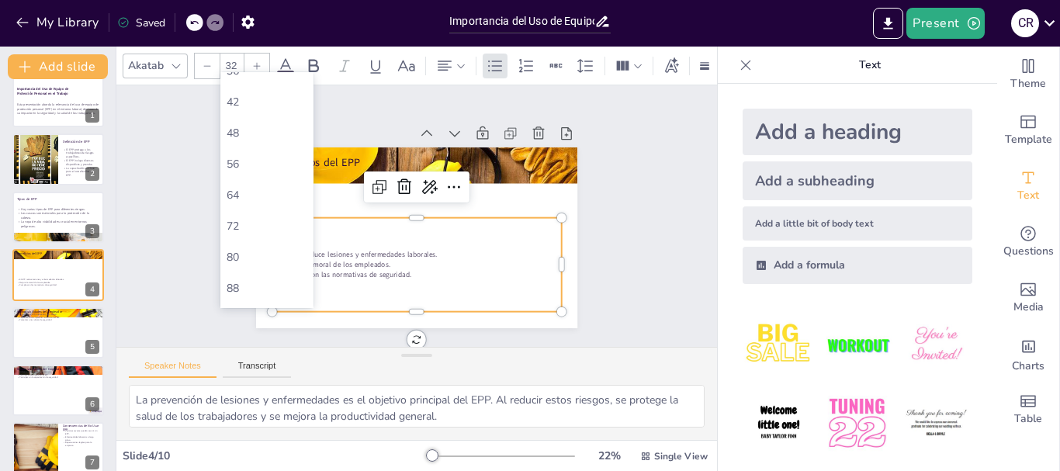
scroll to position [388, 0]
click at [274, 176] on div "64" at bounding box center [266, 165] width 93 height 31
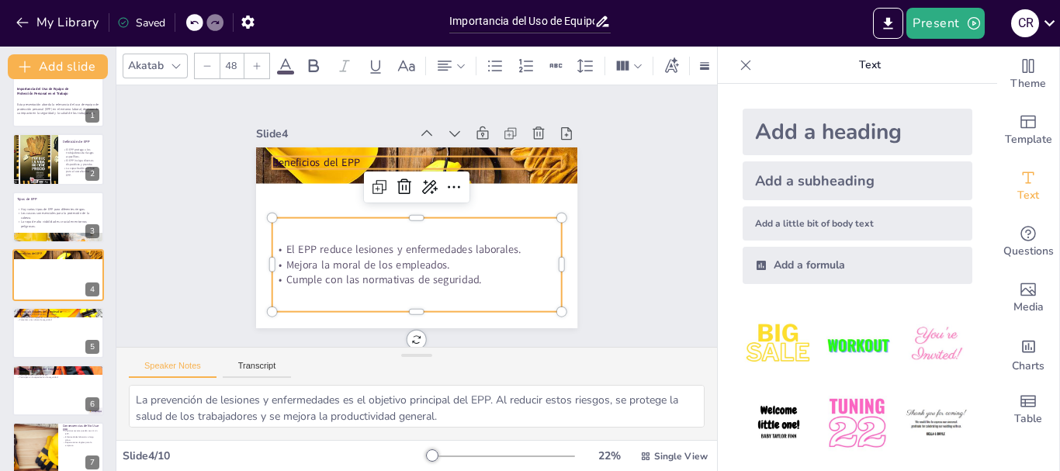
click at [314, 155] on p "Beneficios del EPP" at bounding box center [417, 162] width 290 height 15
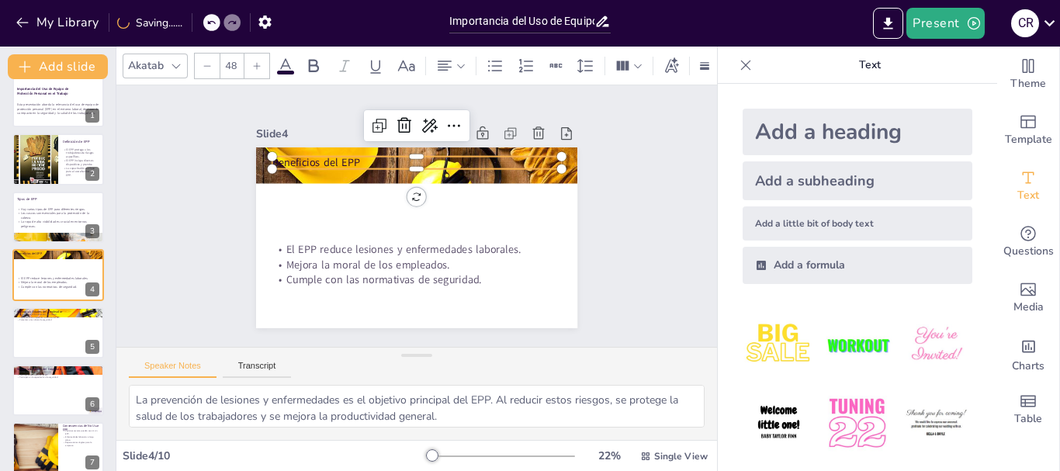
click at [228, 60] on input "48" at bounding box center [231, 66] width 22 height 25
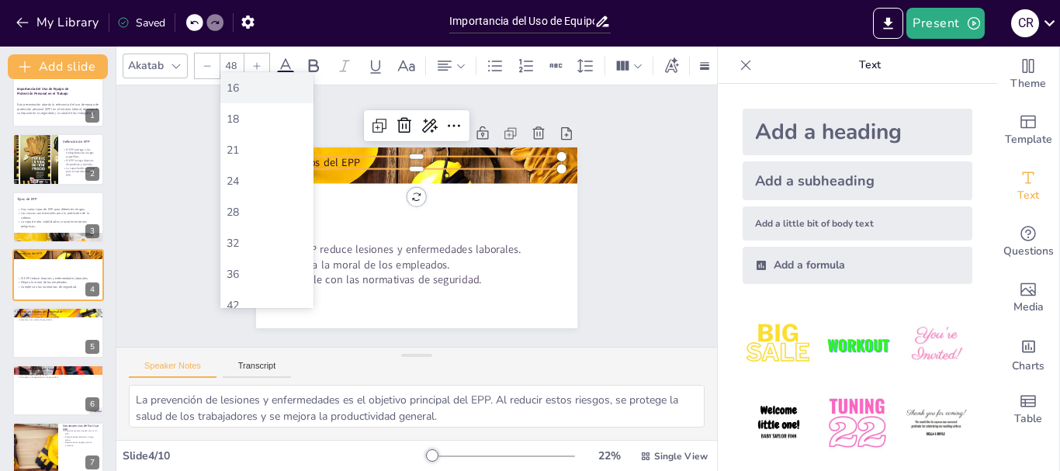
scroll to position [466, 0]
click at [267, 126] on div "72" at bounding box center [267, 119] width 81 height 15
type input "72"
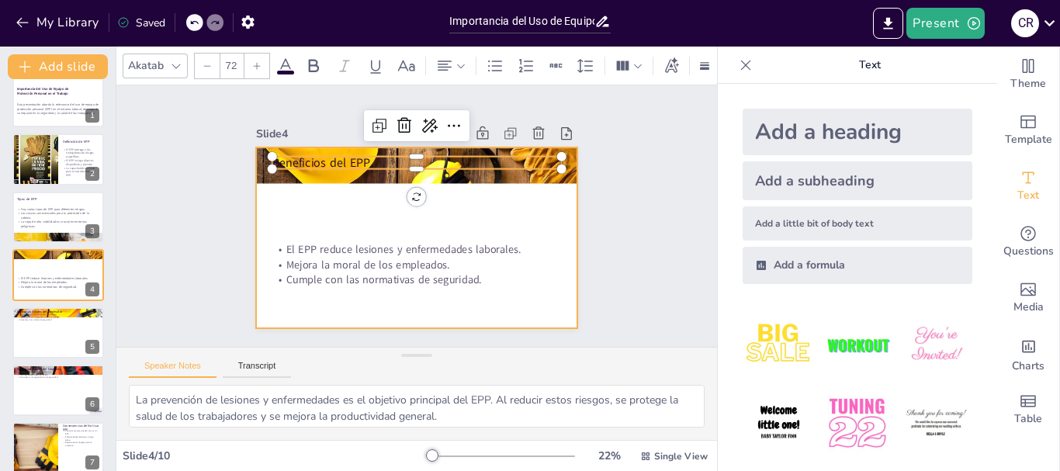
click at [543, 206] on div at bounding box center [416, 237] width 321 height 181
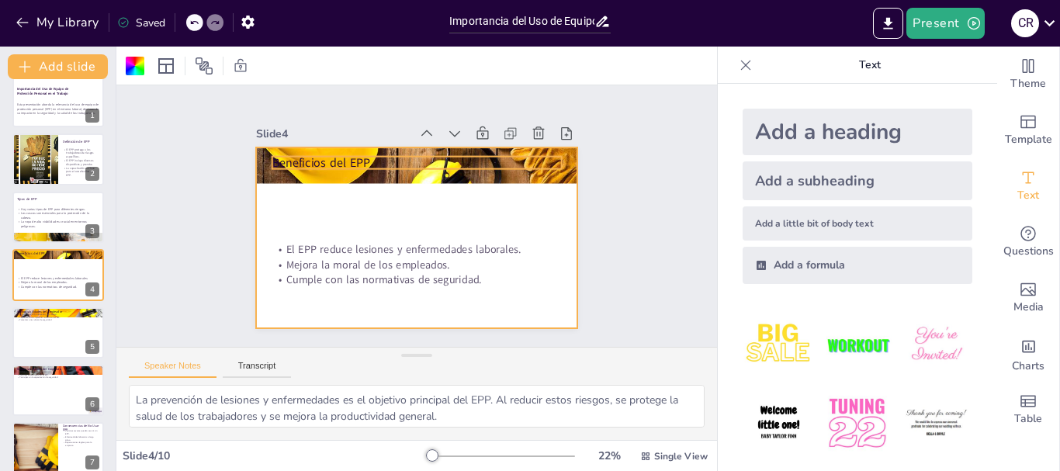
click at [311, 159] on p "Beneficios del EPP" at bounding box center [417, 162] width 290 height 17
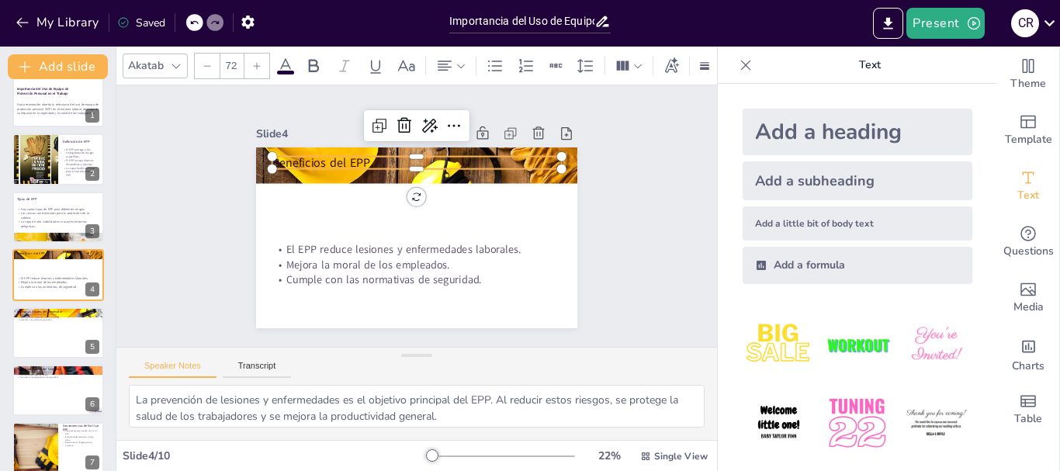
click at [279, 71] on span at bounding box center [285, 73] width 17 height 4
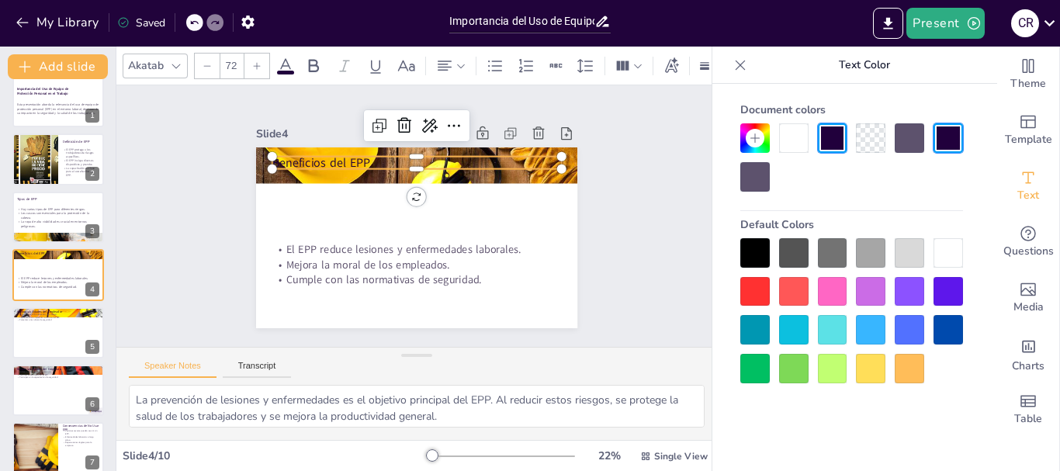
click at [808, 135] on div at bounding box center [793, 137] width 29 height 29
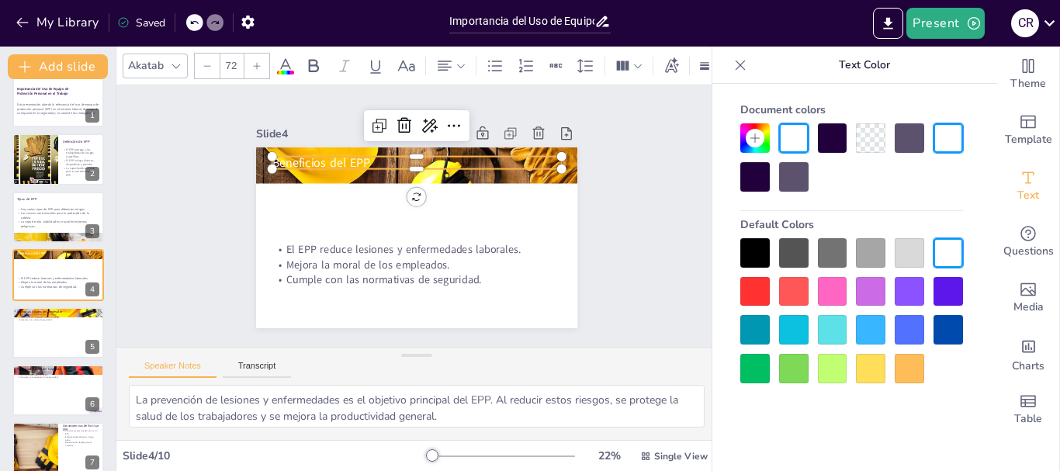
click at [630, 211] on div "Slide 1 Importancia del Uso de Equipo de Protección Personal en el Trabajo Esta…" at bounding box center [416, 216] width 601 height 262
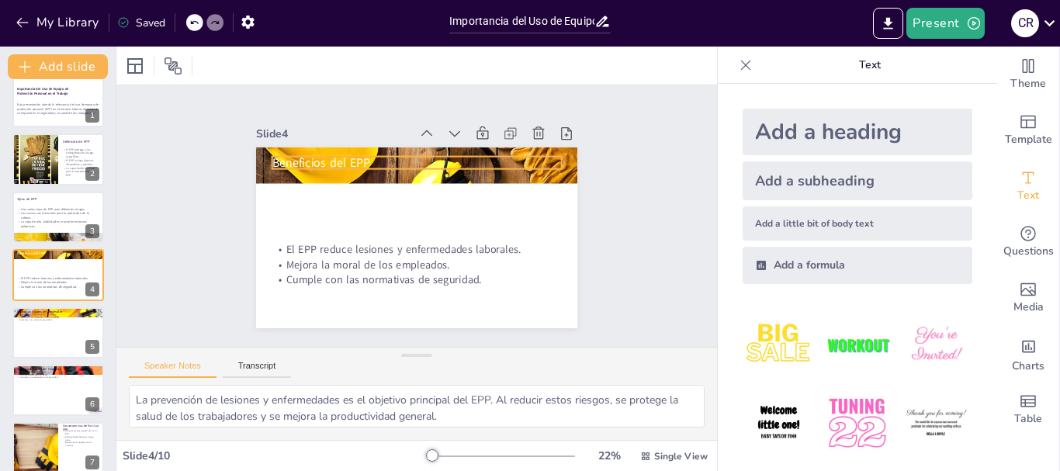
click at [327, 159] on span "Beneficios del EPP" at bounding box center [327, 153] width 99 height 26
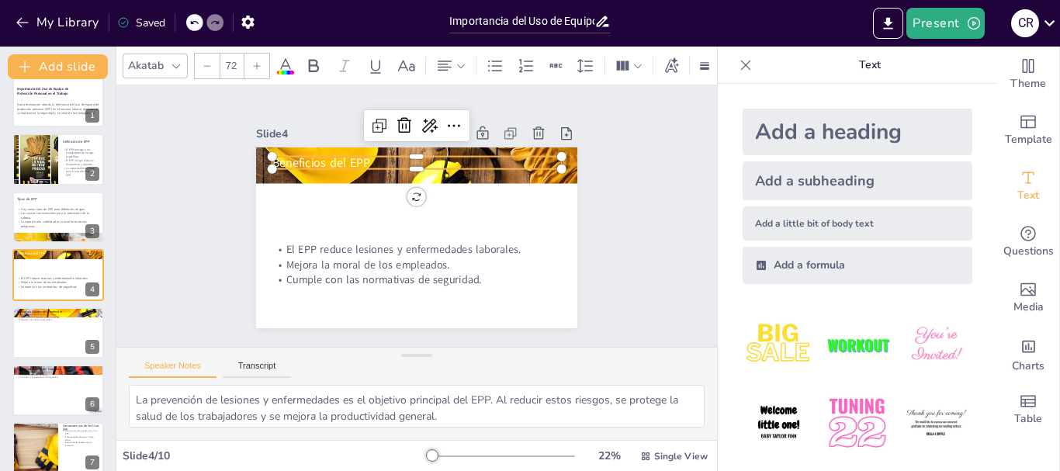
click at [294, 61] on icon at bounding box center [285, 66] width 19 height 19
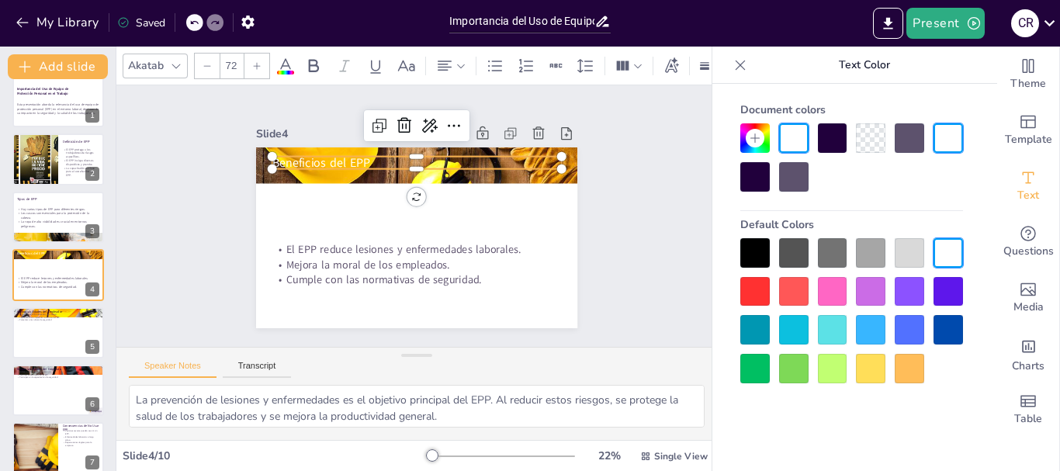
click at [827, 142] on div at bounding box center [832, 137] width 29 height 29
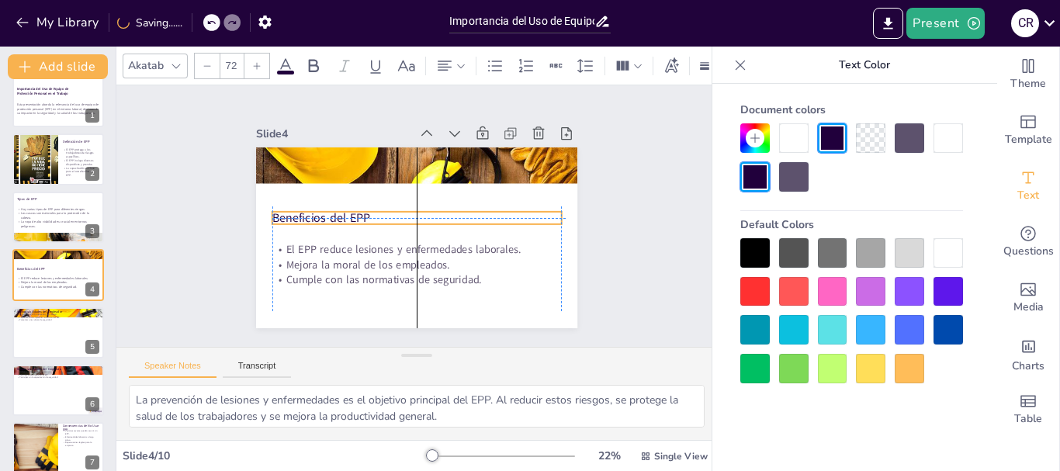
drag, startPoint x: 338, startPoint y: 158, endPoint x: 342, endPoint y: 208, distance: 49.9
click at [342, 208] on span "Beneficios del EPP" at bounding box center [325, 188] width 99 height 46
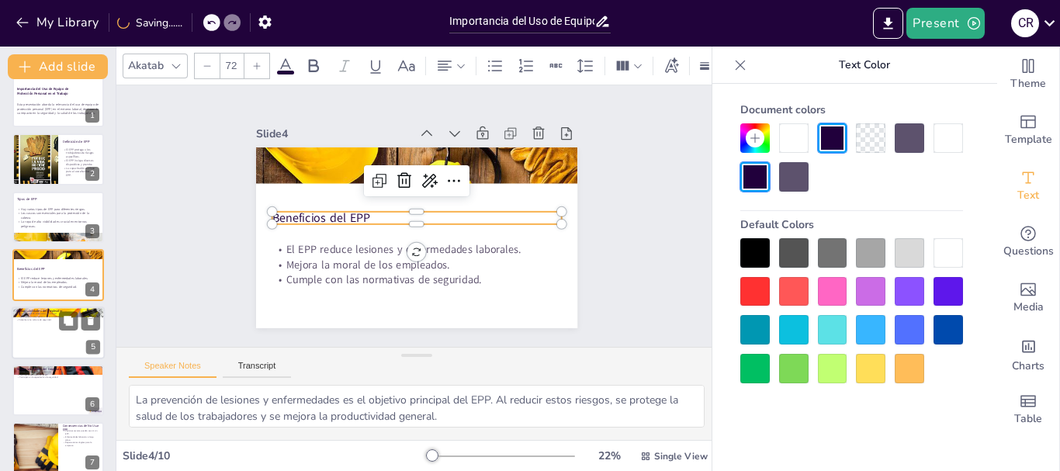
click at [15, 346] on div at bounding box center [58, 333] width 93 height 53
type textarea "La provisión de EPP de calidad es fundamental para garantizar la seguridad de l…"
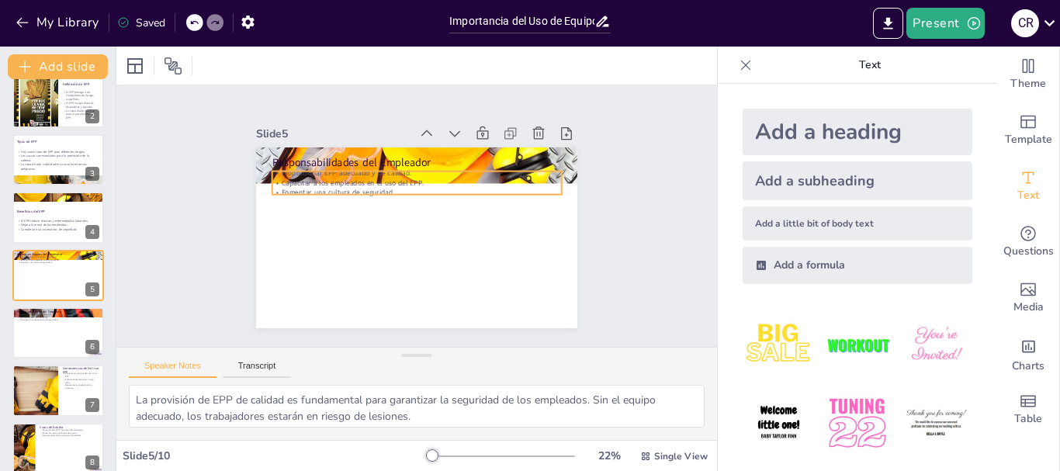
click at [344, 178] on p "Capacitar a los empleados en el uso del EPP." at bounding box center [417, 183] width 290 height 10
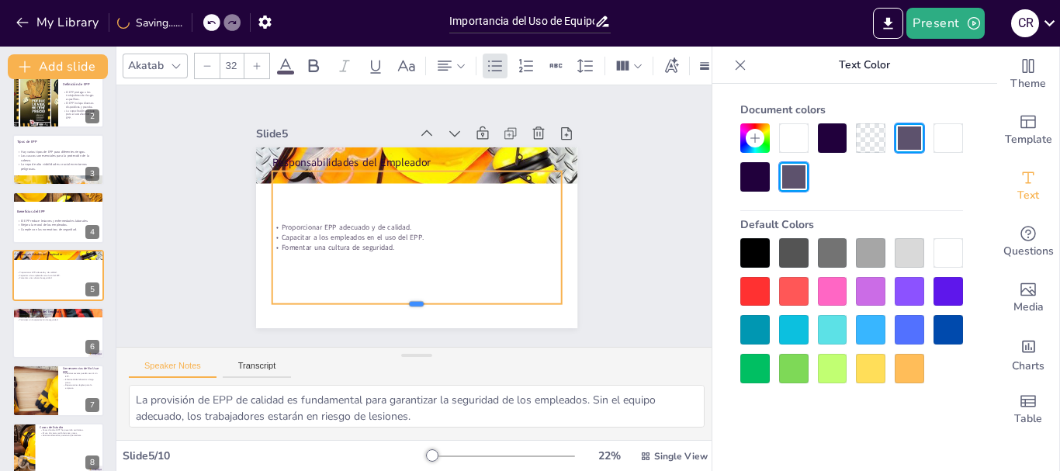
drag, startPoint x: 408, startPoint y: 188, endPoint x: 411, endPoint y: 297, distance: 109.5
click at [411, 297] on div at bounding box center [406, 309] width 289 height 43
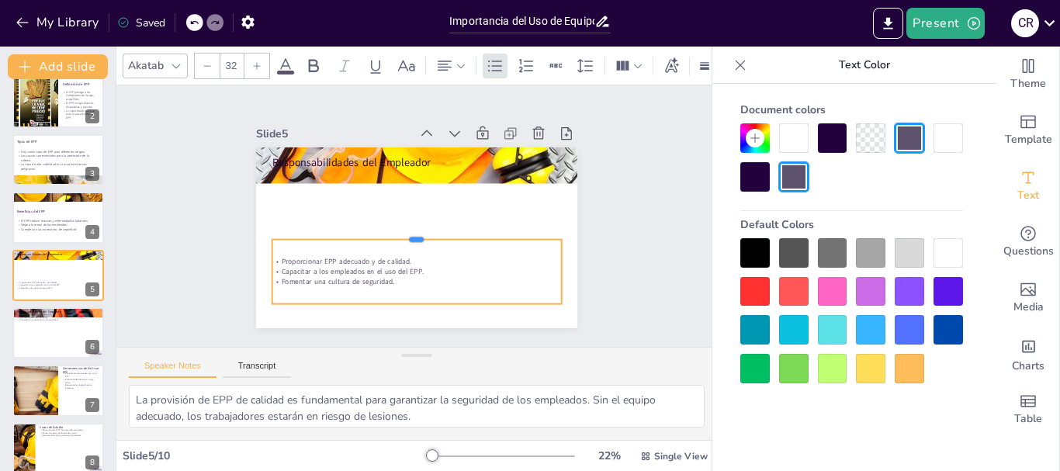
drag, startPoint x: 404, startPoint y: 164, endPoint x: 398, endPoint y: 232, distance: 68.5
click at [398, 232] on div at bounding box center [414, 233] width 289 height 43
click at [237, 59] on input "32" at bounding box center [231, 66] width 22 height 25
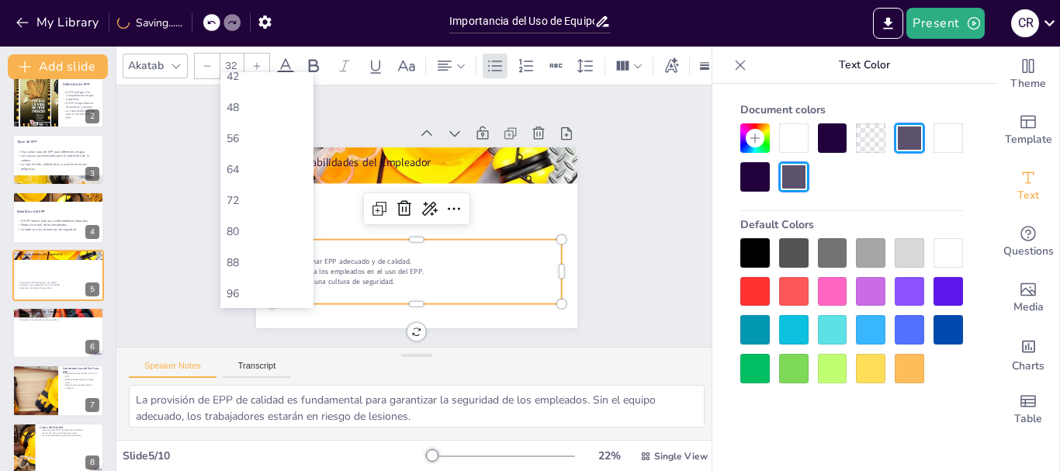
scroll to position [466, 0]
click at [273, 115] on div "72" at bounding box center [267, 119] width 81 height 15
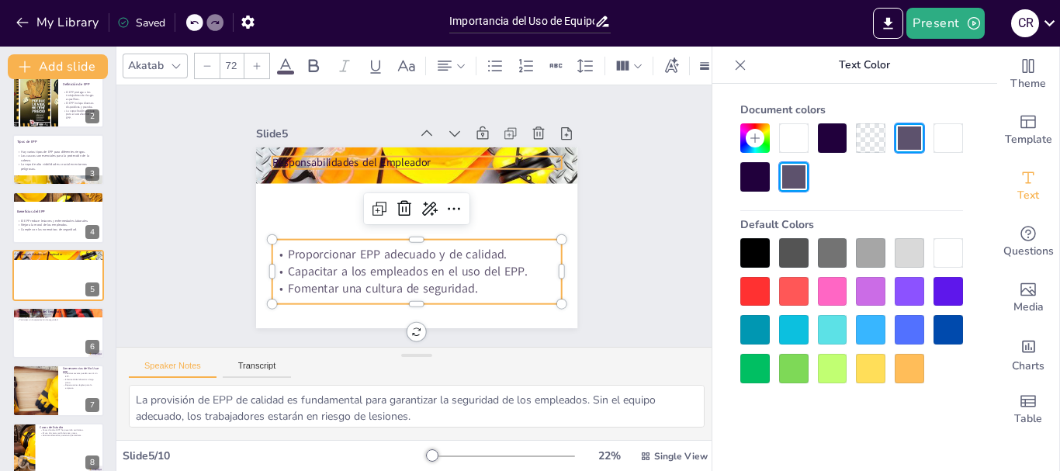
click at [404, 155] on p "Responsabilidades del Empleador" at bounding box center [417, 162] width 290 height 15
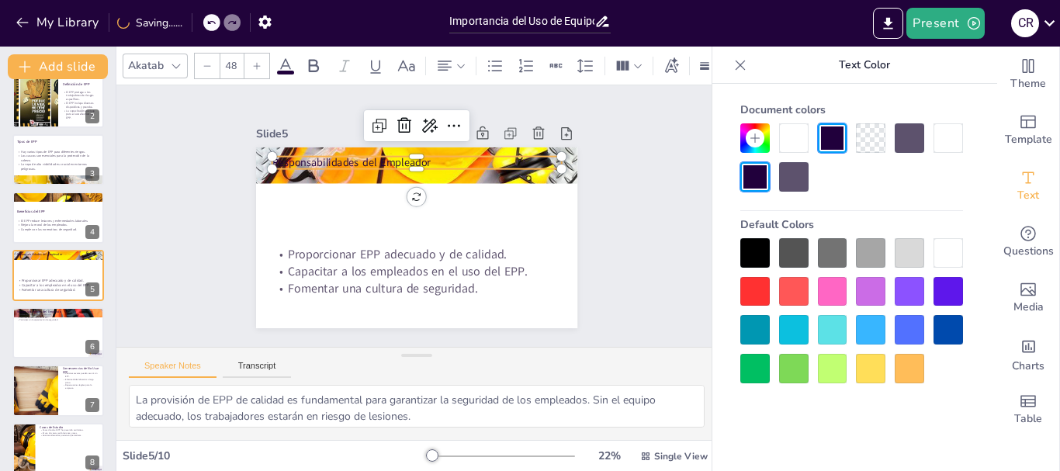
click at [234, 63] on input "48" at bounding box center [231, 66] width 22 height 25
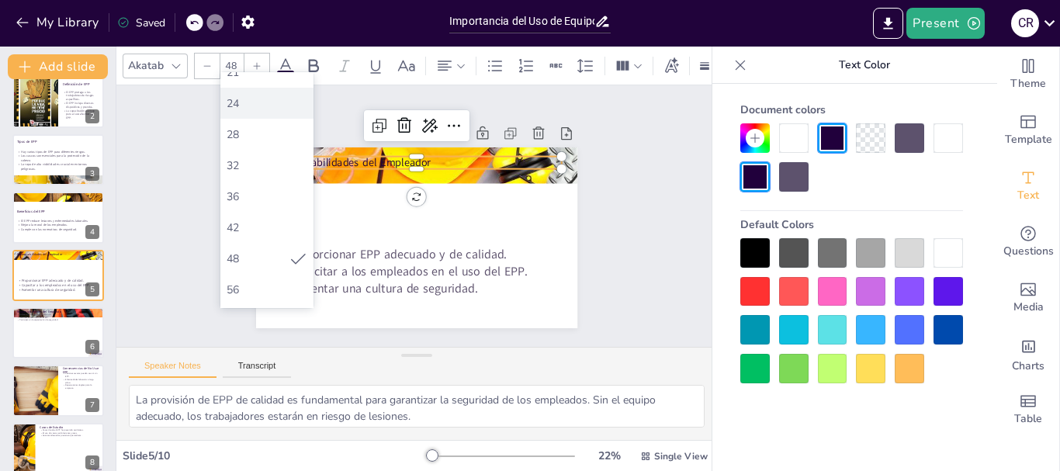
scroll to position [388, 0]
click at [244, 207] on div "72" at bounding box center [266, 196] width 93 height 31
type input "72"
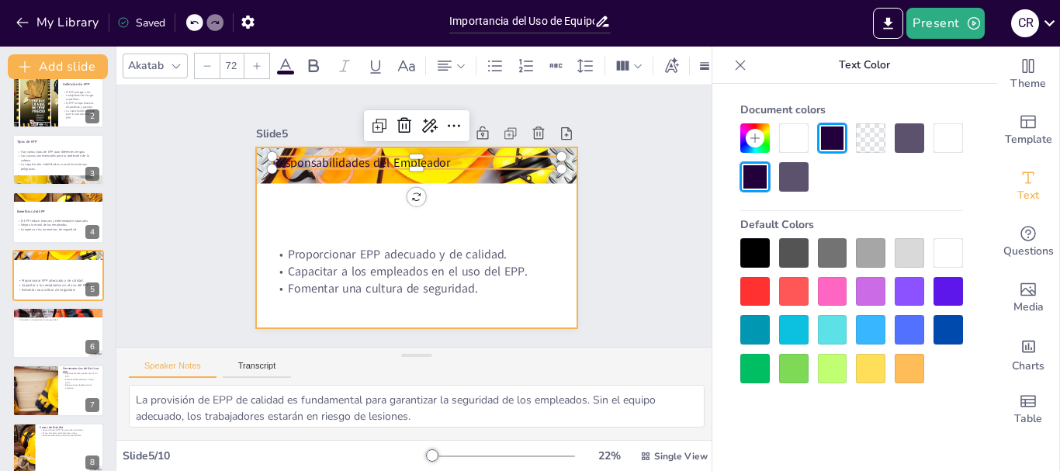
click at [352, 203] on div at bounding box center [416, 237] width 321 height 181
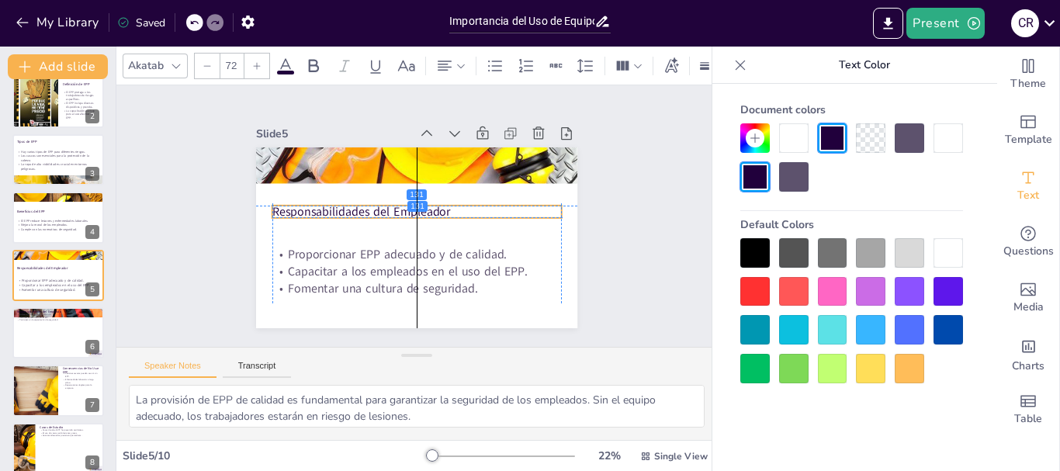
drag, startPoint x: 360, startPoint y: 155, endPoint x: 362, endPoint y: 202, distance: 46.6
click at [362, 203] on p "Responsabilidades del Empleador" at bounding box center [417, 211] width 290 height 17
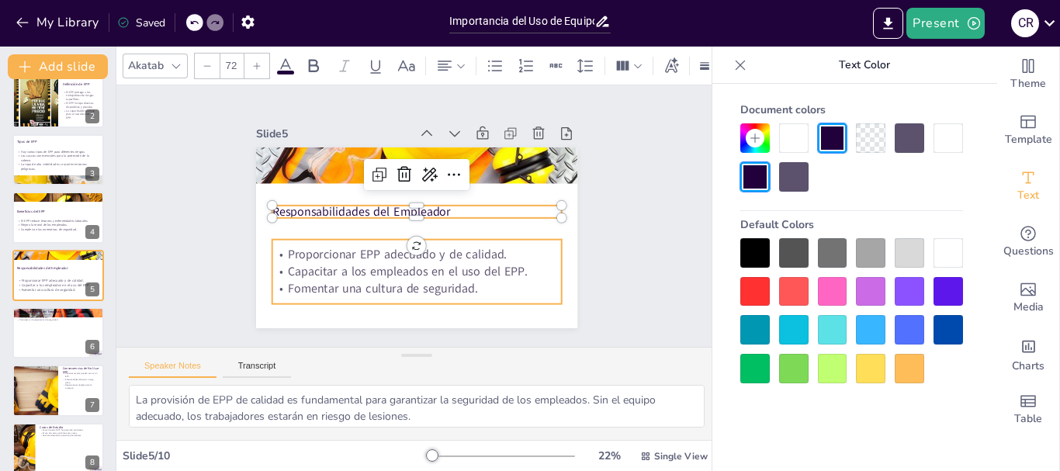
click at [373, 287] on p "Fomentar una cultura de seguridad." at bounding box center [410, 288] width 290 height 47
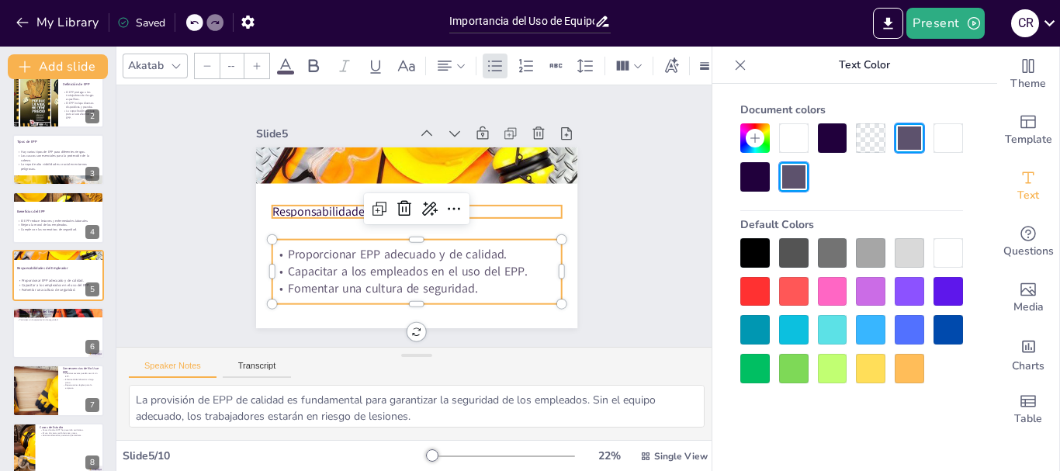
click at [331, 211] on div "Responsabilidades del Empleador Proporcionar EPP adecuado y de calidad. Capacit…" at bounding box center [416, 237] width 321 height 181
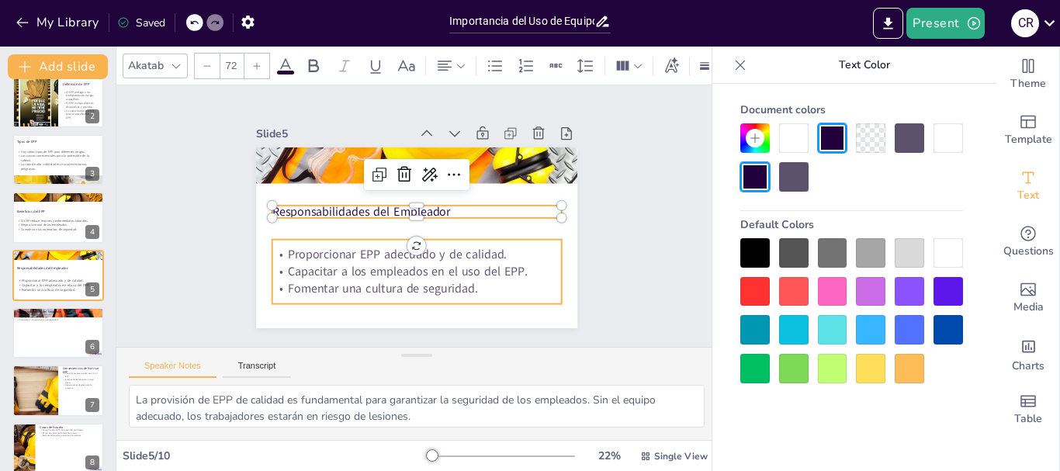
click at [331, 254] on p "Proporcionar EPP adecuado y de calidad." at bounding box center [417, 254] width 290 height 17
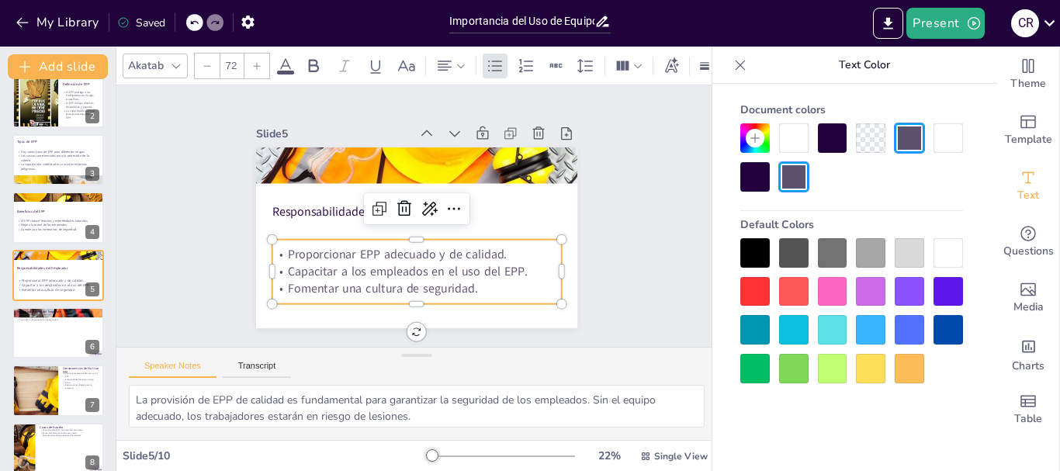
click at [233, 60] on input "72" at bounding box center [231, 66] width 22 height 25
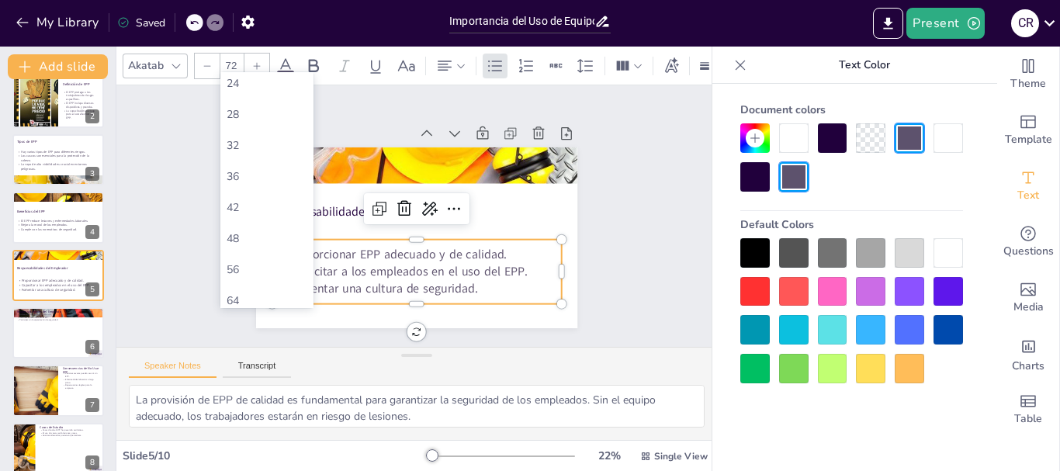
scroll to position [311, 0]
click at [265, 243] on div "64" at bounding box center [267, 243] width 81 height 15
type input "64"
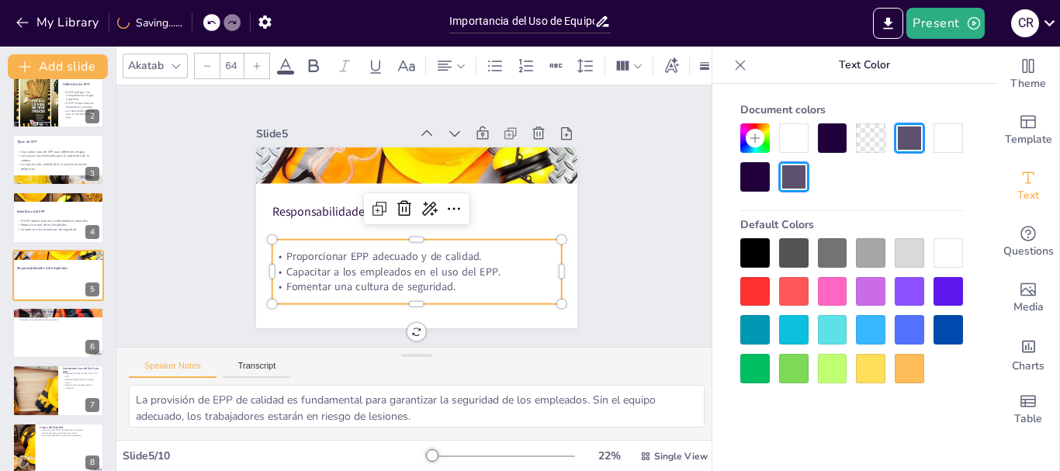
click at [643, 212] on div "Slide 1 Importancia del Uso de Equipo de Protección Personal en el Trabajo Esta…" at bounding box center [416, 216] width 601 height 262
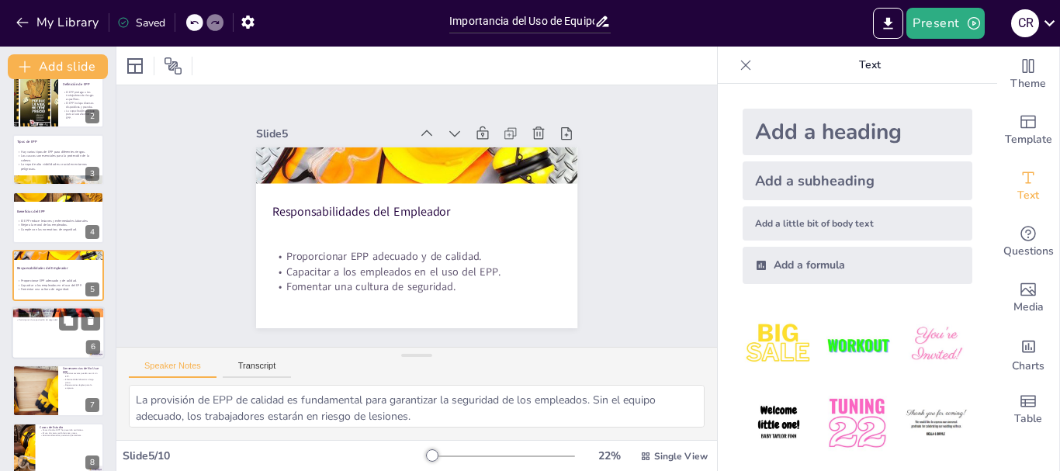
click at [43, 345] on div at bounding box center [58, 333] width 93 height 53
type textarea "El uso correcto del EPP es responsabilidad del empleado. Si no se usa adecuadam…"
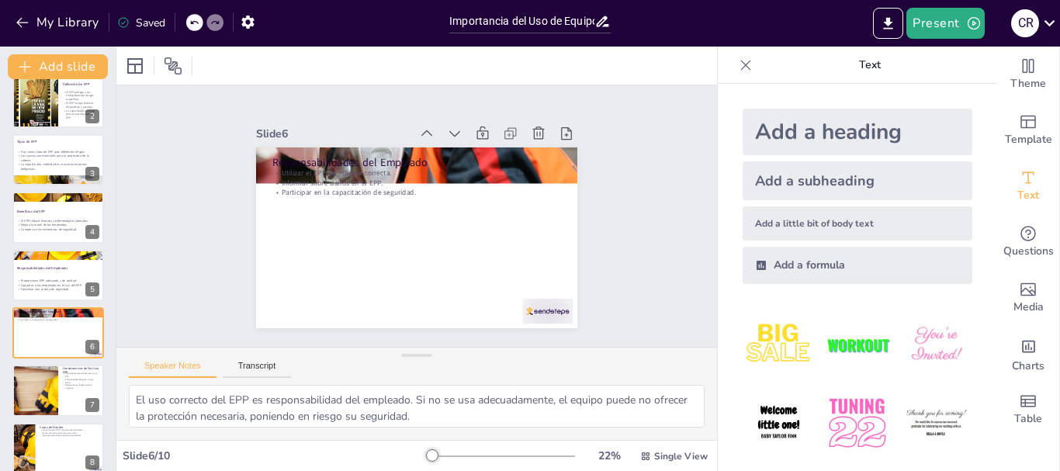
scroll to position [131, 0]
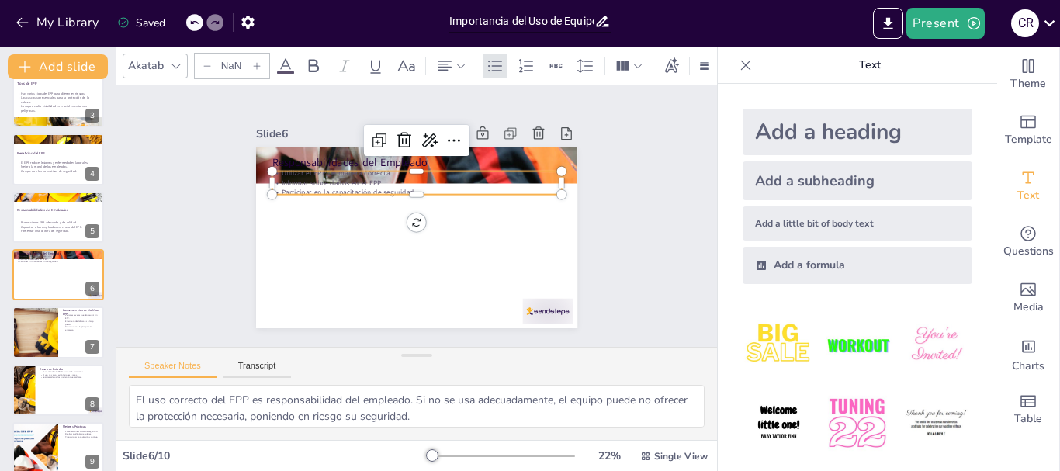
type input "32"
click at [357, 179] on p "Informar sobre daños en el EPP." at bounding box center [417, 183] width 290 height 10
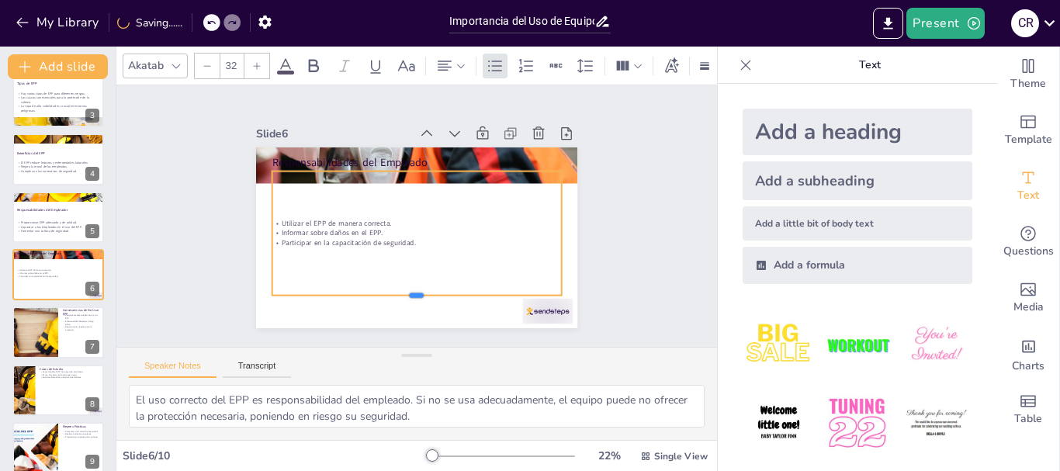
drag, startPoint x: 410, startPoint y: 188, endPoint x: 393, endPoint y: 289, distance: 102.4
click at [393, 295] on div at bounding box center [417, 301] width 290 height 12
click at [522, 313] on div at bounding box center [537, 325] width 53 height 30
click at [352, 239] on p "Participar en la capacitación de seguridad." at bounding box center [417, 243] width 290 height 10
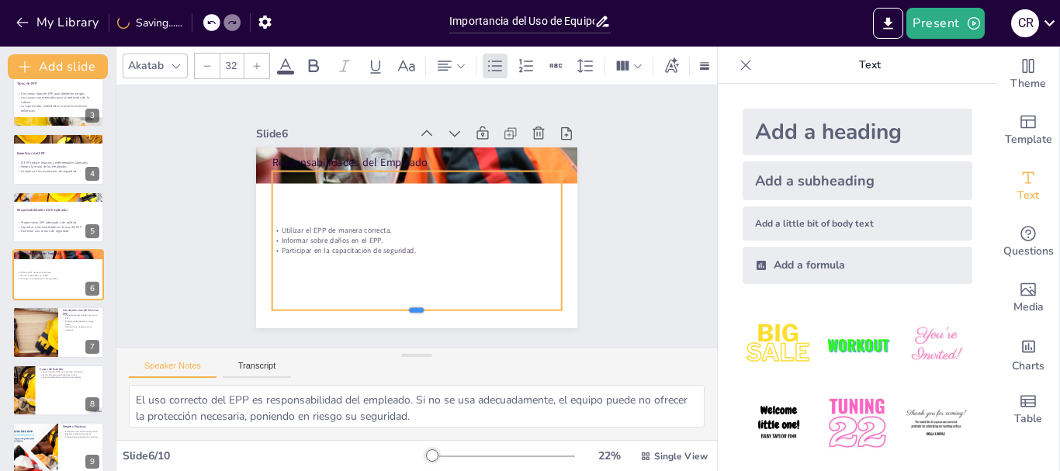
drag, startPoint x: 408, startPoint y: 289, endPoint x: 408, endPoint y: 304, distance: 14.7
click at [408, 310] on div at bounding box center [417, 316] width 290 height 12
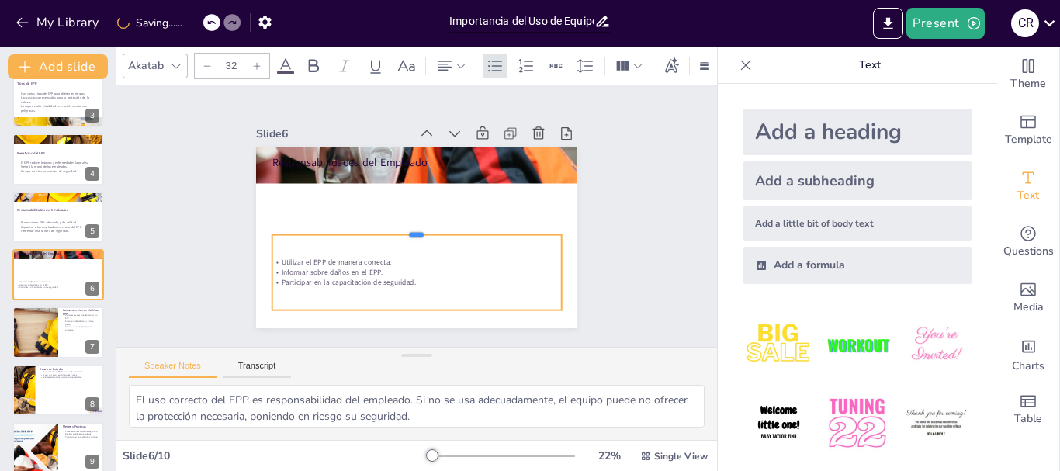
drag, startPoint x: 401, startPoint y: 165, endPoint x: 398, endPoint y: 229, distance: 63.7
click at [398, 229] on div at bounding box center [415, 228] width 289 height 43
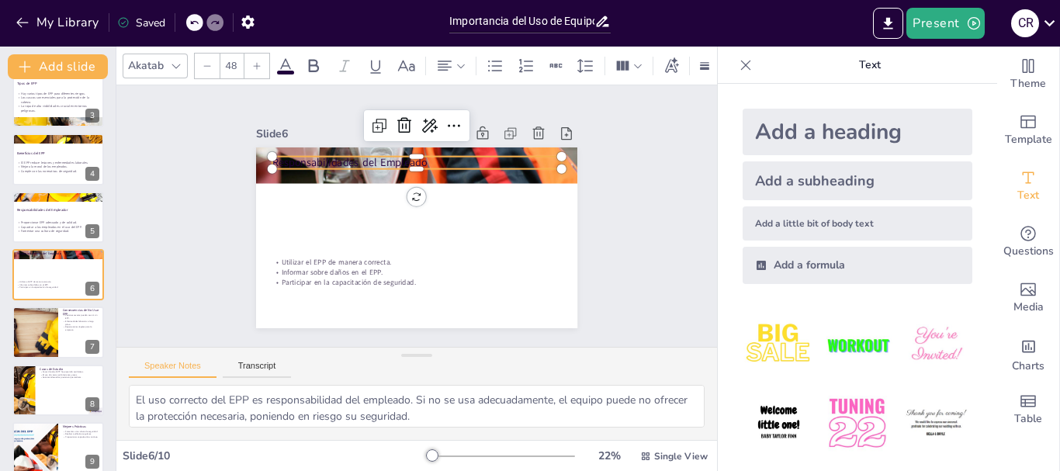
click at [383, 159] on p "Responsabilidades del Empleado" at bounding box center [417, 162] width 290 height 15
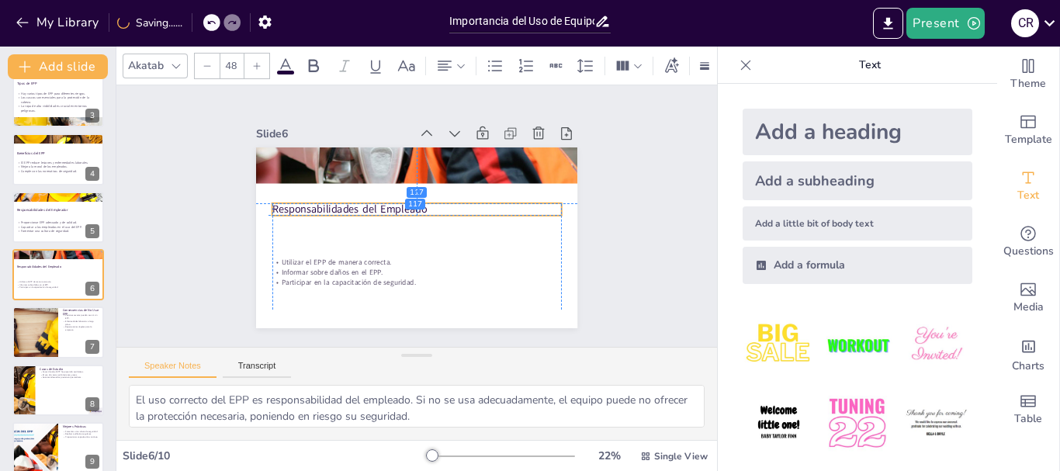
drag, startPoint x: 385, startPoint y: 158, endPoint x: 381, endPoint y: 206, distance: 47.5
click at [381, 206] on p "Responsabilidades del Empleado" at bounding box center [417, 209] width 290 height 15
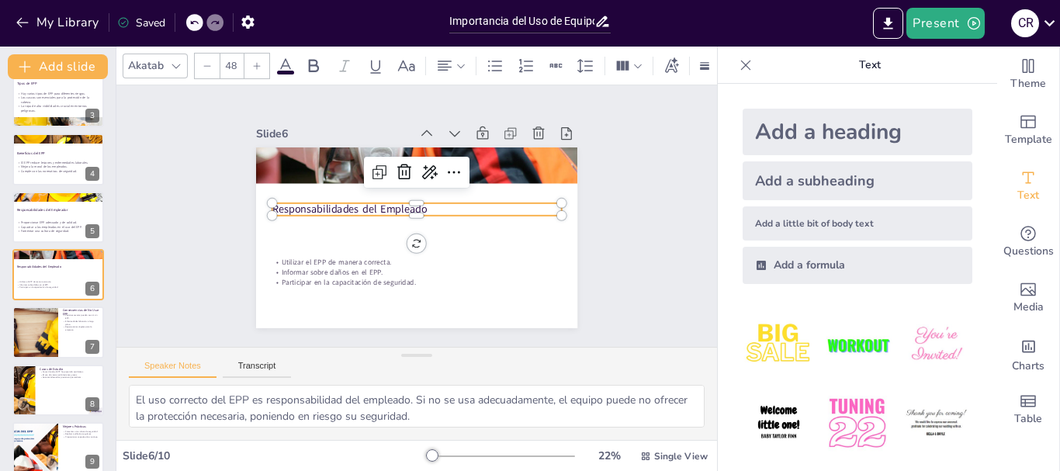
click at [233, 59] on input "48" at bounding box center [231, 66] width 22 height 25
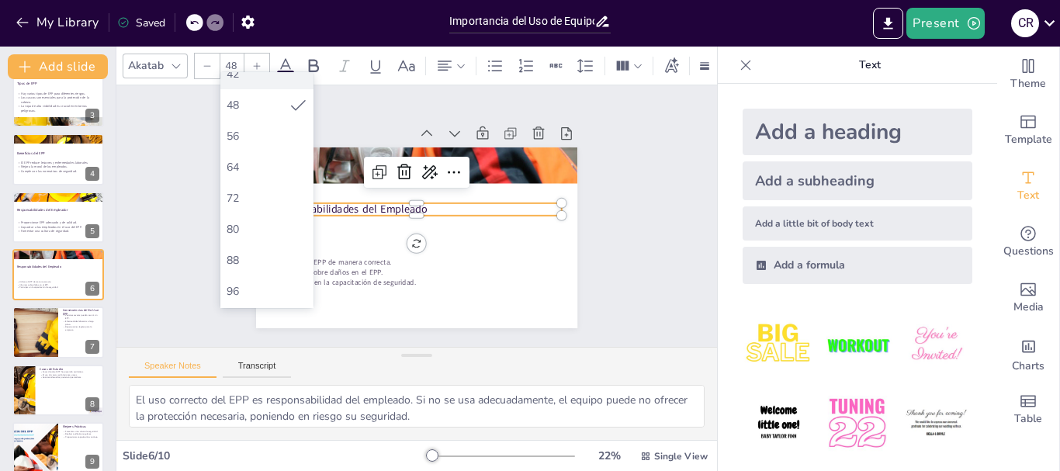
scroll to position [388, 0]
click at [253, 196] on div "72" at bounding box center [267, 196] width 81 height 15
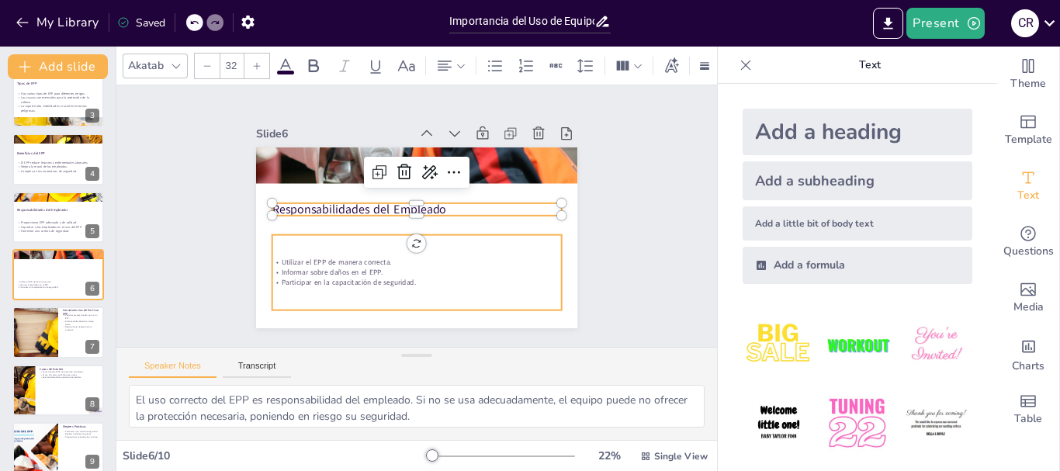
click at [345, 277] on p "Participar en la capacitación de seguridad." at bounding box center [417, 282] width 290 height 10
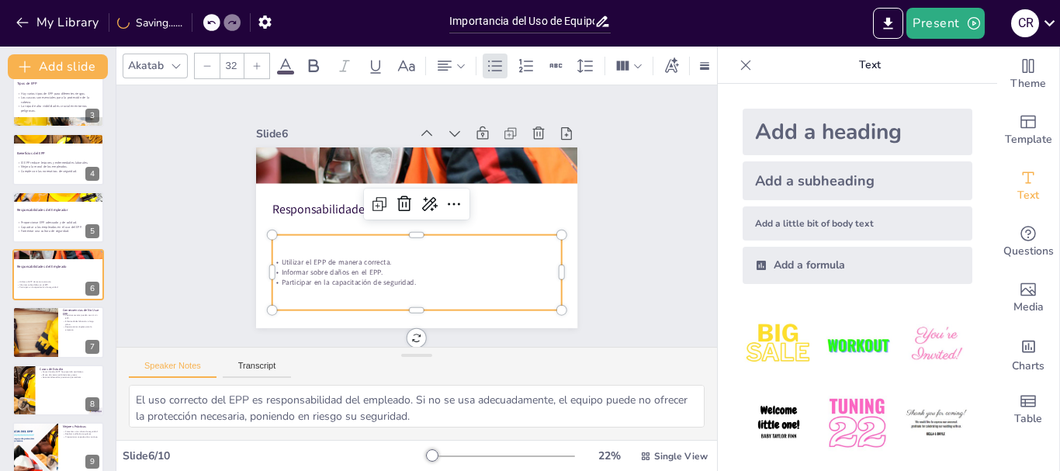
click at [236, 65] on input "32" at bounding box center [231, 66] width 22 height 25
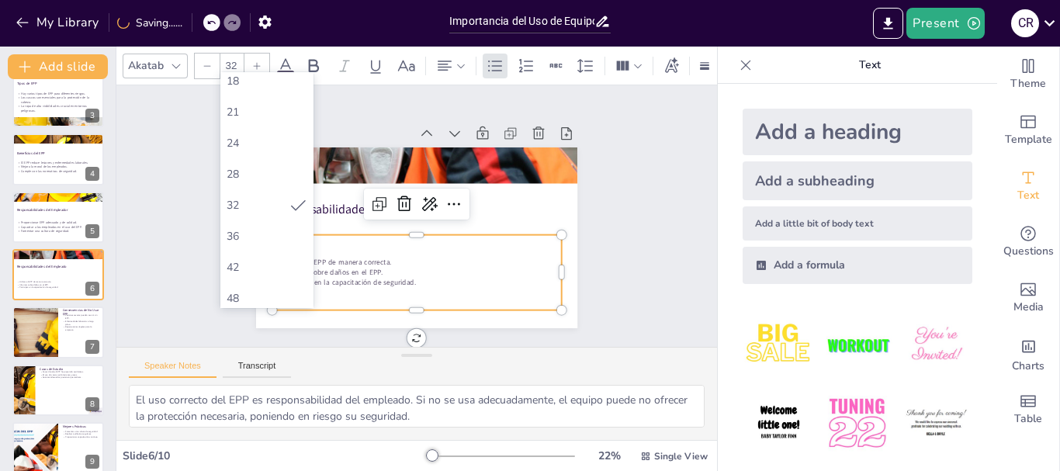
scroll to position [233, 0]
click at [261, 291] on div "56" at bounding box center [267, 290] width 81 height 15
type input "56"
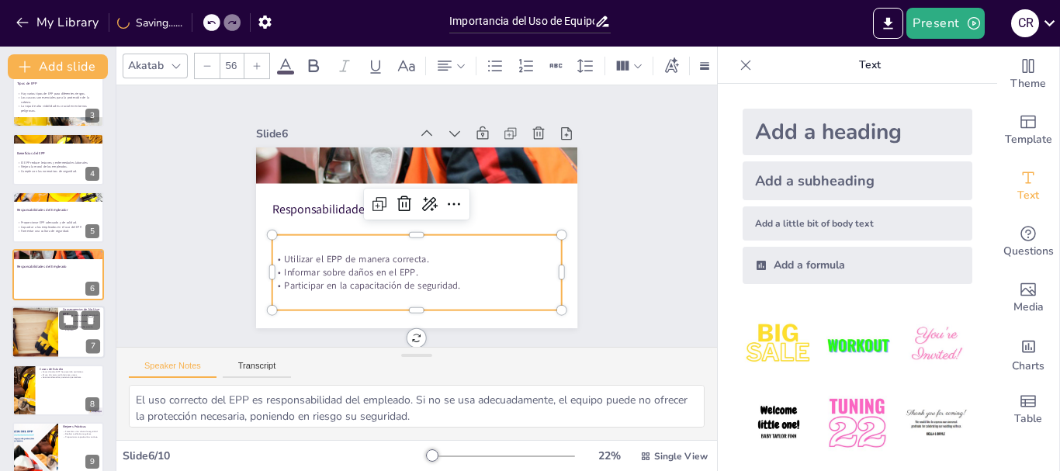
click at [36, 348] on div at bounding box center [34, 333] width 79 height 53
type textarea "La falta de EPP puede resultar en lesiones que no solo afectan al trabajador, s…"
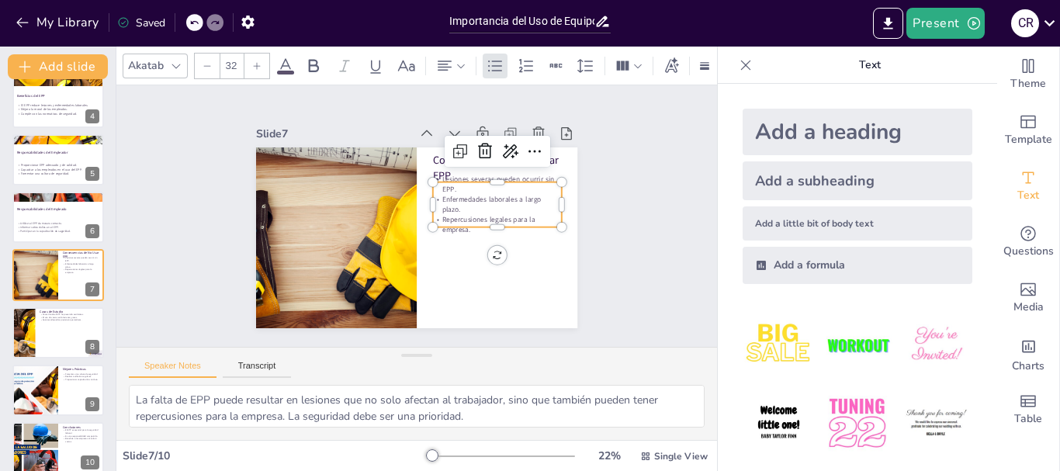
click at [471, 217] on p "Repercusiones legales para la empresa." at bounding box center [497, 225] width 129 height 20
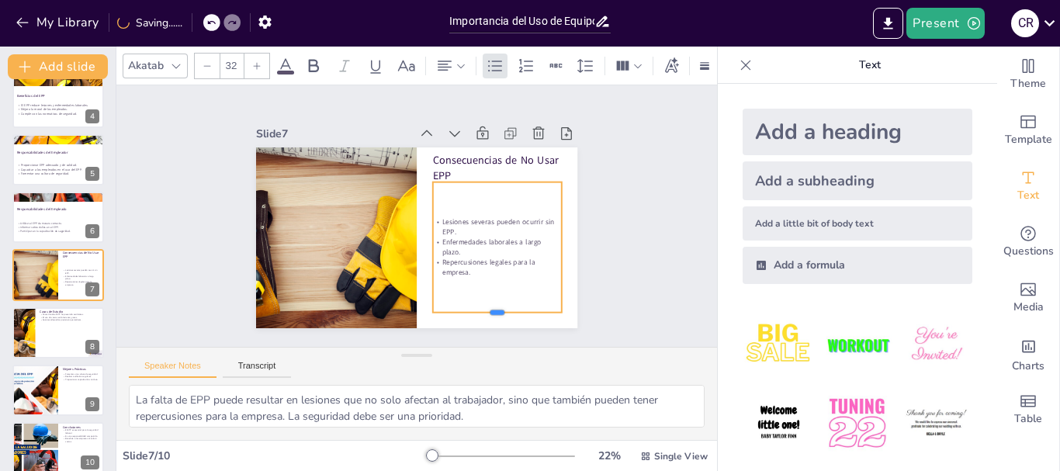
drag, startPoint x: 486, startPoint y: 224, endPoint x: 491, endPoint y: 309, distance: 85.5
click at [491, 313] on div at bounding box center [497, 319] width 129 height 12
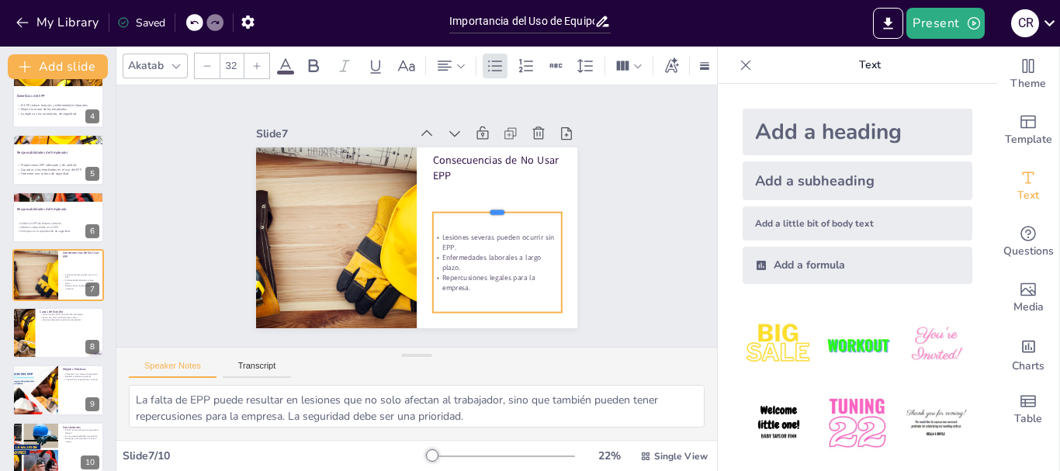
drag, startPoint x: 487, startPoint y: 175, endPoint x: 483, endPoint y: 206, distance: 30.5
click at [483, 206] on div at bounding box center [497, 206] width 129 height 12
click at [232, 63] on input "32" at bounding box center [231, 66] width 22 height 25
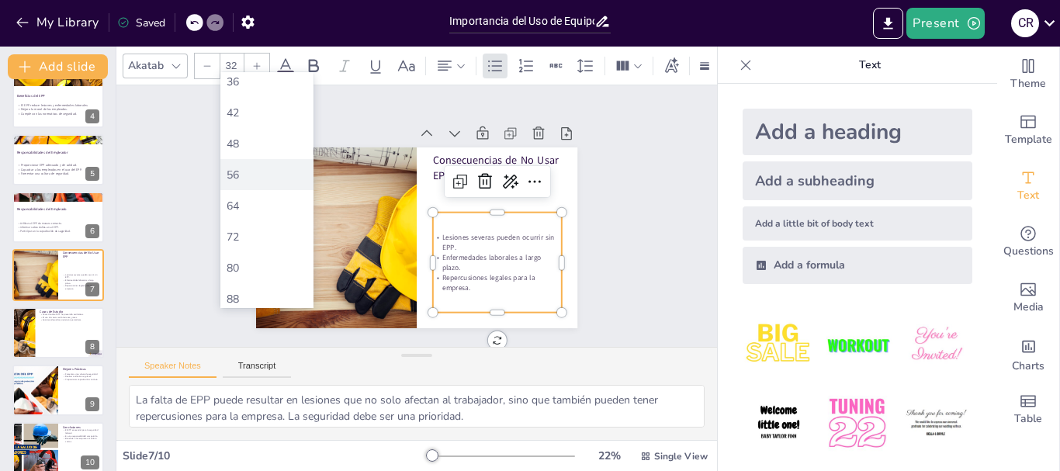
scroll to position [311, 0]
click at [245, 248] on div "64" at bounding box center [267, 243] width 81 height 15
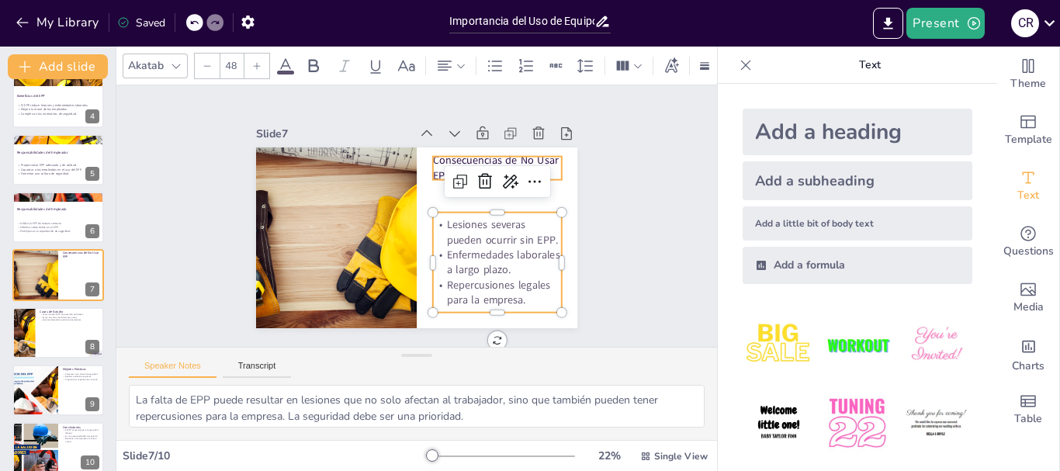
click at [539, 158] on p "Consecuencias de No Usar EPP" at bounding box center [497, 168] width 129 height 30
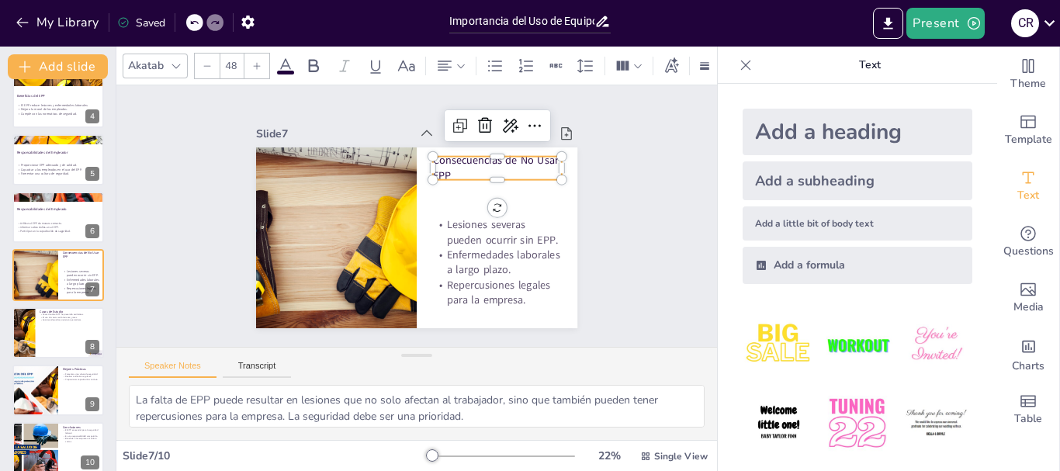
click at [234, 64] on input "48" at bounding box center [231, 66] width 22 height 25
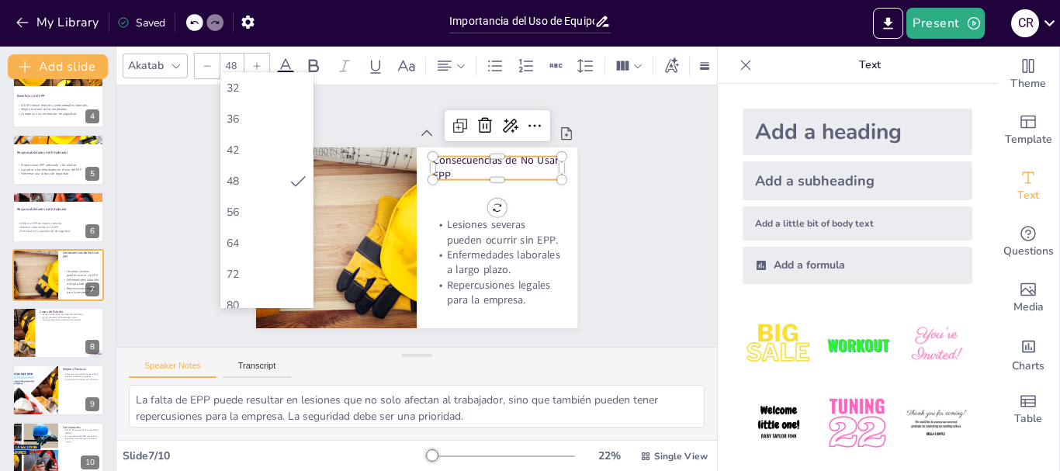
scroll to position [388, 0]
click at [269, 193] on div "72" at bounding box center [267, 196] width 81 height 15
type input "72"
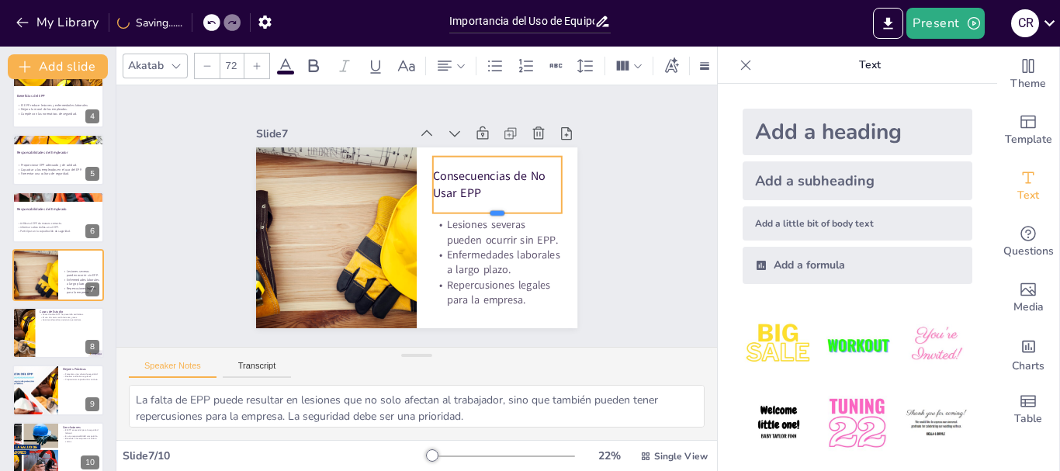
drag, startPoint x: 491, startPoint y: 174, endPoint x: 489, endPoint y: 207, distance: 33.5
click at [489, 213] on div at bounding box center [497, 219] width 129 height 12
click at [618, 231] on div "Slide 1 Importancia del Uso de Equipo de Protección Personal en el Trabajo Esta…" at bounding box center [416, 216] width 601 height 262
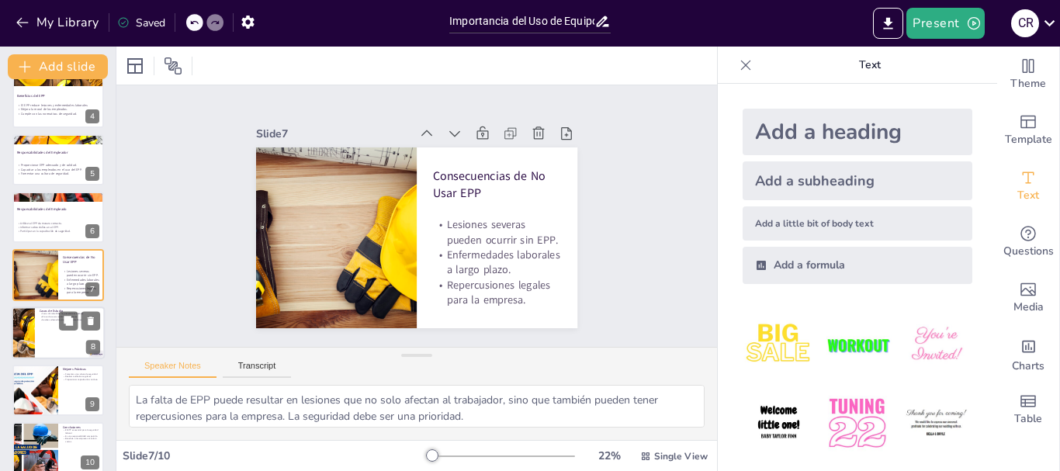
click at [43, 349] on div at bounding box center [58, 333] width 93 height 53
type textarea "Los casos de estudio son una herramienta poderosa para ilustrar la efectividad …"
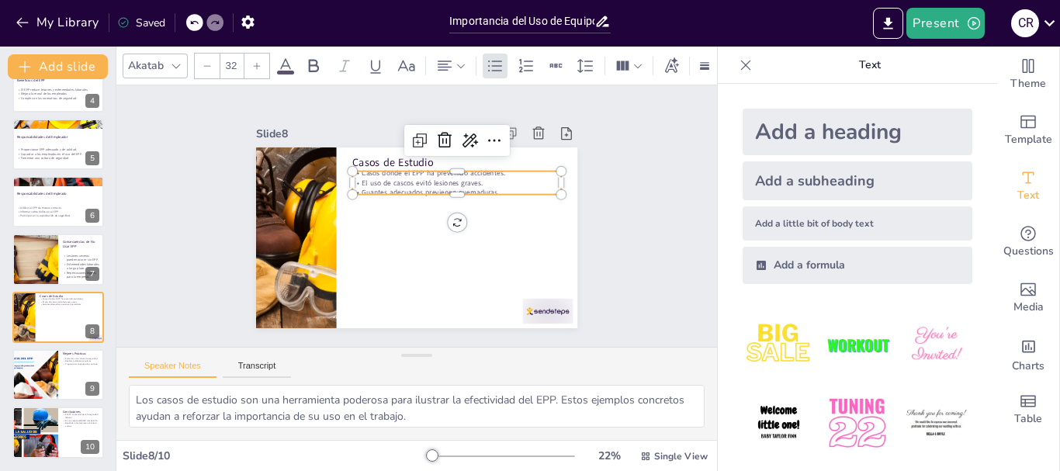
click at [414, 170] on p "Casos donde el EPP ha prevenido accidentes." at bounding box center [461, 177] width 209 height 32
click at [530, 299] on div at bounding box center [548, 311] width 50 height 25
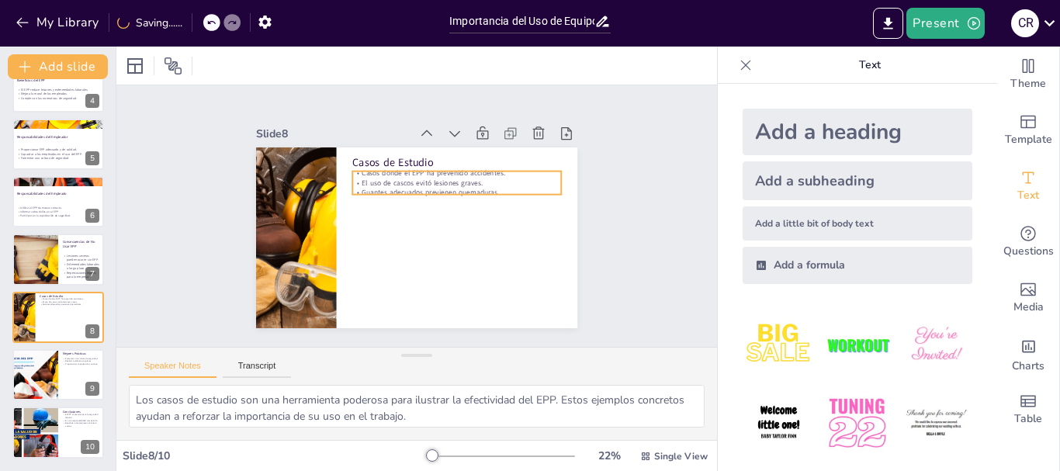
click at [436, 178] on p "El uso de cascos evitó lesiones graves." at bounding box center [456, 183] width 209 height 10
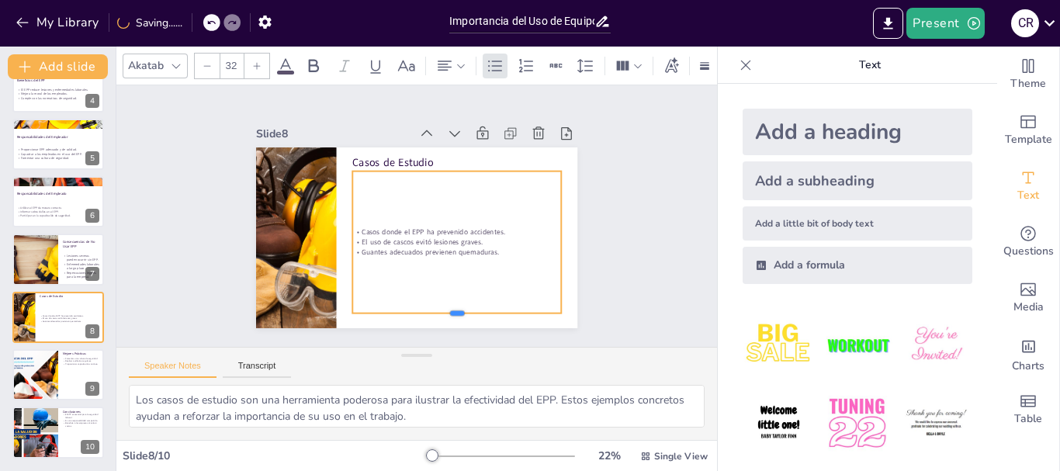
drag, startPoint x: 447, startPoint y: 190, endPoint x: 449, endPoint y: 309, distance: 118.8
click at [449, 313] on div at bounding box center [456, 319] width 209 height 12
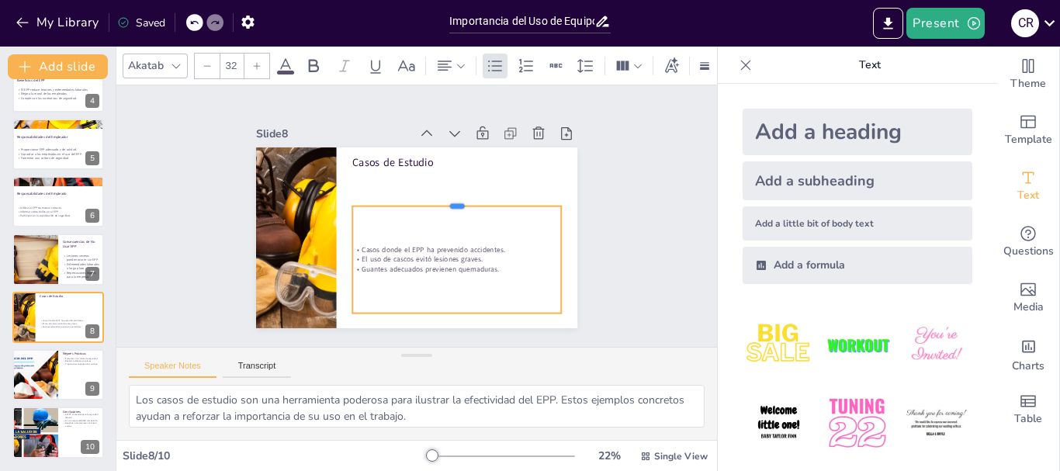
drag, startPoint x: 444, startPoint y: 165, endPoint x: 445, endPoint y: 200, distance: 34.9
click at [445, 200] on div at bounding box center [456, 200] width 209 height 12
click at [235, 65] on input "32" at bounding box center [231, 66] width 22 height 25
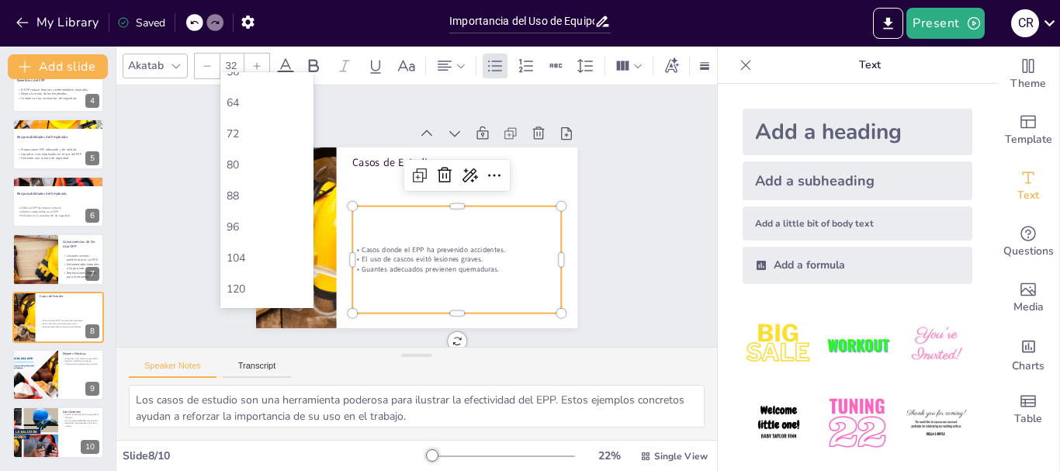
scroll to position [466, 0]
click at [252, 94] on div "64" at bounding box center [267, 88] width 81 height 15
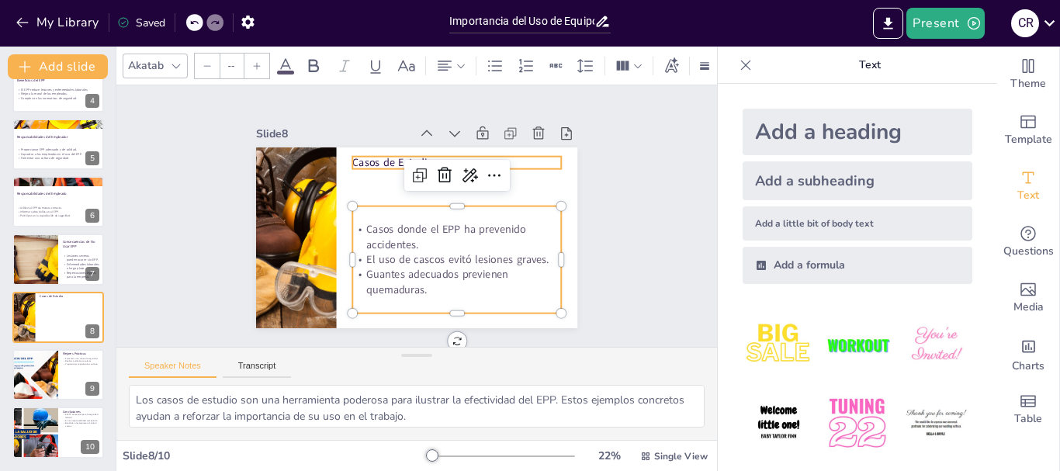
click at [343, 151] on div "Casos de Estudio Casos donde el EPP ha prevenido accidentes. El uso de cascos e…" at bounding box center [414, 237] width 338 height 213
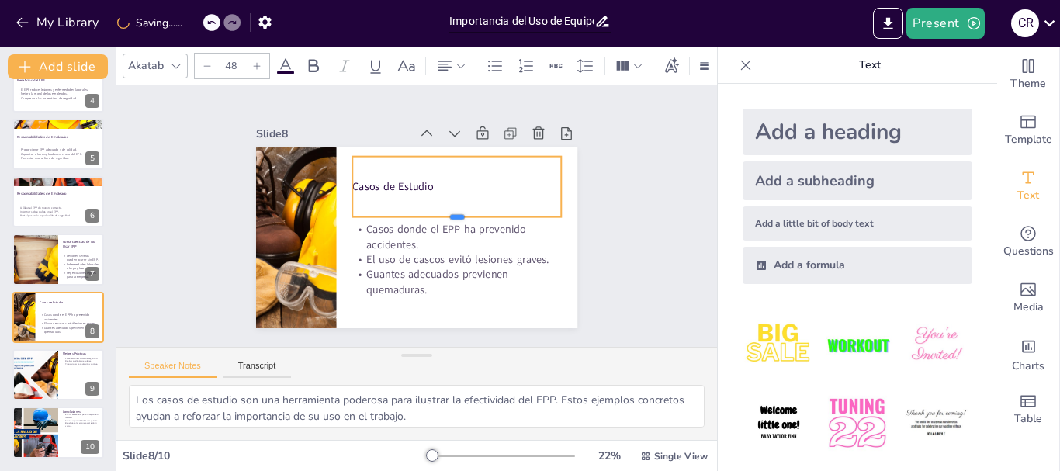
drag, startPoint x: 448, startPoint y: 163, endPoint x: 450, endPoint y: 211, distance: 48.2
click at [450, 217] on div at bounding box center [456, 223] width 209 height 12
click at [240, 67] on input "48" at bounding box center [231, 66] width 22 height 25
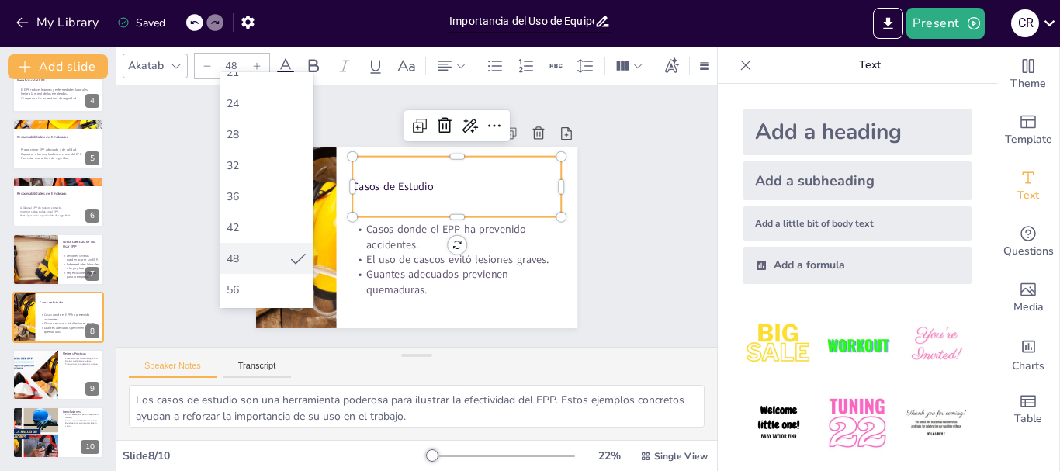
scroll to position [311, 0]
click at [266, 269] on div "72" at bounding box center [267, 274] width 81 height 15
type input "72"
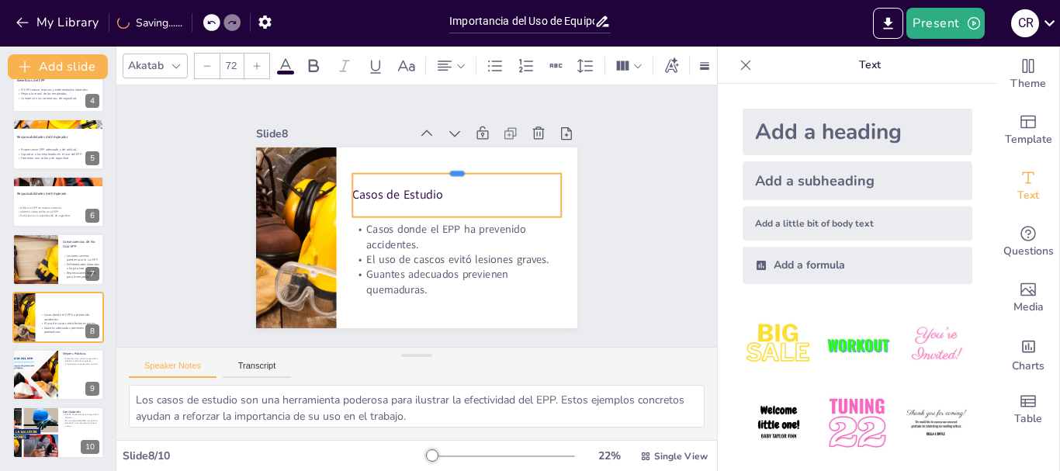
drag, startPoint x: 447, startPoint y: 151, endPoint x: 448, endPoint y: 168, distance: 17.1
click at [448, 168] on div at bounding box center [456, 167] width 209 height 12
click at [145, 210] on div "Slide 1 Importancia del Uso de Equipo de Protección Personal en el Trabajo Esta…" at bounding box center [416, 216] width 601 height 262
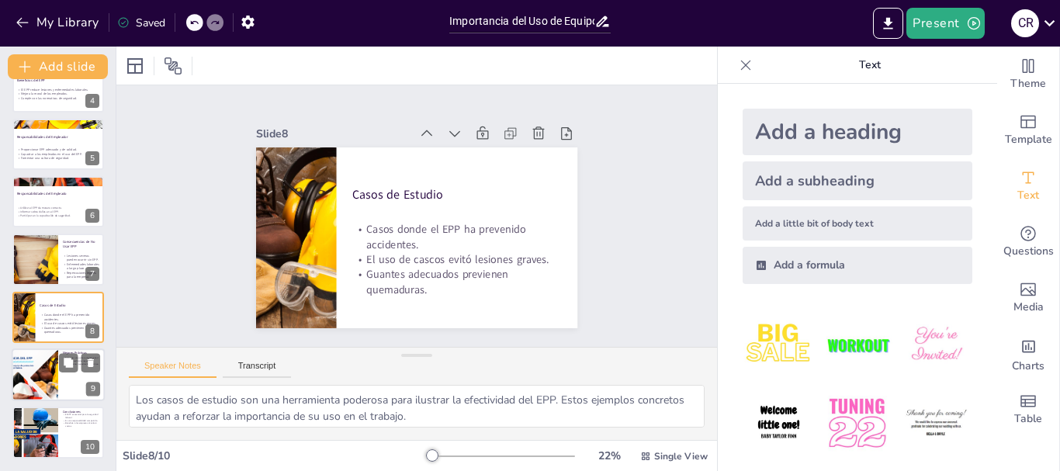
click at [63, 392] on div at bounding box center [58, 375] width 93 height 53
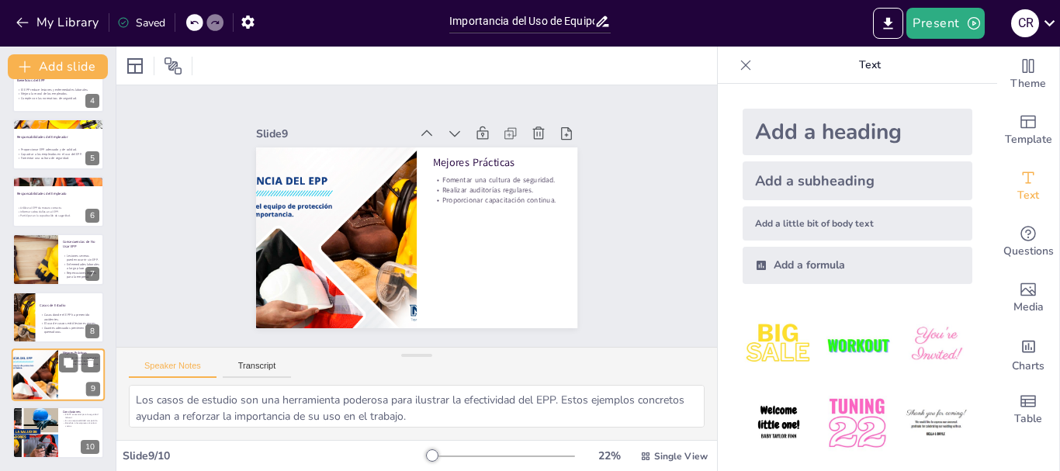
type textarea "Fomentar una cultura de seguridad en el lugar de trabajo es esencial para el us…"
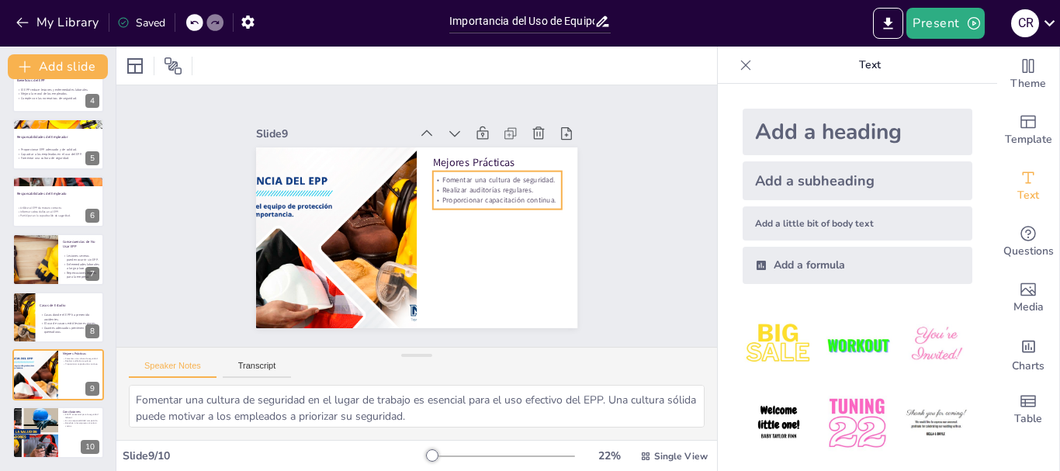
click at [483, 185] on p "Realizar auditorías regulares." at bounding box center [497, 190] width 129 height 10
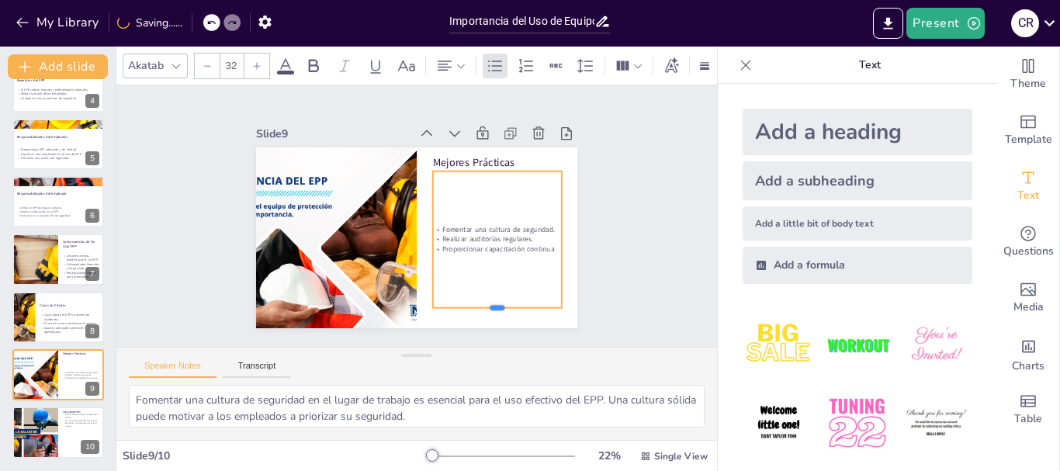
drag, startPoint x: 490, startPoint y: 206, endPoint x: 488, endPoint y: 305, distance: 98.6
click at [488, 307] on div at bounding box center [497, 313] width 129 height 12
click at [231, 66] on input "32" at bounding box center [231, 66] width 22 height 25
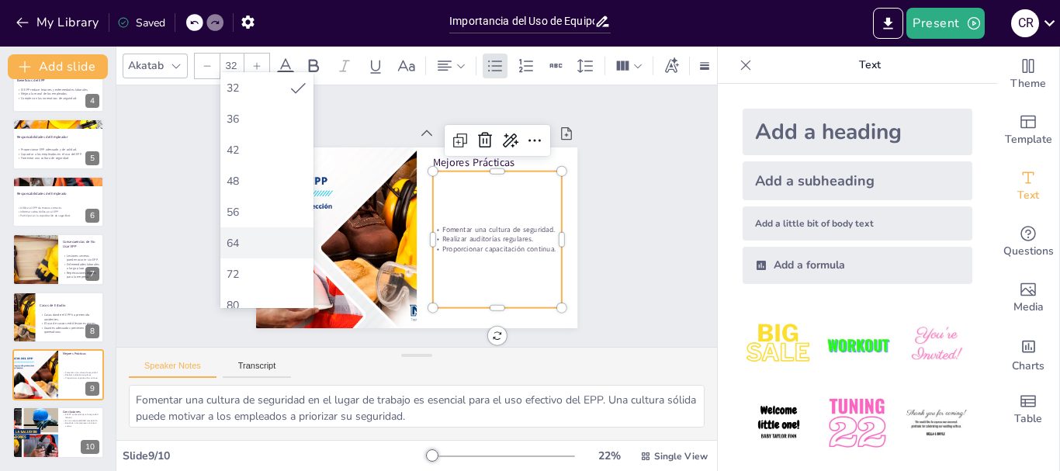
click at [256, 241] on div "64" at bounding box center [267, 243] width 81 height 15
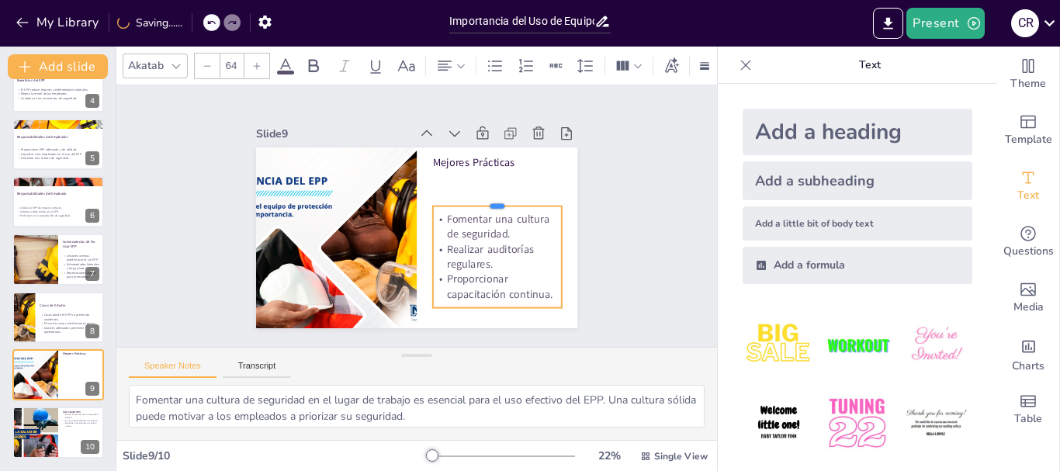
drag, startPoint x: 485, startPoint y: 165, endPoint x: 483, endPoint y: 200, distance: 35.8
click at [483, 200] on div at bounding box center [498, 209] width 129 height 26
click at [503, 151] on div "Mejores Prácticas Fomentar una cultura de seguridad. Realizar auditorías regula…" at bounding box center [416, 237] width 321 height 181
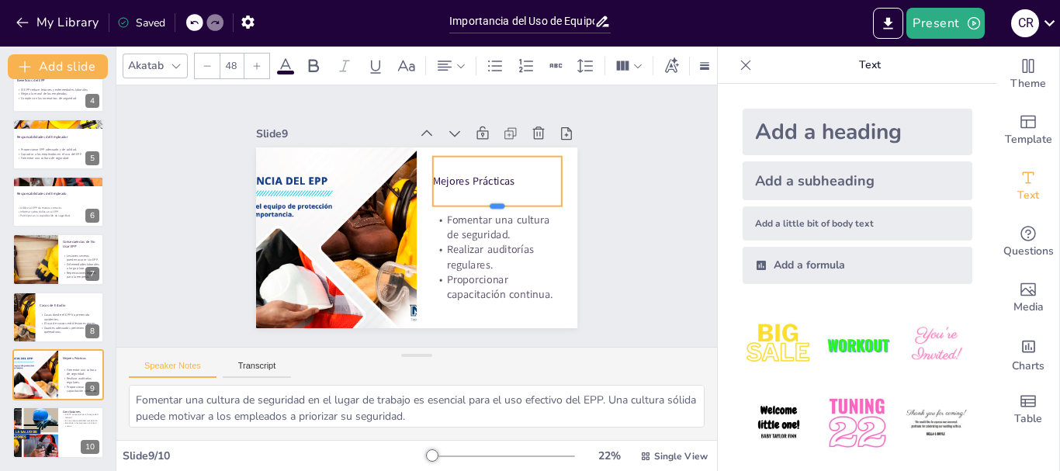
drag, startPoint x: 487, startPoint y: 165, endPoint x: 485, endPoint y: 202, distance: 37.3
click at [485, 206] on div at bounding box center [497, 212] width 129 height 12
drag, startPoint x: 485, startPoint y: 148, endPoint x: 488, endPoint y: 162, distance: 14.2
click at [488, 162] on div at bounding box center [497, 164] width 129 height 12
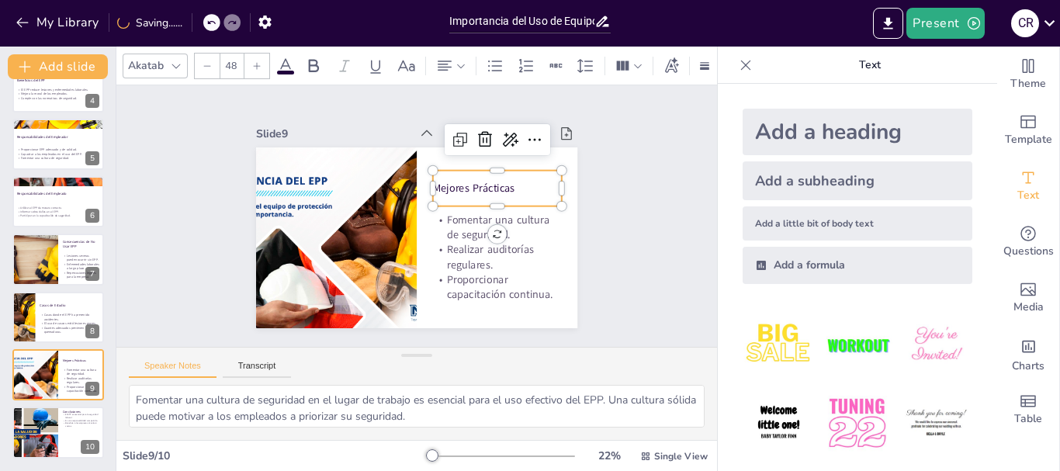
click at [238, 59] on input "48" at bounding box center [231, 66] width 22 height 25
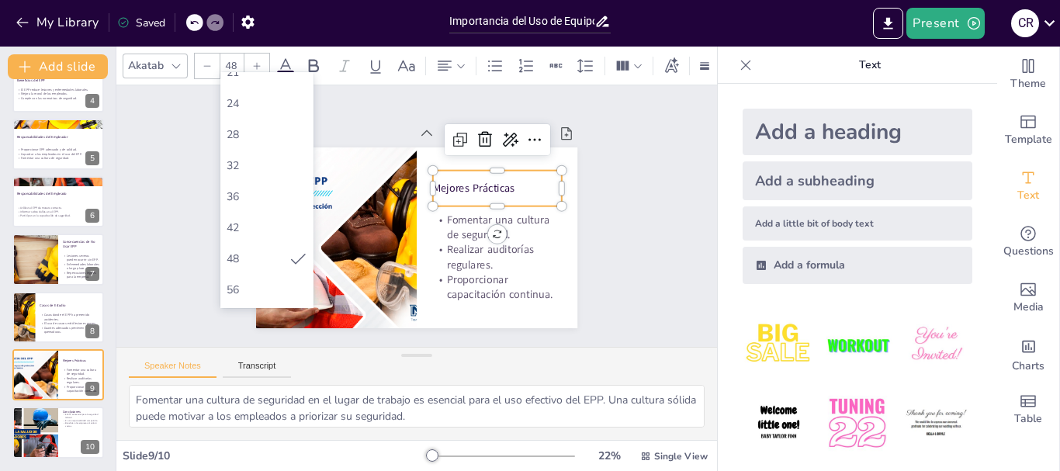
scroll to position [388, 0]
click at [257, 168] on div "64" at bounding box center [267, 165] width 81 height 15
type input "64"
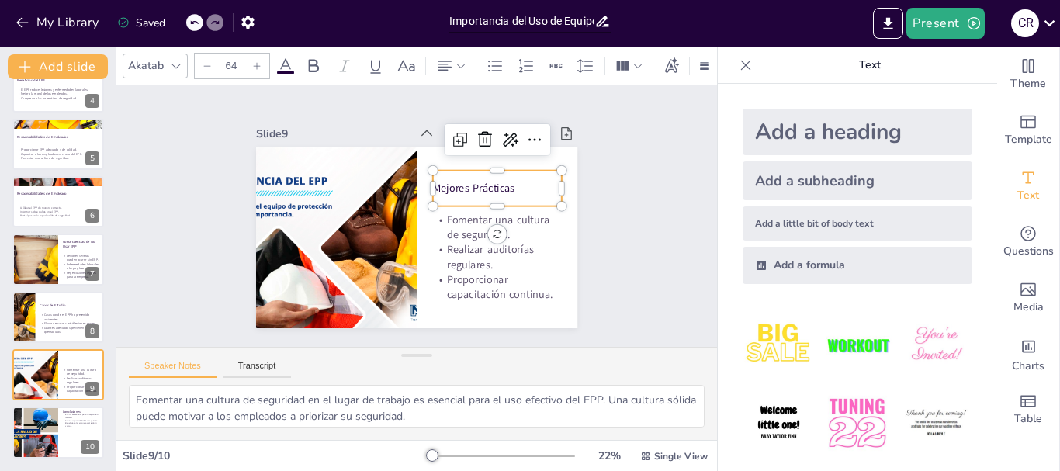
click at [570, 261] on div "Slide 1 Importancia del Uso de Equipo de Protección Personal en el Trabajo Esta…" at bounding box center [417, 216] width 408 height 224
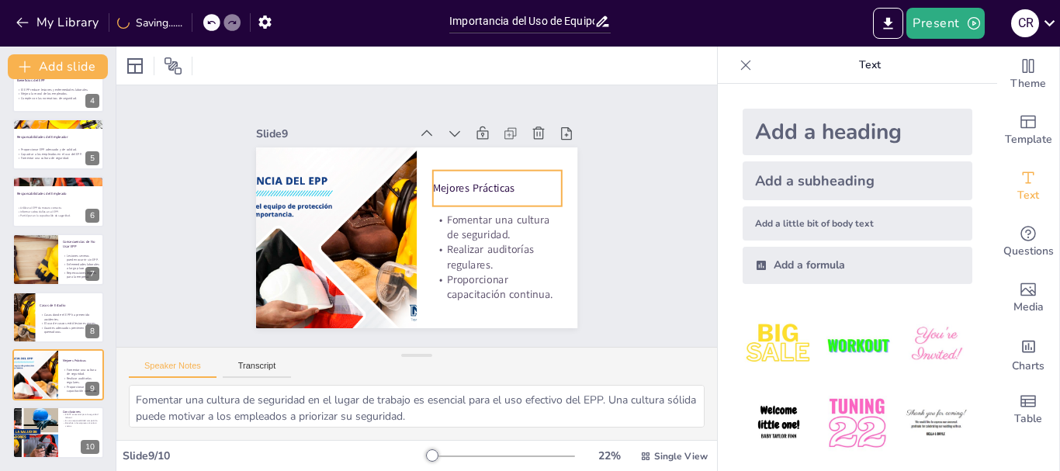
click at [446, 181] on div "Mejores Prácticas" at bounding box center [502, 223] width 132 height 85
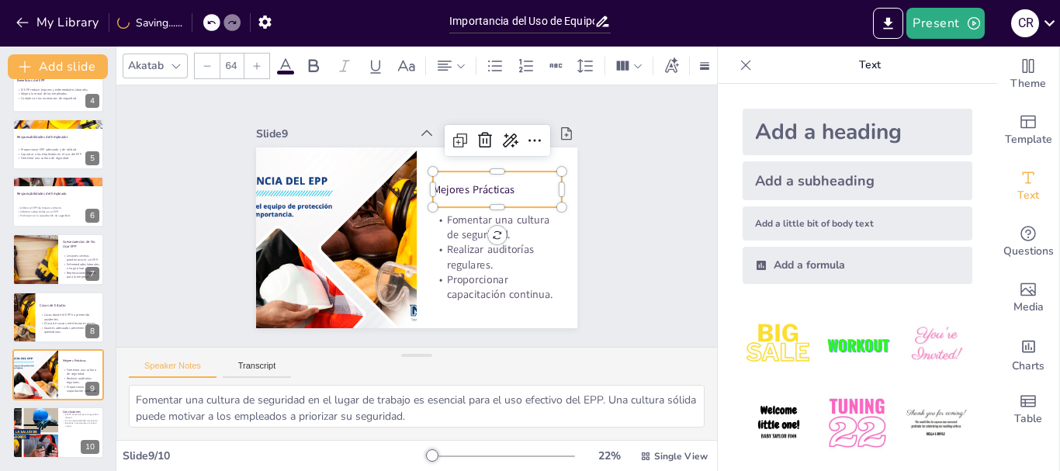
click at [234, 57] on input "64" at bounding box center [231, 66] width 22 height 25
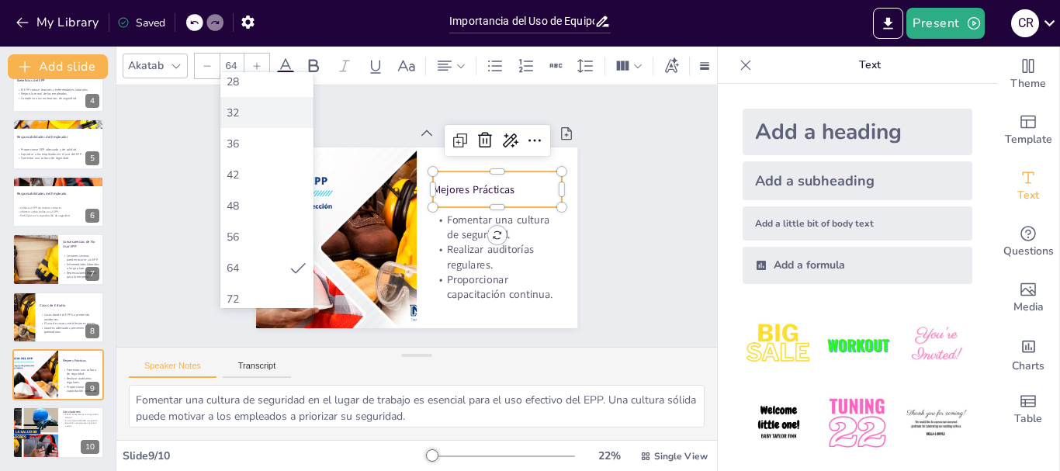
scroll to position [311, 0]
click at [265, 269] on div "72" at bounding box center [267, 274] width 81 height 15
type input "72"
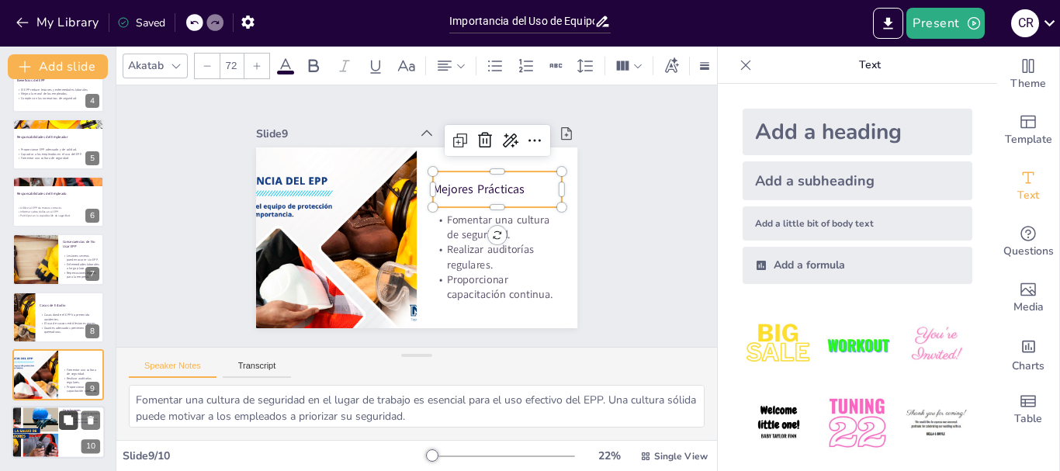
click at [61, 428] on button at bounding box center [68, 420] width 19 height 19
type textarea "La importancia del EPP en la seguridad laboral no puede ser subestimada. Su uso…"
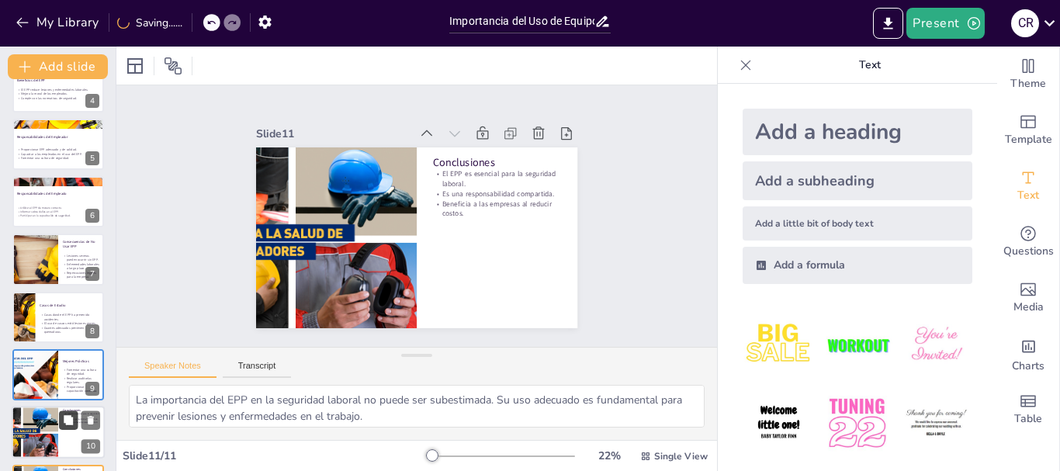
scroll to position [262, 0]
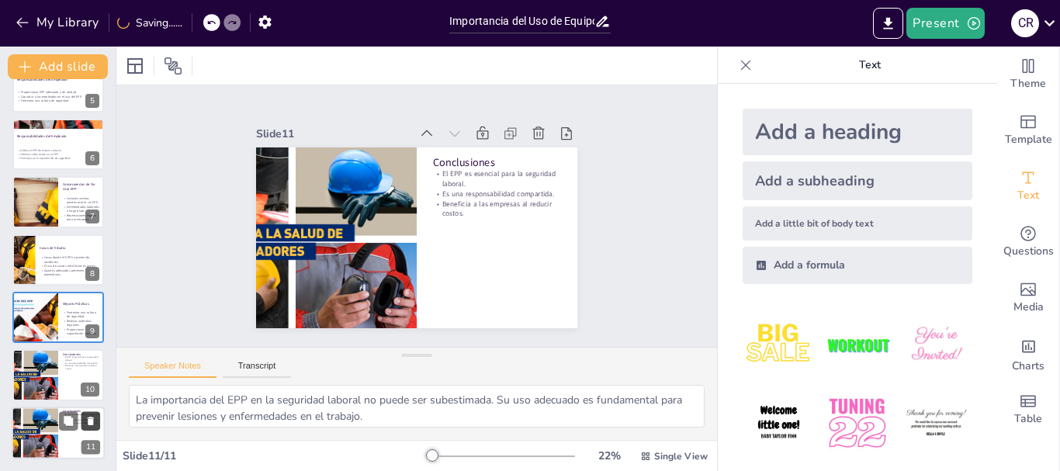
click at [88, 420] on icon at bounding box center [91, 421] width 6 height 9
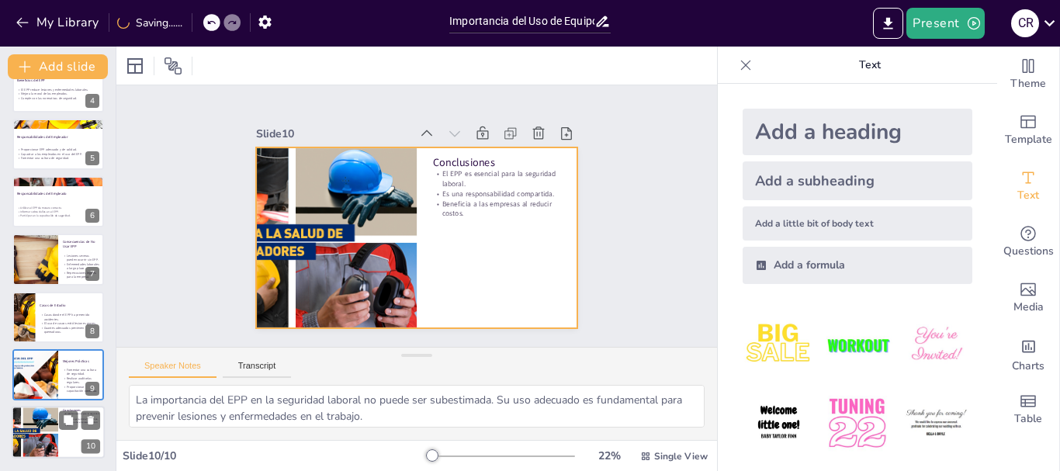
click at [67, 447] on div at bounding box center [58, 433] width 93 height 53
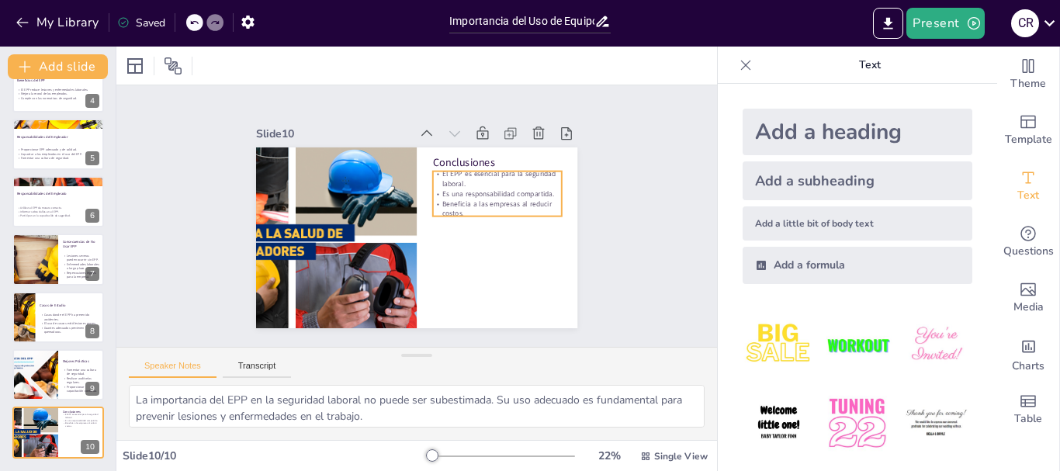
click at [497, 189] on p "Es una responsabilidad compartida." at bounding box center [497, 194] width 129 height 10
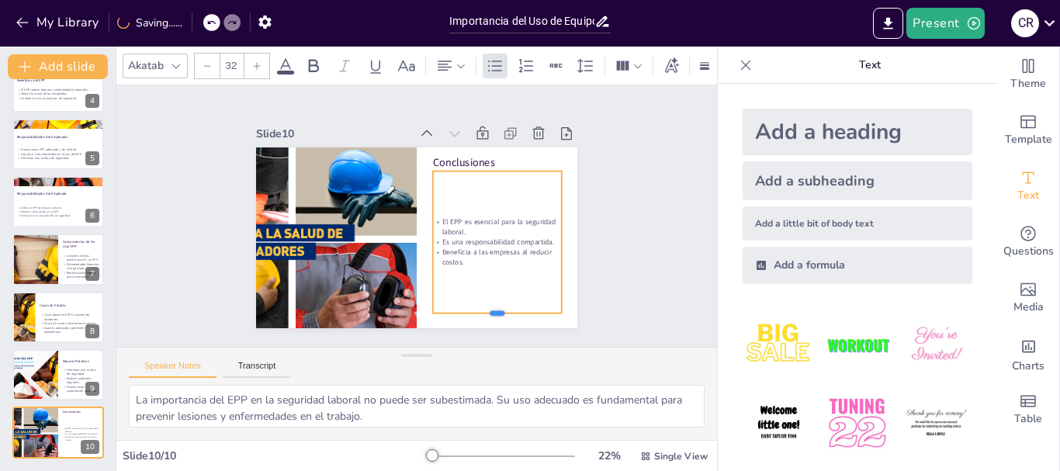
drag, startPoint x: 484, startPoint y: 213, endPoint x: 494, endPoint y: 310, distance: 97.5
click at [494, 314] on div at bounding box center [497, 320] width 129 height 12
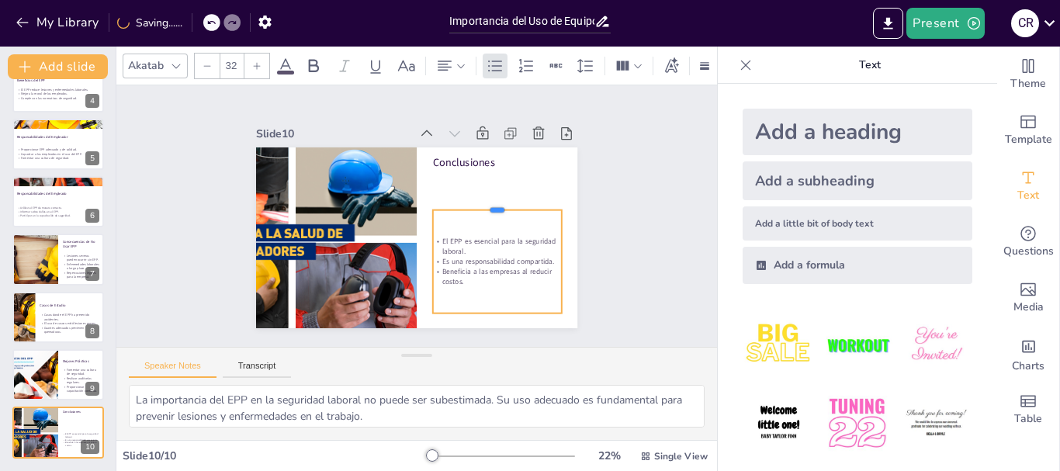
drag, startPoint x: 486, startPoint y: 162, endPoint x: 473, endPoint y: 201, distance: 41.0
click at [473, 201] on div at bounding box center [497, 213] width 129 height 26
click at [241, 57] on input "32" at bounding box center [231, 66] width 22 height 25
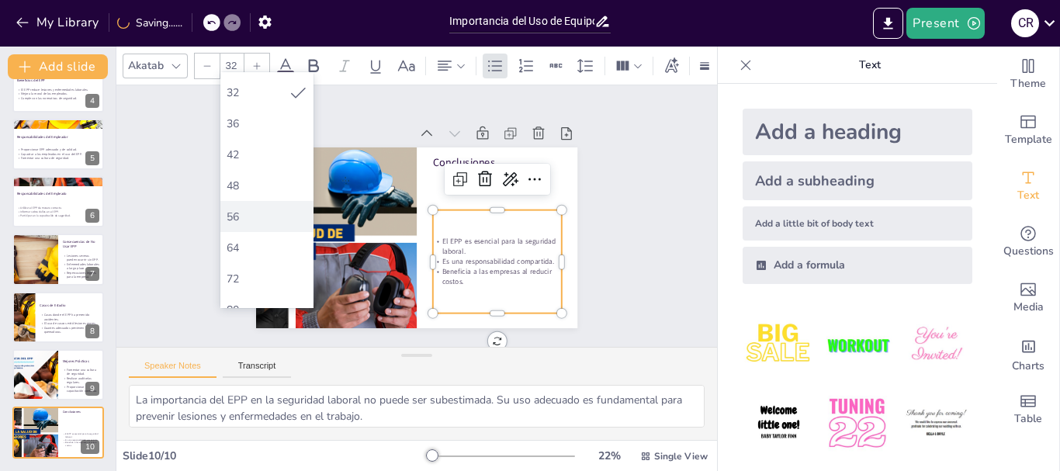
scroll to position [388, 0]
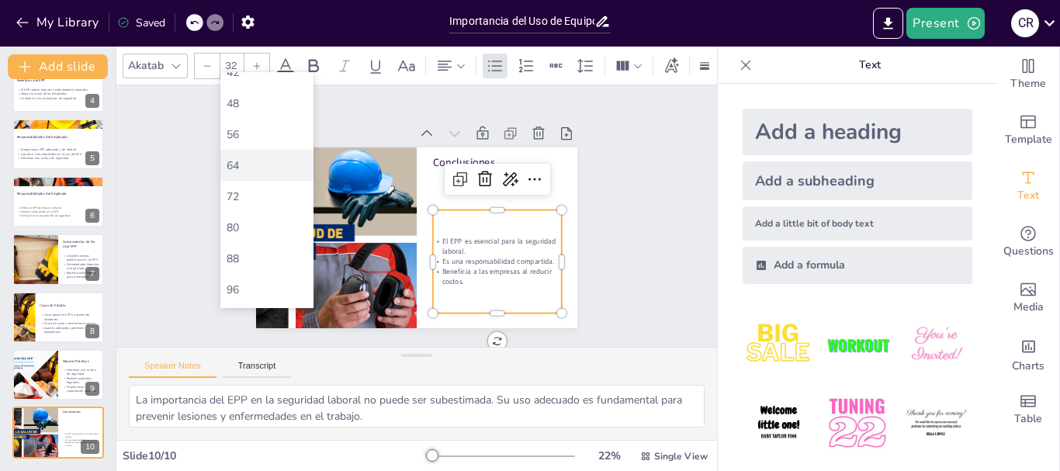
click at [258, 170] on div "64" at bounding box center [267, 165] width 81 height 15
type input "64"
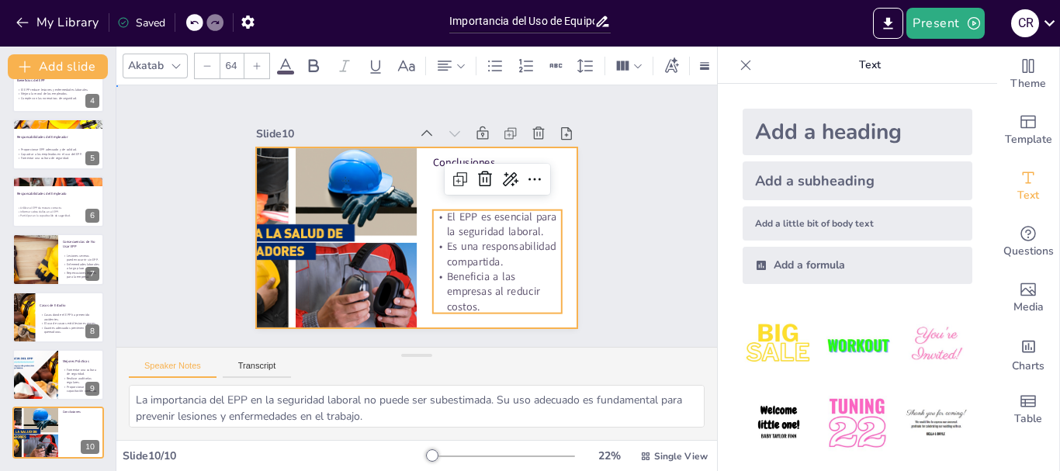
click at [420, 151] on div at bounding box center [416, 237] width 321 height 181
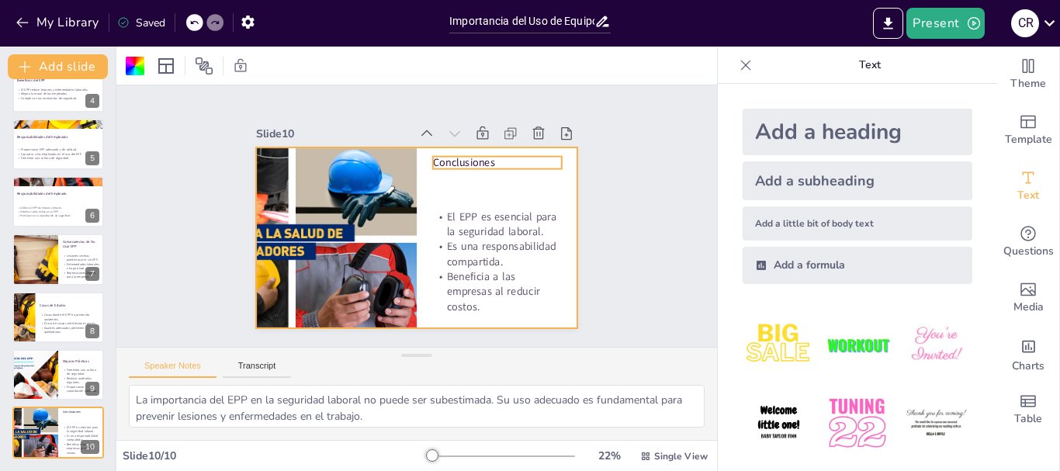
click at [433, 155] on p "Conclusiones" at bounding box center [497, 162] width 129 height 15
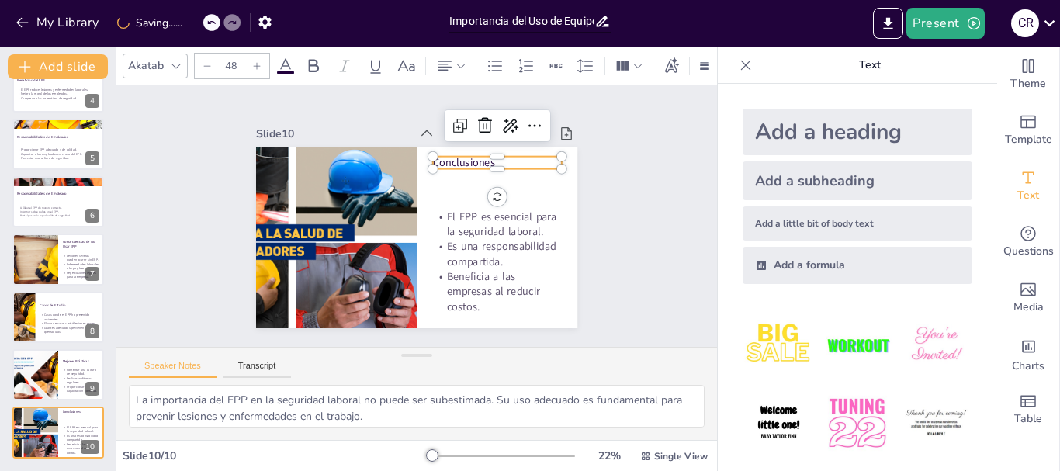
click at [236, 64] on input "48" at bounding box center [231, 66] width 22 height 25
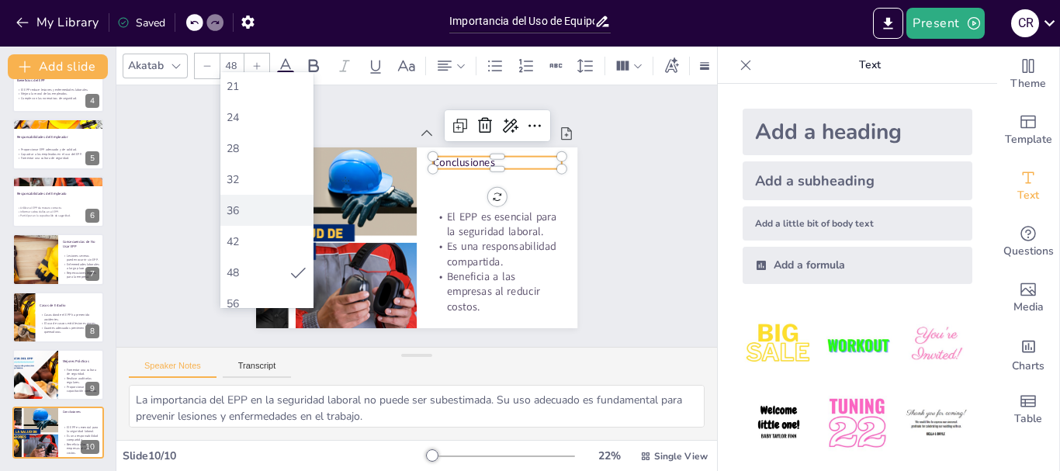
scroll to position [311, 0]
click at [271, 236] on div "64" at bounding box center [267, 243] width 81 height 15
type input "64"
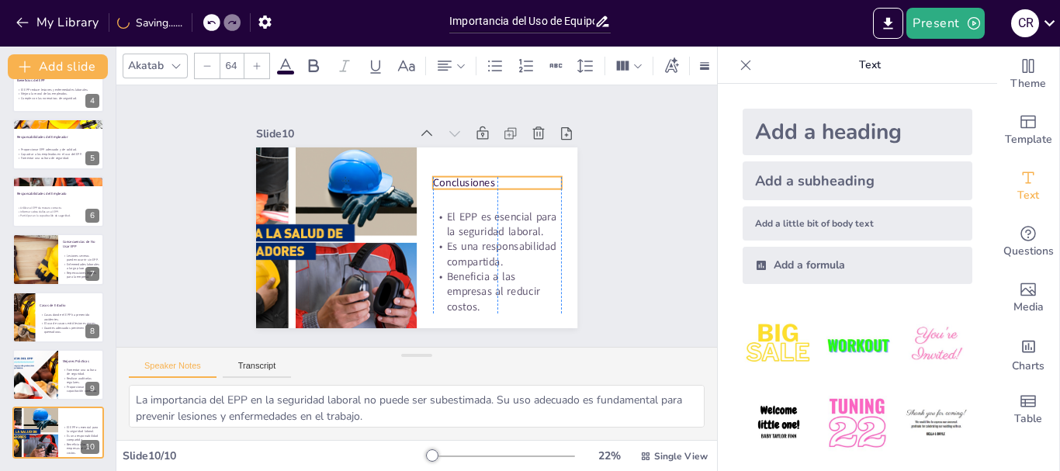
drag, startPoint x: 485, startPoint y: 161, endPoint x: 484, endPoint y: 181, distance: 20.2
click at [484, 181] on p "Conclusiones" at bounding box center [497, 182] width 129 height 15
click at [635, 234] on div "Slide 1 Importancia del Uso de Equipo de Protección Personal en el Trabajo Esta…" at bounding box center [416, 216] width 601 height 262
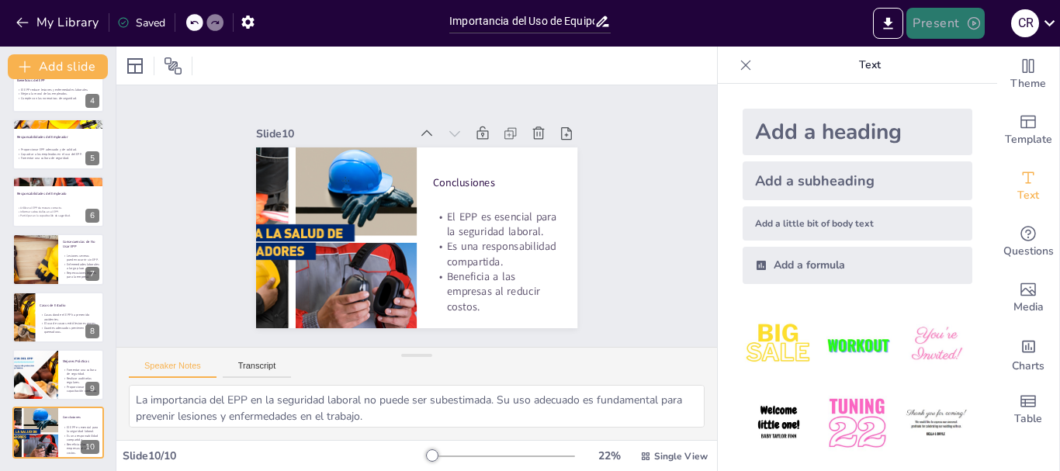
click at [956, 27] on button "Present" at bounding box center [946, 23] width 78 height 31
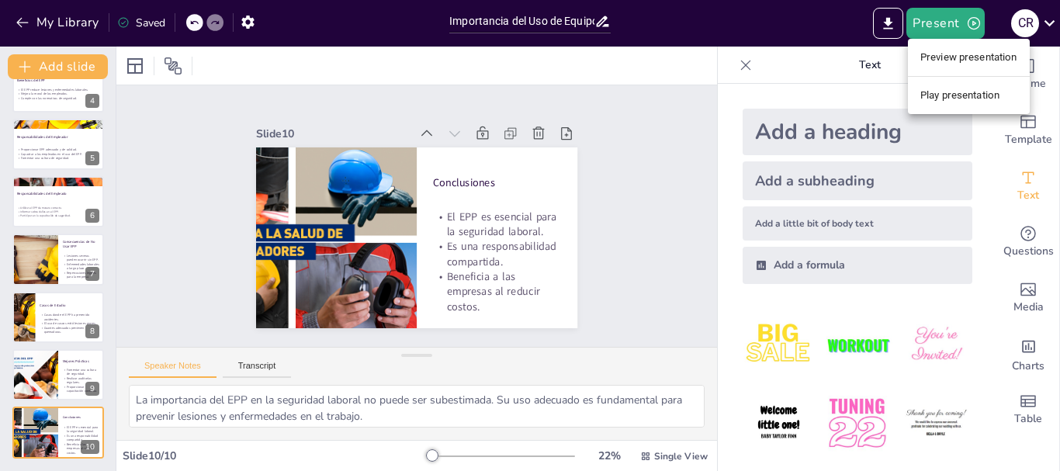
click at [951, 61] on li "Preview presentation" at bounding box center [969, 57] width 122 height 25
